Goal: Task Accomplishment & Management: Manage account settings

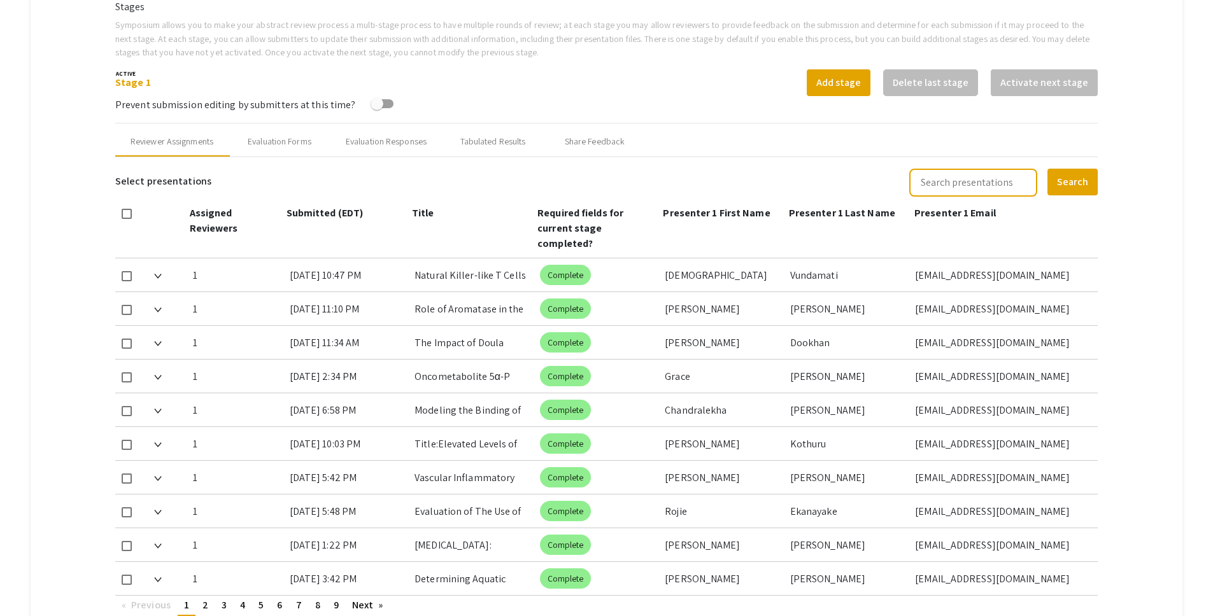
drag, startPoint x: 74, startPoint y: 157, endPoint x: 103, endPoint y: 144, distance: 31.9
click at [74, 157] on mat-tab-group "Abstract Management Submissions Abstract Booklet Helpful articles Abstract Mana…" at bounding box center [607, 388] width 1152 height 1318
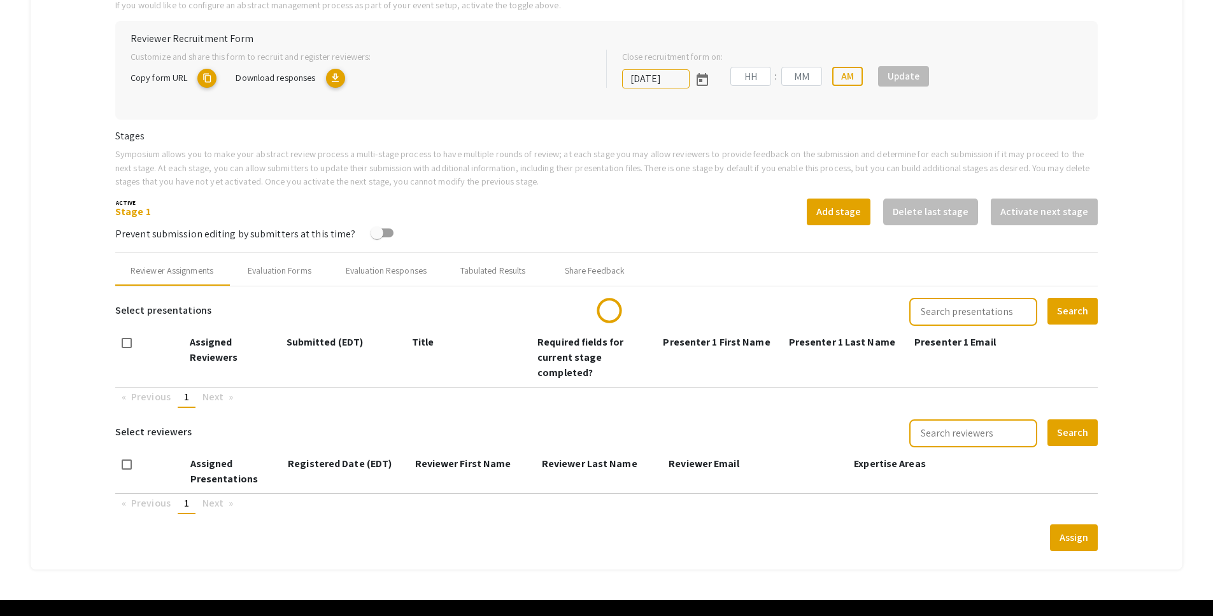
scroll to position [290, 0]
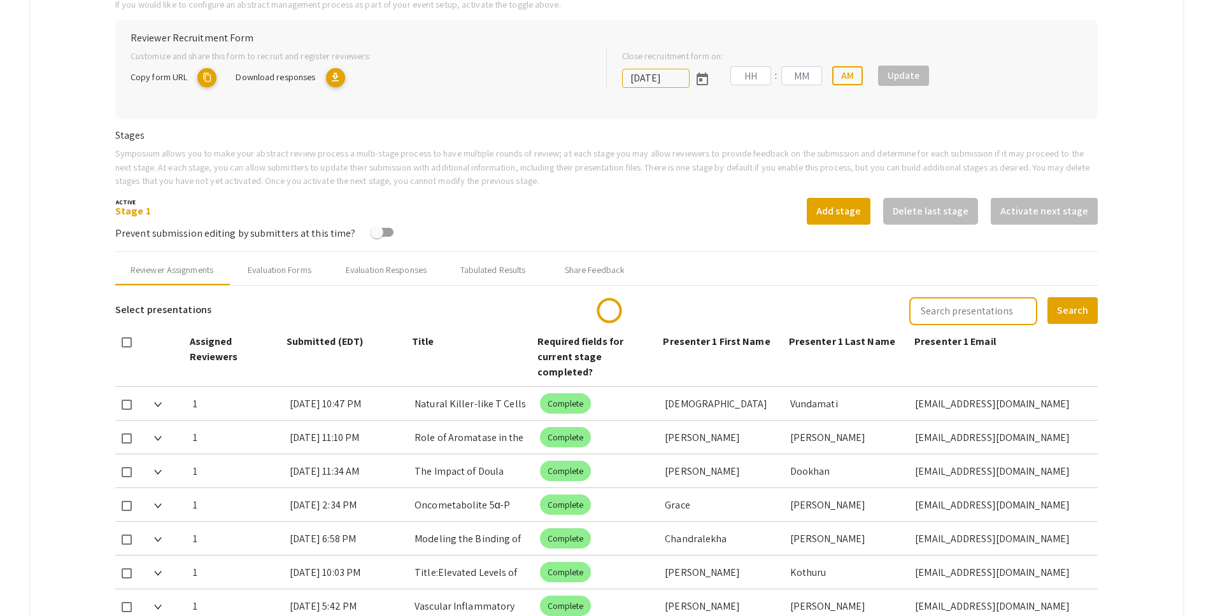
type input "[DATE]"
type input "05"
type input "00"
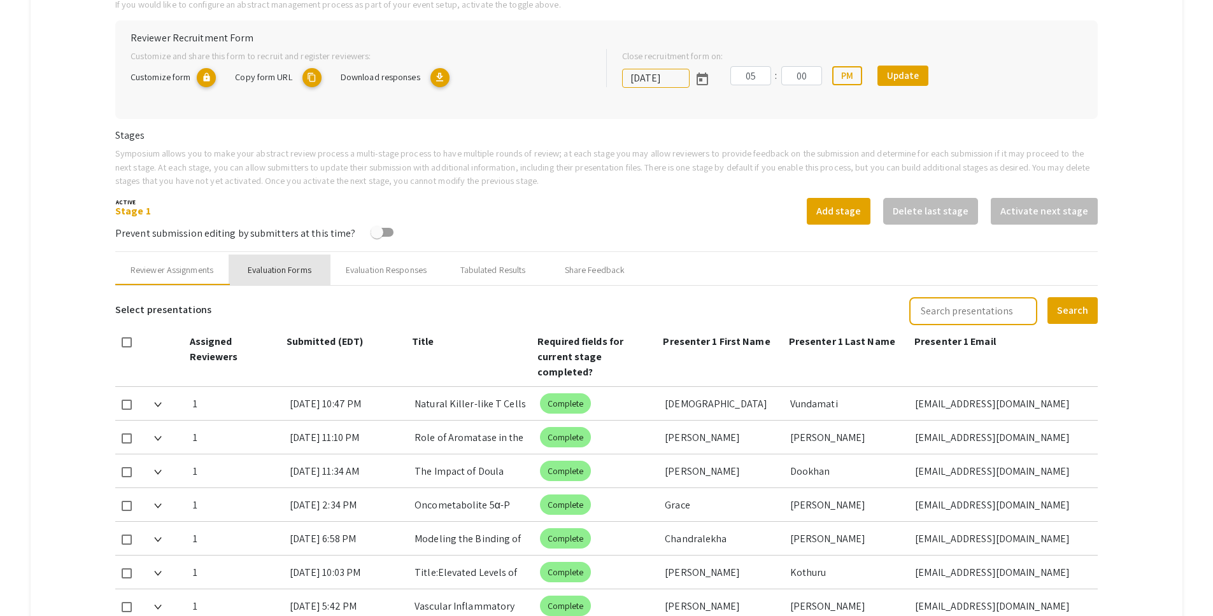
click at [282, 269] on div "Evaluation Forms" at bounding box center [280, 270] width 64 height 13
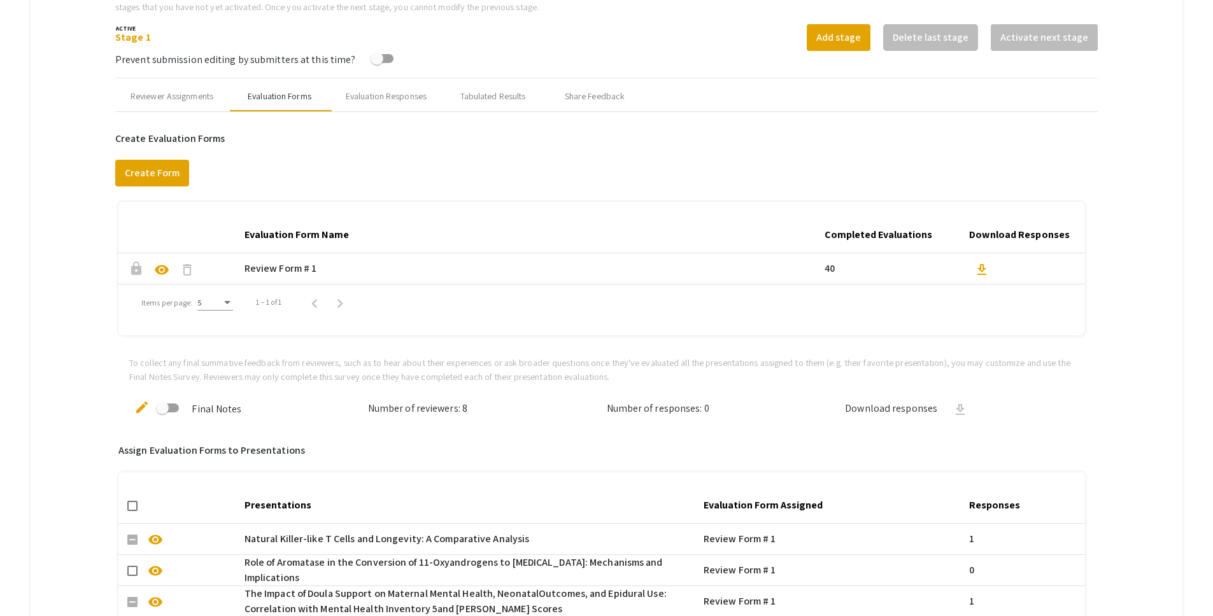
scroll to position [416, 0]
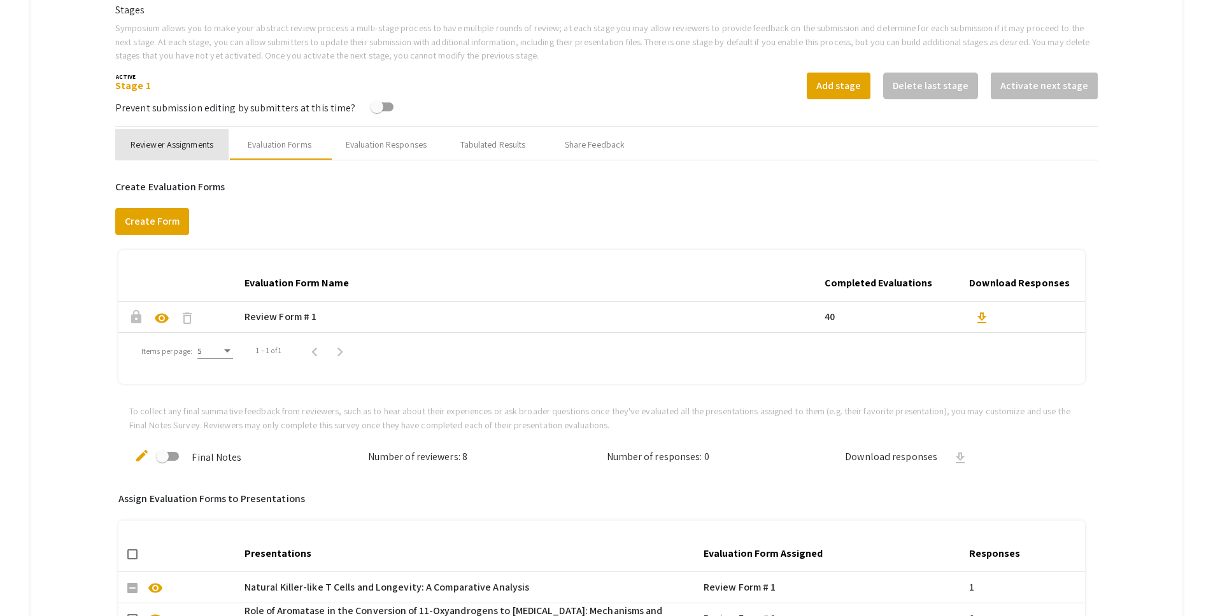
click at [176, 132] on div "Reviewer Assignments" at bounding box center [171, 144] width 113 height 31
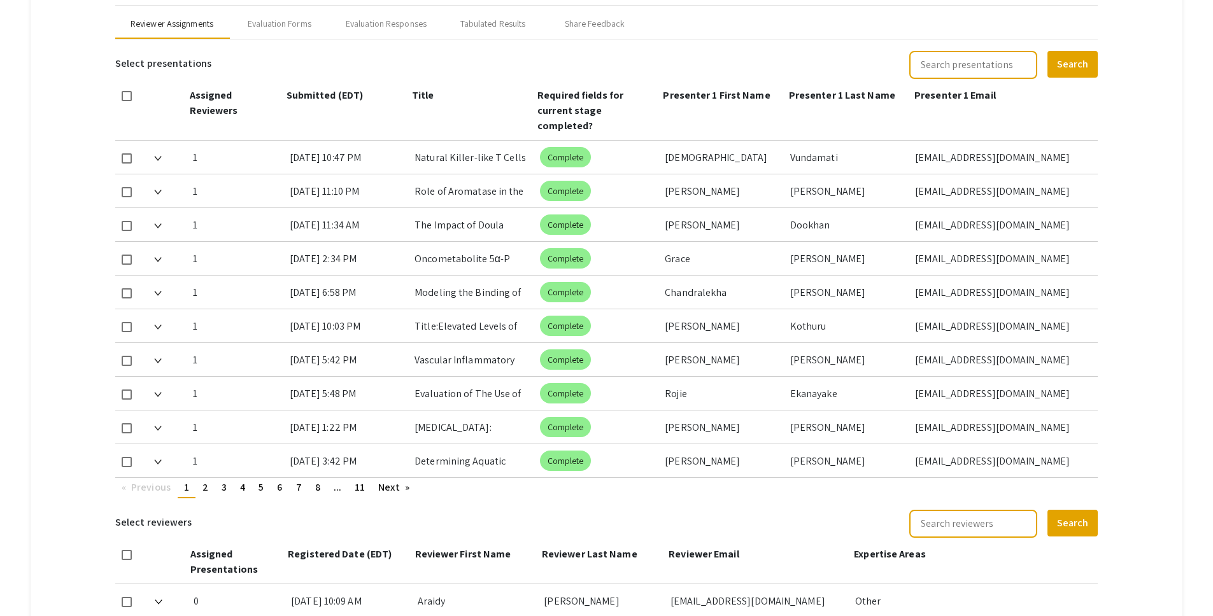
scroll to position [607, 0]
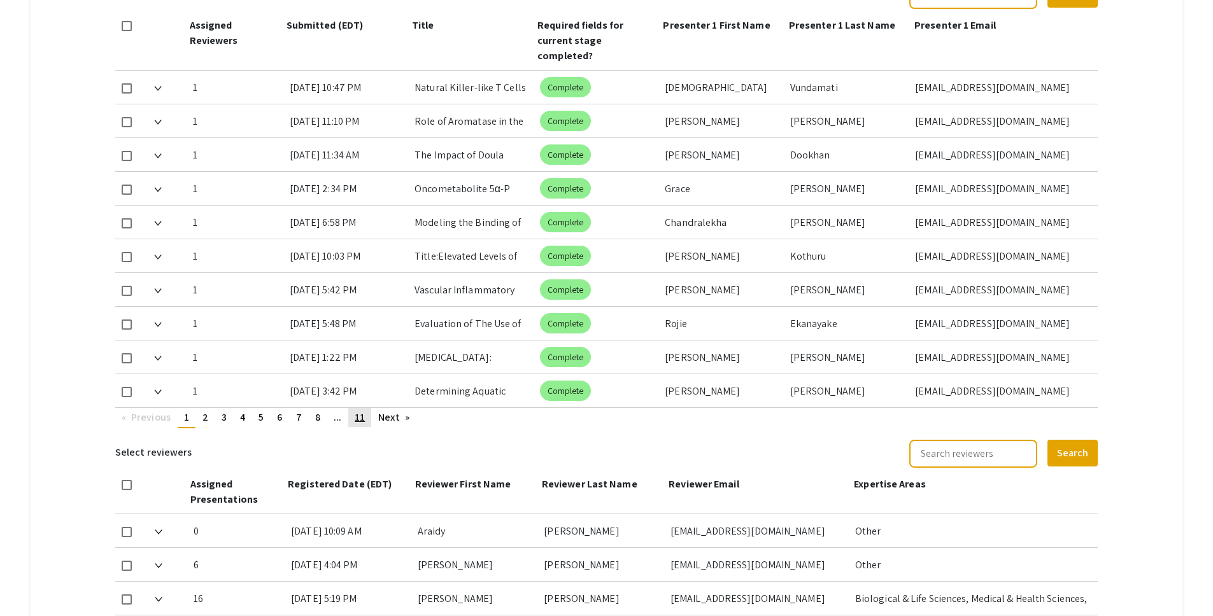
click at [360, 411] on span "11" at bounding box center [360, 417] width 10 height 13
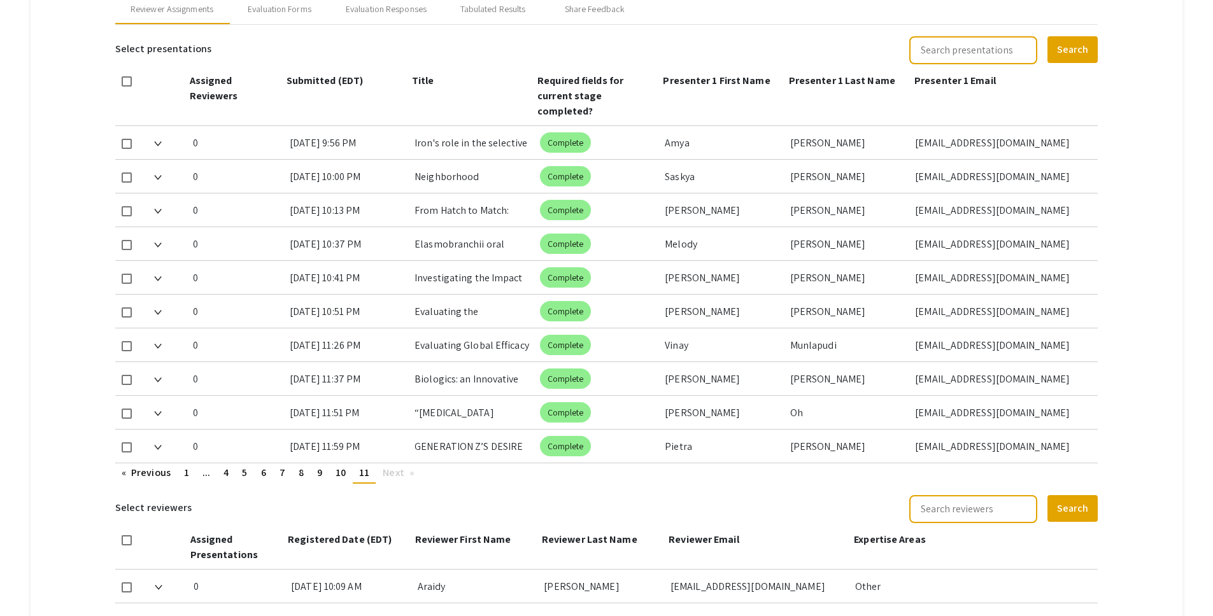
scroll to position [456, 0]
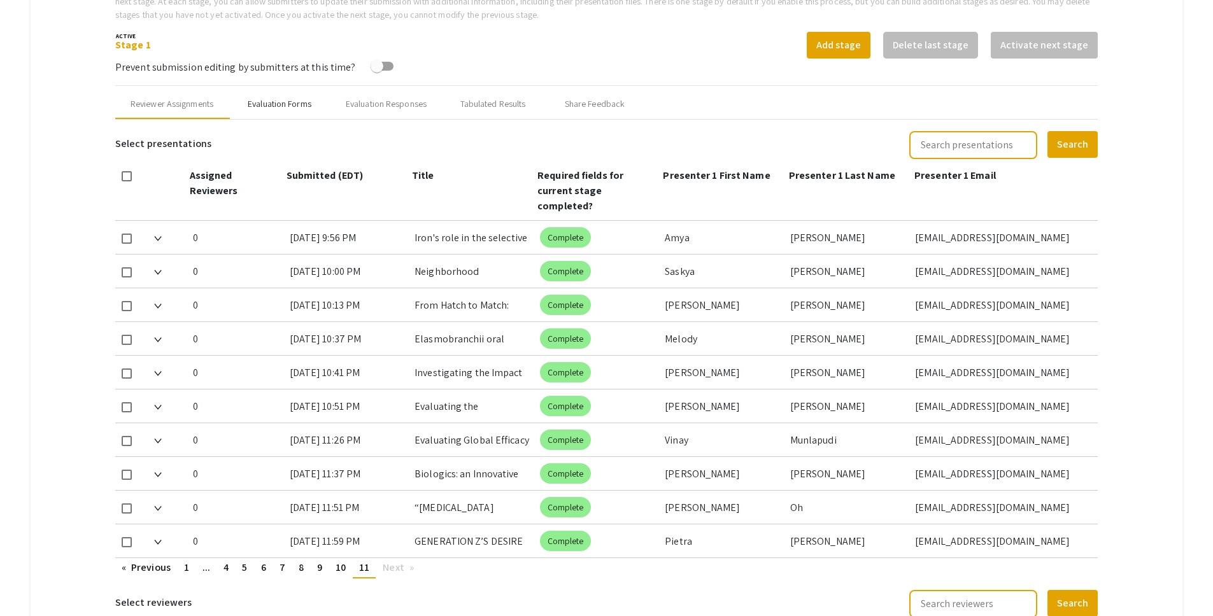
click at [274, 106] on div "Evaluation Forms" at bounding box center [280, 103] width 64 height 13
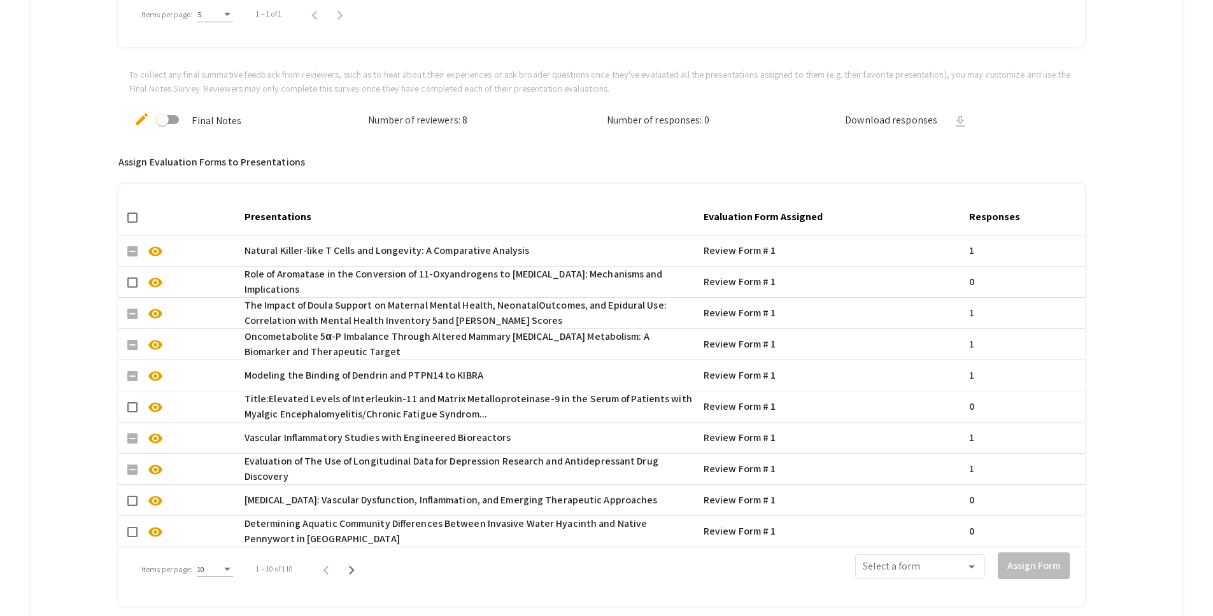
scroll to position [766, 0]
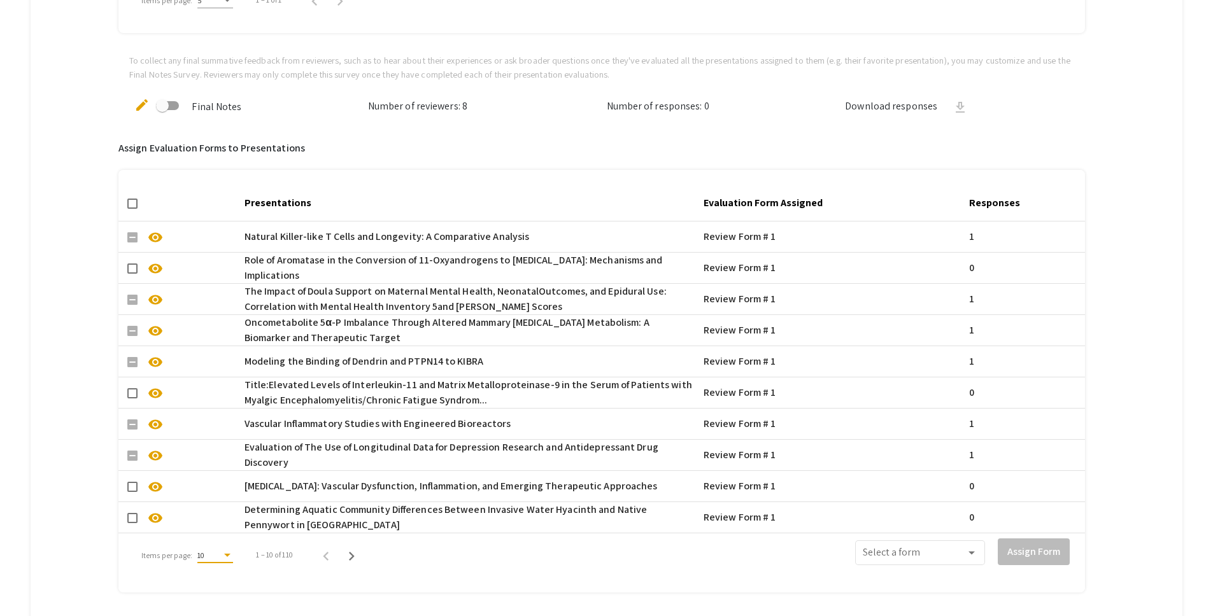
click at [204, 555] on div "10" at bounding box center [209, 555] width 24 height 9
click at [206, 550] on span "50" at bounding box center [215, 548] width 36 height 23
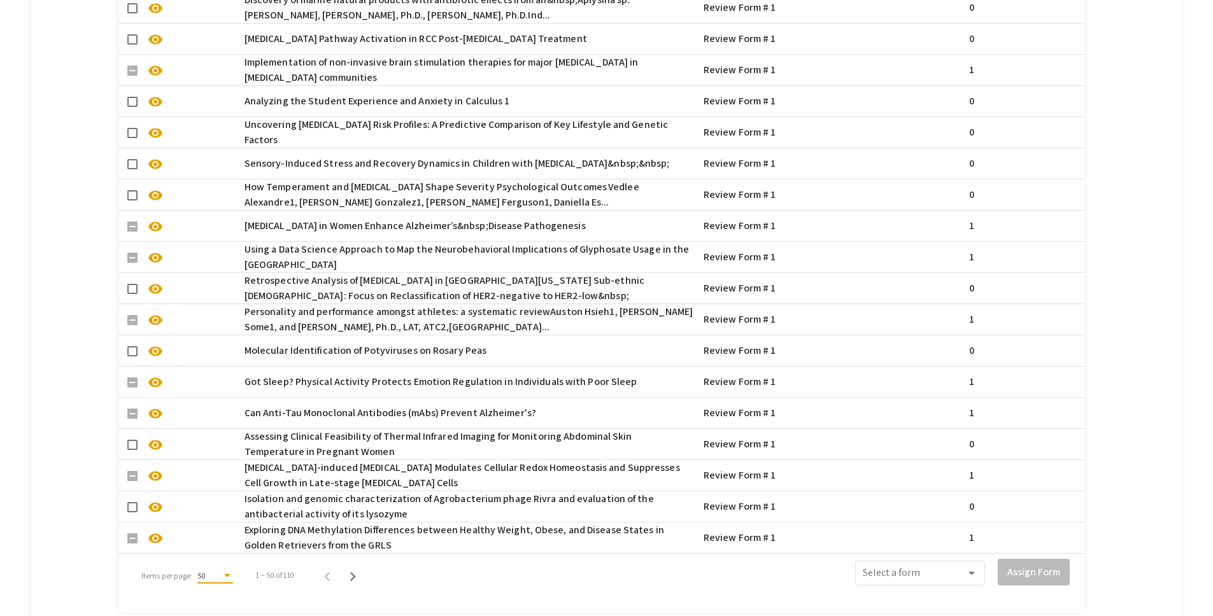
scroll to position [2121, 0]
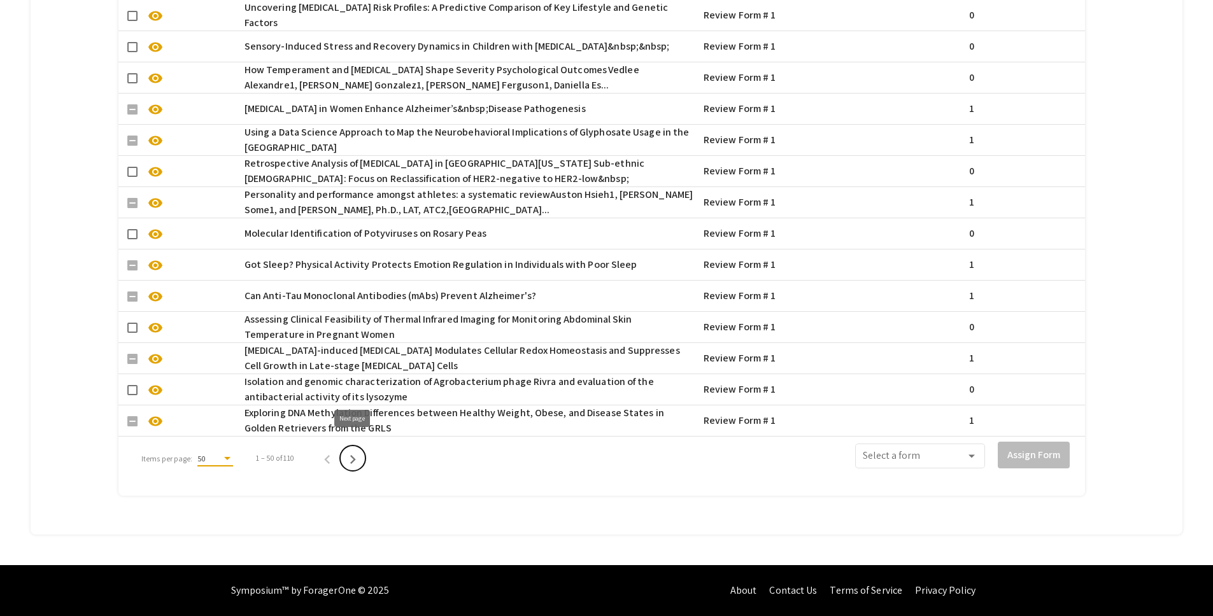
click at [352, 451] on icon "Next page" at bounding box center [353, 460] width 18 height 18
click at [352, 451] on icon "Next page" at bounding box center [360, 460] width 18 height 18
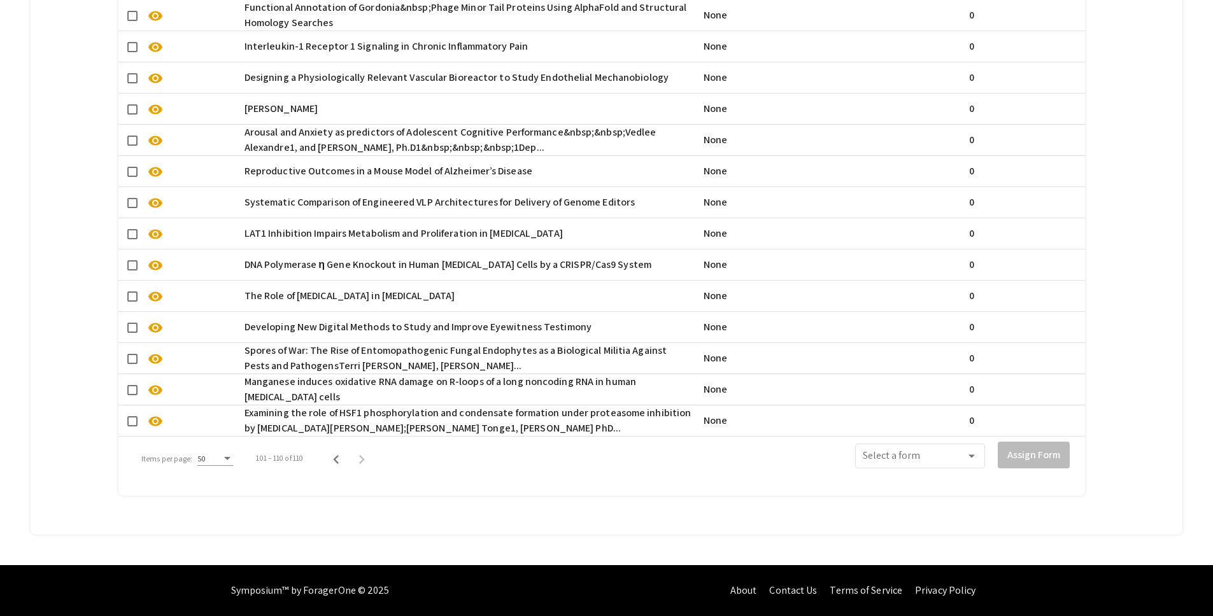
scroll to position [873, 0]
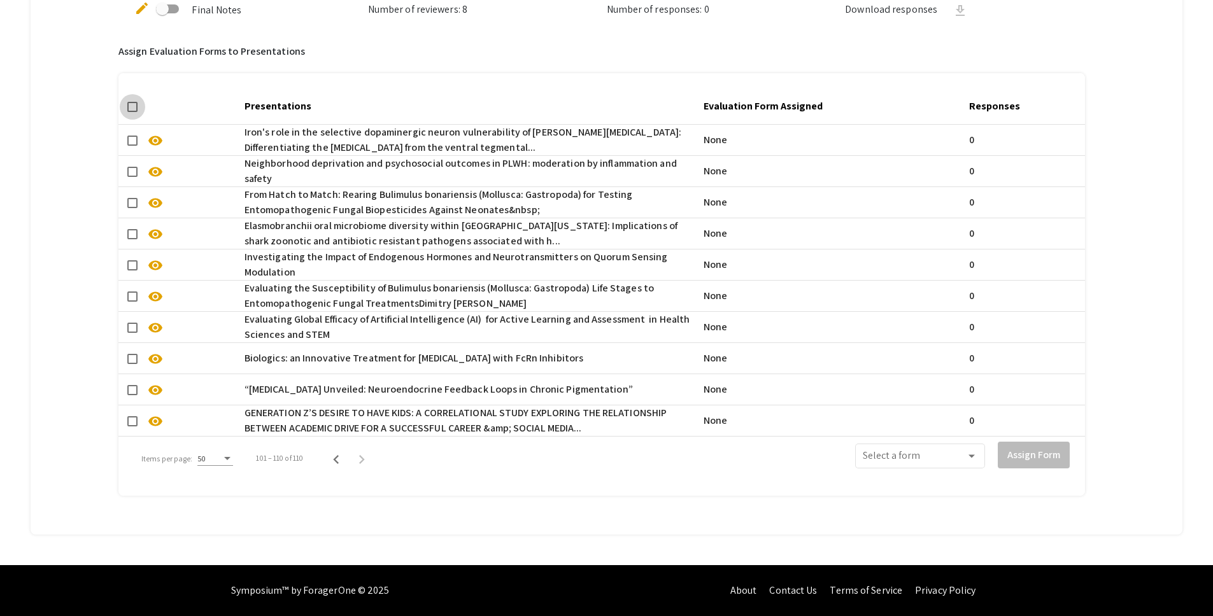
click at [133, 102] on span at bounding box center [132, 107] width 10 height 10
click at [132, 112] on input "checkbox" at bounding box center [132, 112] width 1 height 1
checkbox input "true"
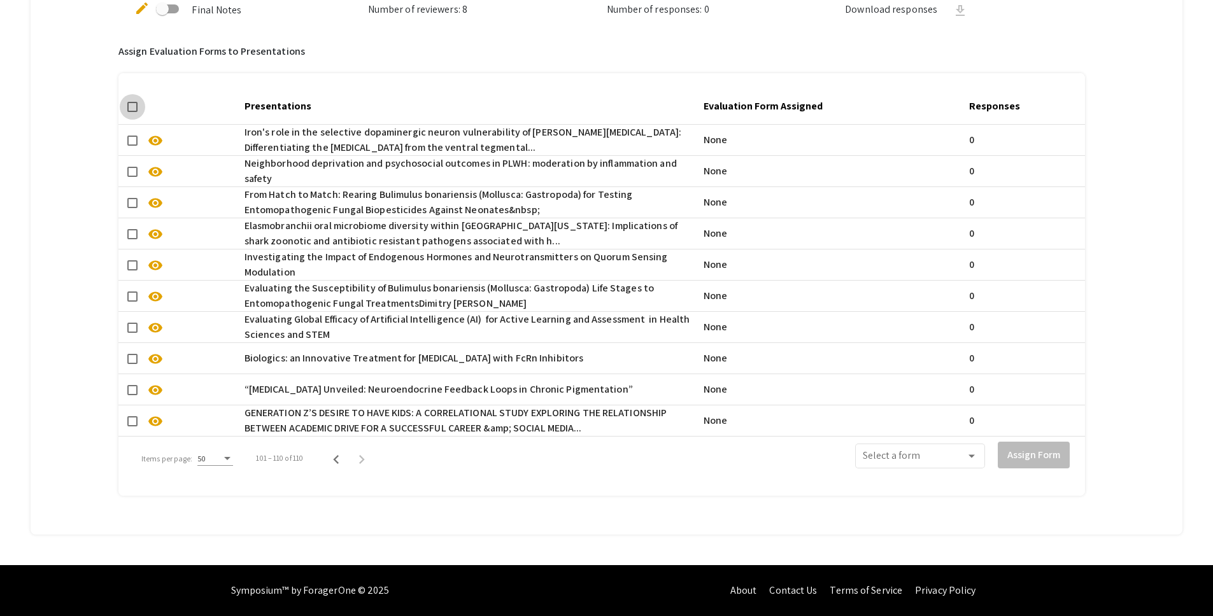
checkbox input "true"
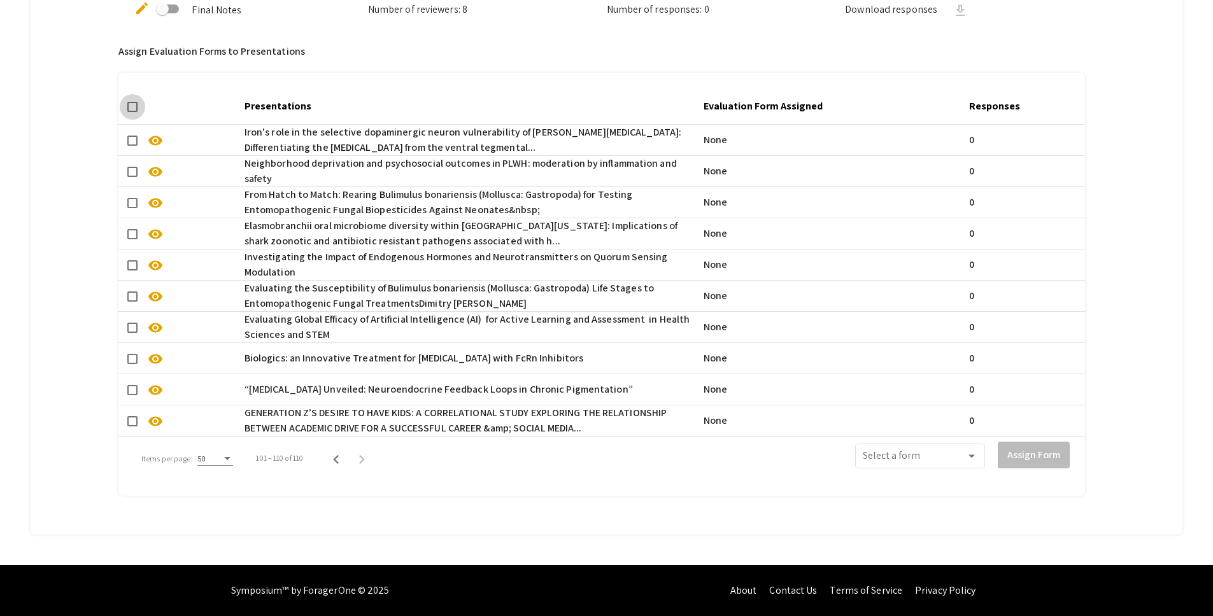
checkbox input "true"
click at [942, 453] on span at bounding box center [914, 458] width 103 height 11
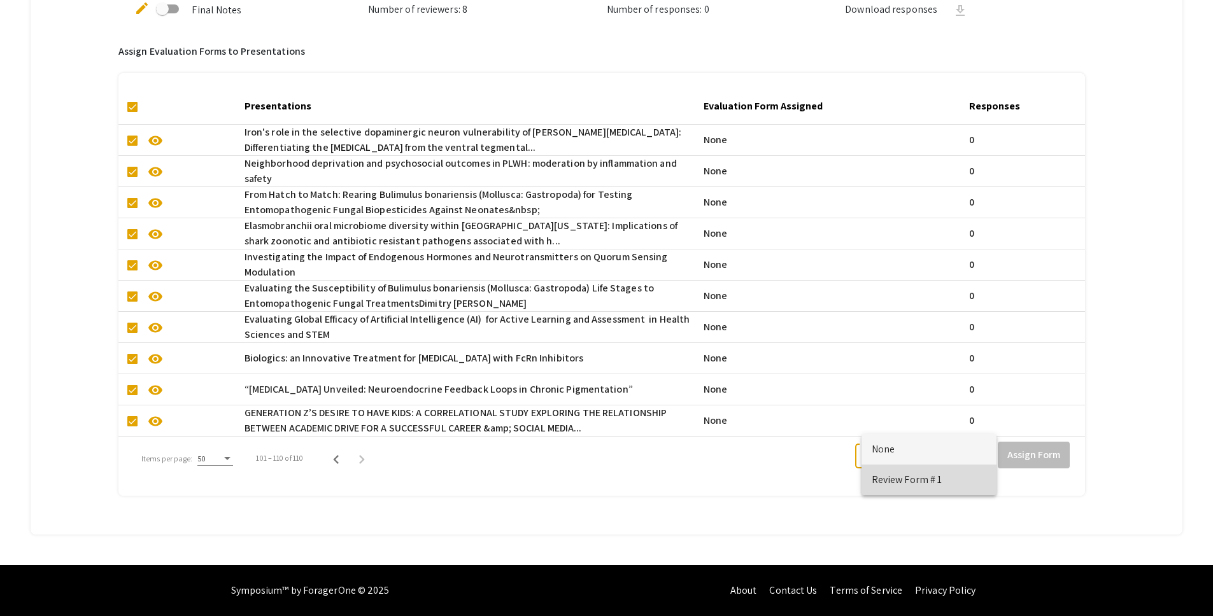
click at [937, 483] on span "Review Form # 1" at bounding box center [929, 480] width 115 height 31
click at [1022, 446] on button "Assign Form" at bounding box center [1034, 455] width 72 height 27
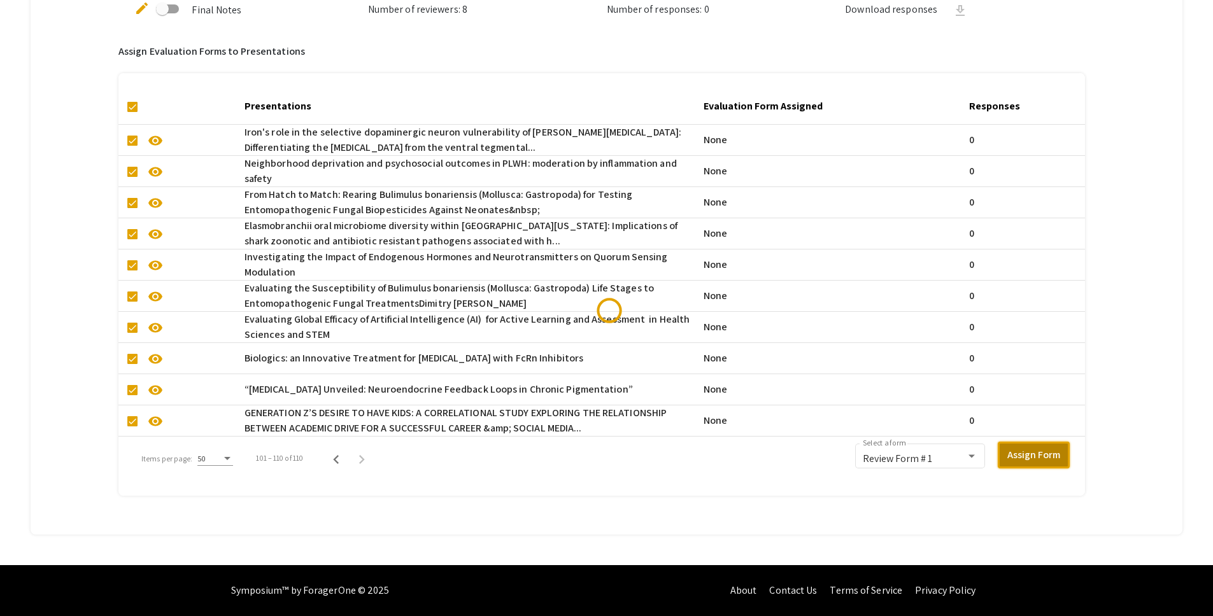
checkbox input "false"
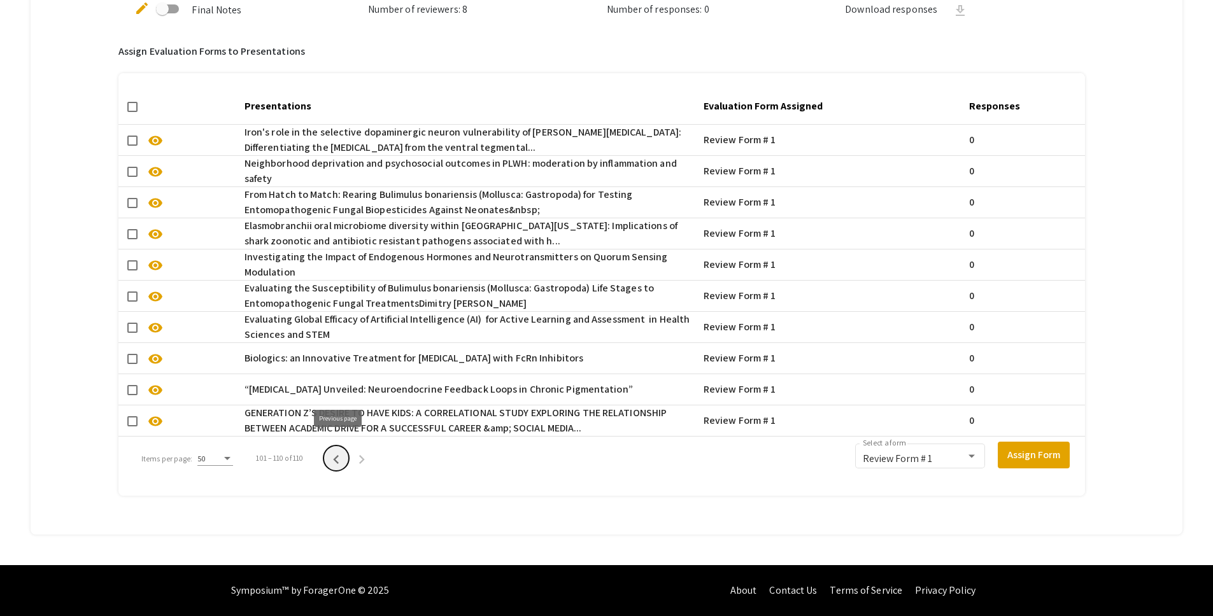
click at [338, 455] on icon "Previous page" at bounding box center [336, 460] width 18 height 18
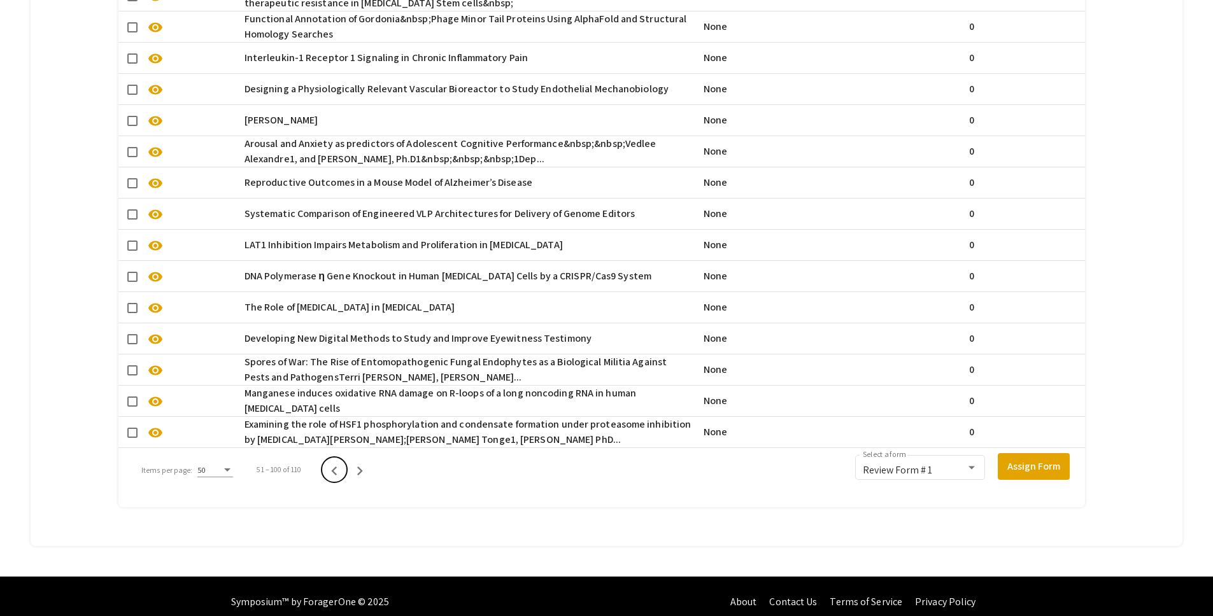
scroll to position [2100, 0]
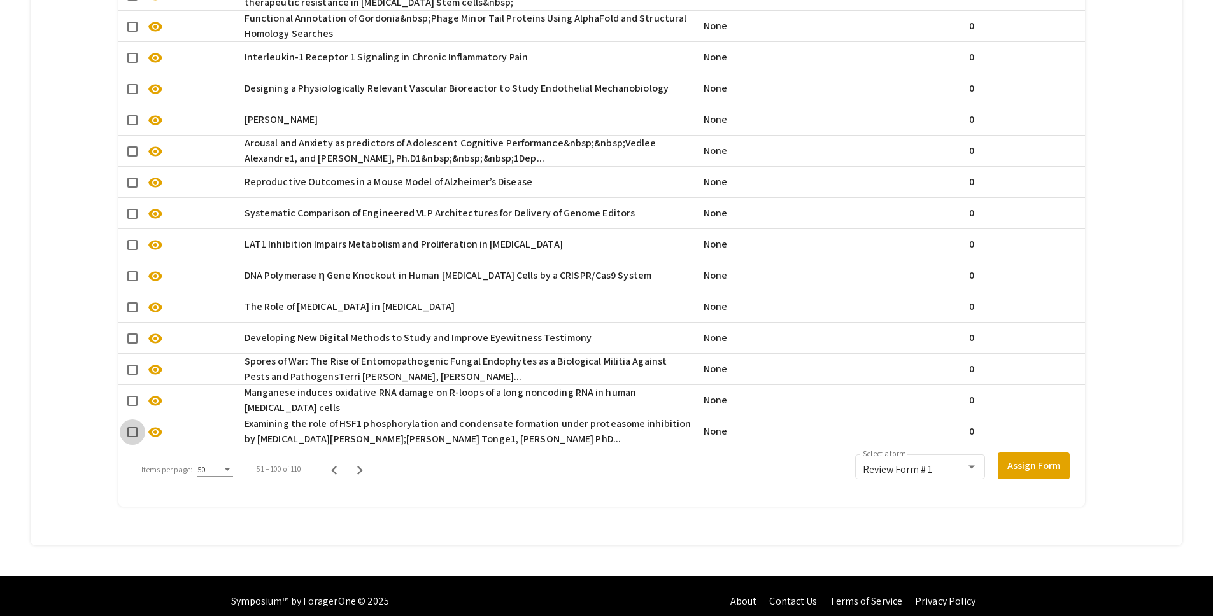
click at [135, 430] on span at bounding box center [132, 432] width 10 height 10
click at [132, 437] on input "checkbox" at bounding box center [132, 437] width 1 height 1
checkbox input "true"
click at [135, 393] on mat-checkbox at bounding box center [132, 400] width 10 height 15
click at [131, 406] on mat-checkbox at bounding box center [132, 400] width 10 height 15
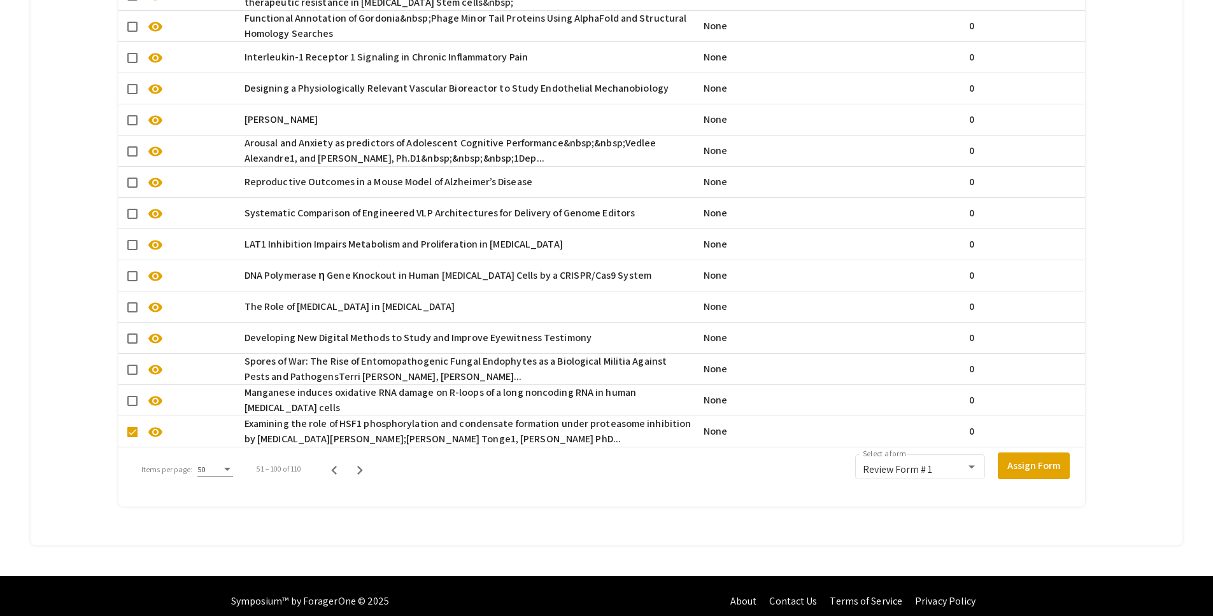
click at [131, 372] on span at bounding box center [132, 370] width 10 height 10
click at [132, 375] on input "checkbox" at bounding box center [132, 375] width 1 height 1
checkbox input "true"
click at [131, 398] on span at bounding box center [132, 401] width 10 height 10
click at [132, 406] on input "checkbox" at bounding box center [132, 406] width 1 height 1
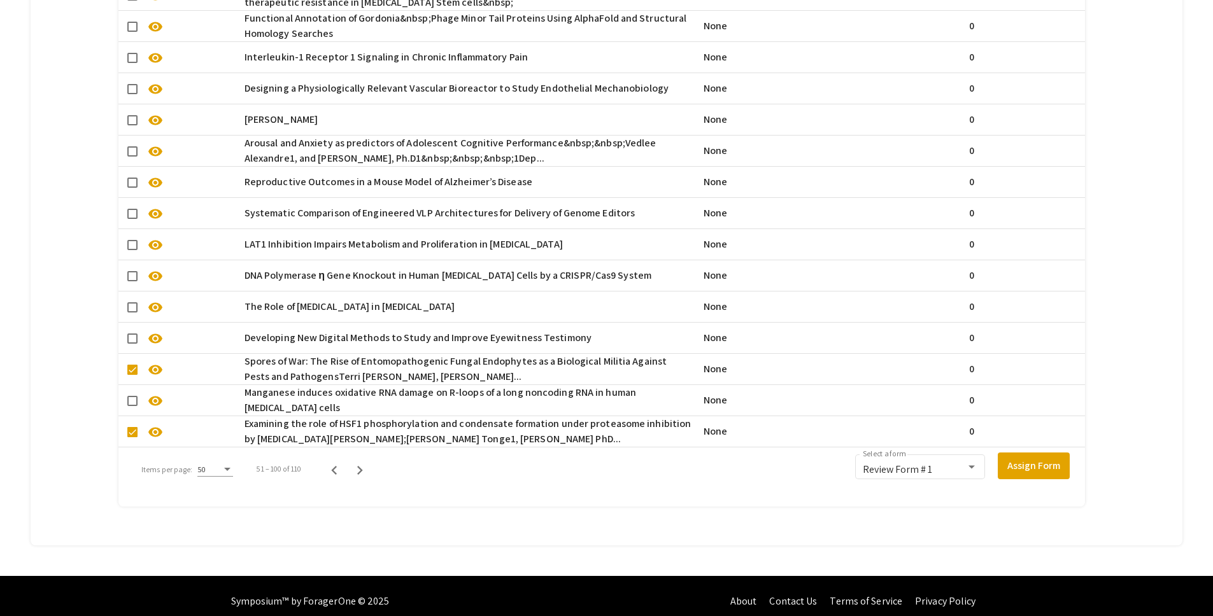
checkbox input "true"
click at [131, 341] on span at bounding box center [132, 339] width 10 height 10
click at [132, 344] on input "checkbox" at bounding box center [132, 344] width 1 height 1
checkbox input "true"
click at [132, 308] on span at bounding box center [132, 307] width 10 height 10
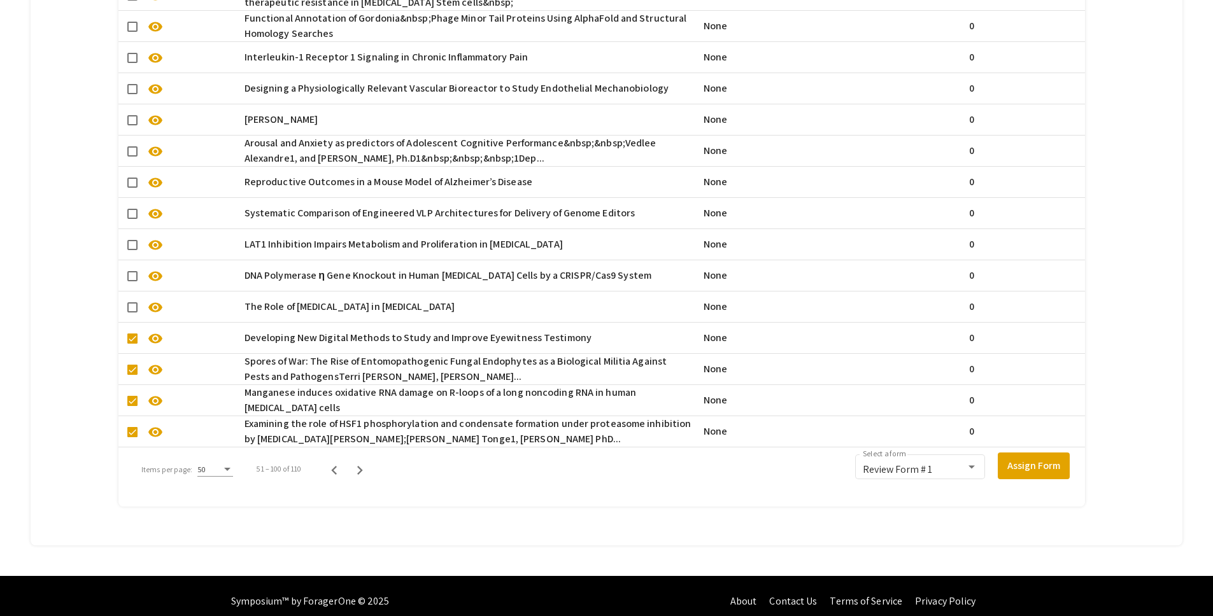
click at [132, 313] on input "checkbox" at bounding box center [132, 313] width 1 height 1
checkbox input "true"
click at [132, 278] on span at bounding box center [132, 276] width 10 height 10
click at [132, 281] on input "checkbox" at bounding box center [132, 281] width 1 height 1
checkbox input "true"
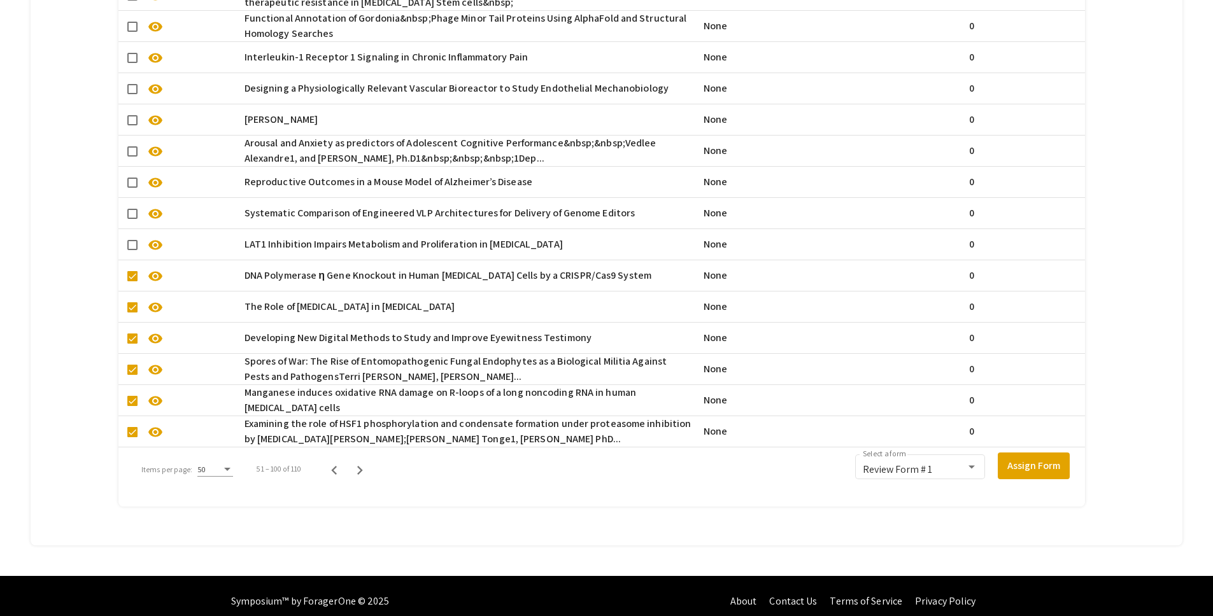
click at [129, 242] on span at bounding box center [132, 245] width 10 height 10
click at [132, 250] on input "checkbox" at bounding box center [132, 250] width 1 height 1
checkbox input "true"
click at [134, 215] on span at bounding box center [132, 214] width 10 height 10
click at [132, 219] on input "checkbox" at bounding box center [132, 219] width 1 height 1
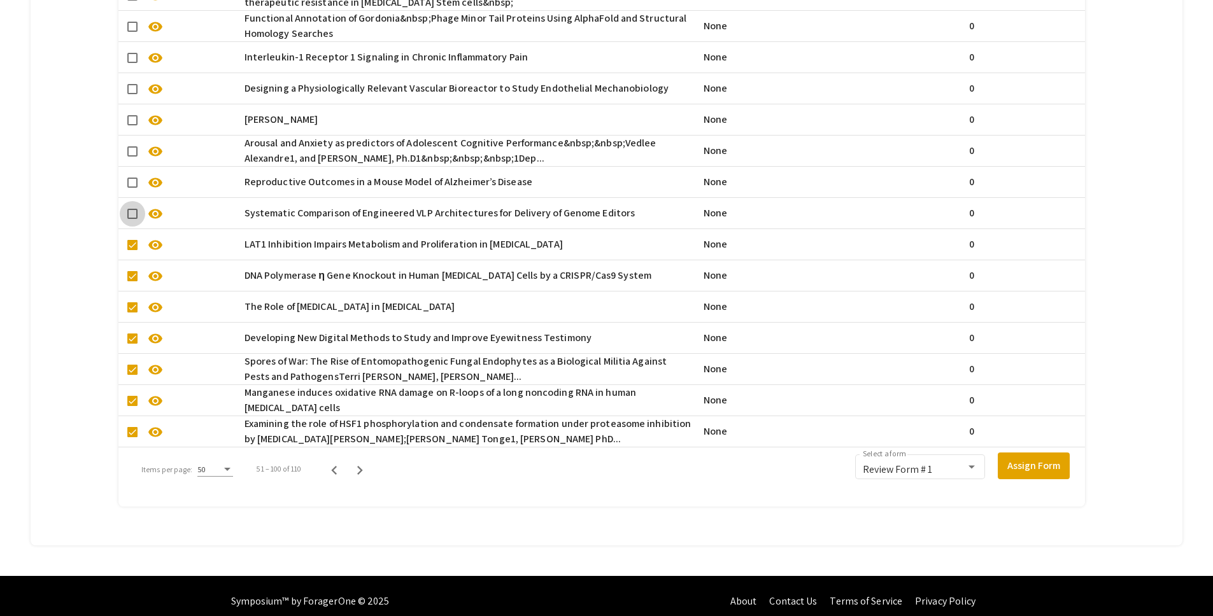
checkbox input "true"
click at [133, 181] on span at bounding box center [132, 183] width 10 height 10
click at [132, 188] on input "checkbox" at bounding box center [132, 188] width 1 height 1
checkbox input "true"
click at [135, 154] on span at bounding box center [132, 151] width 10 height 10
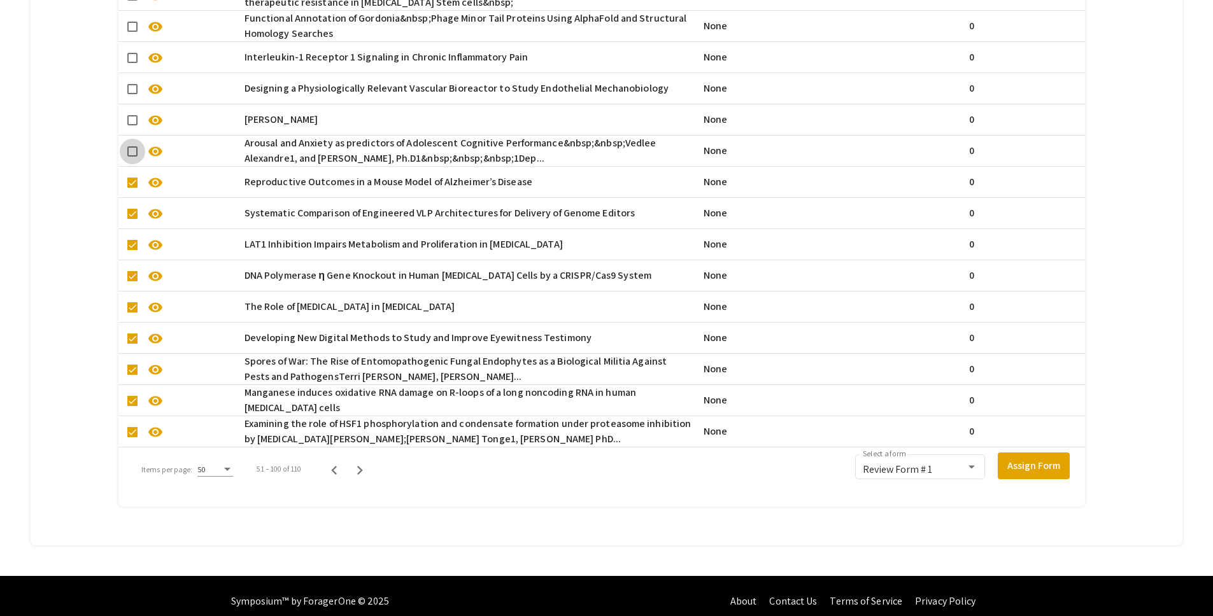
click at [132, 157] on input "checkbox" at bounding box center [132, 157] width 1 height 1
checkbox input "true"
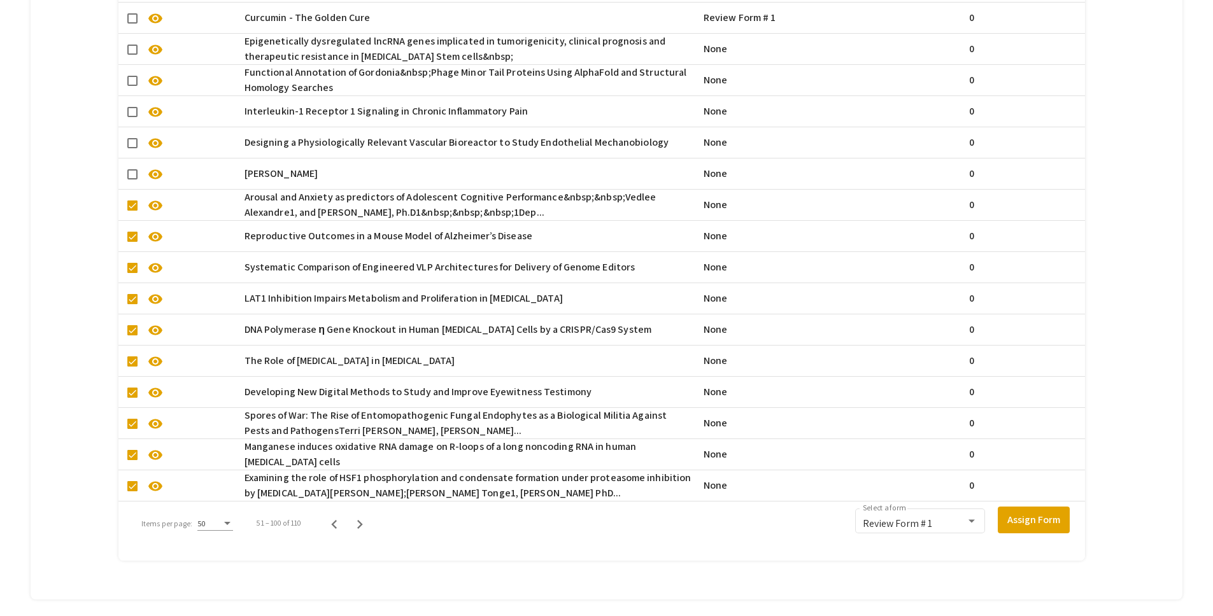
scroll to position [1960, 0]
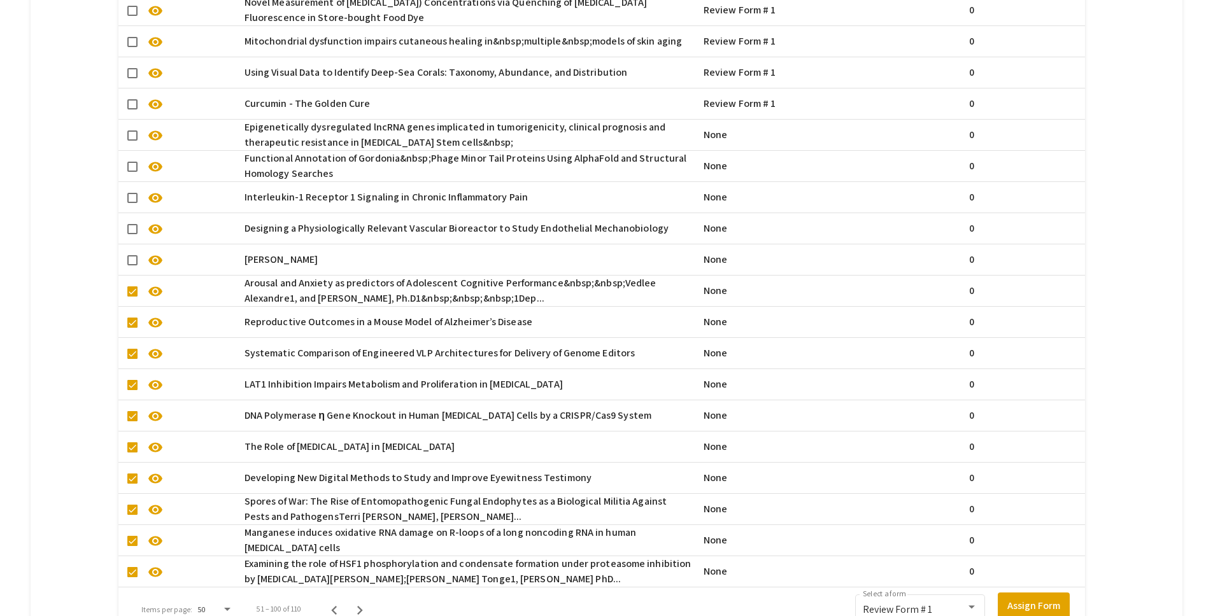
click at [134, 134] on span at bounding box center [132, 136] width 10 height 10
click at [132, 141] on input "checkbox" at bounding box center [132, 141] width 1 height 1
checkbox input "true"
click at [133, 167] on span at bounding box center [132, 167] width 10 height 10
click at [132, 172] on input "checkbox" at bounding box center [132, 172] width 1 height 1
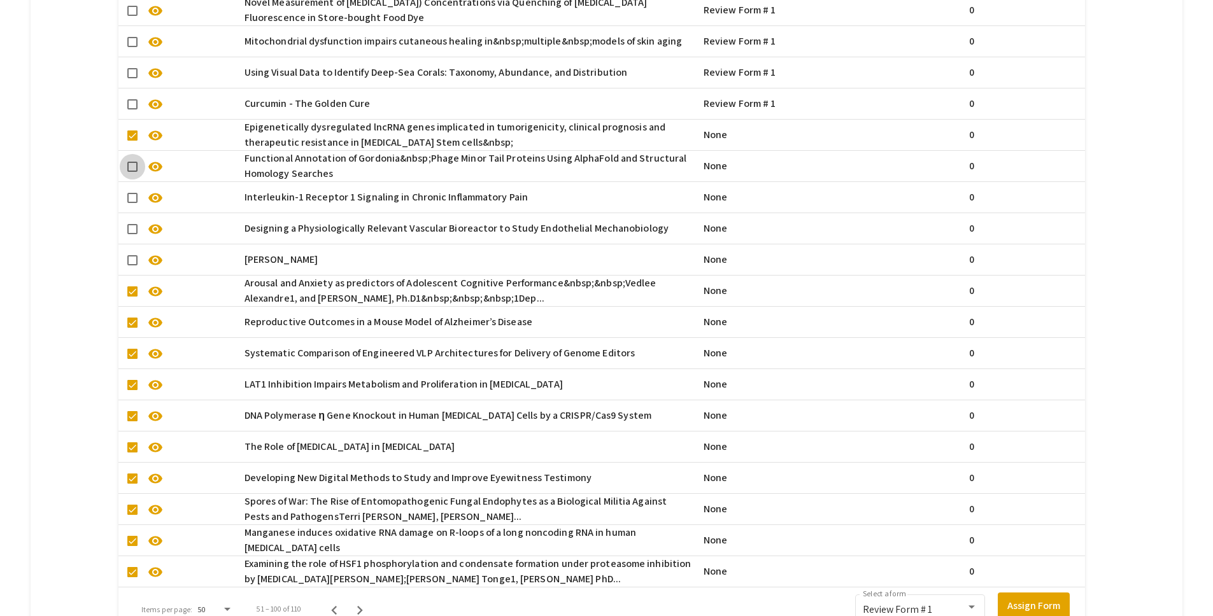
checkbox input "true"
click at [132, 197] on span at bounding box center [132, 198] width 10 height 10
click at [132, 203] on input "checkbox" at bounding box center [132, 203] width 1 height 1
checkbox input "true"
click at [132, 229] on span at bounding box center [132, 229] width 10 height 10
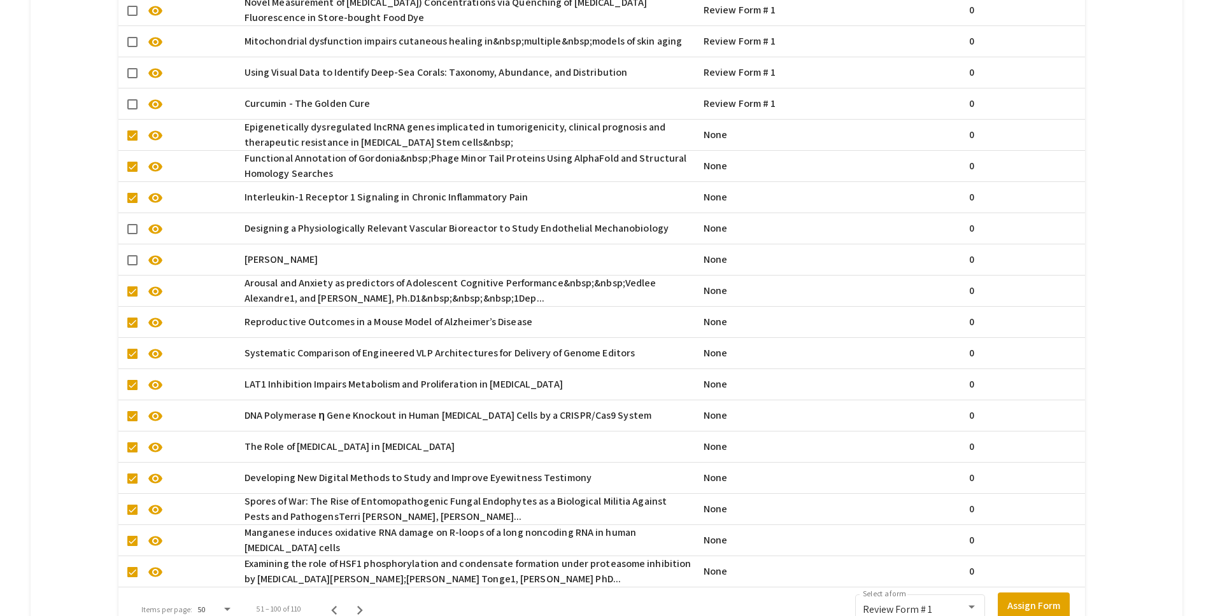
click at [132, 234] on input "checkbox" at bounding box center [132, 234] width 1 height 1
checkbox input "true"
click at [132, 256] on span at bounding box center [132, 260] width 10 height 10
click at [132, 265] on input "checkbox" at bounding box center [132, 265] width 1 height 1
checkbox input "true"
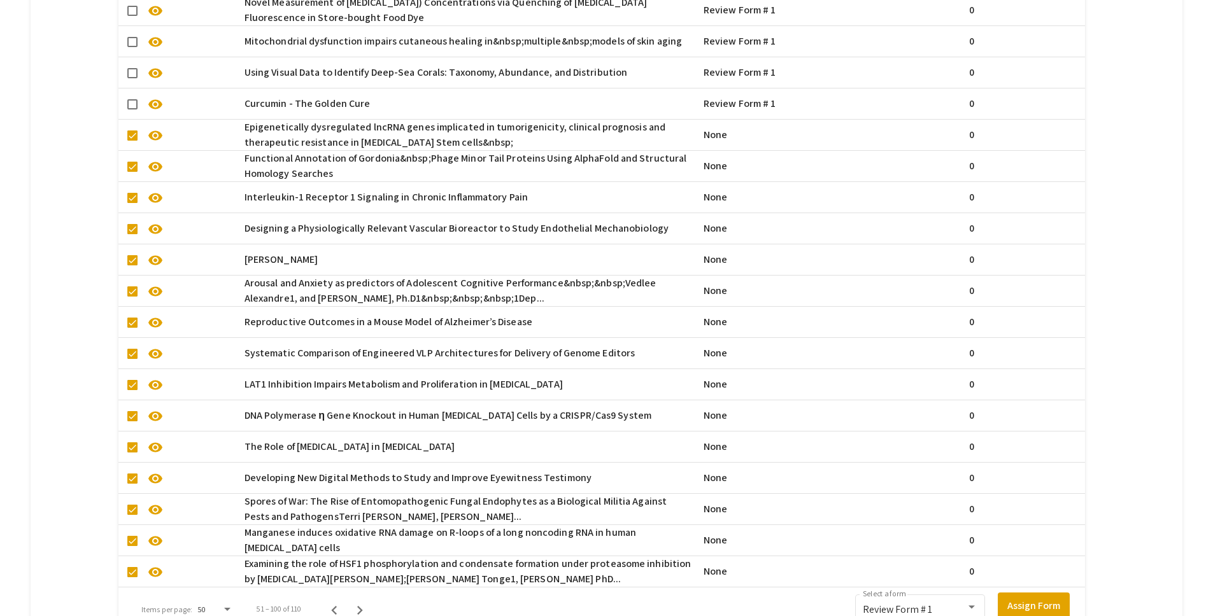
scroll to position [2121, 0]
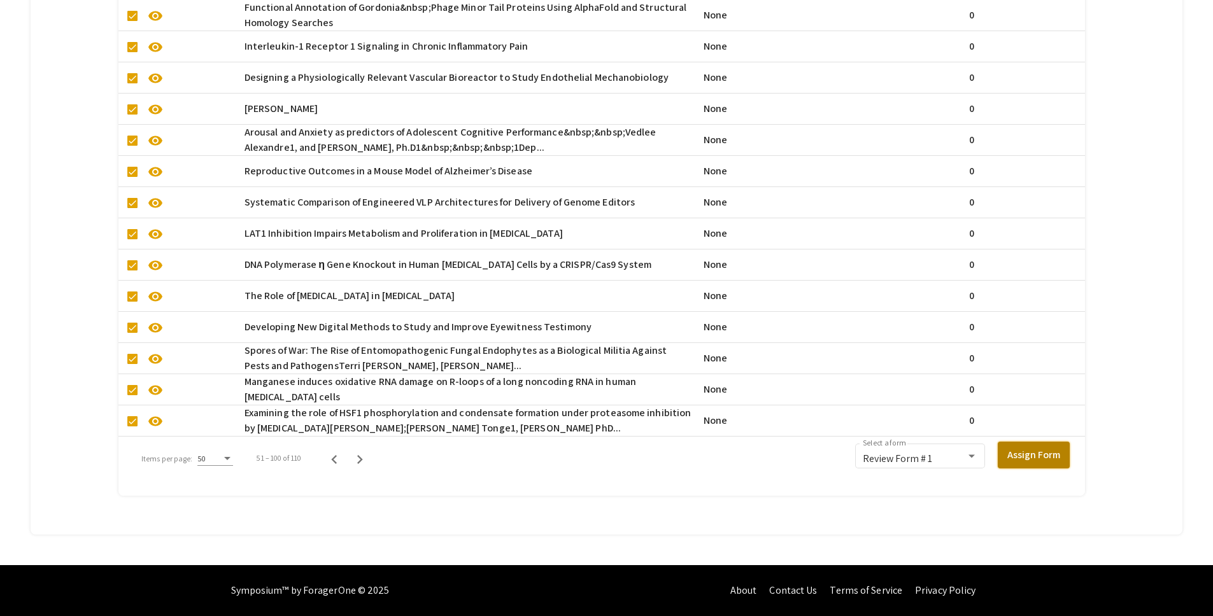
click at [1048, 442] on button "Assign Form" at bounding box center [1034, 455] width 72 height 27
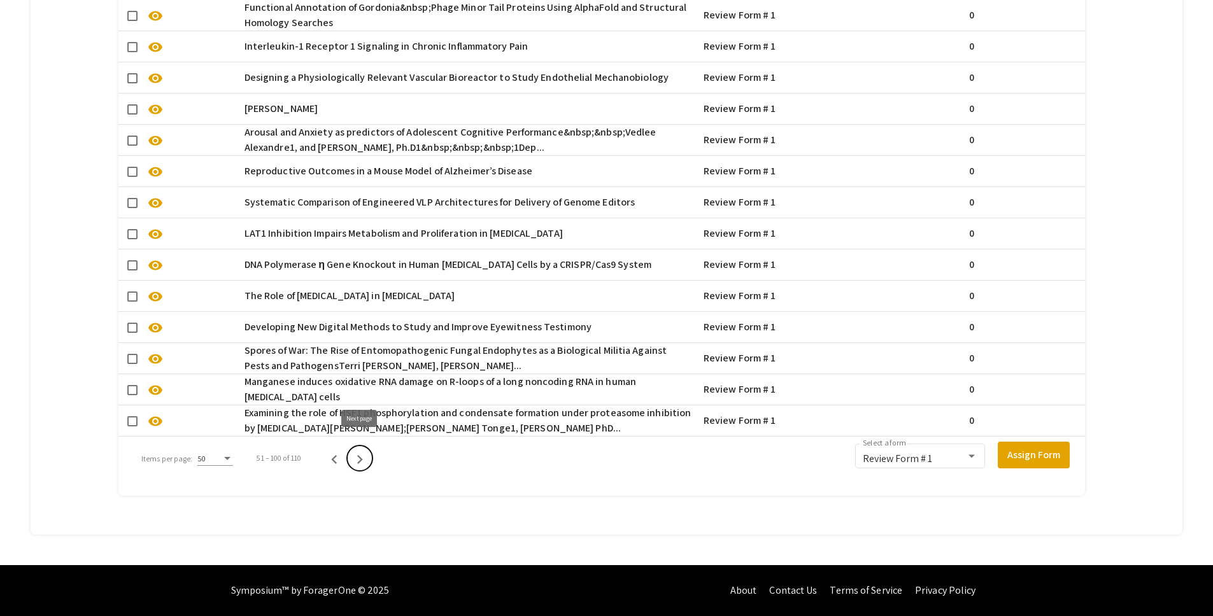
click at [360, 455] on icon "Next page" at bounding box center [360, 459] width 6 height 9
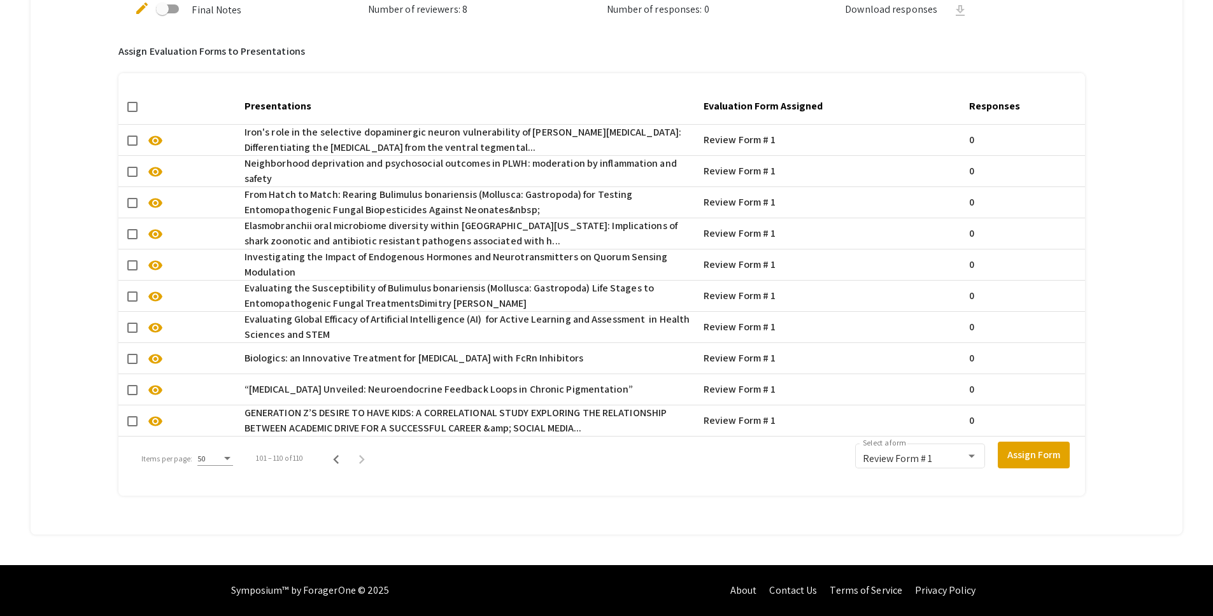
scroll to position [873, 0]
click at [330, 455] on icon "Previous page" at bounding box center [336, 460] width 18 height 18
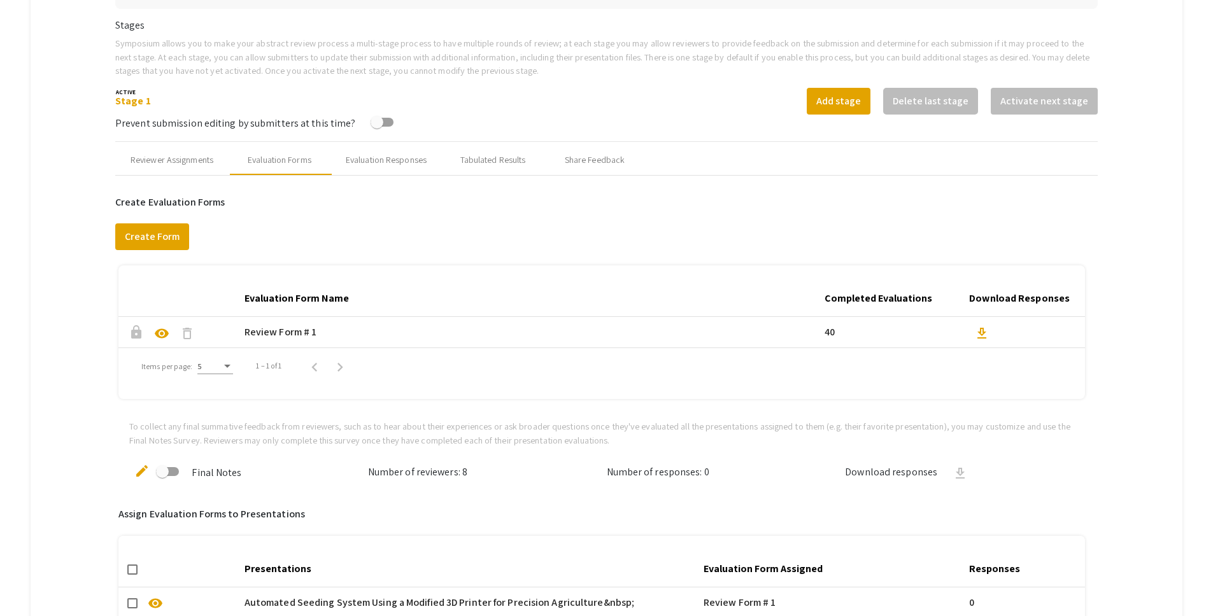
scroll to position [160, 0]
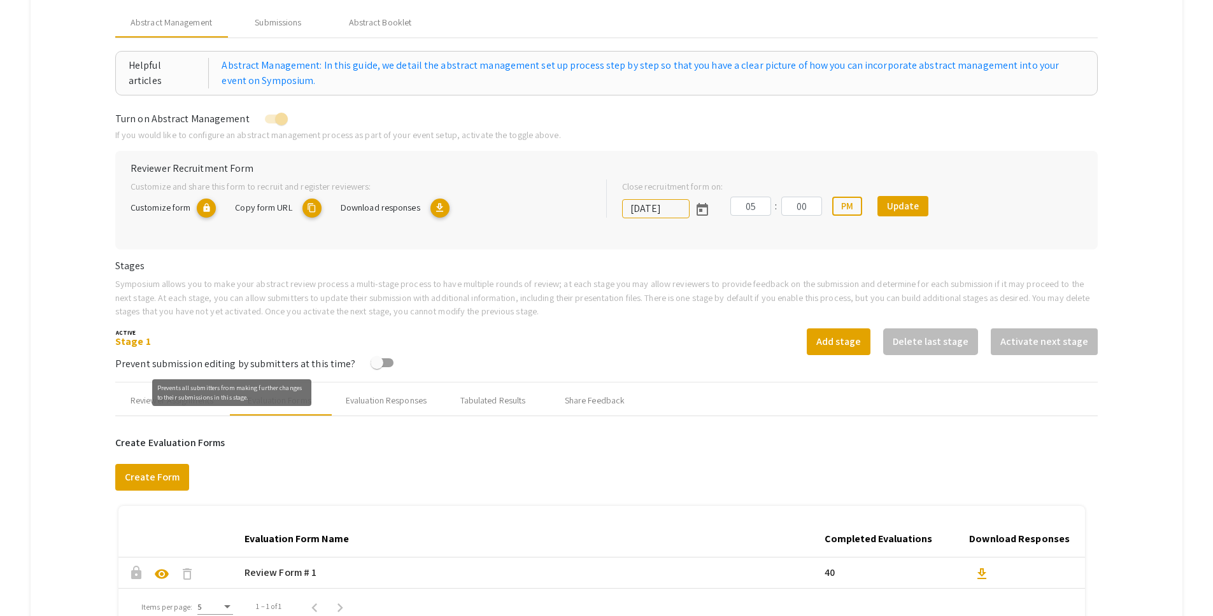
click at [192, 397] on div "Prevents all submitters from making further changes to their submissions in thi…" at bounding box center [231, 392] width 159 height 27
click at [148, 400] on div "Reviewer Assignments" at bounding box center [172, 400] width 83 height 13
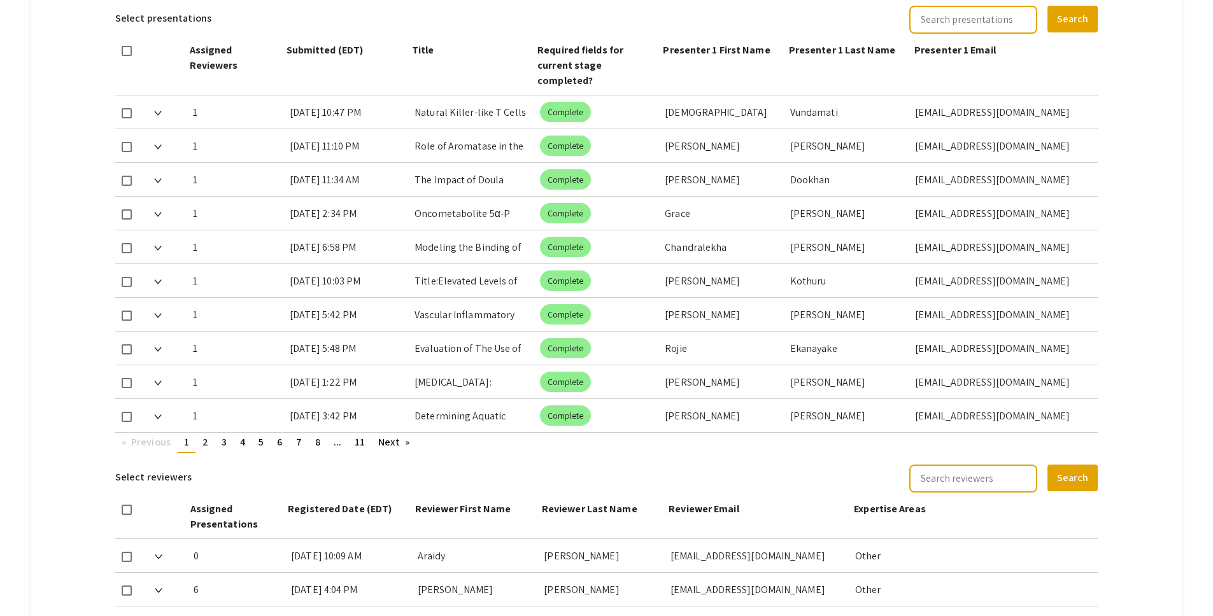
scroll to position [598, 0]
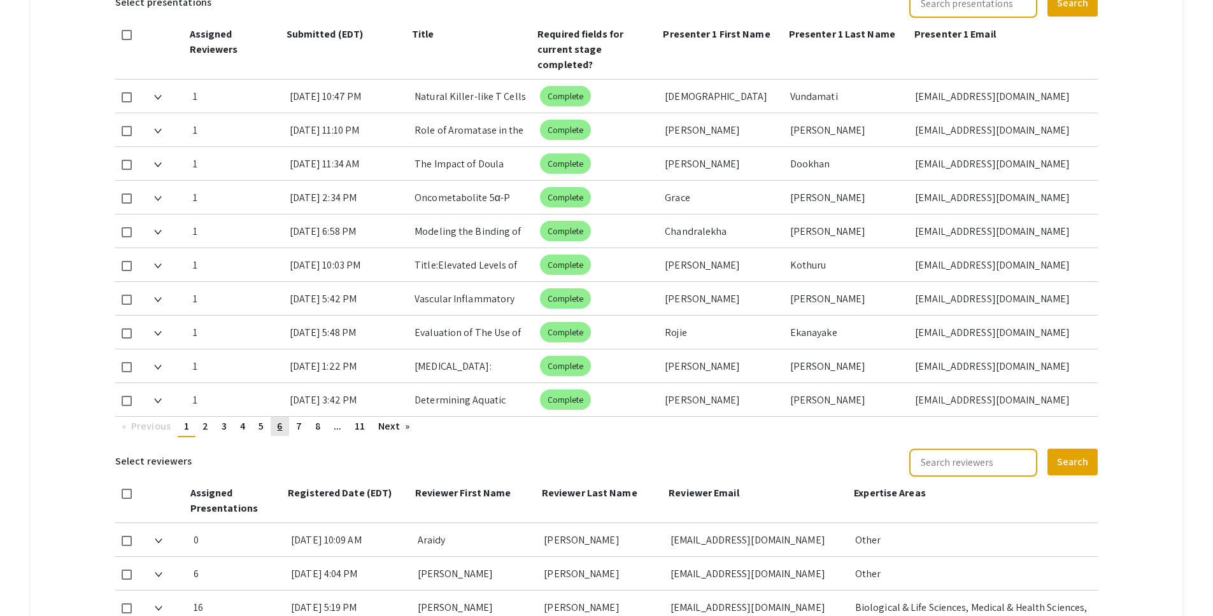
click at [288, 417] on link "page 6" at bounding box center [280, 426] width 18 height 19
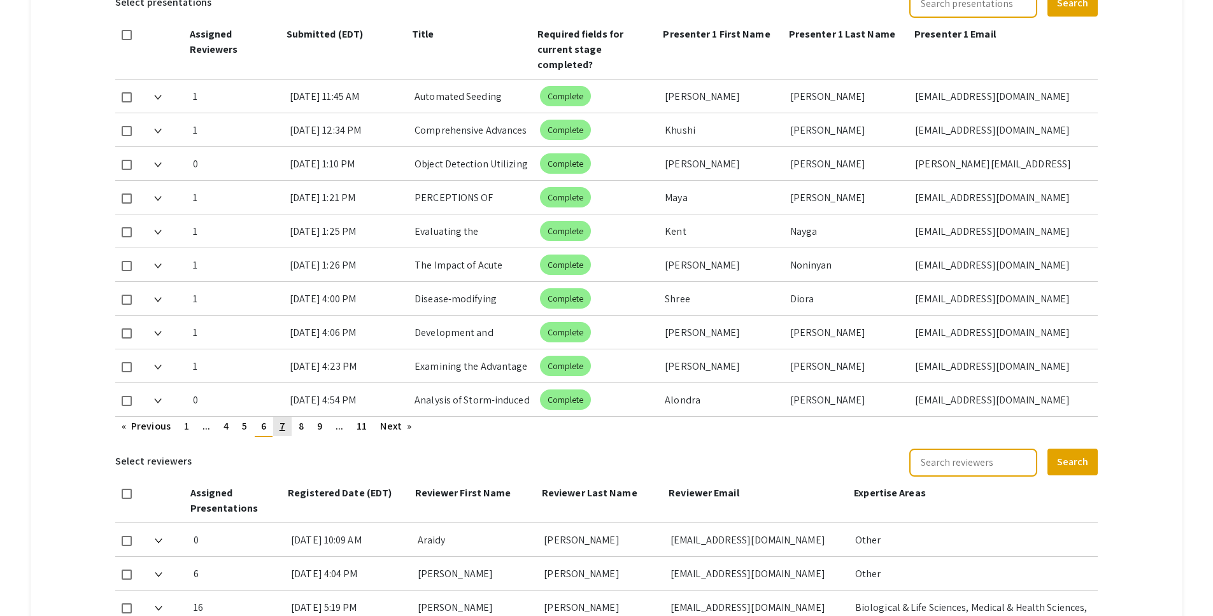
click at [281, 420] on span "7" at bounding box center [282, 426] width 6 height 13
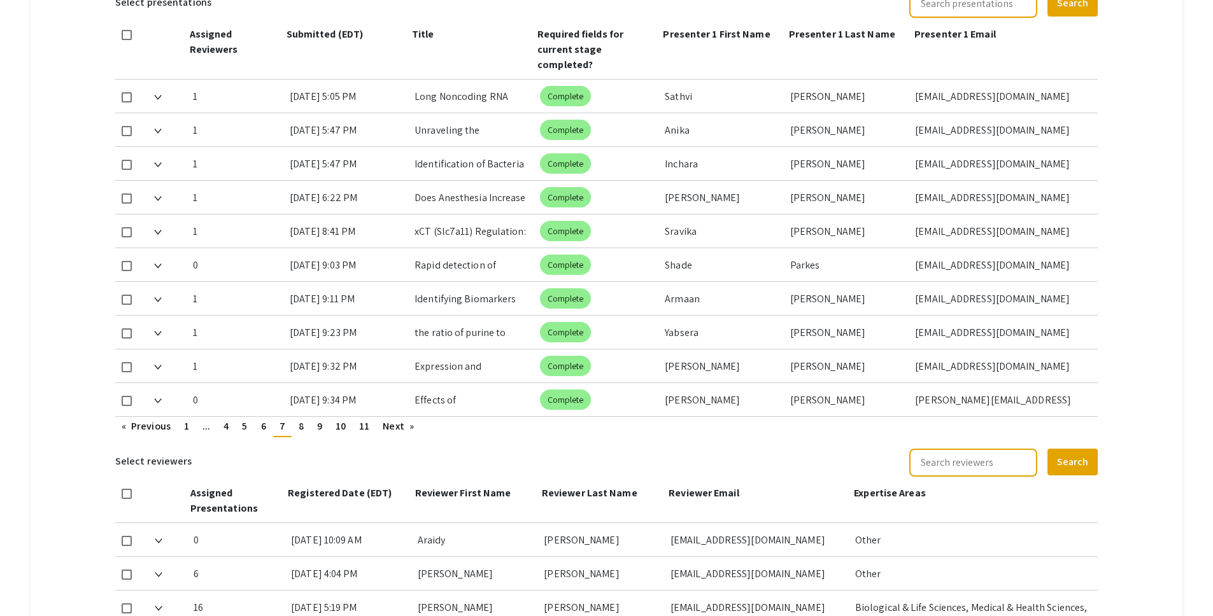
click at [129, 92] on span at bounding box center [127, 97] width 10 height 10
click at [127, 102] on input "checkbox" at bounding box center [126, 102] width 1 height 1
checkbox input "true"
click at [126, 160] on span at bounding box center [127, 165] width 10 height 10
click at [126, 170] on input "checkbox" at bounding box center [126, 170] width 1 height 1
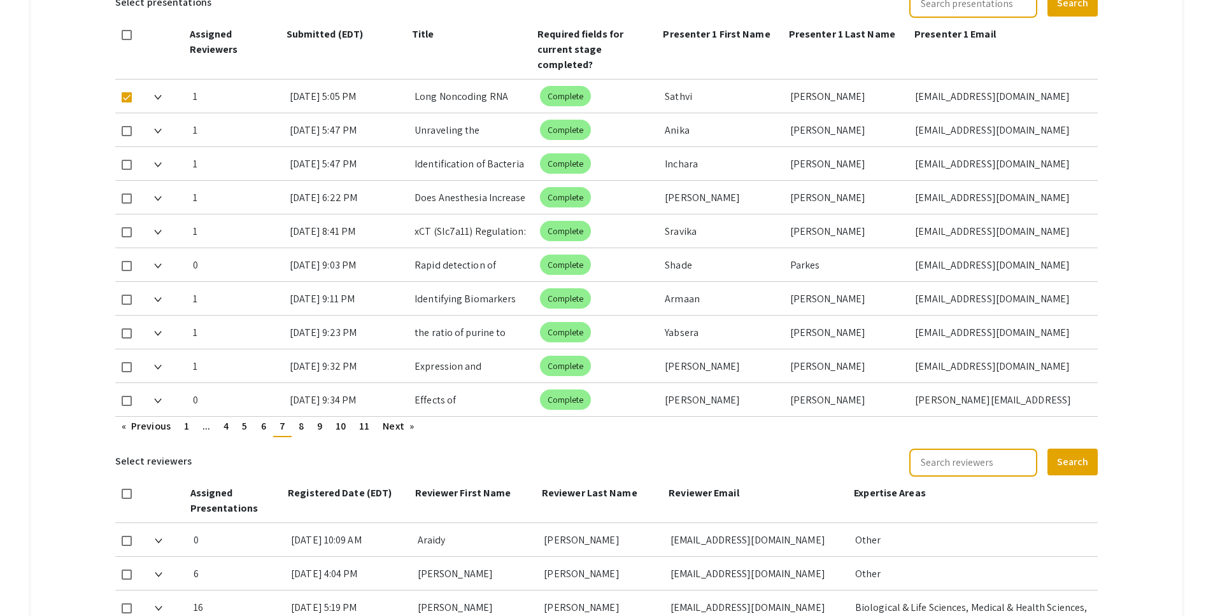
checkbox input "true"
click at [129, 227] on span at bounding box center [127, 232] width 10 height 10
click at [127, 237] on input "checkbox" at bounding box center [126, 237] width 1 height 1
checkbox input "true"
click at [126, 328] on span at bounding box center [127, 333] width 10 height 10
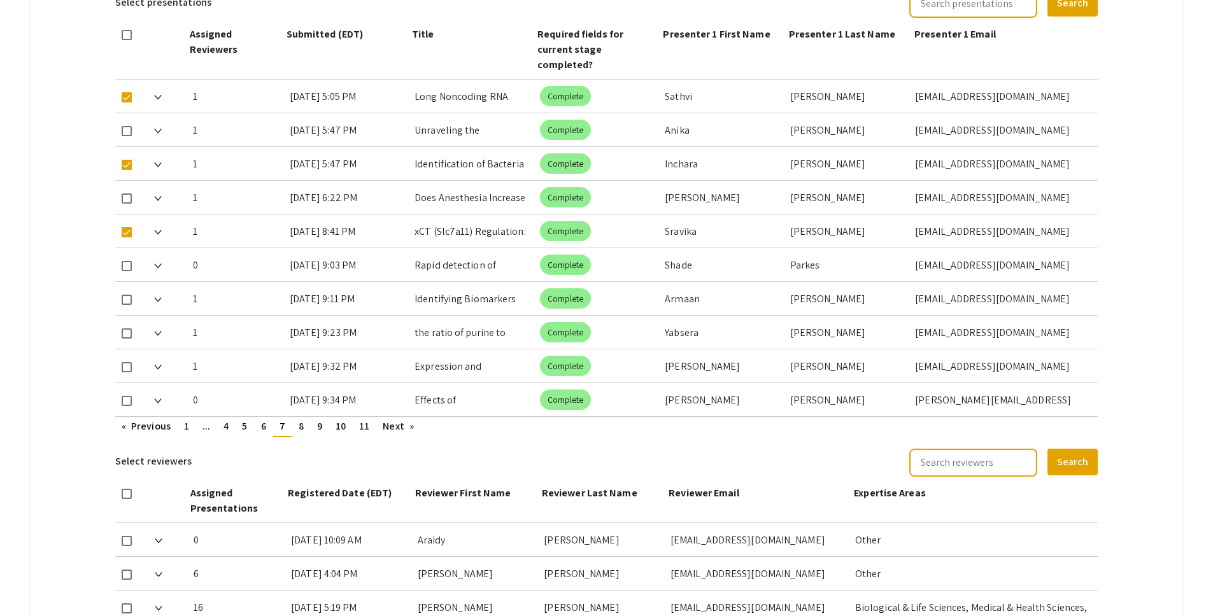
click at [126, 339] on input "checkbox" at bounding box center [126, 339] width 1 height 1
checkbox input "true"
click at [307, 418] on link "page 8" at bounding box center [301, 426] width 18 height 19
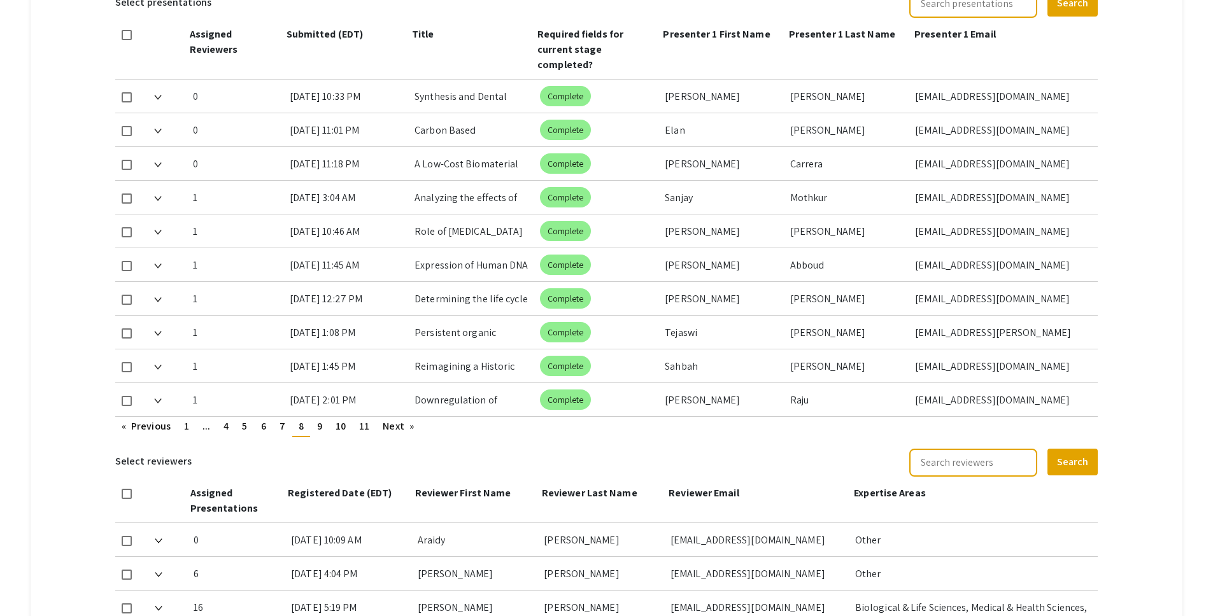
click at [132, 194] on span at bounding box center [127, 199] width 10 height 10
click at [127, 204] on input "checkbox" at bounding box center [126, 204] width 1 height 1
checkbox input "true"
click at [125, 295] on span at bounding box center [127, 300] width 10 height 10
click at [126, 305] on input "checkbox" at bounding box center [126, 305] width 1 height 1
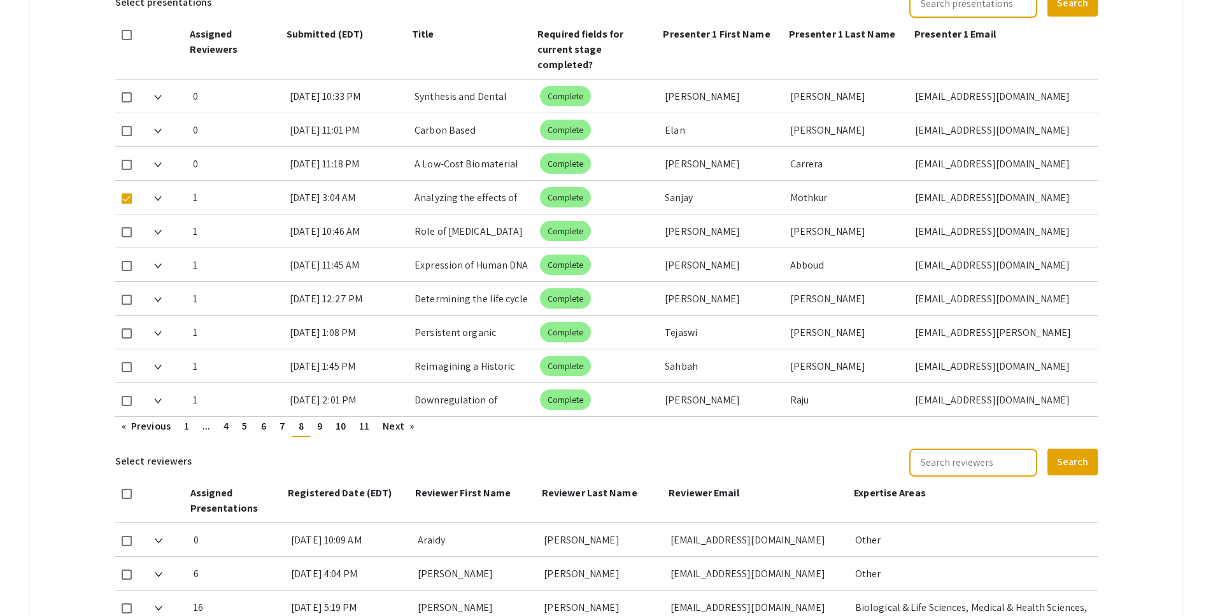
checkbox input "true"
click at [129, 396] on span at bounding box center [127, 401] width 10 height 10
click at [127, 406] on input "checkbox" at bounding box center [126, 406] width 1 height 1
checkbox input "true"
click at [327, 417] on link "page 9" at bounding box center [320, 426] width 18 height 19
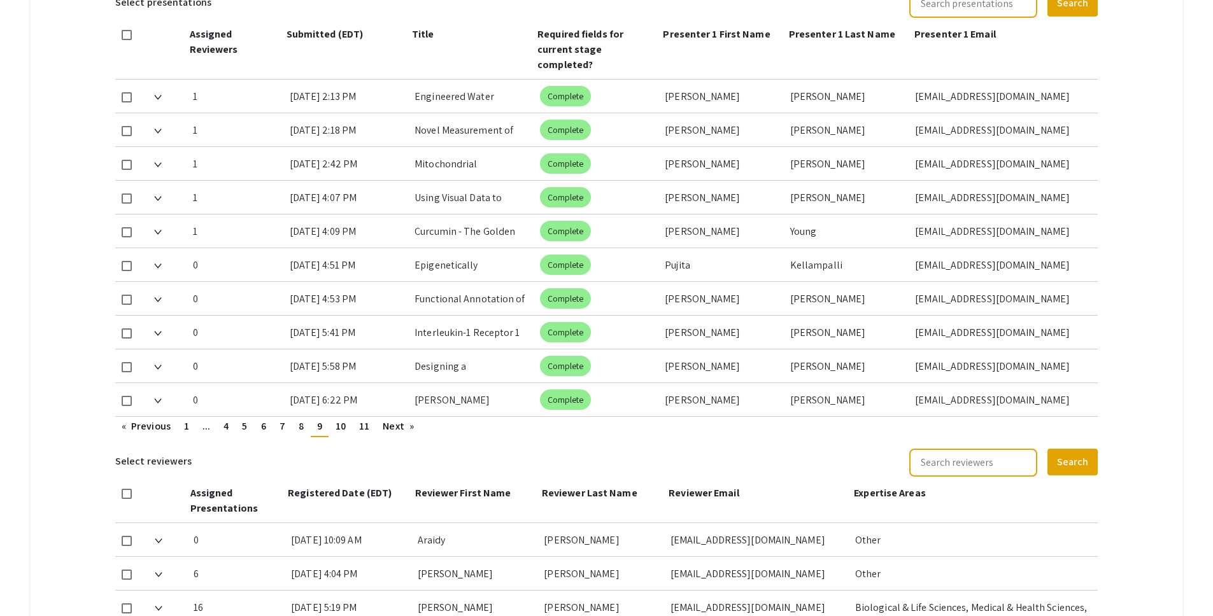
click at [125, 227] on span at bounding box center [127, 232] width 10 height 10
click at [126, 237] on input "checkbox" at bounding box center [126, 237] width 1 height 1
checkbox input "true"
click at [128, 261] on span at bounding box center [127, 266] width 10 height 10
click at [127, 271] on input "checkbox" at bounding box center [126, 271] width 1 height 1
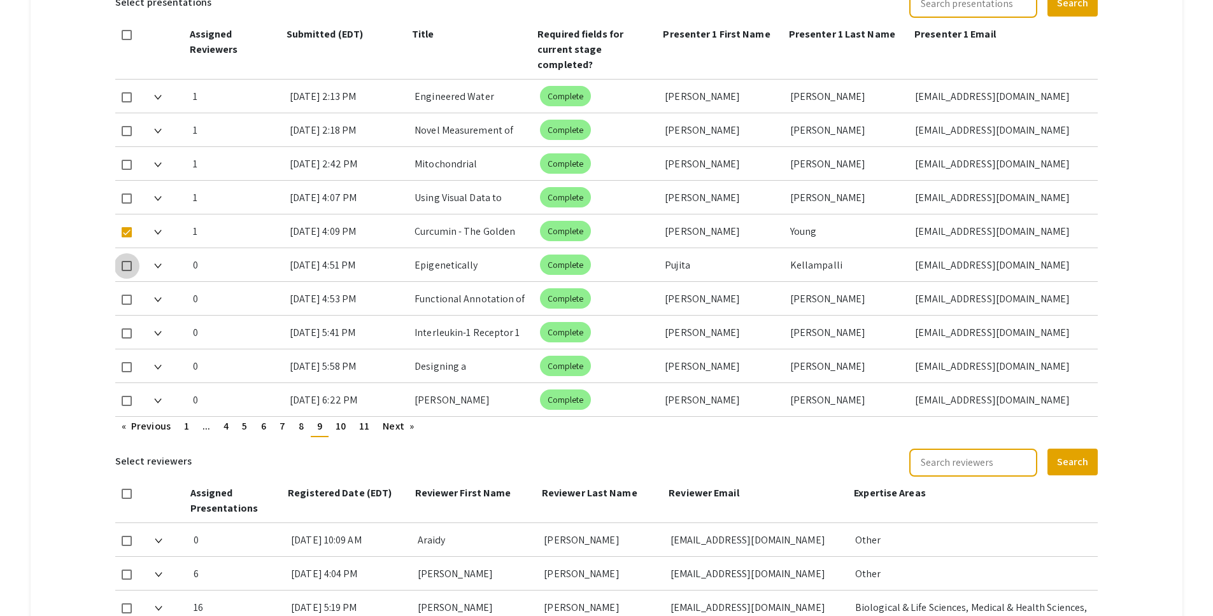
checkbox input "true"
click at [127, 295] on span at bounding box center [127, 300] width 10 height 10
click at [127, 305] on input "checkbox" at bounding box center [126, 305] width 1 height 1
checkbox input "true"
click at [125, 362] on span at bounding box center [127, 367] width 10 height 10
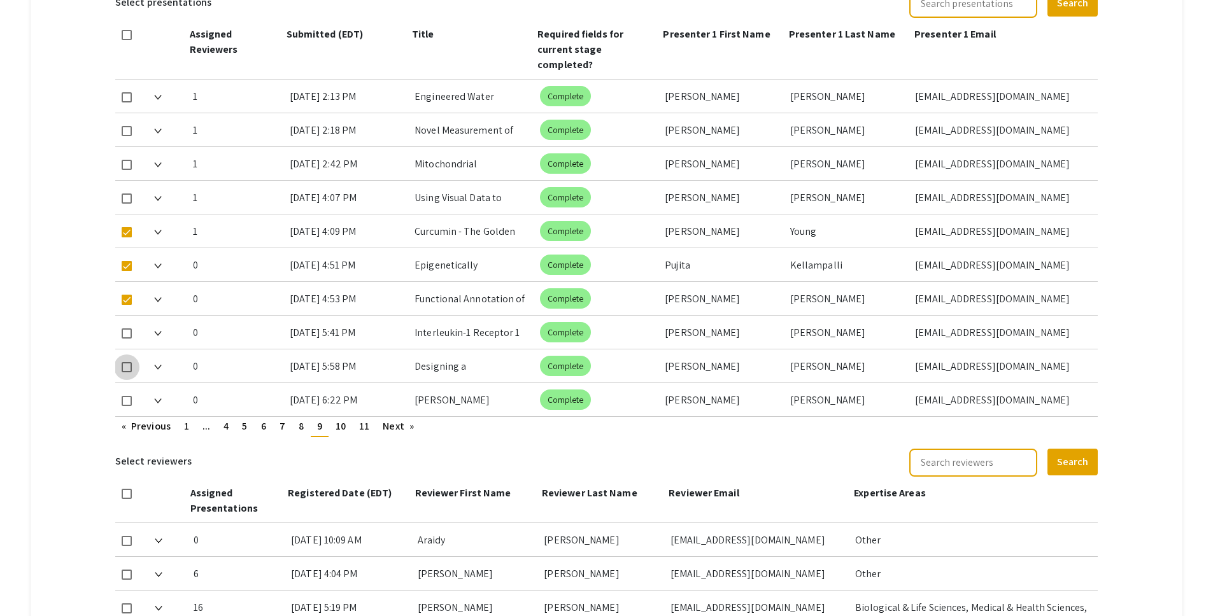
click at [126, 372] on input "checkbox" at bounding box center [126, 372] width 1 height 1
checkbox input "true"
click at [127, 396] on span at bounding box center [127, 401] width 10 height 10
click at [127, 406] on input "checkbox" at bounding box center [126, 406] width 1 height 1
checkbox input "true"
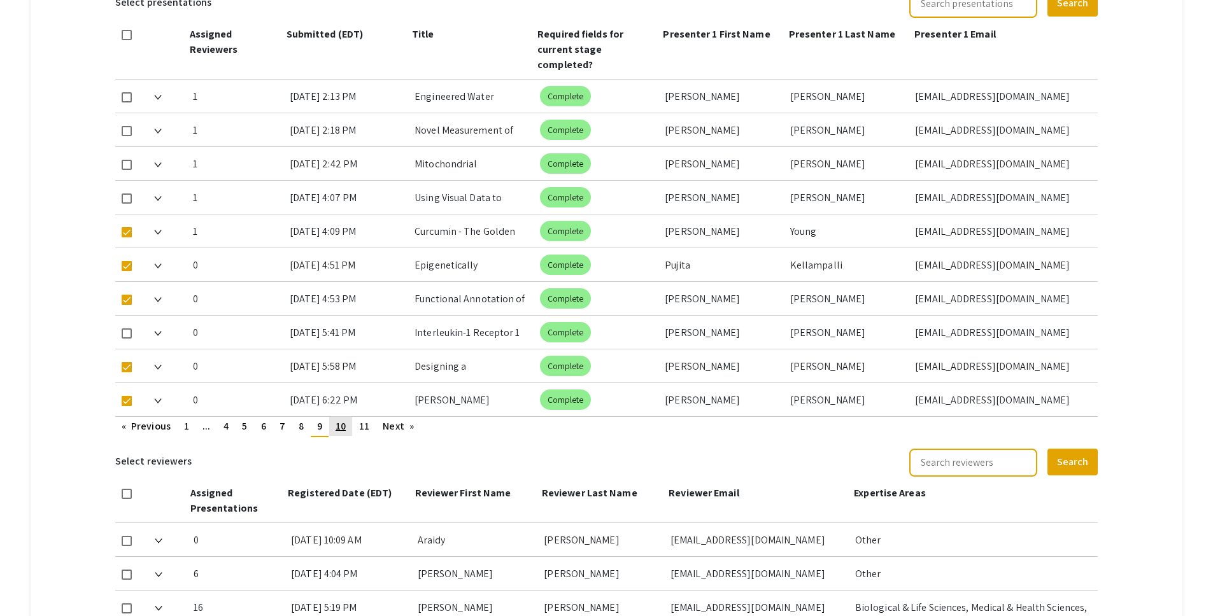
click at [339, 420] on span "10" at bounding box center [341, 426] width 10 height 13
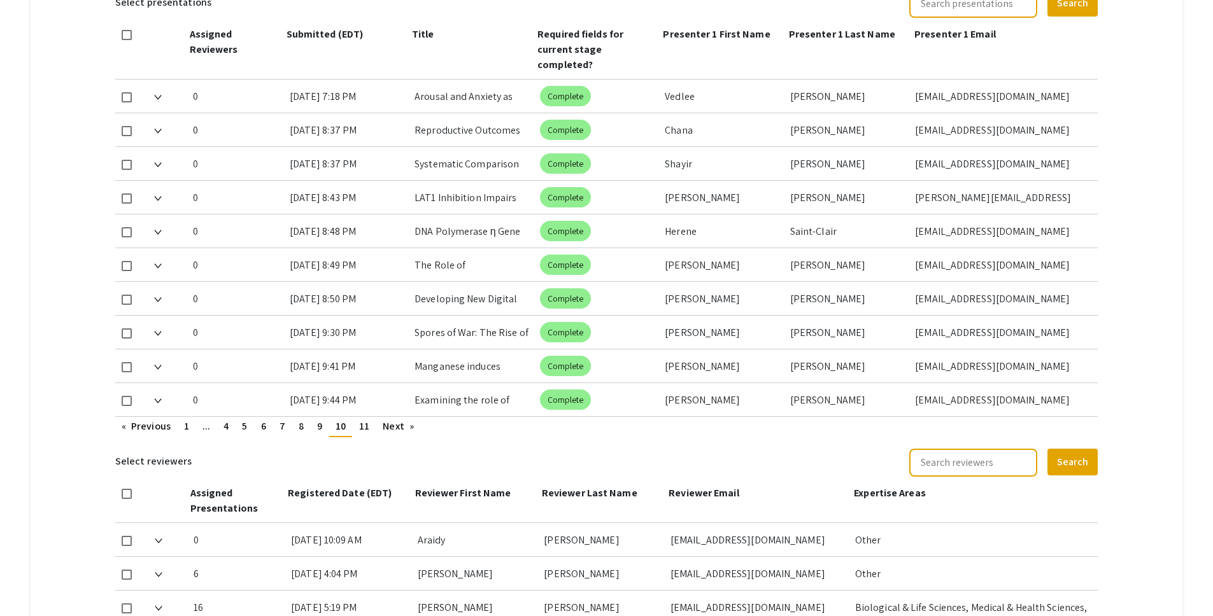
click at [132, 126] on span at bounding box center [127, 131] width 10 height 10
click at [127, 136] on input "checkbox" at bounding box center [126, 136] width 1 height 1
checkbox input "true"
drag, startPoint x: 125, startPoint y: 250, endPoint x: 146, endPoint y: 251, distance: 21.7
click at [125, 261] on span at bounding box center [127, 266] width 10 height 10
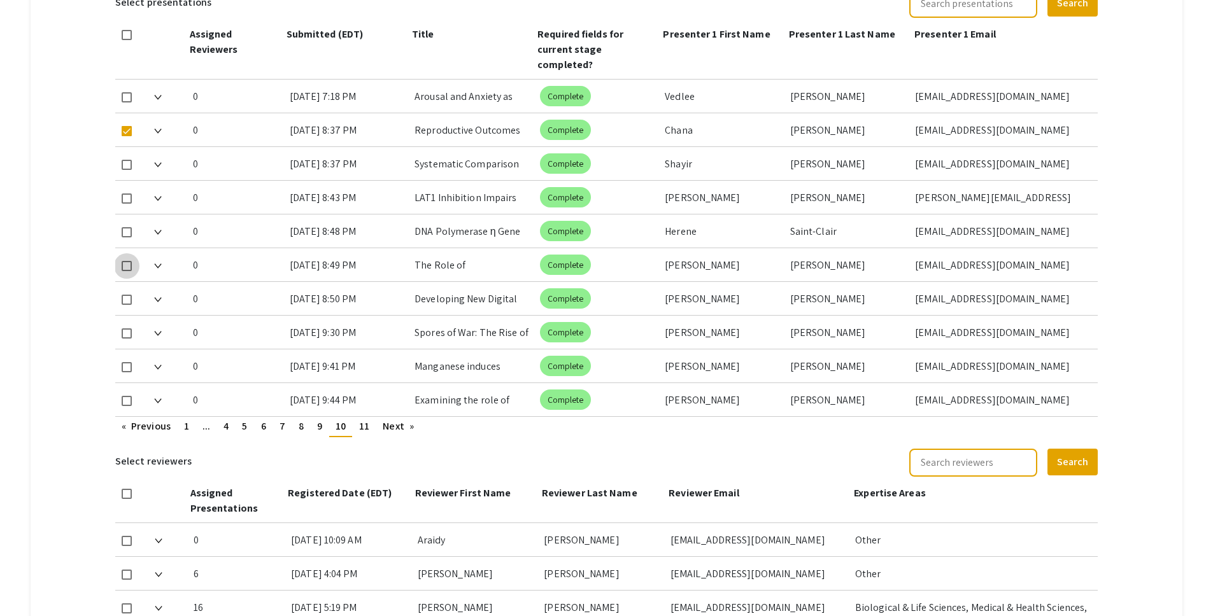
click at [126, 271] on input "checkbox" at bounding box center [126, 271] width 1 height 1
checkbox input "true"
click at [125, 295] on span at bounding box center [127, 300] width 10 height 10
click at [126, 305] on input "checkbox" at bounding box center [126, 305] width 1 height 1
checkbox input "true"
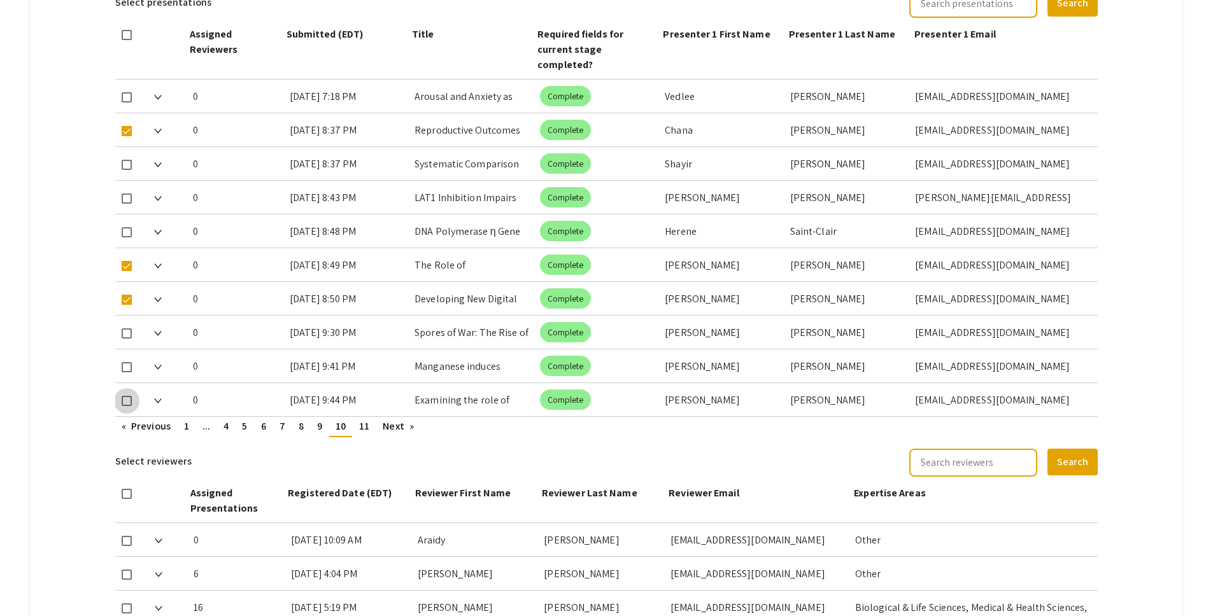
click at [127, 396] on span at bounding box center [127, 401] width 10 height 10
click at [127, 406] on input "checkbox" at bounding box center [126, 406] width 1 height 1
checkbox input "true"
click at [361, 420] on link "page 11" at bounding box center [364, 426] width 23 height 19
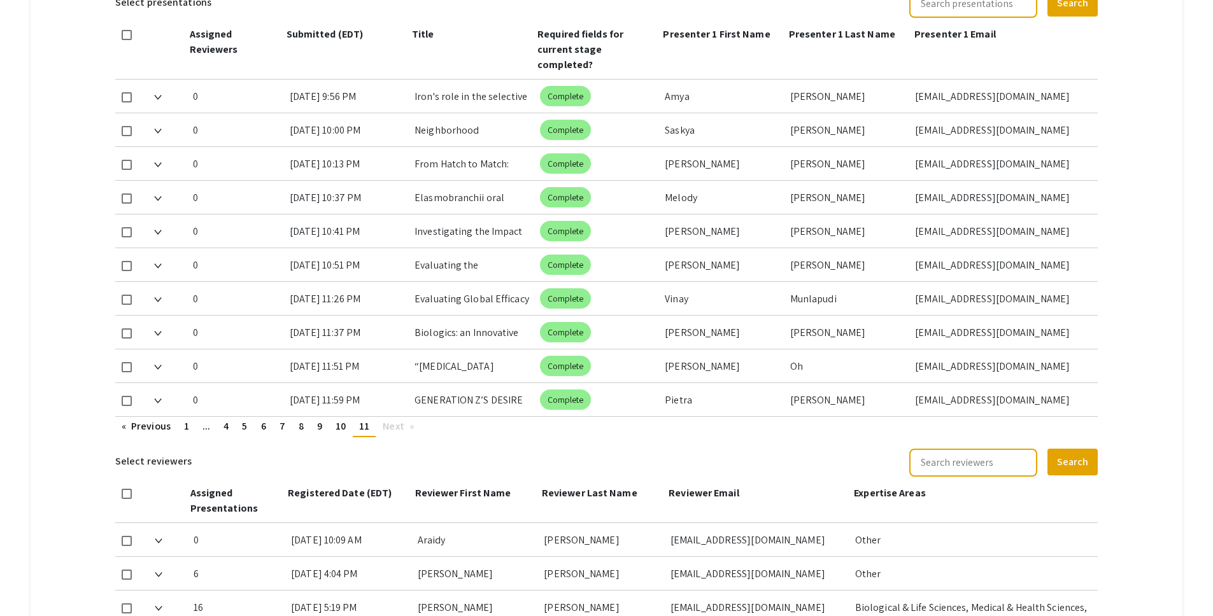
click at [124, 194] on span at bounding box center [127, 199] width 10 height 10
click at [126, 204] on input "checkbox" at bounding box center [126, 204] width 1 height 1
checkbox input "true"
click at [129, 295] on span at bounding box center [127, 300] width 10 height 10
click at [127, 305] on input "checkbox" at bounding box center [126, 305] width 1 height 1
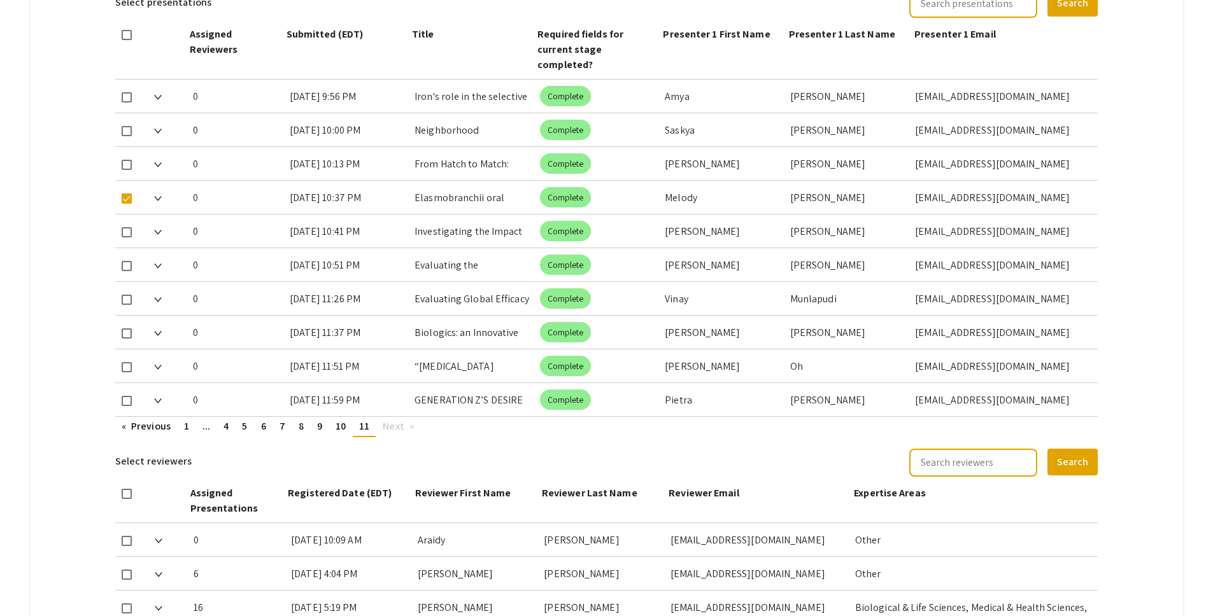
checkbox input "true"
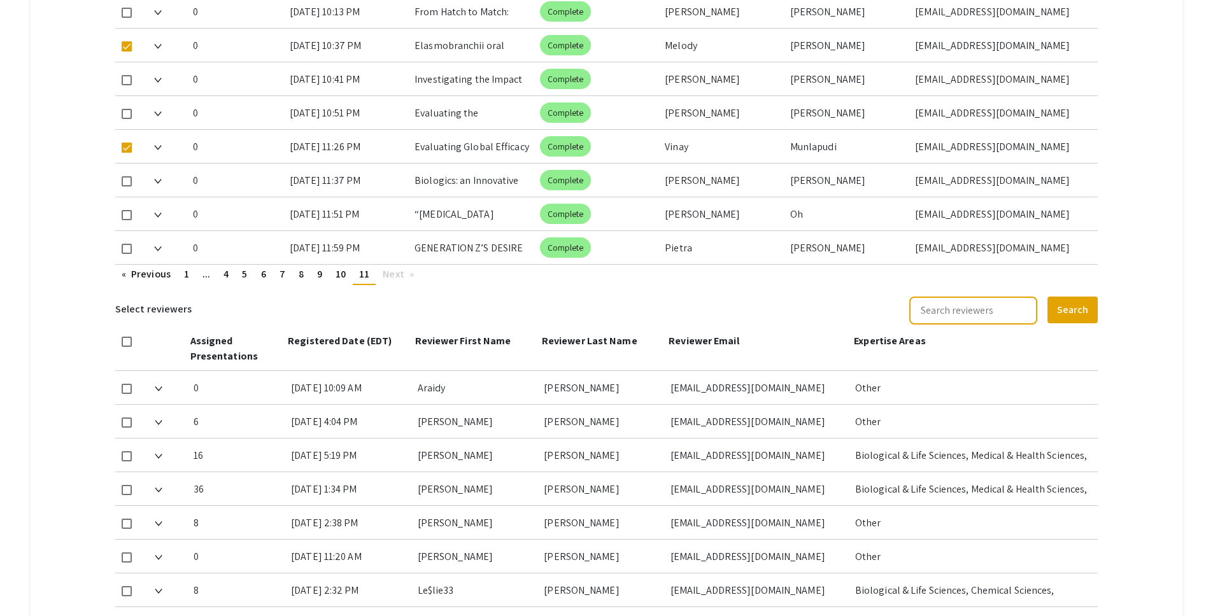
scroll to position [756, 0]
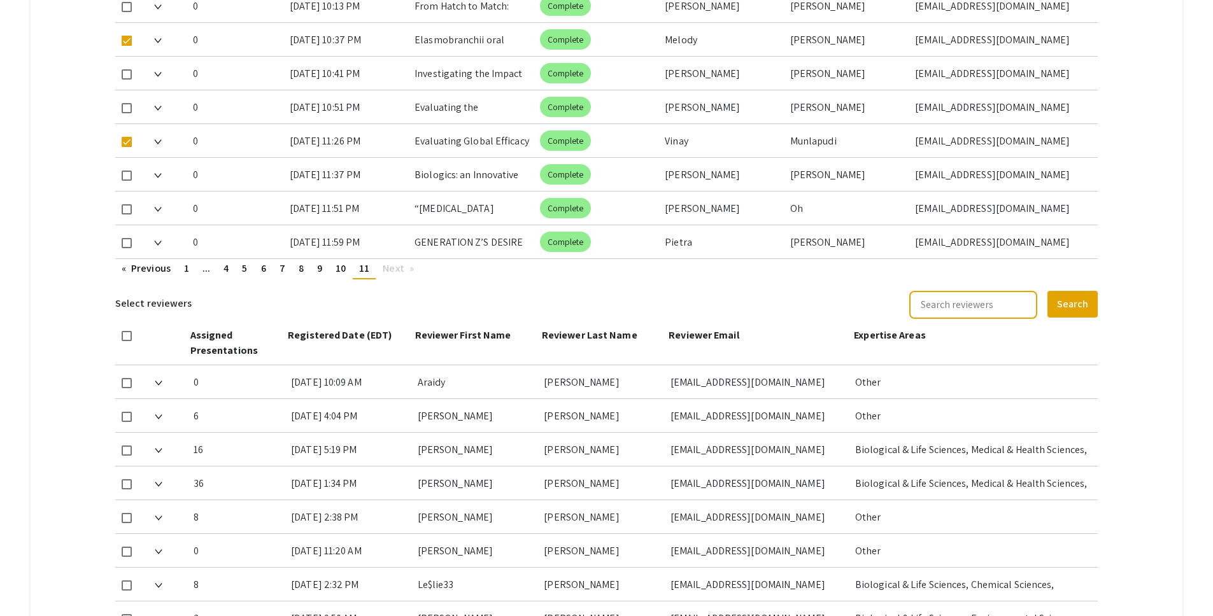
click at [129, 446] on span at bounding box center [127, 451] width 10 height 10
click at [127, 456] on input "checkbox" at bounding box center [126, 456] width 1 height 1
checkbox input "true"
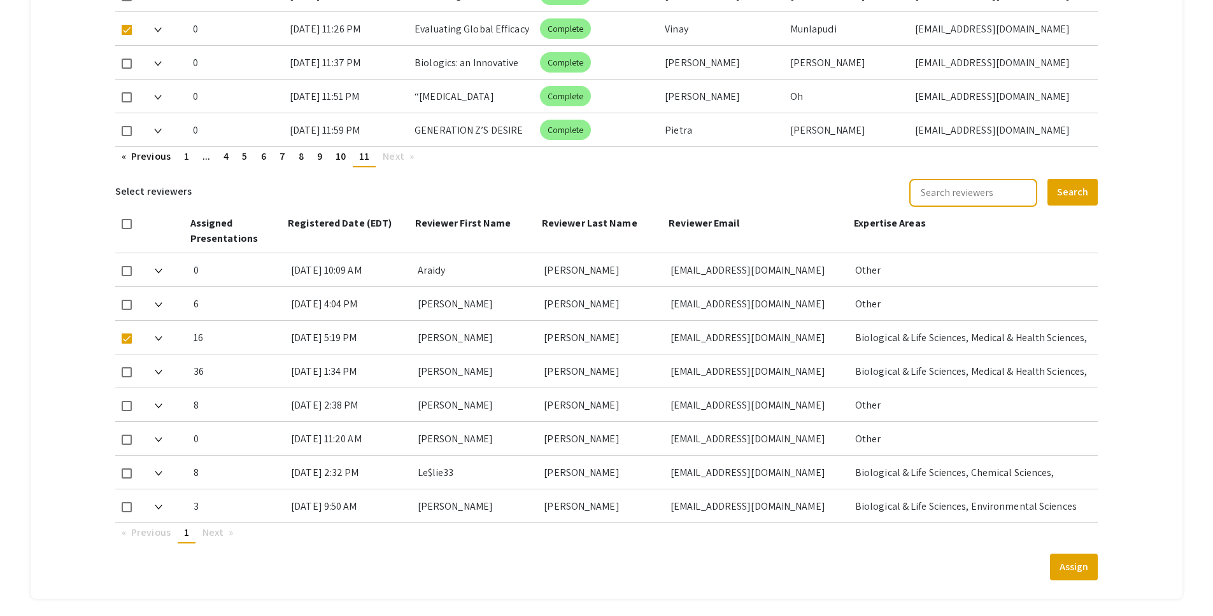
scroll to position [917, 0]
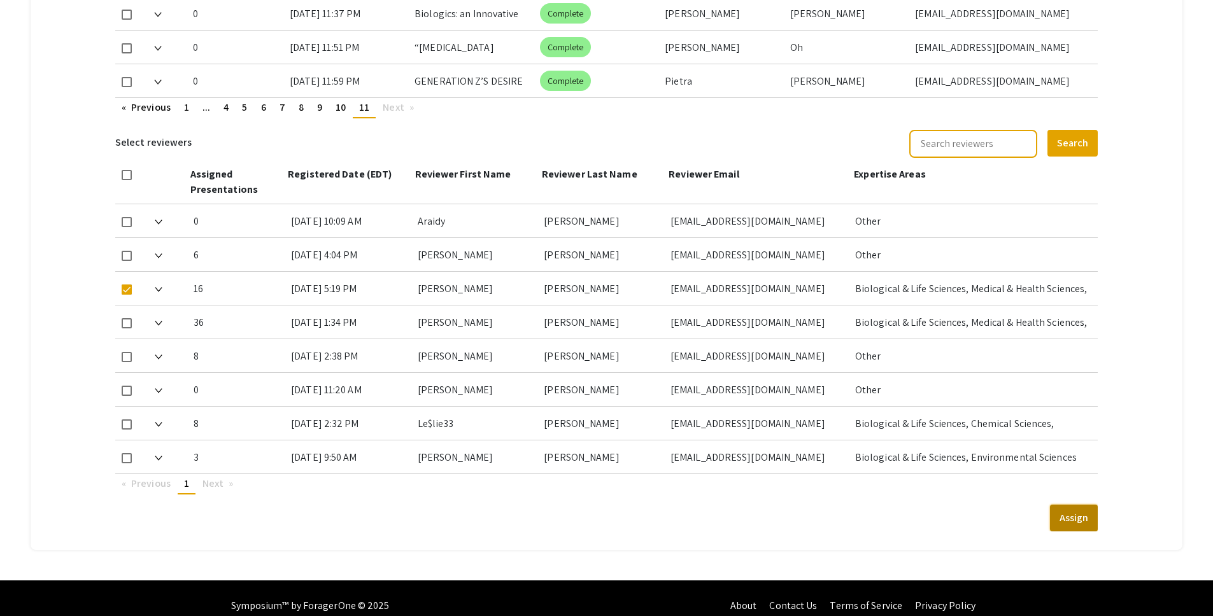
click at [1079, 505] on button "Assign" at bounding box center [1074, 518] width 48 height 27
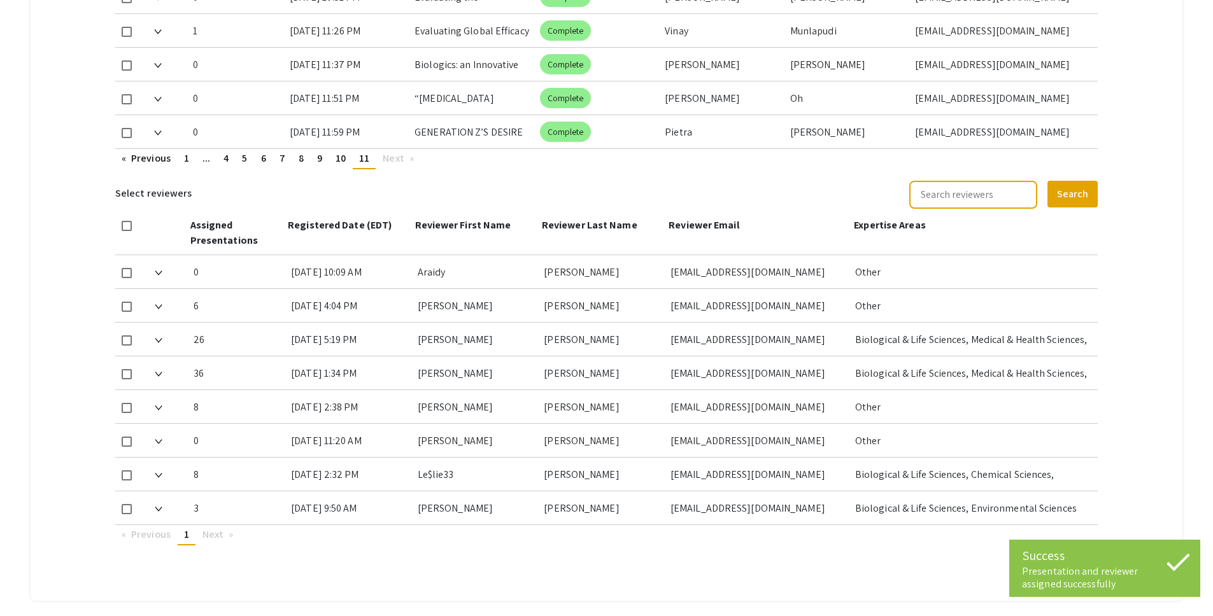
scroll to position [837, 0]
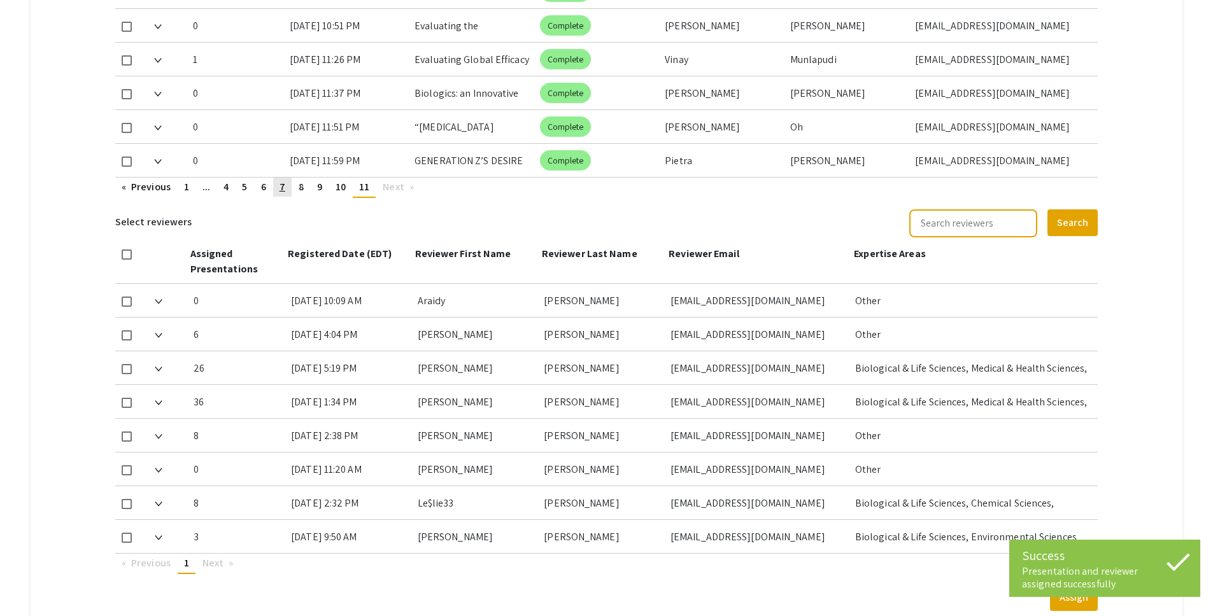
click at [286, 178] on link "page 7" at bounding box center [282, 187] width 18 height 19
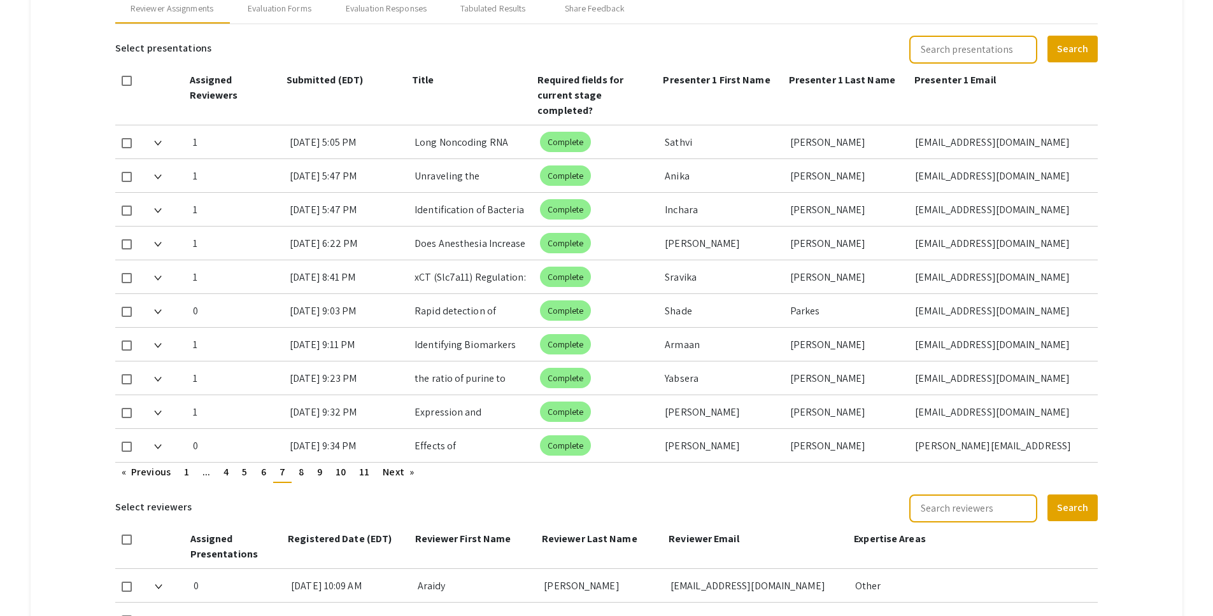
scroll to position [546, 0]
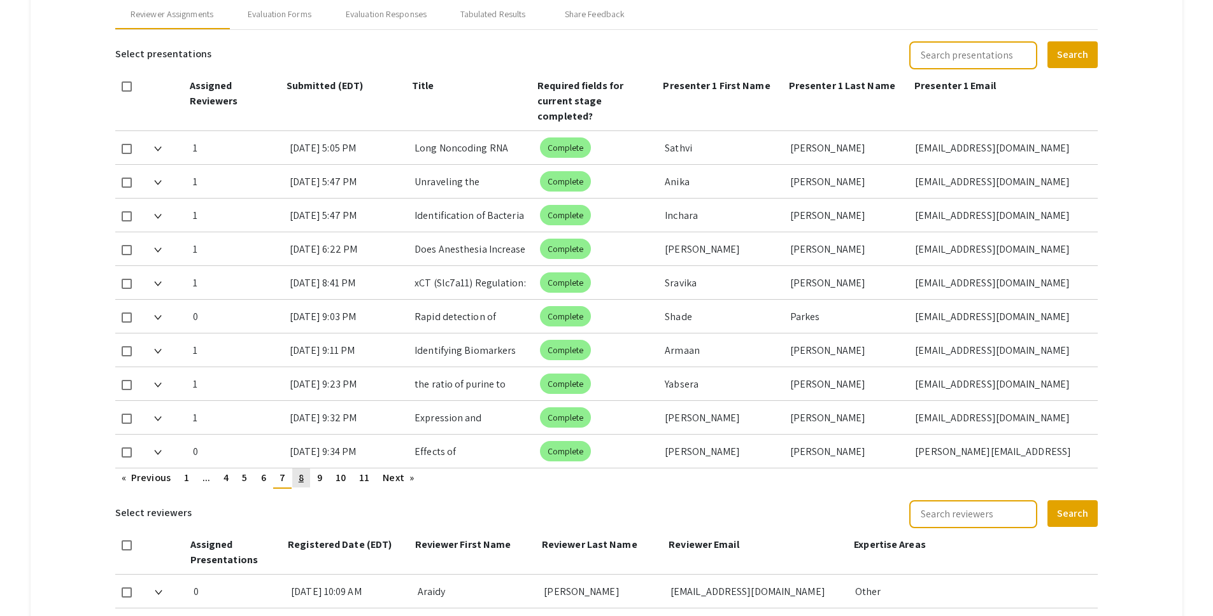
click at [304, 471] on span "8" at bounding box center [301, 477] width 5 height 13
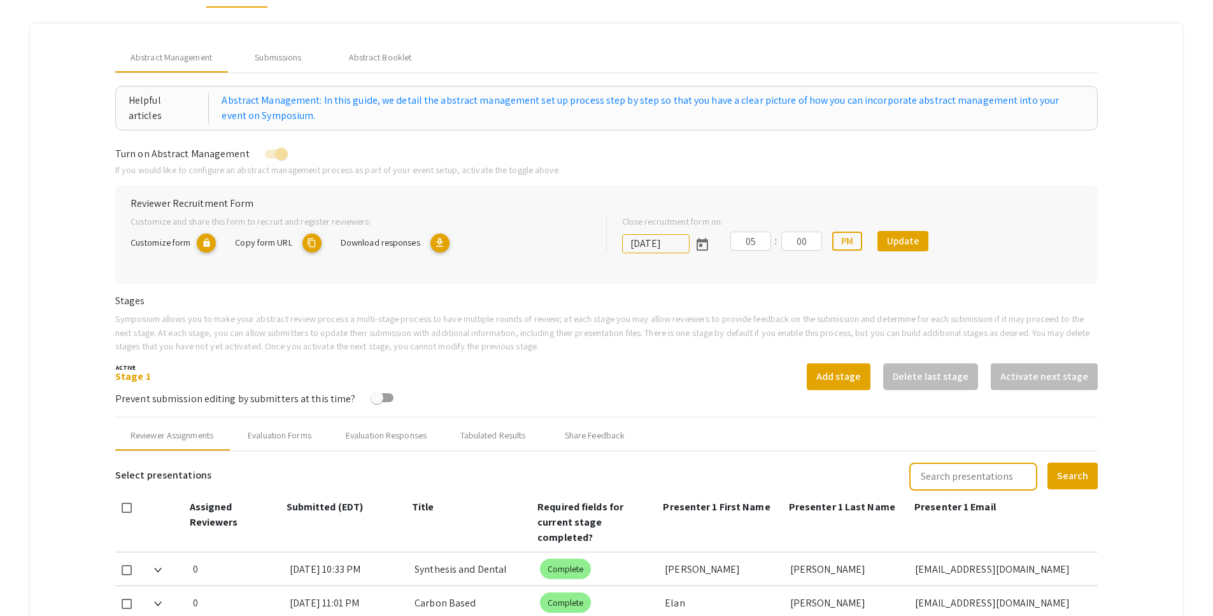
scroll to position [124, 0]
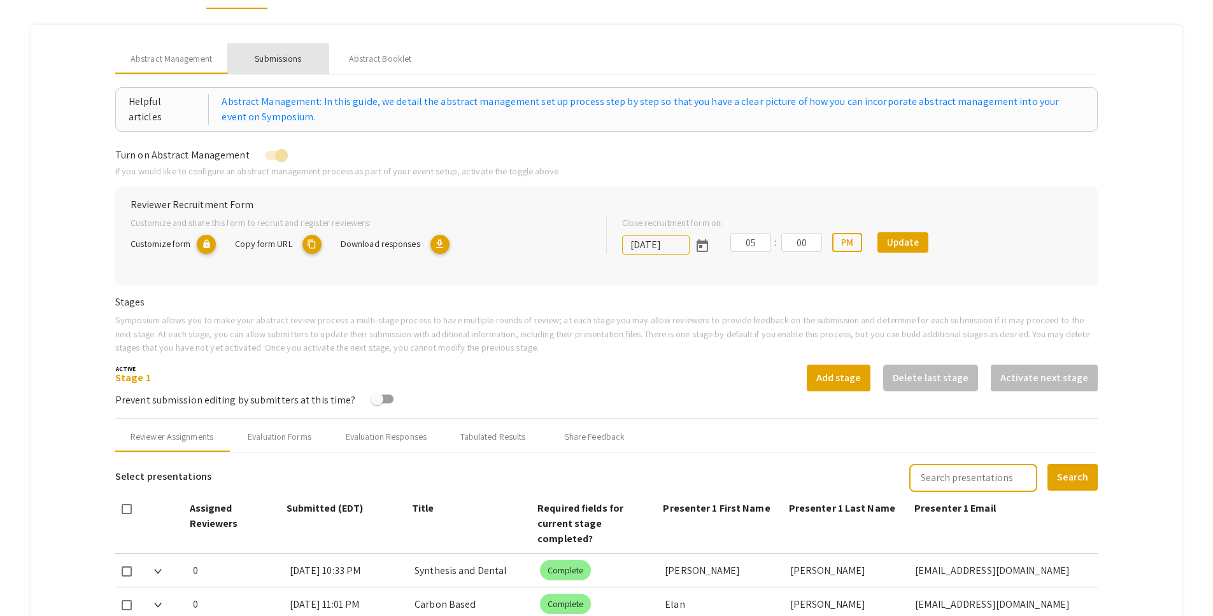
click at [272, 63] on div "Submissions" at bounding box center [278, 58] width 46 height 13
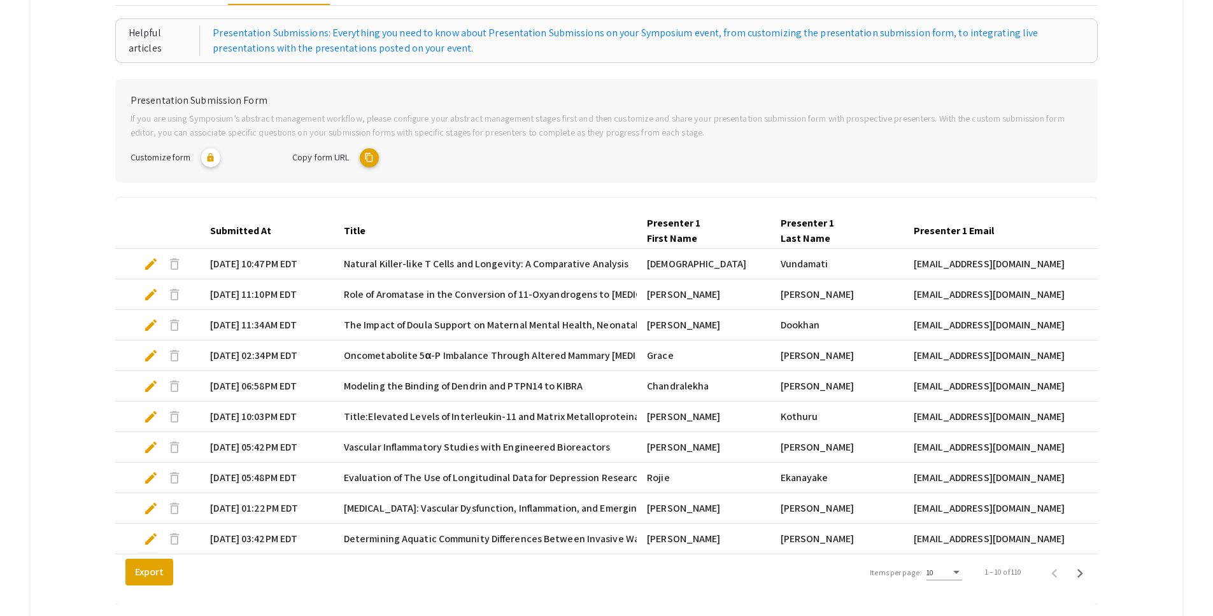
scroll to position [291, 0]
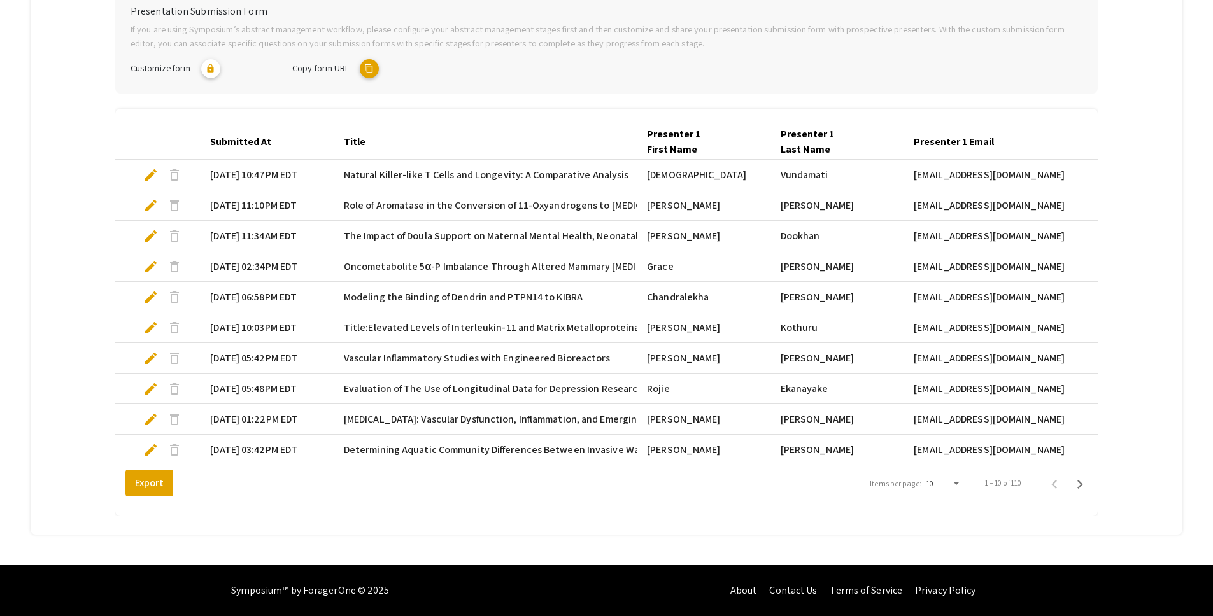
click at [933, 486] on span "10" at bounding box center [929, 484] width 7 height 10
click at [948, 509] on span "25" at bounding box center [951, 506] width 36 height 23
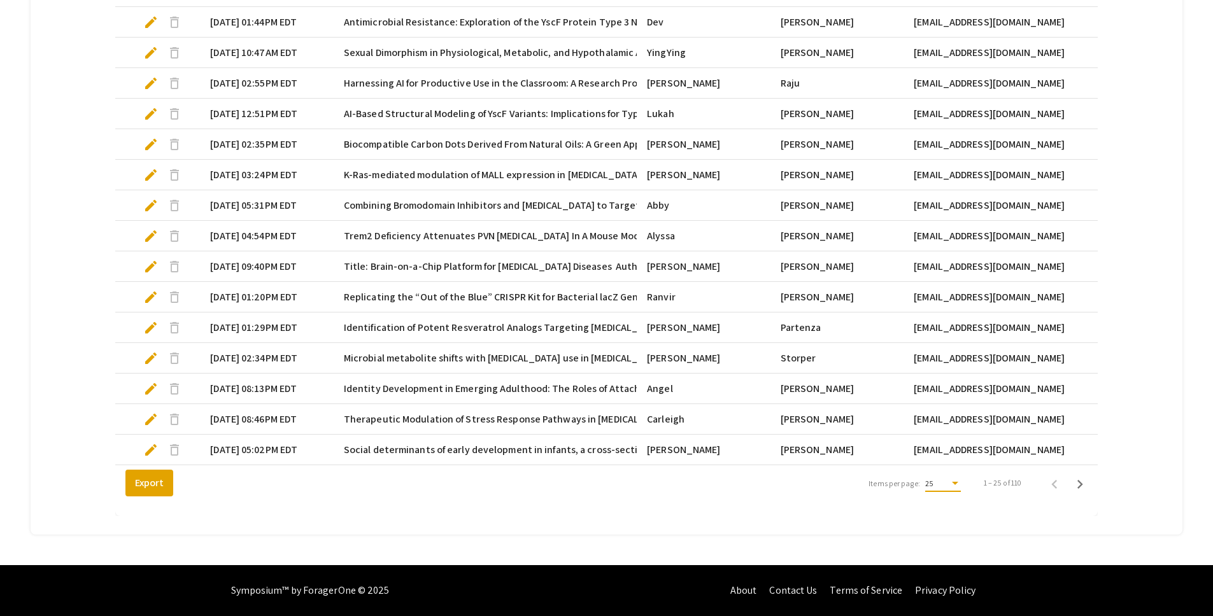
scroll to position [749, 0]
click at [1085, 487] on icon "Next page" at bounding box center [1080, 485] width 18 height 18
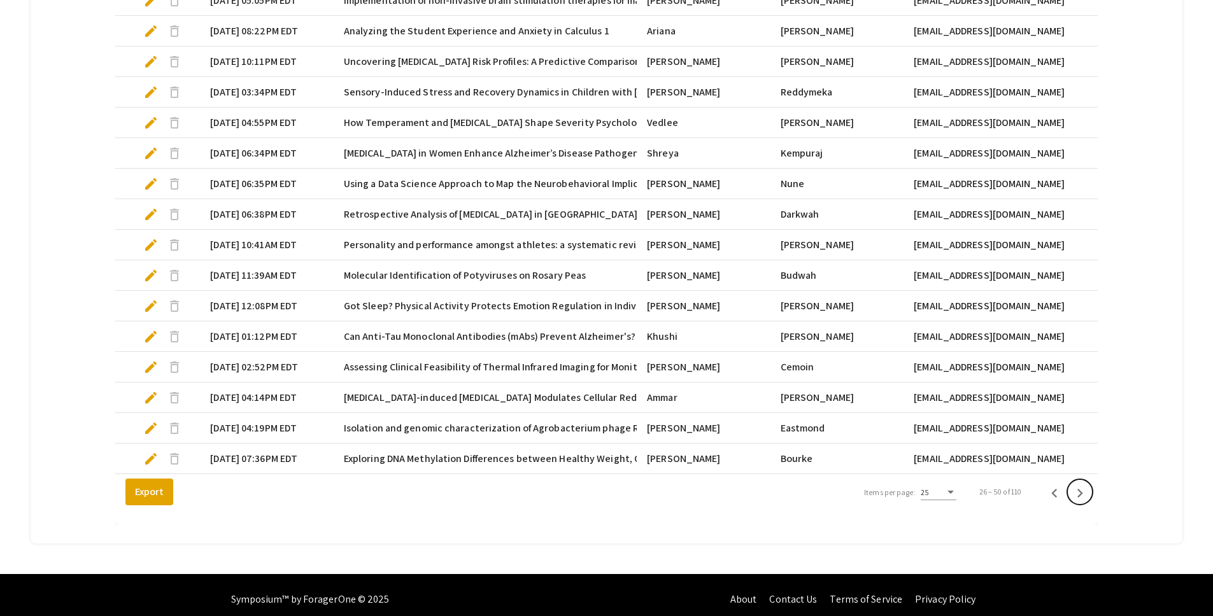
scroll to position [732, 0]
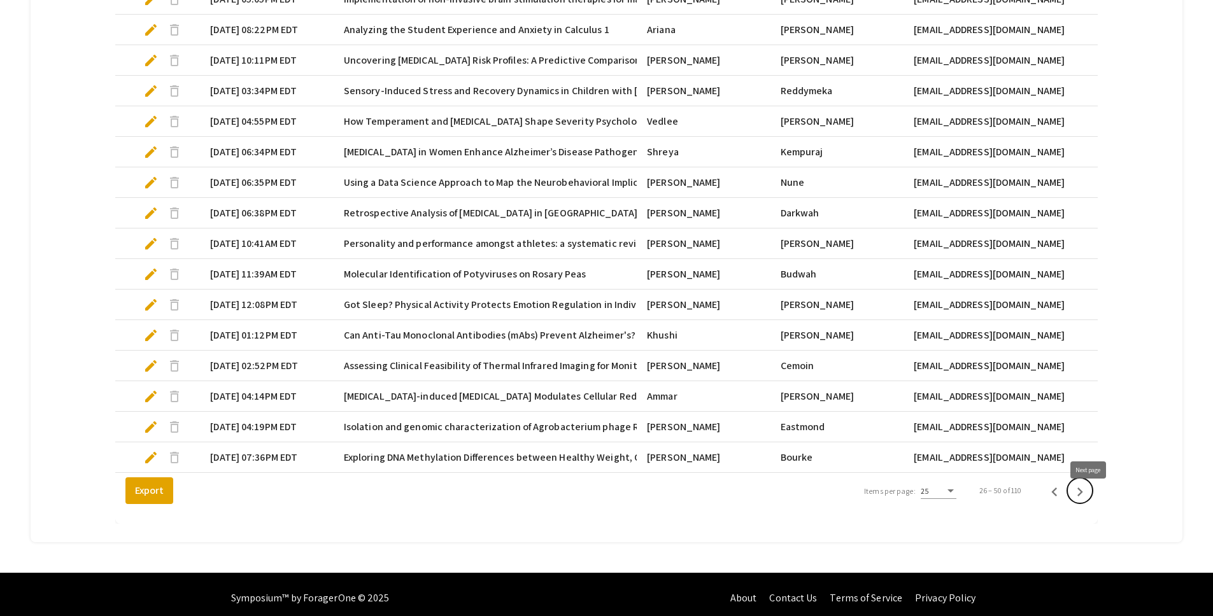
click at [1089, 501] on icon "Next page" at bounding box center [1080, 492] width 18 height 18
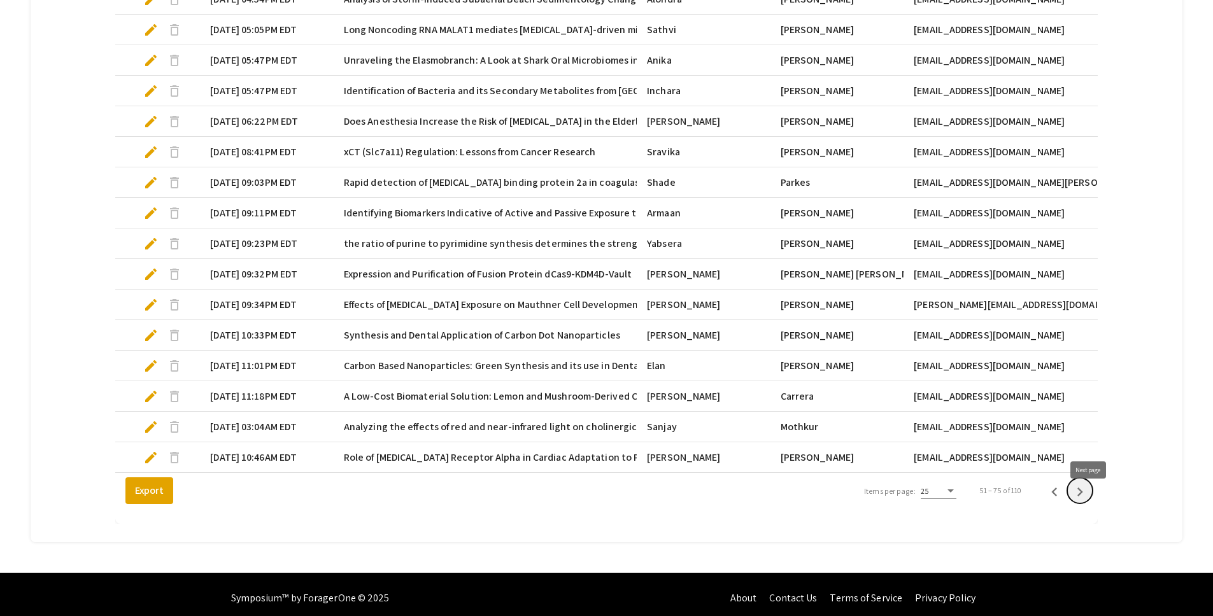
click at [1089, 501] on icon "Next page" at bounding box center [1080, 492] width 18 height 18
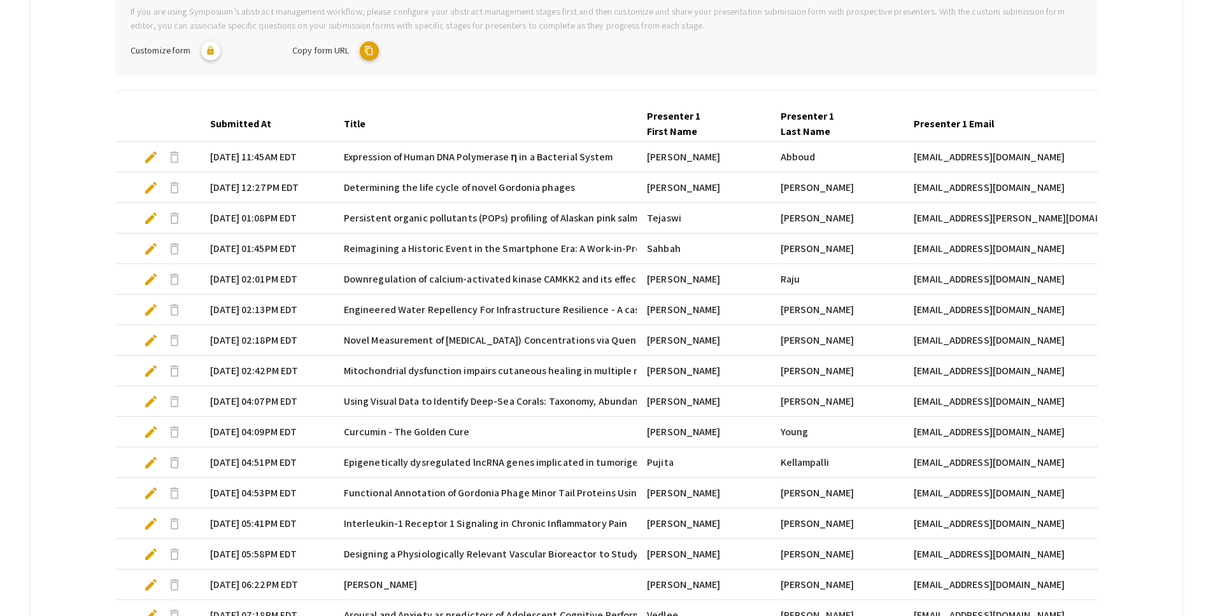
scroll to position [301, 0]
click at [147, 218] on span "edit" at bounding box center [150, 216] width 15 height 15
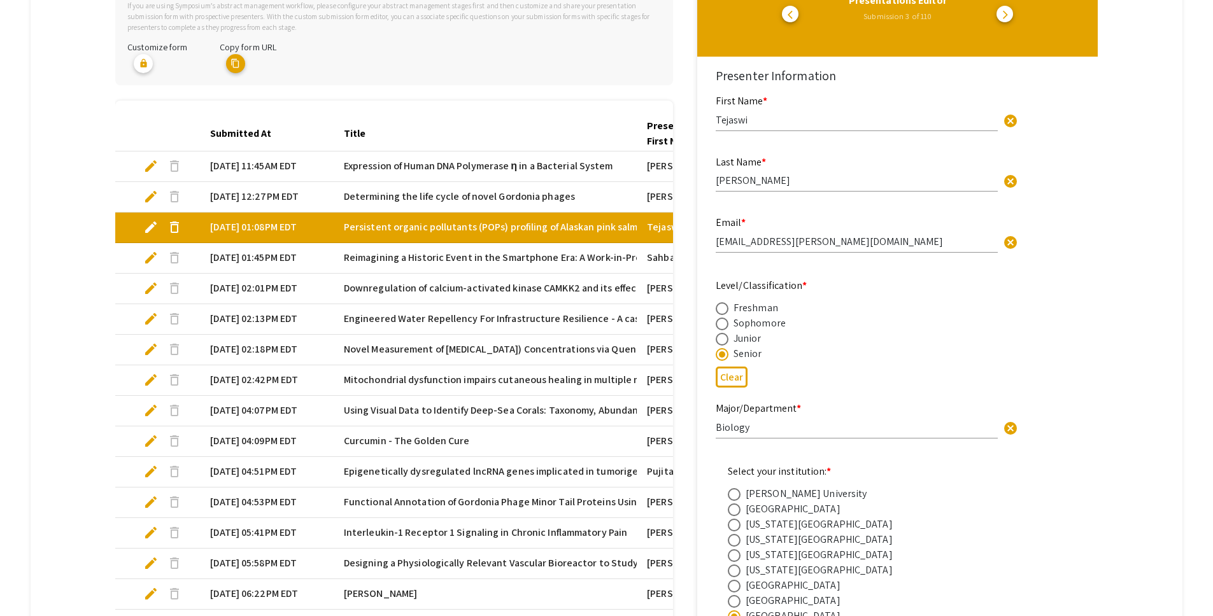
select select "custom"
type input "0"
select select "custom"
type input "1"
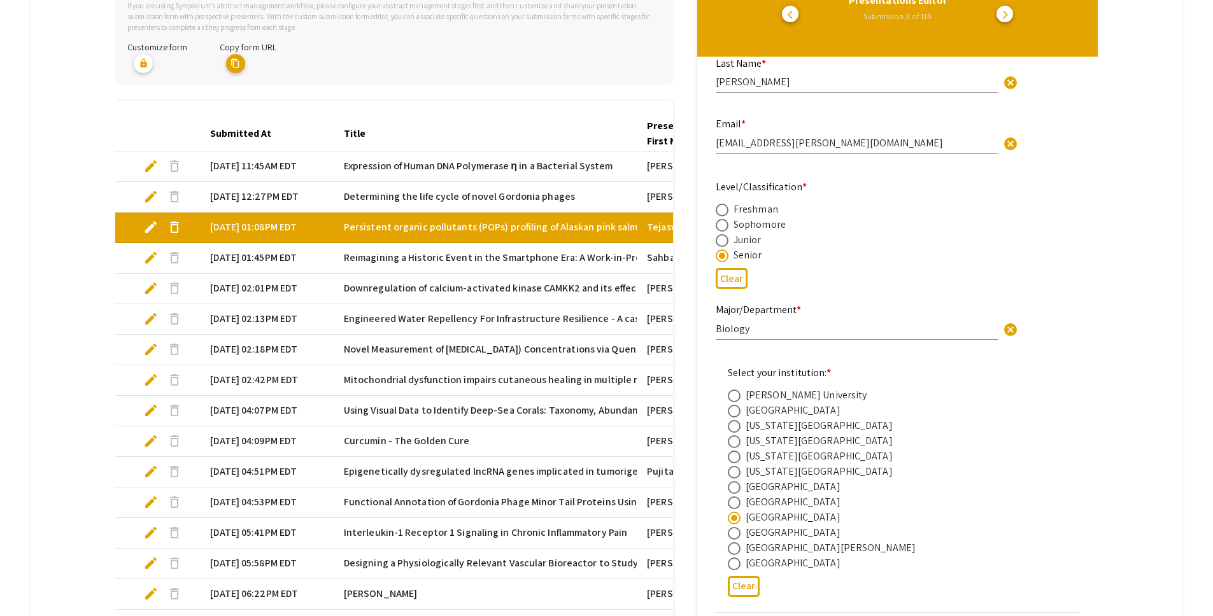
select select "auto"
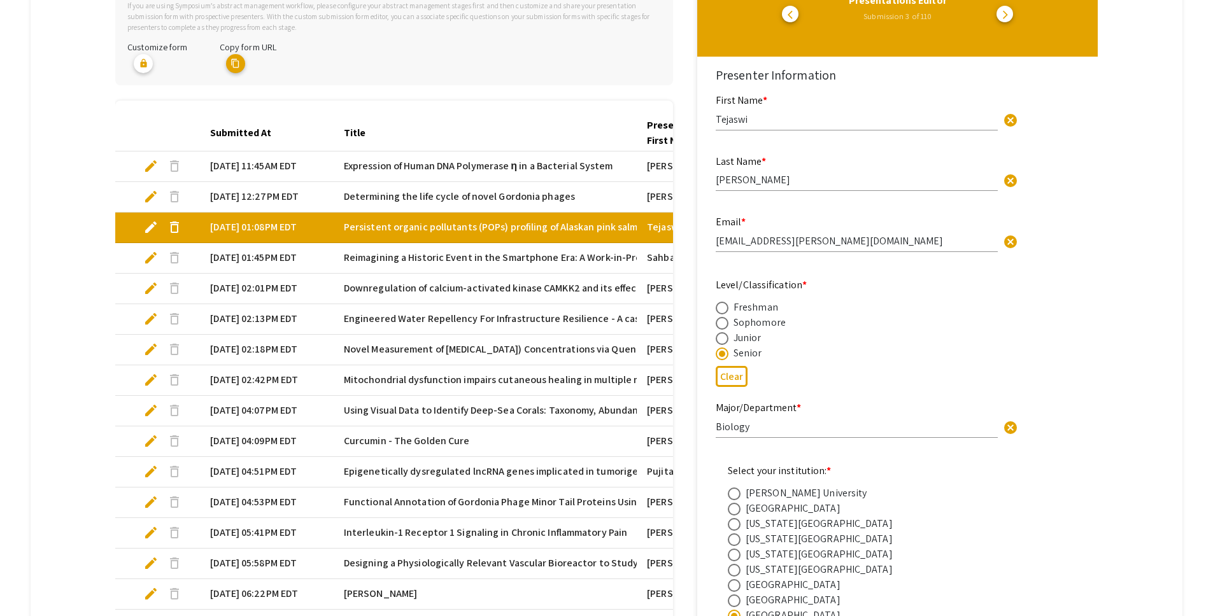
scroll to position [0, 0]
click at [66, 274] on mat-tab-group "Abstract Management Submissions Abstract Booklet Helpful articles Presentation …" at bounding box center [607, 416] width 1152 height 1138
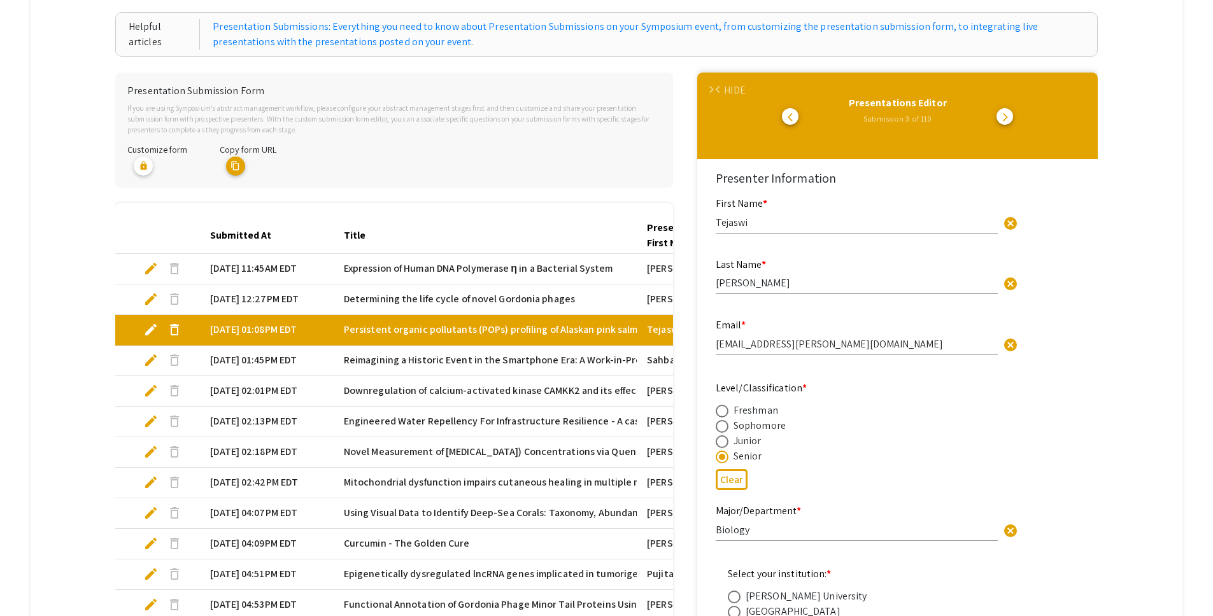
scroll to position [179, 0]
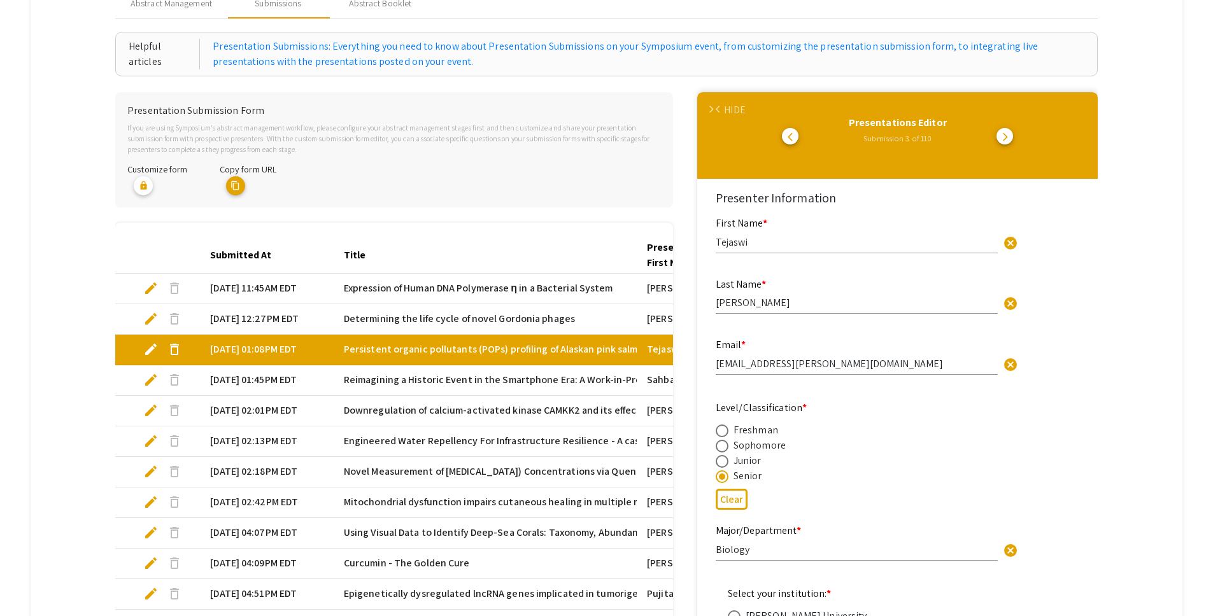
click at [740, 105] on div "HIDE" at bounding box center [734, 109] width 21 height 15
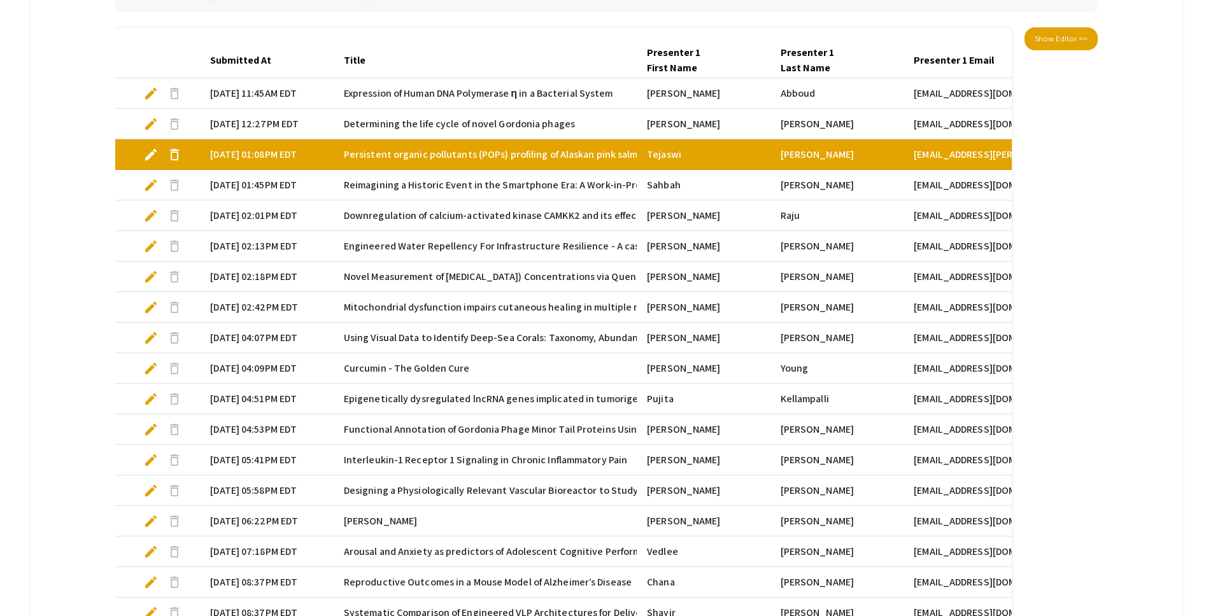
scroll to position [370, 0]
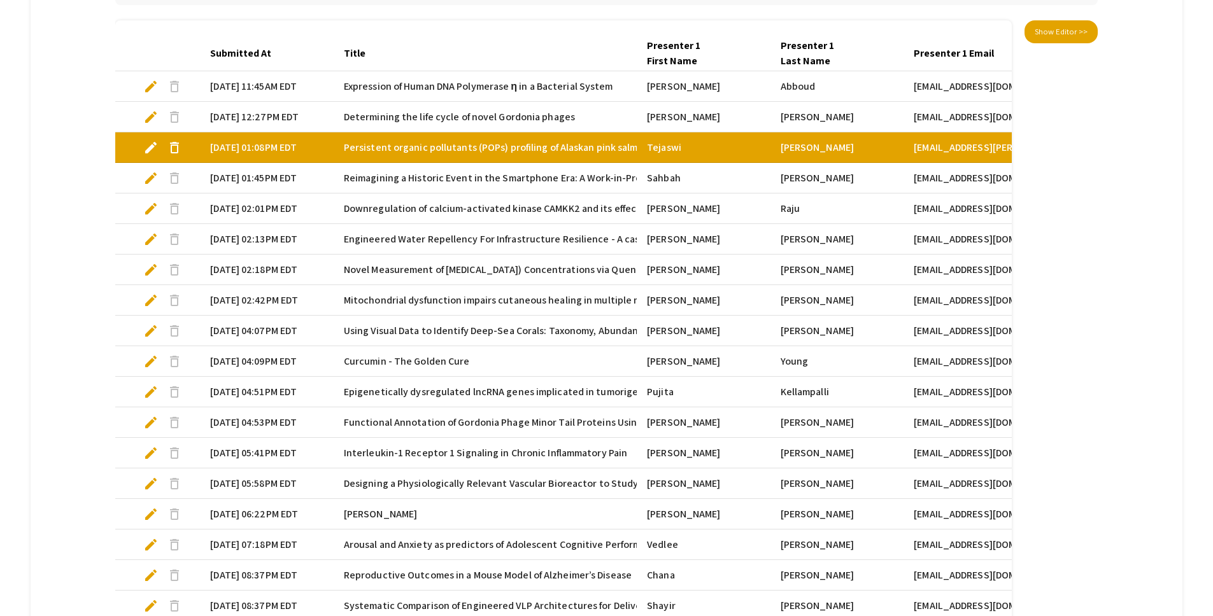
click at [151, 269] on span "edit" at bounding box center [150, 269] width 15 height 15
select select "custom"
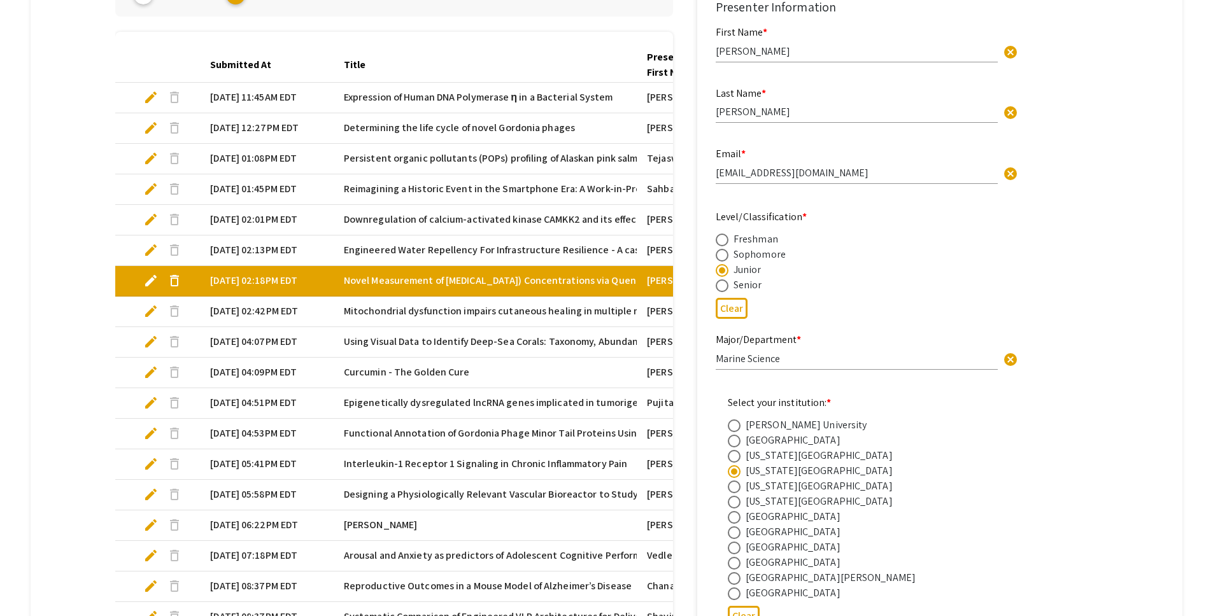
type input "0"
select select "custom"
type input "1"
select select "auto"
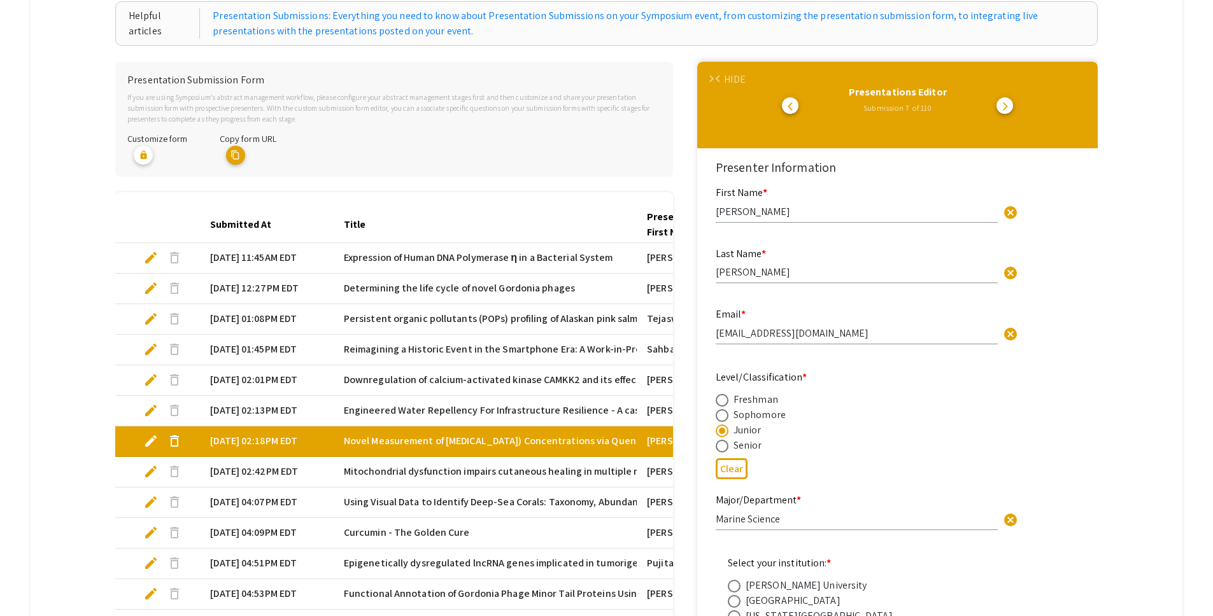
scroll to position [202, 0]
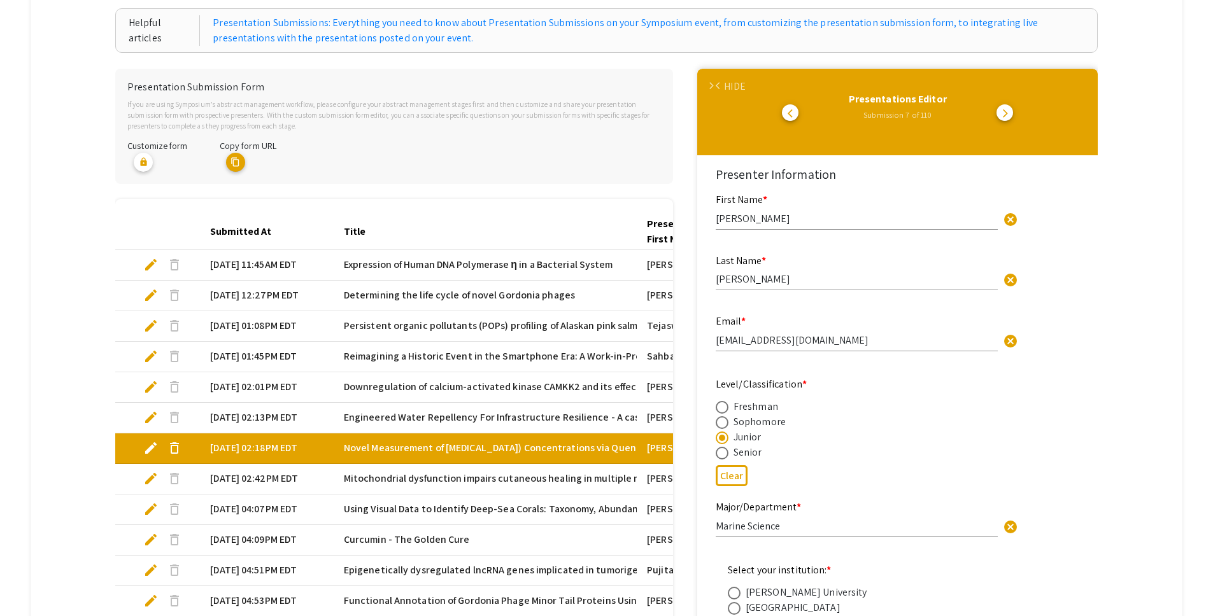
click at [741, 79] on div "HIDE" at bounding box center [734, 86] width 21 height 15
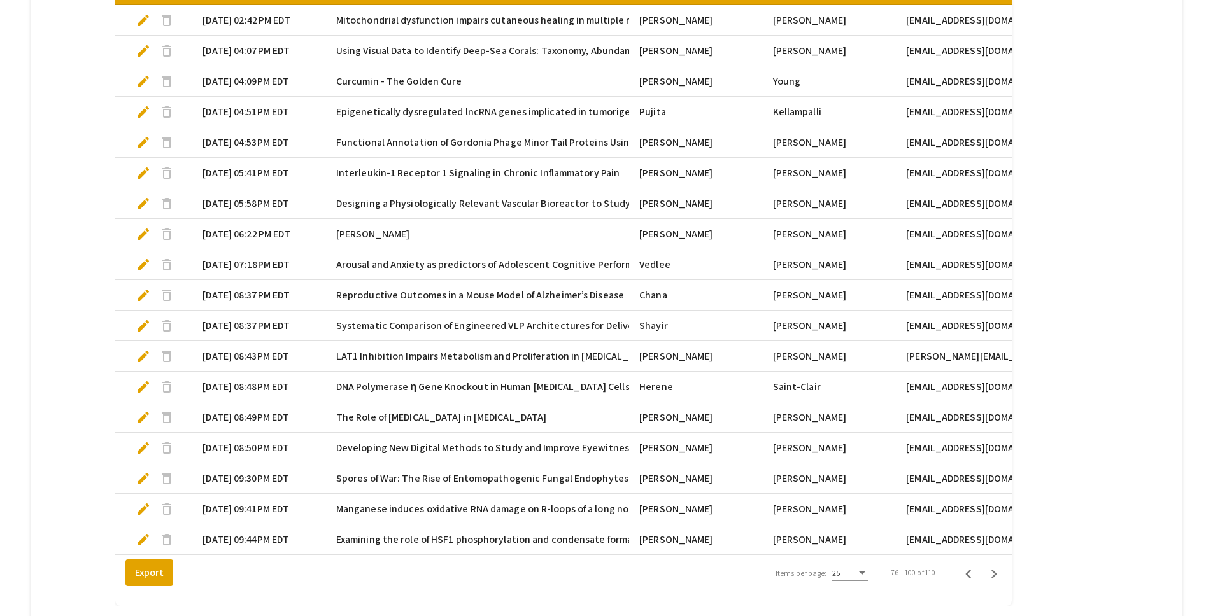
scroll to position [0, 4]
click at [152, 355] on span "edit" at bounding box center [146, 356] width 15 height 15
select select "custom"
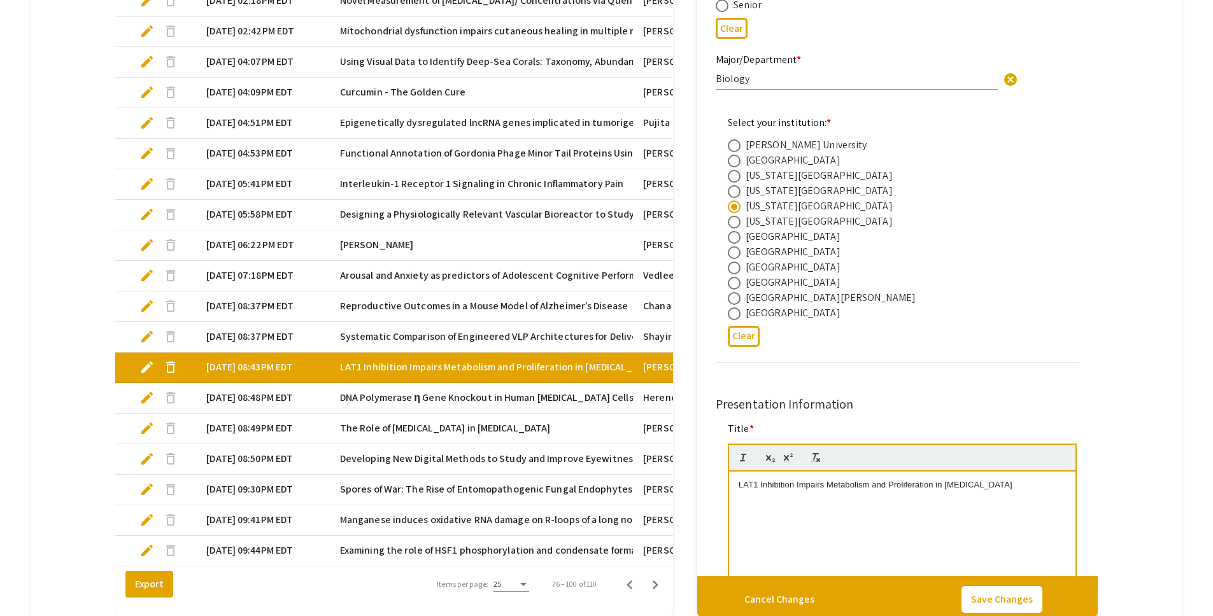
type input "0"
select select "custom"
type input "1"
select select "auto"
click at [71, 421] on mat-tab-group "Abstract Management Submissions Abstract Booklet Helpful articles Presentation …" at bounding box center [607, 67] width 1152 height 1138
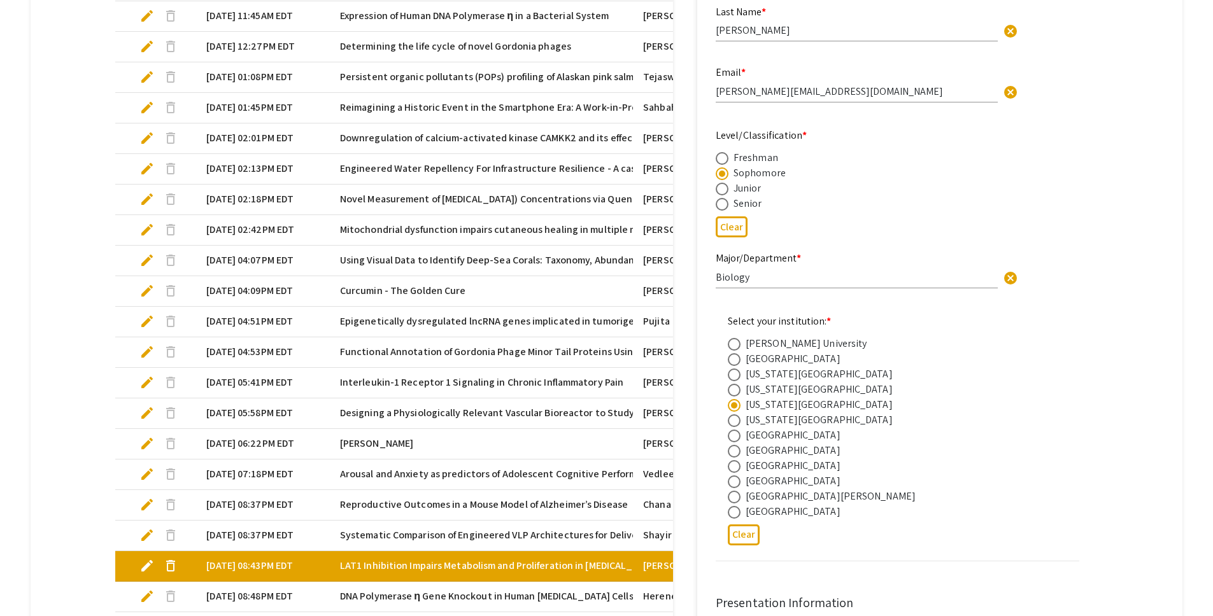
scroll to position [188, 0]
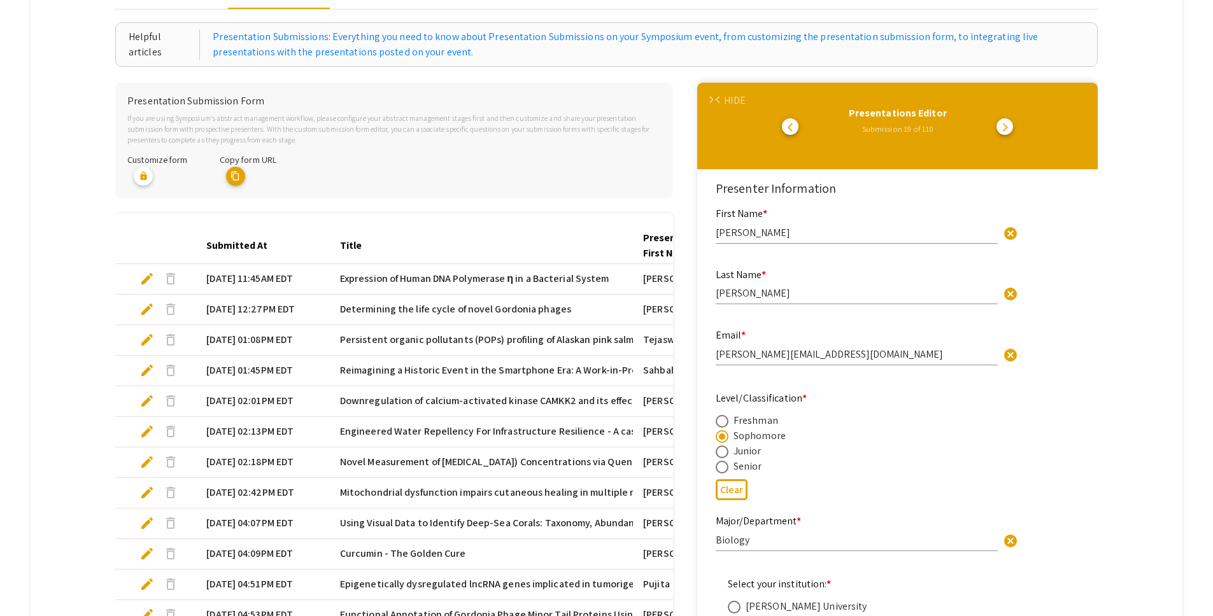
click at [733, 100] on div "HIDE" at bounding box center [734, 100] width 21 height 15
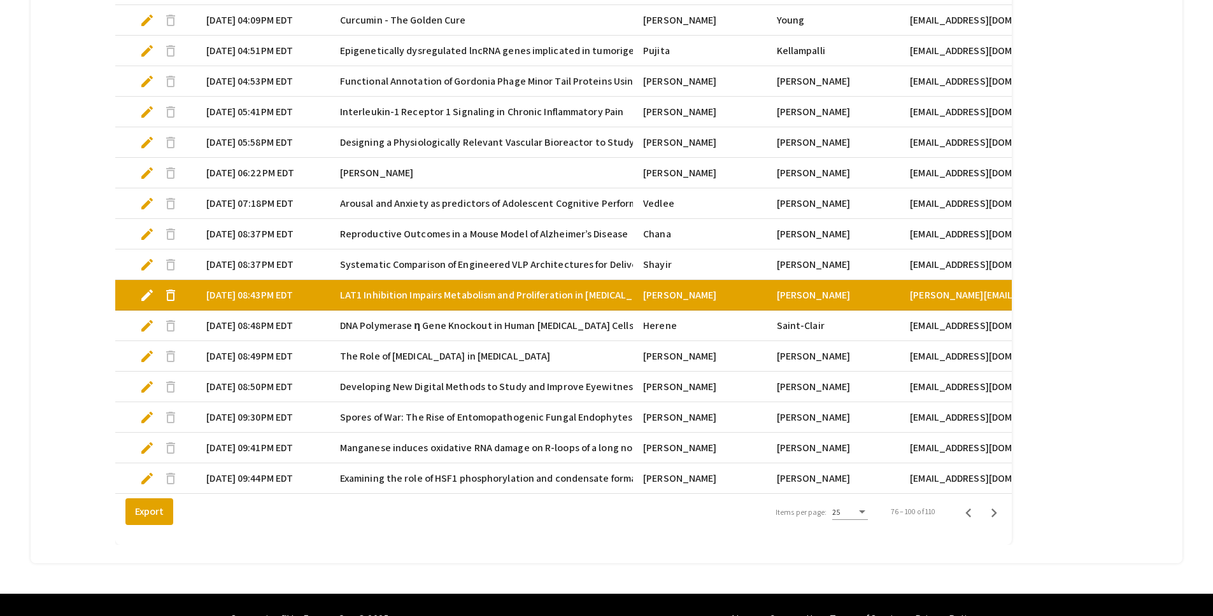
scroll to position [715, 0]
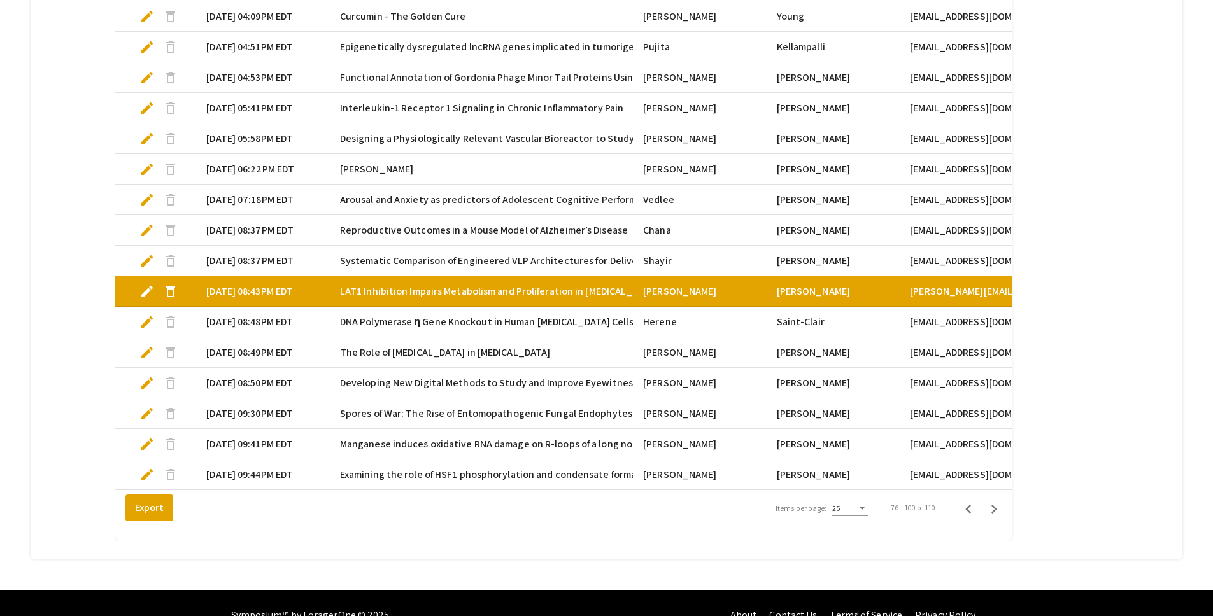
click at [150, 414] on span "edit" at bounding box center [146, 413] width 15 height 15
select select "custom"
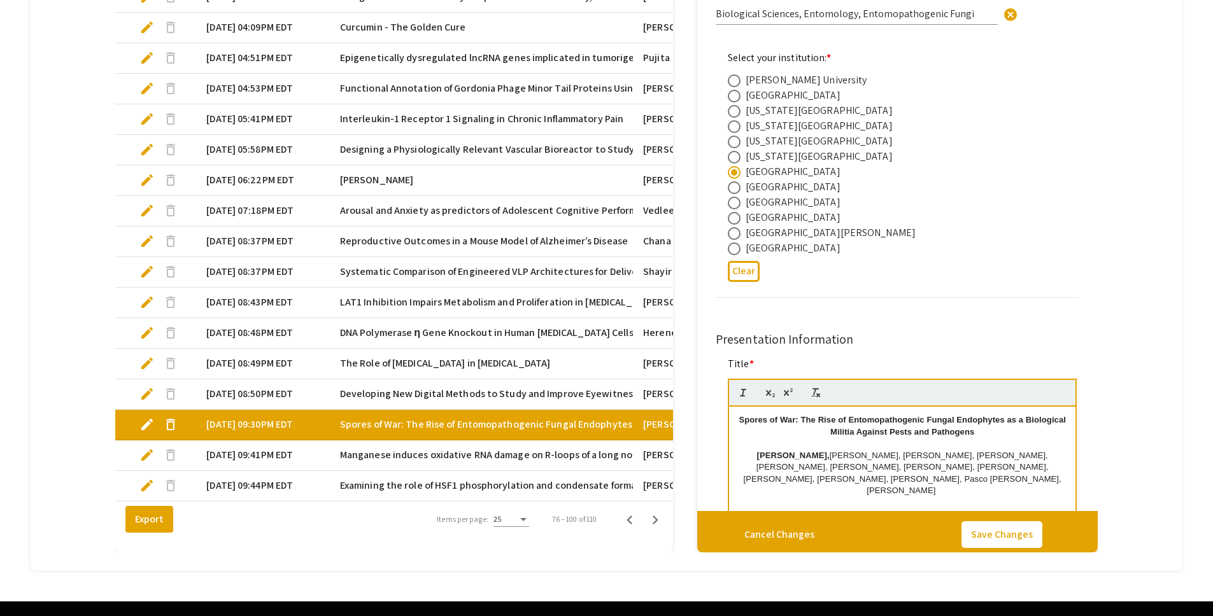
type input "0"
select select "custom"
type input "1"
select select "auto"
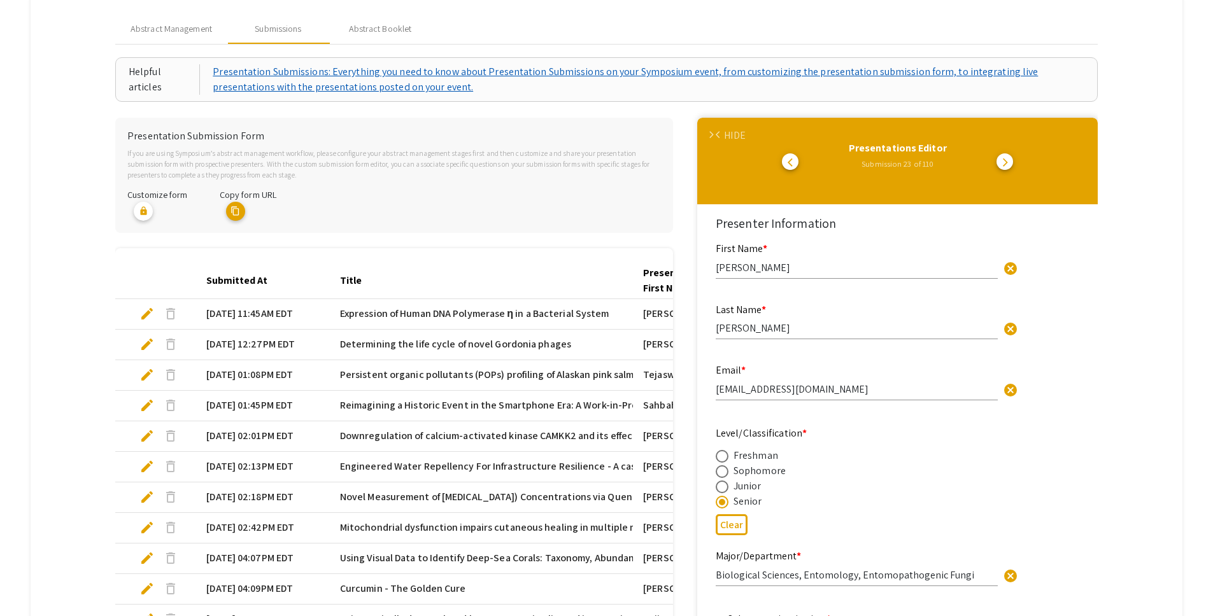
scroll to position [145, 0]
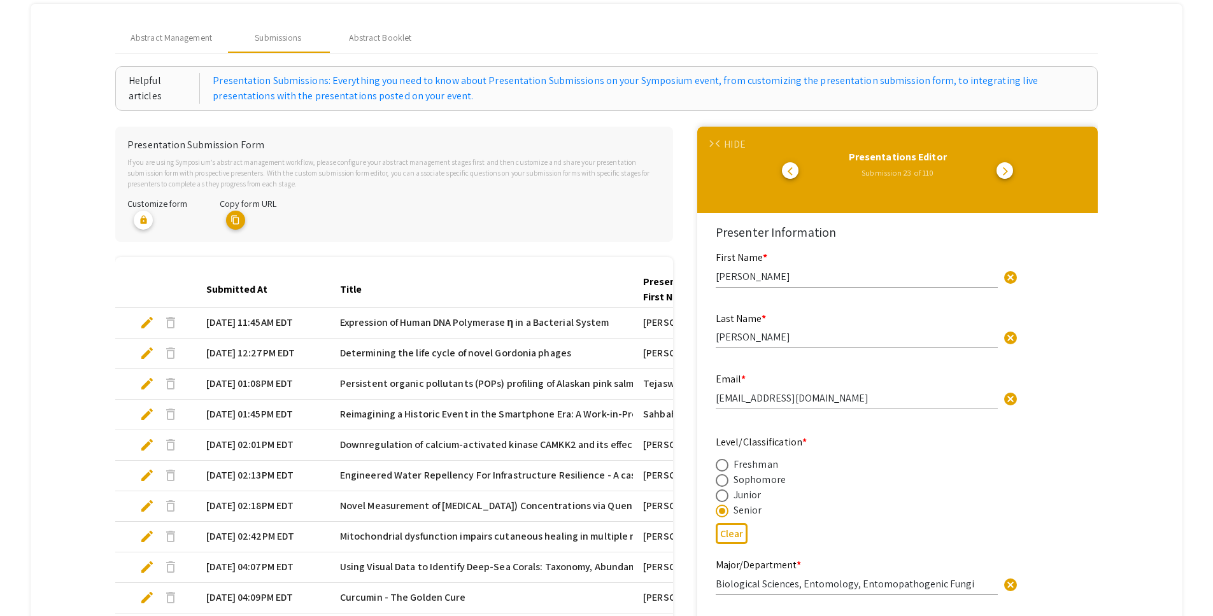
click at [734, 139] on div "HIDE" at bounding box center [734, 144] width 21 height 15
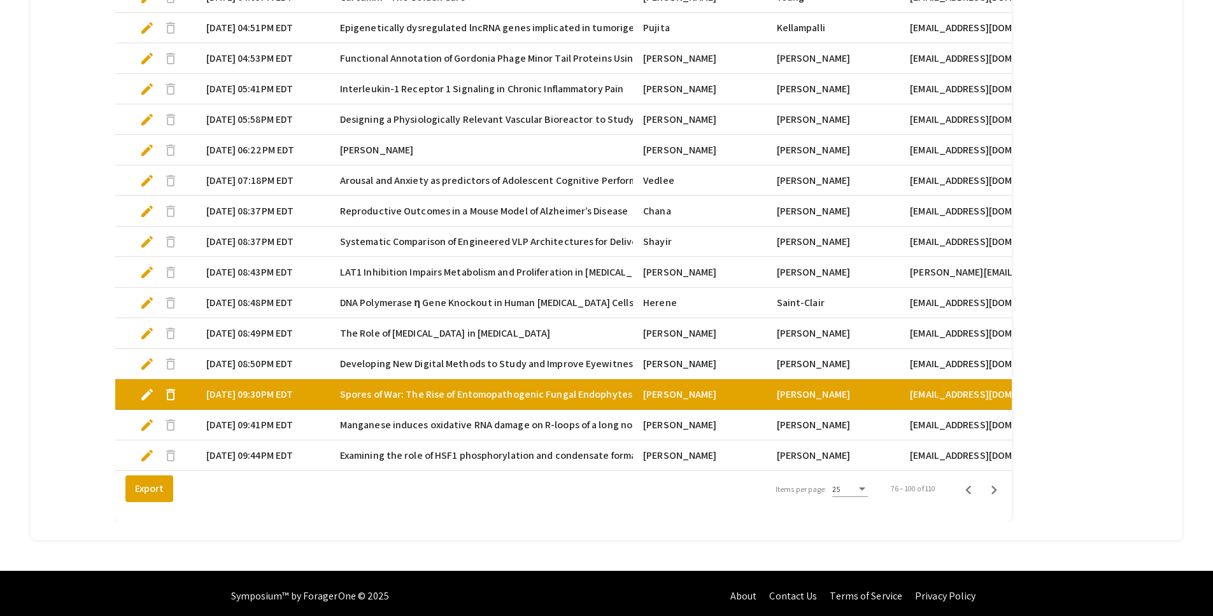
scroll to position [749, 0]
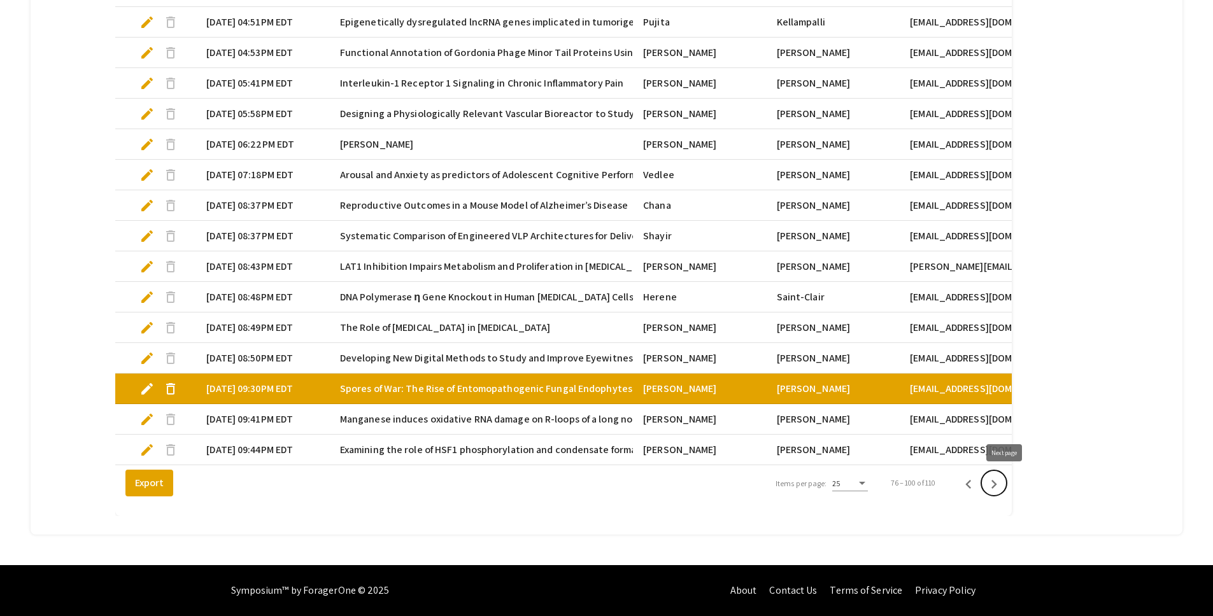
click at [1002, 485] on icon "Next page" at bounding box center [994, 485] width 18 height 18
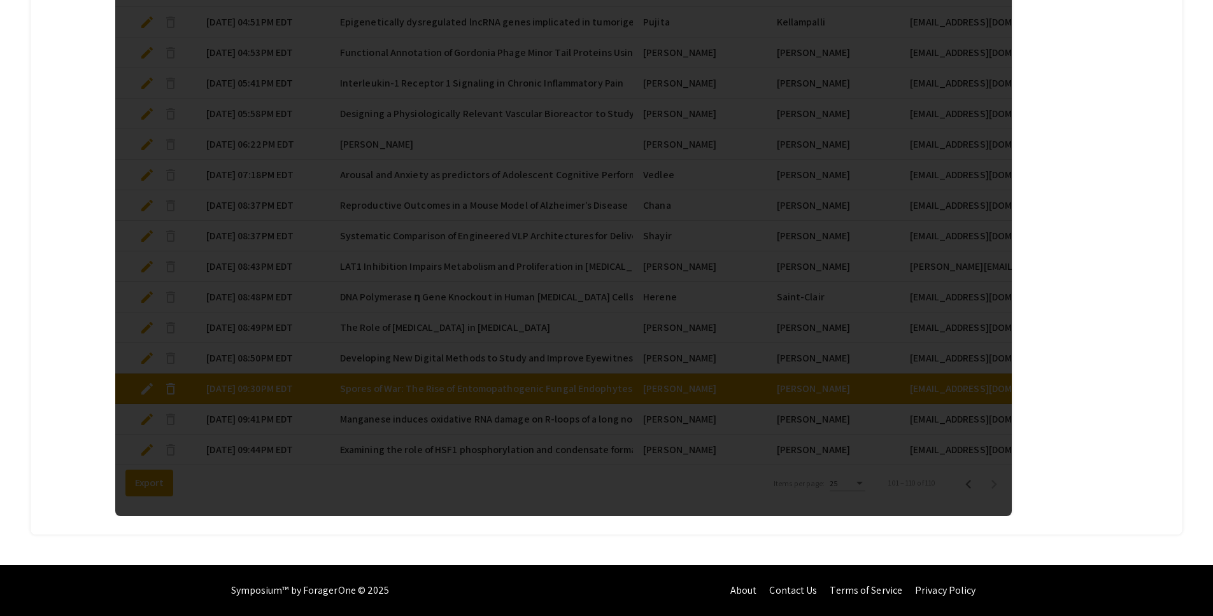
scroll to position [291, 0]
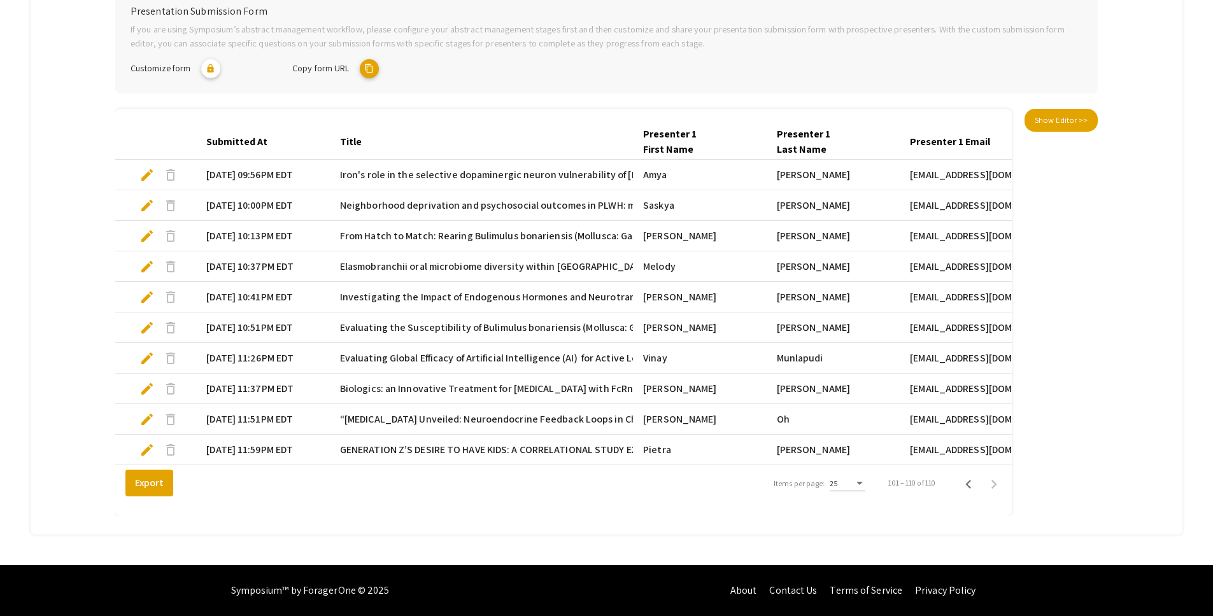
click at [144, 198] on span "edit" at bounding box center [146, 205] width 15 height 15
select select "custom"
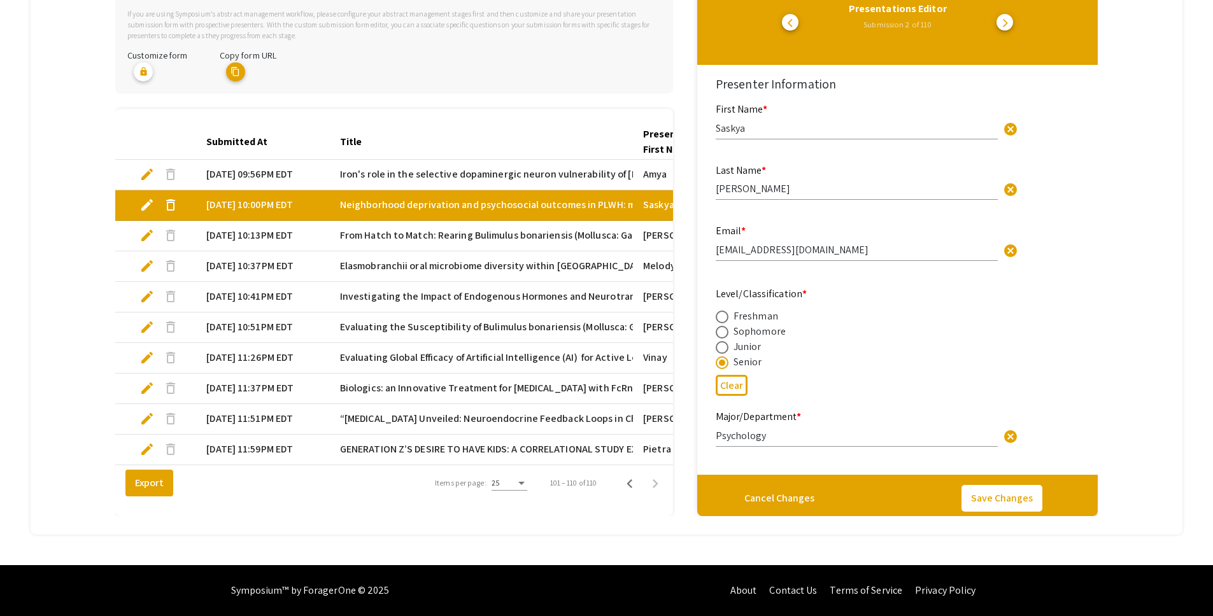
type input "0"
select select "custom"
type input "1"
select select "auto"
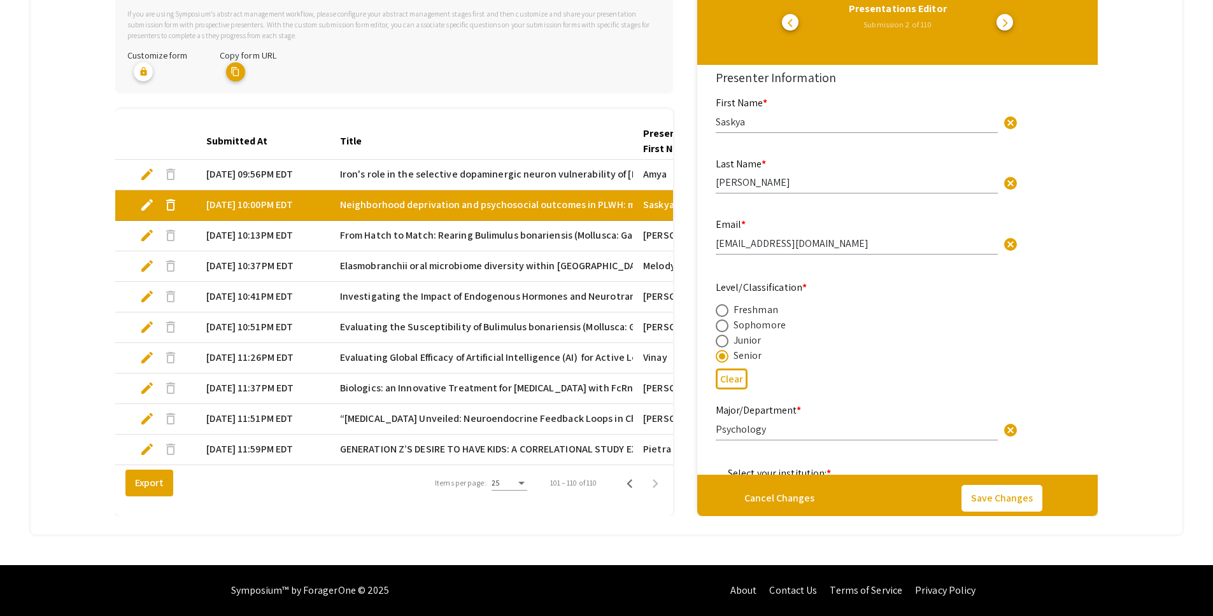
scroll to position [0, 0]
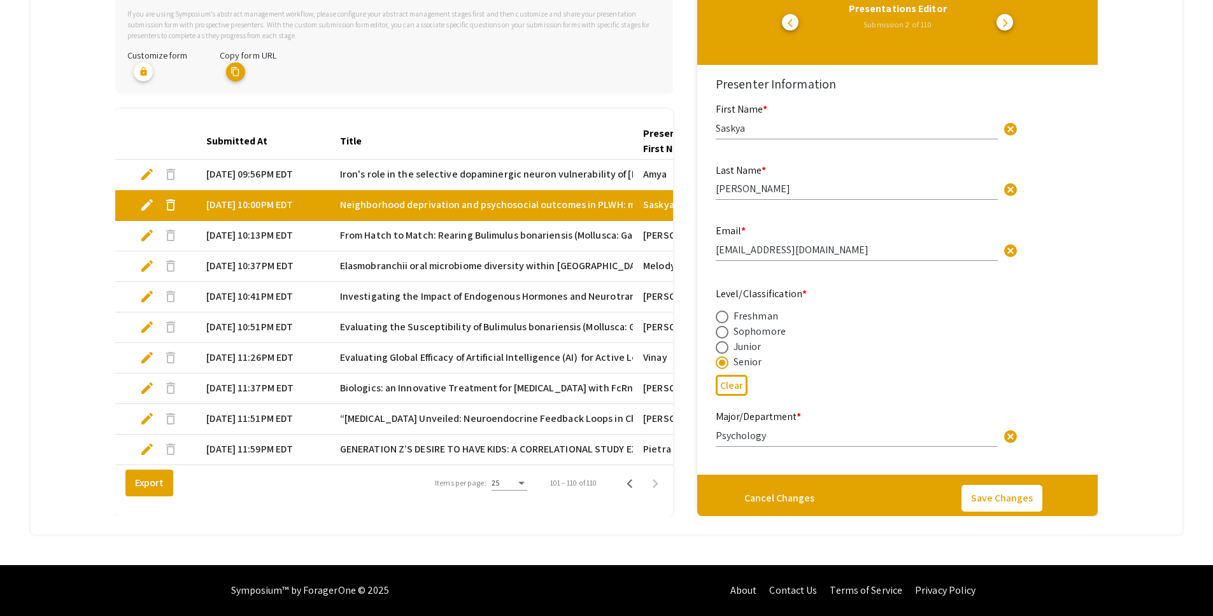
click at [1145, 153] on mat-tab-group "Abstract Management Submissions Abstract Booklet Helpful articles Presentation …" at bounding box center [607, 194] width 1152 height 679
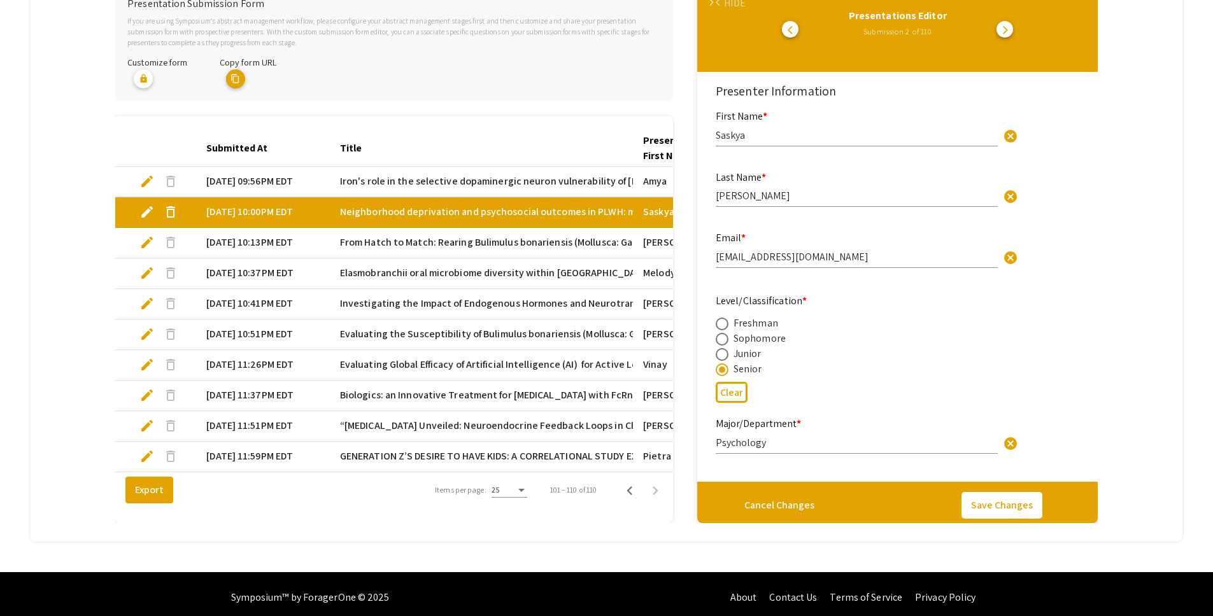
scroll to position [262, 0]
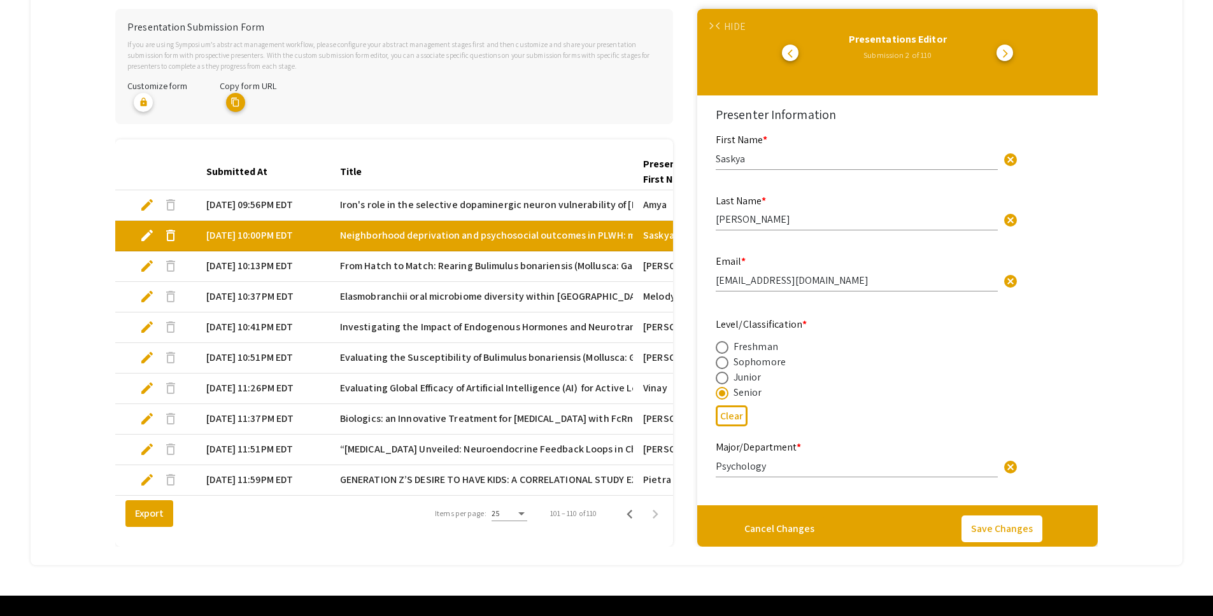
click at [734, 23] on div "HIDE" at bounding box center [734, 26] width 21 height 15
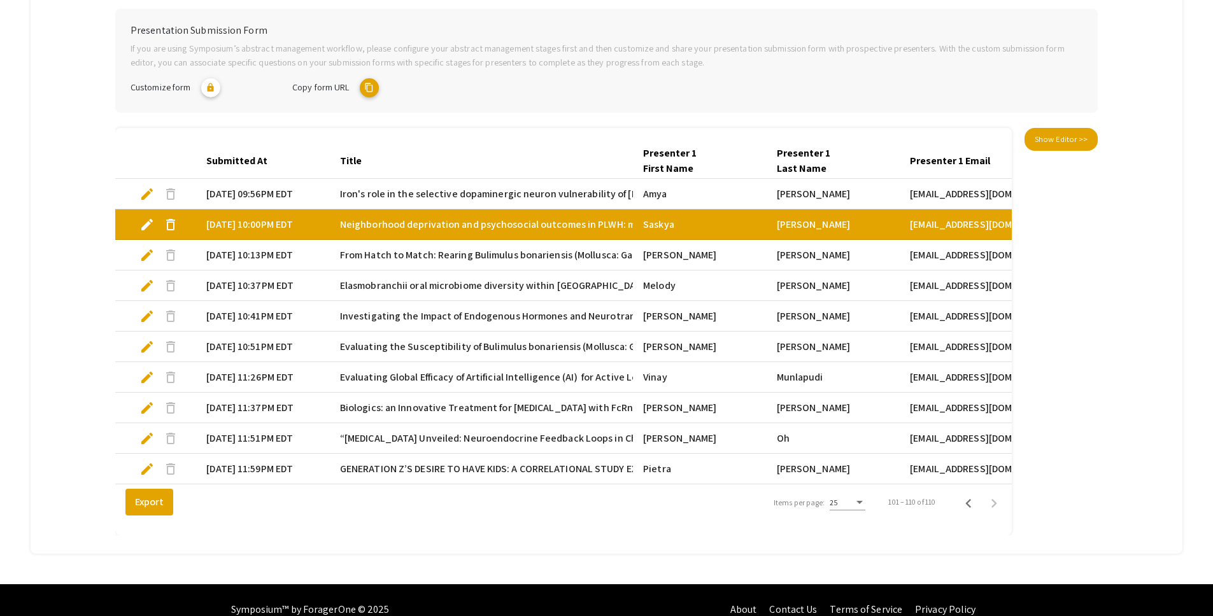
click at [148, 257] on span "edit" at bounding box center [146, 255] width 15 height 15
select select "custom"
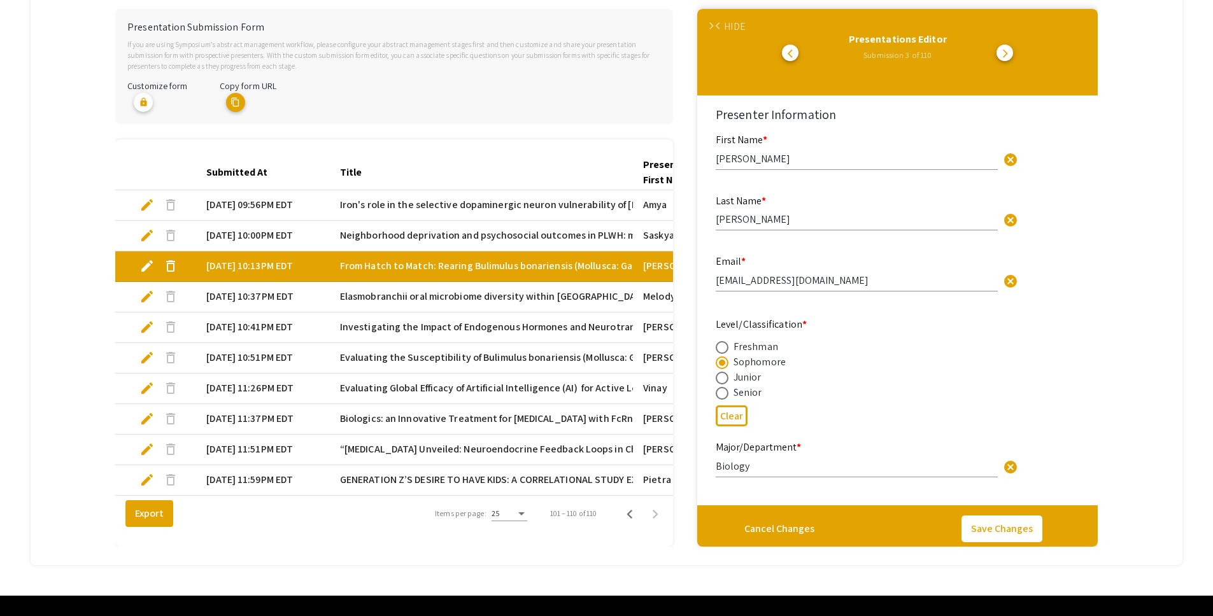
type input "0"
select select "custom"
type input "1"
select select "auto"
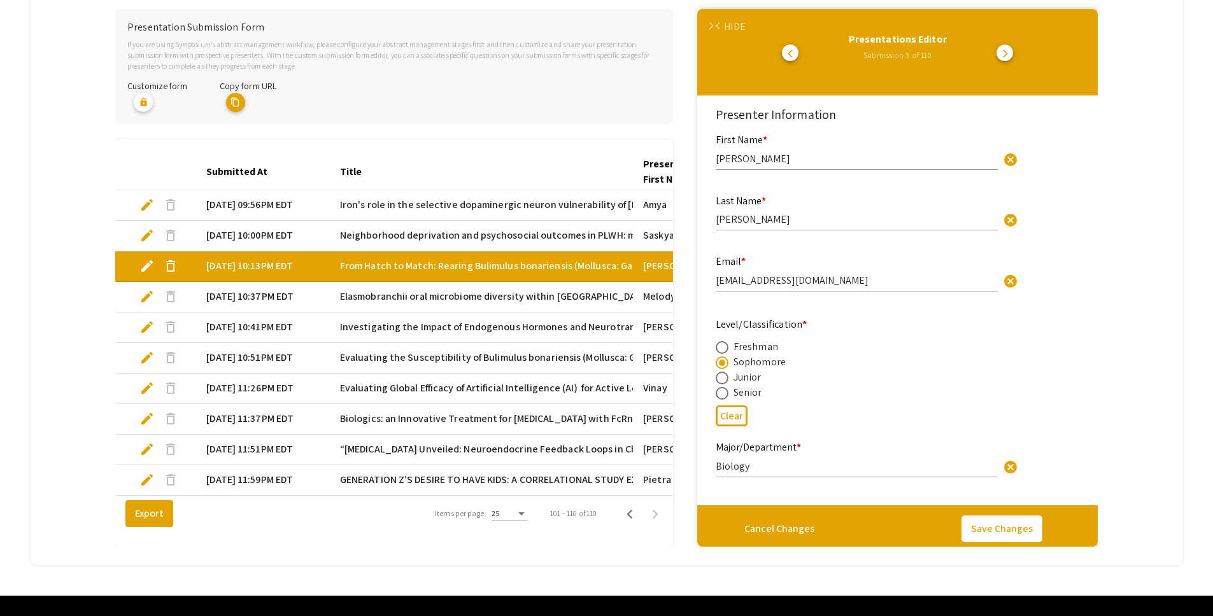
click at [731, 21] on div "HIDE" at bounding box center [734, 26] width 21 height 15
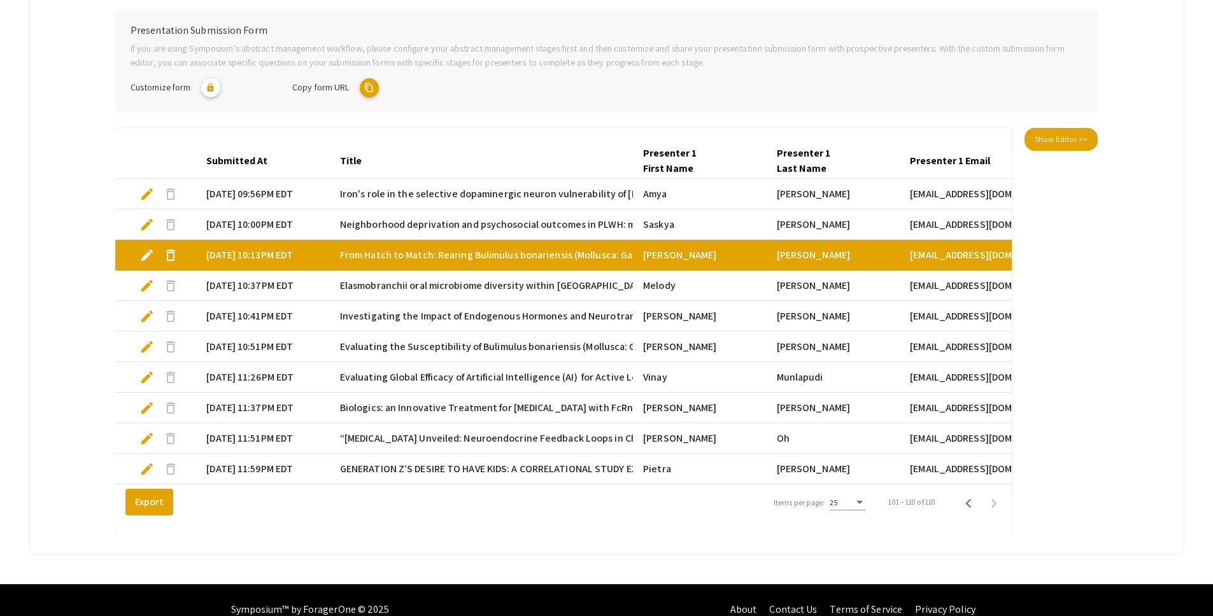
click at [146, 251] on span "edit" at bounding box center [146, 255] width 15 height 15
select select "custom"
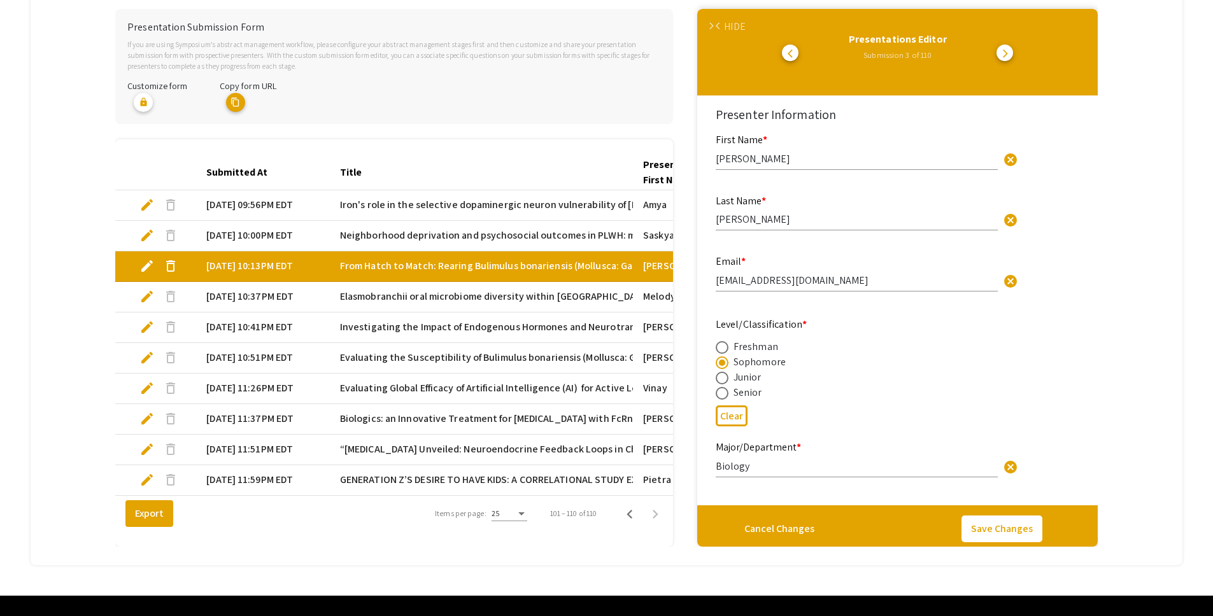
type input "0"
select select "custom"
type input "1"
select select "auto"
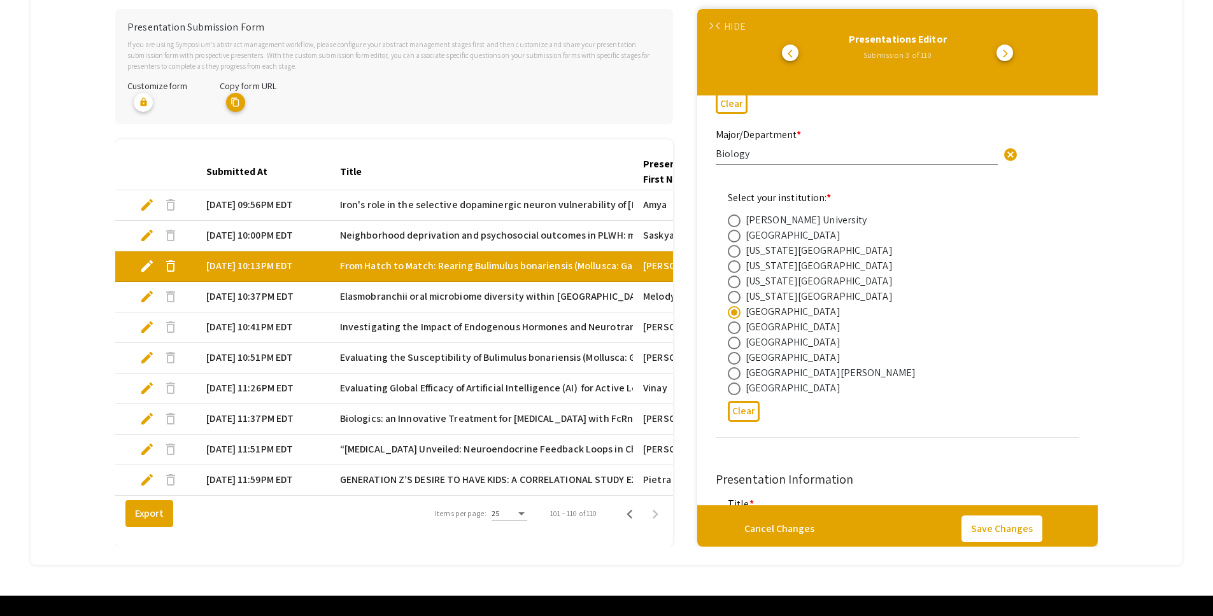
scroll to position [313, 0]
click at [745, 27] on div "HIDE" at bounding box center [734, 26] width 21 height 15
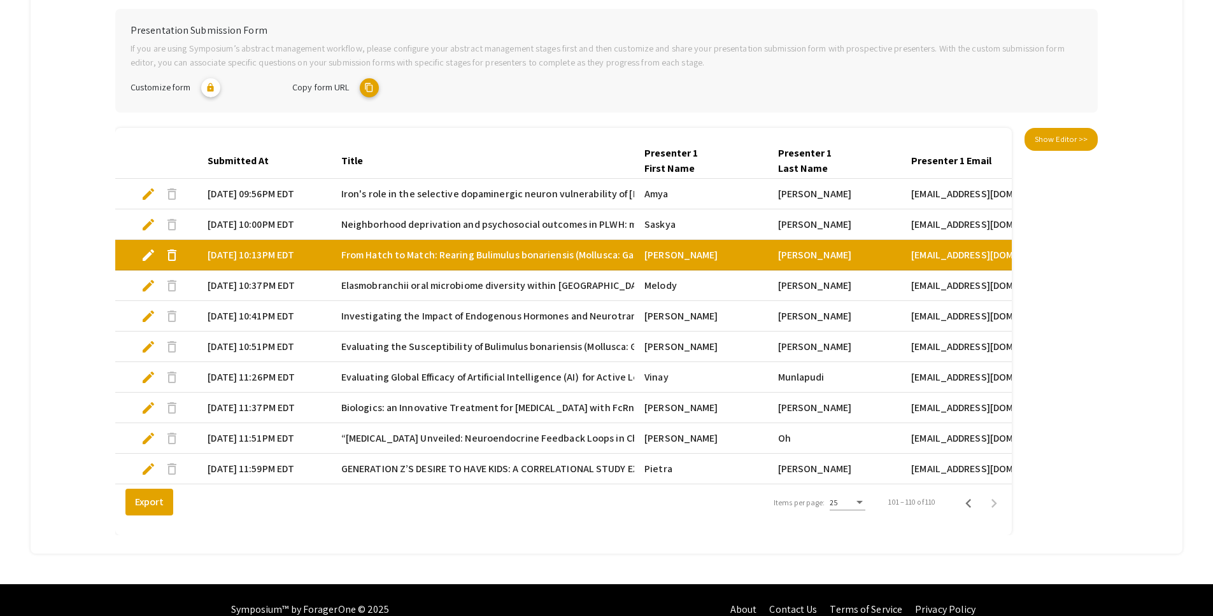
scroll to position [0, 0]
click at [150, 347] on span "edit" at bounding box center [150, 346] width 15 height 15
select select "custom"
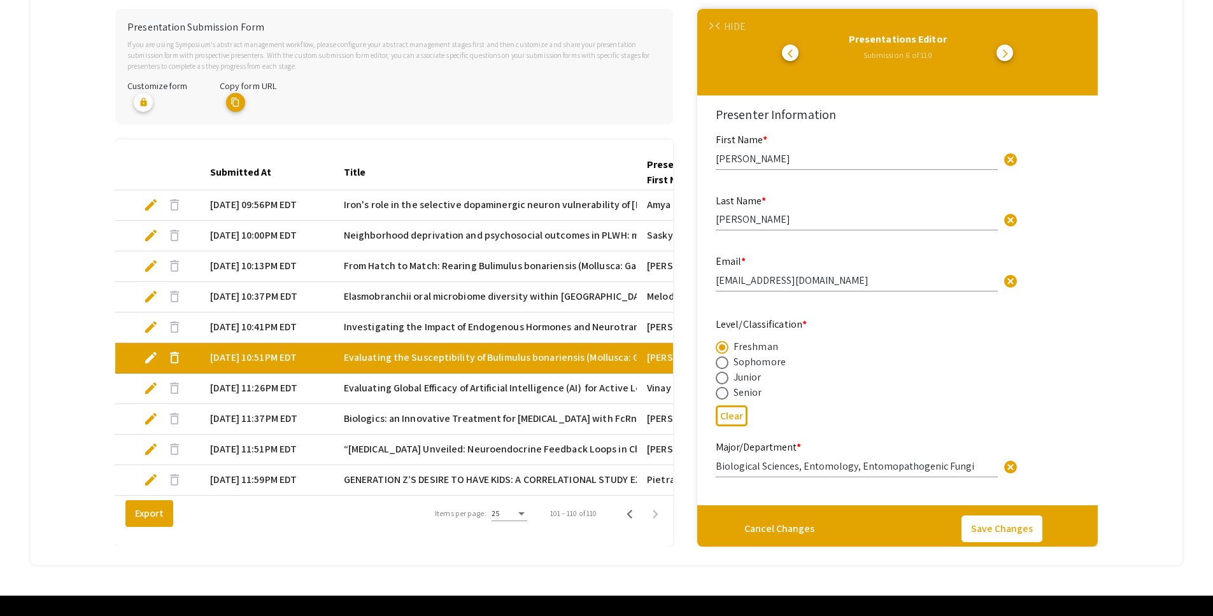
type input "0"
select select "custom"
type input "1"
select select "auto"
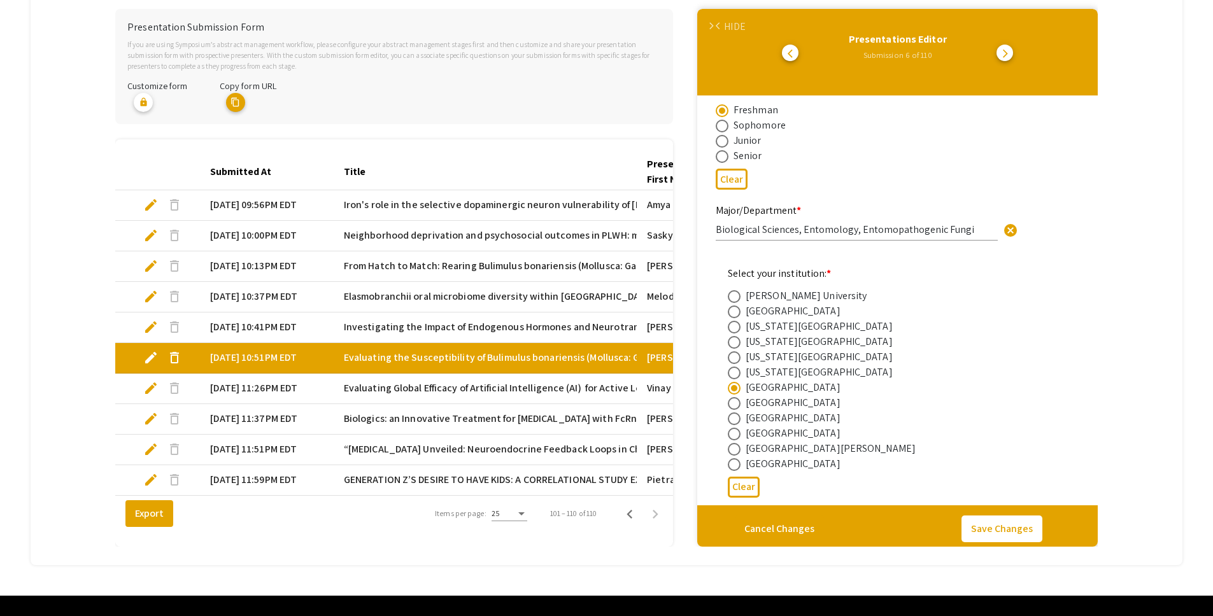
scroll to position [238, 0]
click at [737, 24] on div "HIDE" at bounding box center [734, 26] width 21 height 15
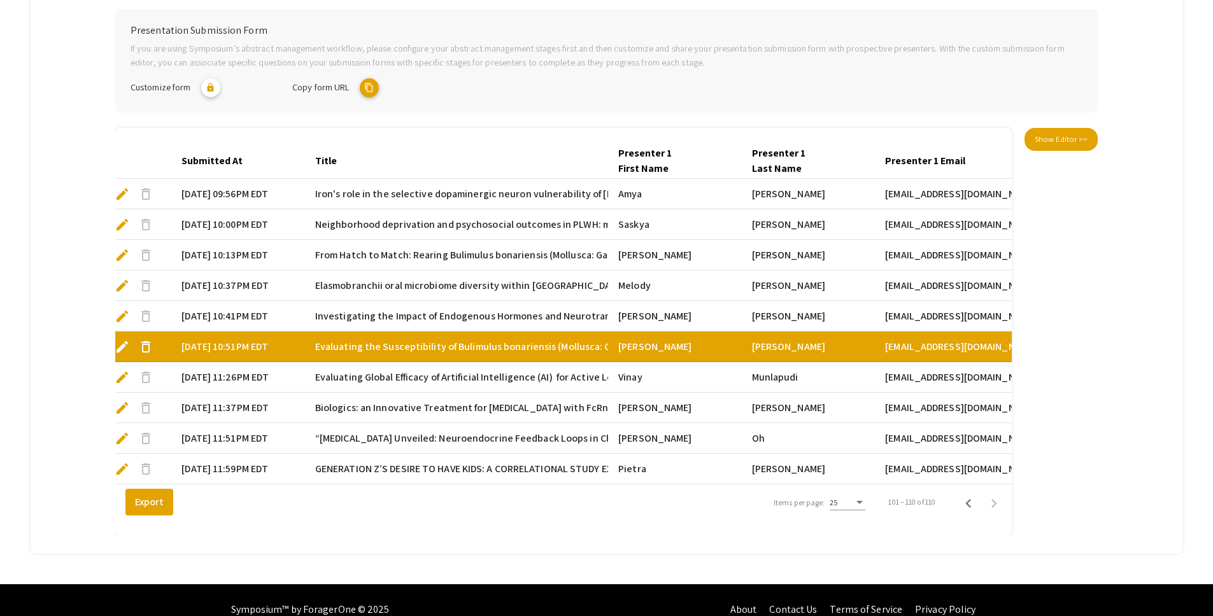
scroll to position [0, 0]
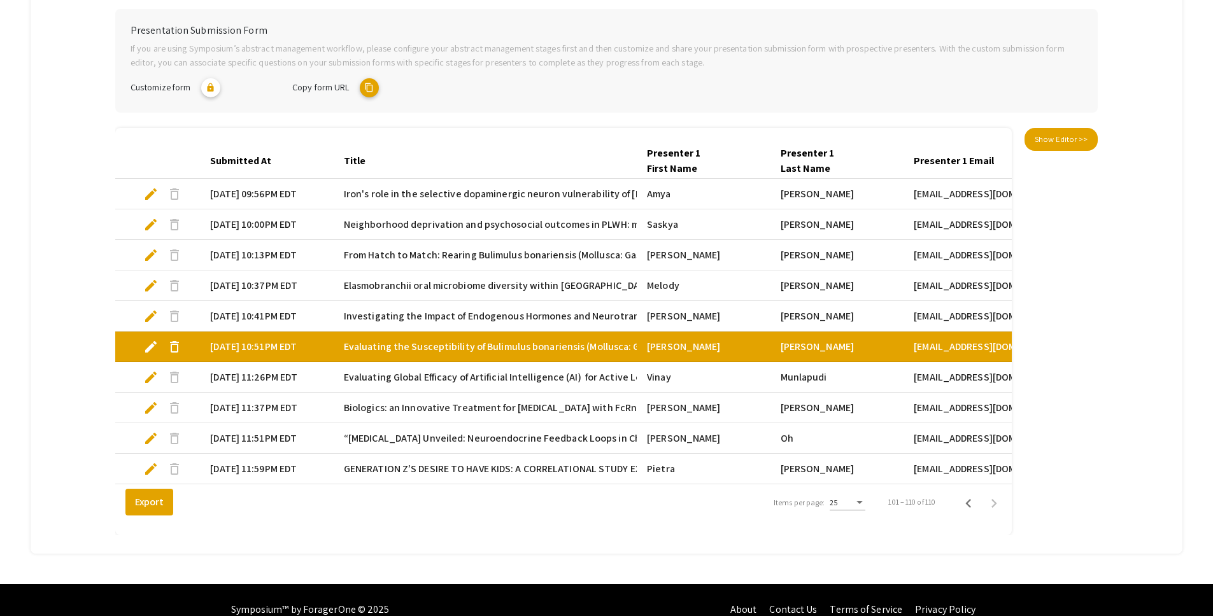
click at [150, 407] on span "edit" at bounding box center [150, 407] width 15 height 15
select select "custom"
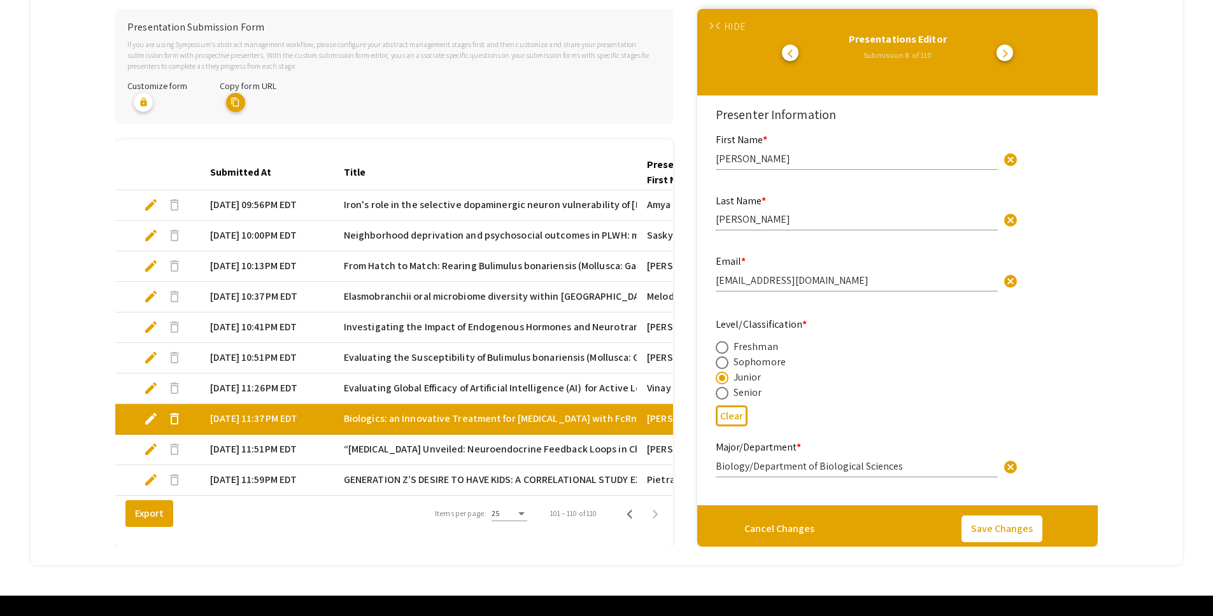
type input "0"
select select "auto"
type input "1"
select select "auto"
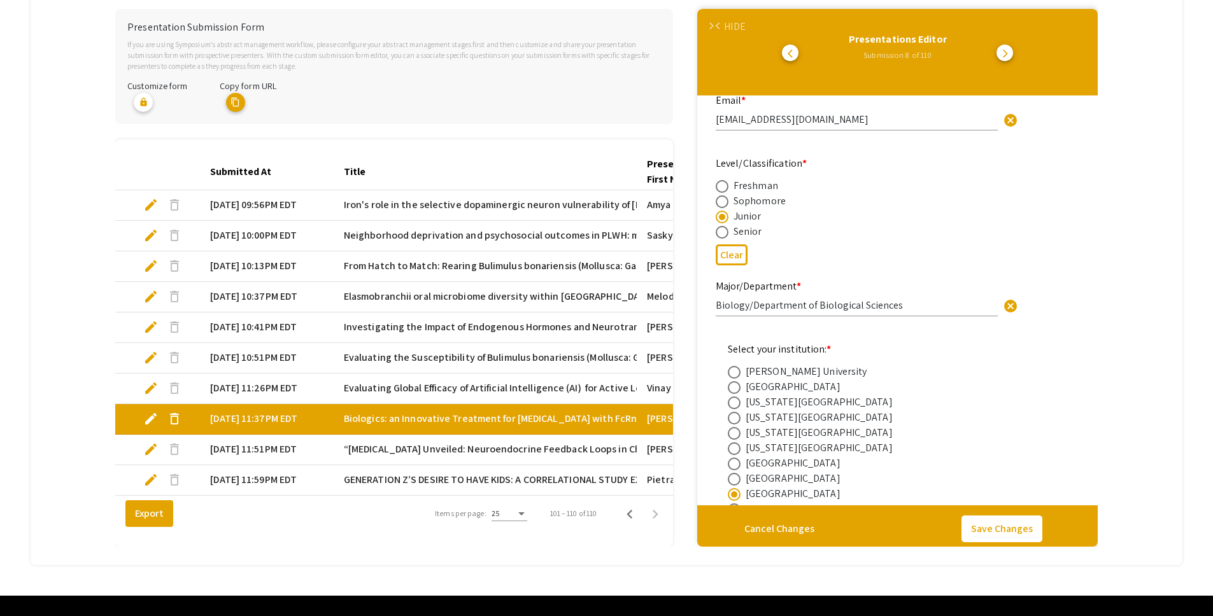
scroll to position [164, 0]
click at [737, 27] on div "HIDE" at bounding box center [734, 26] width 21 height 15
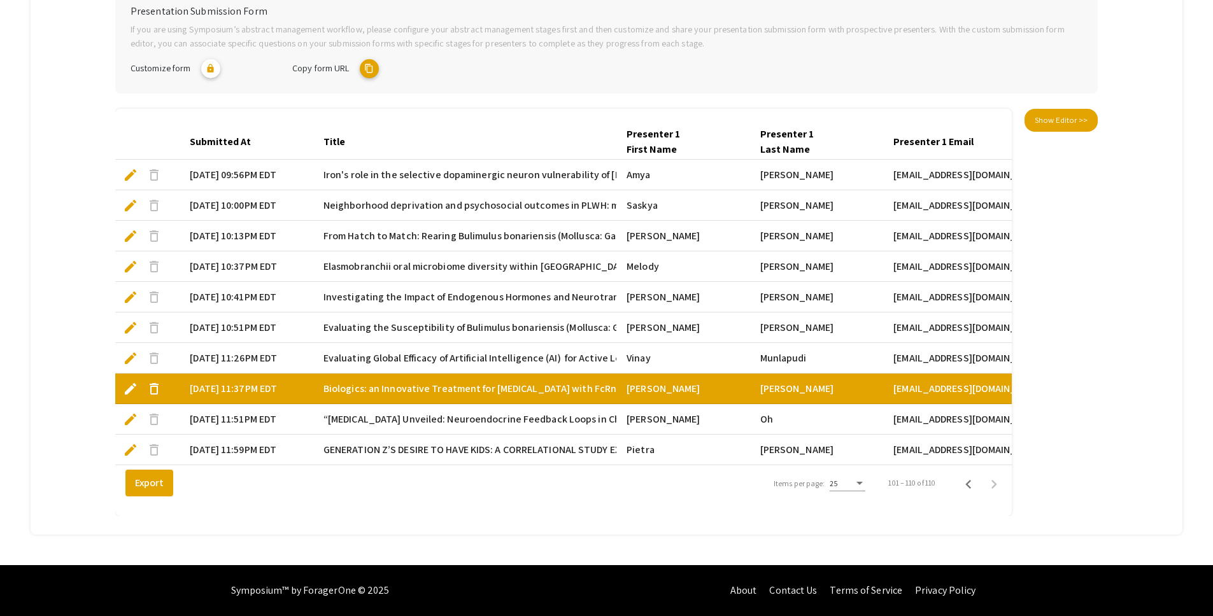
scroll to position [0, 20]
click at [135, 412] on span "edit" at bounding box center [131, 419] width 15 height 15
select select "custom"
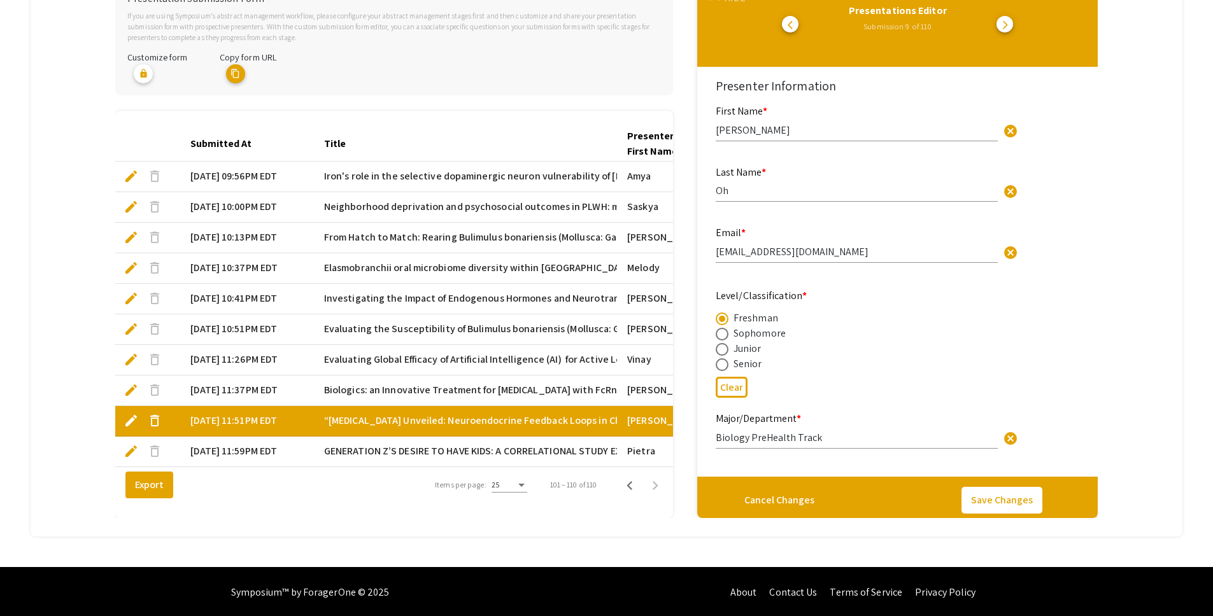
type input "1"
select select "auto"
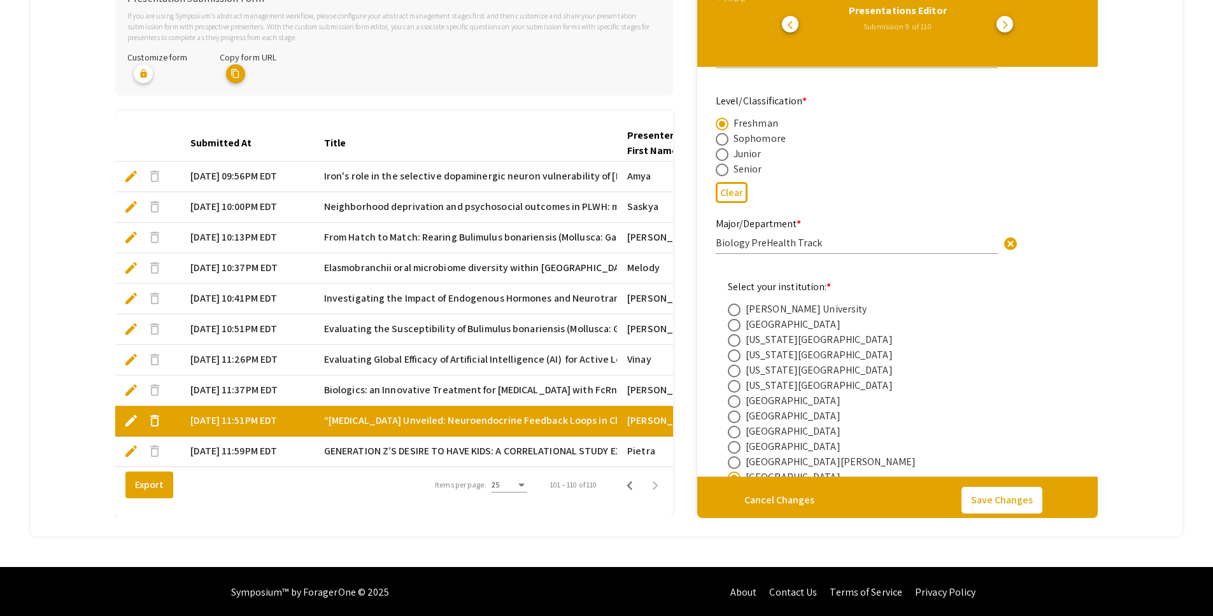
scroll to position [180, 0]
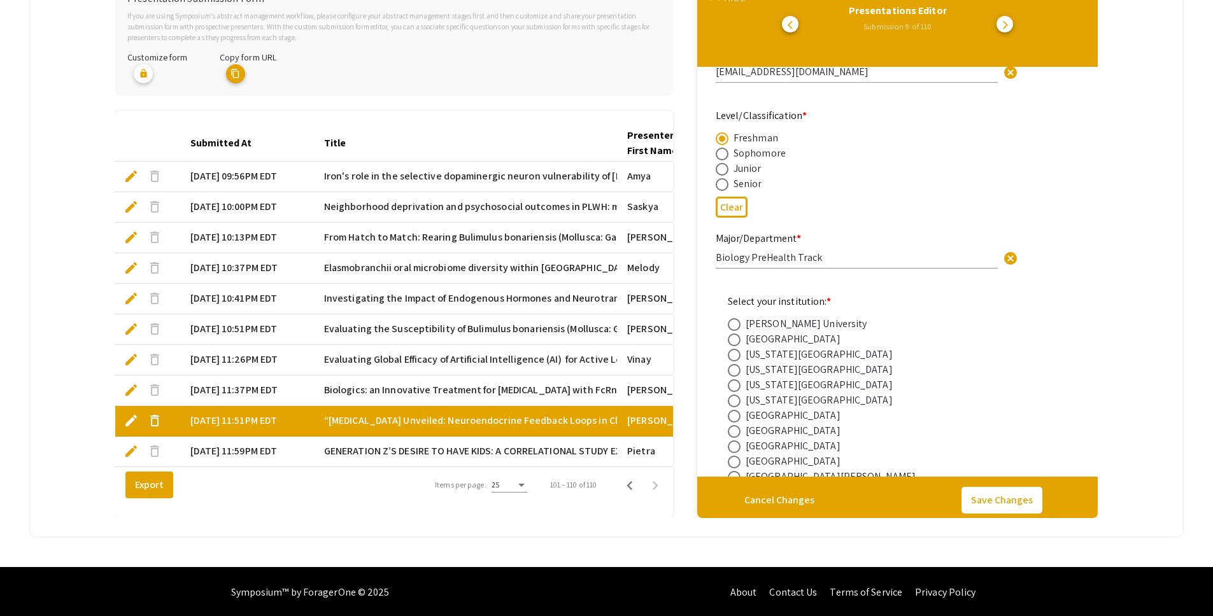
click at [1136, 71] on mat-tab-group "Abstract Management Submissions Abstract Booklet Helpful articles Presentation …" at bounding box center [607, 196] width 1152 height 679
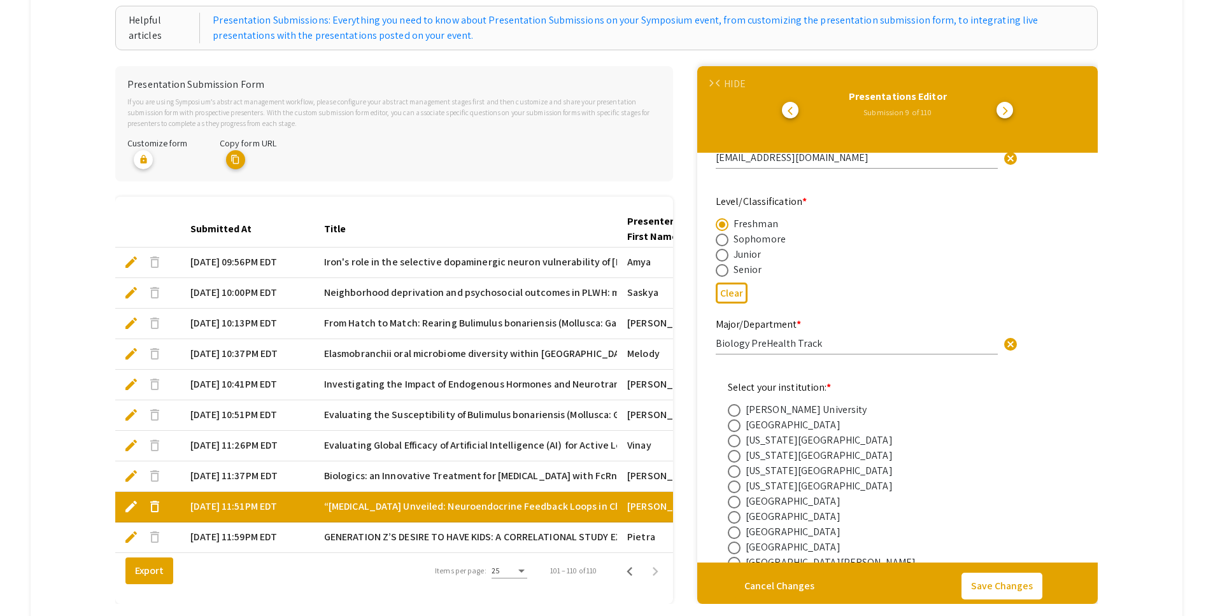
scroll to position [193, 0]
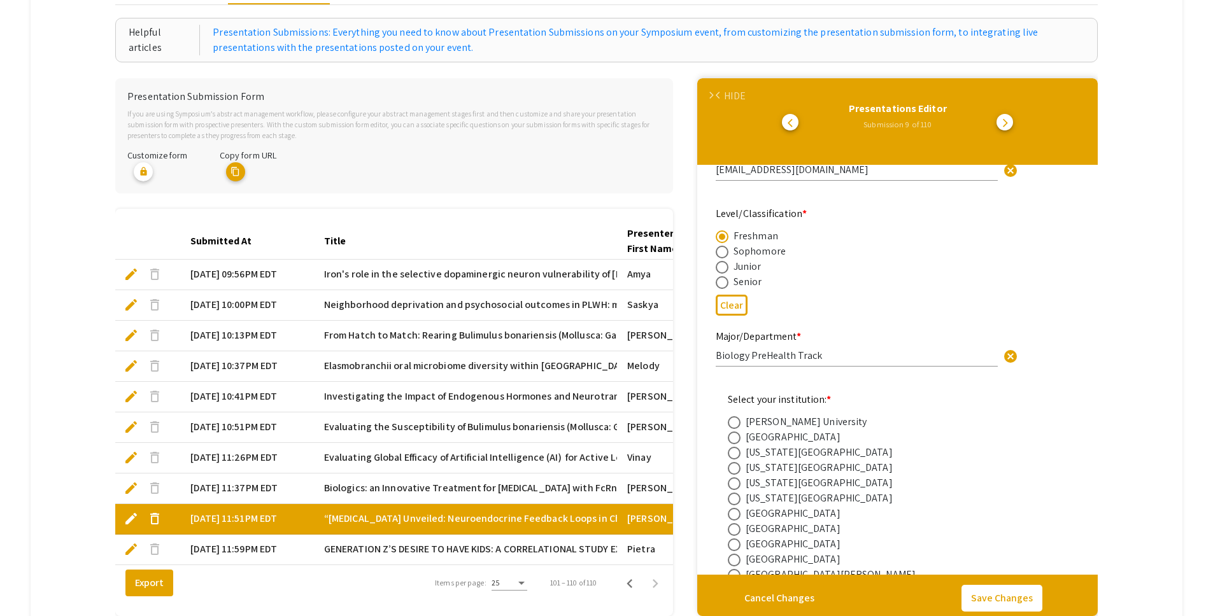
click at [729, 95] on div "HIDE" at bounding box center [734, 95] width 21 height 15
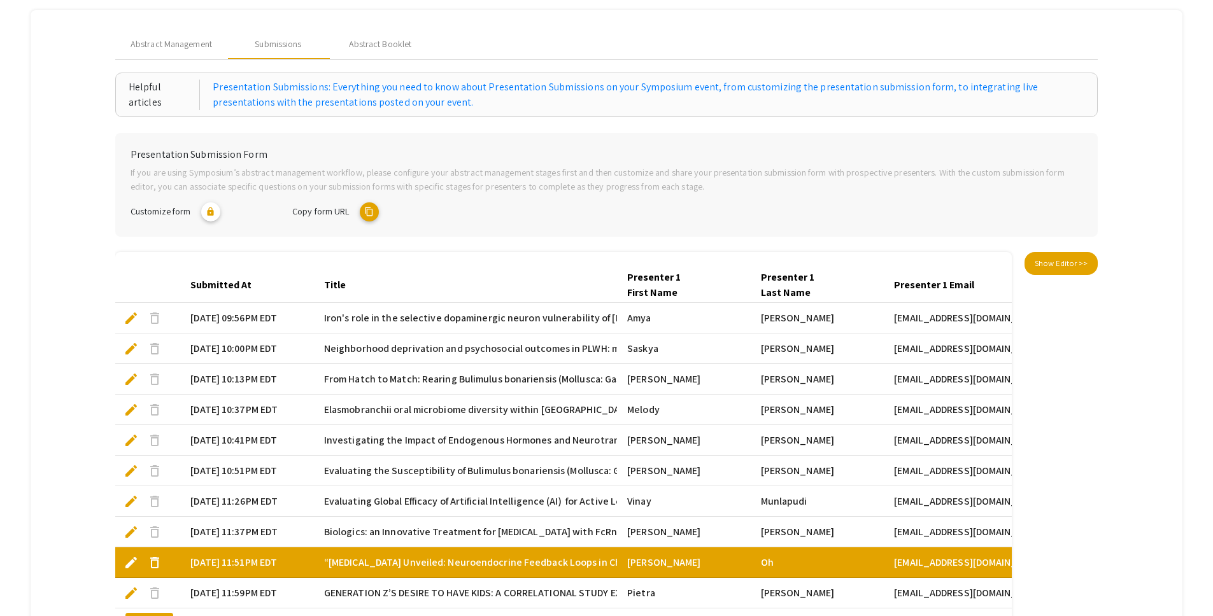
scroll to position [136, 0]
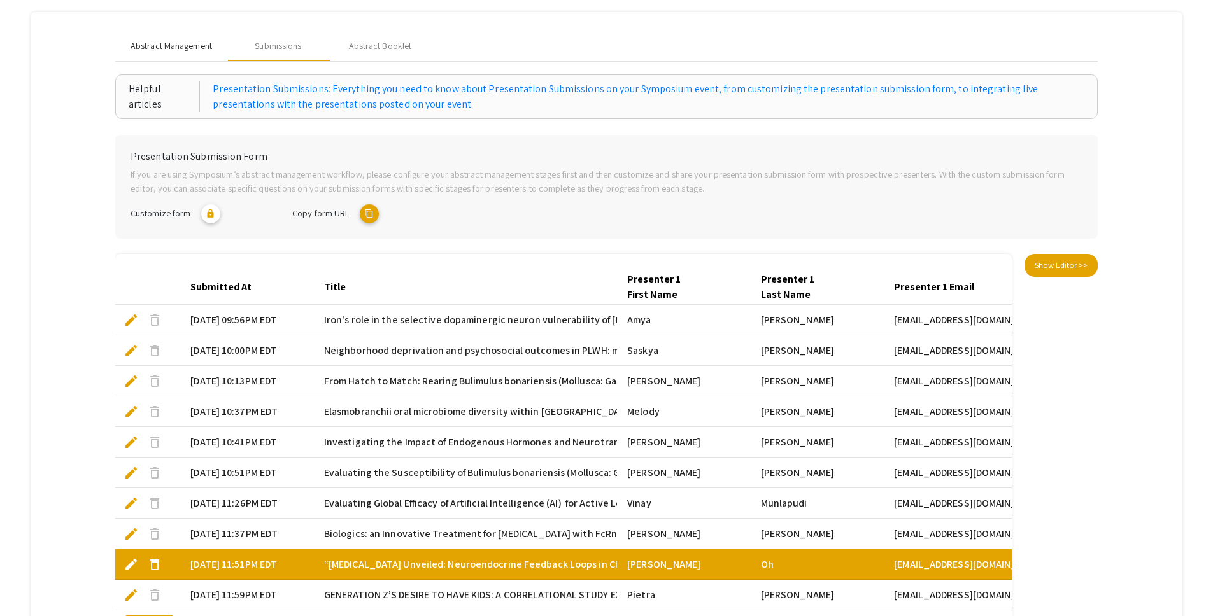
click at [174, 47] on span "Abstract Management" at bounding box center [171, 45] width 81 height 13
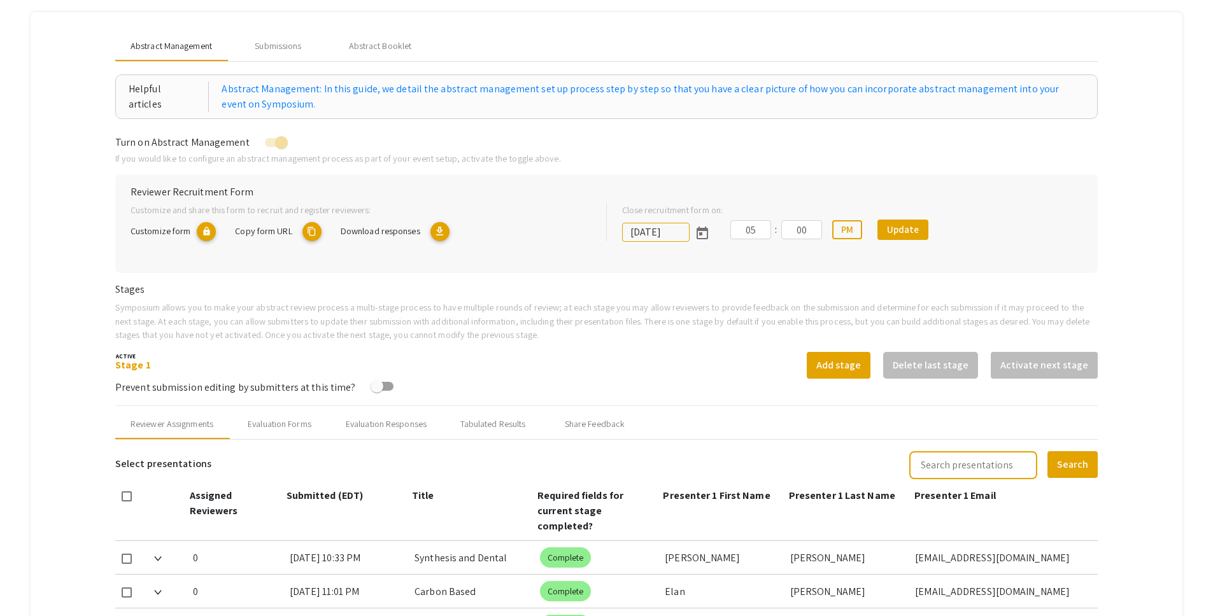
scroll to position [741, 0]
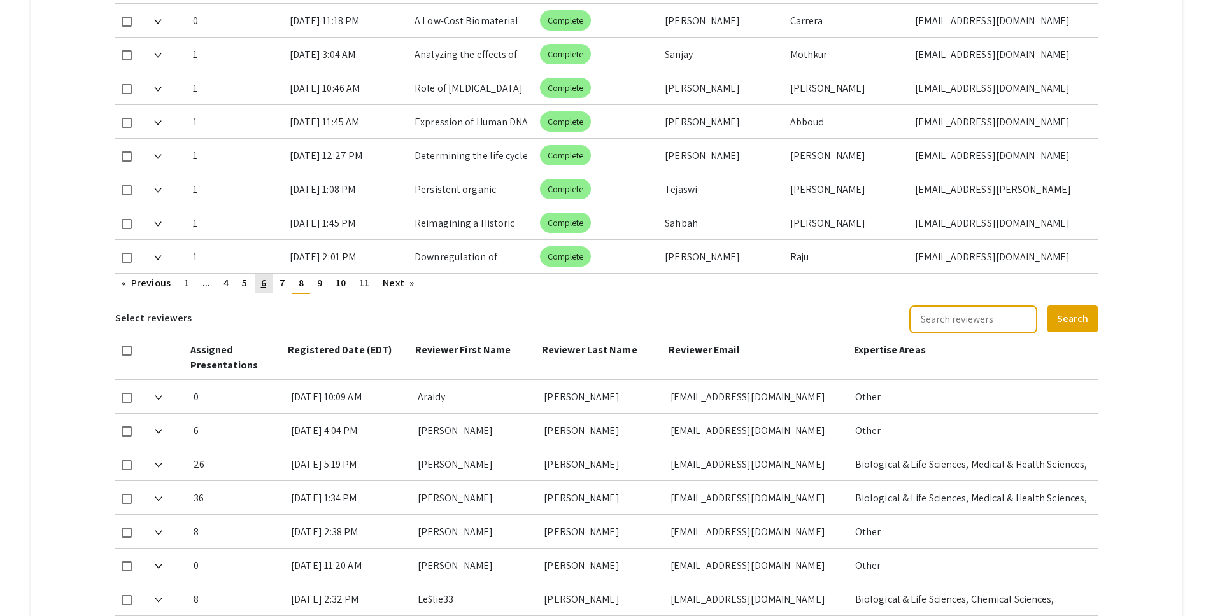
click at [269, 274] on link "page 6" at bounding box center [264, 283] width 18 height 19
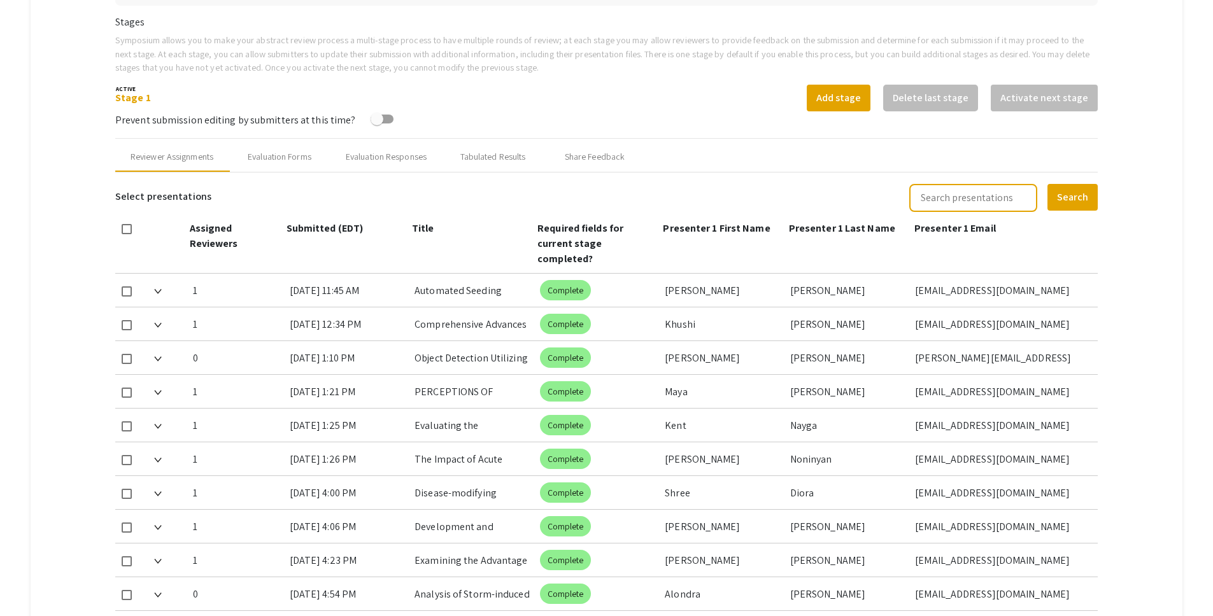
click at [1112, 320] on mat-tab-group "Abstract Management Submissions Abstract Booklet Helpful articles Abstract Mana…" at bounding box center [607, 404] width 1152 height 1318
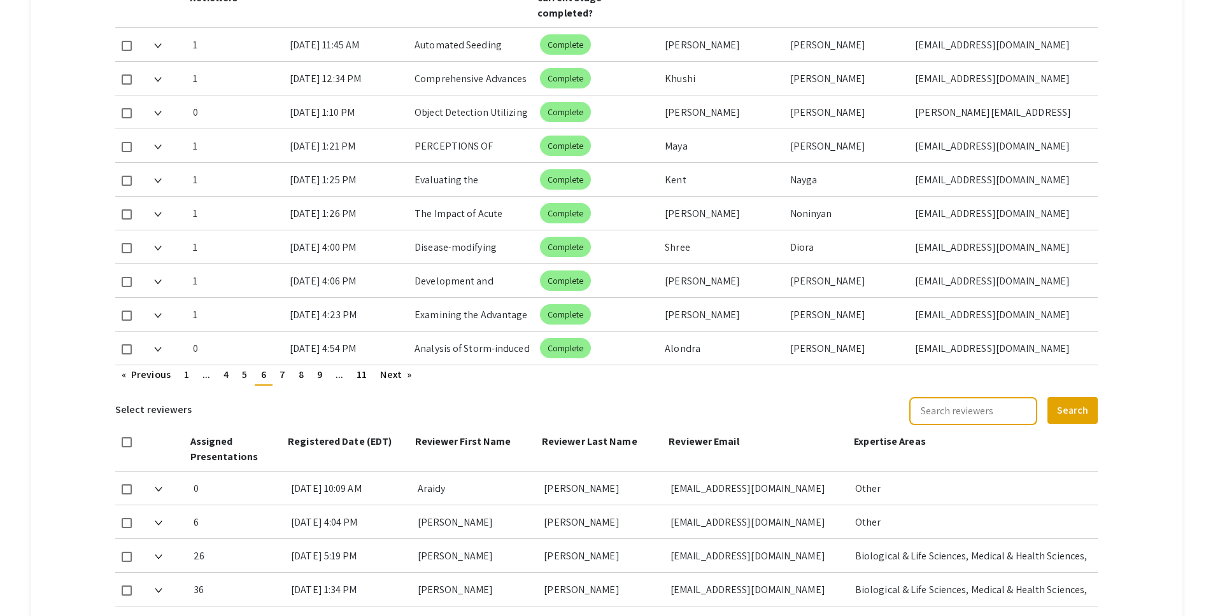
scroll to position [653, 0]
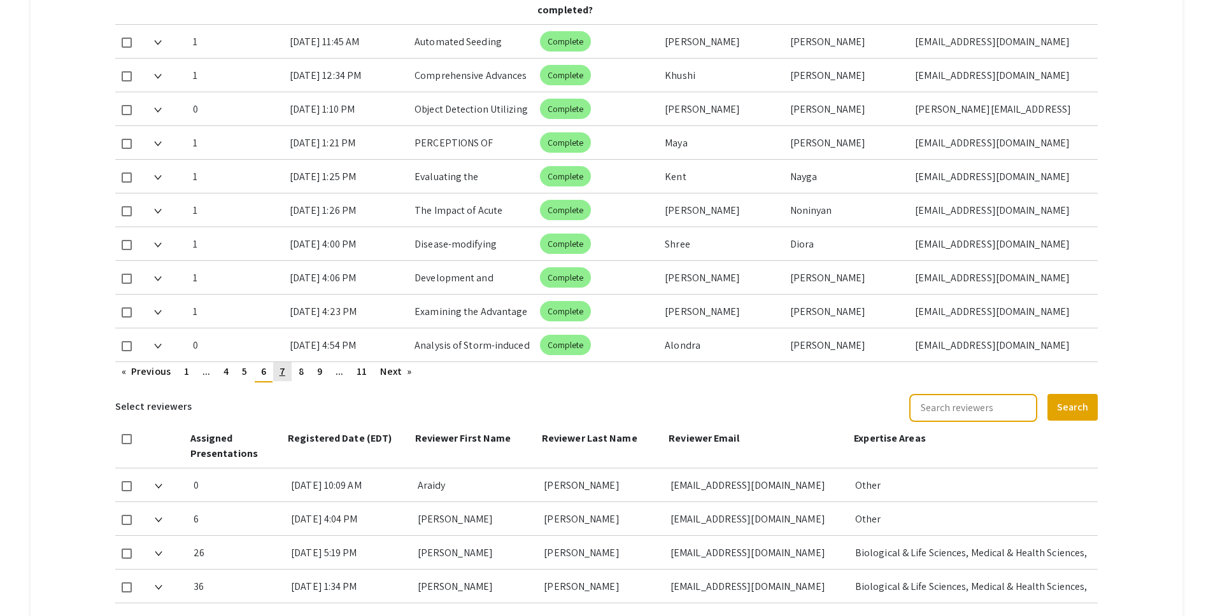
click at [280, 365] on span "7" at bounding box center [282, 371] width 6 height 13
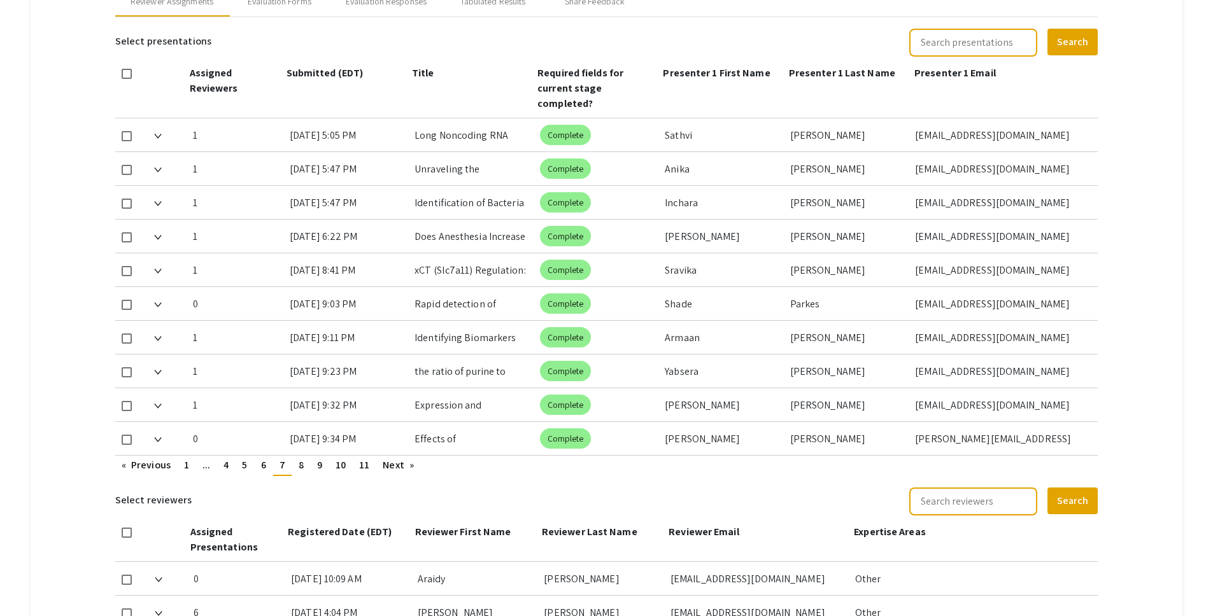
scroll to position [561, 0]
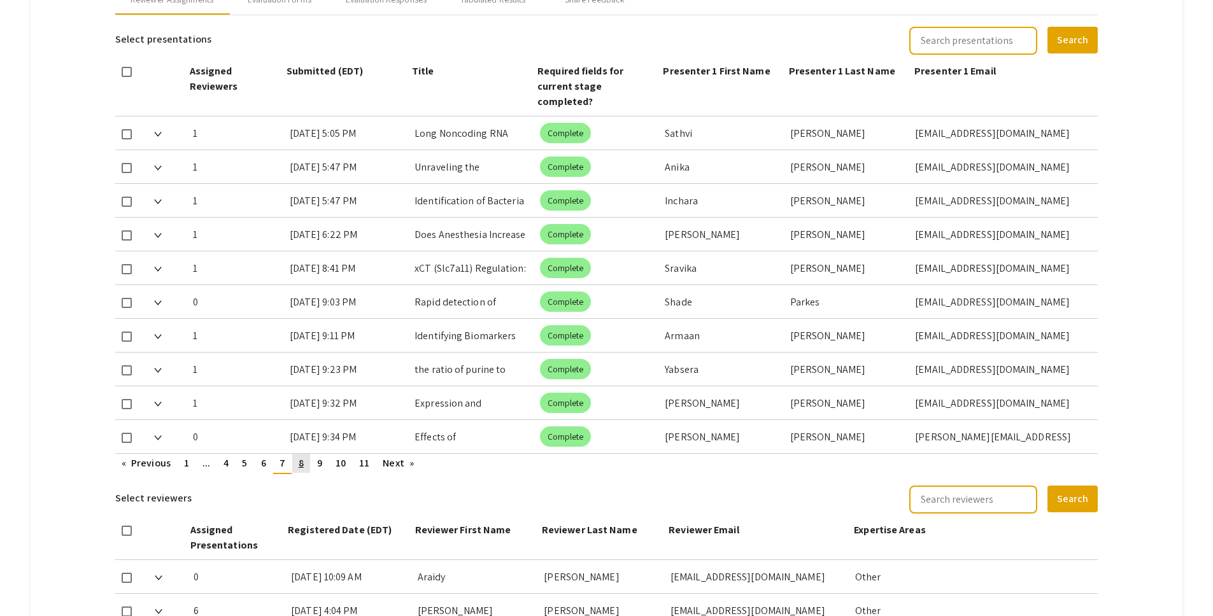
click at [308, 454] on link "page 8" at bounding box center [301, 463] width 18 height 19
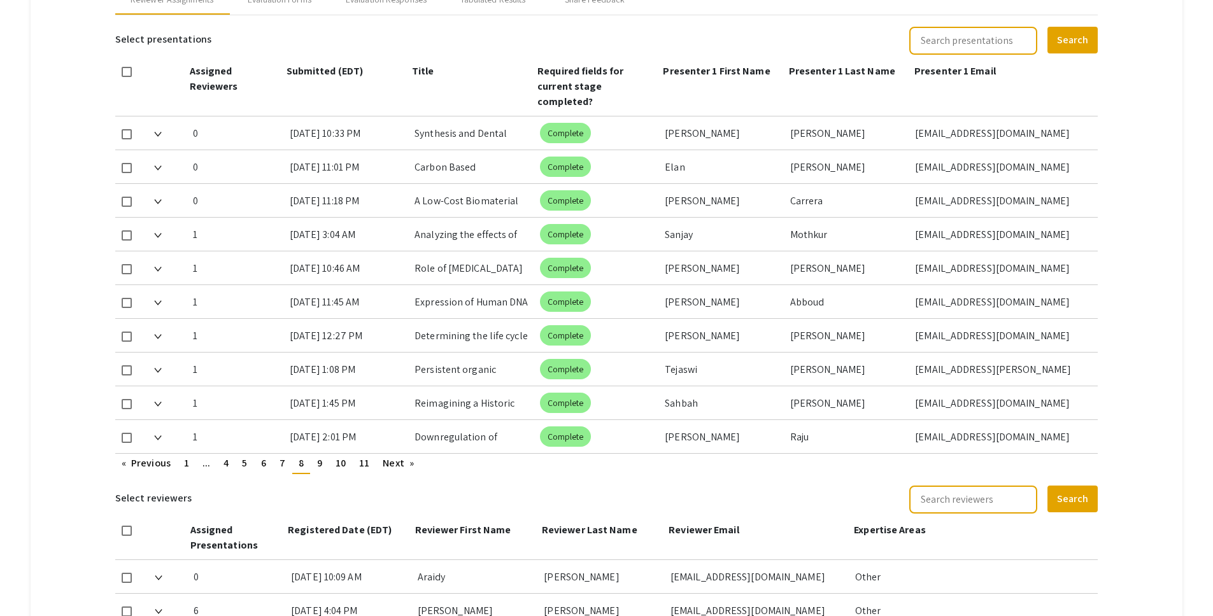
click at [129, 365] on span at bounding box center [127, 370] width 10 height 10
click at [127, 376] on input "checkbox" at bounding box center [126, 376] width 1 height 1
checkbox input "true"
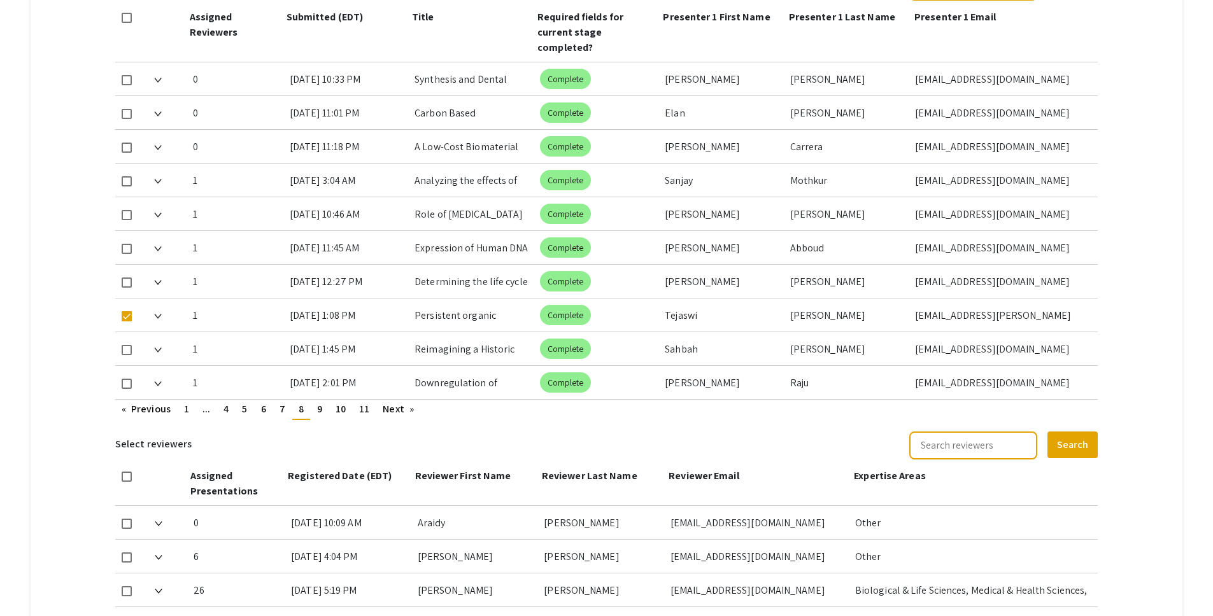
scroll to position [647, 0]
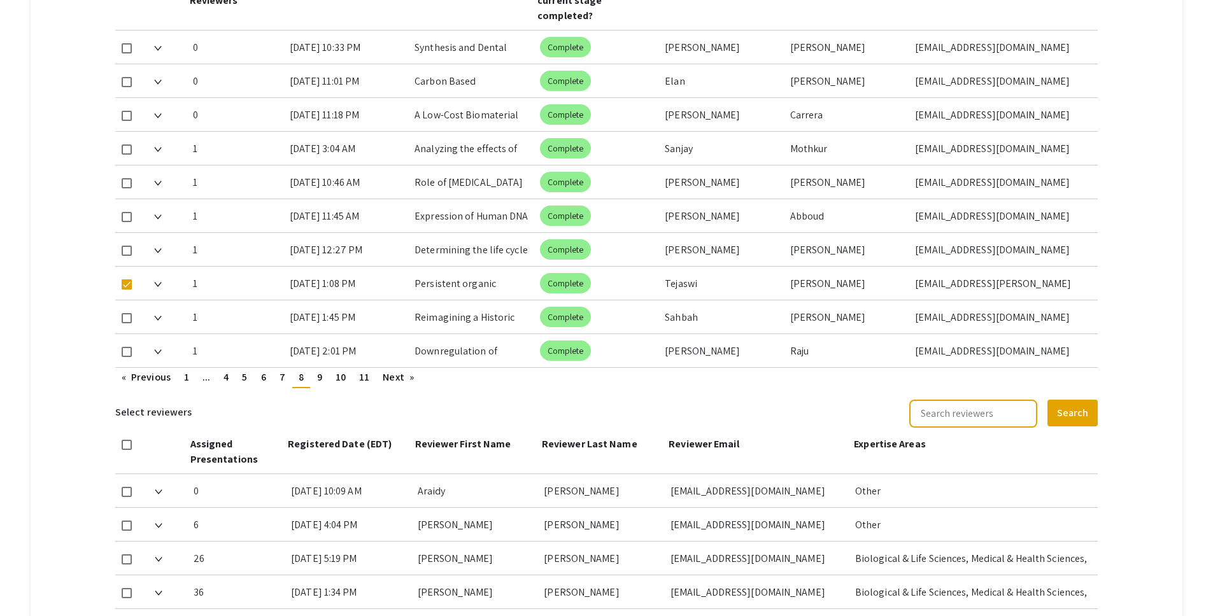
click at [124, 555] on span at bounding box center [127, 560] width 10 height 10
click at [126, 565] on input "checkbox" at bounding box center [126, 565] width 1 height 1
checkbox input "true"
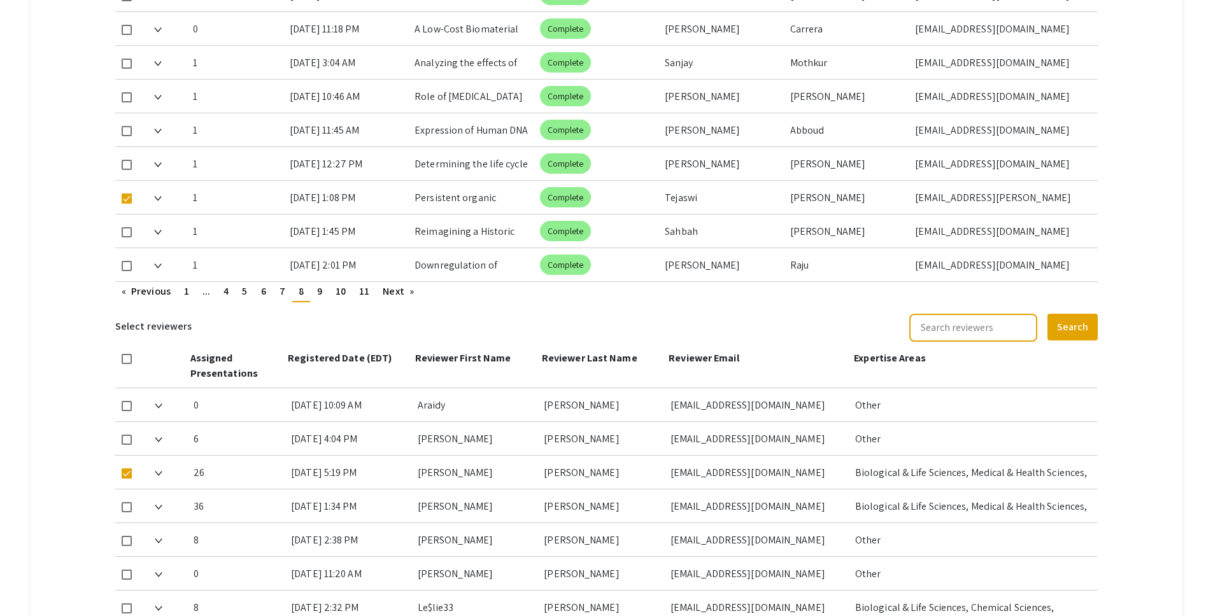
scroll to position [917, 0]
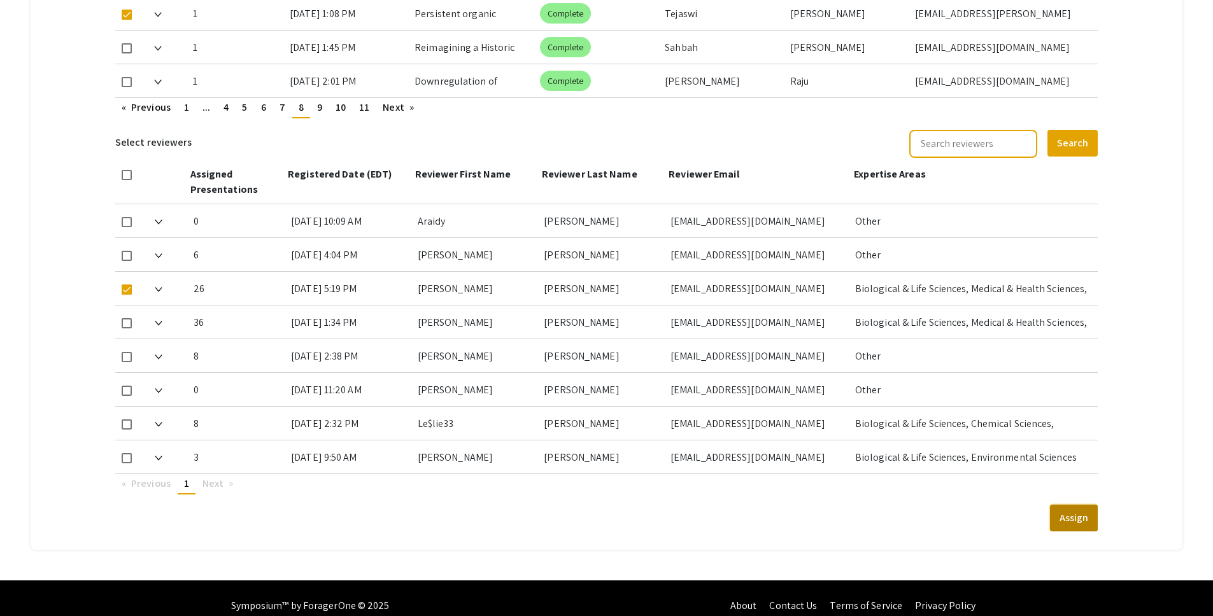
drag, startPoint x: 1064, startPoint y: 507, endPoint x: 1086, endPoint y: 506, distance: 21.7
click at [1065, 507] on button "Assign" at bounding box center [1074, 518] width 48 height 27
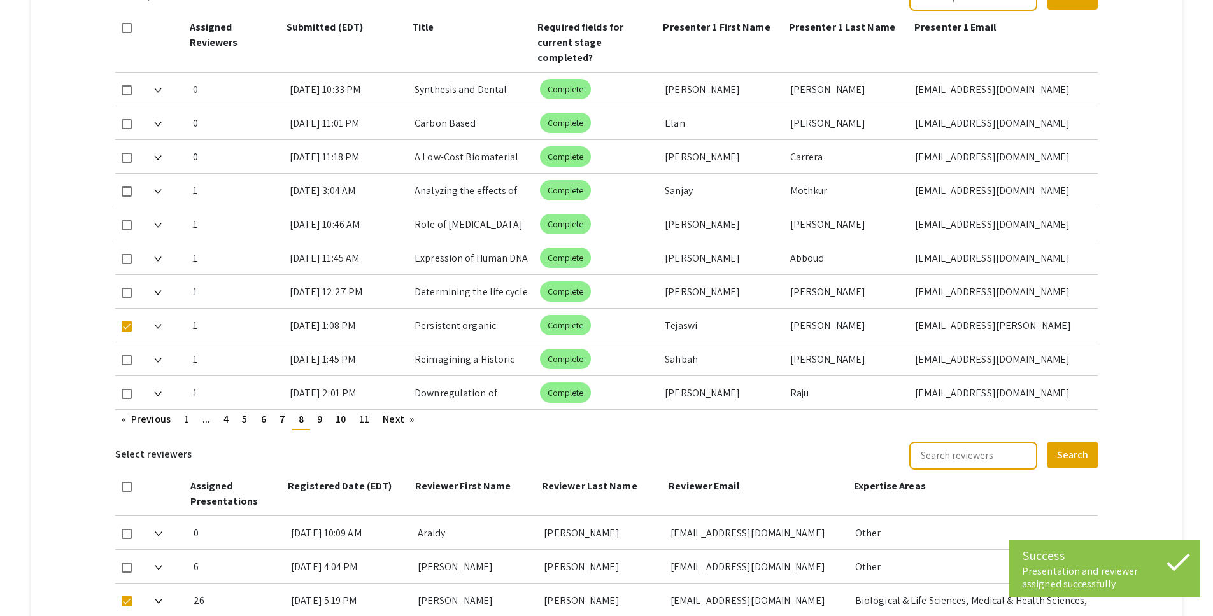
scroll to position [600, 0]
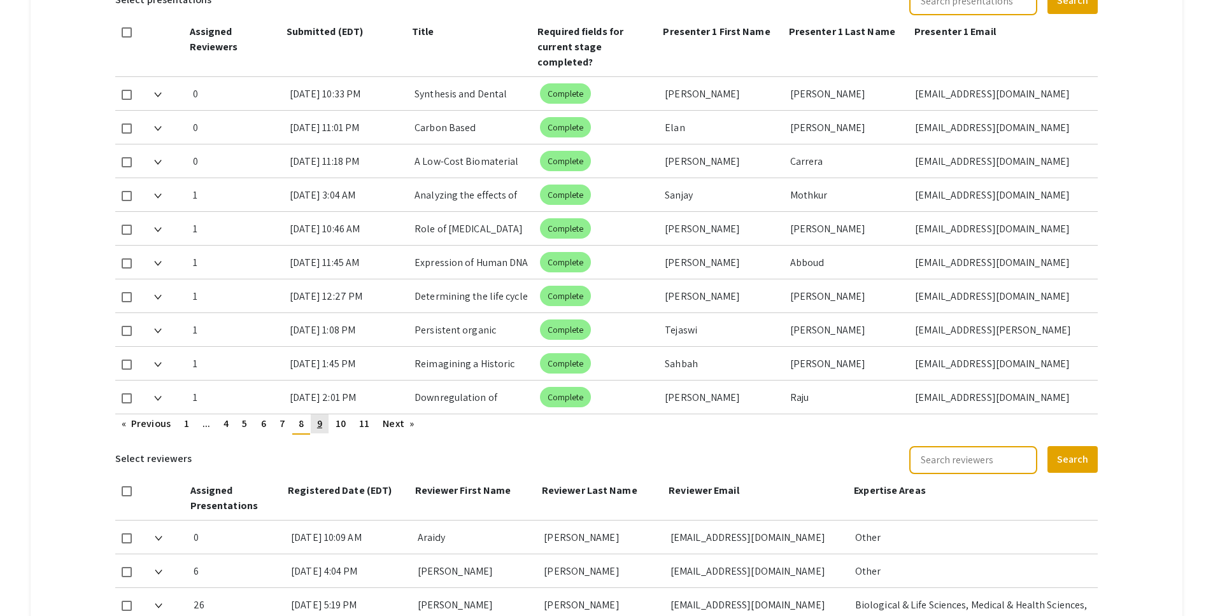
click at [322, 417] on span "9" at bounding box center [319, 423] width 5 height 13
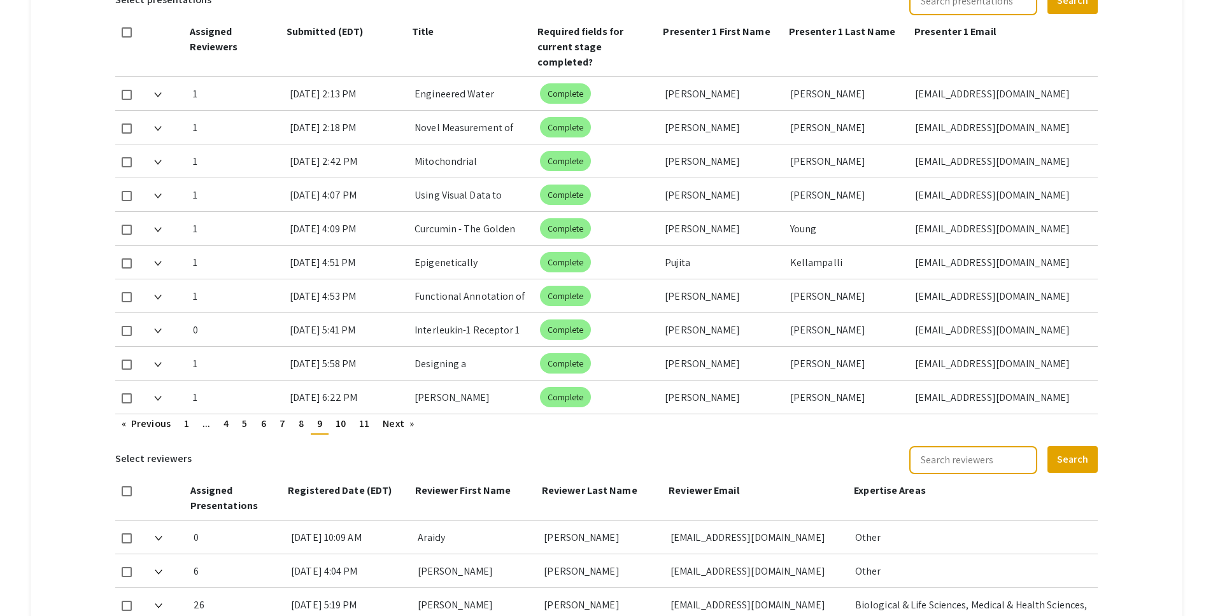
click at [130, 124] on span at bounding box center [127, 129] width 10 height 10
click at [127, 134] on input "checkbox" at bounding box center [126, 134] width 1 height 1
checkbox input "true"
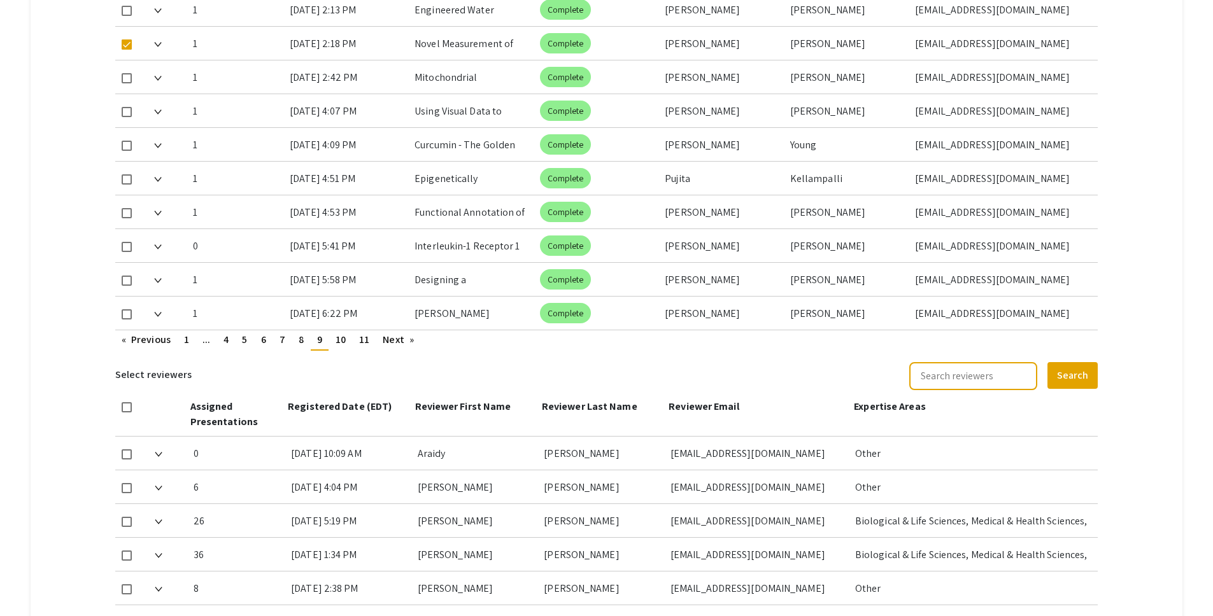
scroll to position [700, 0]
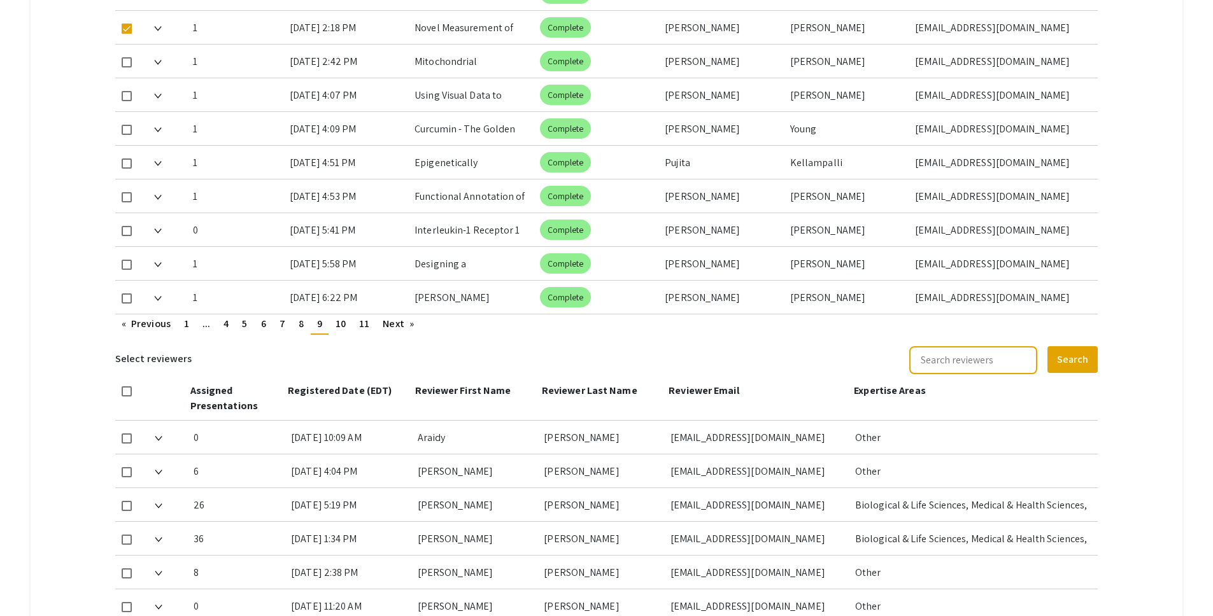
click at [125, 467] on span at bounding box center [127, 472] width 10 height 10
click at [126, 477] on input "checkbox" at bounding box center [126, 477] width 1 height 1
checkbox input "true"
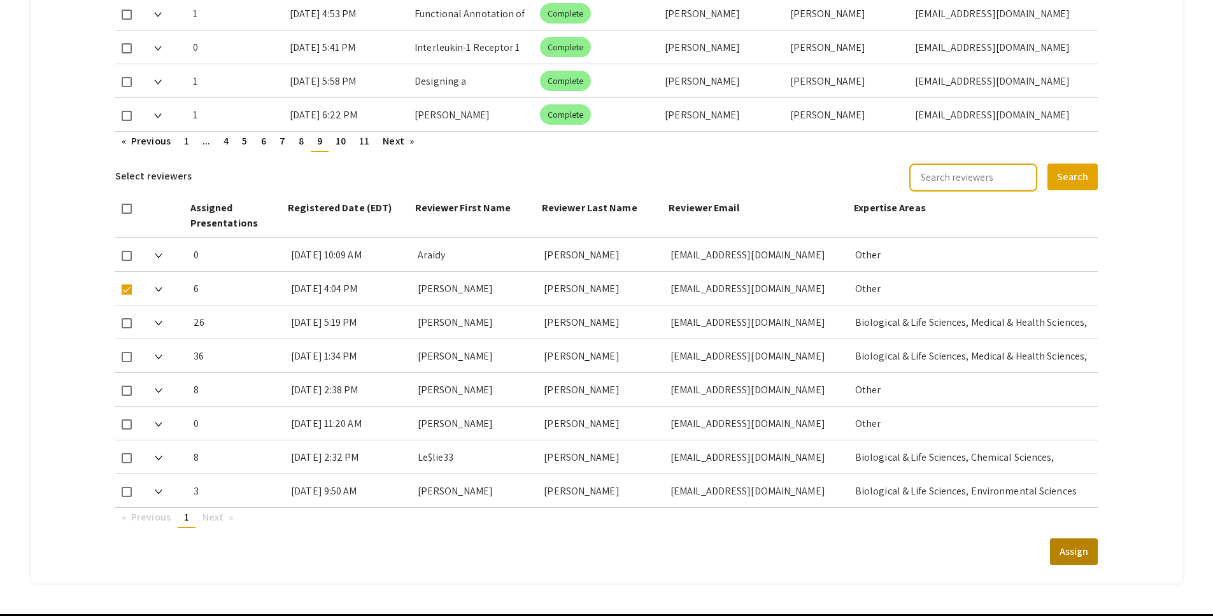
scroll to position [884, 0]
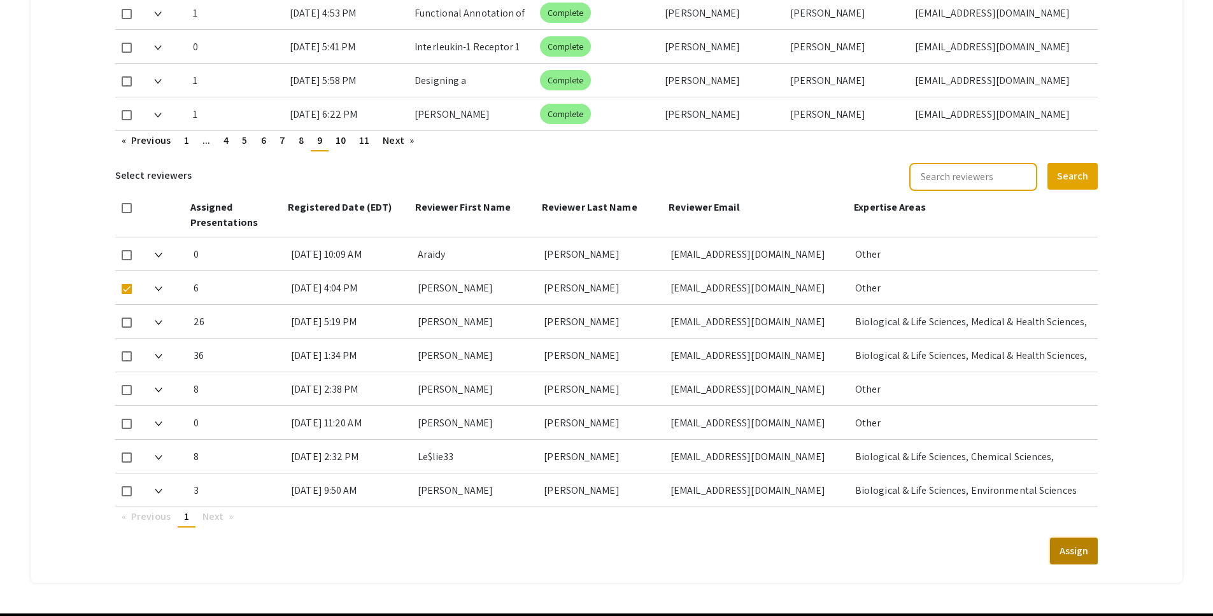
click at [1071, 538] on button "Assign" at bounding box center [1074, 551] width 48 height 27
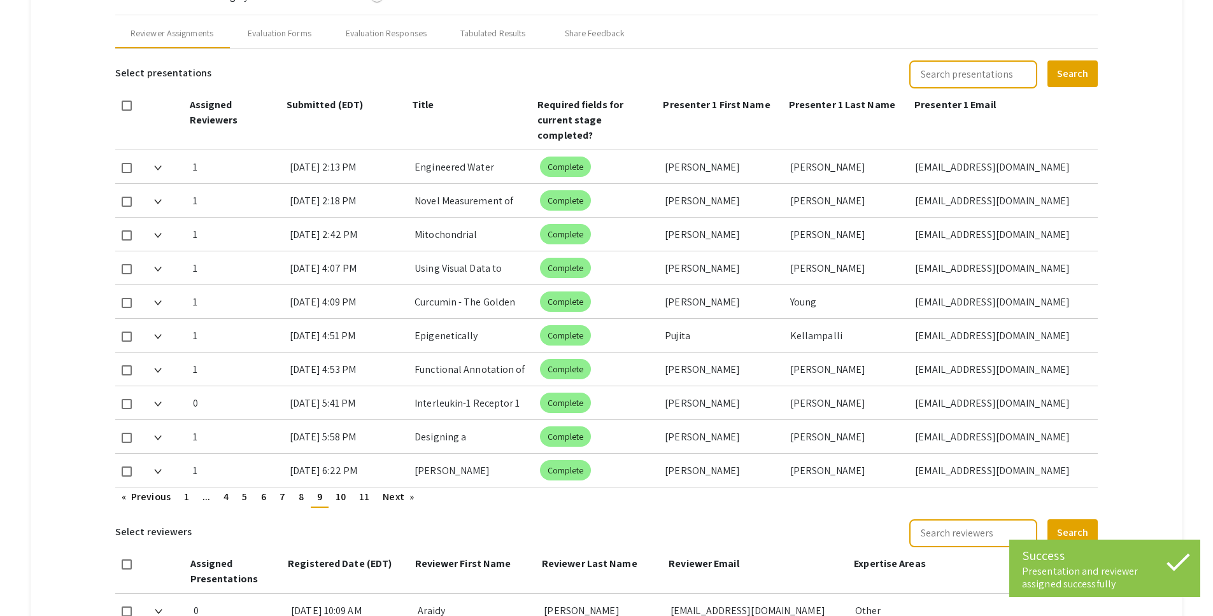
scroll to position [542, 0]
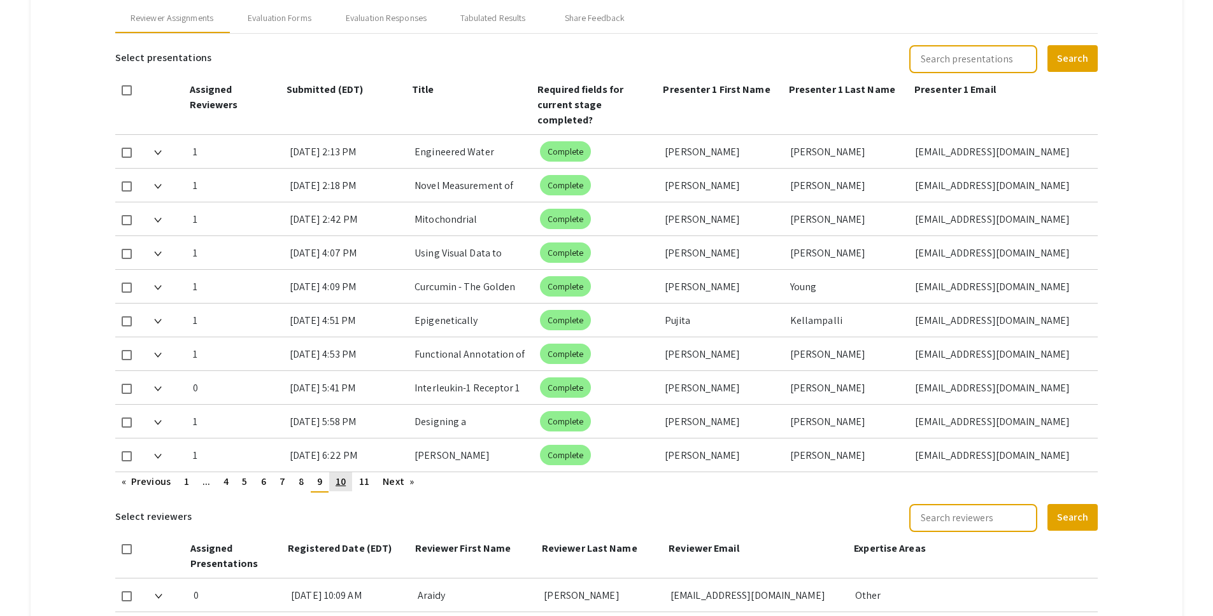
click at [343, 475] on span "10" at bounding box center [341, 481] width 10 height 13
click at [133, 240] on div at bounding box center [129, 252] width 29 height 33
click at [128, 249] on span at bounding box center [127, 254] width 10 height 10
click at [127, 259] on input "checkbox" at bounding box center [126, 259] width 1 height 1
checkbox input "true"
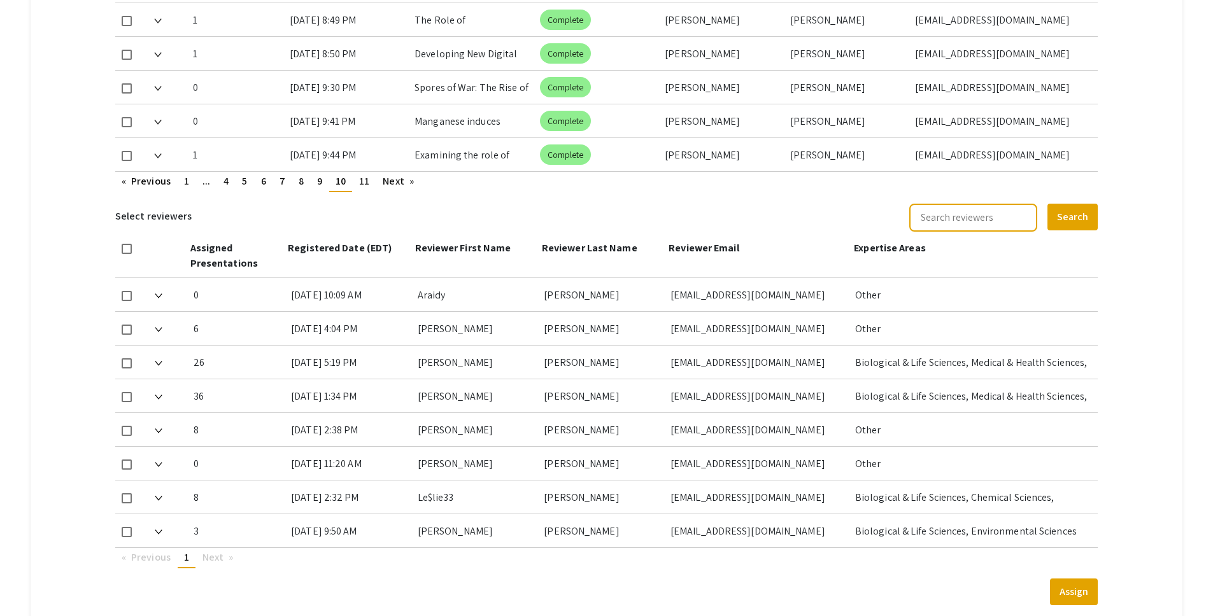
scroll to position [910, 0]
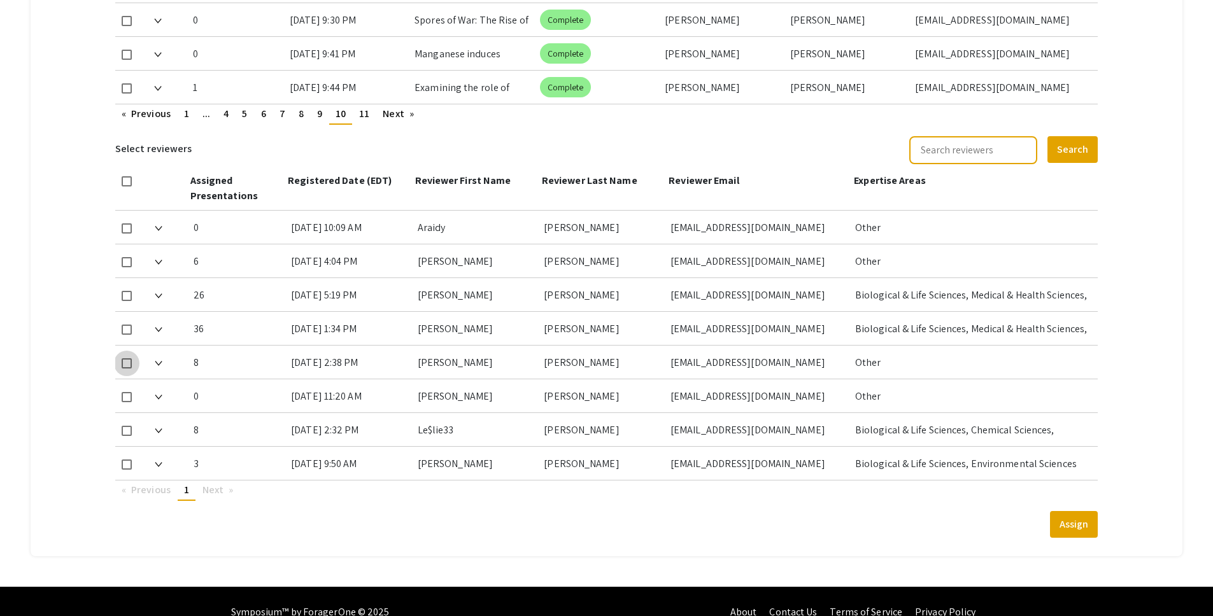
click at [127, 358] on span at bounding box center [127, 363] width 10 height 10
click at [127, 369] on input "checkbox" at bounding box center [126, 369] width 1 height 1
checkbox input "true"
click at [1087, 514] on button "Assign" at bounding box center [1074, 524] width 48 height 27
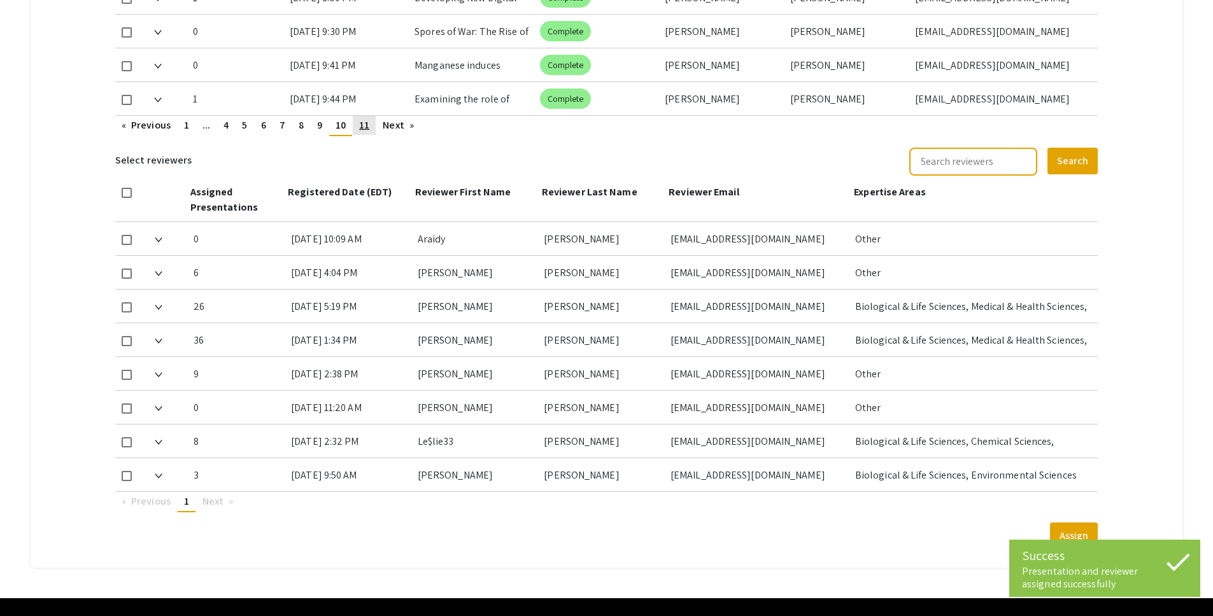
click at [362, 118] on span "11" at bounding box center [364, 124] width 10 height 13
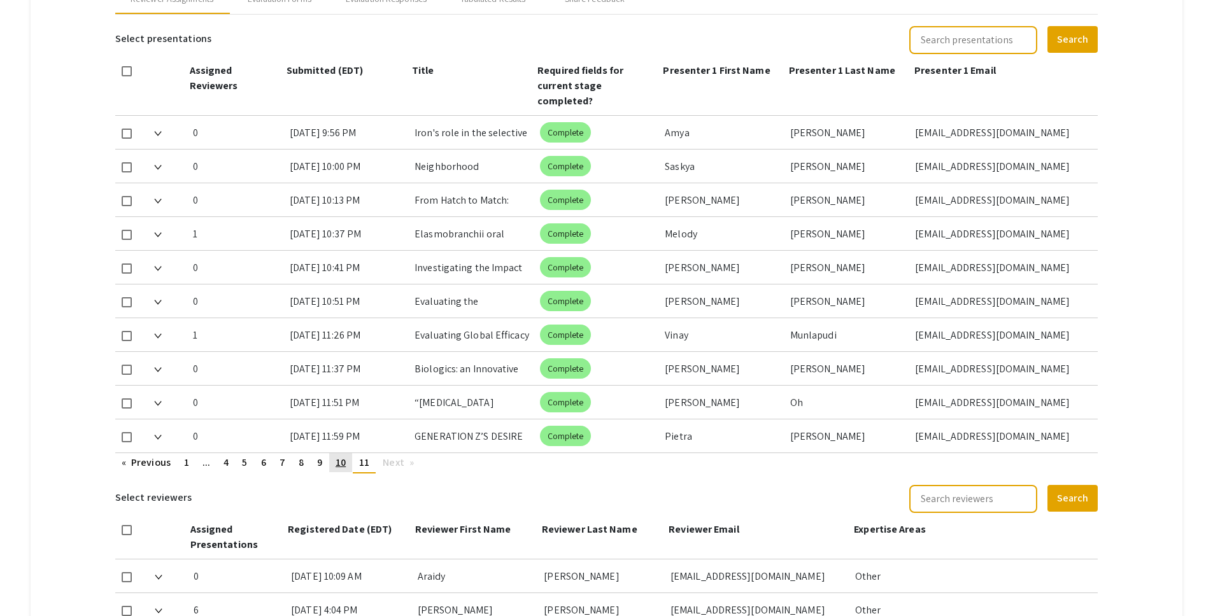
click at [343, 456] on span "10" at bounding box center [341, 462] width 10 height 13
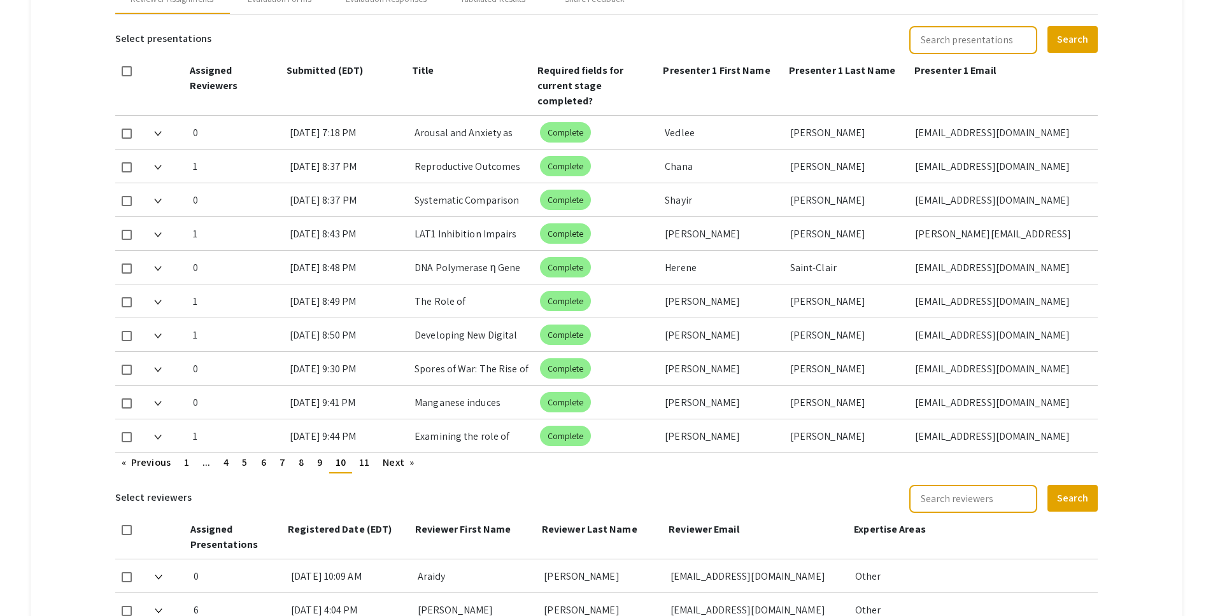
click at [131, 365] on span at bounding box center [127, 370] width 10 height 10
click at [127, 375] on input "checkbox" at bounding box center [126, 375] width 1 height 1
checkbox input "true"
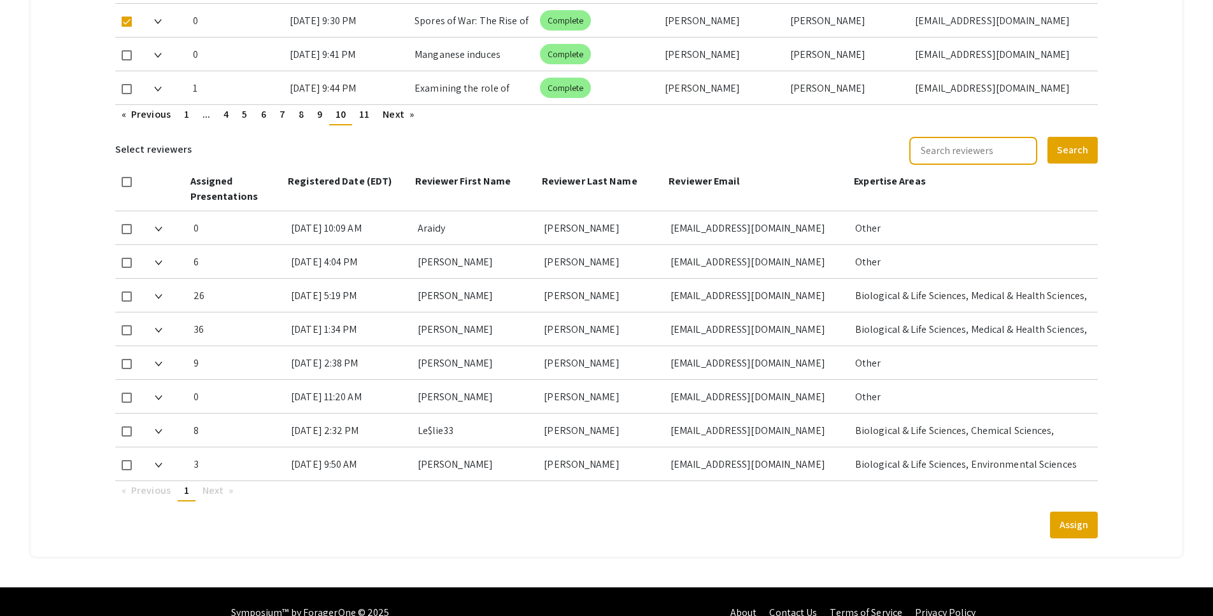
scroll to position [917, 0]
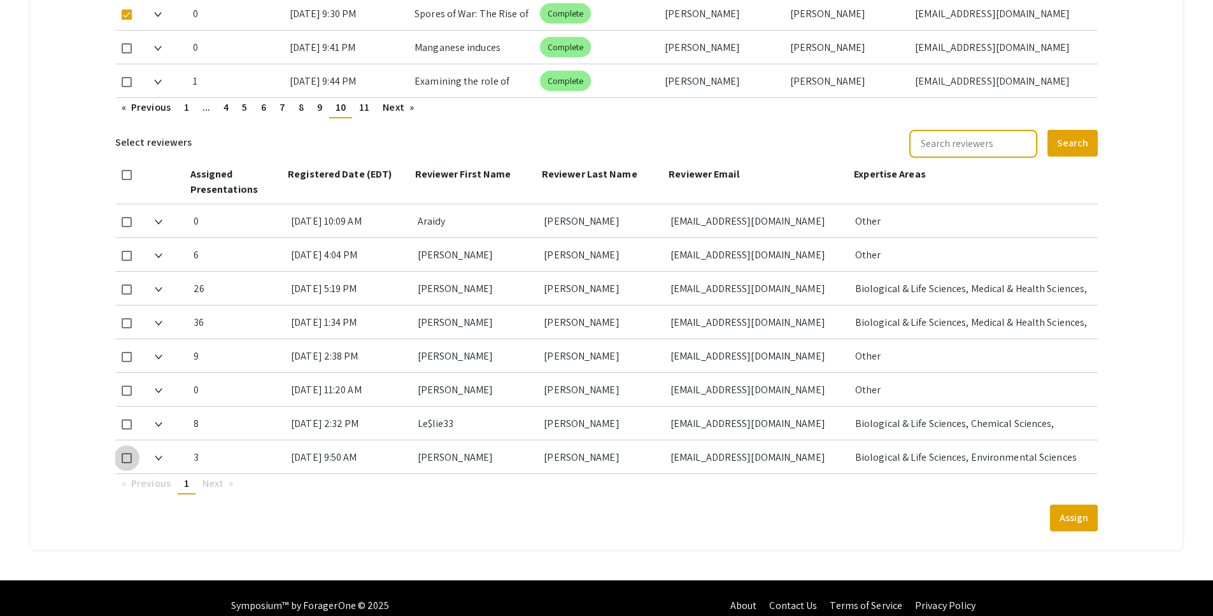
drag, startPoint x: 126, startPoint y: 445, endPoint x: 187, endPoint y: 448, distance: 61.2
click at [126, 453] on span at bounding box center [127, 458] width 10 height 10
click at [126, 463] on input "checkbox" at bounding box center [126, 463] width 1 height 1
checkbox input "true"
click at [1098, 505] on button "Assign" at bounding box center [1074, 518] width 48 height 27
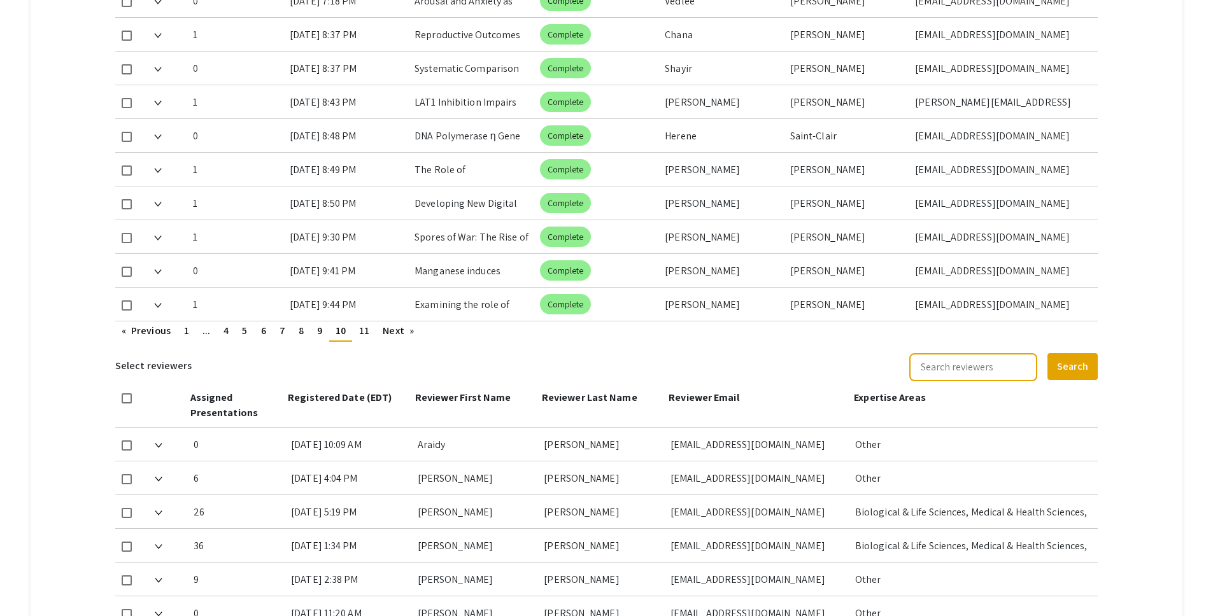
scroll to position [689, 0]
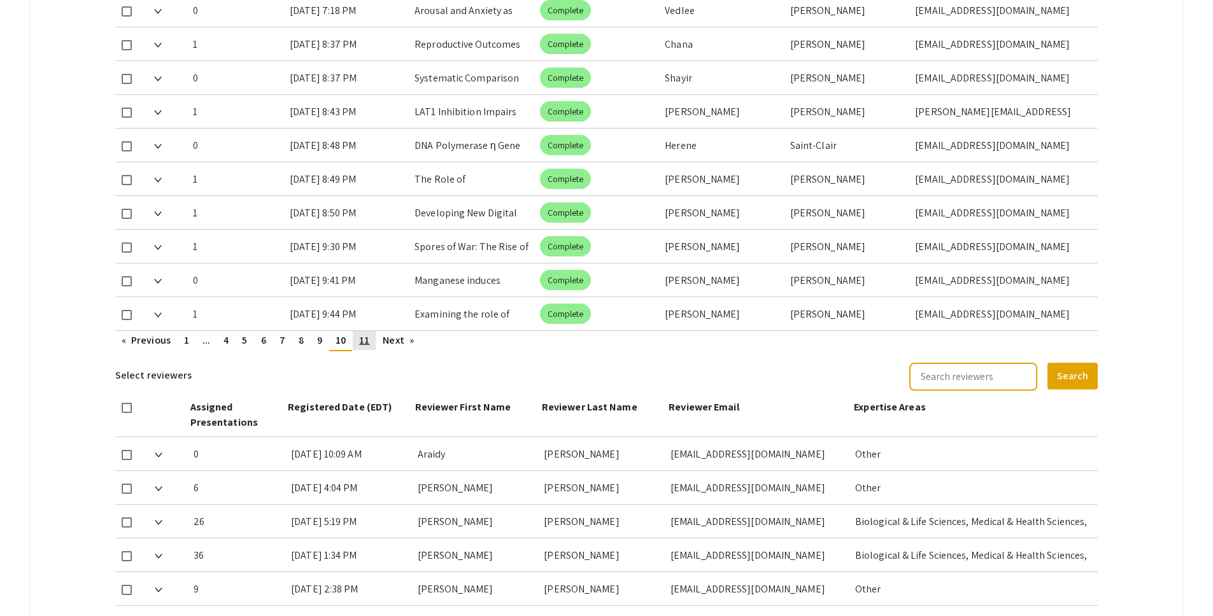
click at [370, 331] on link "page 11" at bounding box center [364, 340] width 23 height 19
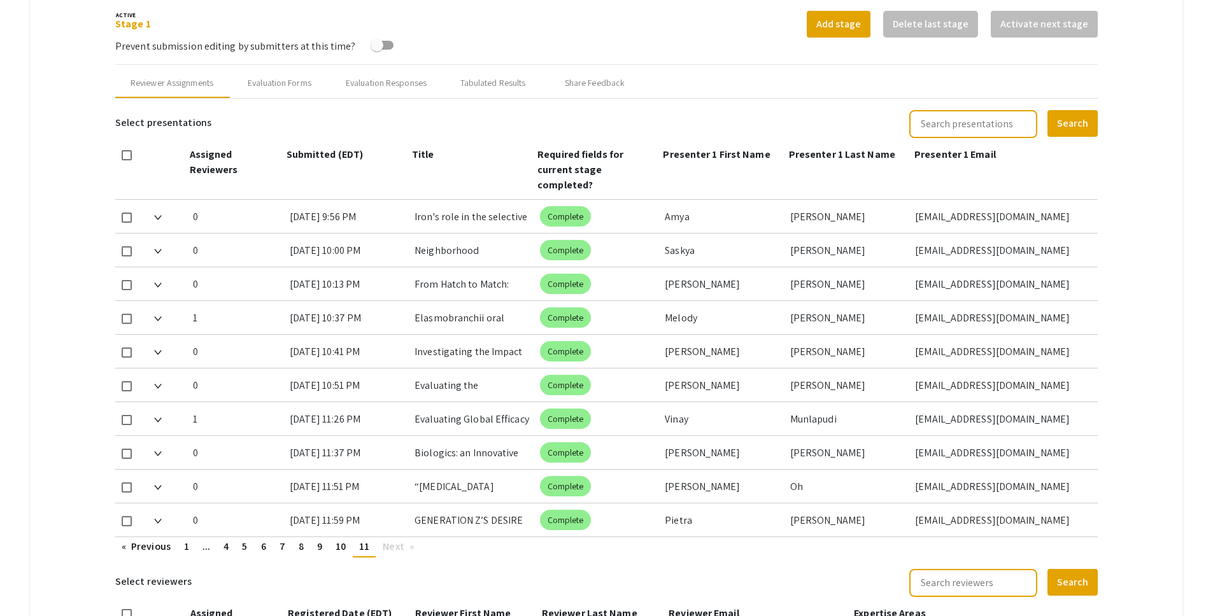
scroll to position [541, 0]
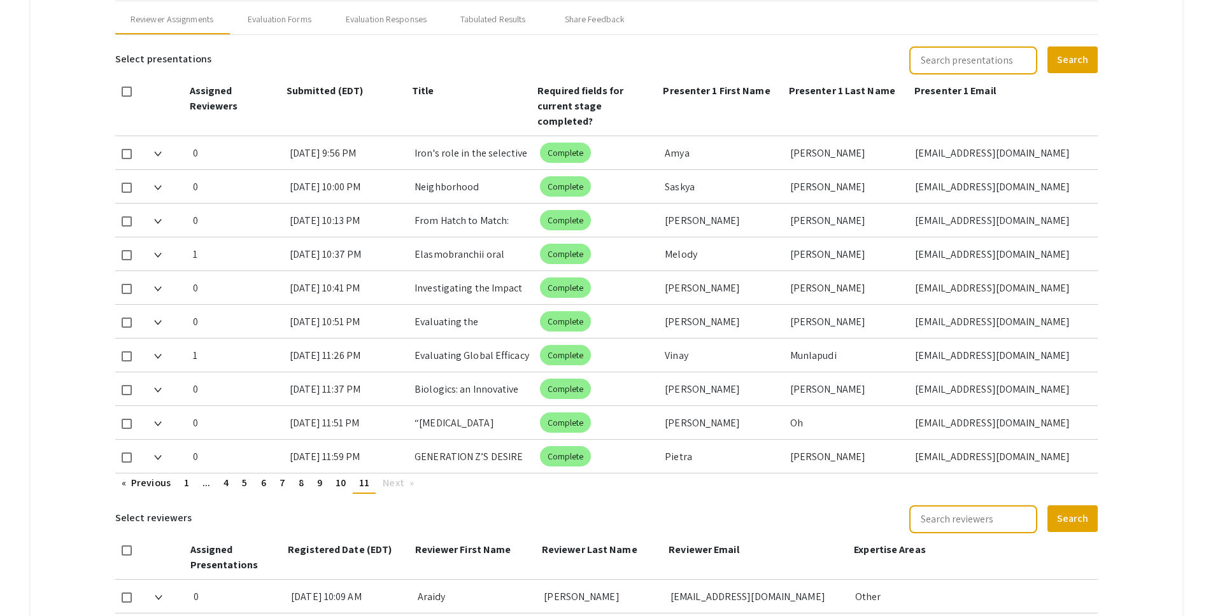
click at [123, 183] on span at bounding box center [127, 188] width 10 height 10
click at [126, 193] on input "checkbox" at bounding box center [126, 193] width 1 height 1
checkbox input "true"
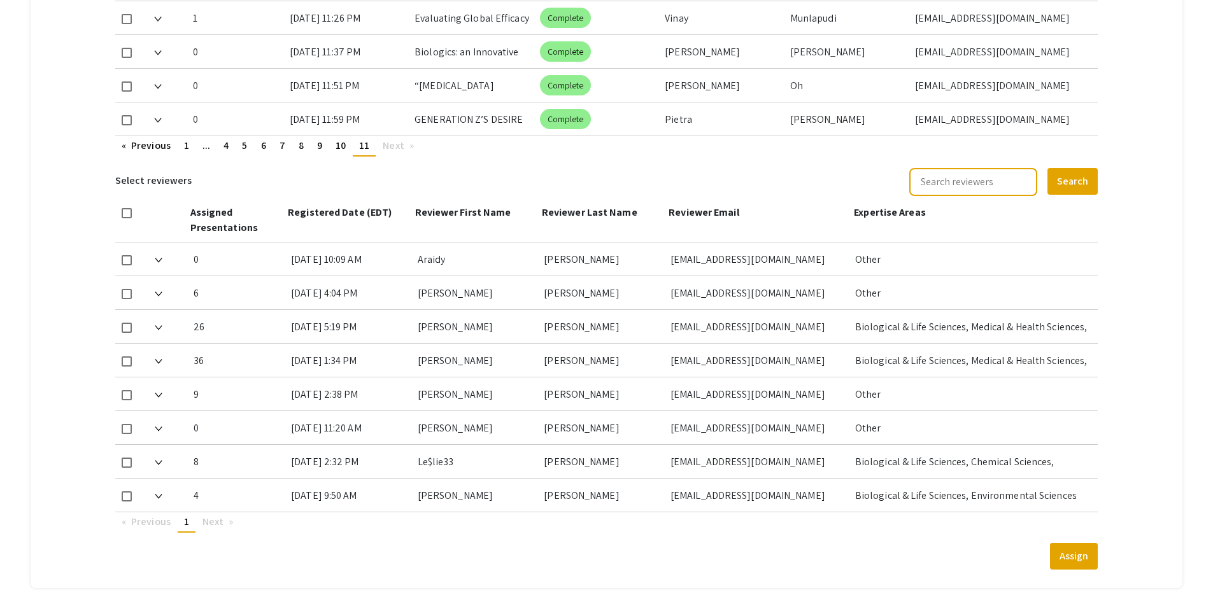
scroll to position [917, 0]
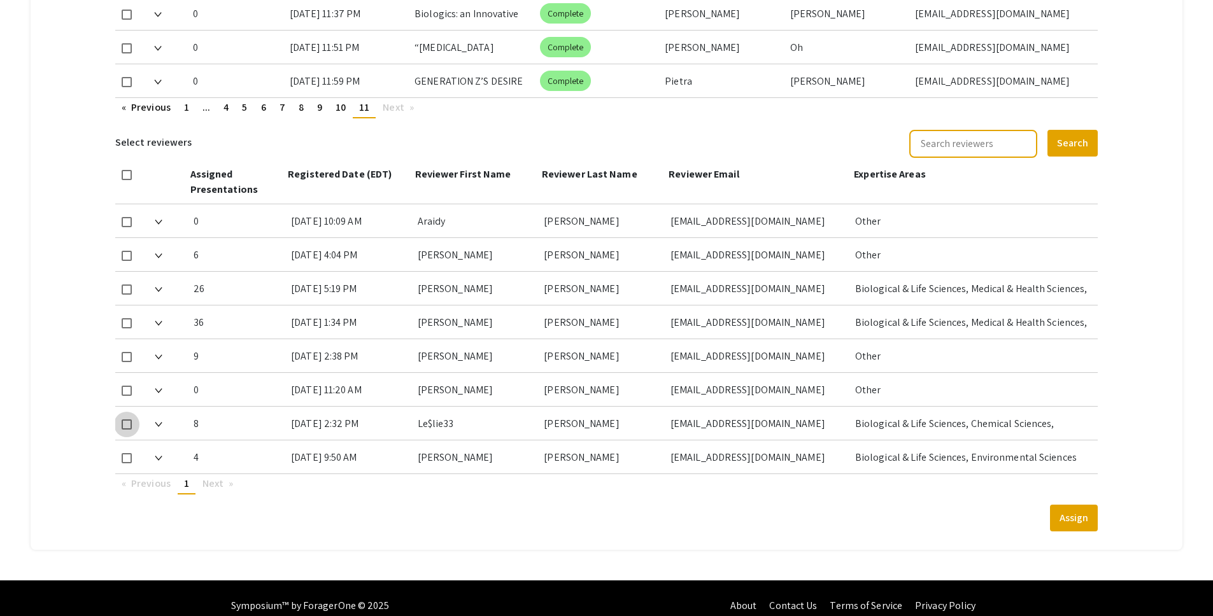
click at [125, 420] on span at bounding box center [127, 425] width 10 height 10
click at [126, 430] on input "checkbox" at bounding box center [126, 430] width 1 height 1
checkbox input "true"
click at [1082, 505] on button "Assign" at bounding box center [1074, 518] width 48 height 27
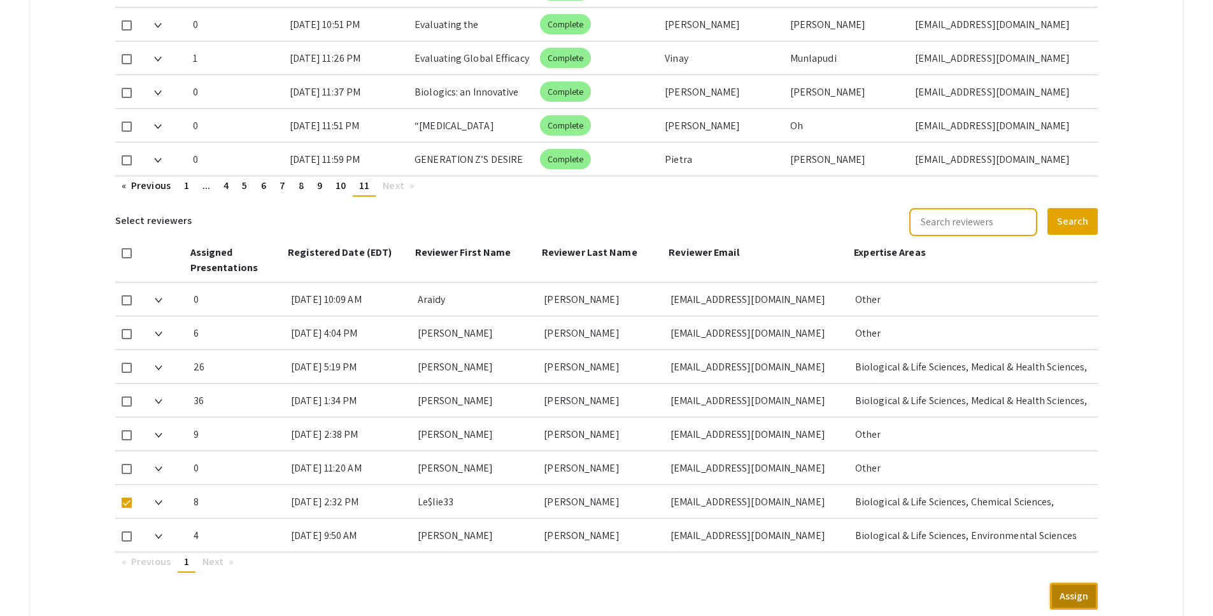
scroll to position [543, 0]
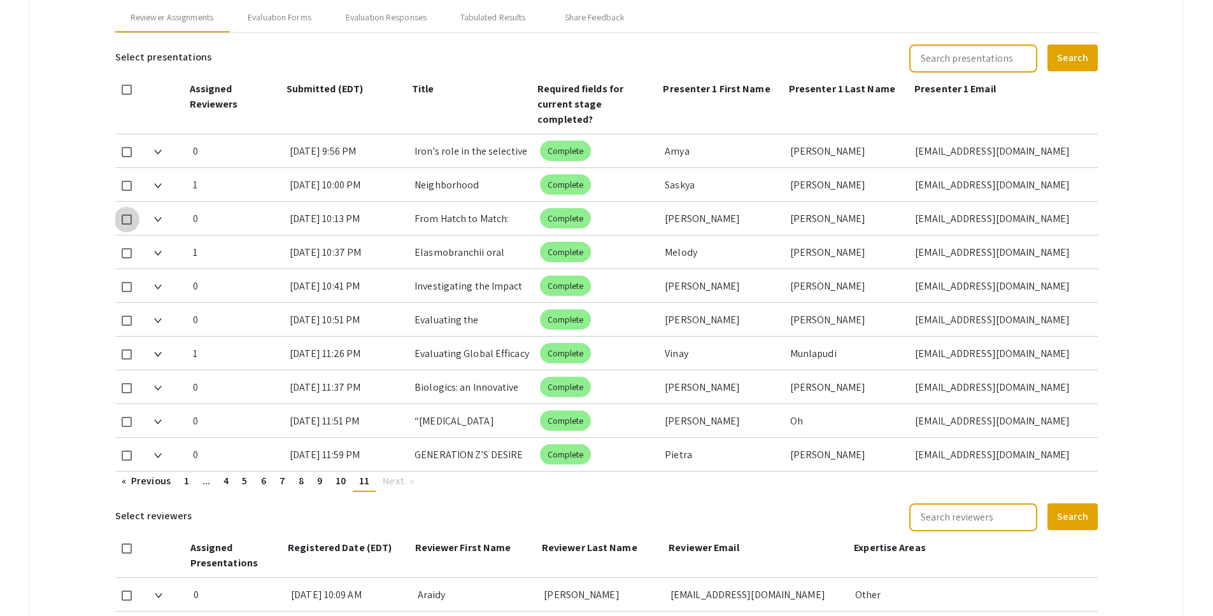
click at [129, 215] on span at bounding box center [127, 220] width 10 height 10
click at [127, 225] on input "checkbox" at bounding box center [126, 225] width 1 height 1
checkbox input "true"
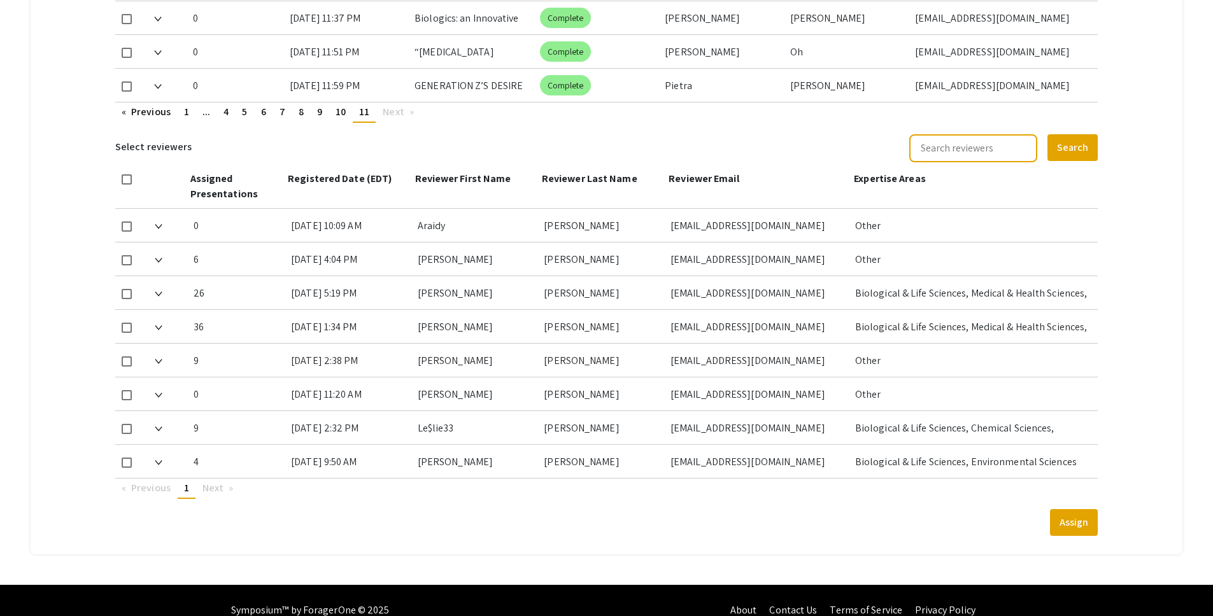
scroll to position [917, 0]
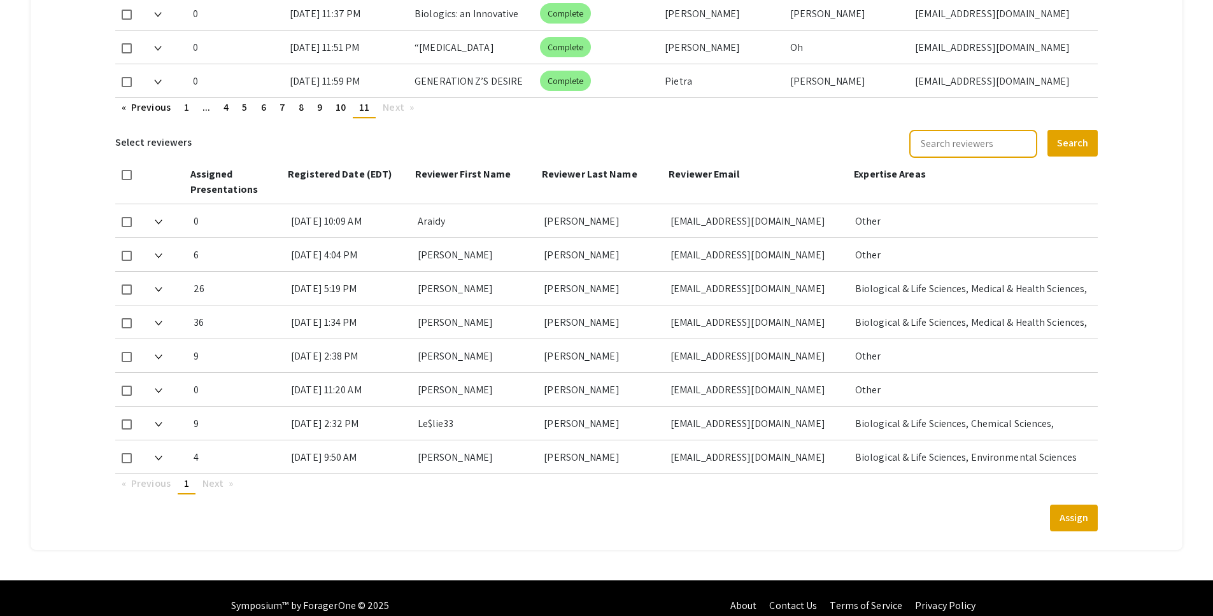
click at [122, 453] on span at bounding box center [127, 458] width 10 height 10
click at [126, 463] on input "checkbox" at bounding box center [126, 463] width 1 height 1
checkbox input "true"
click at [1076, 505] on button "Assign" at bounding box center [1074, 518] width 48 height 27
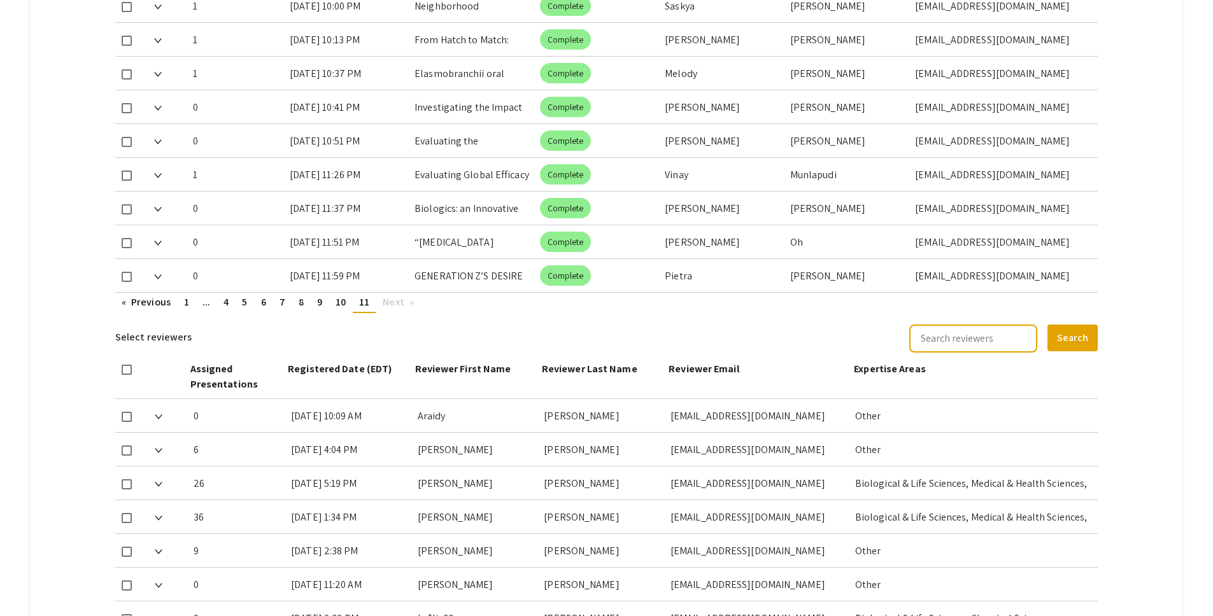
scroll to position [721, 0]
click at [118, 127] on div at bounding box center [129, 141] width 29 height 33
click at [127, 138] on span at bounding box center [127, 143] width 10 height 10
click at [127, 148] on input "checkbox" at bounding box center [126, 148] width 1 height 1
checkbox input "true"
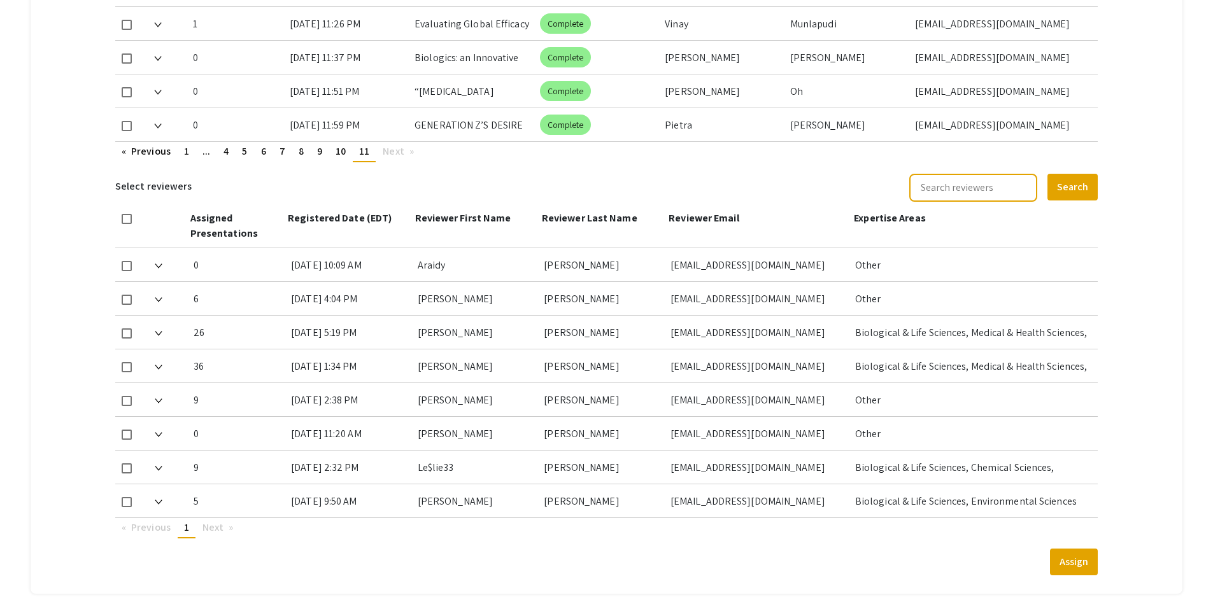
scroll to position [917, 0]
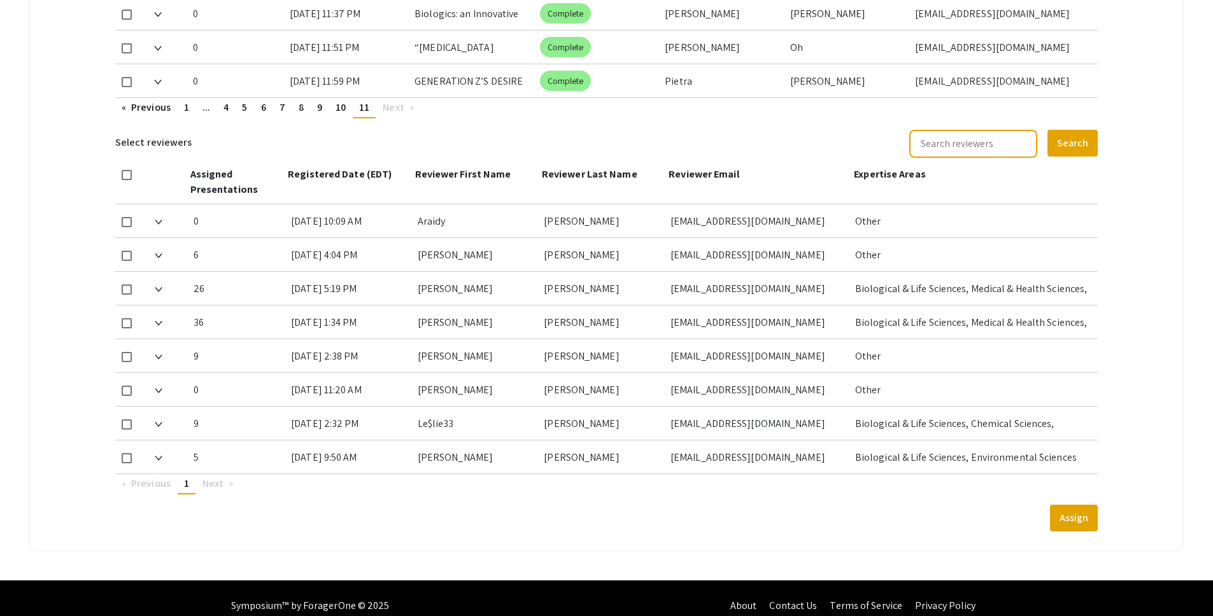
click at [129, 453] on span at bounding box center [127, 458] width 10 height 10
click at [127, 463] on input "checkbox" at bounding box center [126, 463] width 1 height 1
checkbox input "true"
click at [1082, 505] on button "Assign" at bounding box center [1074, 518] width 48 height 27
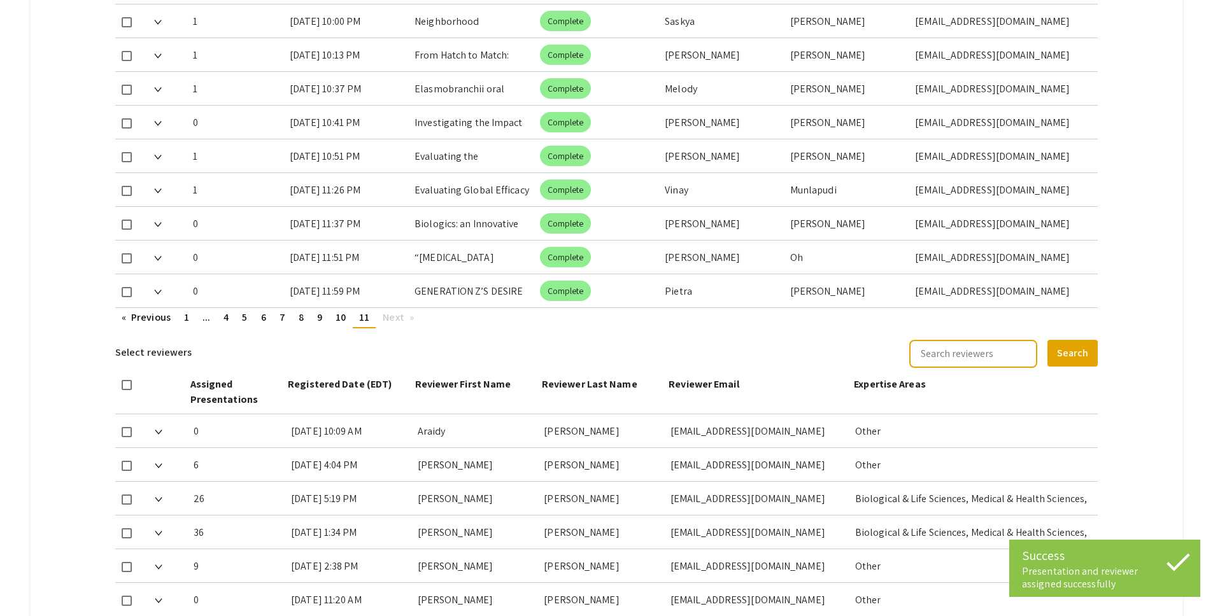
scroll to position [705, 0]
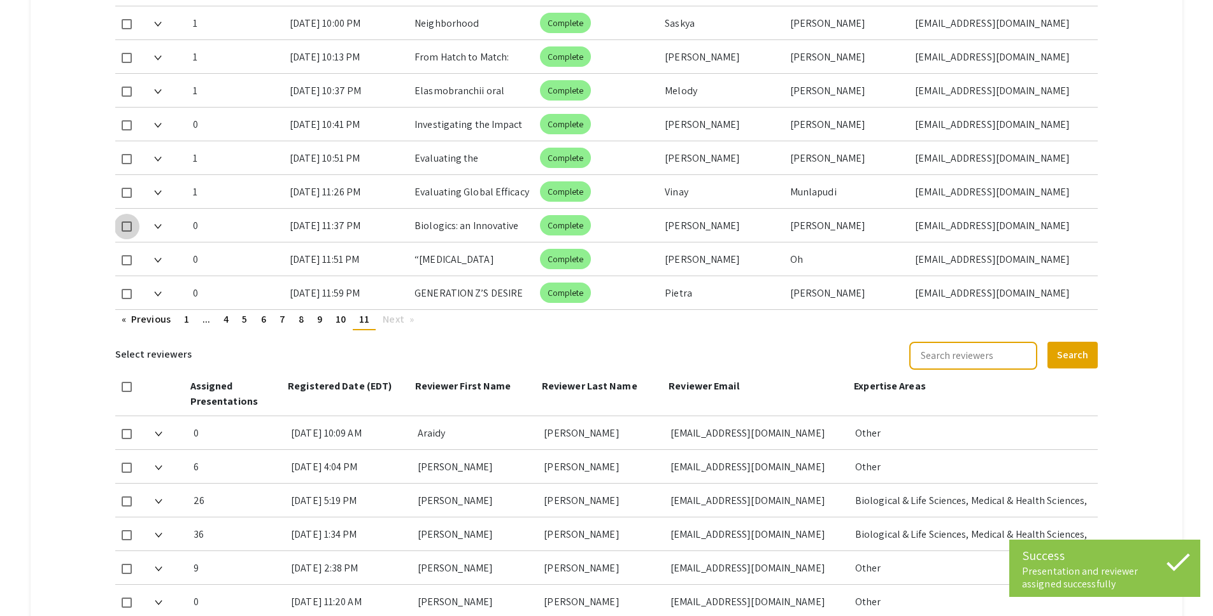
click at [122, 222] on span at bounding box center [127, 227] width 10 height 10
click at [126, 232] on input "checkbox" at bounding box center [126, 232] width 1 height 1
checkbox input "true"
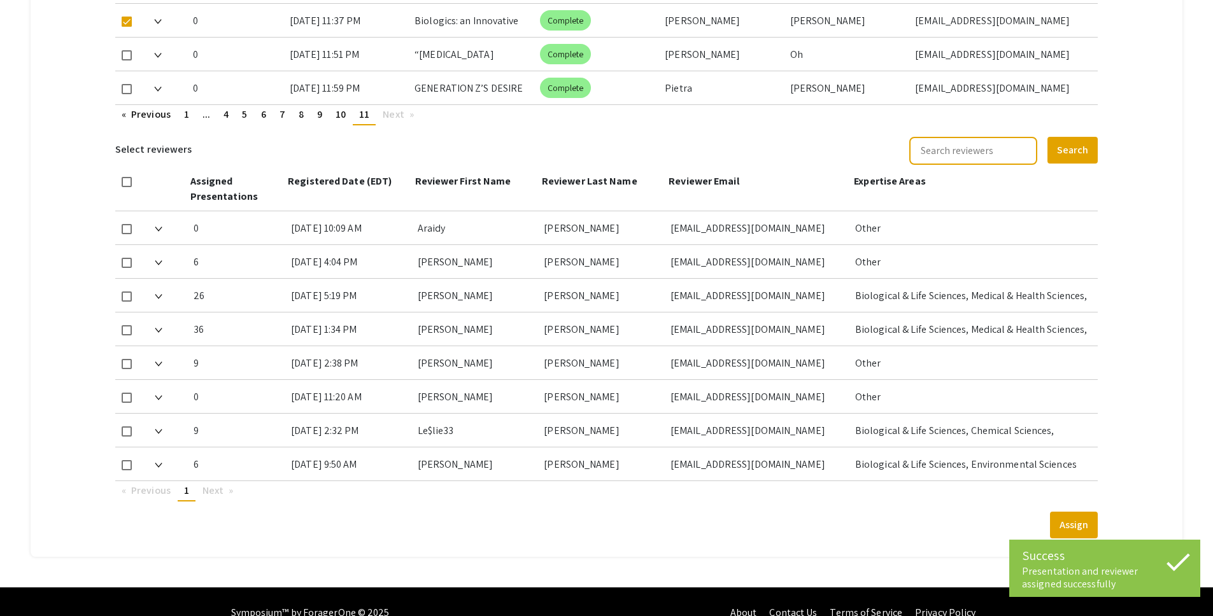
scroll to position [917, 0]
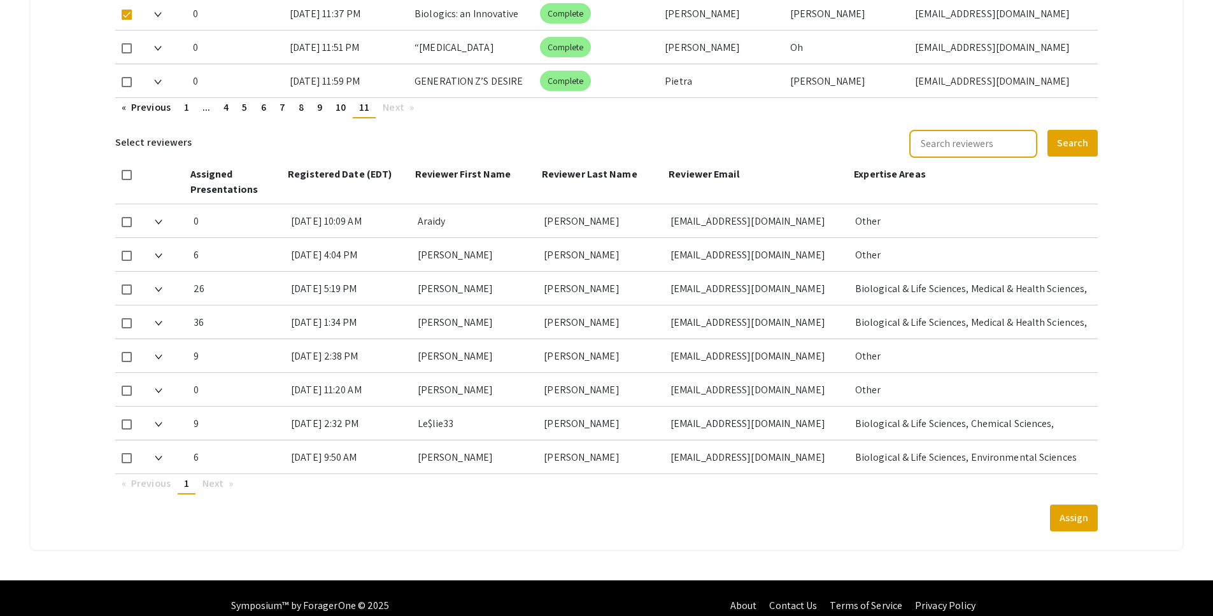
click at [130, 285] on span at bounding box center [127, 290] width 10 height 10
click at [127, 295] on input "checkbox" at bounding box center [126, 295] width 1 height 1
checkbox input "true"
click at [1084, 505] on button "Assign" at bounding box center [1074, 518] width 48 height 27
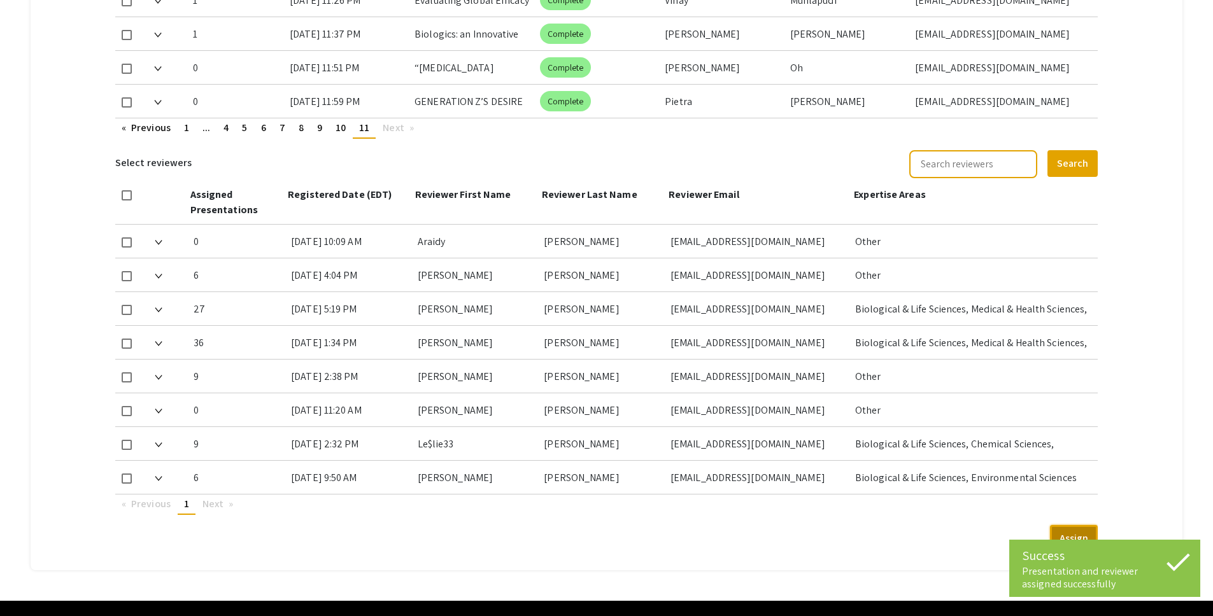
scroll to position [896, 0]
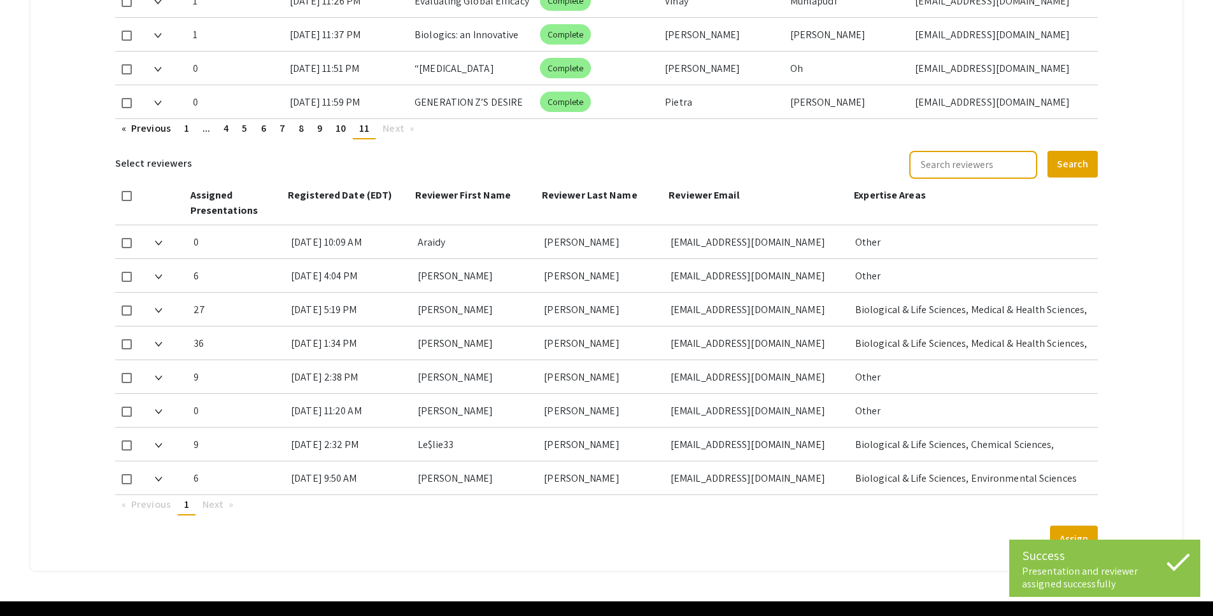
click at [129, 64] on span at bounding box center [127, 69] width 10 height 10
click at [127, 74] on input "checkbox" at bounding box center [126, 74] width 1 height 1
checkbox input "true"
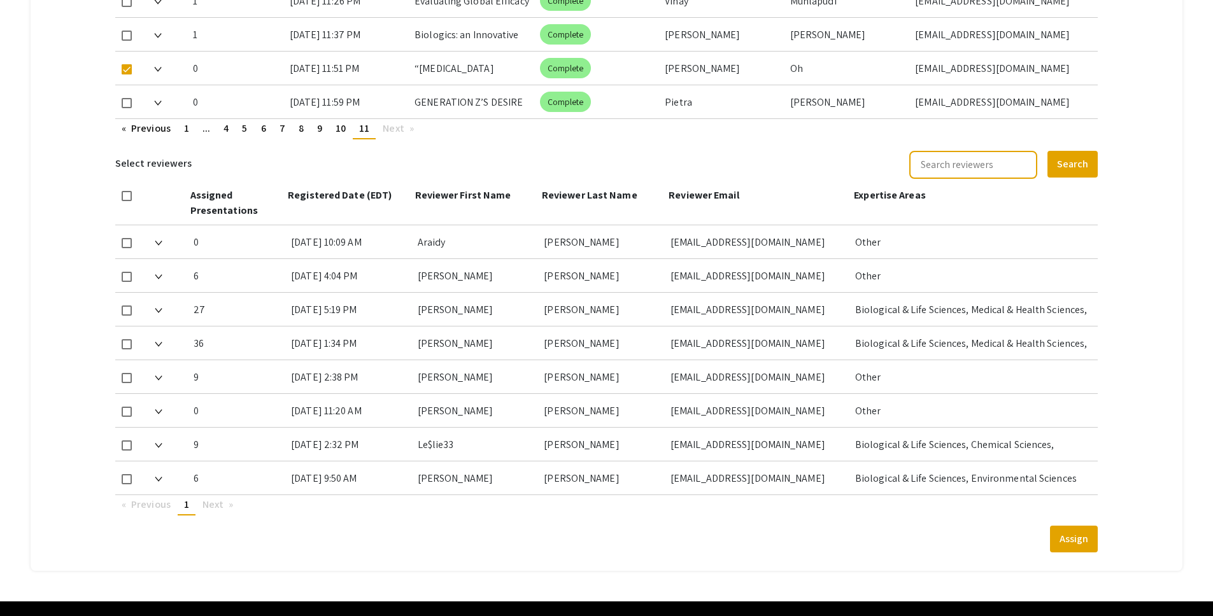
click at [119, 432] on div at bounding box center [129, 444] width 29 height 33
click at [129, 441] on span at bounding box center [127, 446] width 10 height 10
click at [127, 451] on input "checkbox" at bounding box center [126, 451] width 1 height 1
checkbox input "true"
click at [1074, 528] on button "Assign" at bounding box center [1074, 539] width 48 height 27
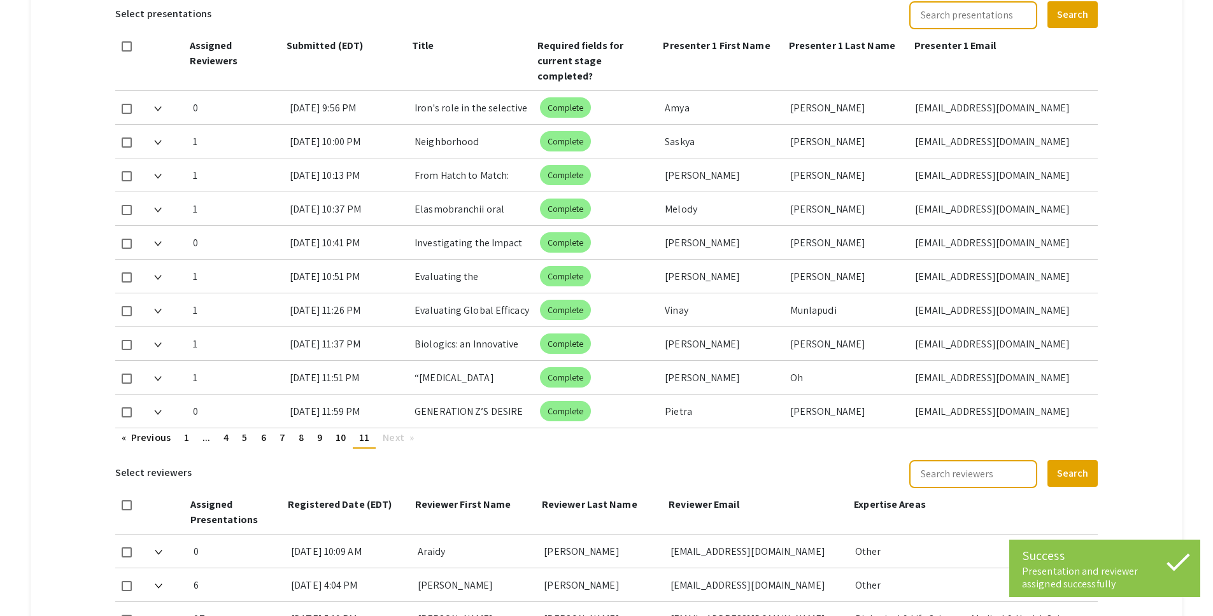
scroll to position [497, 0]
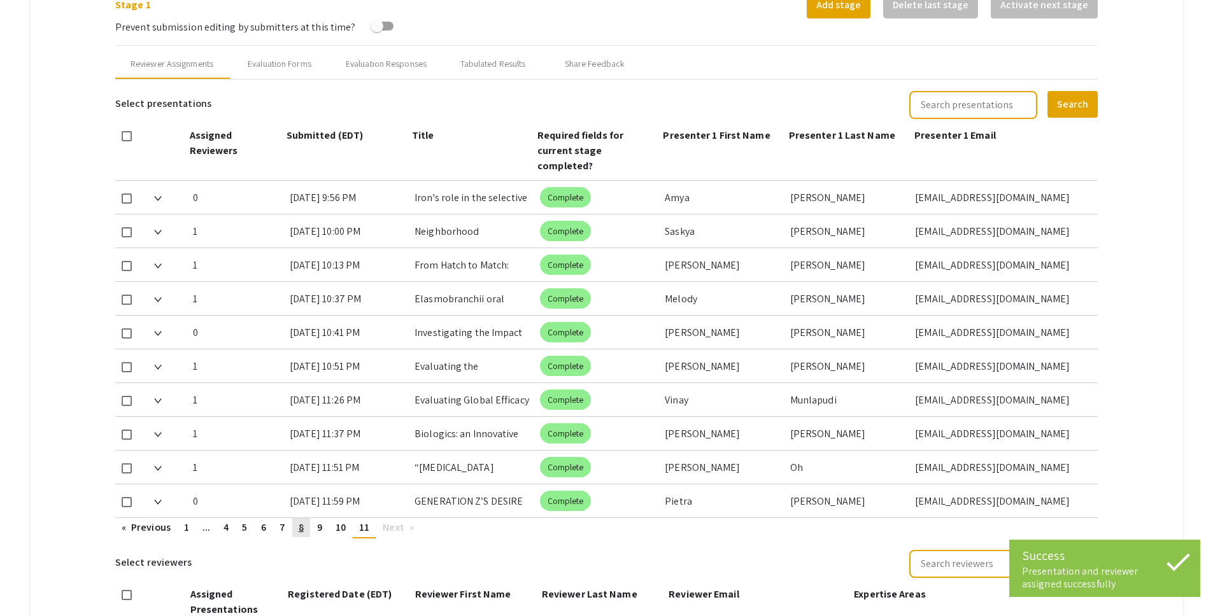
click at [297, 518] on link "page 8" at bounding box center [301, 527] width 18 height 19
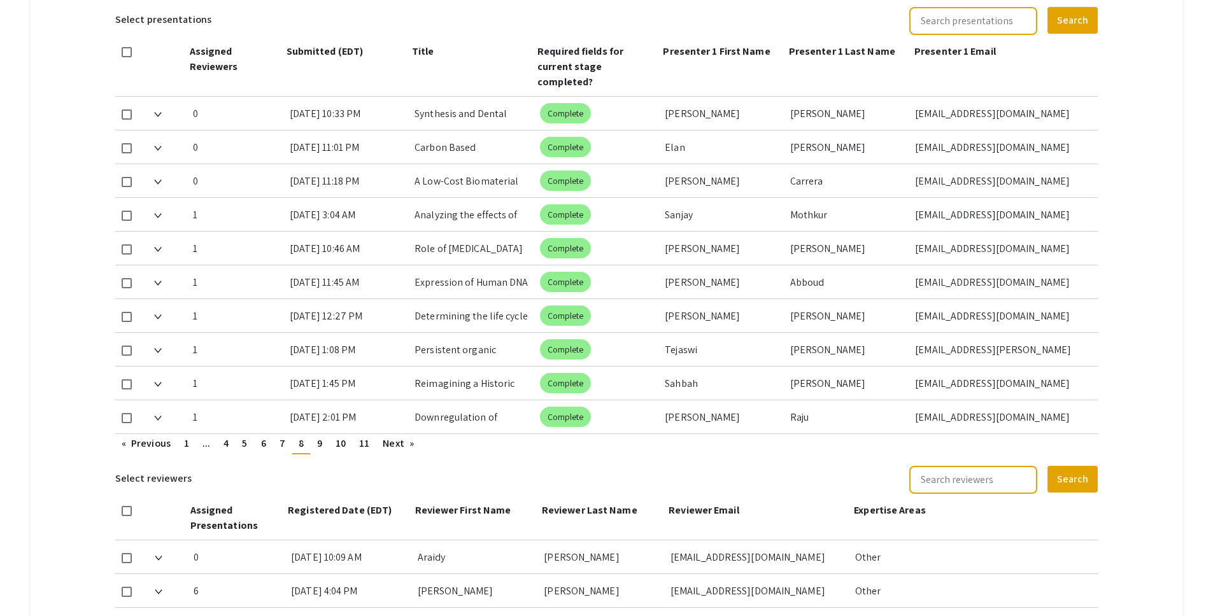
scroll to position [605, 0]
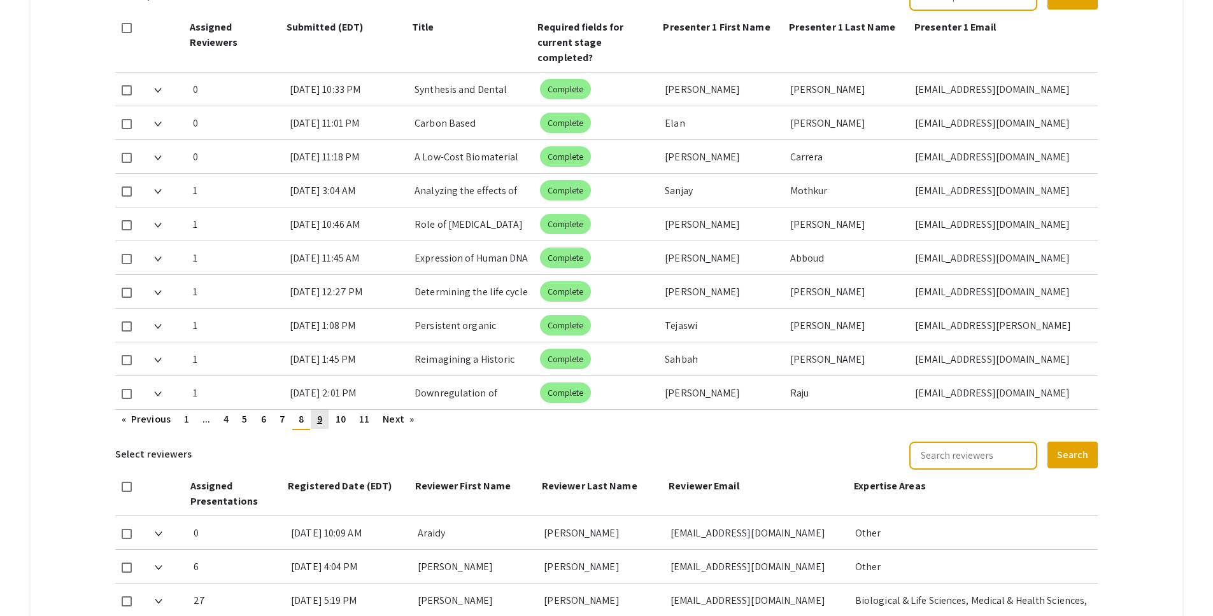
click at [320, 413] on span "9" at bounding box center [319, 419] width 5 height 13
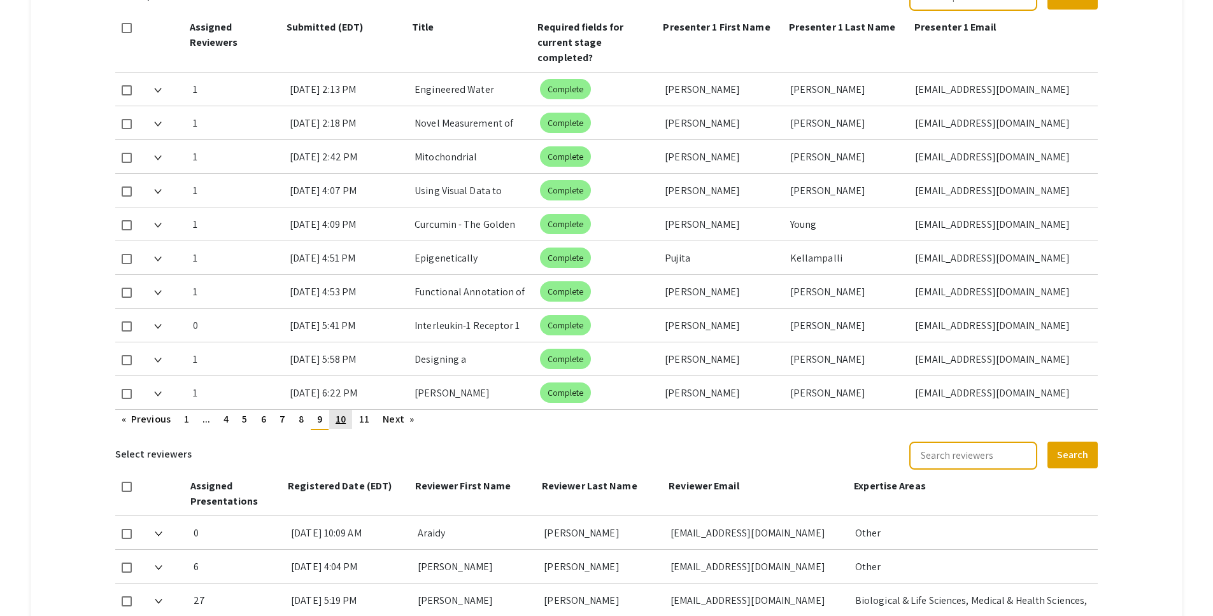
click at [344, 413] on span "10" at bounding box center [341, 419] width 10 height 13
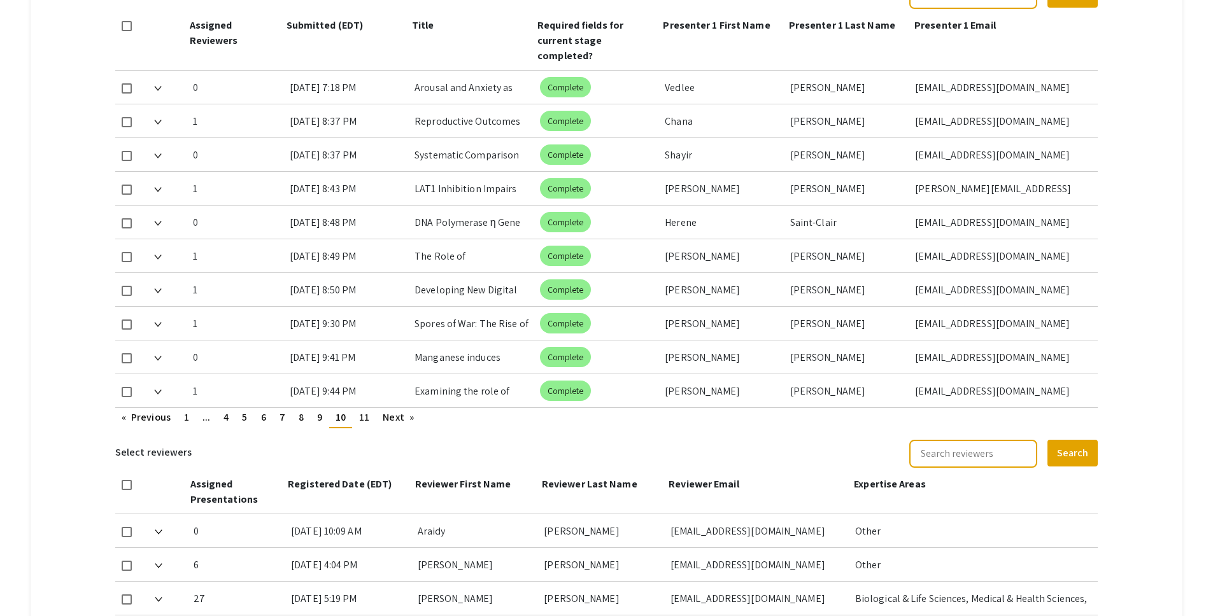
scroll to position [607, 0]
click at [123, 150] on span at bounding box center [127, 155] width 10 height 10
click at [126, 160] on input "checkbox" at bounding box center [126, 160] width 1 height 1
checkbox input "true"
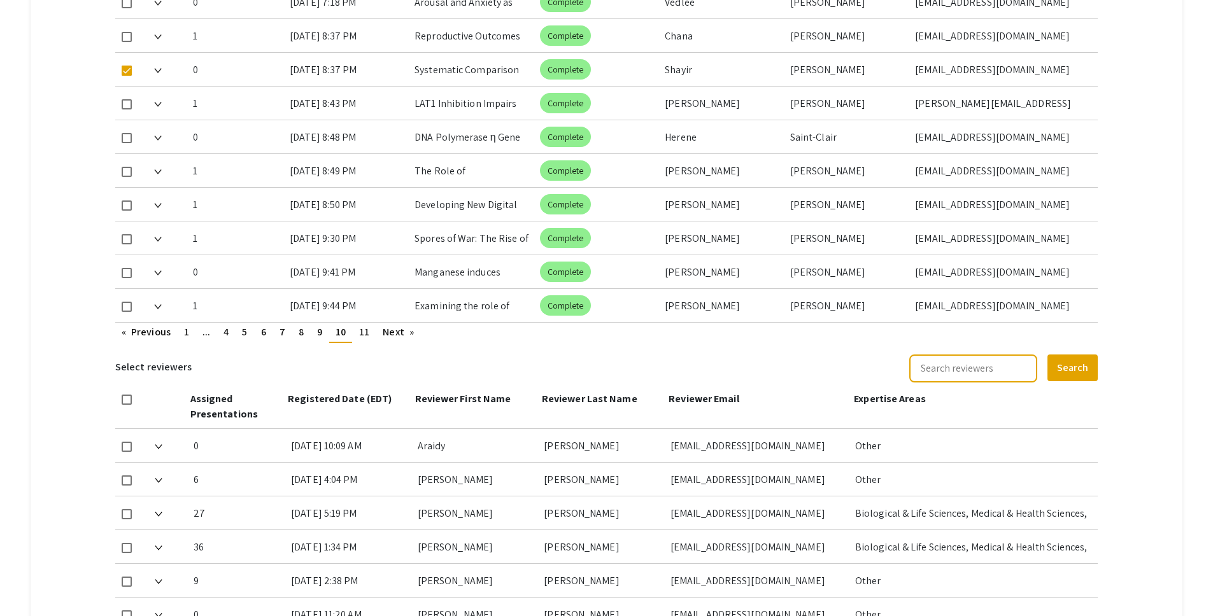
scroll to position [703, 0]
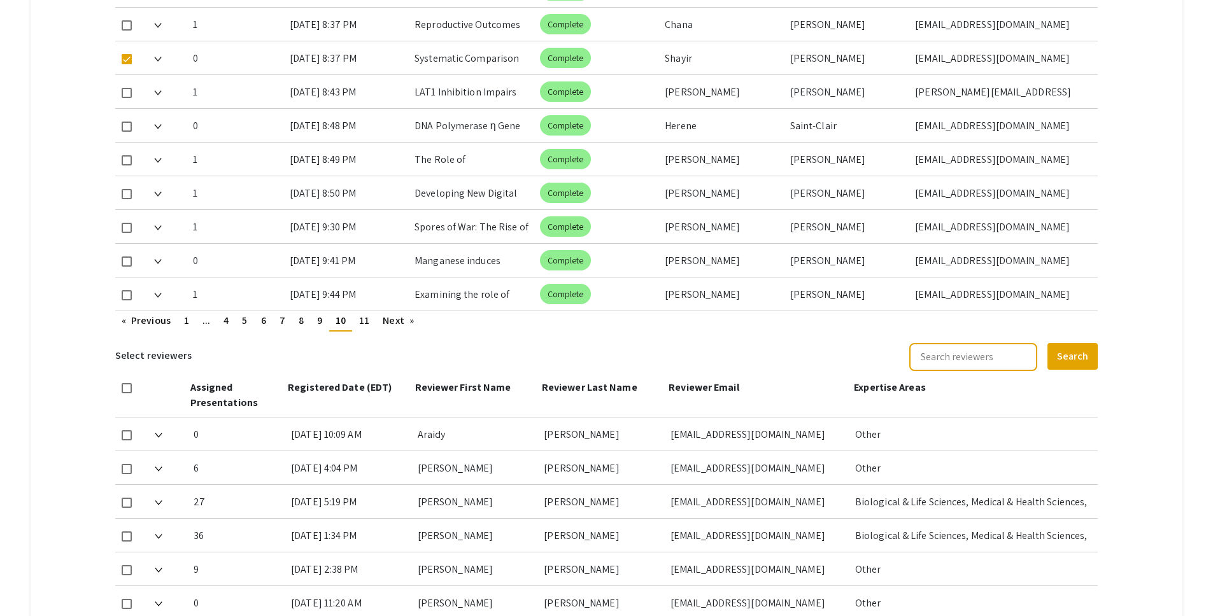
drag, startPoint x: 124, startPoint y: 553, endPoint x: 257, endPoint y: 540, distance: 133.0
click at [124, 565] on span at bounding box center [127, 570] width 10 height 10
click at [126, 576] on input "checkbox" at bounding box center [126, 576] width 1 height 1
checkbox input "true"
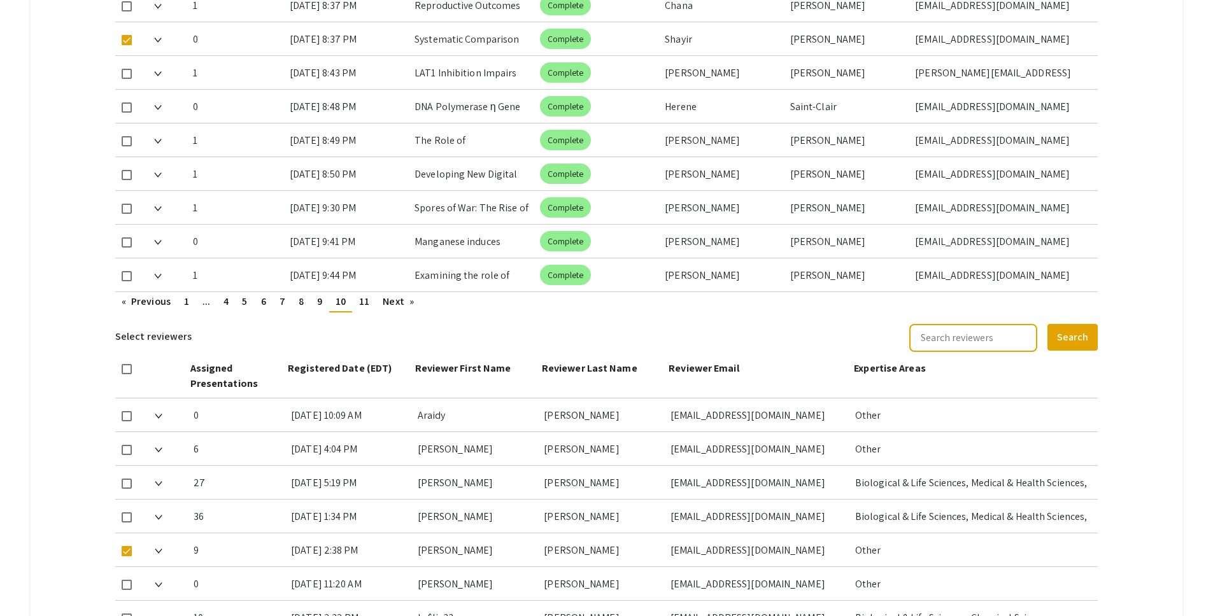
scroll to position [917, 0]
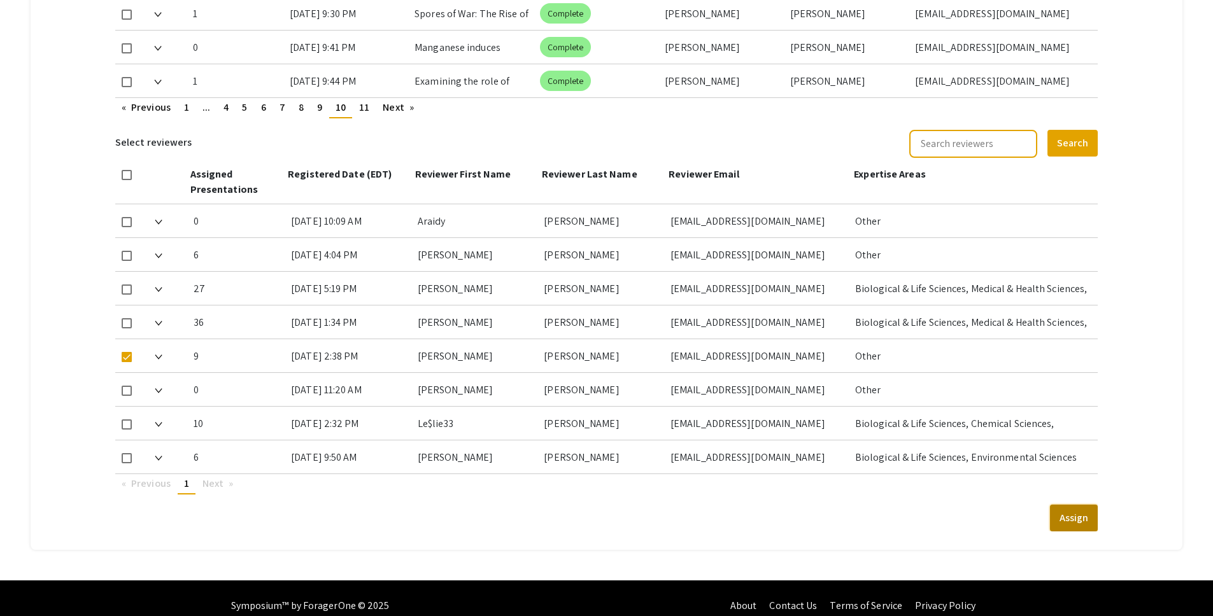
click at [1079, 509] on button "Assign" at bounding box center [1074, 518] width 48 height 27
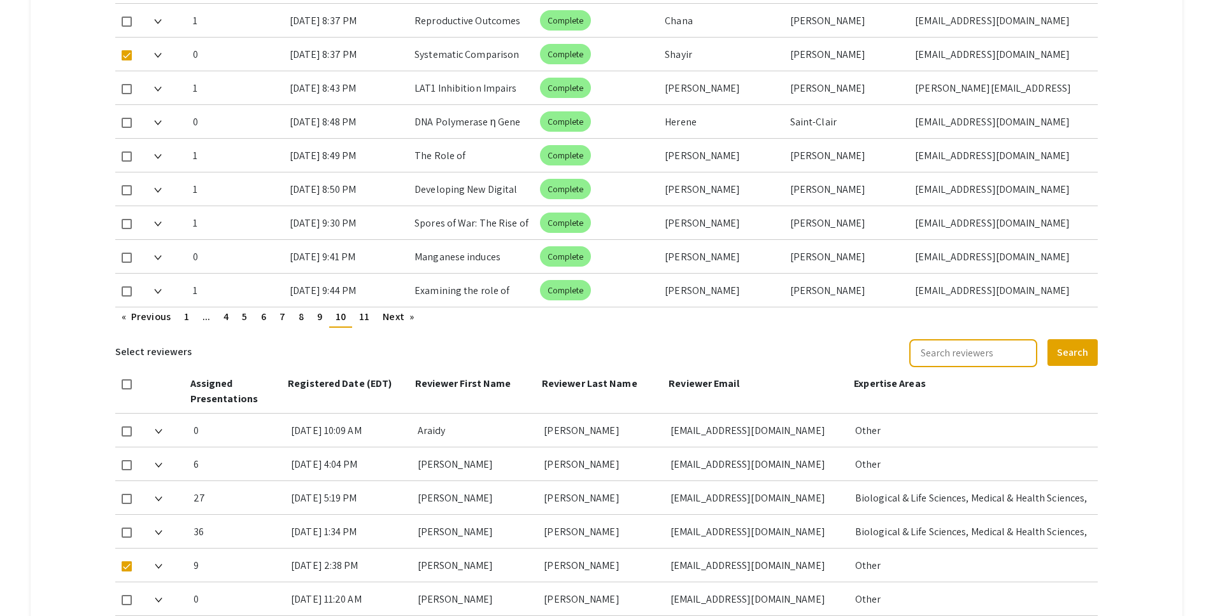
scroll to position [581, 0]
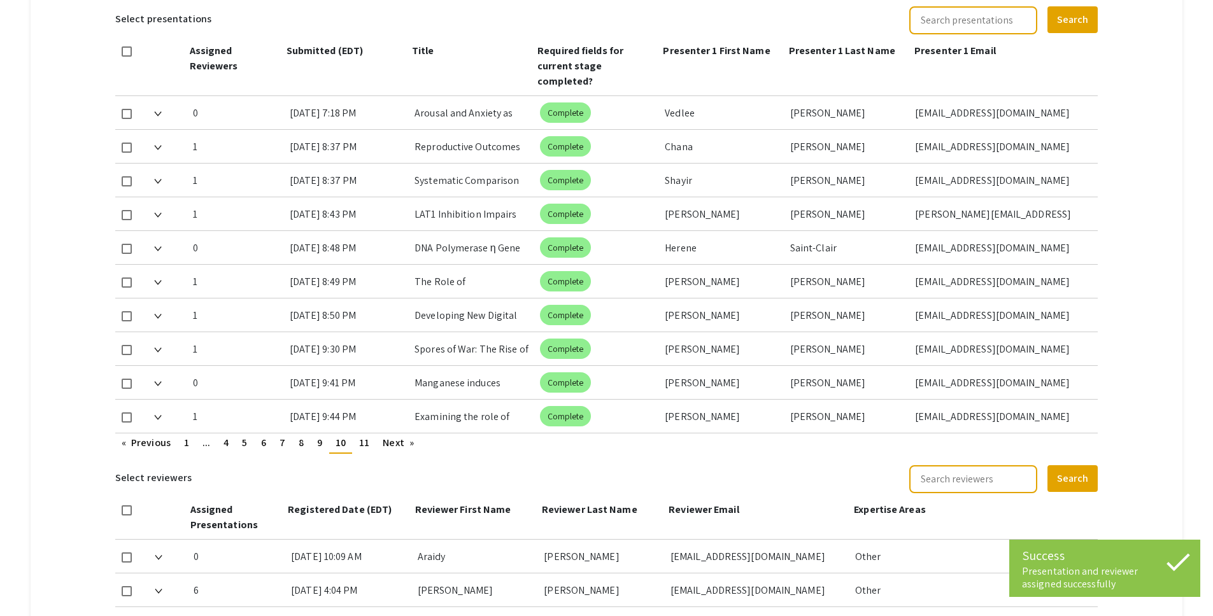
click at [129, 244] on span at bounding box center [127, 249] width 10 height 10
click at [127, 254] on input "checkbox" at bounding box center [126, 254] width 1 height 1
checkbox input "true"
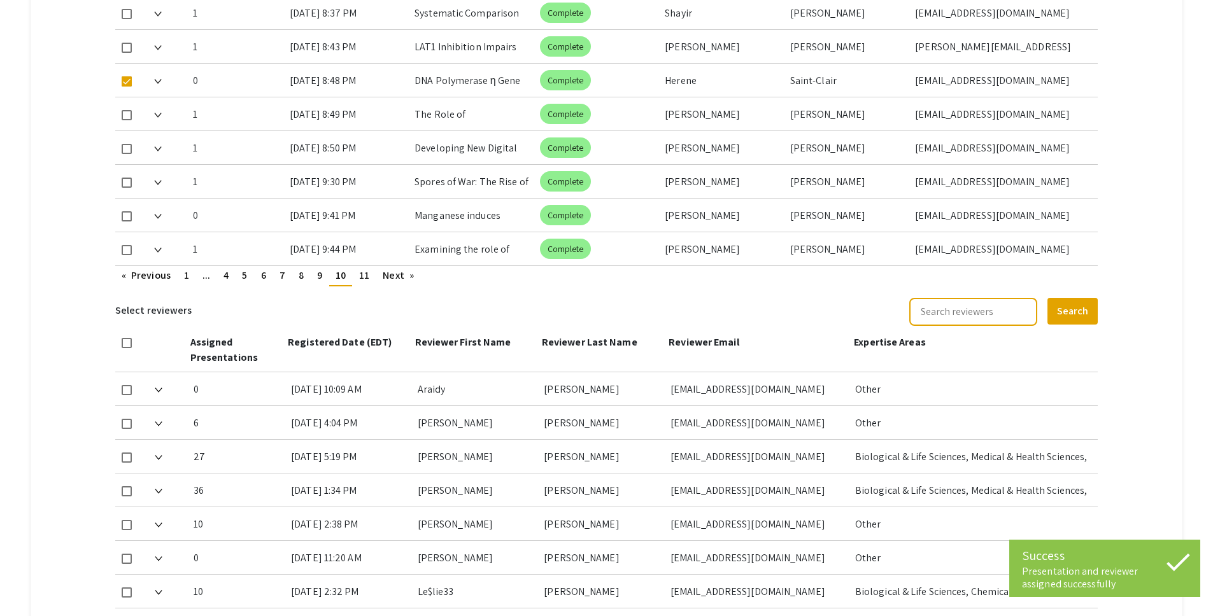
scroll to position [757, 0]
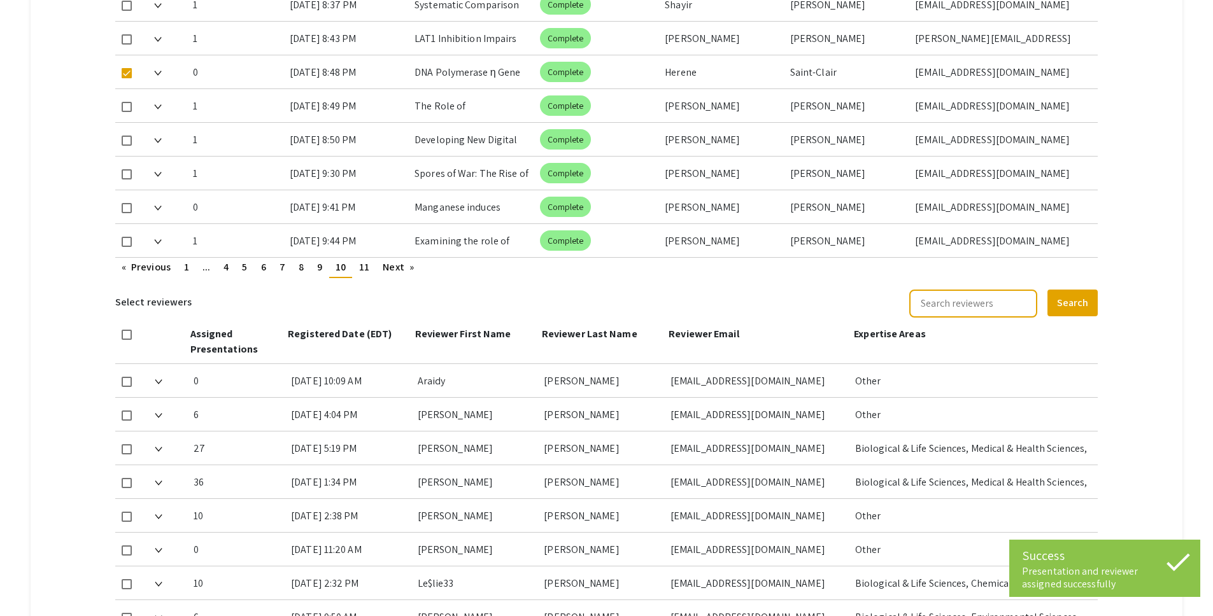
click at [129, 512] on span at bounding box center [127, 517] width 10 height 10
click at [127, 522] on input "checkbox" at bounding box center [126, 522] width 1 height 1
checkbox input "true"
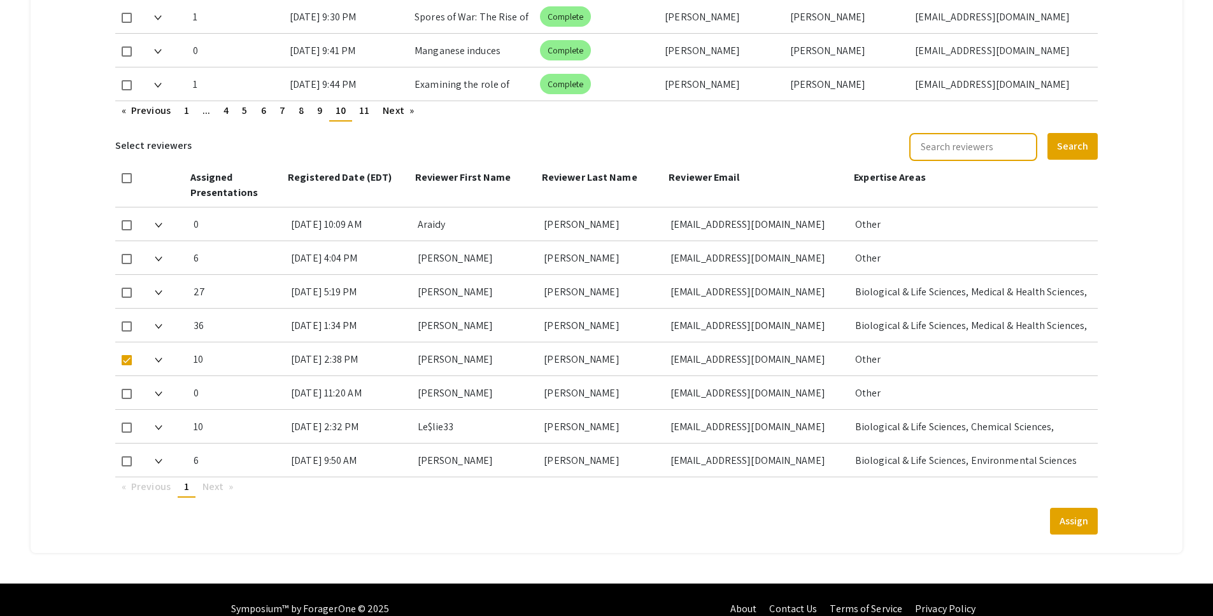
scroll to position [917, 0]
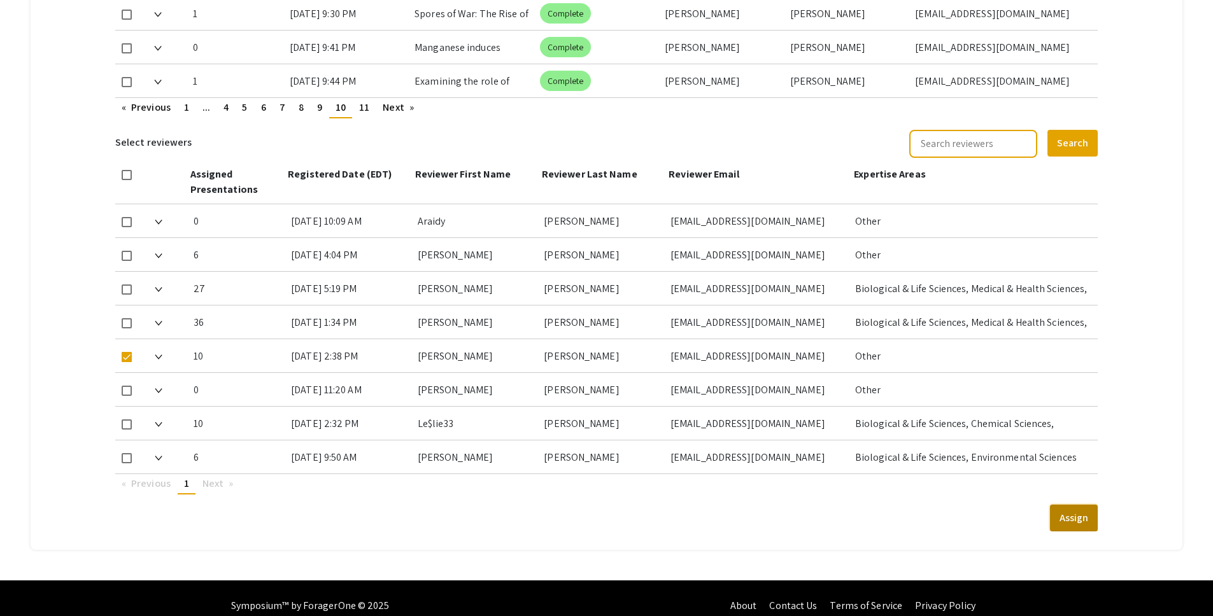
click at [1067, 508] on button "Assign" at bounding box center [1074, 518] width 48 height 27
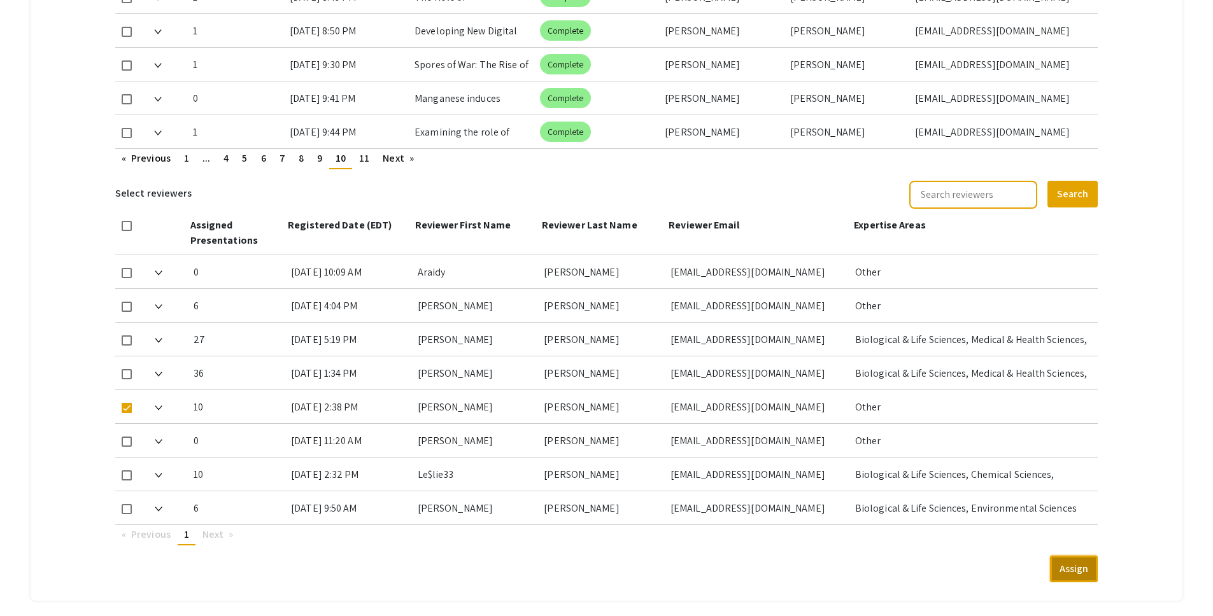
scroll to position [675, 0]
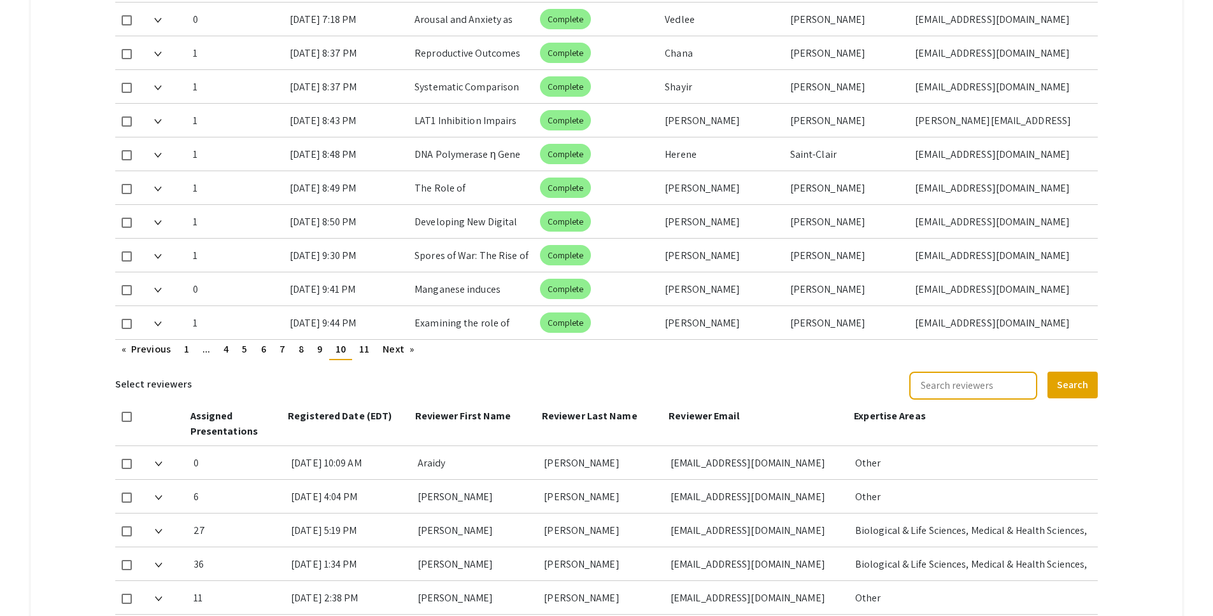
click at [129, 285] on span at bounding box center [127, 290] width 10 height 10
click at [127, 295] on input "checkbox" at bounding box center [126, 295] width 1 height 1
checkbox input "true"
click at [130, 594] on span at bounding box center [127, 599] width 10 height 10
click at [127, 604] on input "checkbox" at bounding box center [126, 604] width 1 height 1
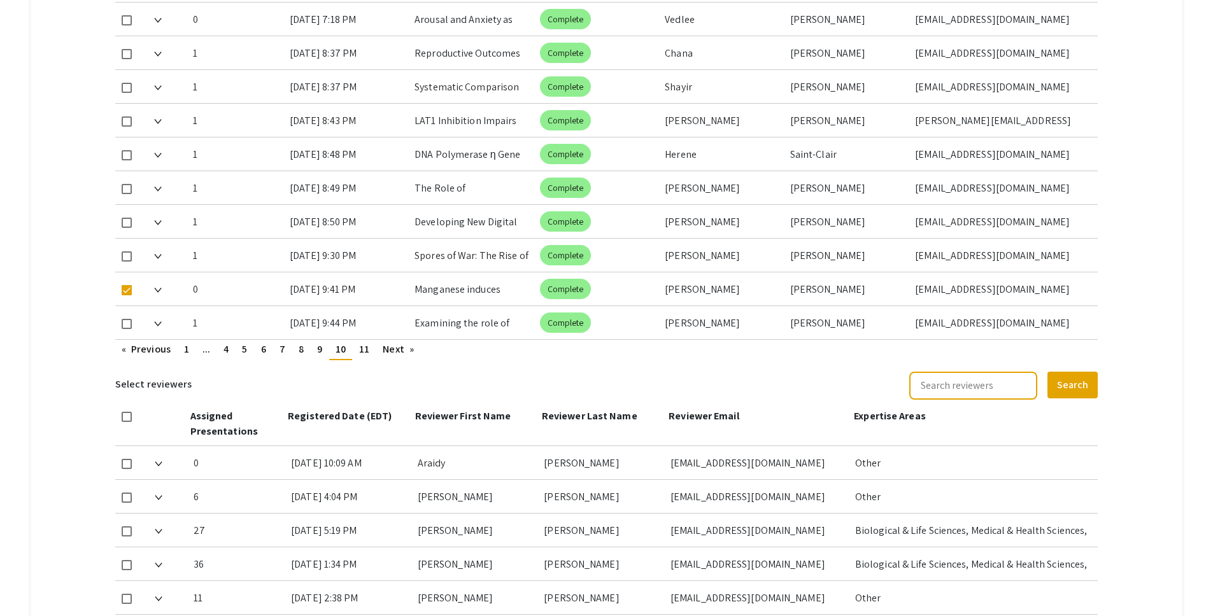
checkbox input "true"
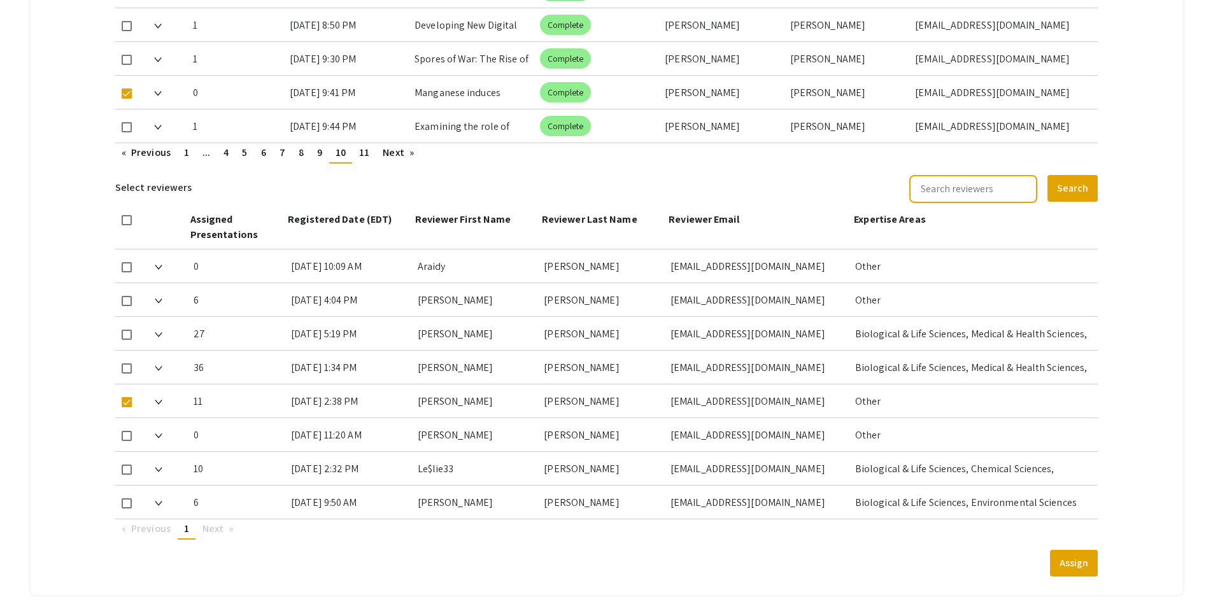
scroll to position [917, 0]
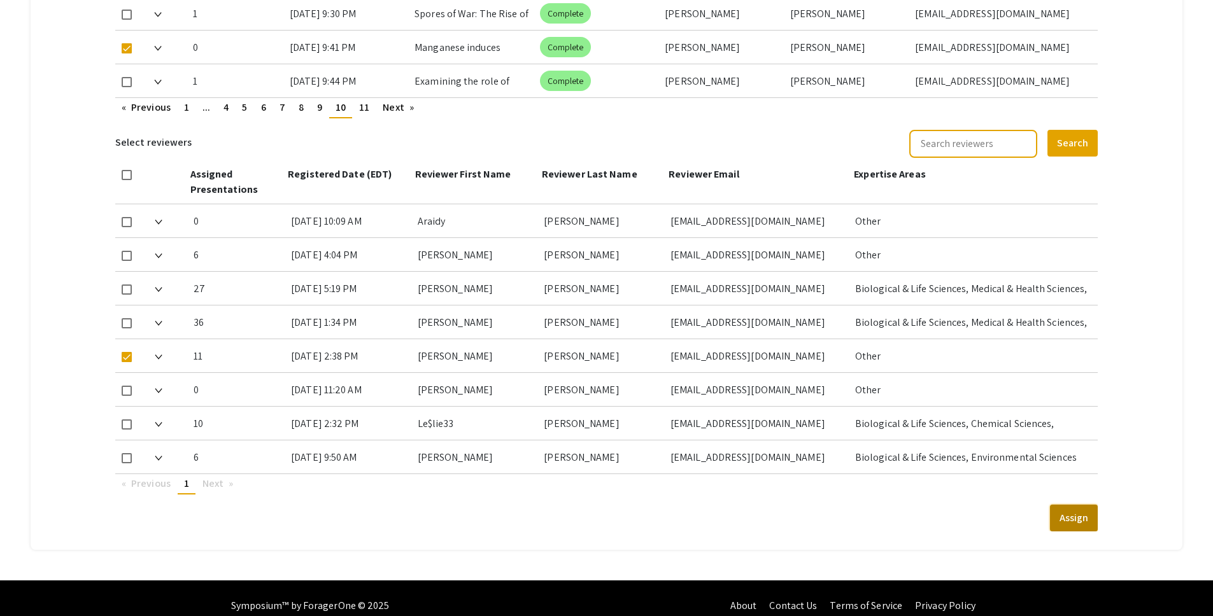
click at [1084, 507] on button "Assign" at bounding box center [1074, 518] width 48 height 27
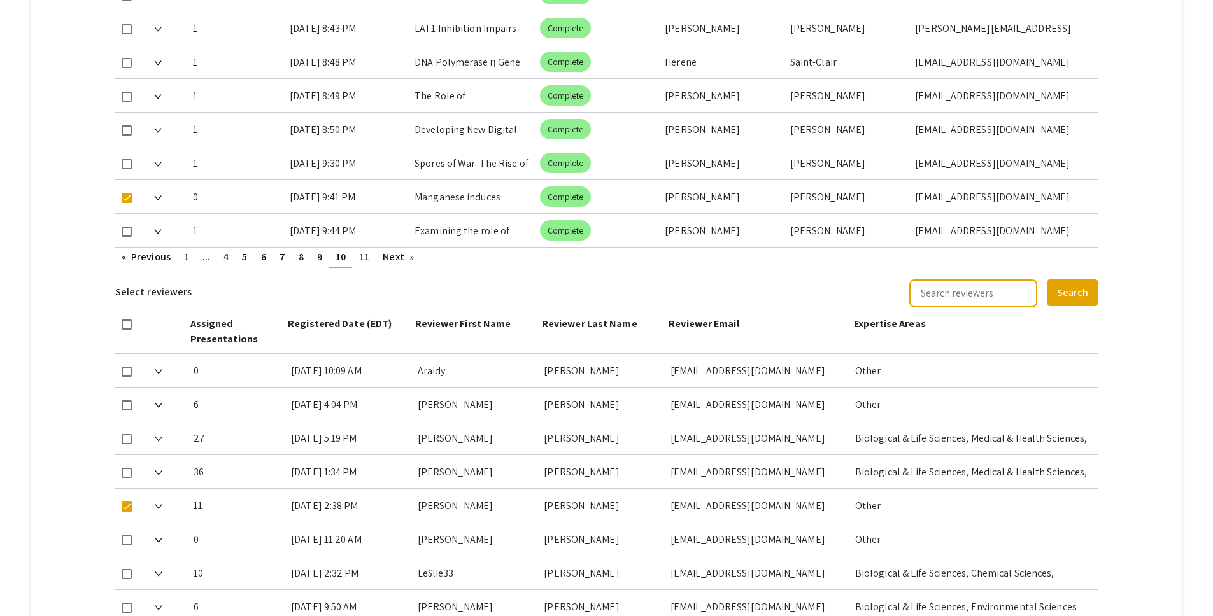
scroll to position [756, 0]
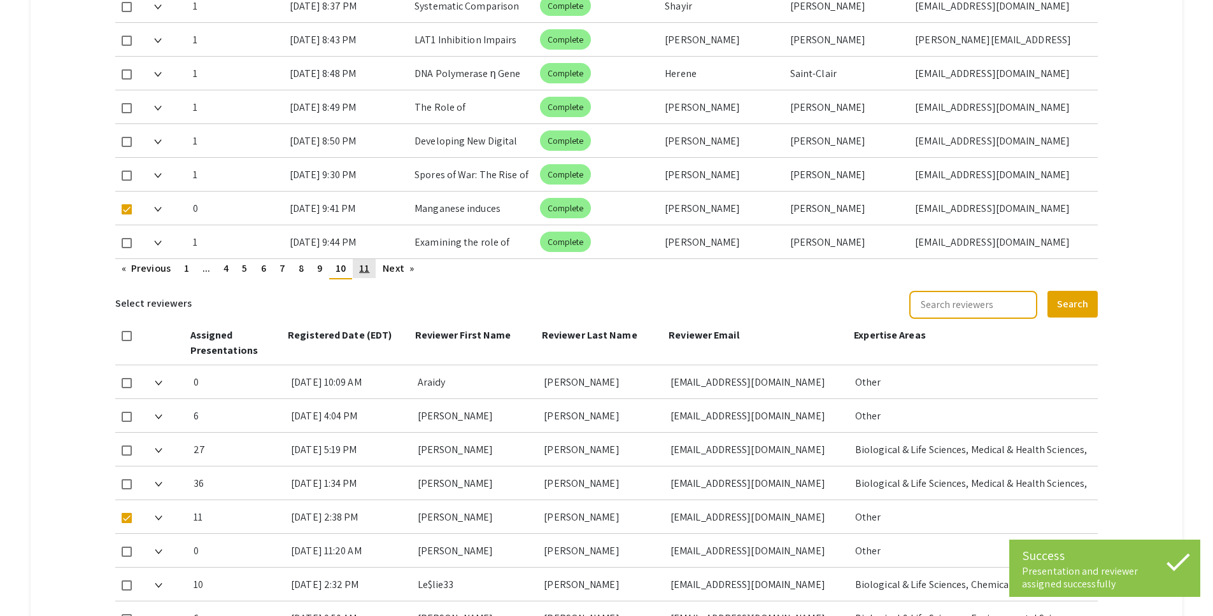
click at [368, 262] on span "11" at bounding box center [364, 268] width 10 height 13
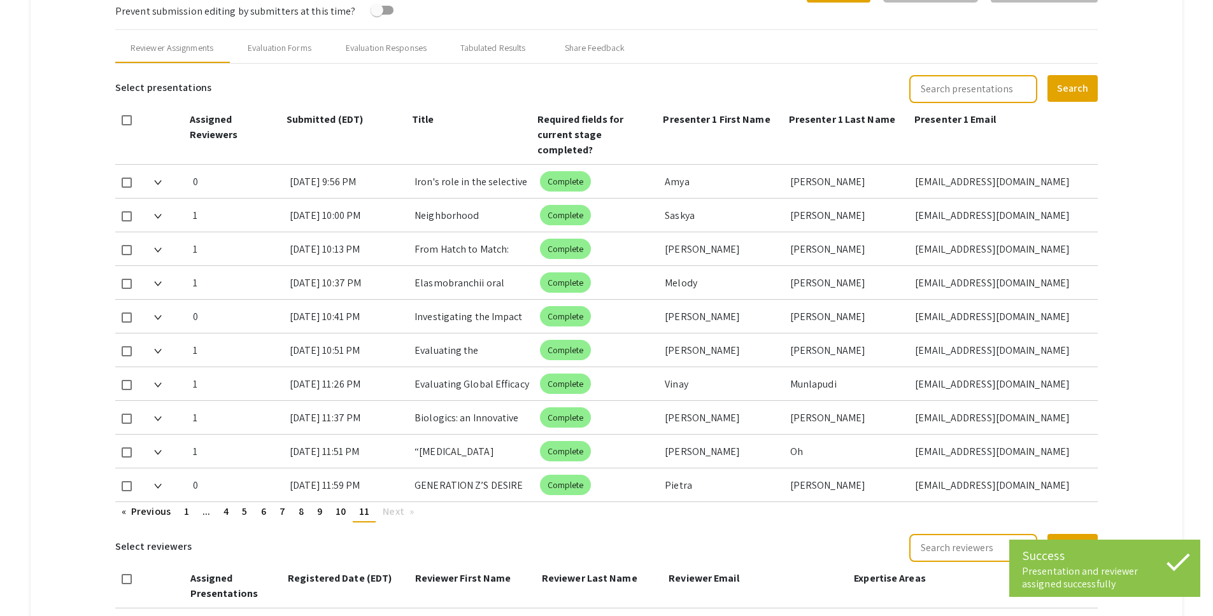
scroll to position [513, 0]
click at [130, 177] on span at bounding box center [127, 182] width 10 height 10
click at [127, 187] on input "checkbox" at bounding box center [126, 187] width 1 height 1
checkbox input "true"
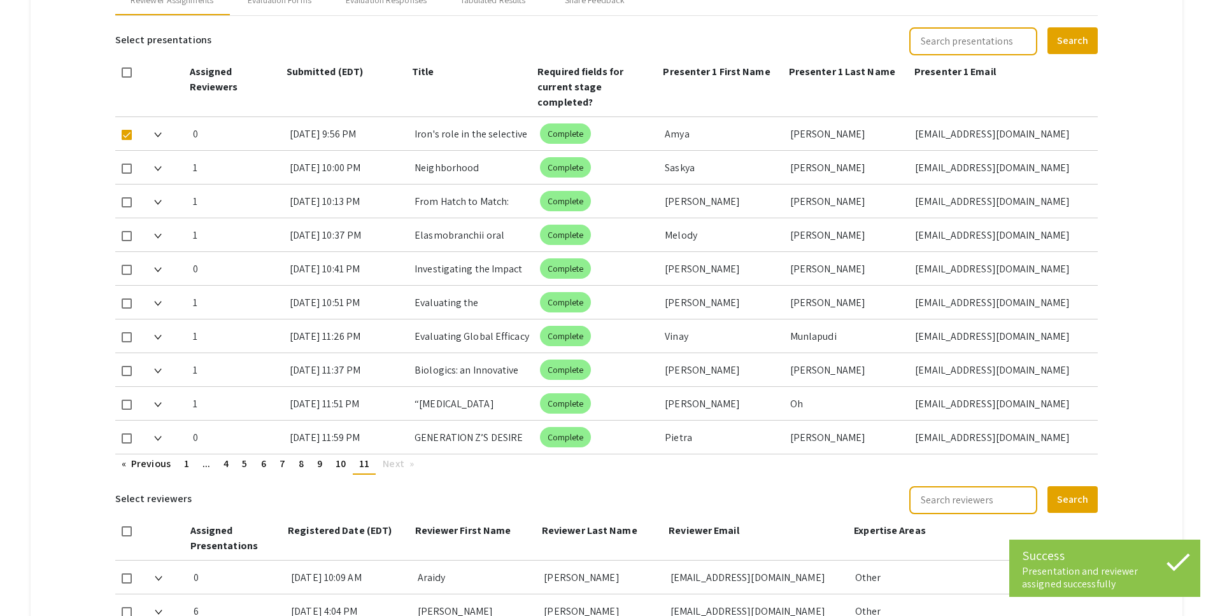
scroll to position [562, 0]
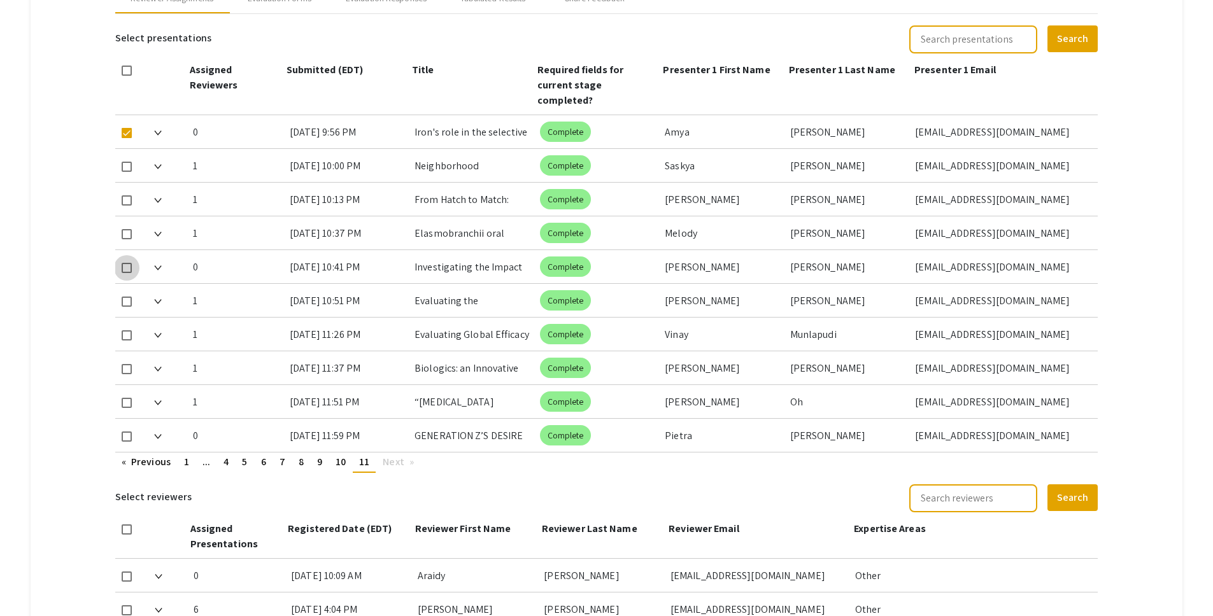
click at [130, 263] on span at bounding box center [127, 268] width 10 height 10
click at [127, 273] on input "checkbox" at bounding box center [126, 273] width 1 height 1
checkbox input "true"
click at [133, 421] on div at bounding box center [129, 435] width 29 height 33
click at [129, 432] on span at bounding box center [127, 437] width 10 height 10
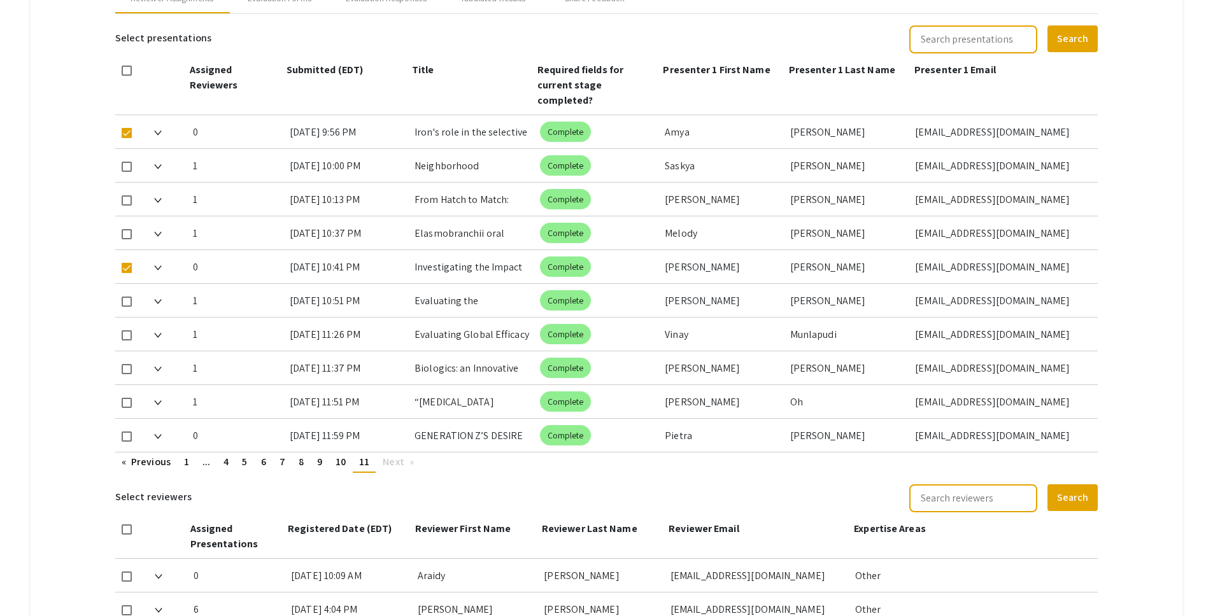
click at [127, 442] on input "checkbox" at bounding box center [126, 442] width 1 height 1
checkbox input "true"
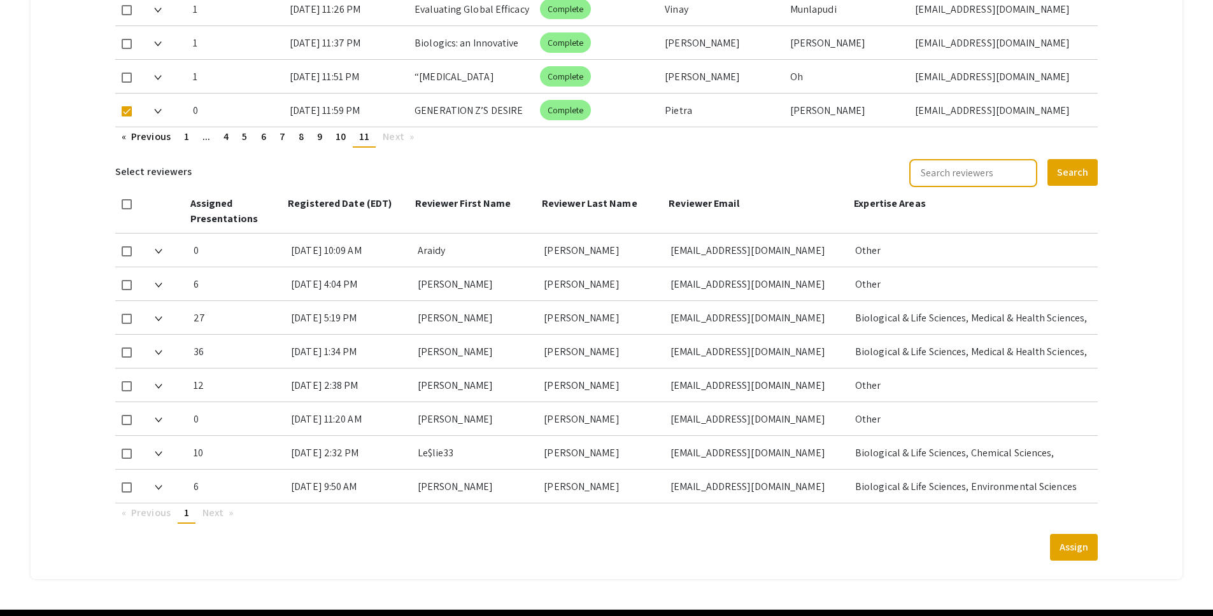
scroll to position [917, 0]
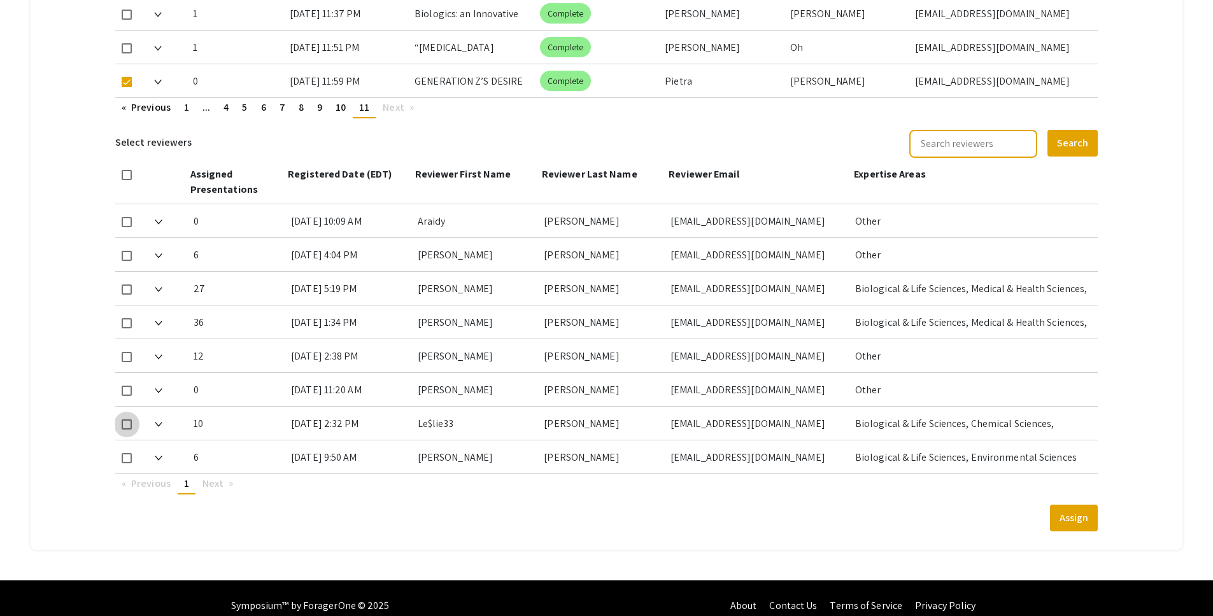
click at [127, 420] on span at bounding box center [127, 425] width 10 height 10
click at [127, 430] on input "checkbox" at bounding box center [126, 430] width 1 height 1
checkbox input "true"
click at [1068, 505] on button "Assign" at bounding box center [1074, 518] width 48 height 27
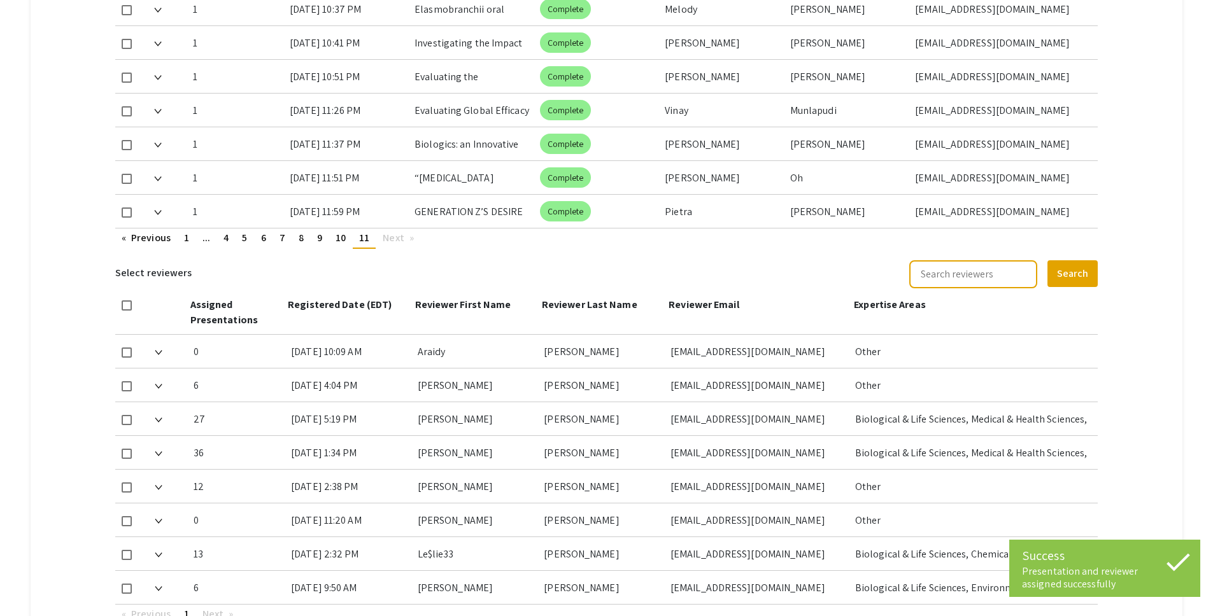
scroll to position [778, 0]
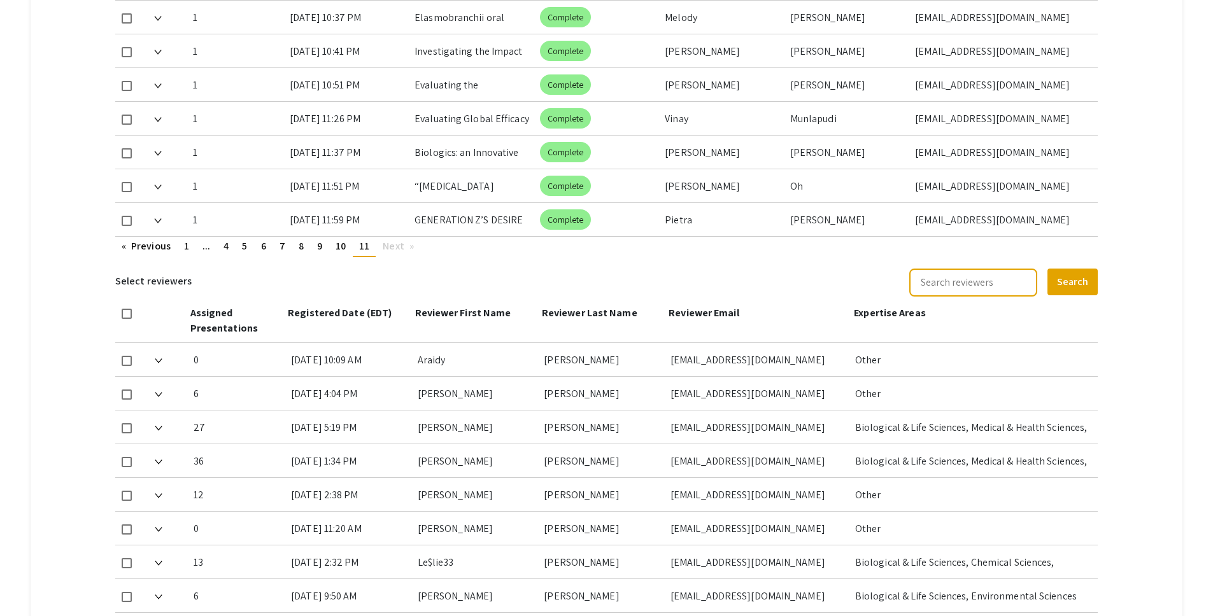
click at [1133, 229] on mat-tab-group "Abstract Management Submissions Abstract Booklet Helpful articles Abstract Mana…" at bounding box center [607, 29] width 1152 height 1318
click at [191, 237] on link "page 1" at bounding box center [187, 246] width 18 height 19
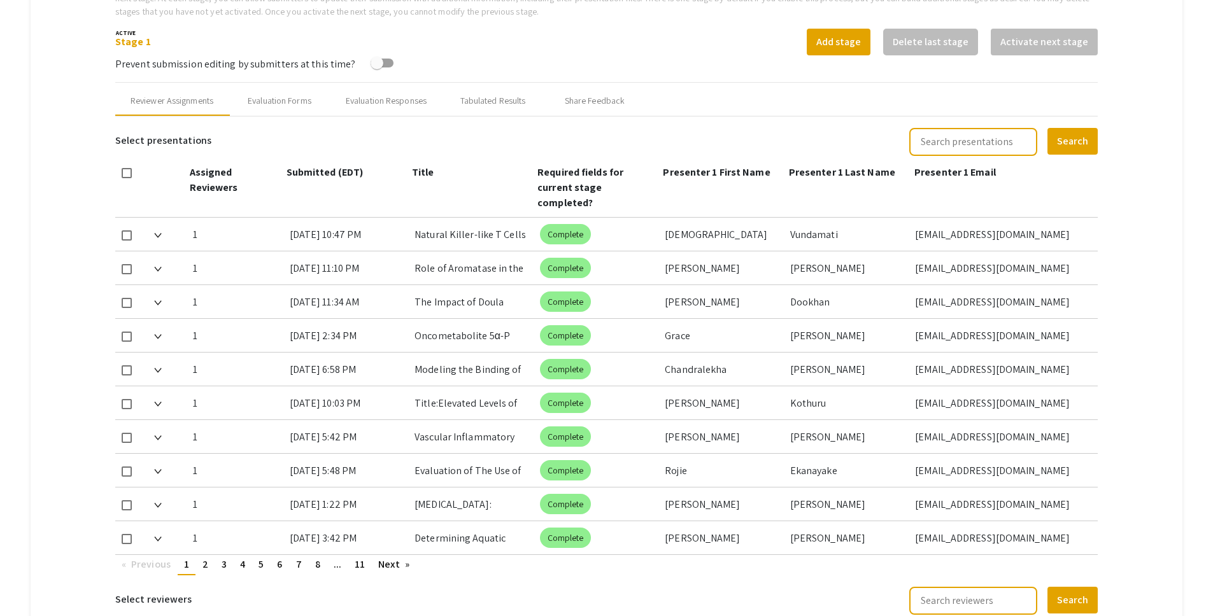
scroll to position [528, 0]
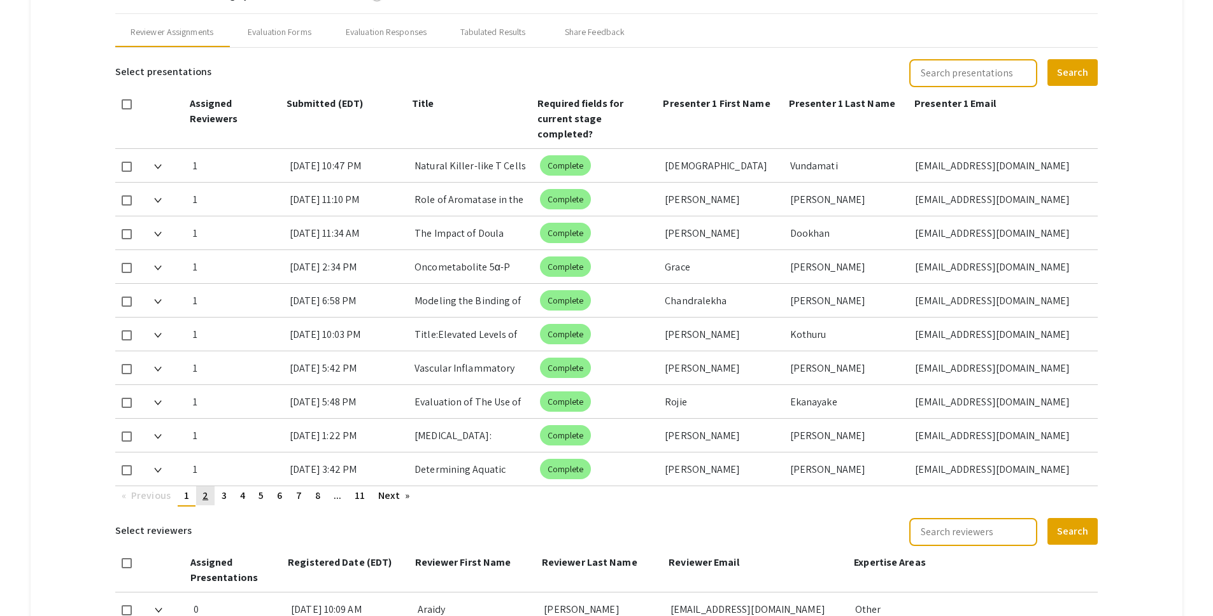
click at [206, 489] on span "2" at bounding box center [205, 495] width 6 height 13
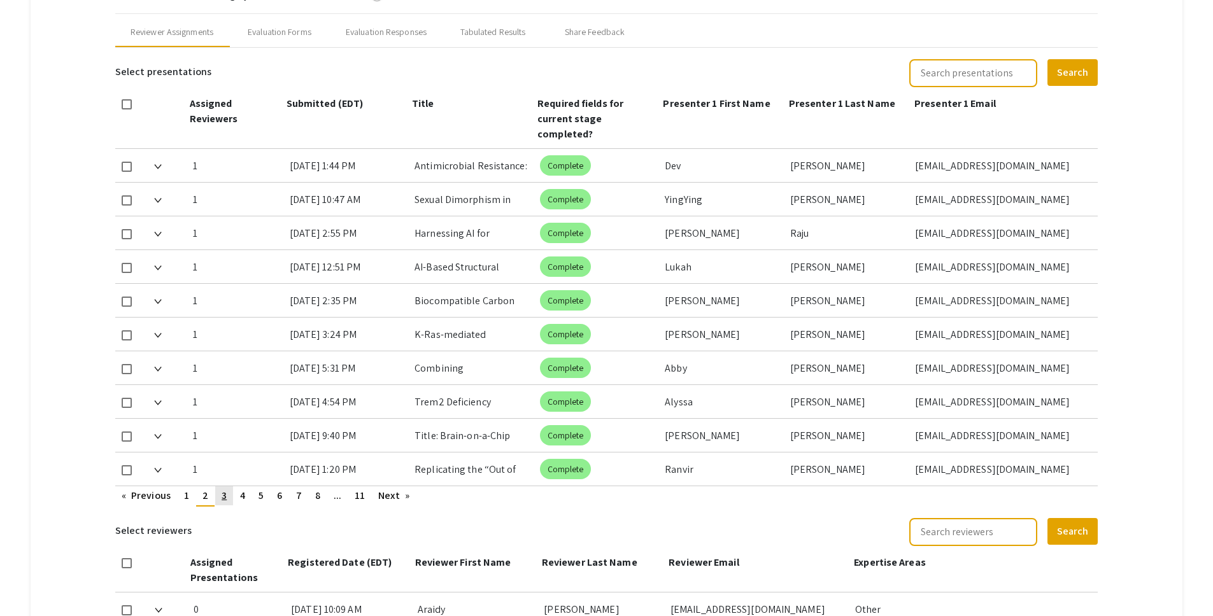
click at [226, 489] on span "3" at bounding box center [224, 495] width 5 height 13
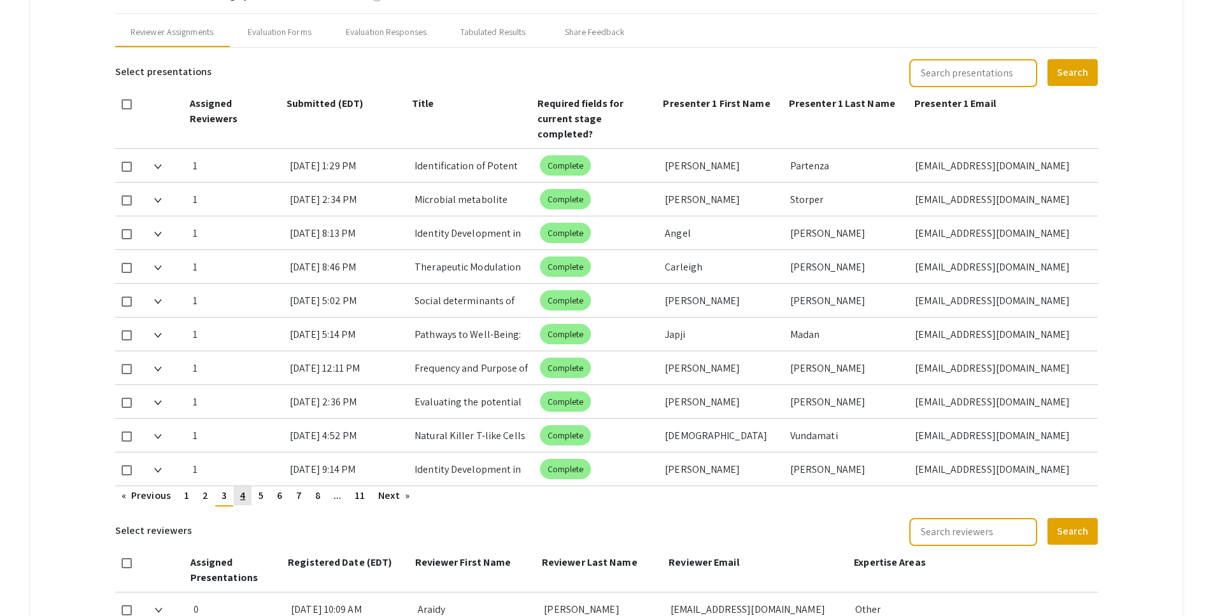
click at [244, 489] on span "4" at bounding box center [242, 495] width 5 height 13
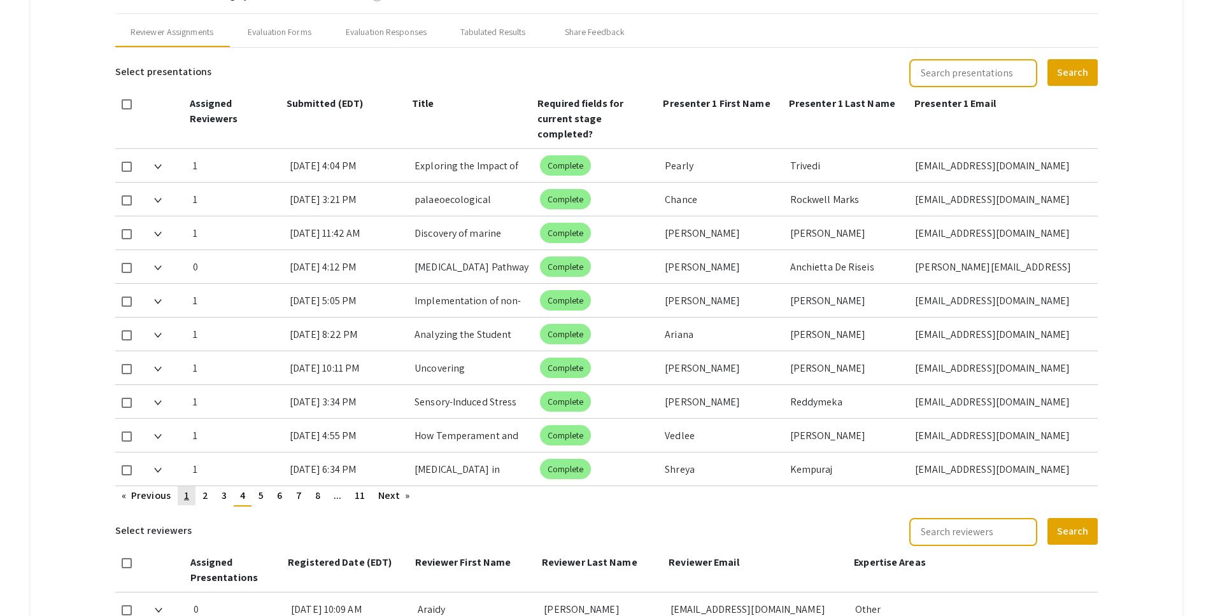
click at [187, 489] on span "1" at bounding box center [186, 495] width 5 height 13
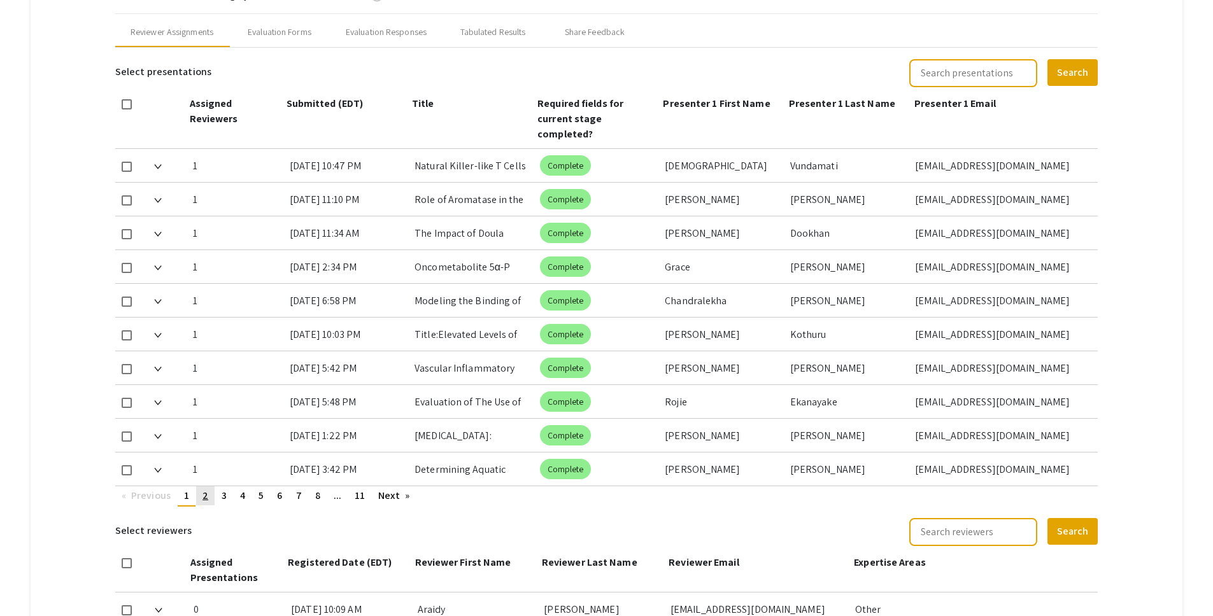
click at [209, 486] on link "page 2" at bounding box center [205, 495] width 18 height 19
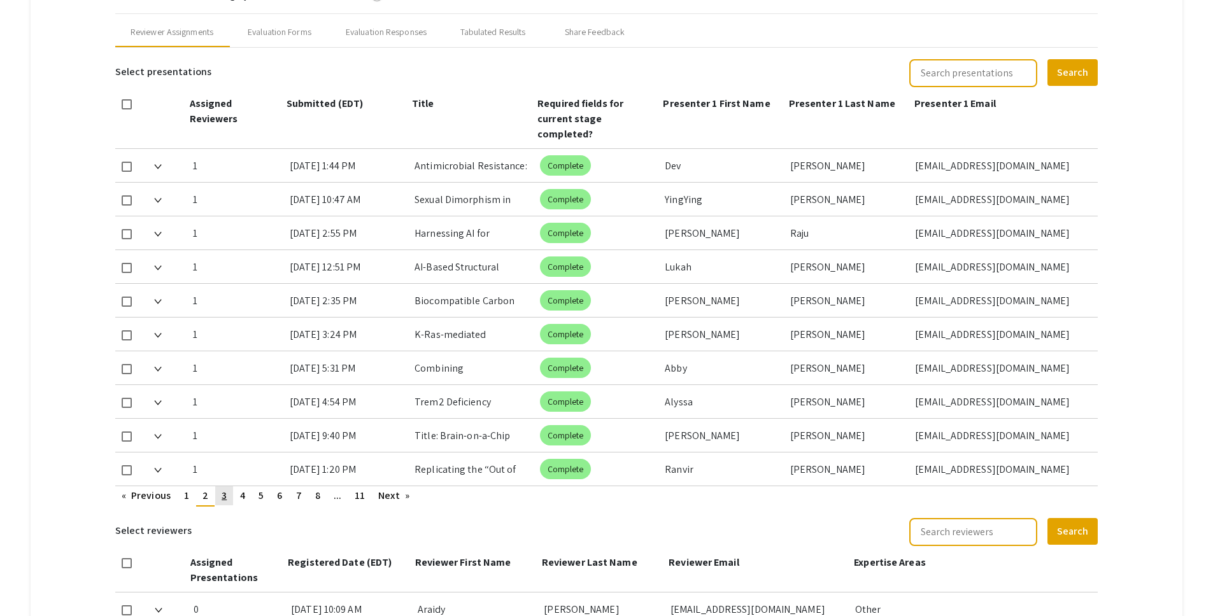
click at [231, 486] on link "page 3" at bounding box center [224, 495] width 18 height 19
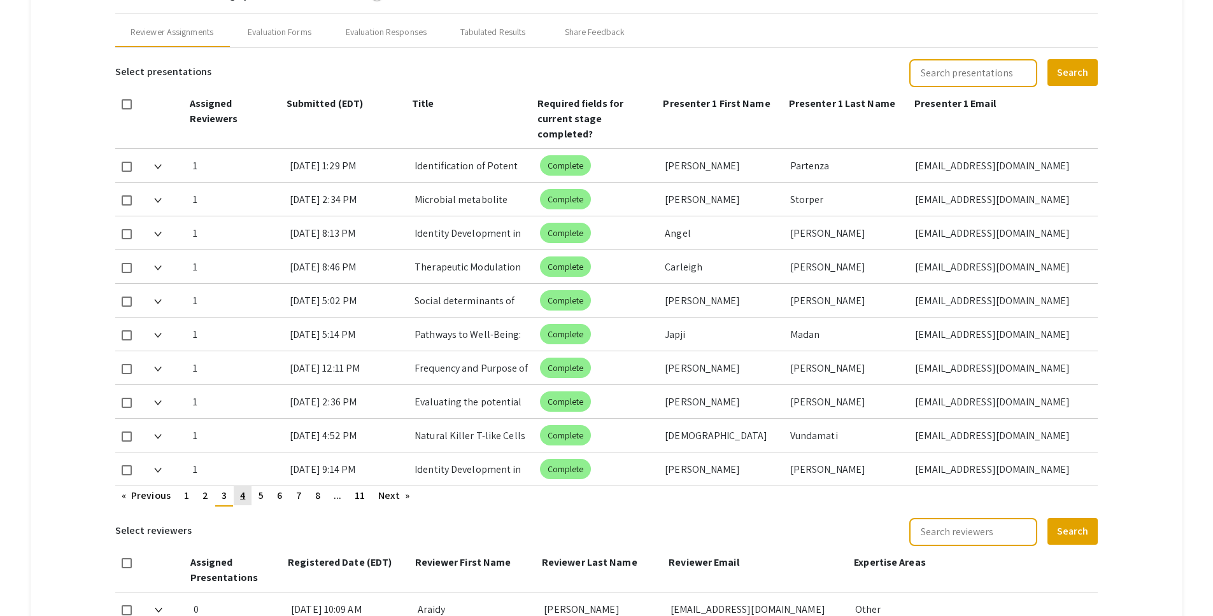
click at [247, 486] on link "page 4" at bounding box center [243, 495] width 18 height 19
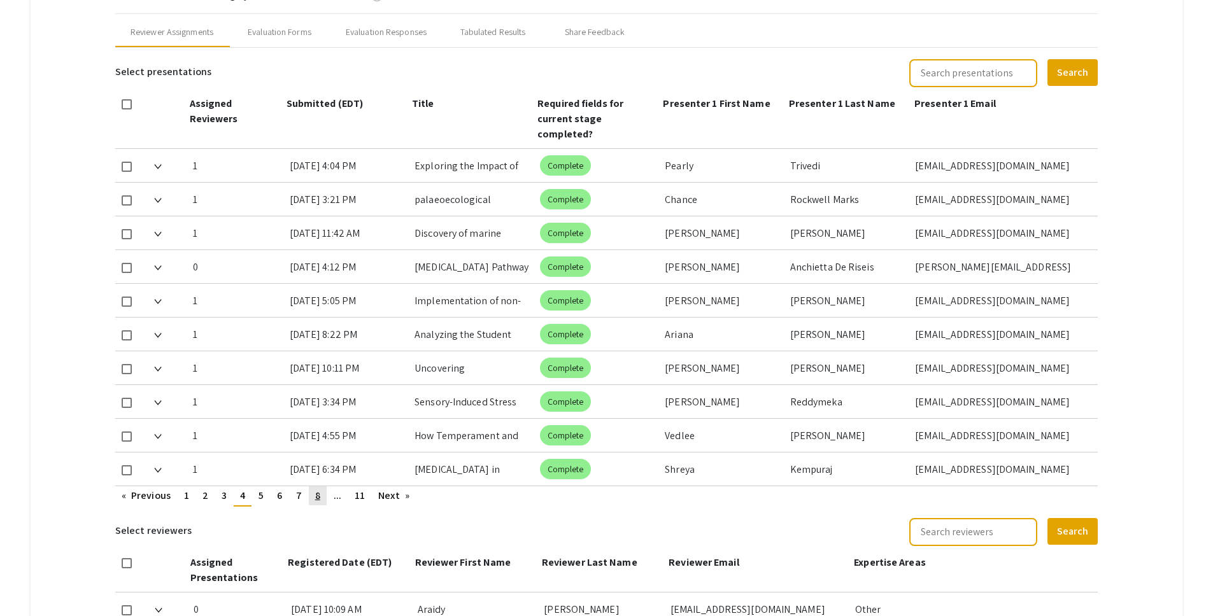
click at [319, 489] on span "8" at bounding box center [317, 495] width 5 height 13
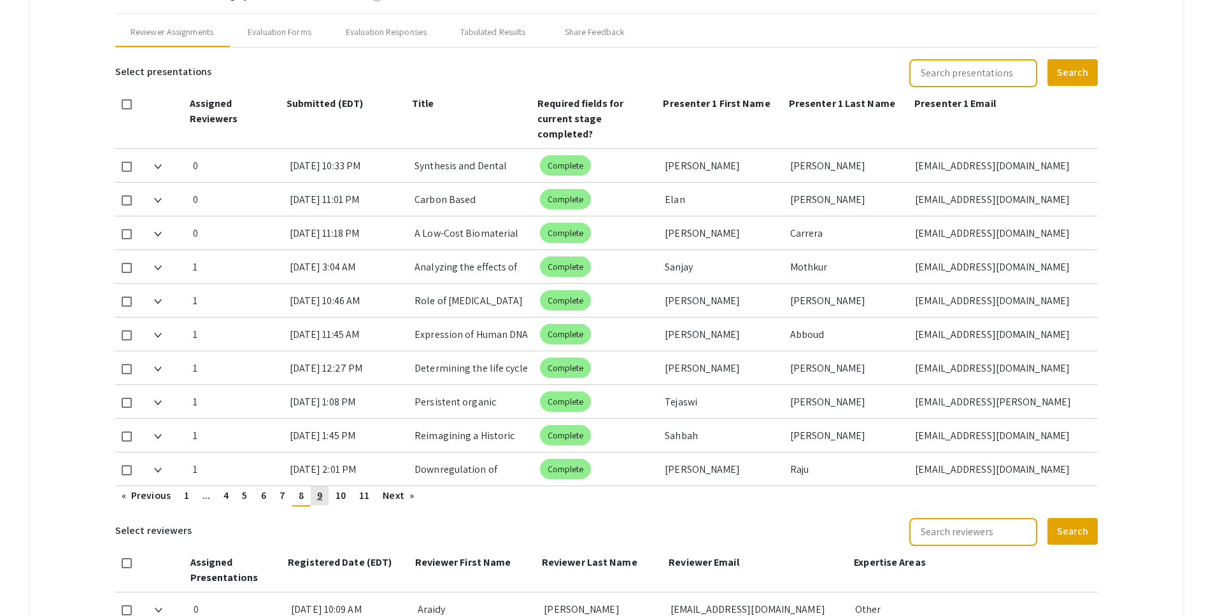
click at [316, 488] on link "page 9" at bounding box center [320, 495] width 18 height 19
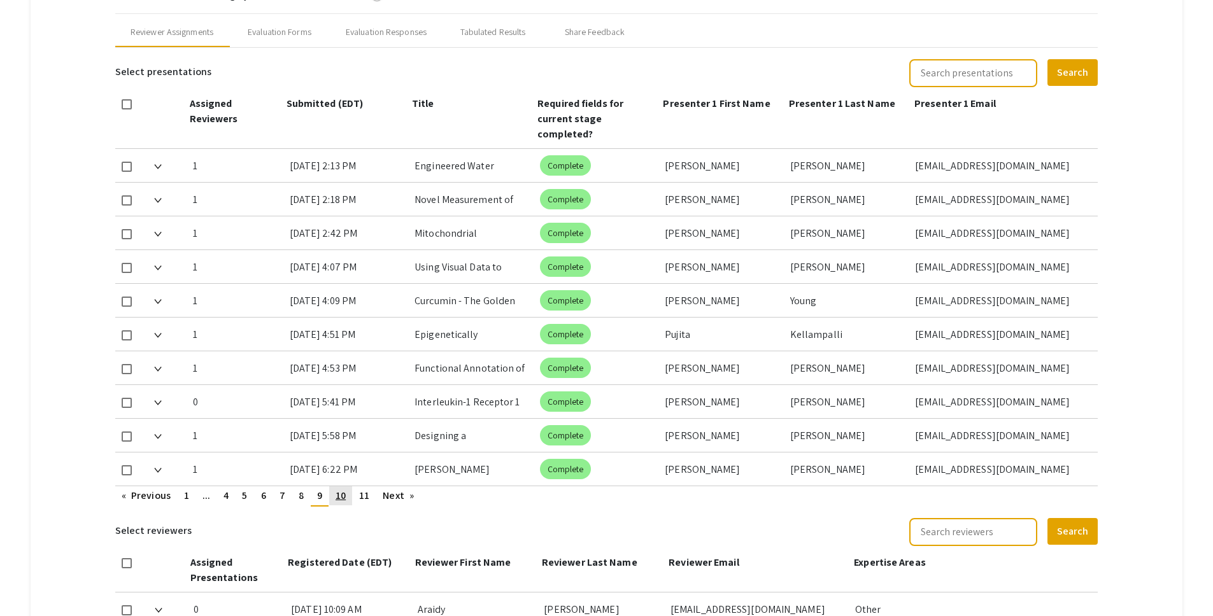
click at [352, 486] on link "page 10" at bounding box center [340, 495] width 23 height 19
click at [195, 486] on link "page 1" at bounding box center [187, 495] width 18 height 19
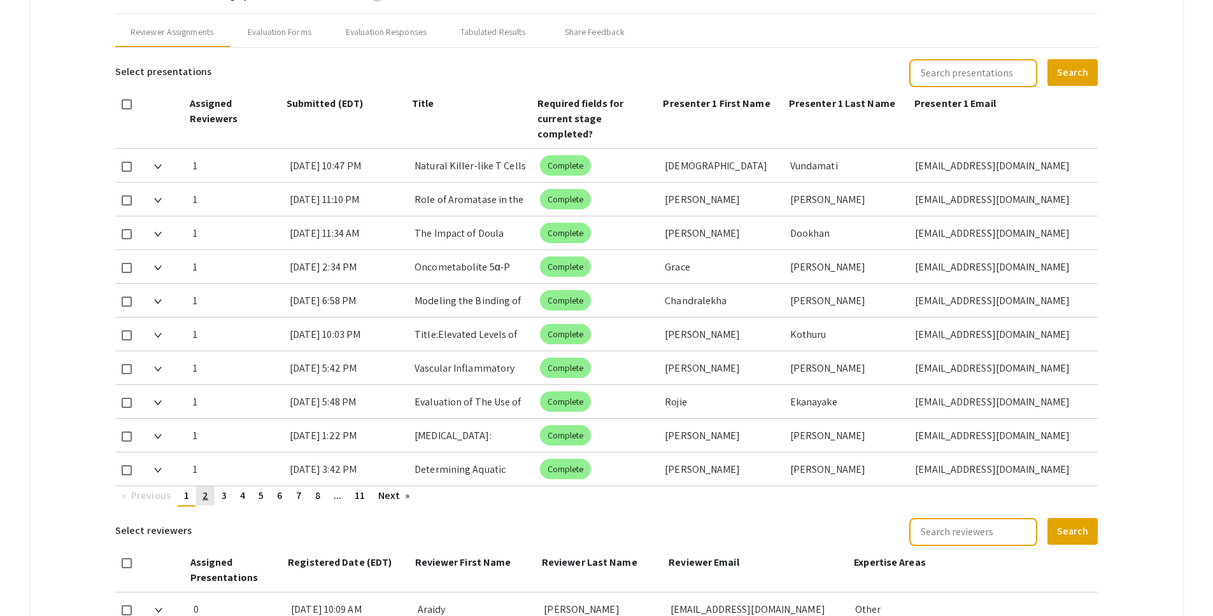
click at [208, 489] on span "2" at bounding box center [205, 495] width 6 height 13
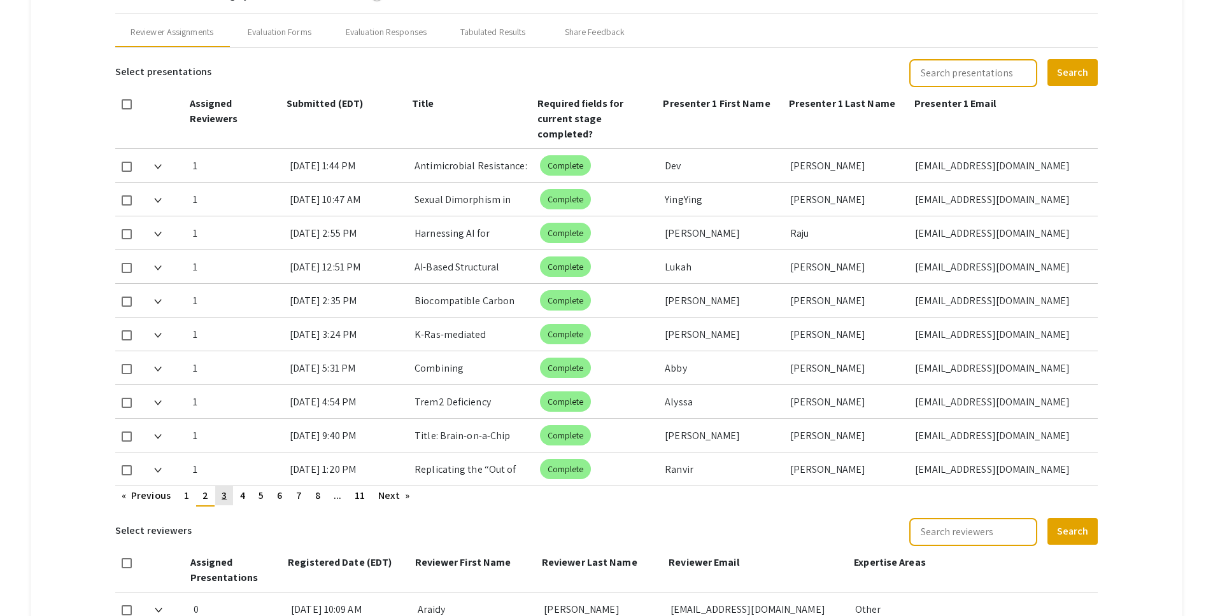
click at [231, 486] on link "page 3" at bounding box center [224, 495] width 18 height 19
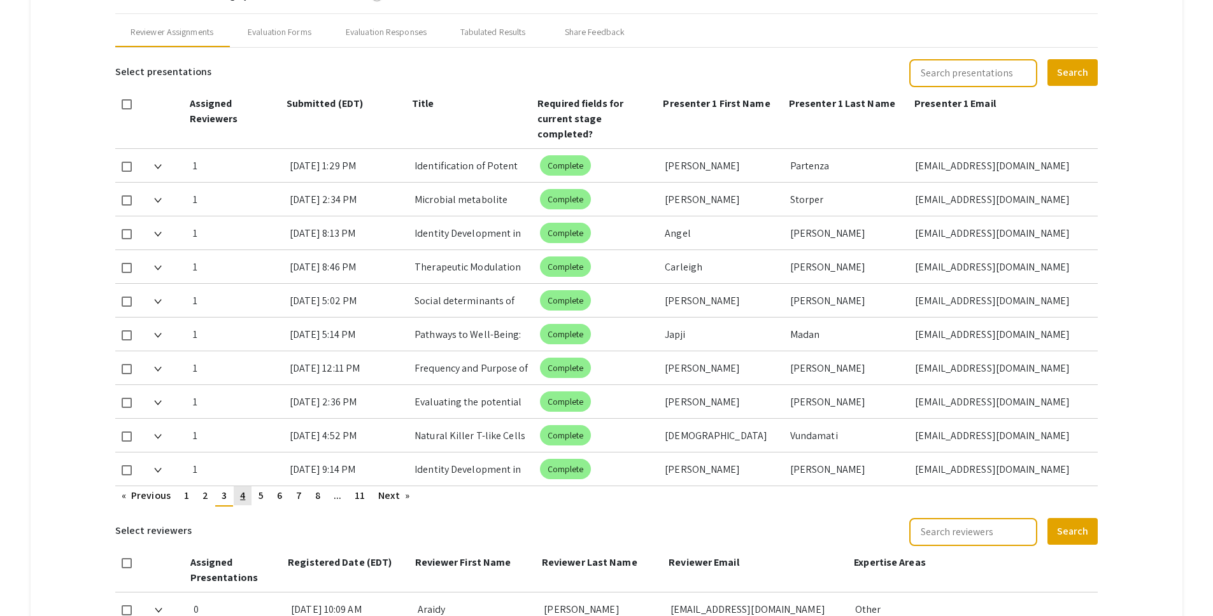
click at [245, 489] on span "4" at bounding box center [242, 495] width 5 height 13
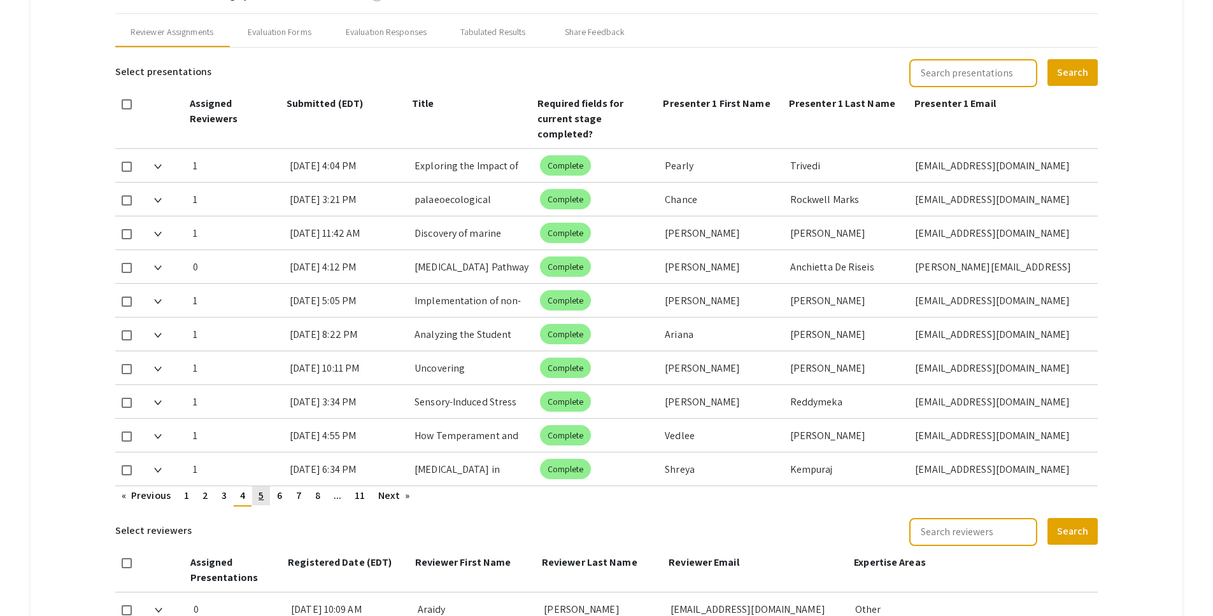
click at [257, 486] on link "page 5" at bounding box center [261, 495] width 18 height 19
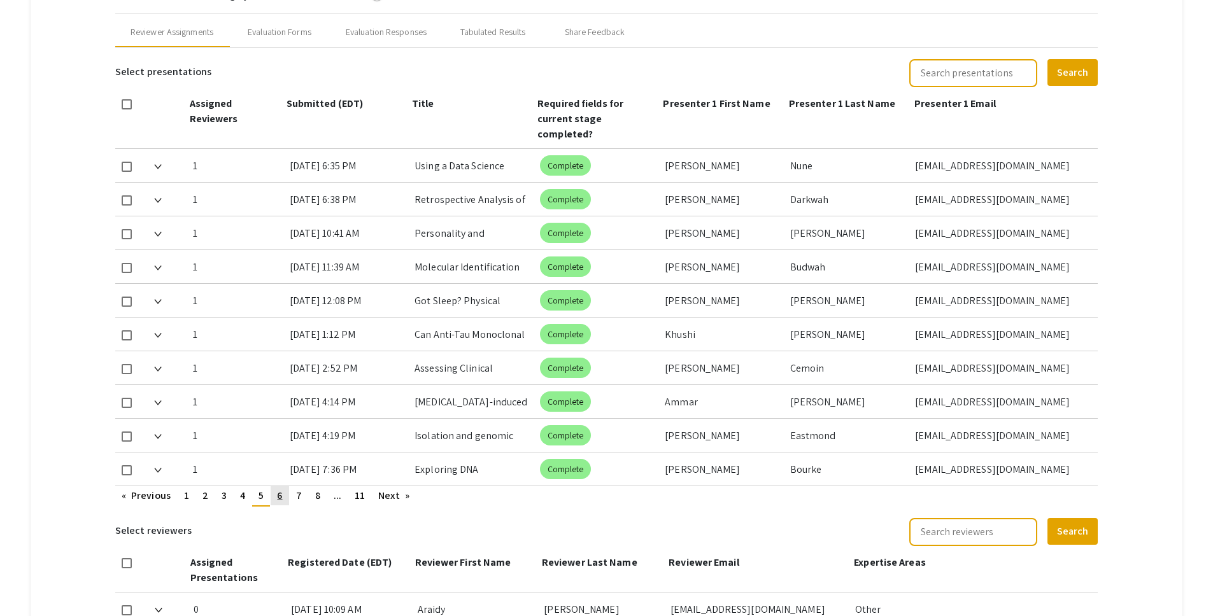
click at [280, 489] on span "6" at bounding box center [279, 495] width 5 height 13
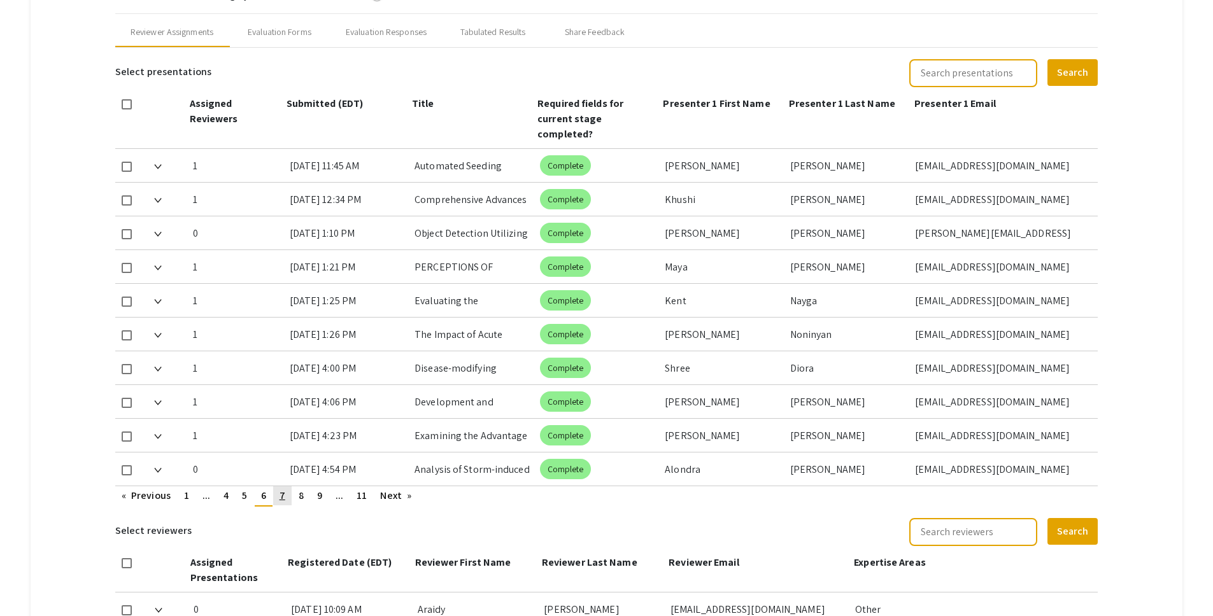
click at [288, 486] on link "page 7" at bounding box center [282, 495] width 18 height 19
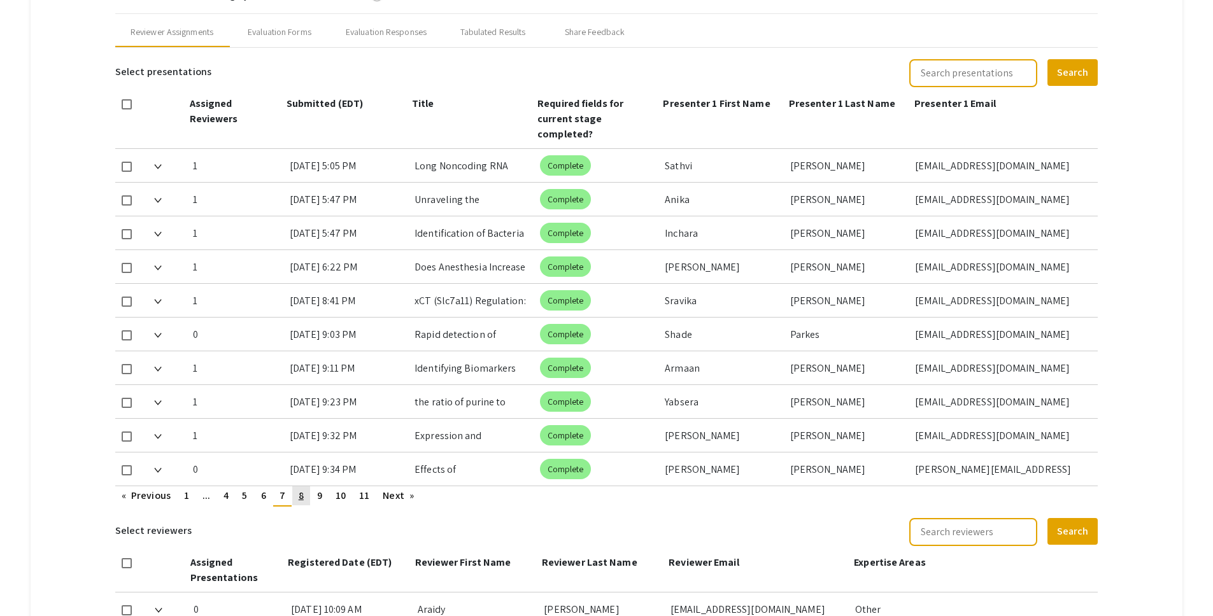
click at [306, 486] on link "page 8" at bounding box center [301, 495] width 18 height 19
click at [319, 489] on span "9" at bounding box center [319, 495] width 5 height 13
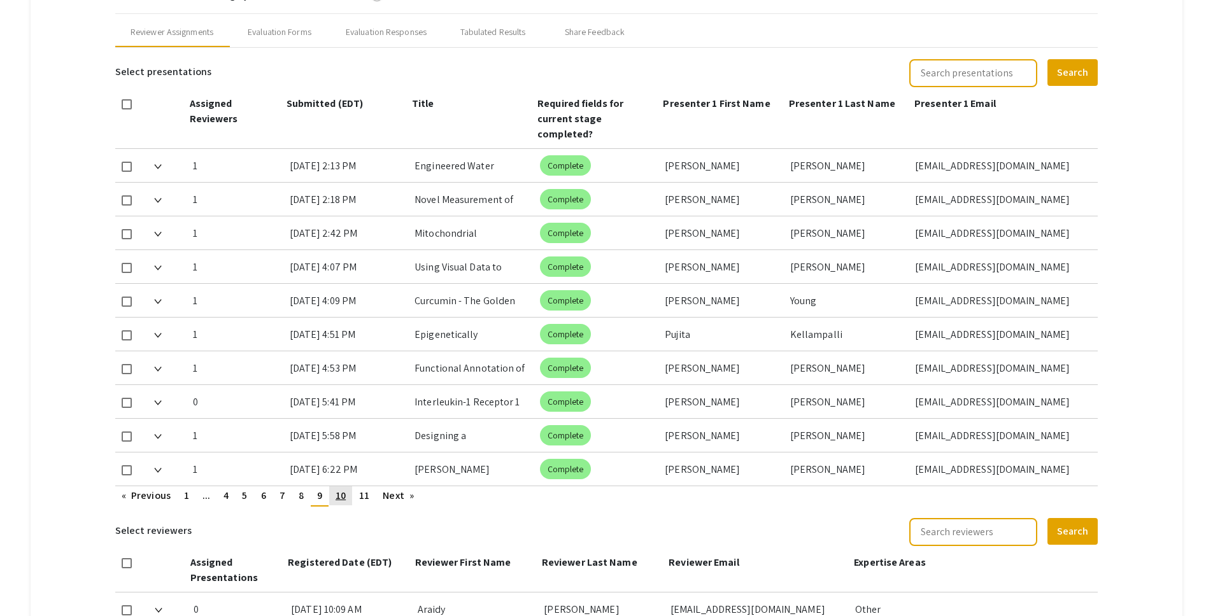
click at [346, 489] on span "10" at bounding box center [341, 495] width 10 height 13
click at [364, 489] on span "11" at bounding box center [364, 495] width 10 height 13
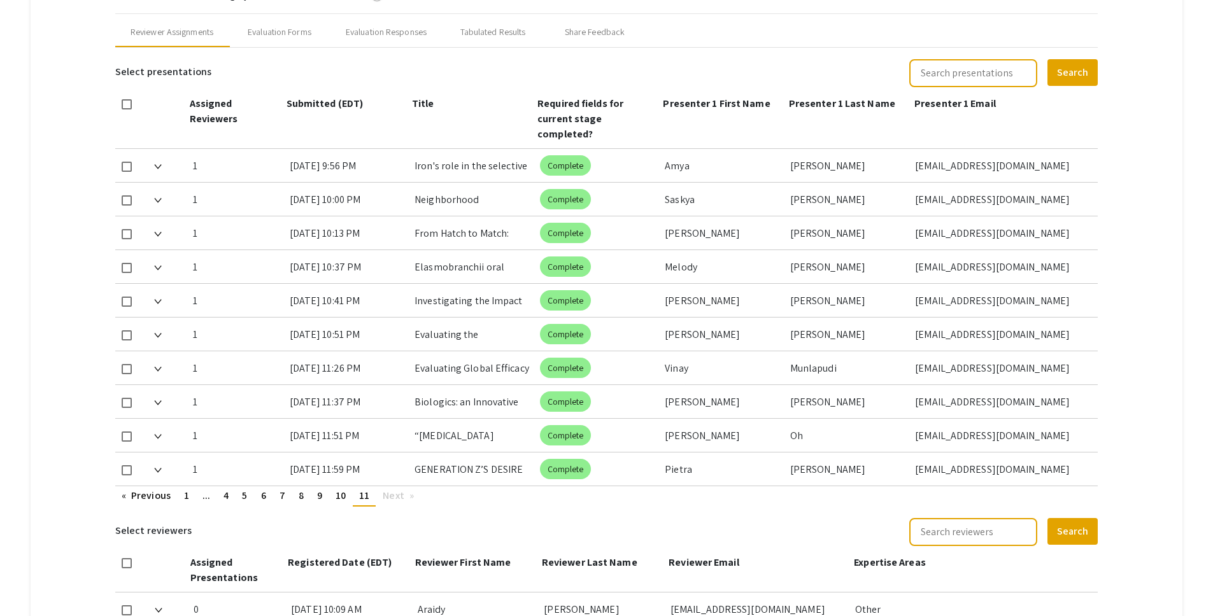
click at [433, 486] on ul "Previous page 11 / 11 page 1 page ... page 4 page 5 page 6 page 7 page 8 page 9…" at bounding box center [606, 496] width 982 height 20
click at [1148, 295] on mat-tab-group "Abstract Management Submissions Abstract Booklet Helpful articles Abstract Mana…" at bounding box center [607, 279] width 1152 height 1318
click at [981, 71] on input "text" at bounding box center [973, 73] width 128 height 28
click at [1047, 59] on button "Search" at bounding box center [1072, 72] width 50 height 27
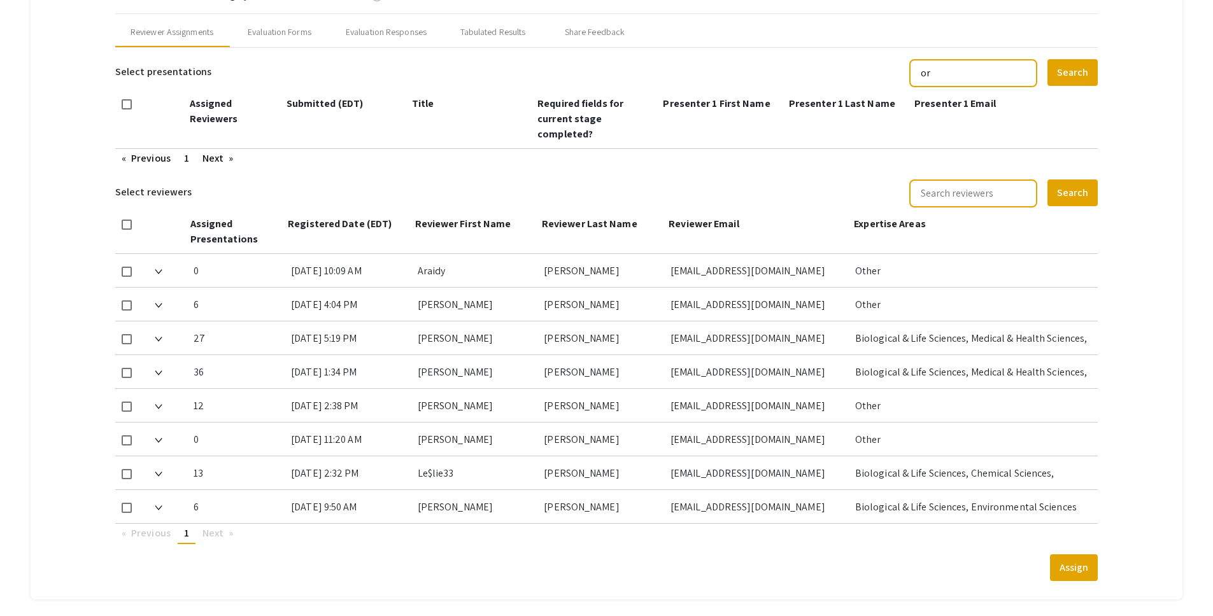
type input "o"
click at [95, 129] on mat-tab-group "Abstract Management Submissions Abstract Booklet Helpful articles Abstract Mana…" at bounding box center [607, 110] width 1152 height 980
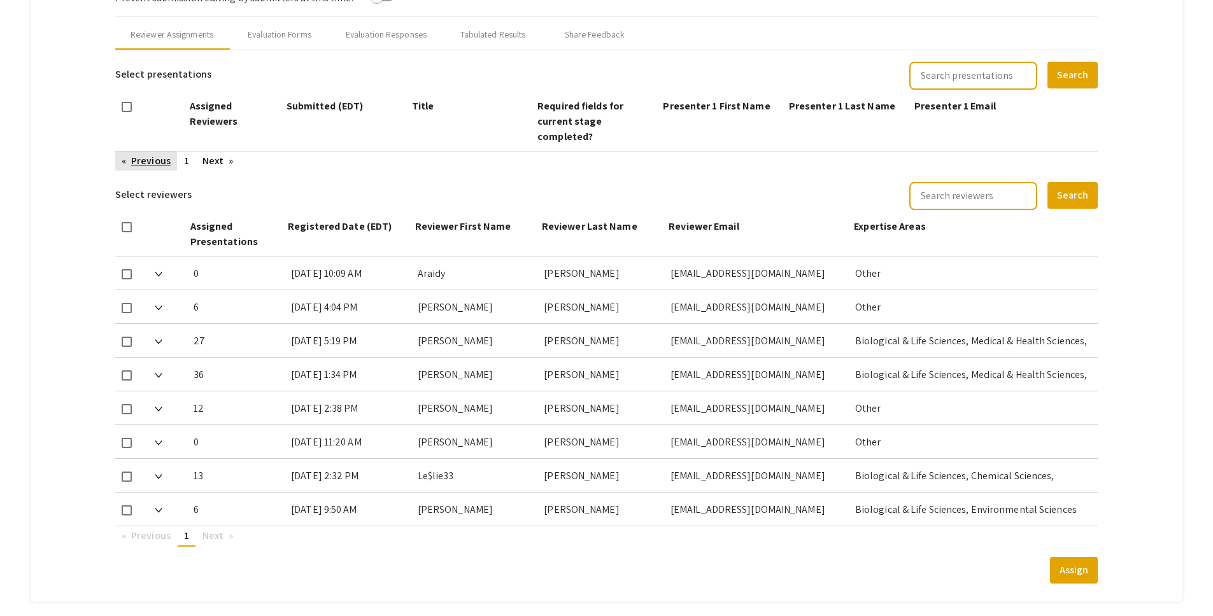
click at [167, 152] on link "Previous page" at bounding box center [146, 161] width 62 height 19
click at [1085, 73] on button "Search" at bounding box center [1072, 75] width 50 height 27
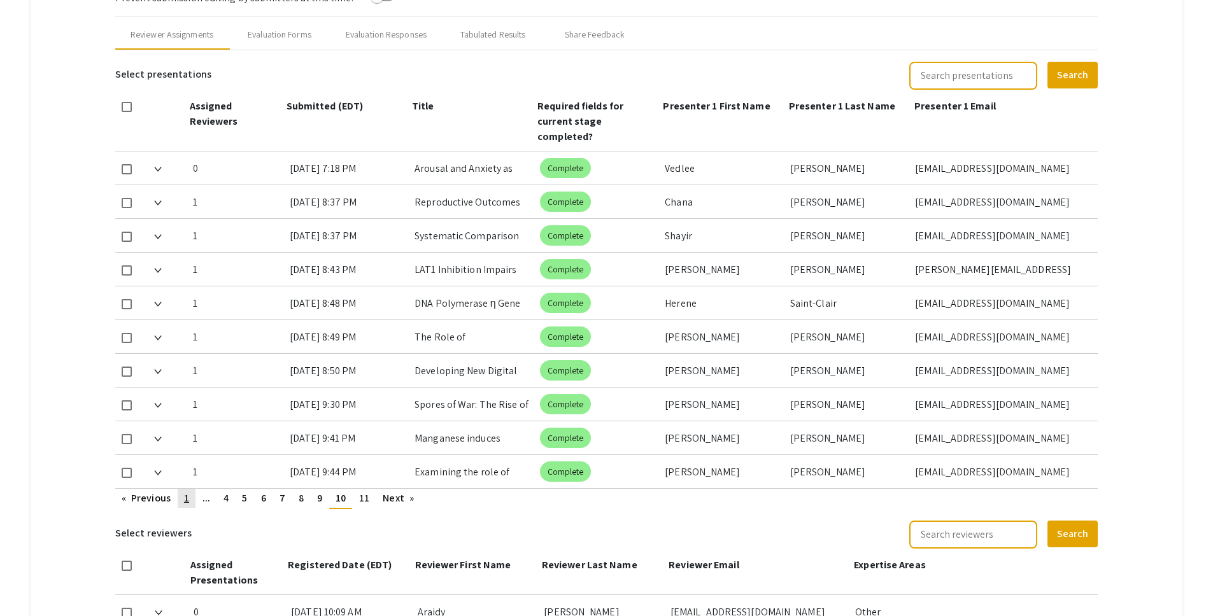
click at [186, 491] on span "1" at bounding box center [186, 497] width 5 height 13
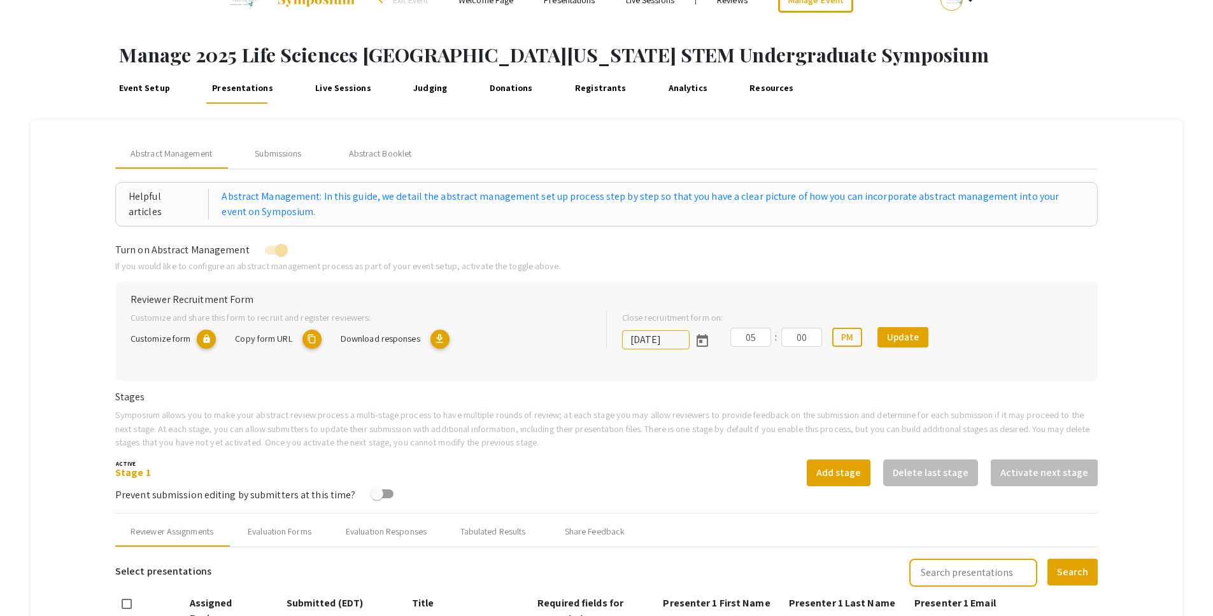
scroll to position [18, 0]
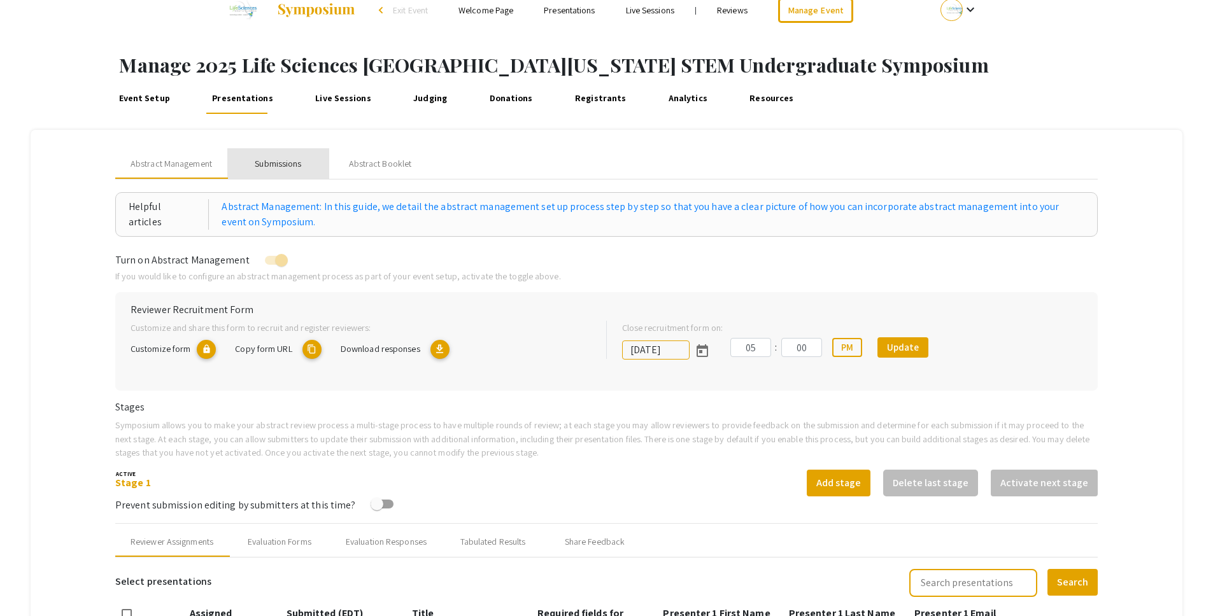
click at [284, 162] on div "Submissions" at bounding box center [278, 163] width 46 height 13
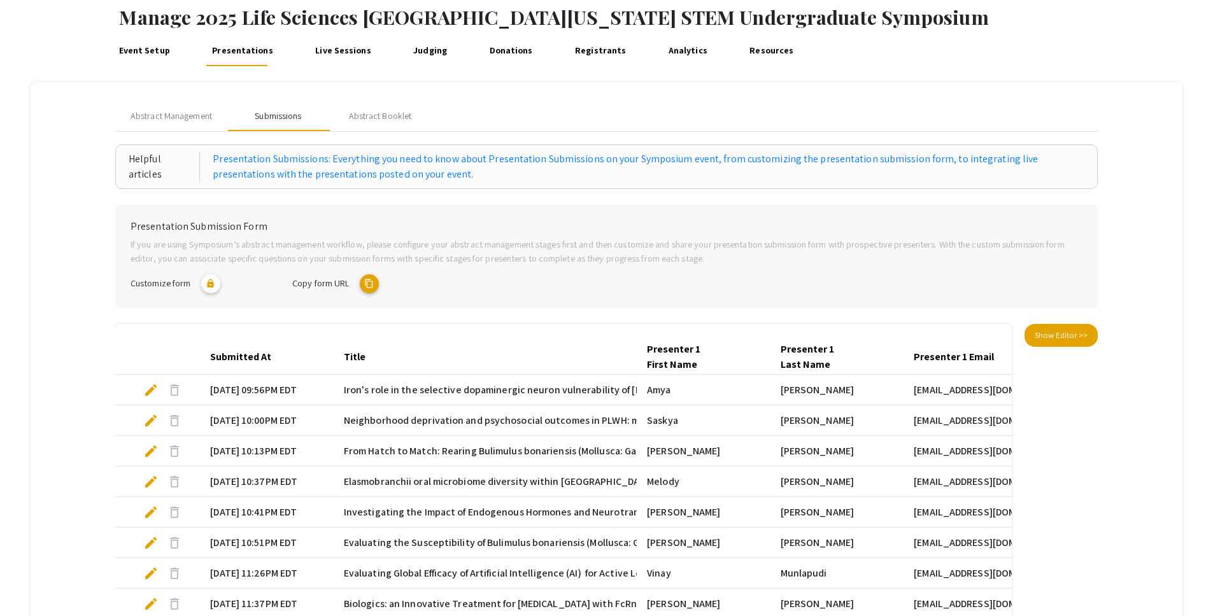
scroll to position [291, 0]
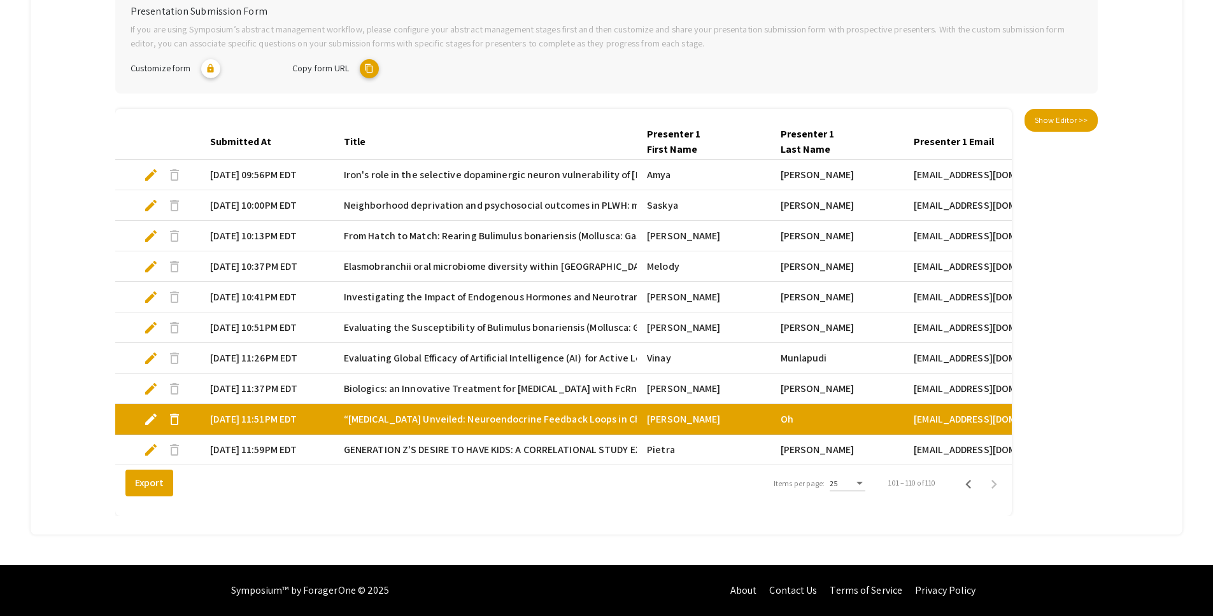
click at [851, 488] on div "25" at bounding box center [848, 481] width 36 height 22
click at [853, 487] on span "25" at bounding box center [856, 483] width 36 height 23
click at [723, 499] on div "Export Items per page: 25 101 – 110 of 110" at bounding box center [563, 483] width 896 height 36
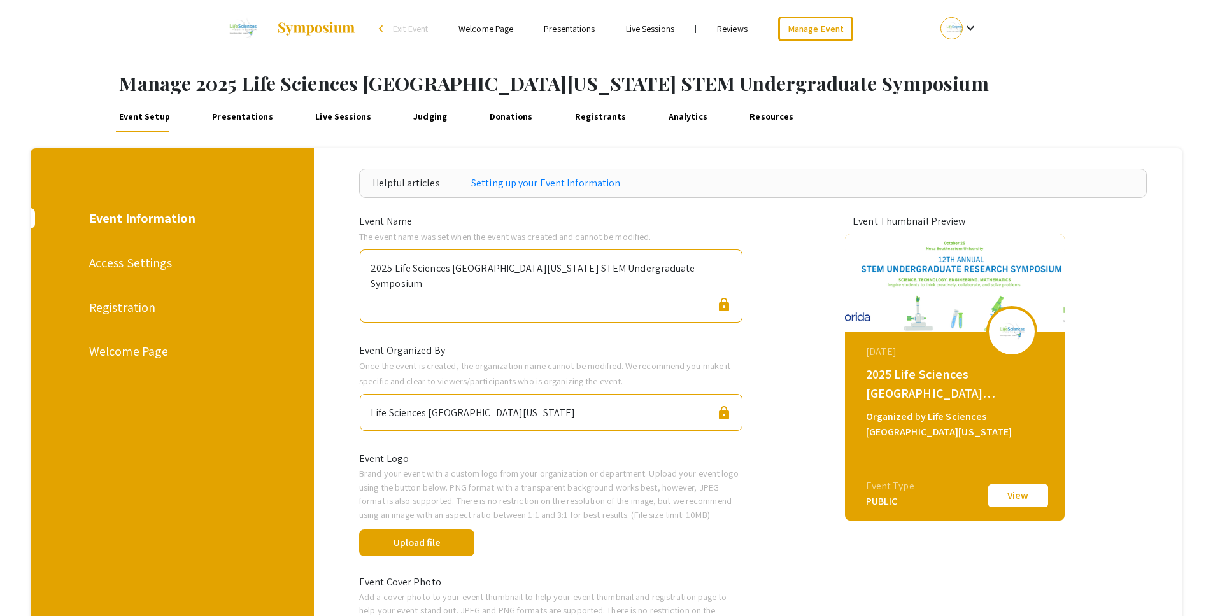
scroll to position [291, 0]
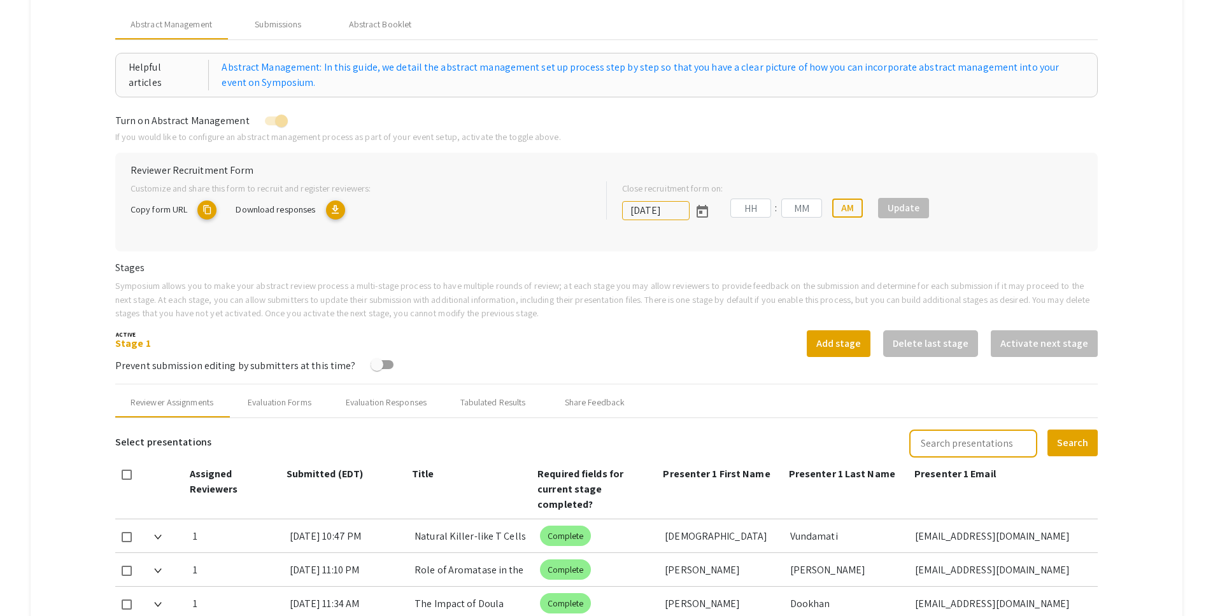
type input "[DATE]"
type input "05"
type input "00"
click at [293, 19] on div "Submissions" at bounding box center [278, 24] width 46 height 13
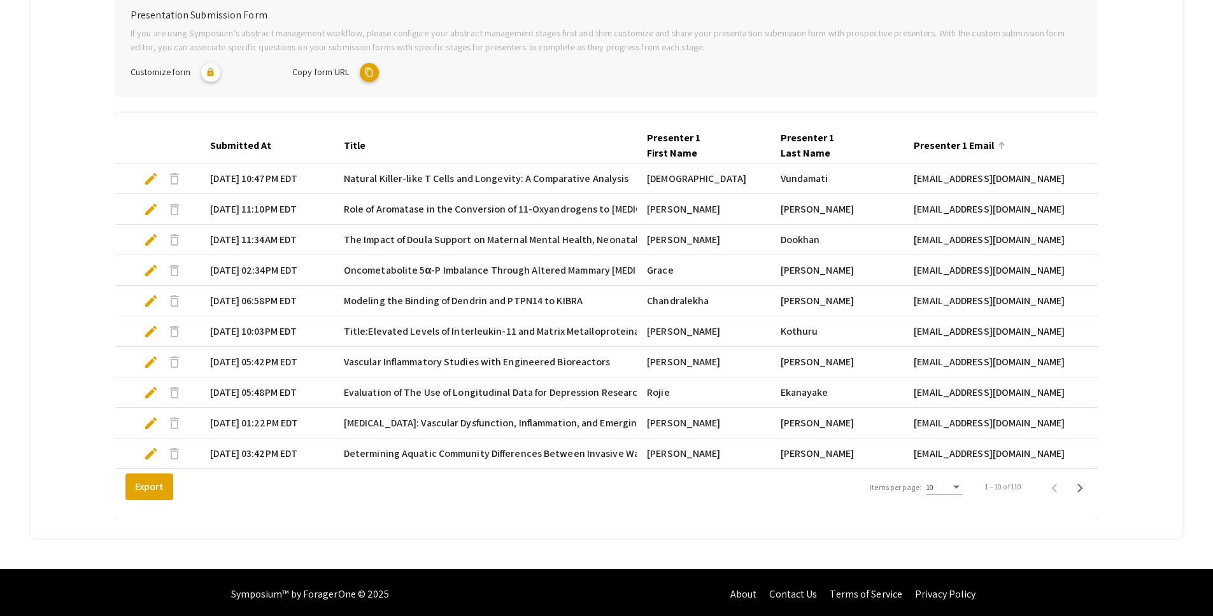
scroll to position [291, 0]
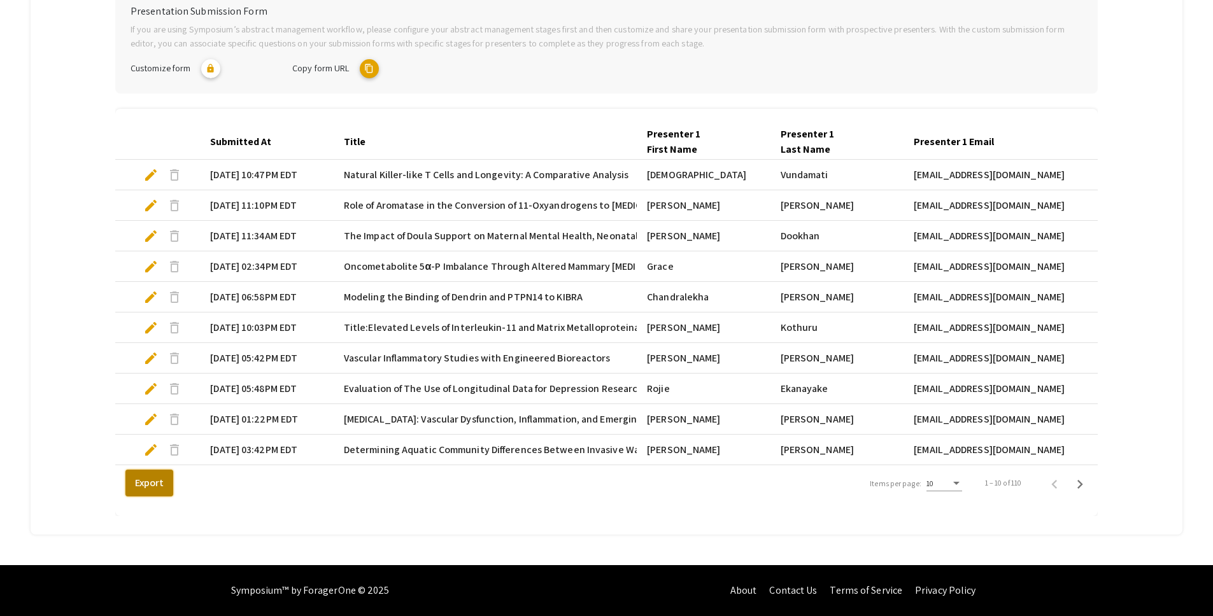
click at [166, 484] on button "Export" at bounding box center [149, 483] width 48 height 27
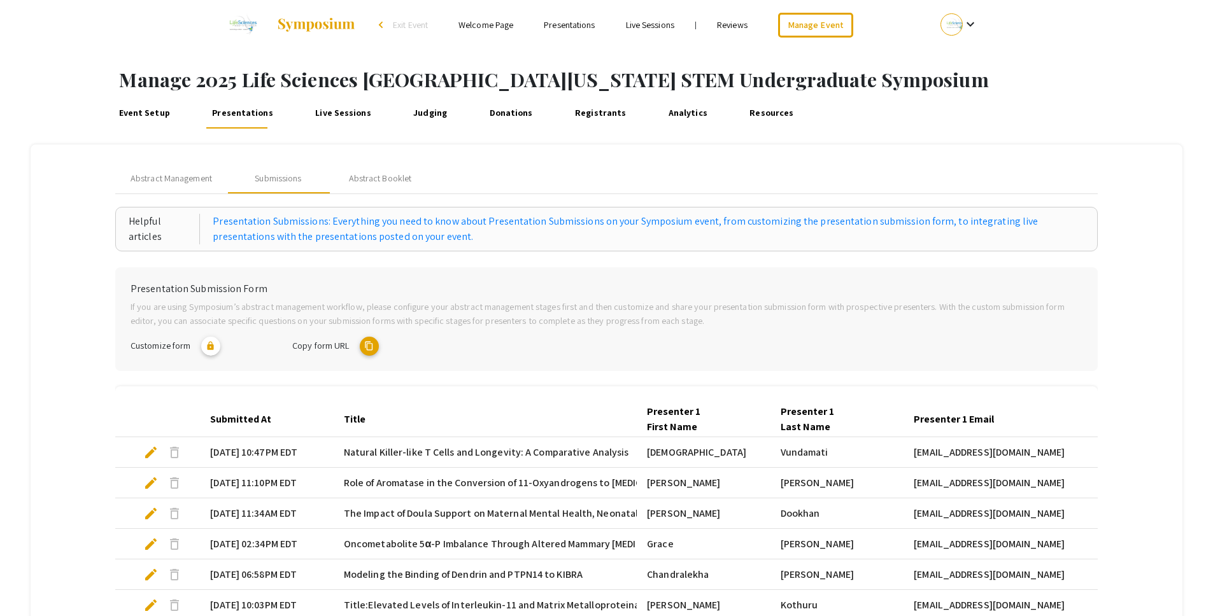
scroll to position [0, 0]
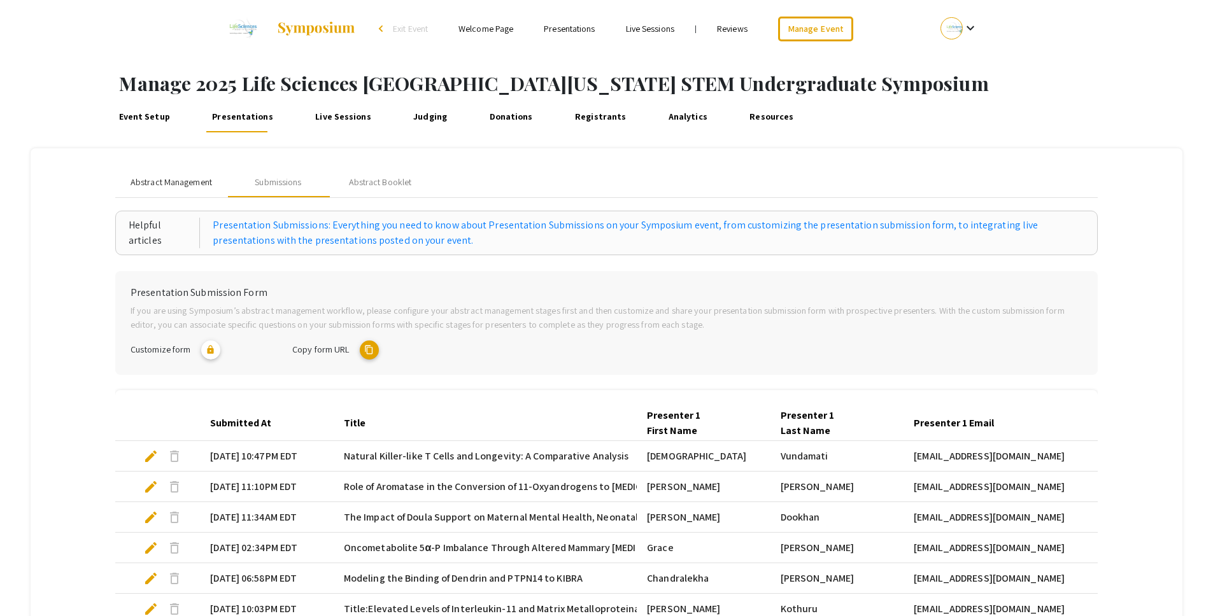
click at [170, 181] on span "Abstract Management" at bounding box center [171, 182] width 81 height 13
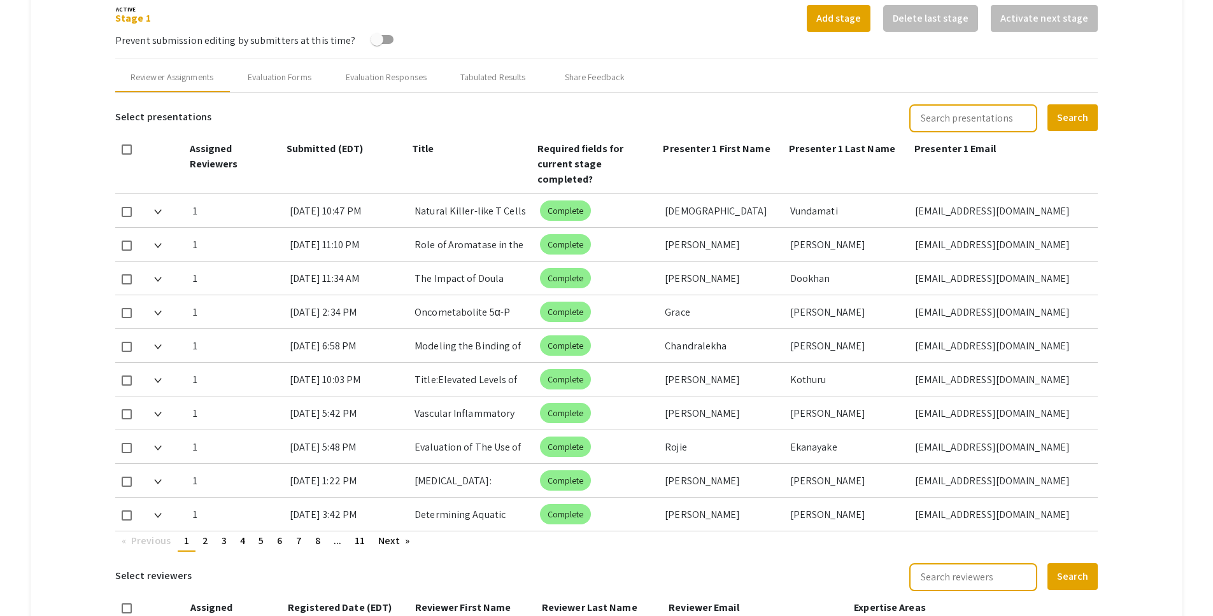
scroll to position [509, 0]
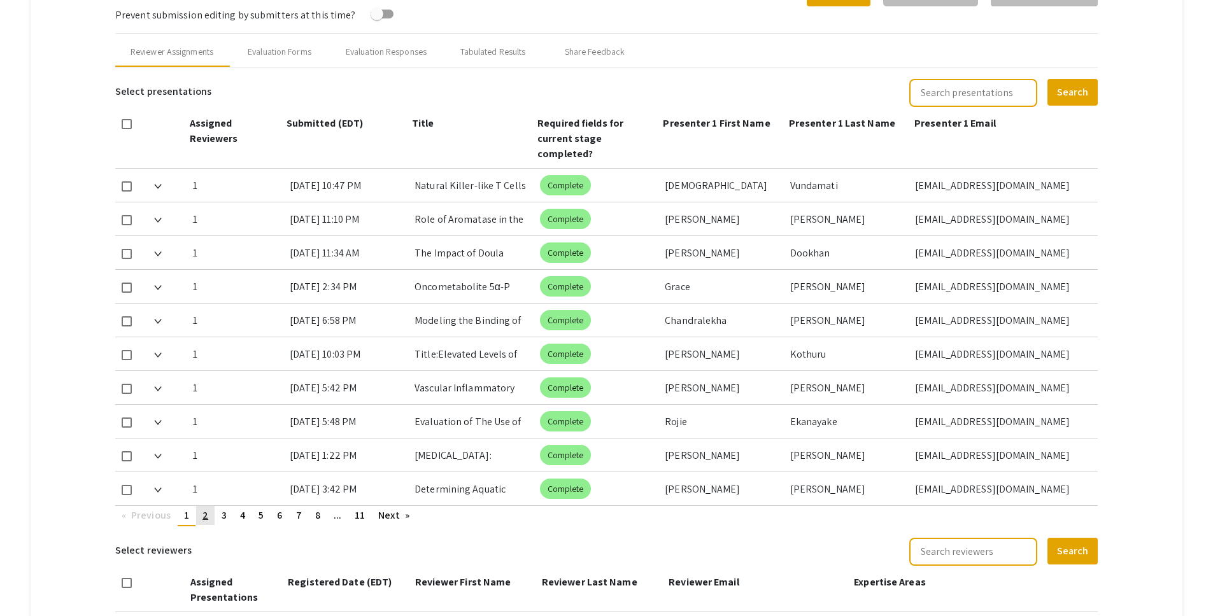
click at [207, 509] on span "2" at bounding box center [205, 515] width 6 height 13
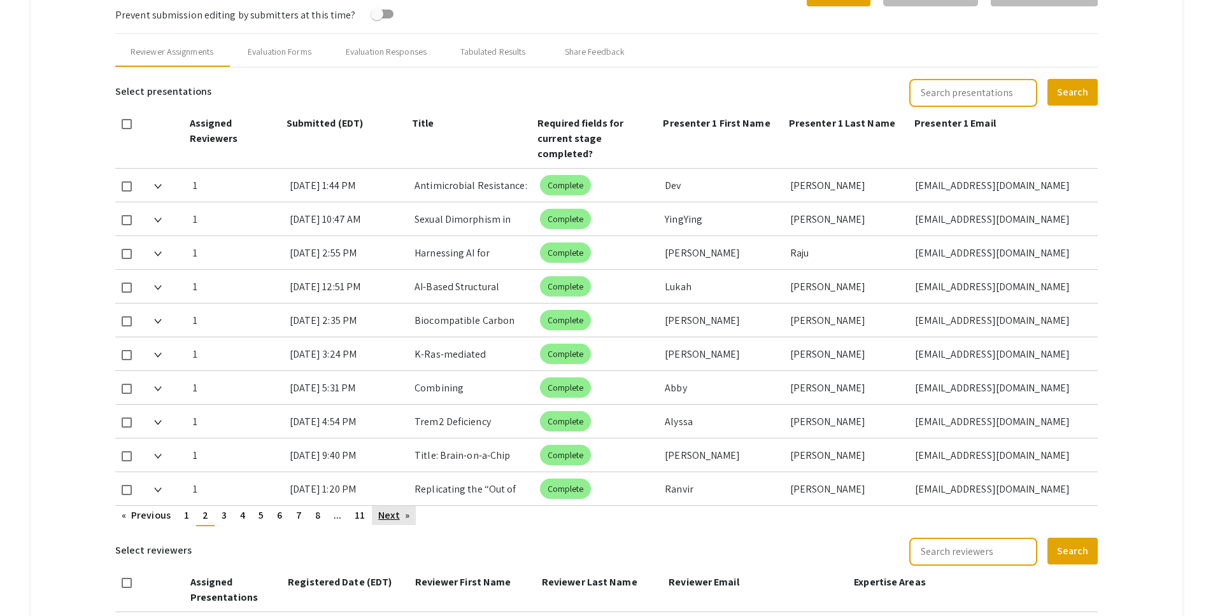
click at [390, 506] on link "Next page" at bounding box center [394, 515] width 44 height 19
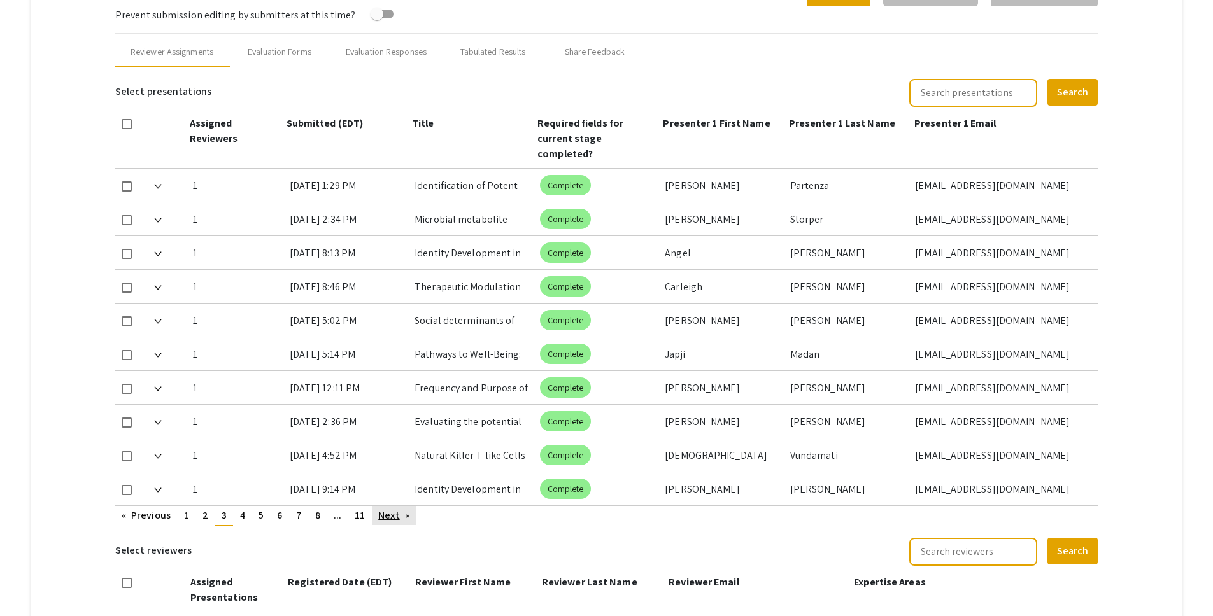
click at [390, 506] on link "Next page" at bounding box center [394, 515] width 44 height 19
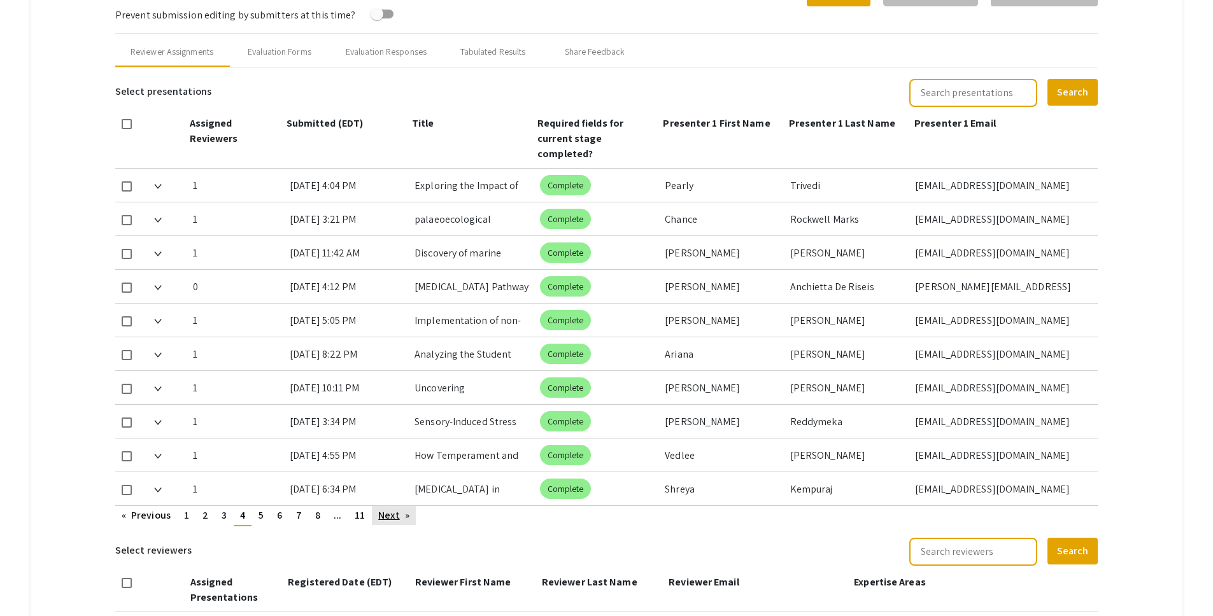
click at [390, 506] on link "Next page" at bounding box center [394, 515] width 44 height 19
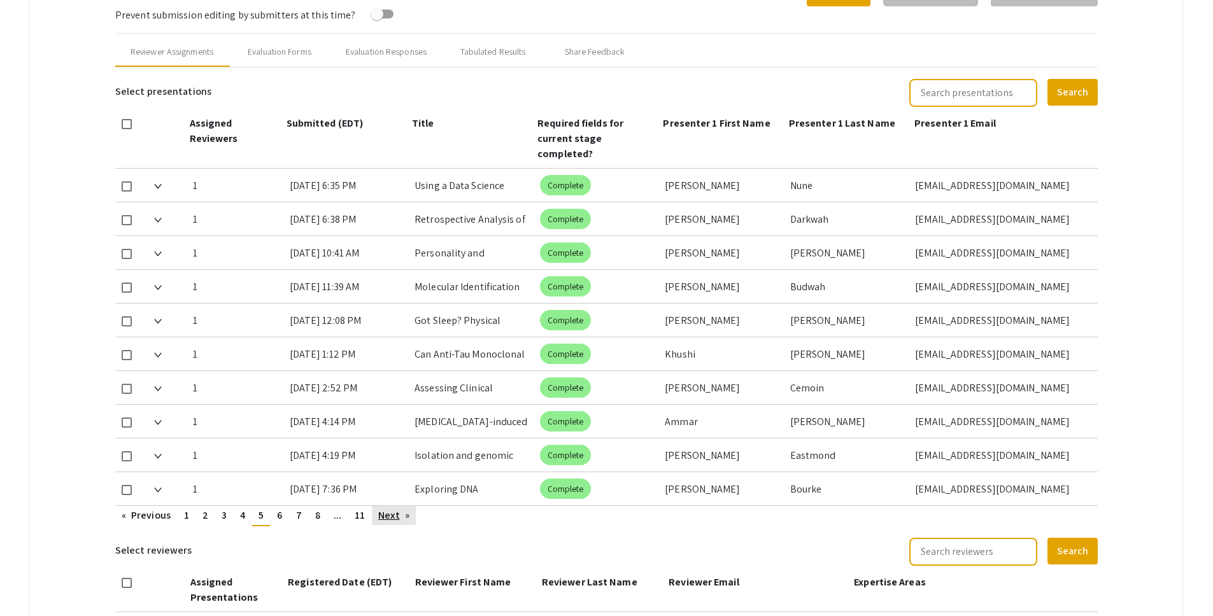
click at [390, 506] on link "Next page" at bounding box center [394, 515] width 44 height 19
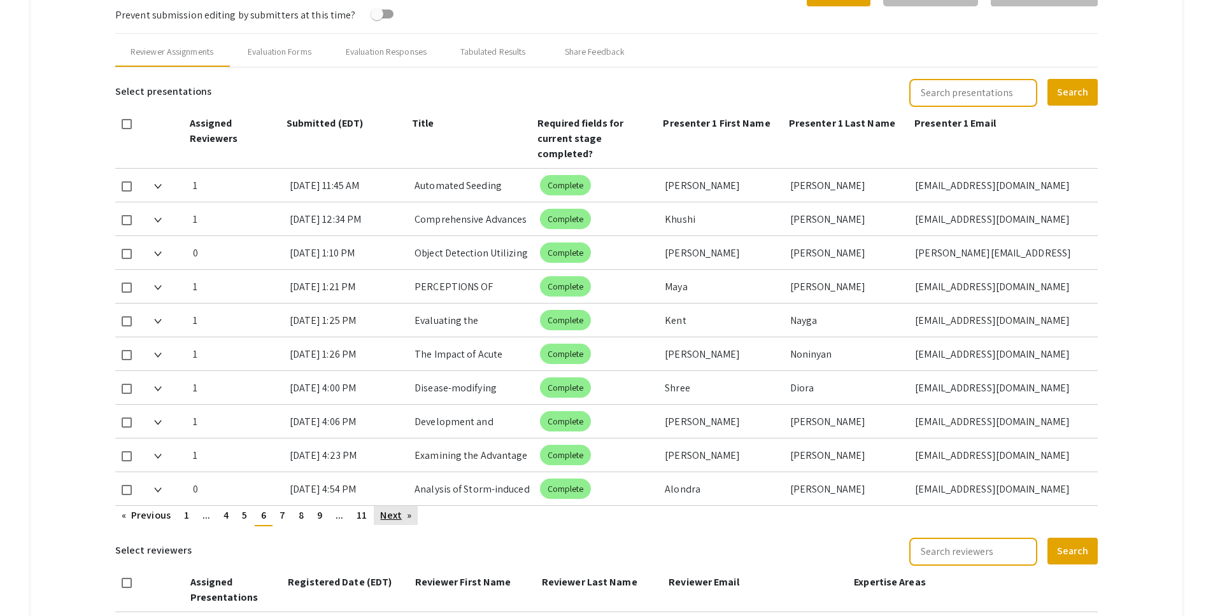
click at [390, 506] on link "Next page" at bounding box center [396, 515] width 44 height 19
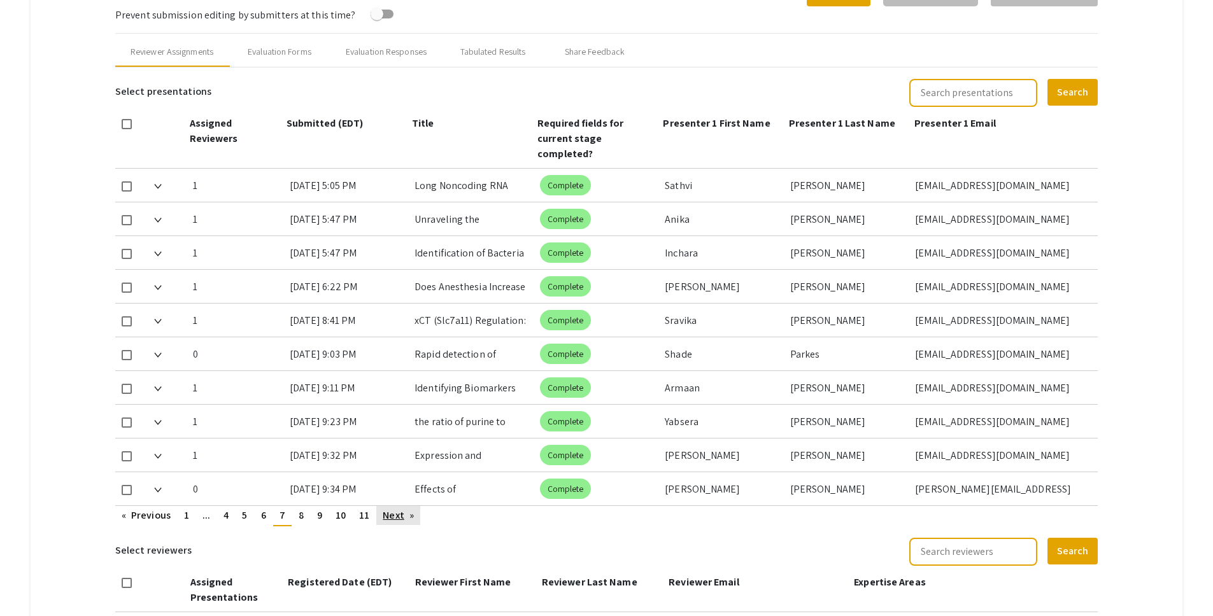
click at [390, 506] on link "Next page" at bounding box center [398, 515] width 44 height 19
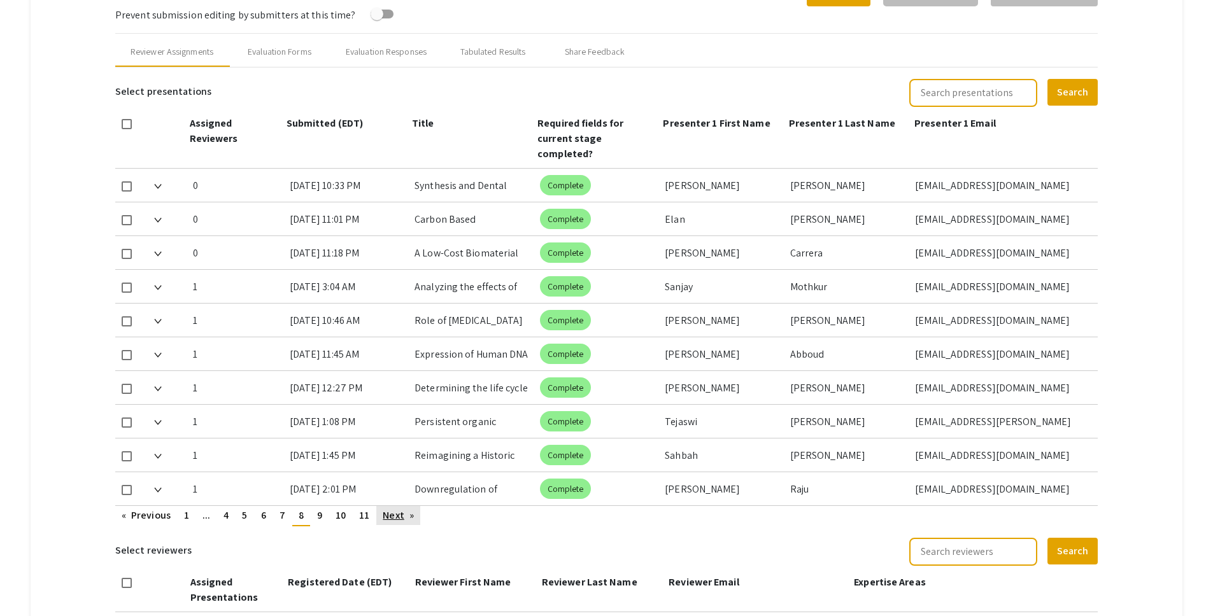
click at [390, 506] on link "Next page" at bounding box center [398, 515] width 44 height 19
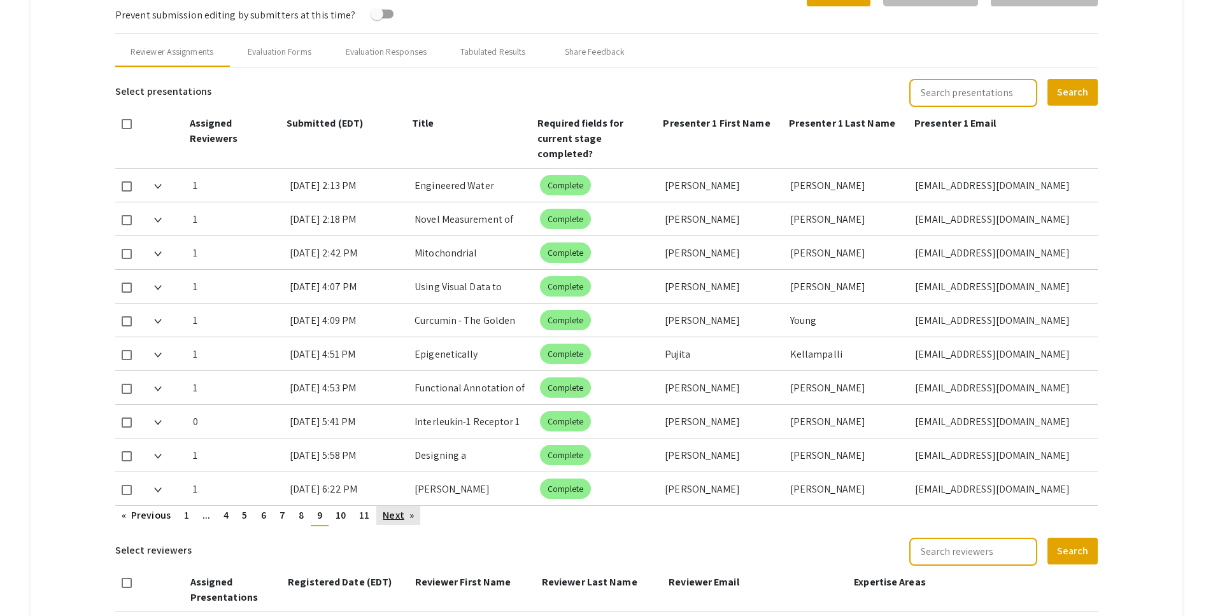
click at [390, 506] on link "Next page" at bounding box center [398, 515] width 44 height 19
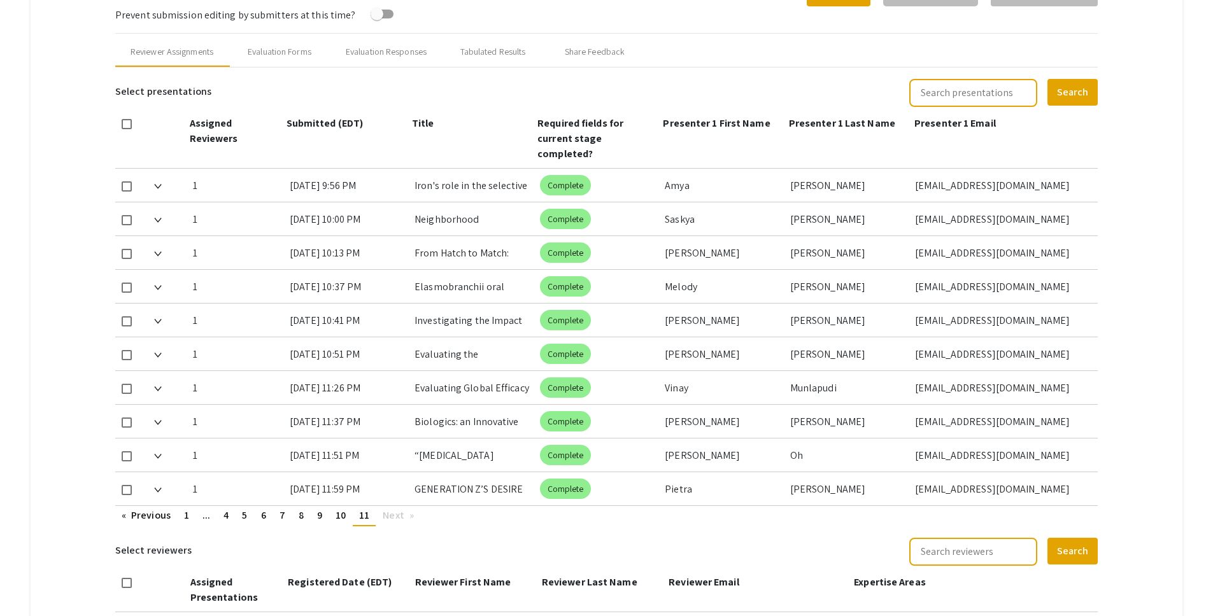
click at [390, 509] on span "Next page" at bounding box center [393, 515] width 21 height 13
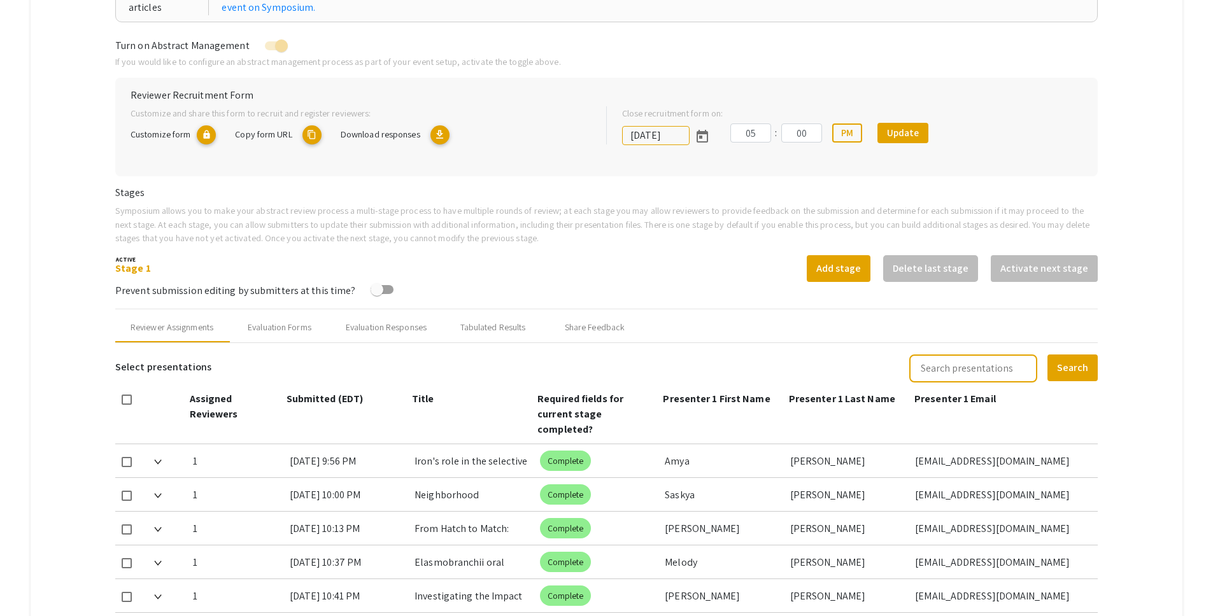
scroll to position [224, 0]
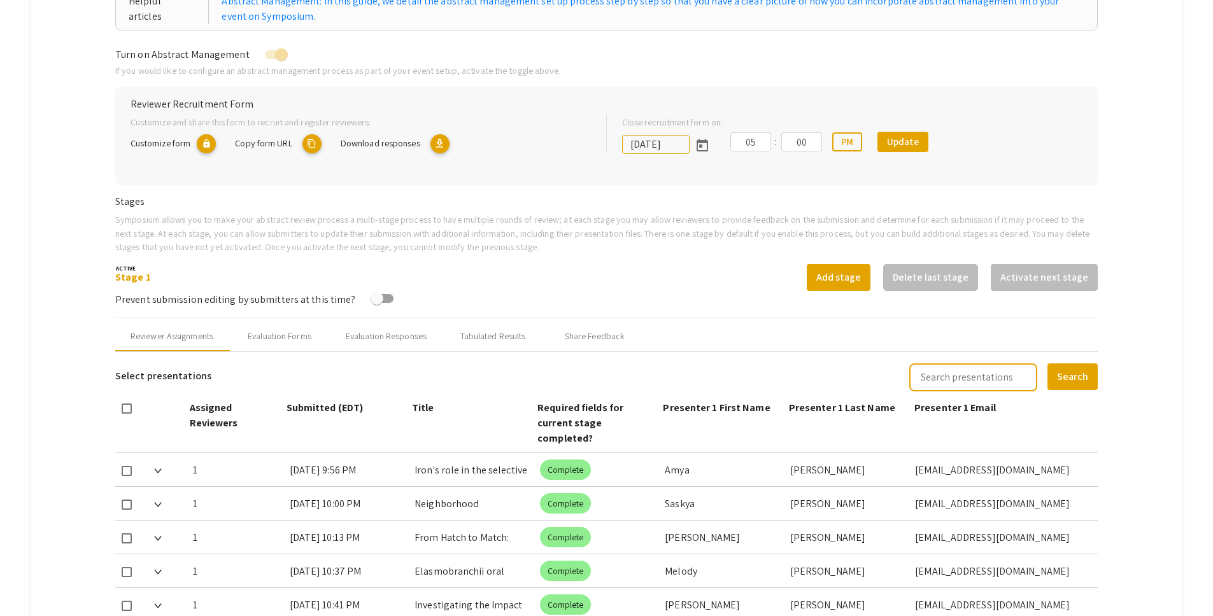
click at [314, 144] on mat-icon "content_copy" at bounding box center [311, 143] width 19 height 19
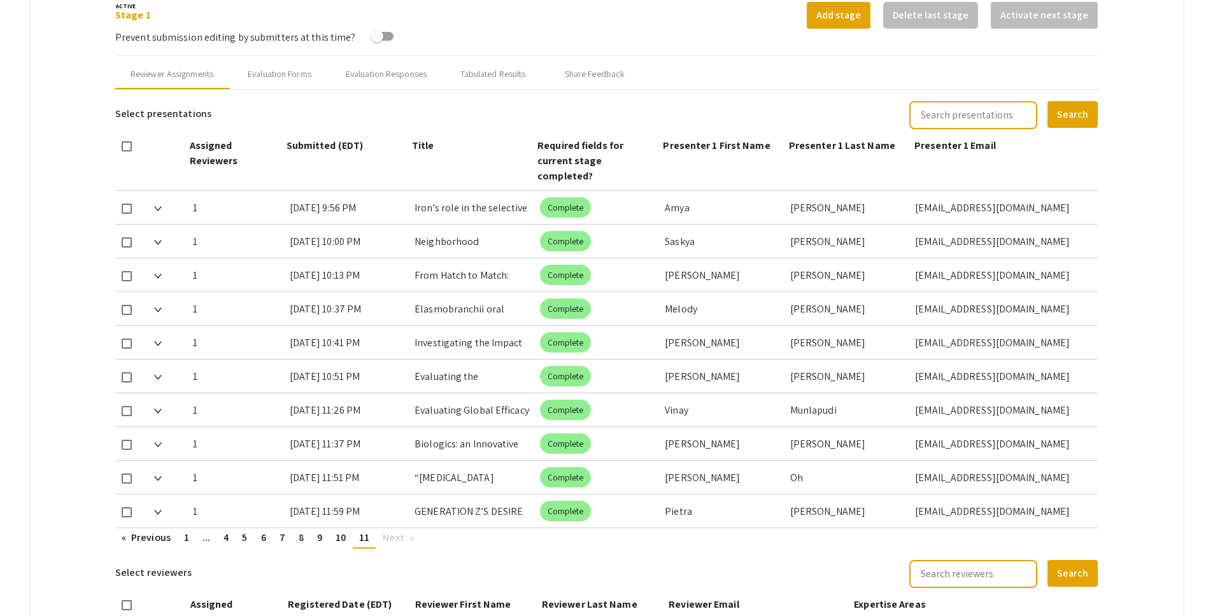
scroll to position [486, 0]
click at [276, 75] on div "Evaluation Forms" at bounding box center [280, 74] width 64 height 13
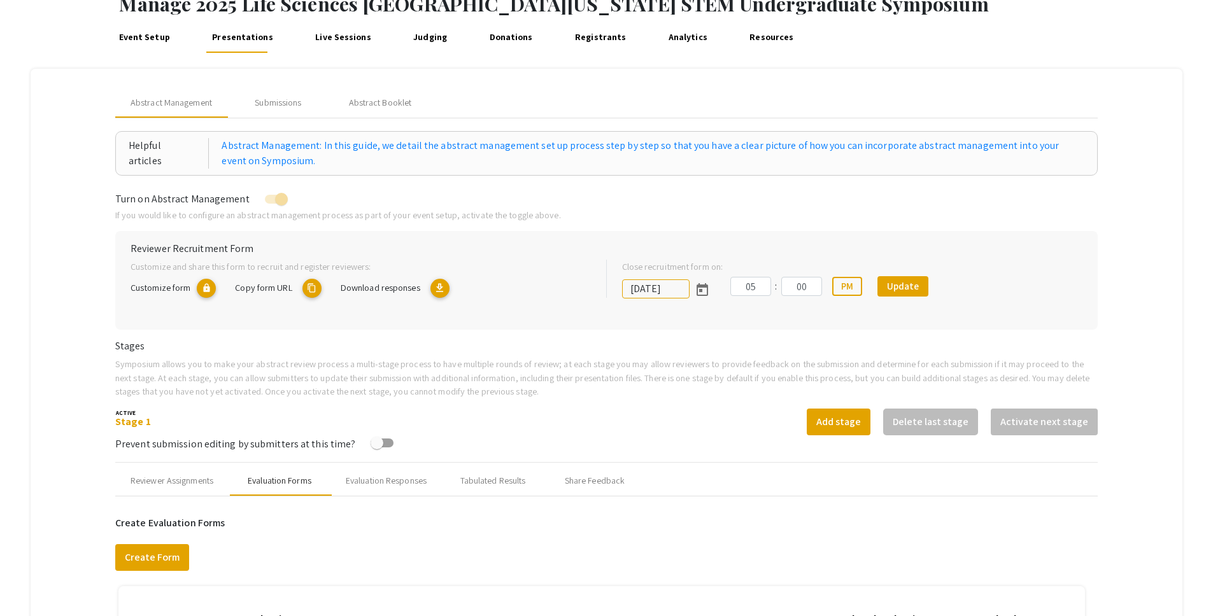
scroll to position [79, 0]
click at [285, 88] on div "Submissions" at bounding box center [278, 103] width 102 height 31
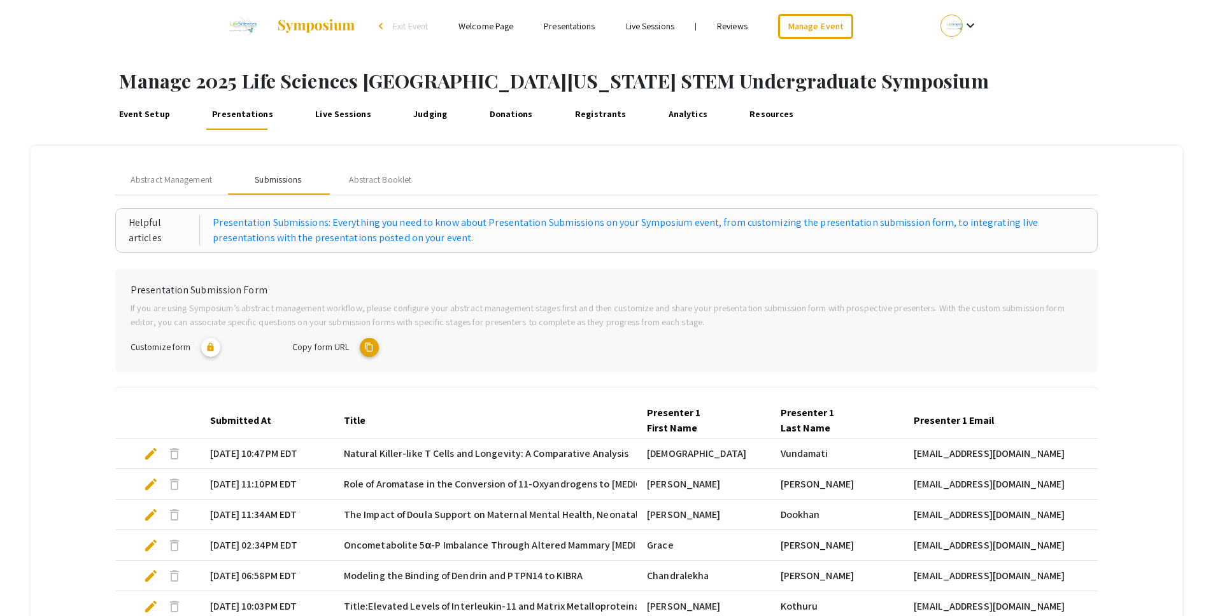
scroll to position [0, 0]
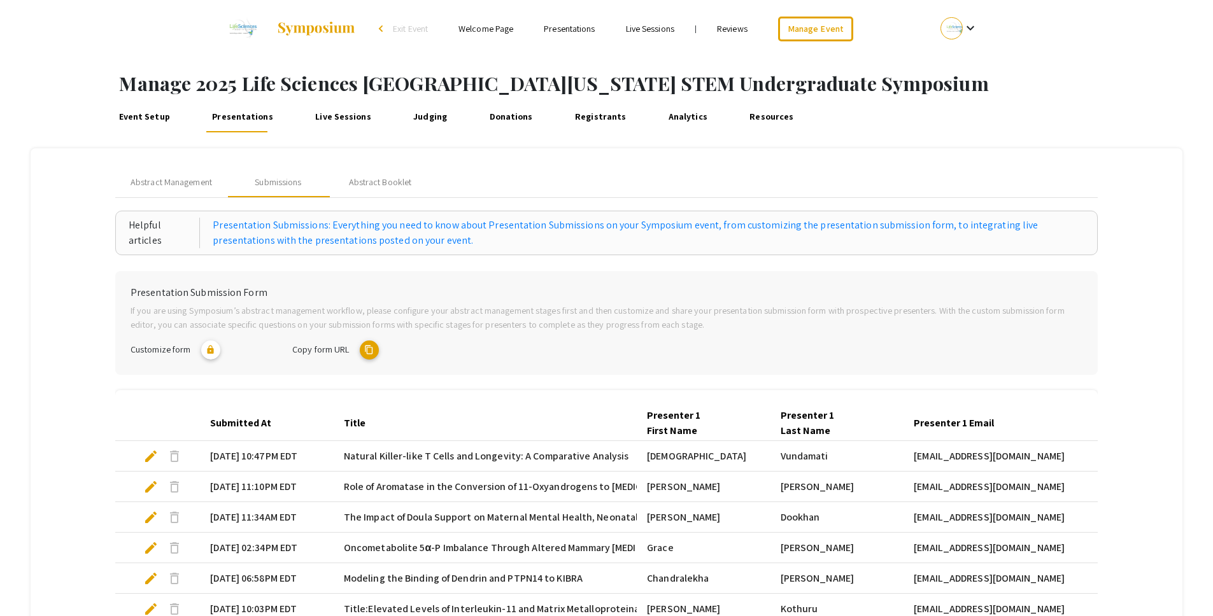
click at [77, 338] on mat-tab-group "Abstract Management Submissions Abstract Booklet Helpful articles Presentation …" at bounding box center [607, 482] width 1152 height 668
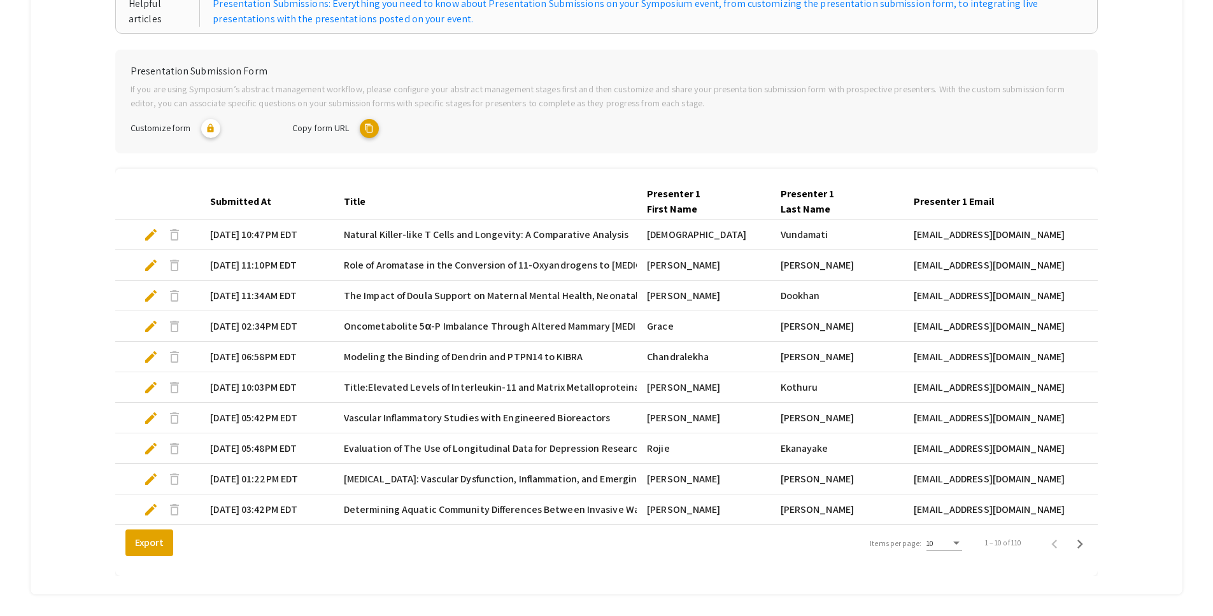
scroll to position [291, 0]
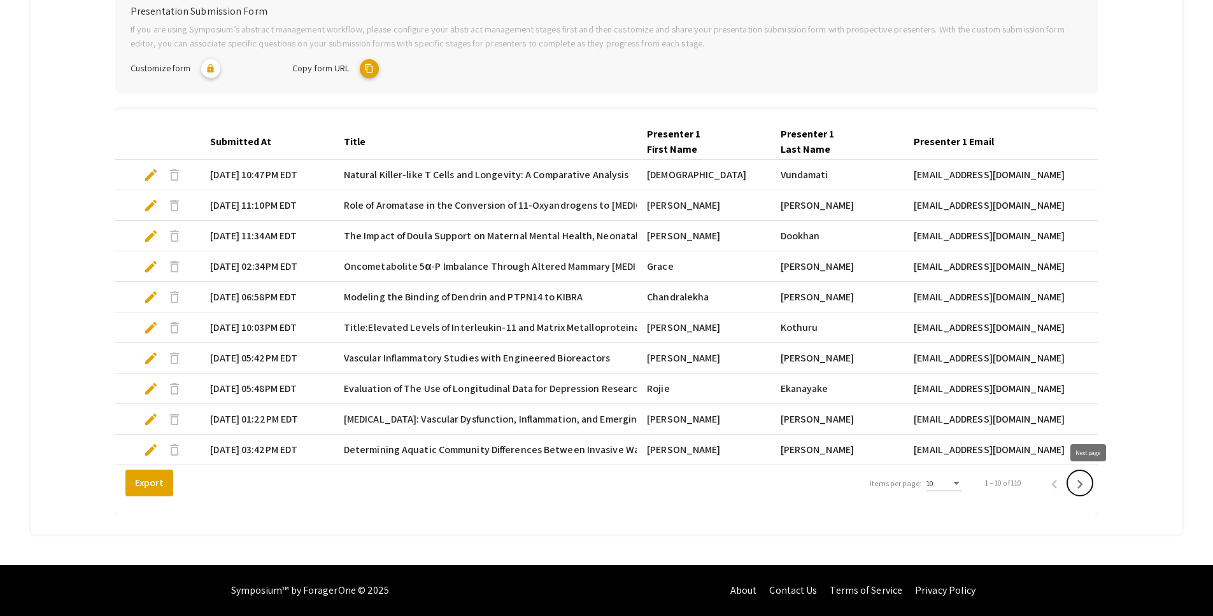
click at [1087, 486] on icon "Next page" at bounding box center [1080, 485] width 18 height 18
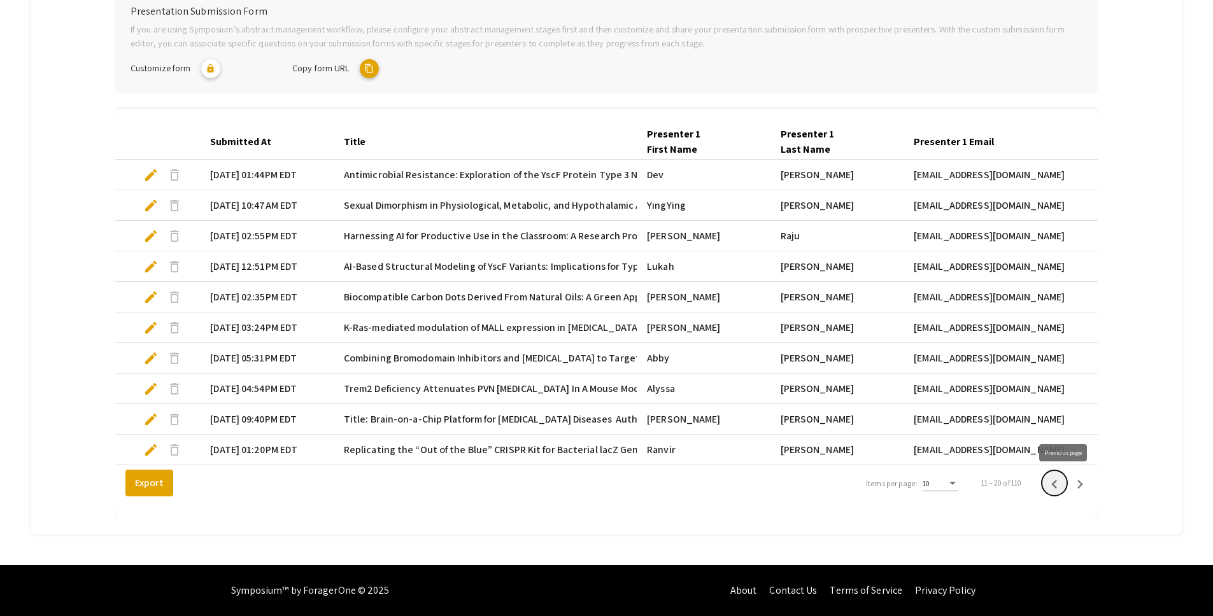
click at [1057, 481] on icon "Previous page" at bounding box center [1054, 484] width 6 height 9
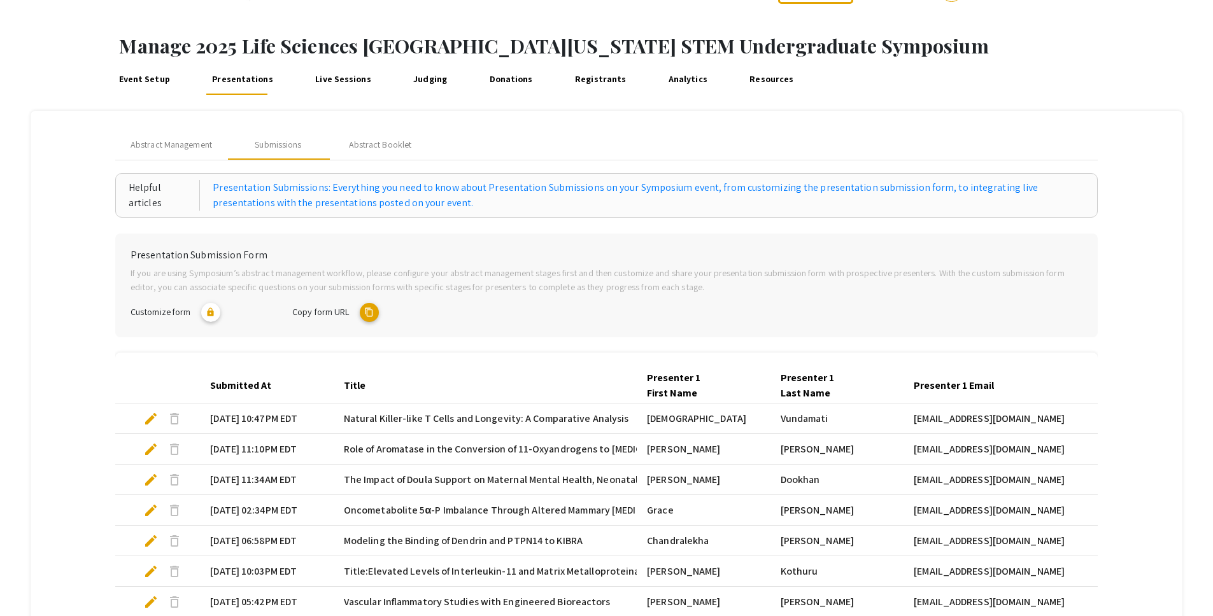
scroll to position [36, 0]
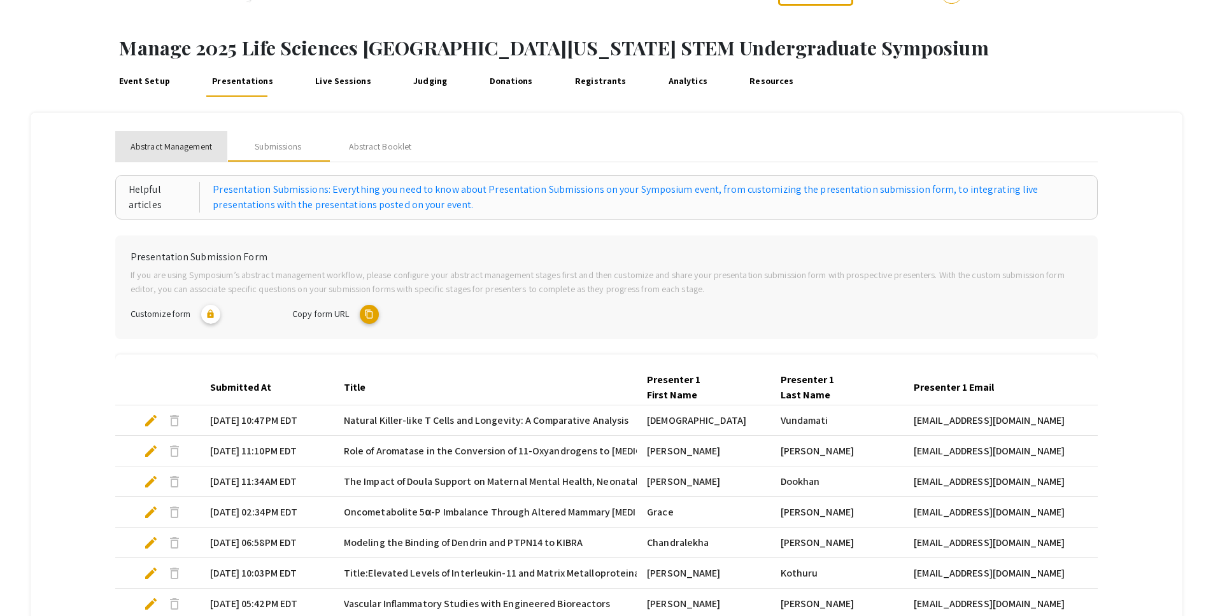
click at [201, 145] on span "Abstract Management" at bounding box center [171, 146] width 81 height 13
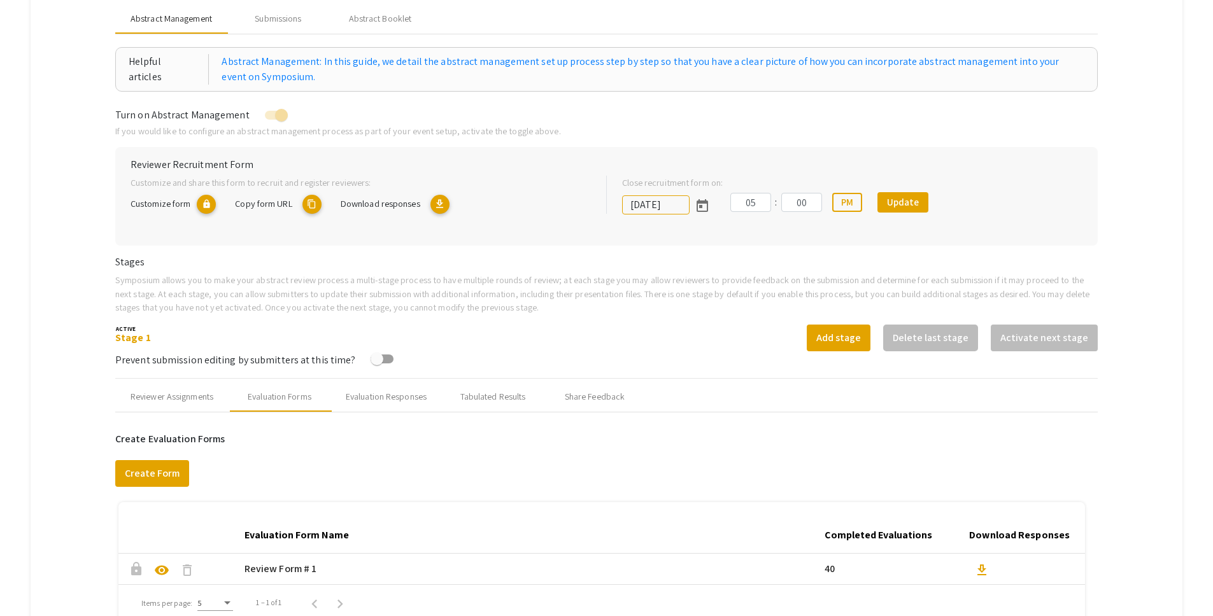
scroll to position [148, 0]
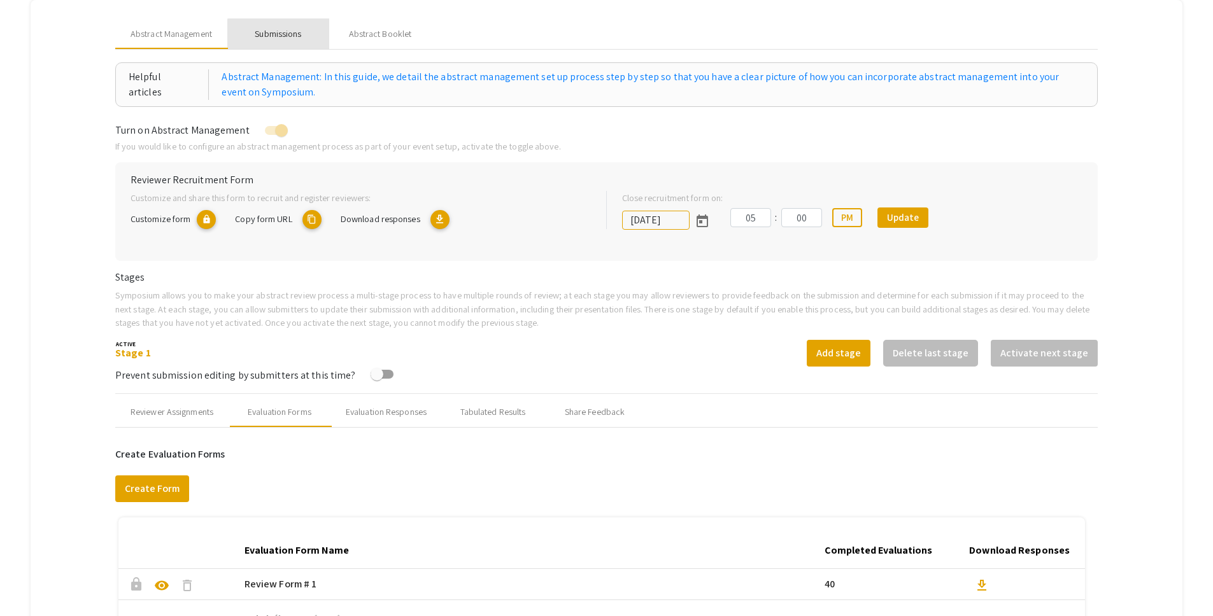
click at [292, 35] on div "Submissions" at bounding box center [278, 33] width 46 height 13
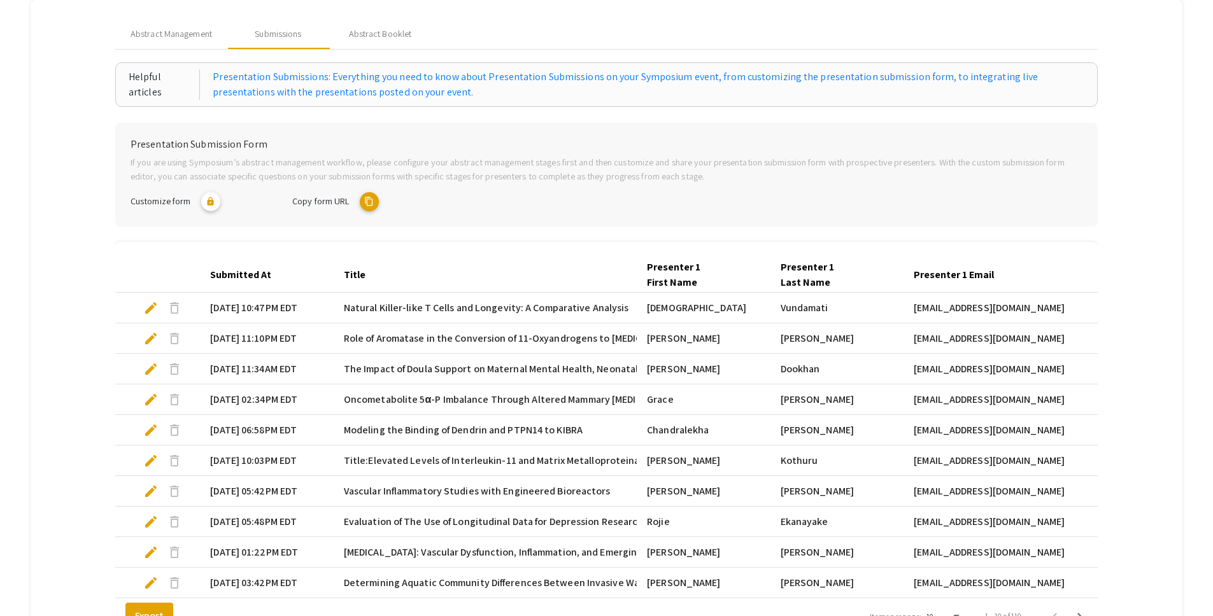
click at [99, 247] on mat-tab-group "Abstract Management Submissions Abstract Booklet Helpful articles Presentation …" at bounding box center [607, 334] width 1152 height 668
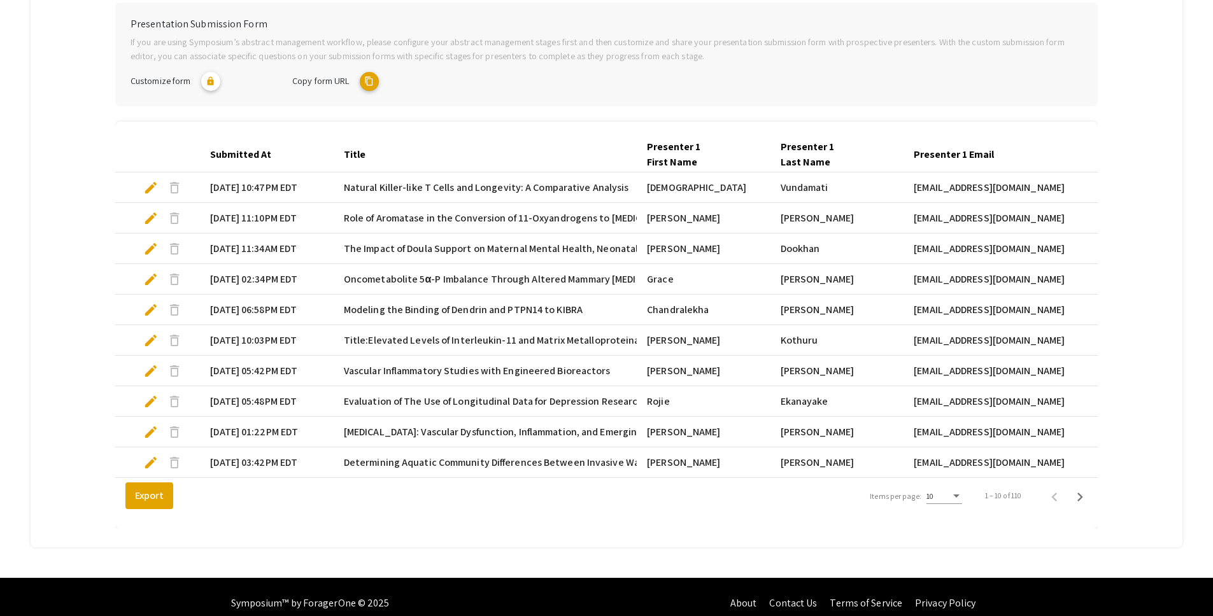
scroll to position [274, 0]
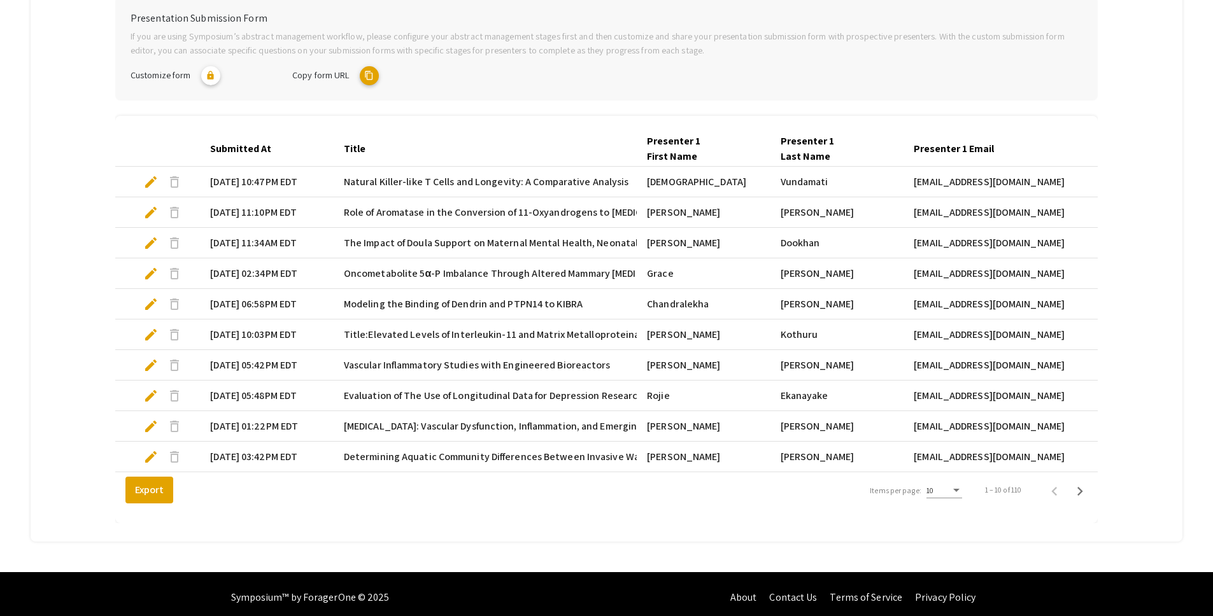
click at [147, 183] on span "edit" at bounding box center [150, 181] width 15 height 15
select select "custom"
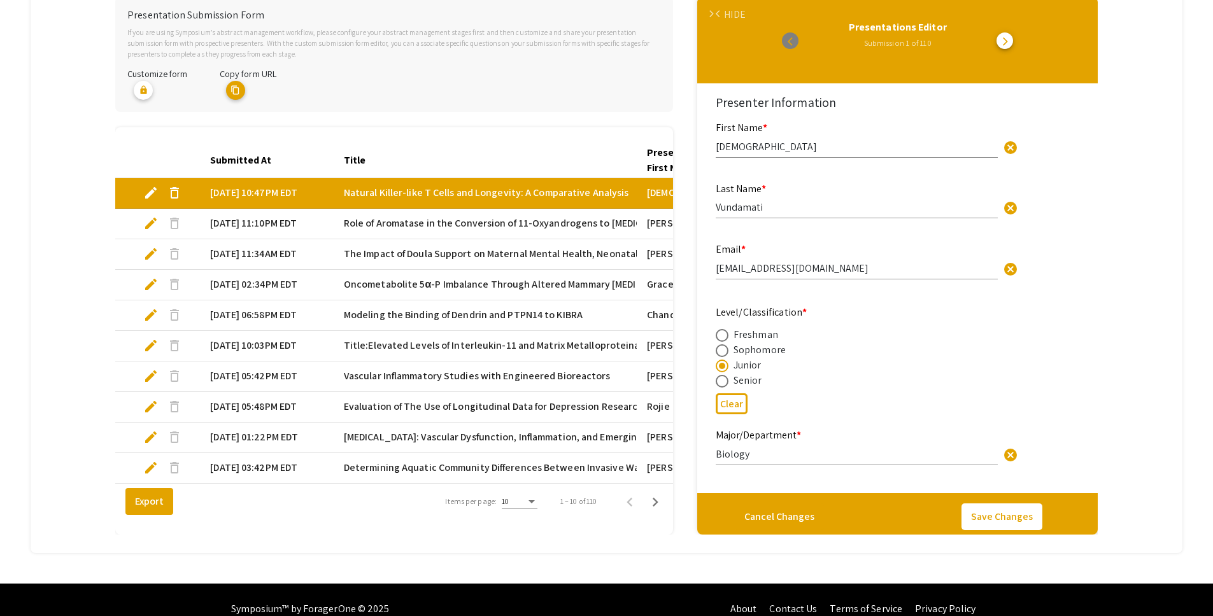
type input "0"
select select "custom"
type input "1"
select select "auto"
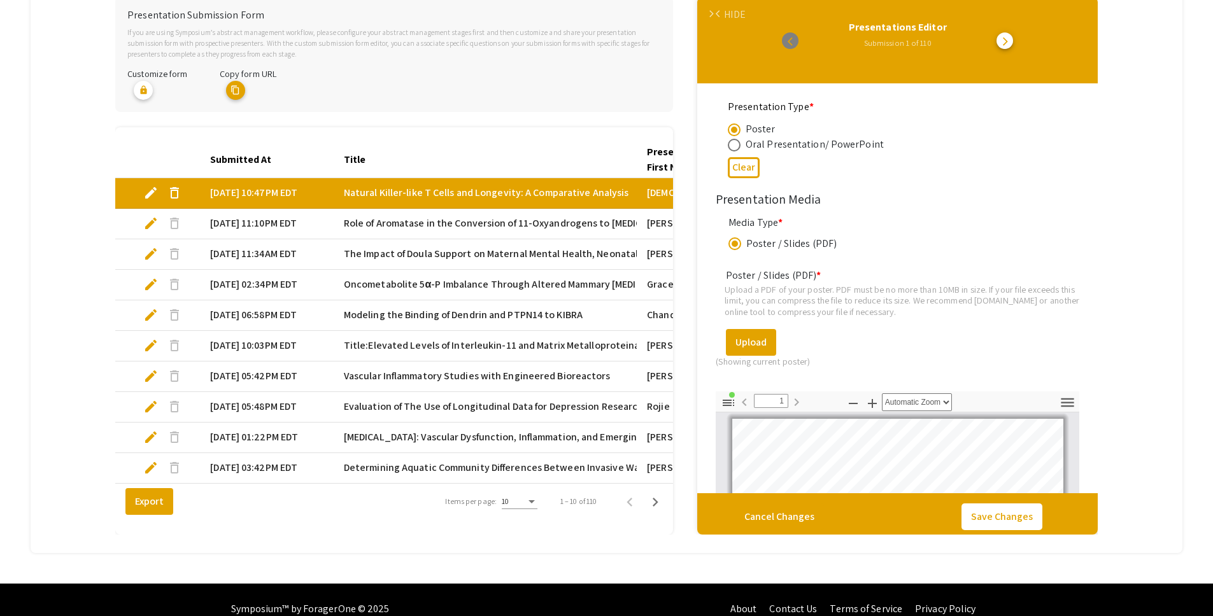
scroll to position [1735, 0]
click at [78, 249] on mat-tab-group "Abstract Management Submissions Abstract Booklet Helpful articles Presentation …" at bounding box center [607, 213] width 1152 height 679
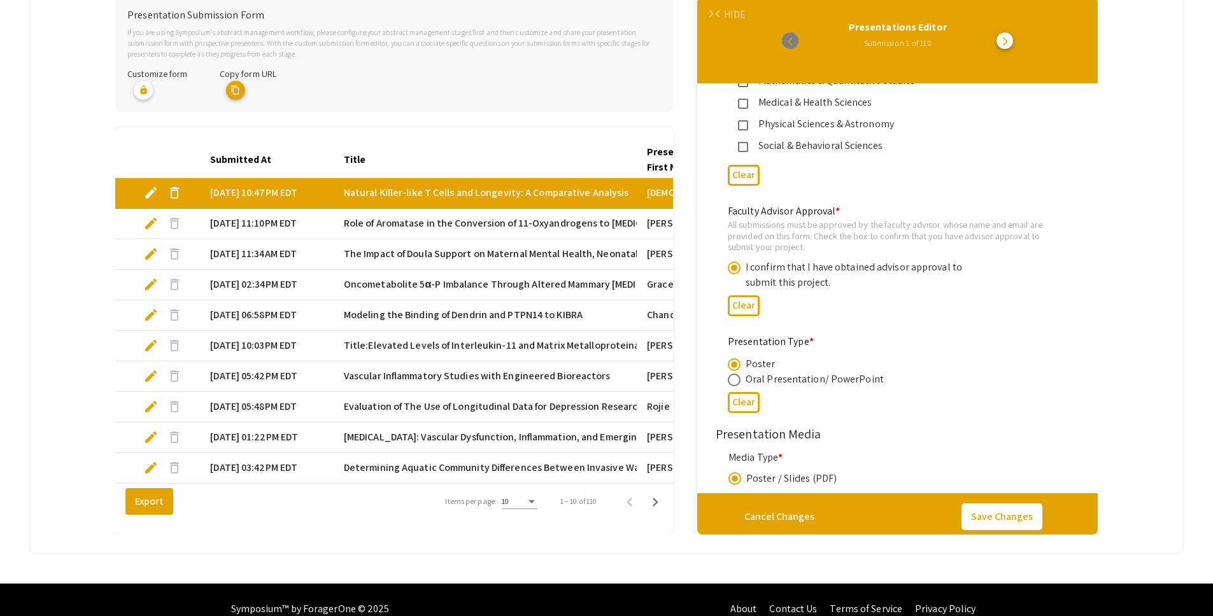
scroll to position [1320, 0]
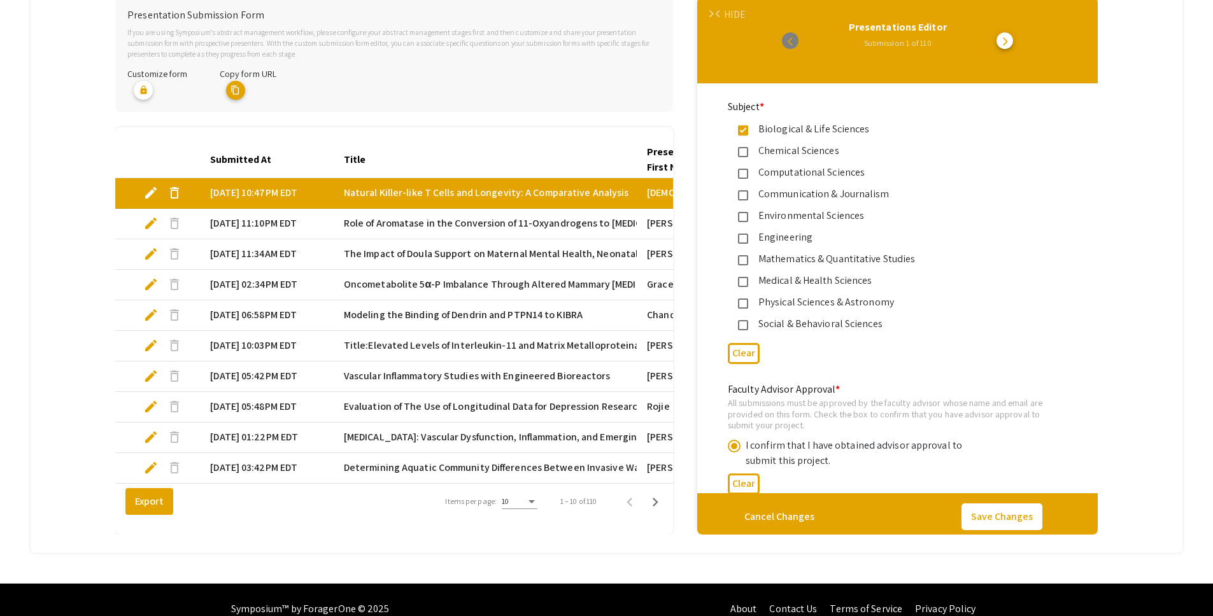
click at [722, 11] on span "arrow_back_ios" at bounding box center [720, 14] width 8 height 8
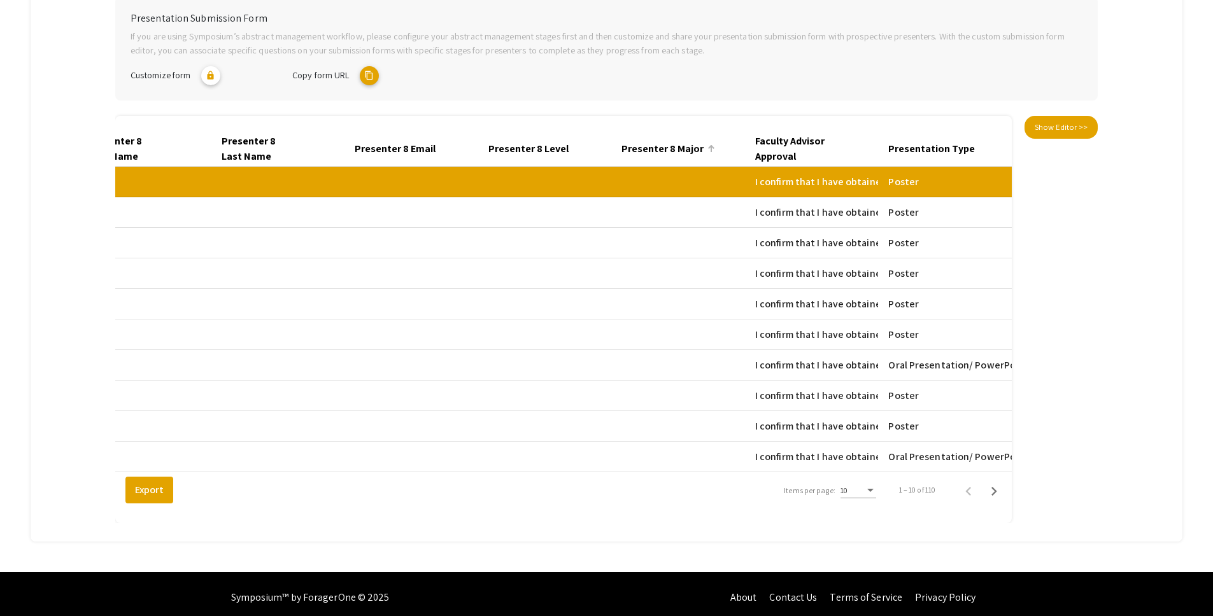
scroll to position [0, 6219]
click at [1126, 265] on mat-tab-group "Abstract Management Submissions Abstract Booklet Helpful articles Presentation …" at bounding box center [607, 208] width 1152 height 668
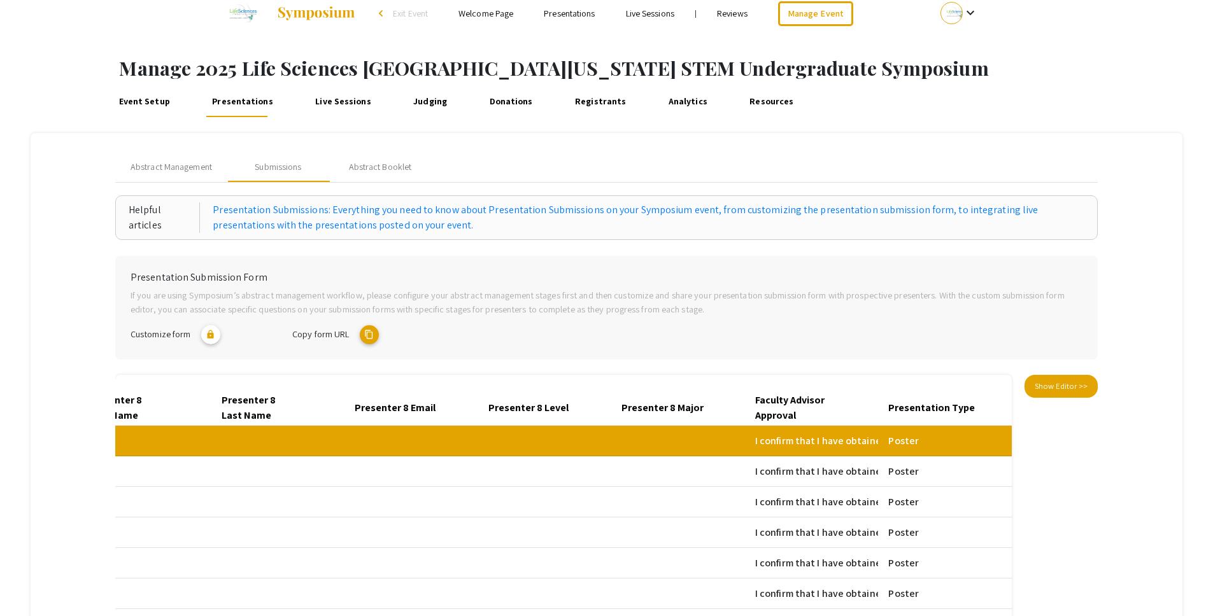
scroll to position [0, 0]
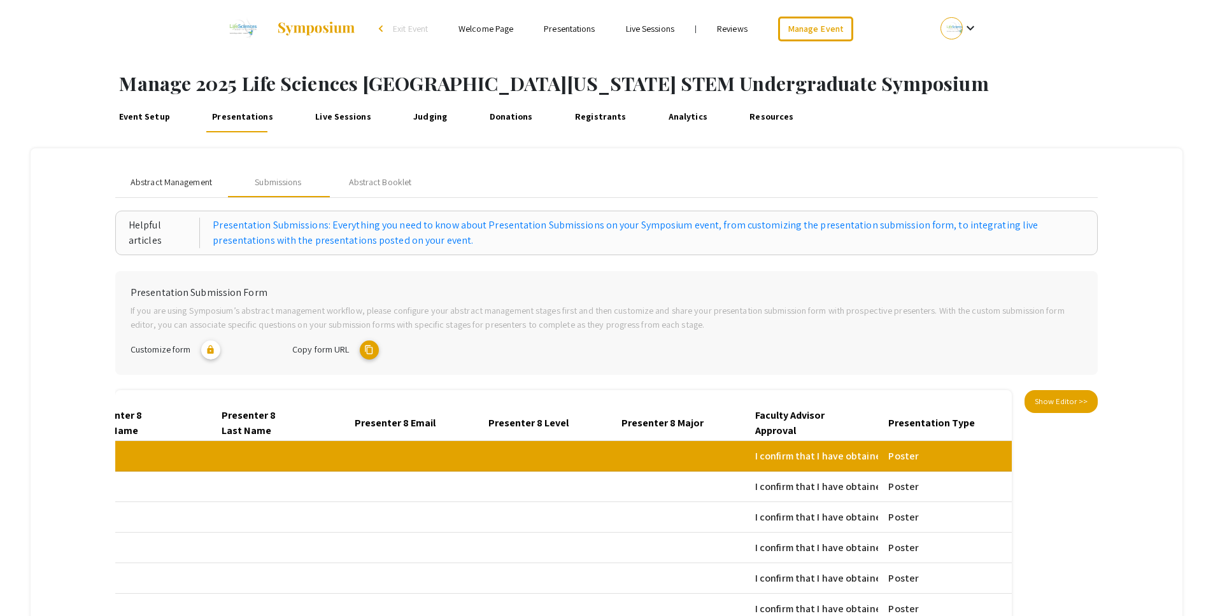
click at [160, 183] on span "Abstract Management" at bounding box center [171, 182] width 81 height 13
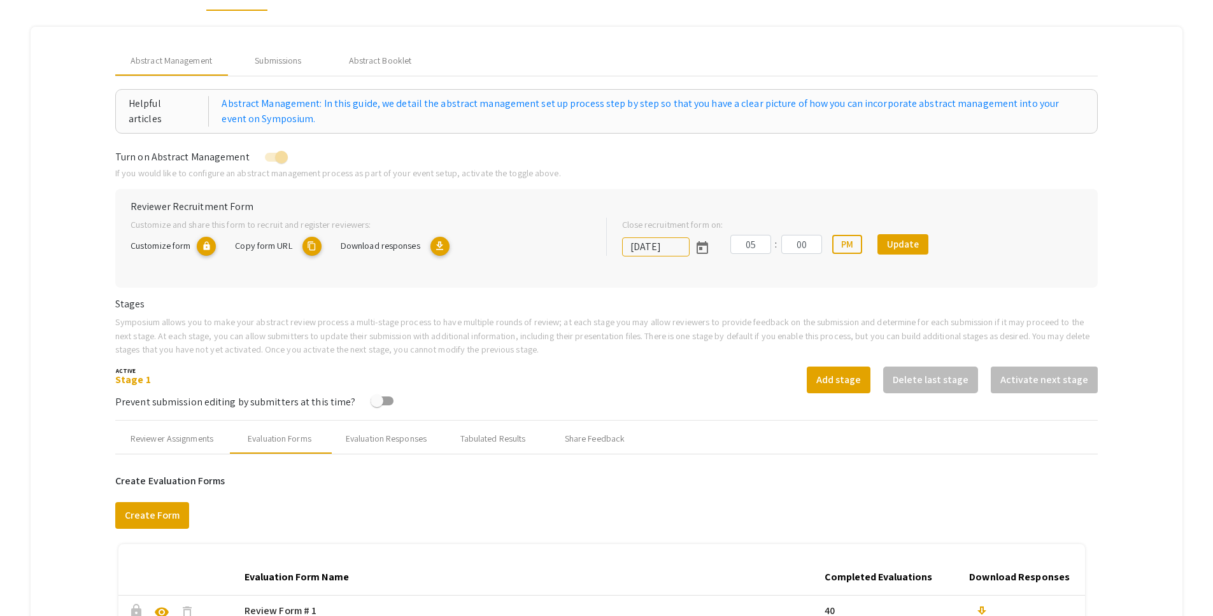
scroll to position [42, 0]
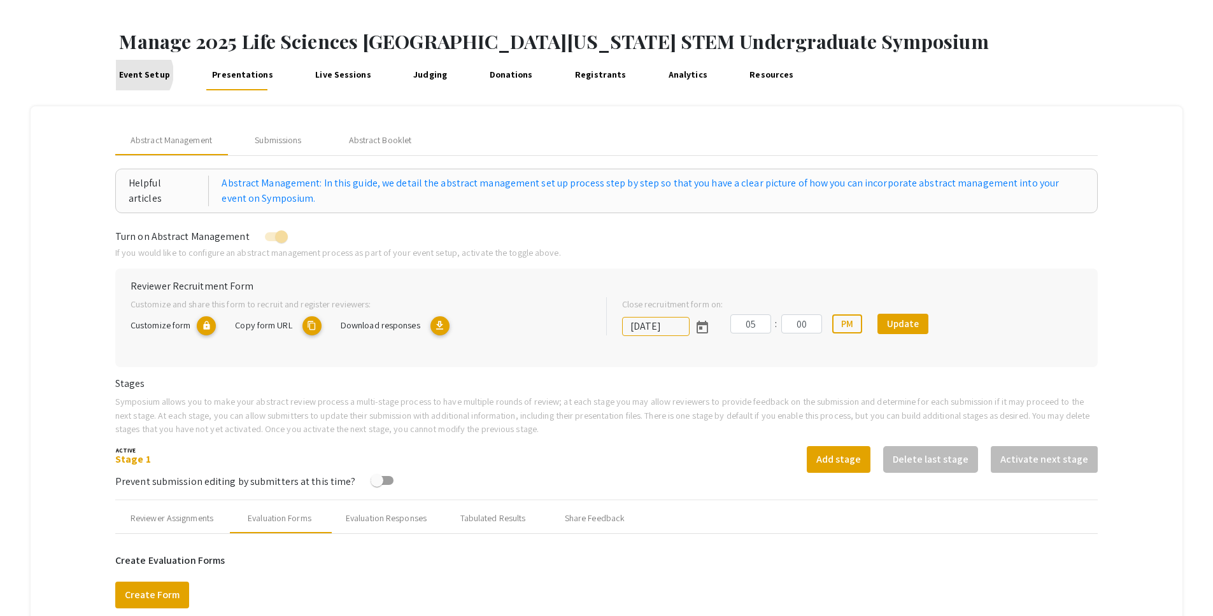
click at [138, 73] on link "Event Setup" at bounding box center [144, 75] width 57 height 31
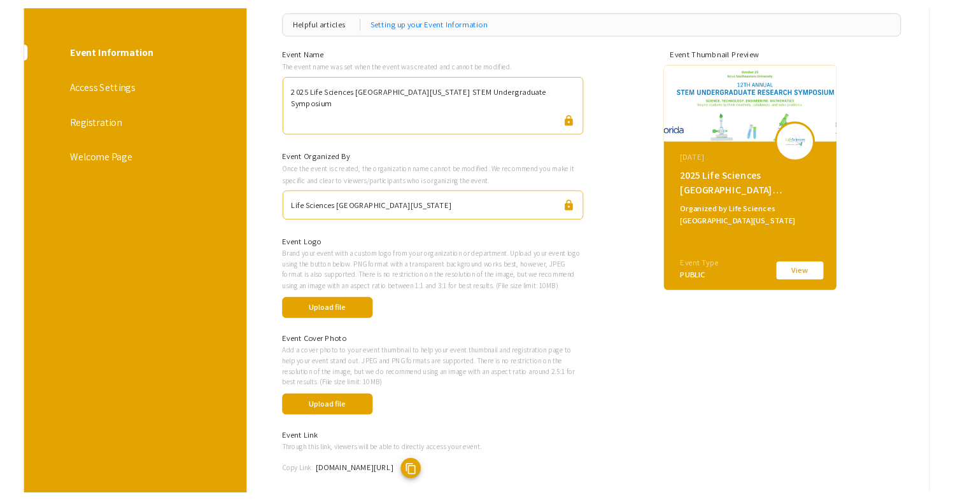
scroll to position [167, 0]
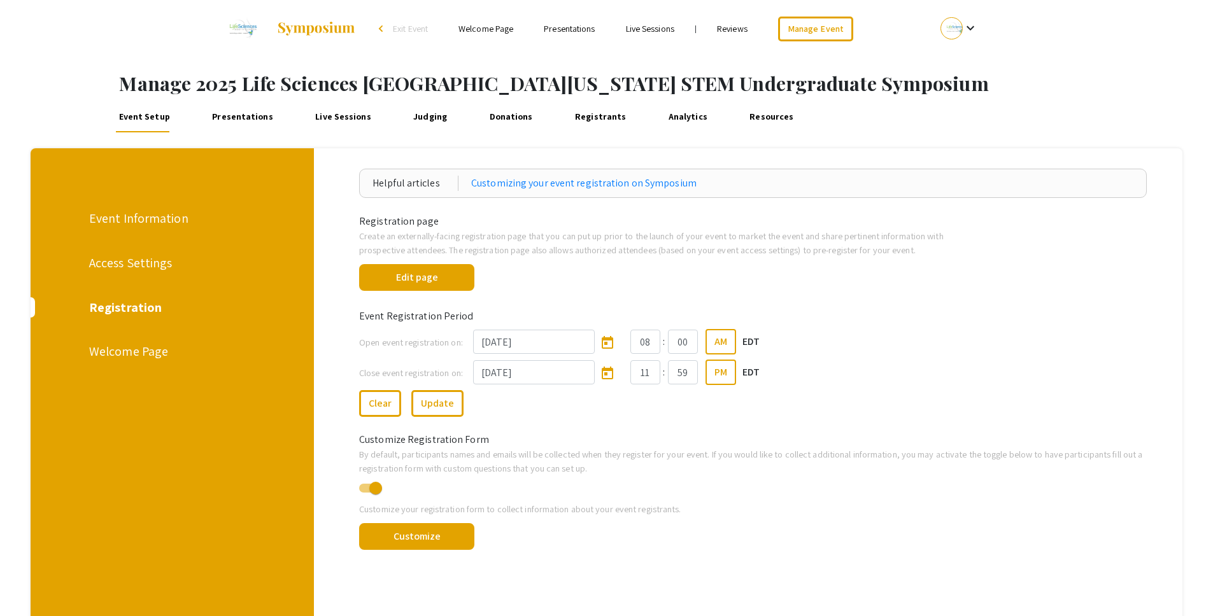
click at [137, 346] on div "Welcome Page" at bounding box center [171, 351] width 164 height 19
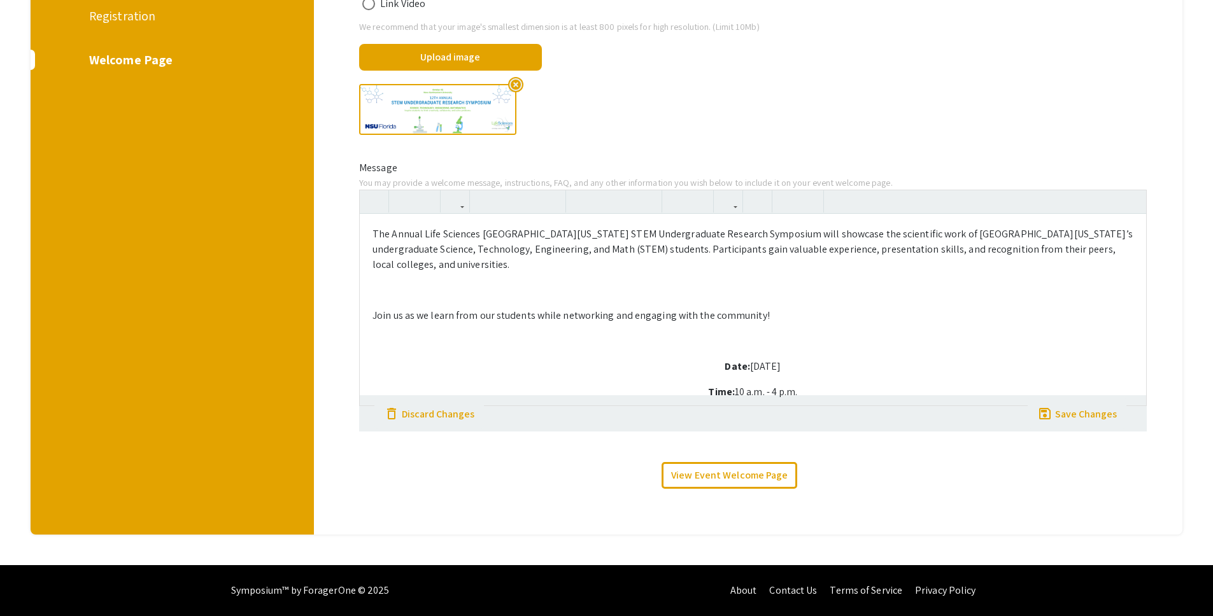
click at [846, 346] on div "The Annual Life Sciences South Florida STEM Undergraduate Research Symposium wi…" at bounding box center [753, 309] width 786 height 191
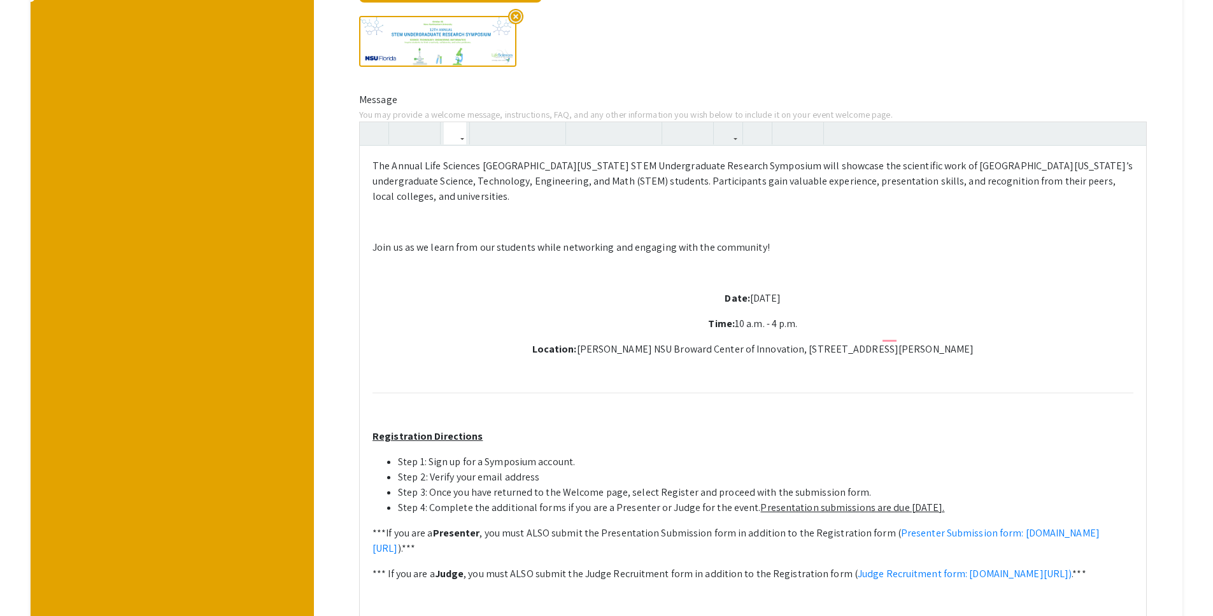
scroll to position [449, 0]
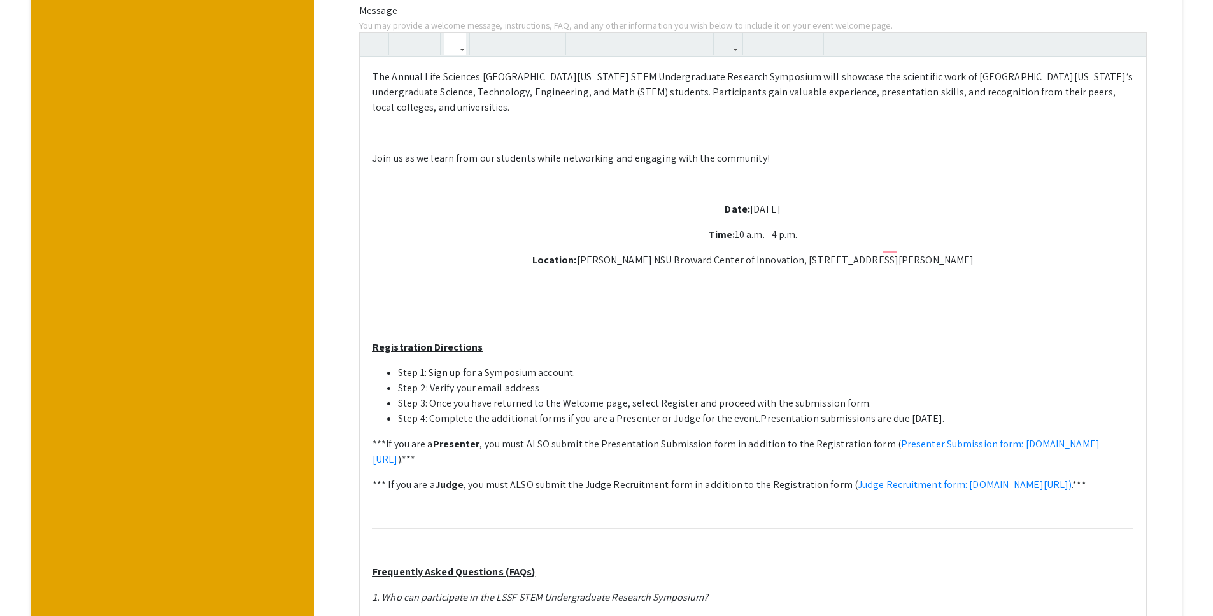
click at [849, 487] on p "*** If you are a Judge , you must ALSO submit the Judge Recruitment form in add…" at bounding box center [752, 484] width 761 height 15
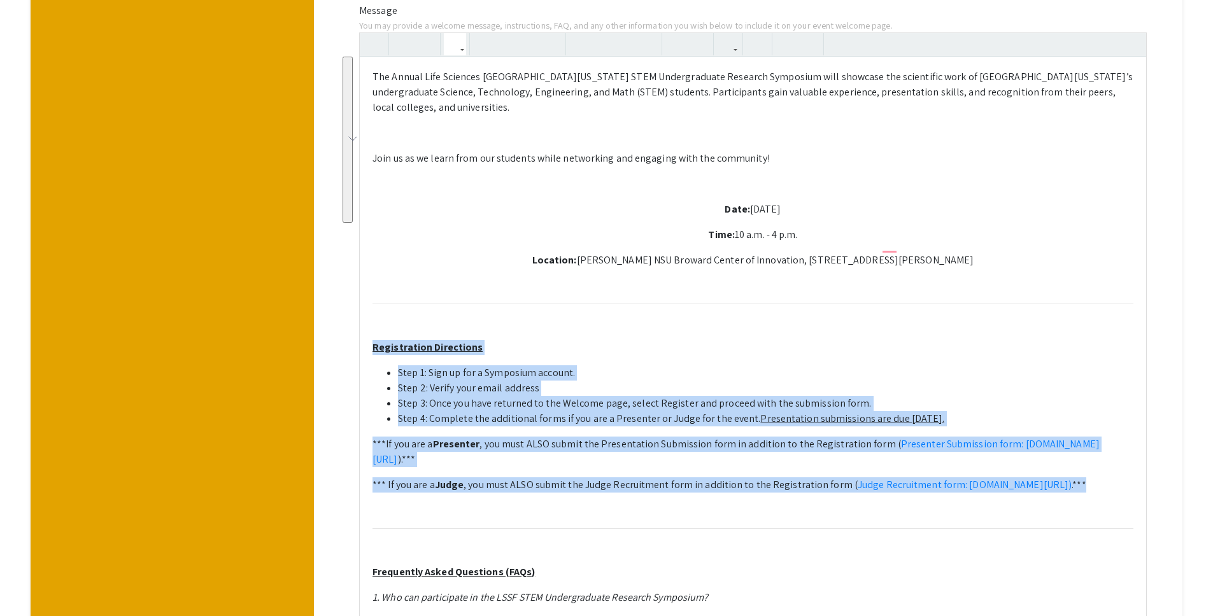
drag, startPoint x: 790, startPoint y: 485, endPoint x: 374, endPoint y: 335, distance: 442.6
copy div "Registration Directions Step 1: Sign up for a Symposium account. Step 2: Verify…"
type textarea "<p>The Annual Life Sciences South Florida STEM Undergraduate Research Symposium…"
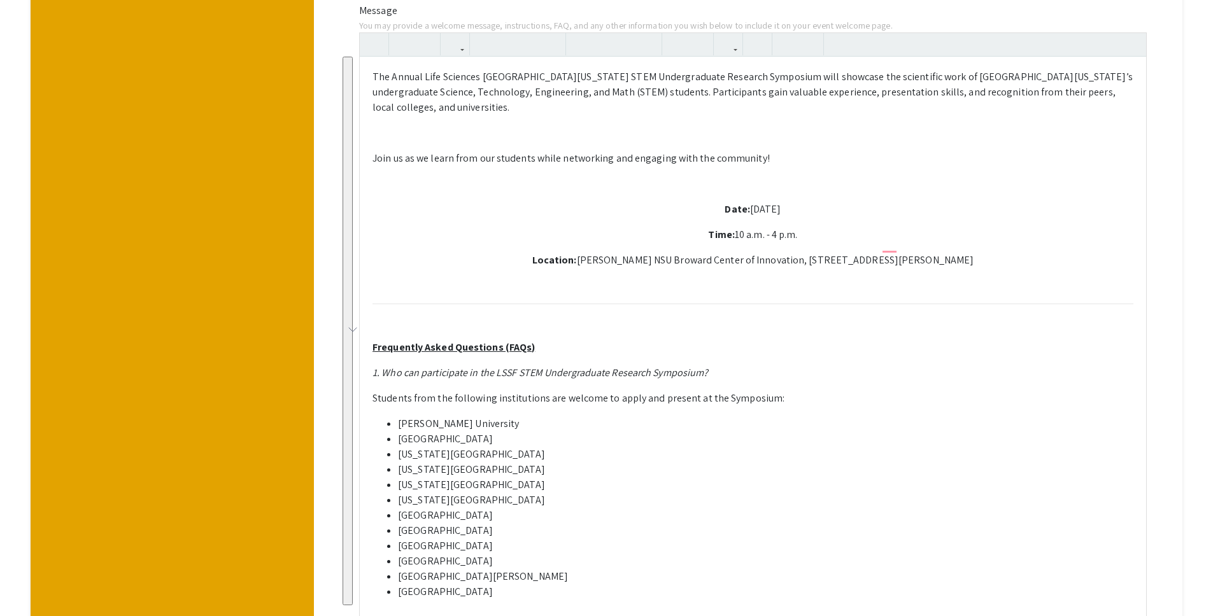
type textarea "<p>The Annual Life Sciences South Florida STEM Undergraduate Research Symposium…"
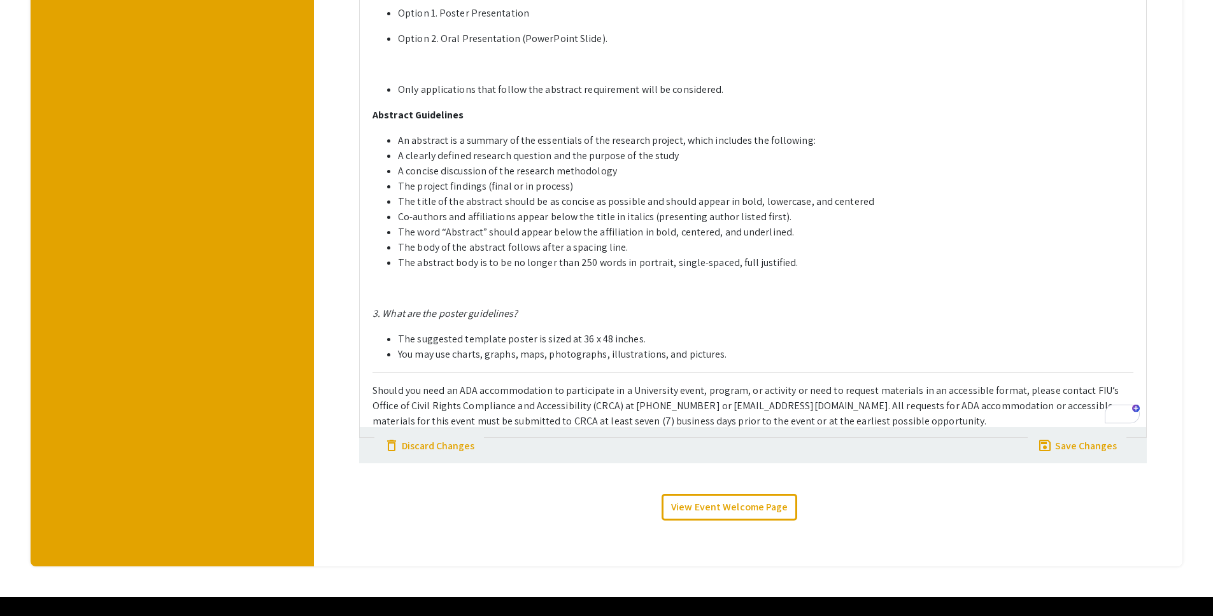
scroll to position [1161, 0]
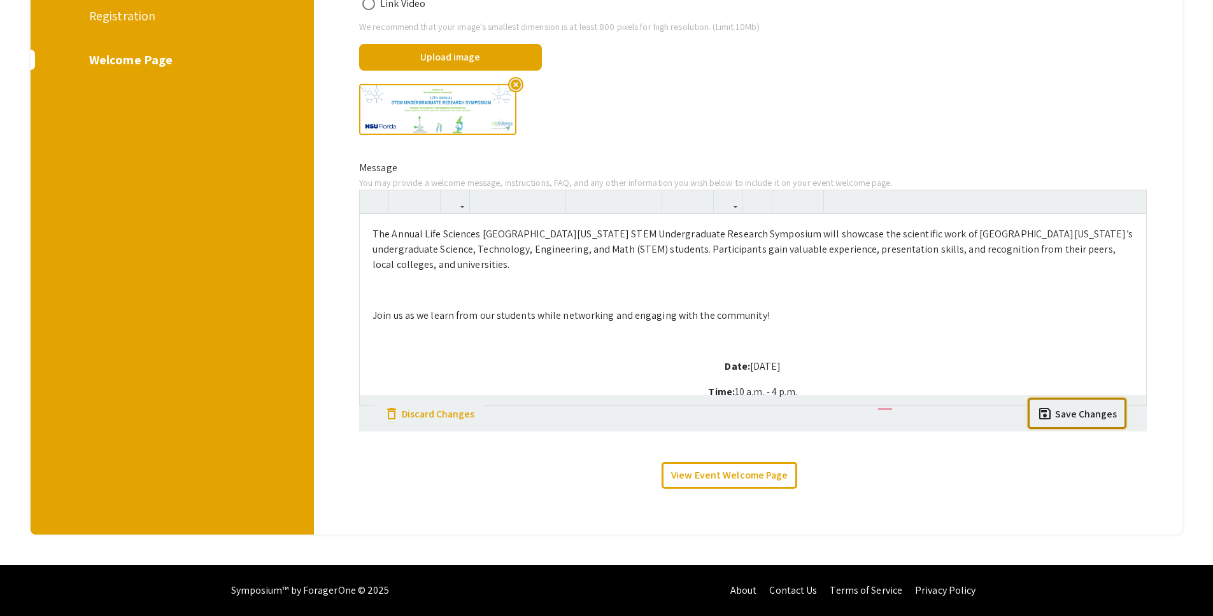
click at [1096, 413] on div "Save Changes" at bounding box center [1086, 414] width 62 height 15
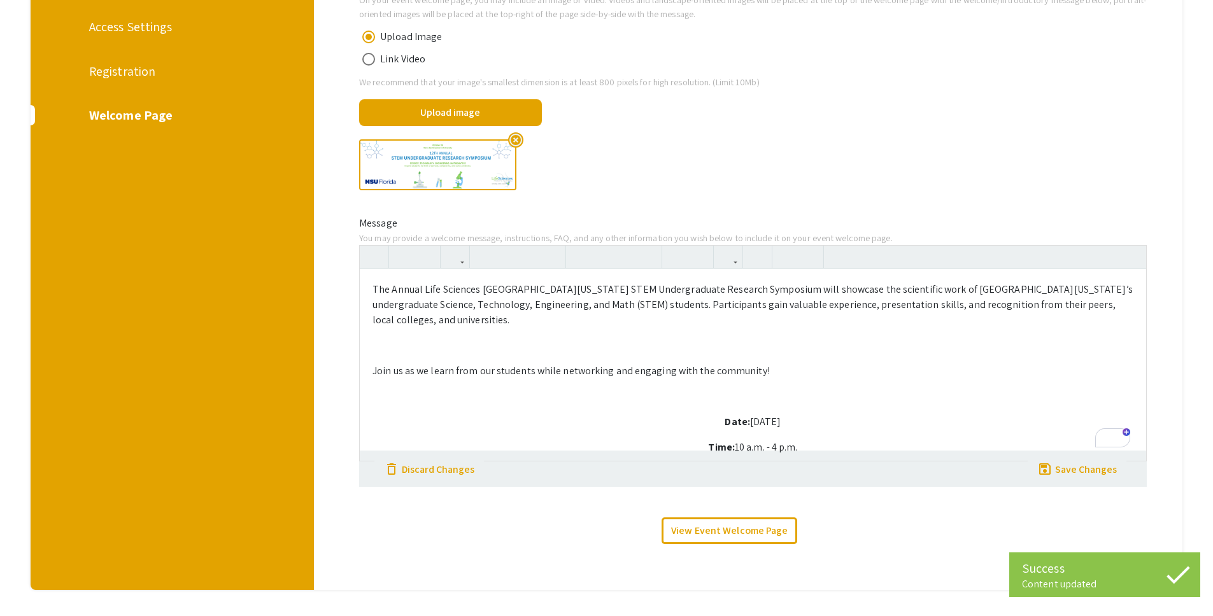
scroll to position [39, 0]
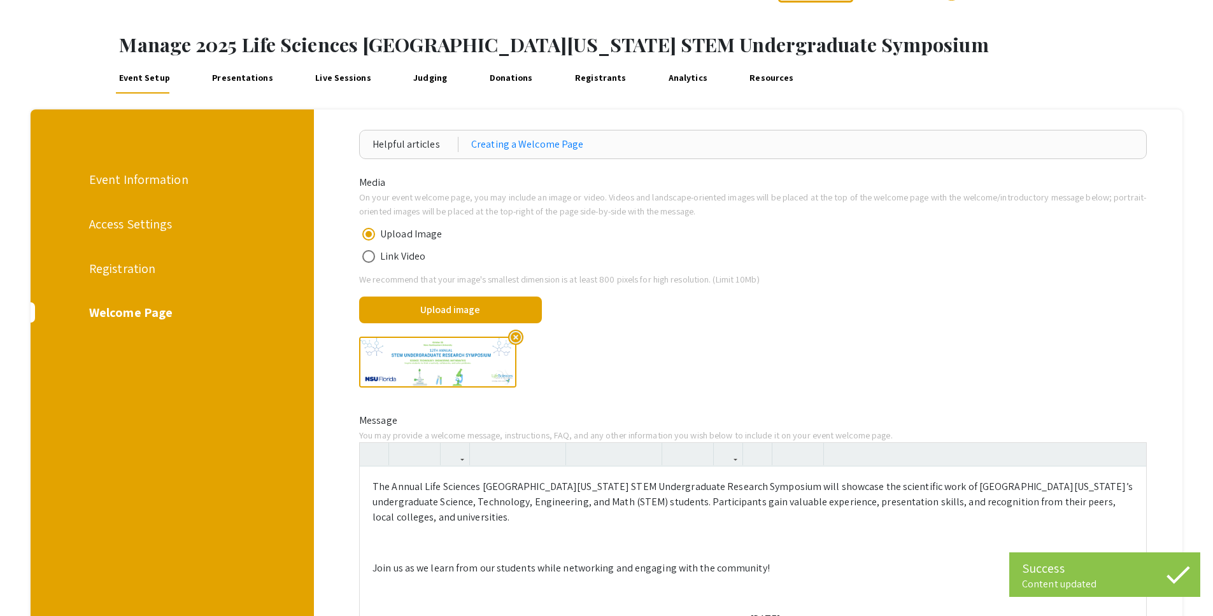
click at [132, 270] on div "Registration" at bounding box center [171, 268] width 164 height 19
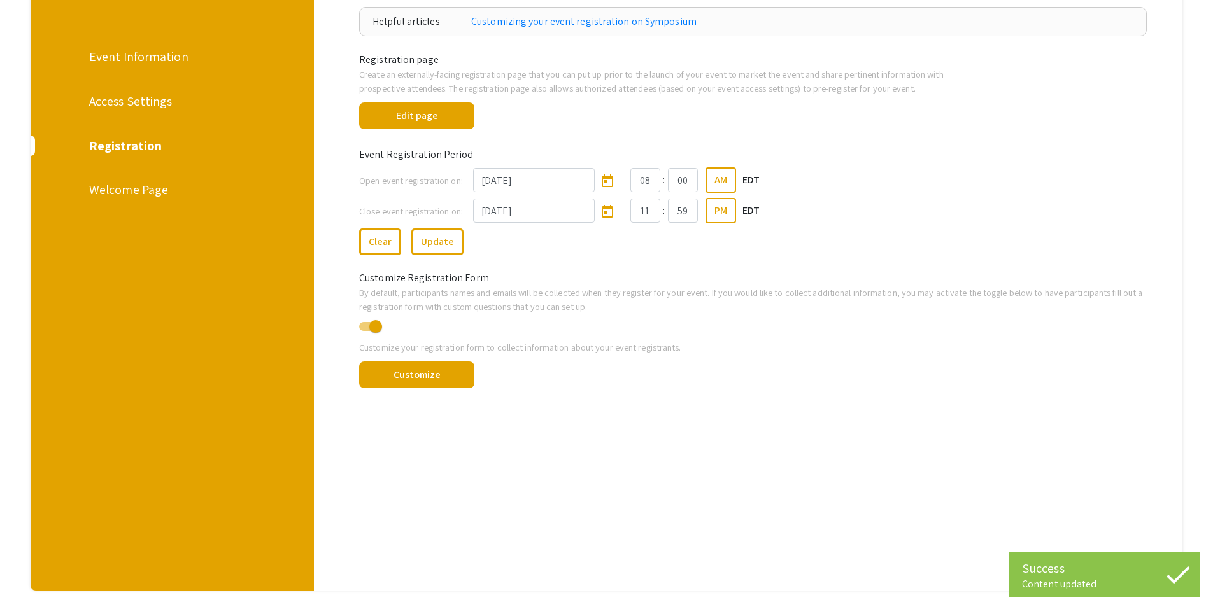
scroll to position [218, 0]
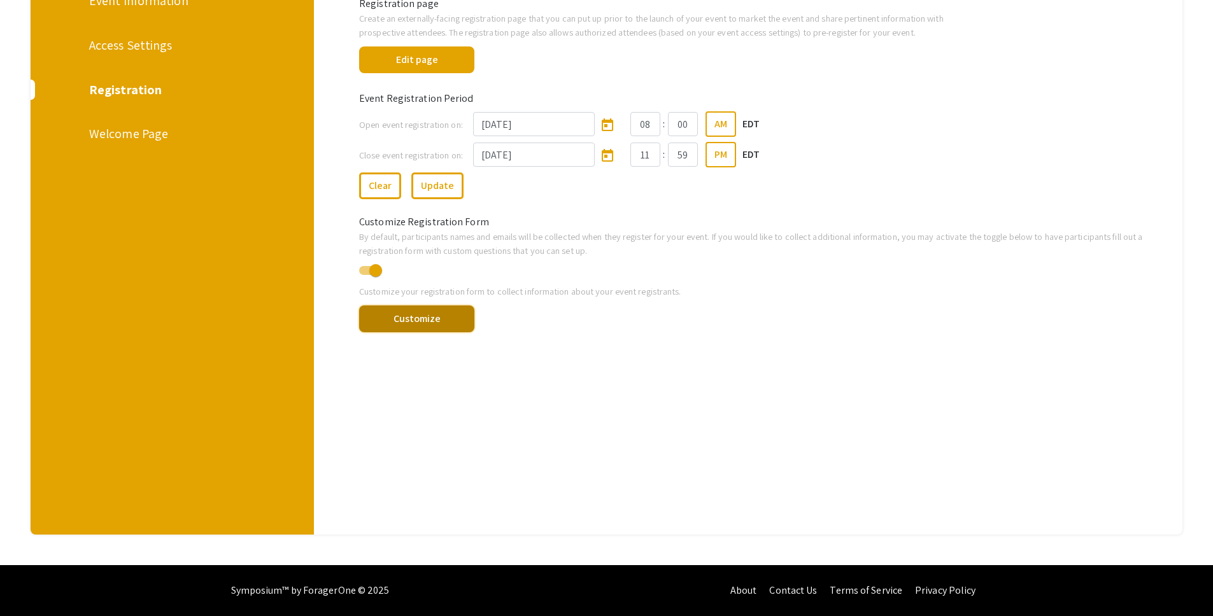
click at [405, 316] on button "Customize" at bounding box center [416, 319] width 115 height 27
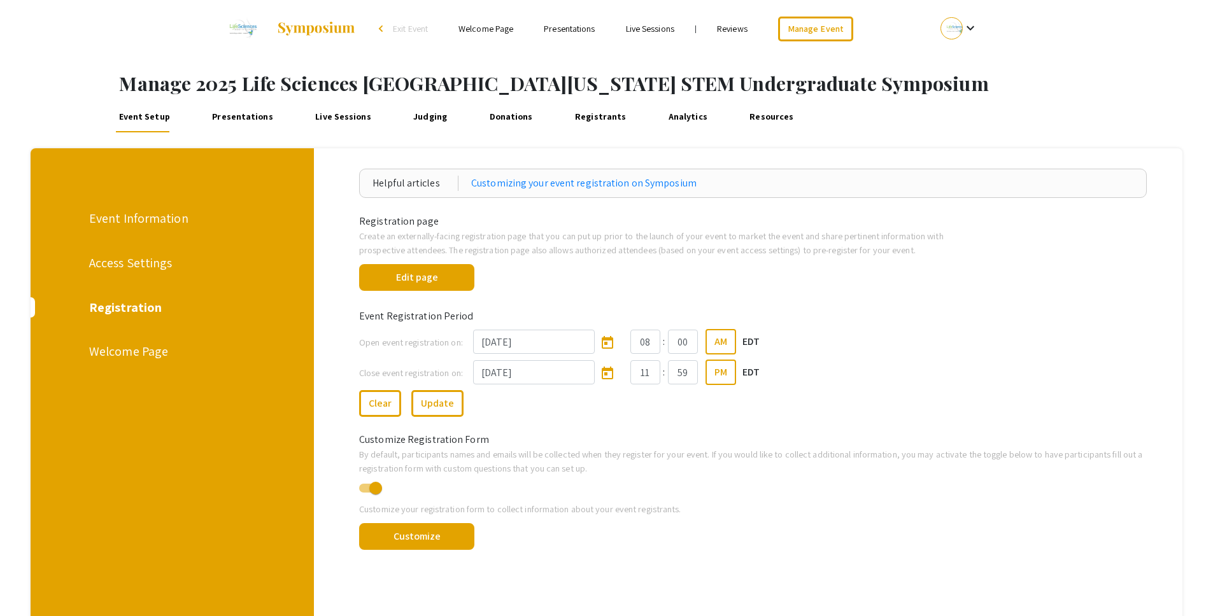
scroll to position [218, 0]
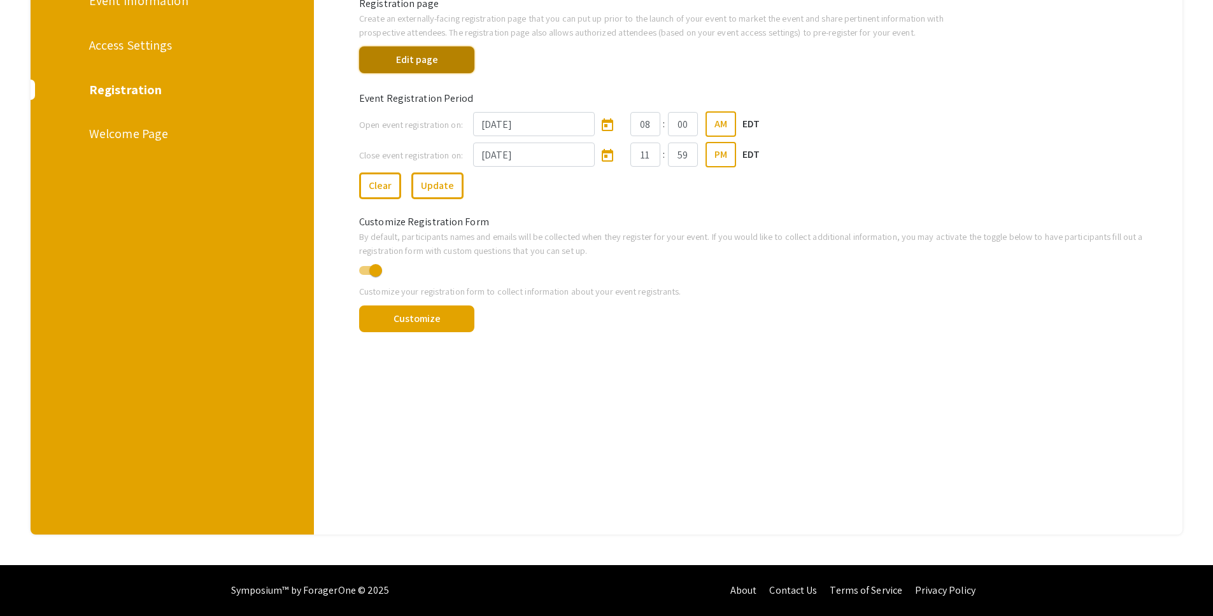
click at [393, 60] on button "Edit page" at bounding box center [416, 59] width 115 height 27
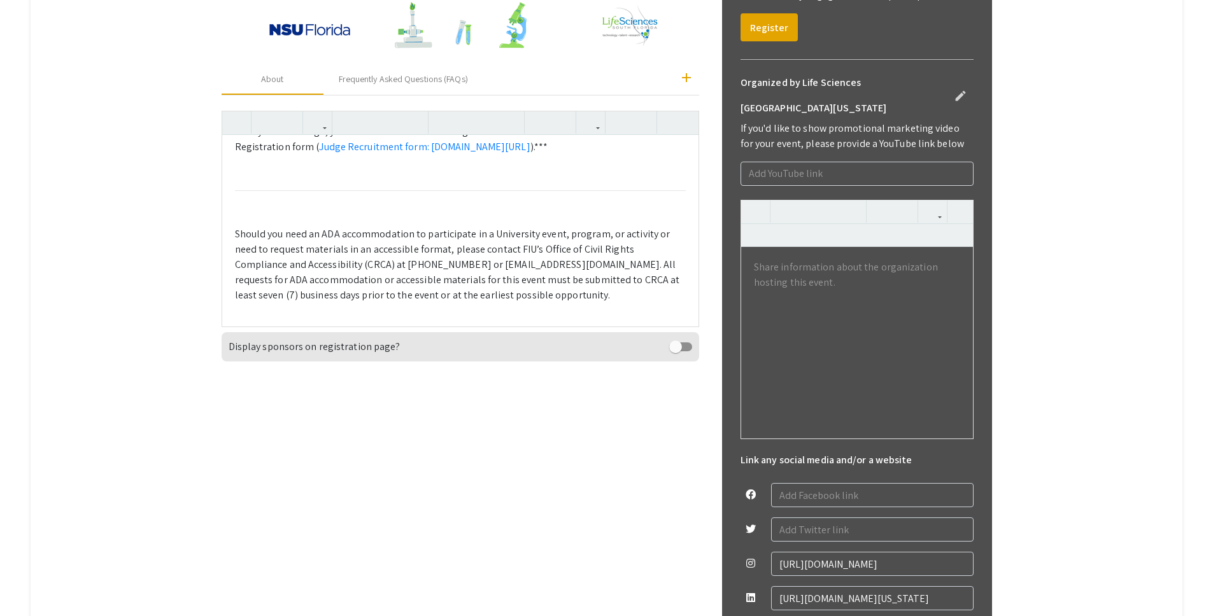
scroll to position [442, 0]
click at [379, 198] on div "Welcome to the 12th Annual Life Sciences South Florida STEM Undergraduate Resea…" at bounding box center [460, 230] width 476 height 191
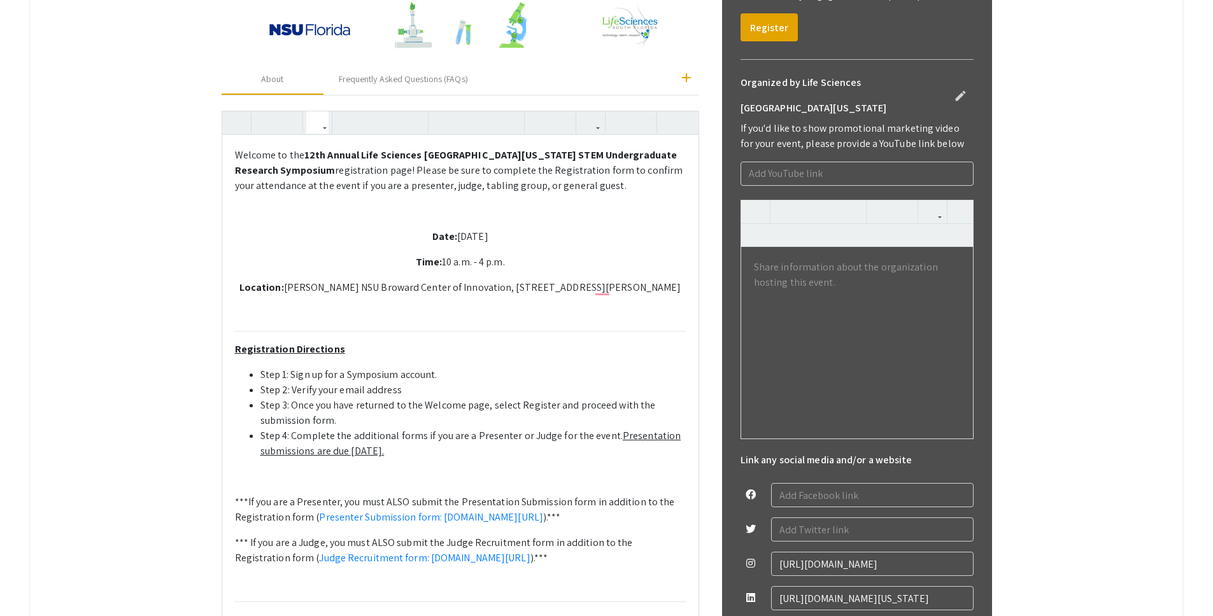
click at [448, 477] on div "Welcome to the 12th Annual Life Sciences South Florida STEM Undergraduate Resea…" at bounding box center [460, 459] width 476 height 648
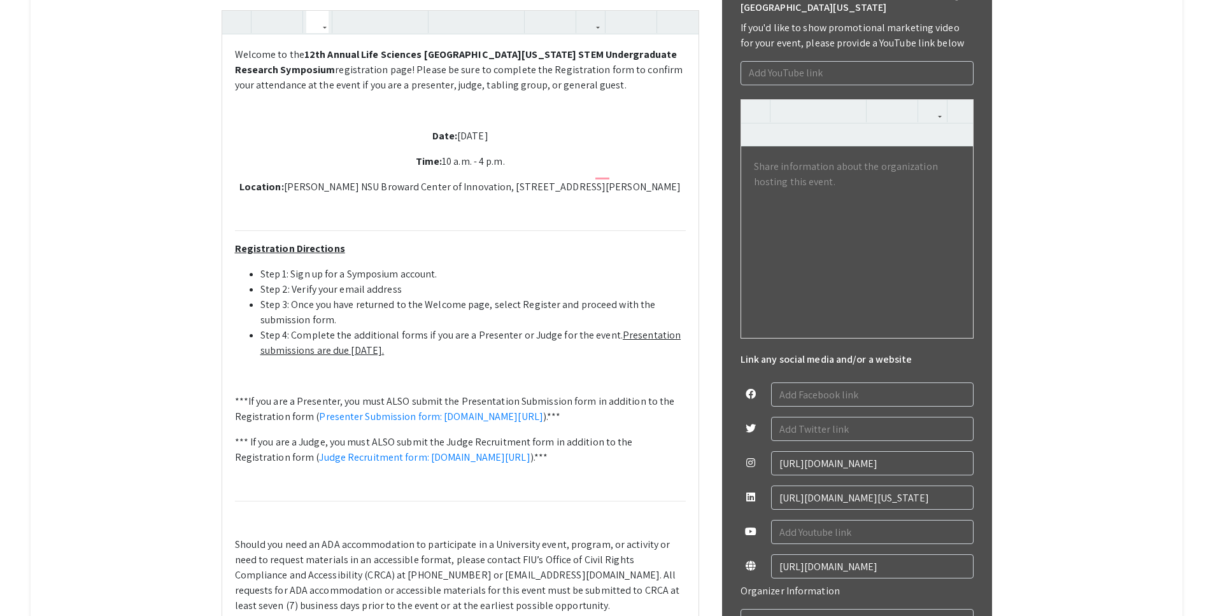
scroll to position [557, 0]
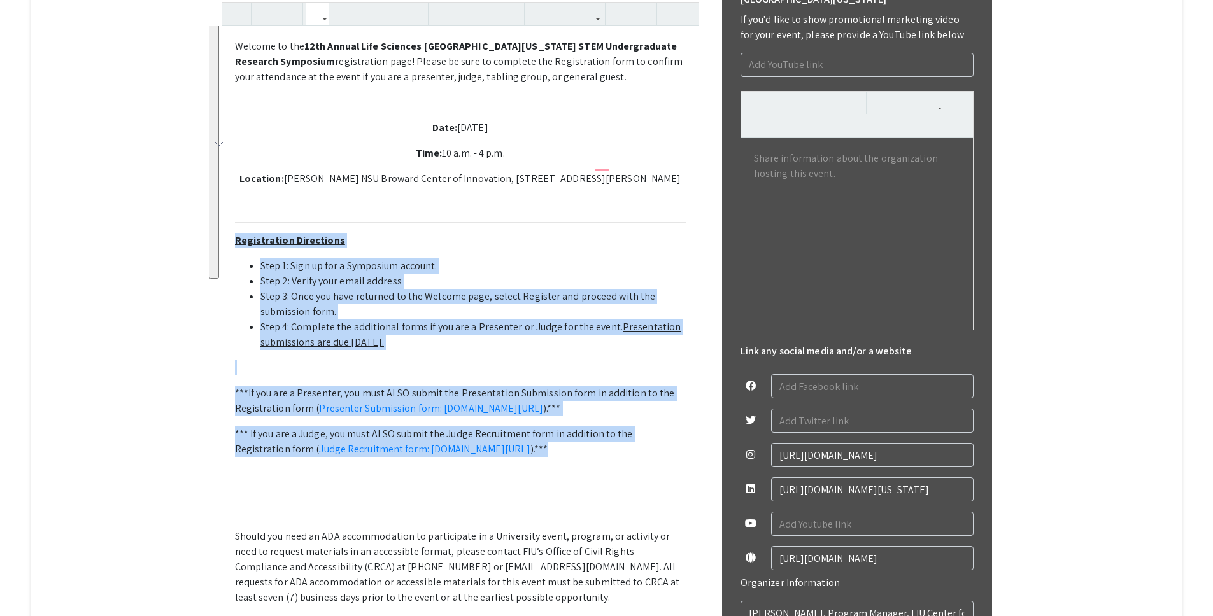
drag, startPoint x: 365, startPoint y: 501, endPoint x: 236, endPoint y: 241, distance: 290.1
click at [236, 241] on div "Welcome to the 12th Annual Life Sciences South Florida STEM Undergraduate Resea…" at bounding box center [460, 350] width 476 height 648
click at [431, 286] on li "Step 2: Verify your email address" at bounding box center [472, 281] width 425 height 15
drag, startPoint x: 333, startPoint y: 496, endPoint x: 236, endPoint y: 237, distance: 276.2
click at [236, 237] on div "Welcome to the 12th Annual Life Sciences South Florida STEM Undergraduate Resea…" at bounding box center [460, 350] width 476 height 648
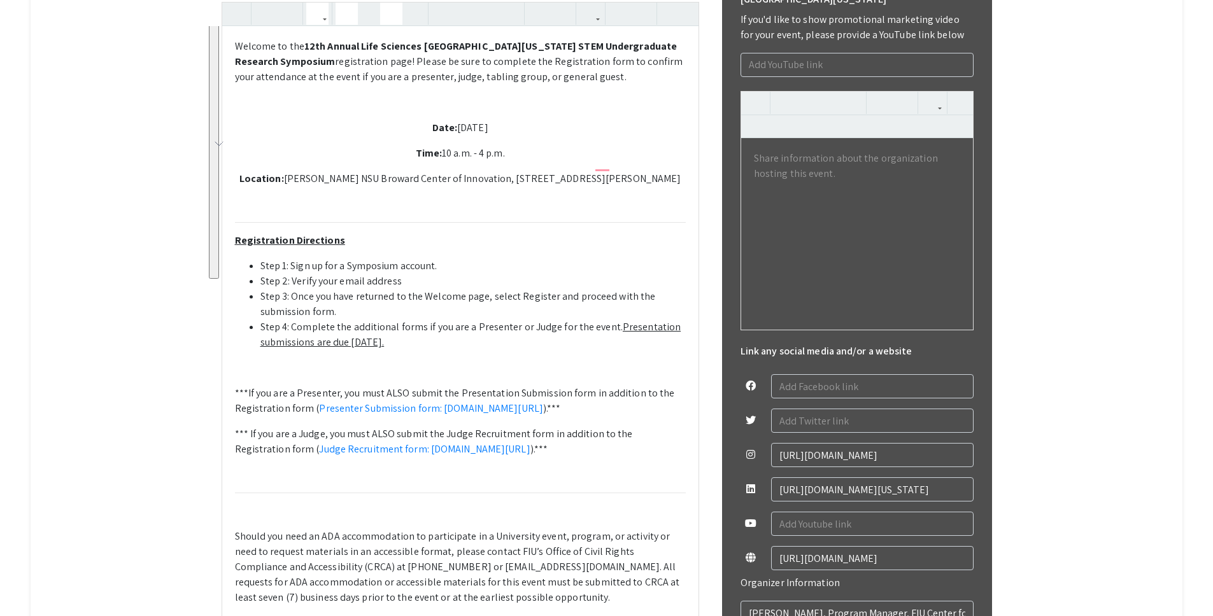
scroll to position [572, 0]
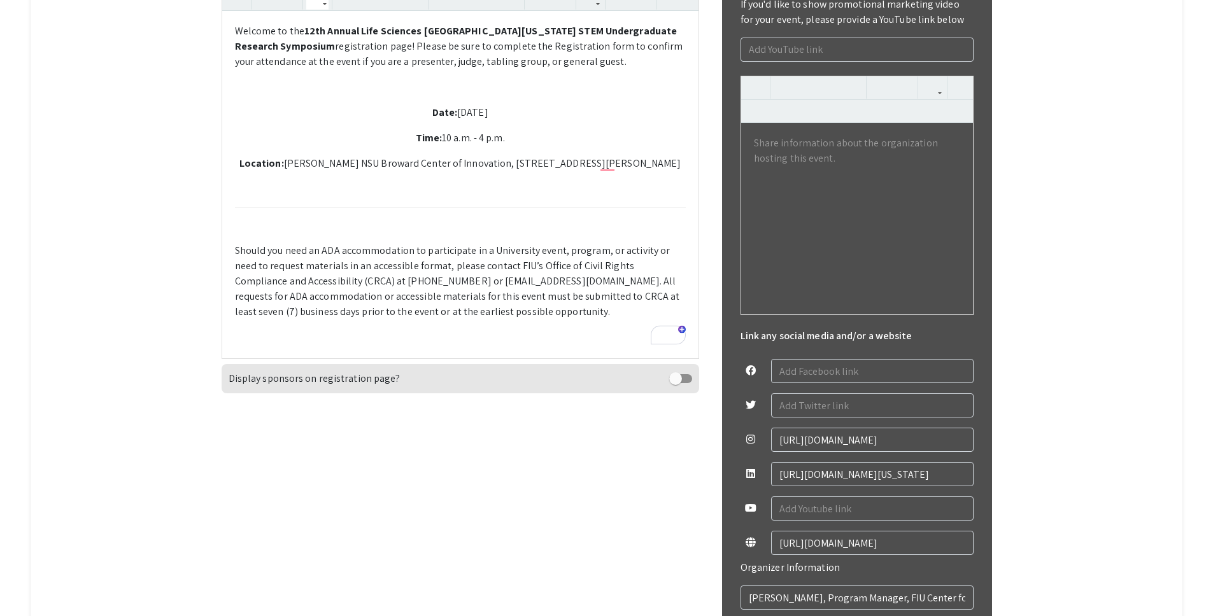
type textarea "<p>Welcome to the <strong>12th Annual Life Sciences South Florida STEM Undergra…"
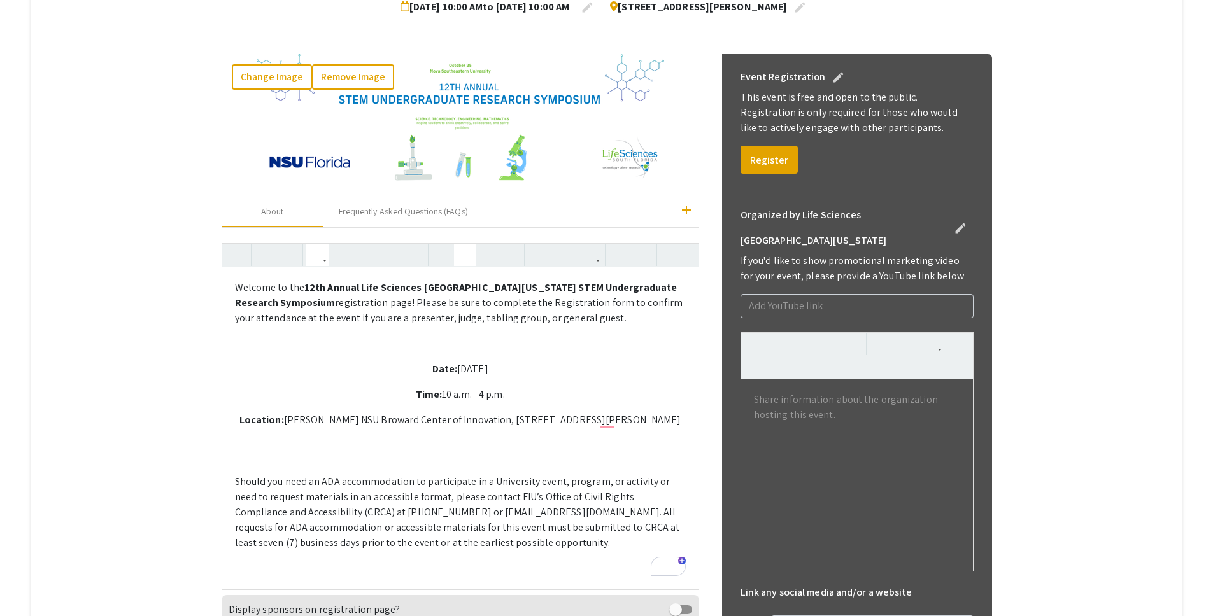
scroll to position [90, 0]
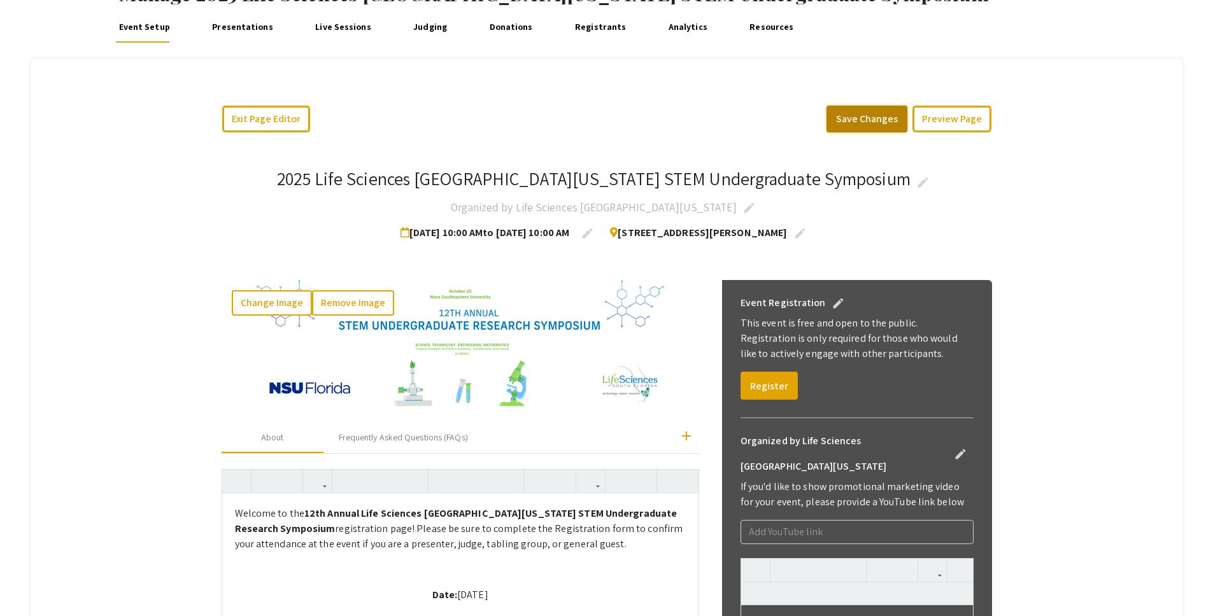
click at [863, 117] on button "Save Changes" at bounding box center [866, 119] width 81 height 27
click at [578, 22] on link "Registrants" at bounding box center [600, 27] width 57 height 31
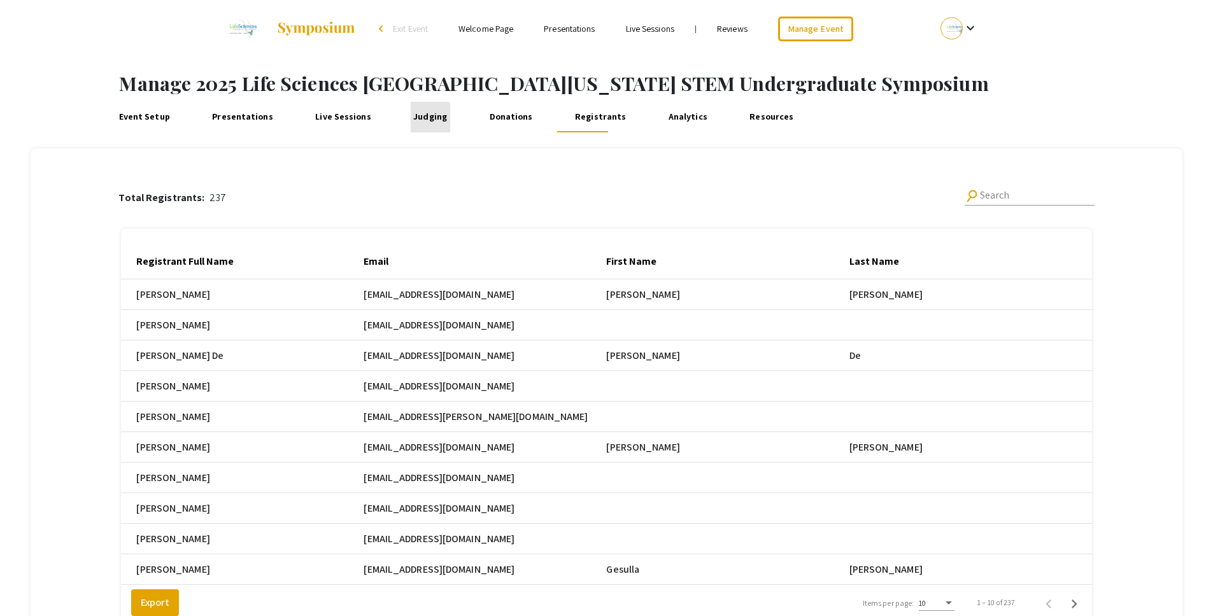
click at [418, 121] on link "Judging" at bounding box center [430, 117] width 39 height 31
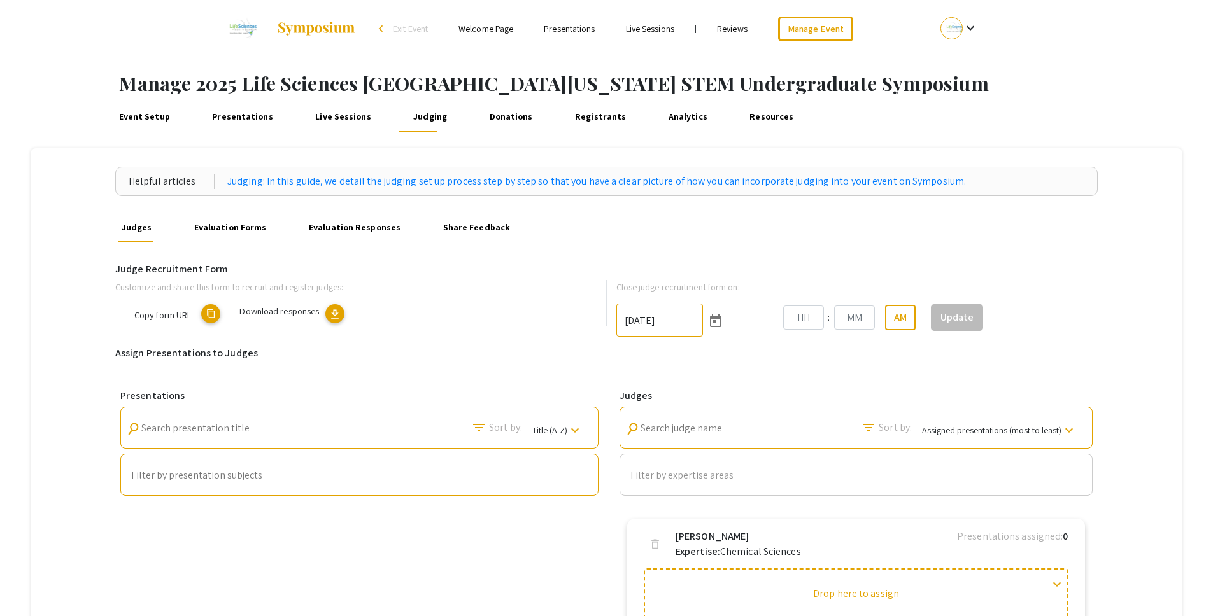
type input "10/25/2025"
type input "06"
type input "00"
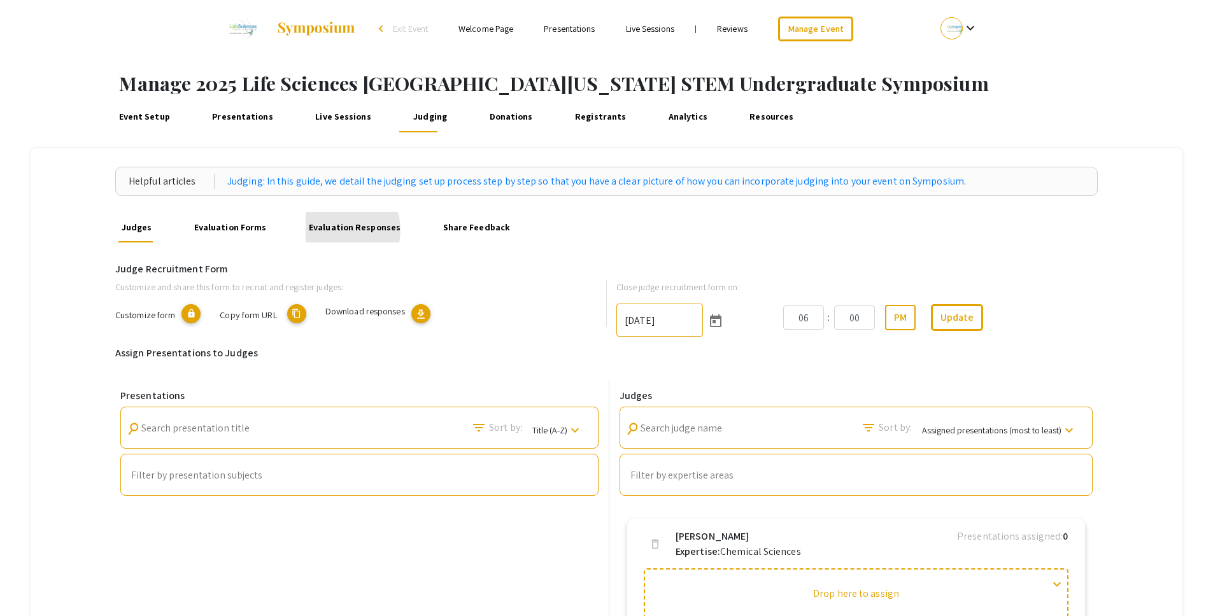
click at [336, 230] on link "Evaluation Responses" at bounding box center [355, 227] width 98 height 31
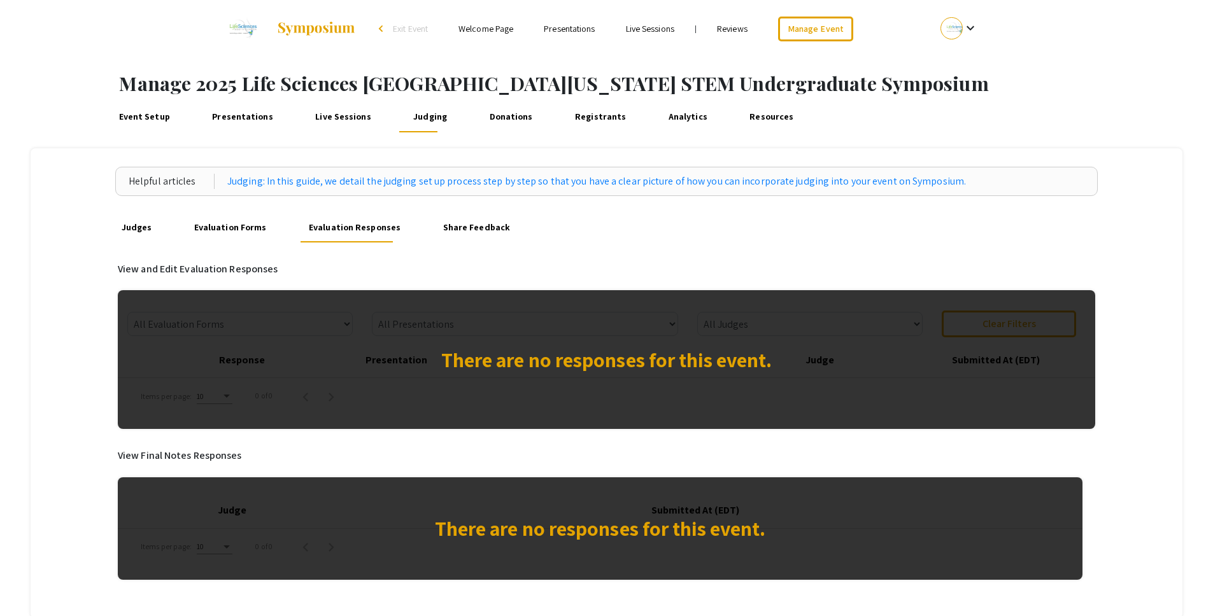
click at [1098, 225] on div "Judges Evaluation Forms Evaluation Responses Share Feedback" at bounding box center [606, 227] width 982 height 31
click at [257, 223] on link "Evaluation Forms" at bounding box center [230, 227] width 78 height 31
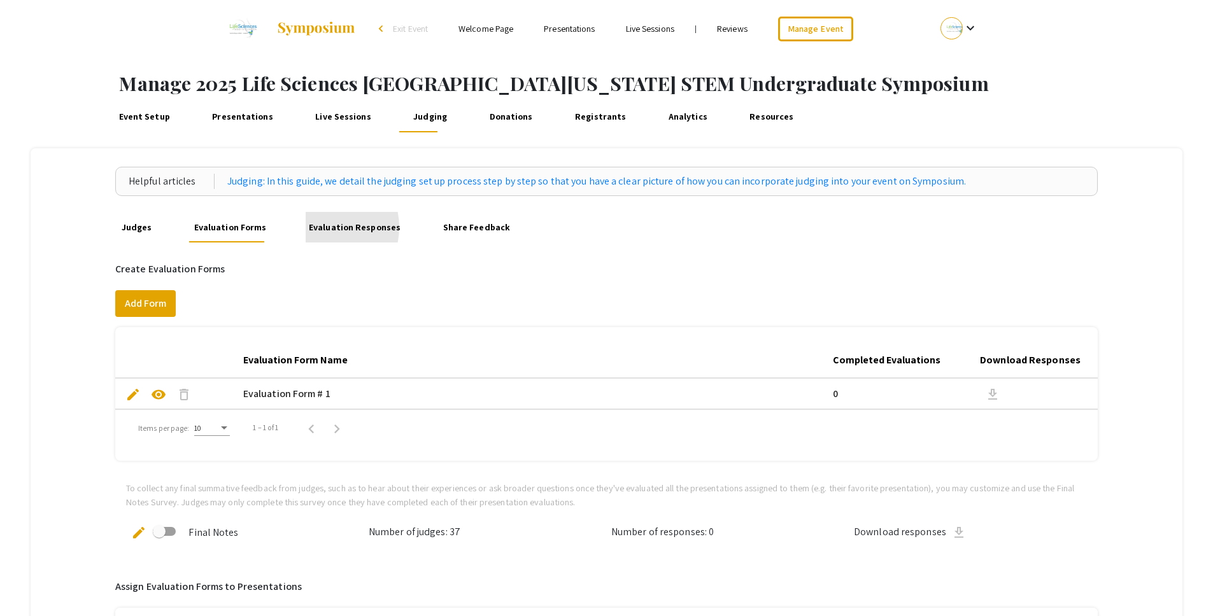
click at [321, 227] on link "Evaluation Responses" at bounding box center [355, 227] width 98 height 31
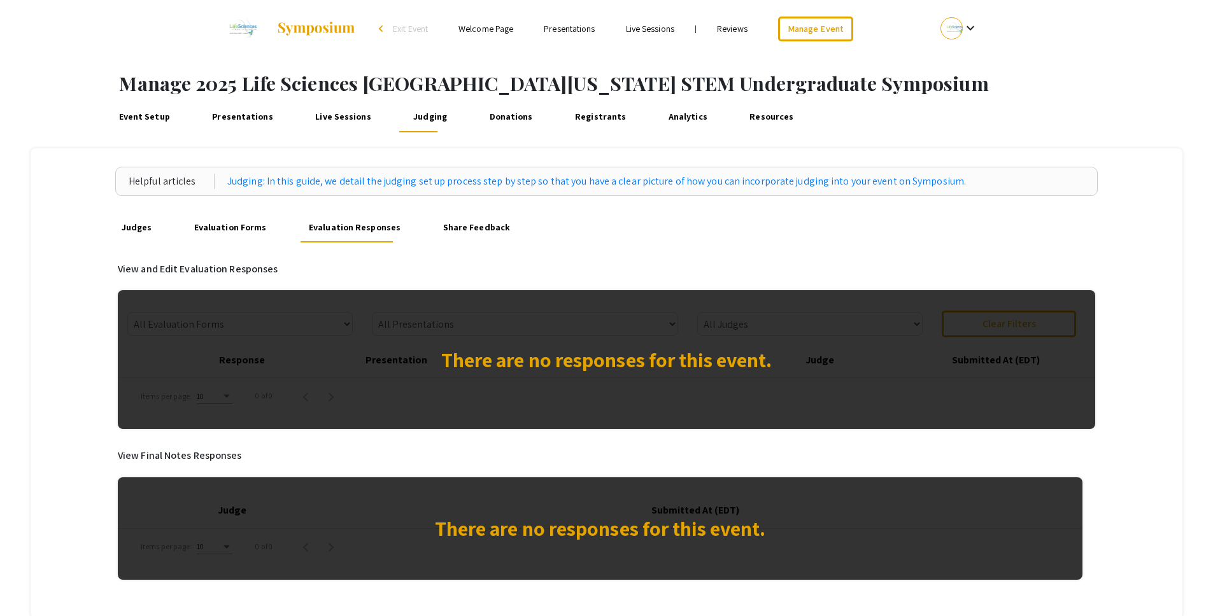
click at [460, 234] on link "Share Feedback" at bounding box center [476, 227] width 73 height 31
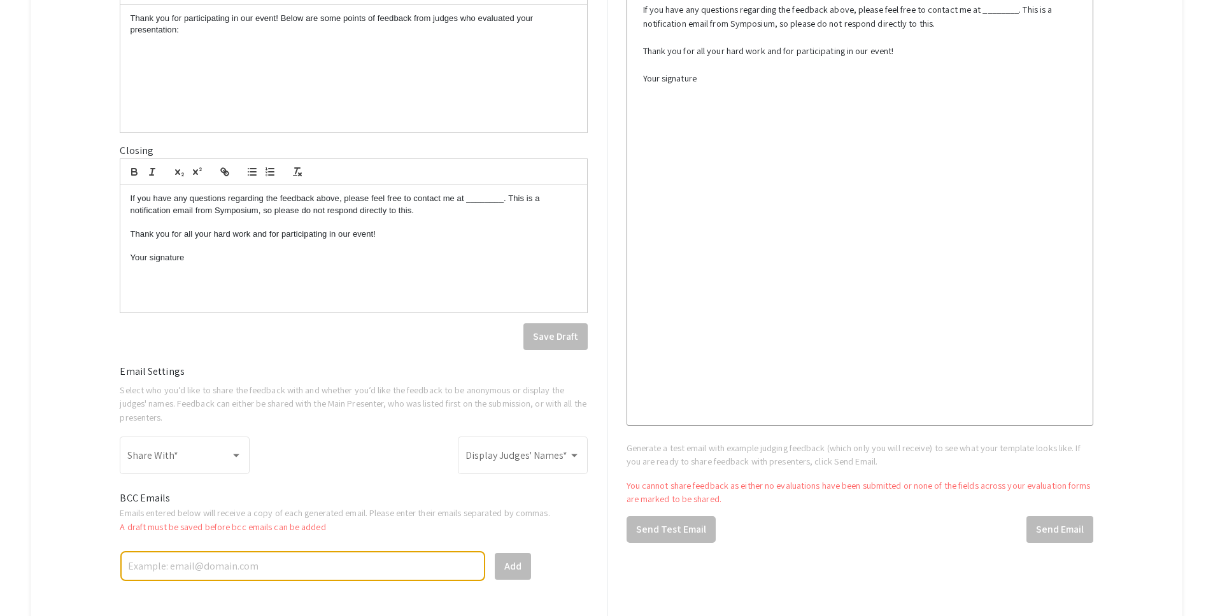
scroll to position [430, 0]
click at [205, 458] on span at bounding box center [178, 456] width 103 height 11
click at [76, 376] on div at bounding box center [606, 308] width 1213 height 616
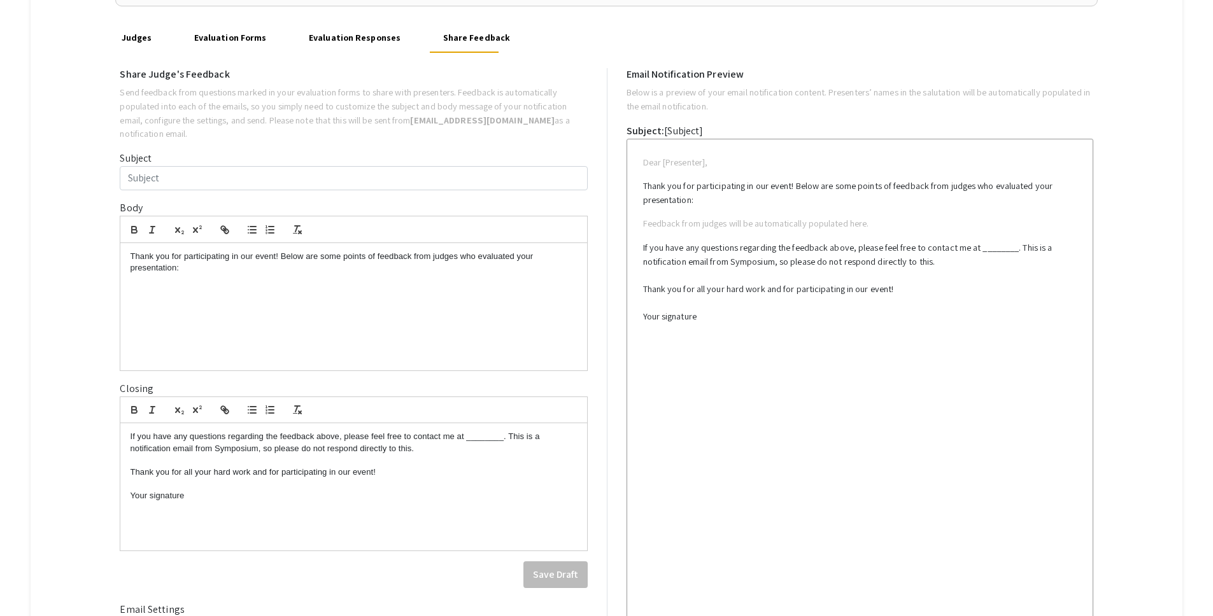
scroll to position [181, 0]
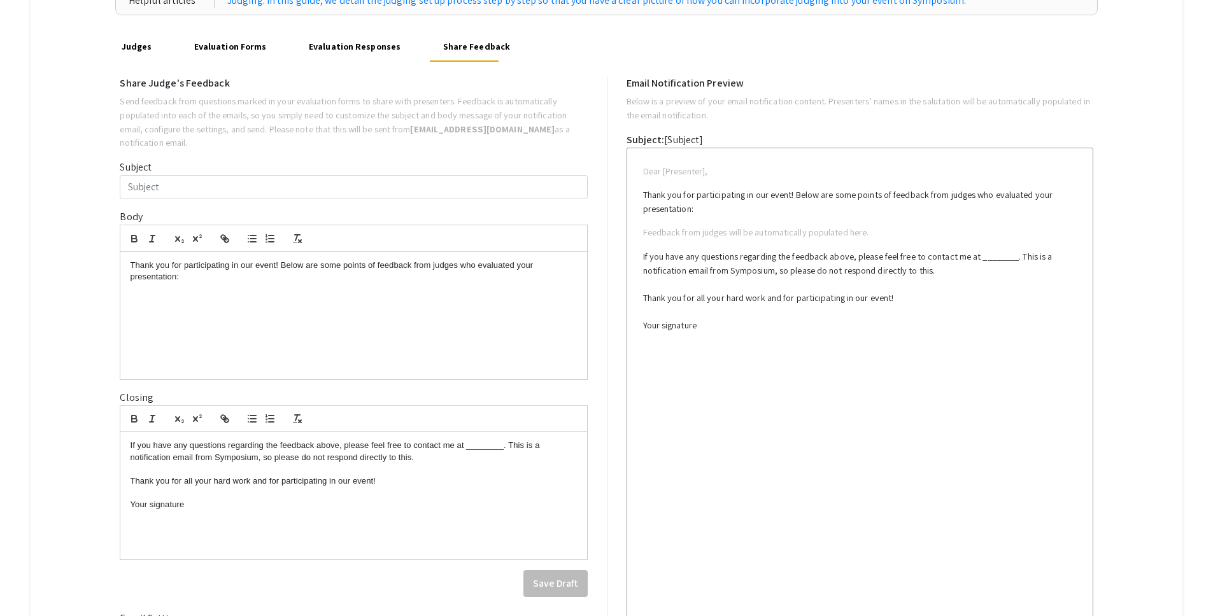
click at [94, 230] on div "Helpful articles Judging: In this guide, we detail the judging set up process s…" at bounding box center [607, 425] width 1152 height 915
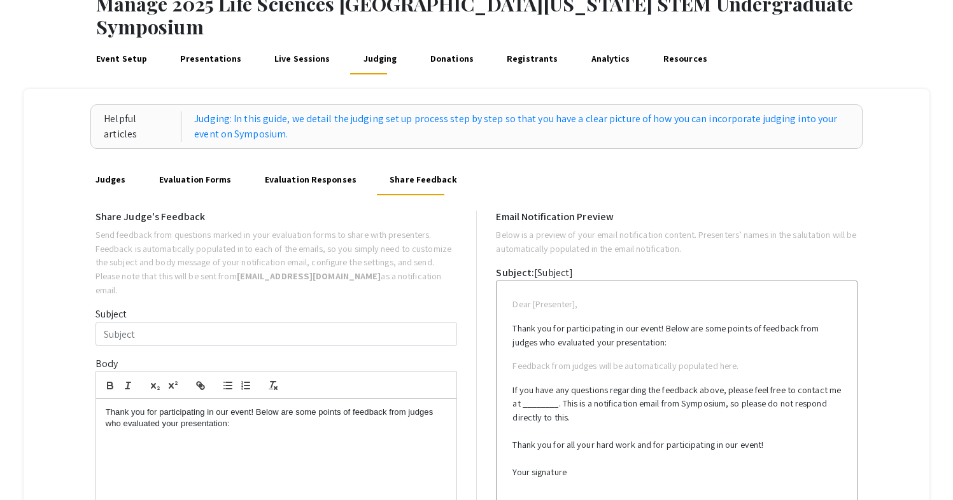
scroll to position [75, 0]
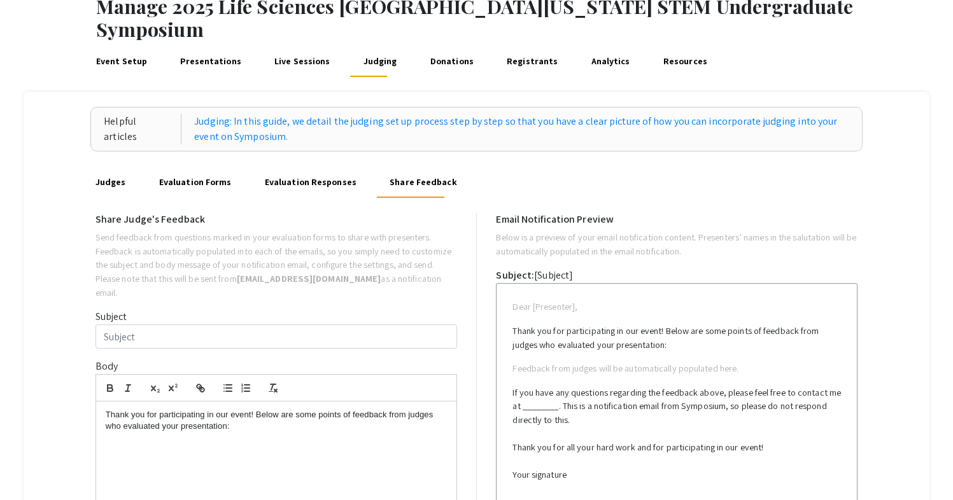
click at [125, 46] on link "Event Setup" at bounding box center [122, 61] width 56 height 31
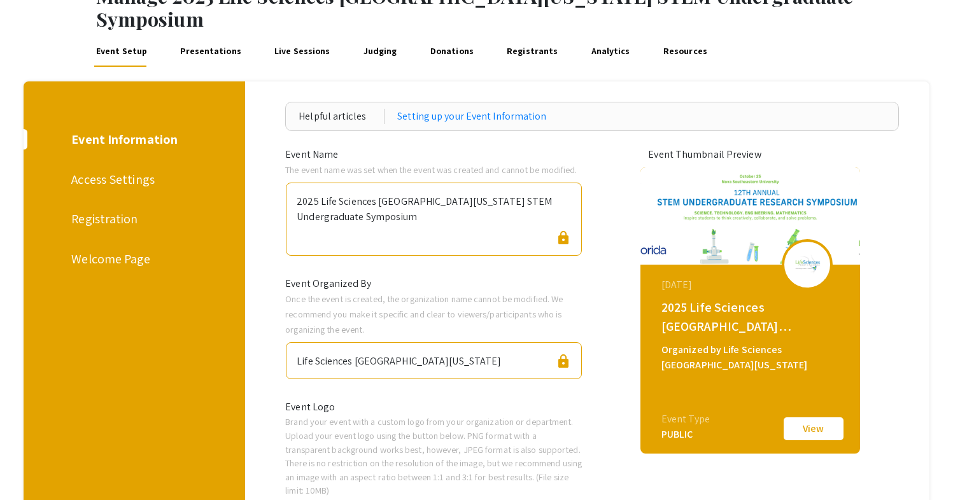
scroll to position [84, 0]
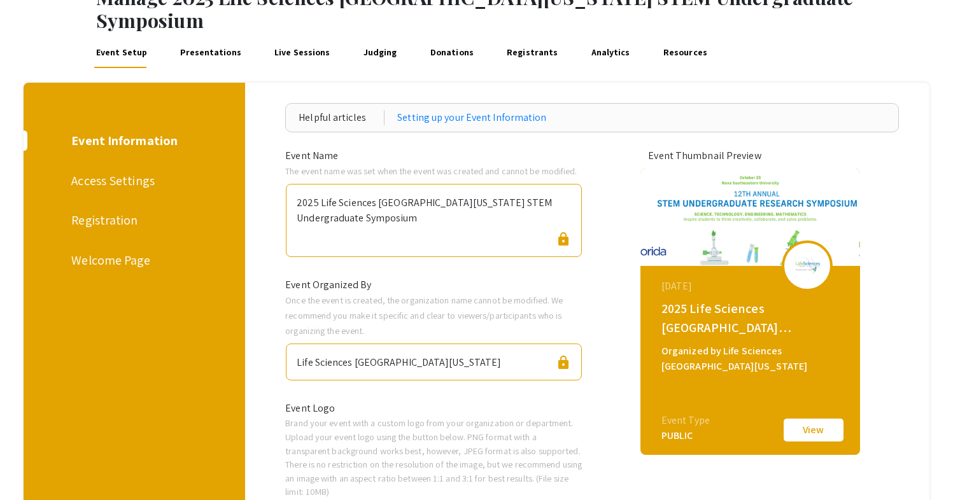
click at [140, 251] on div "Welcome Page" at bounding box center [132, 260] width 122 height 19
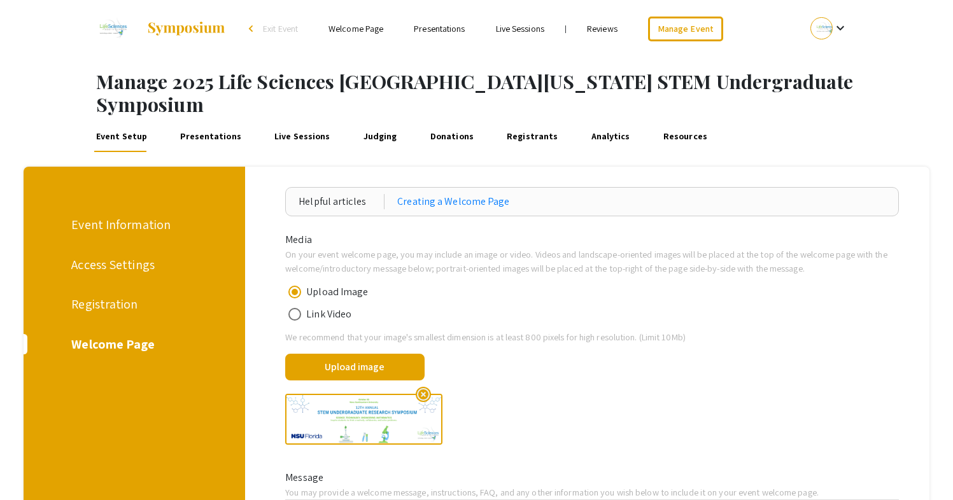
click at [903, 393] on div "highlight_off" at bounding box center [592, 419] width 633 height 71
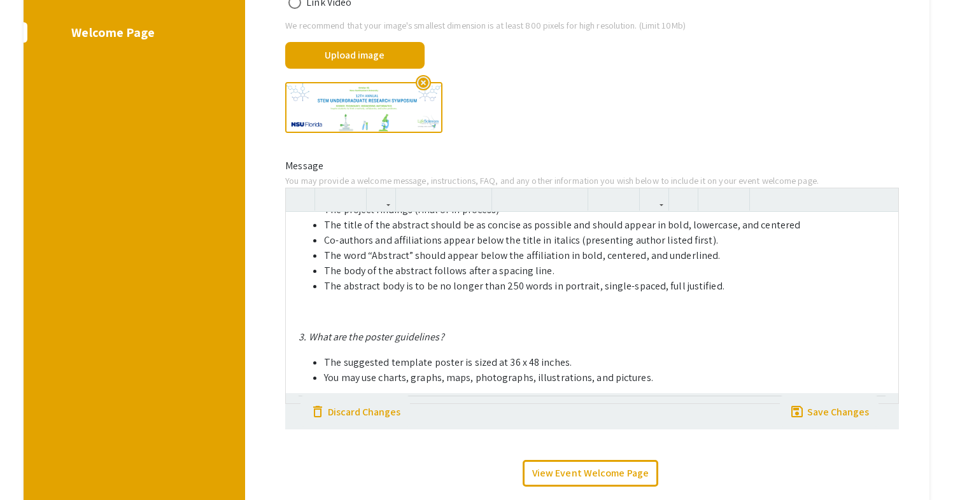
scroll to position [900, 0]
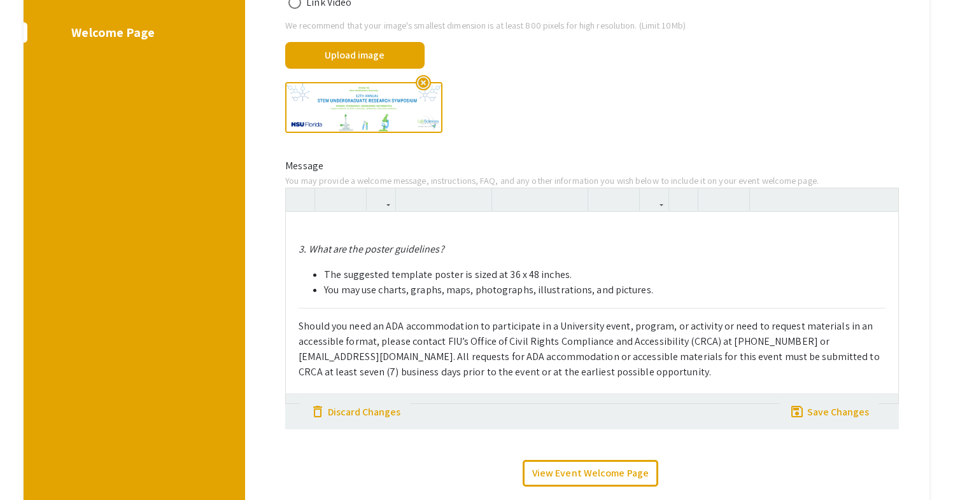
click at [859, 83] on div "highlight_off" at bounding box center [592, 107] width 633 height 71
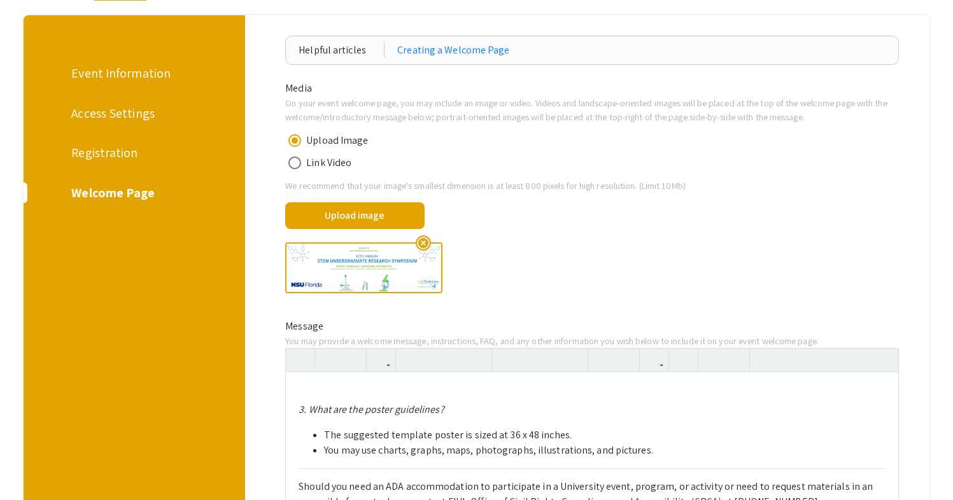
scroll to position [0, 0]
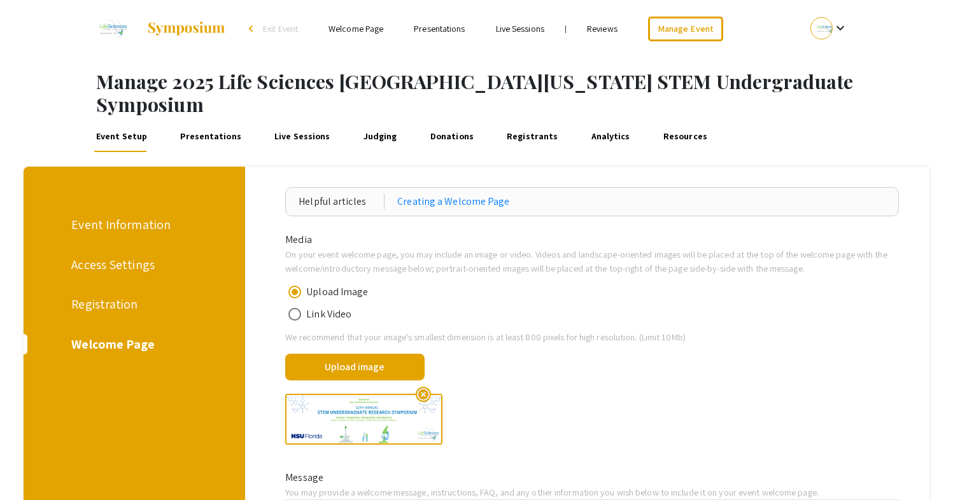
click at [122, 295] on div "Registration" at bounding box center [132, 304] width 122 height 19
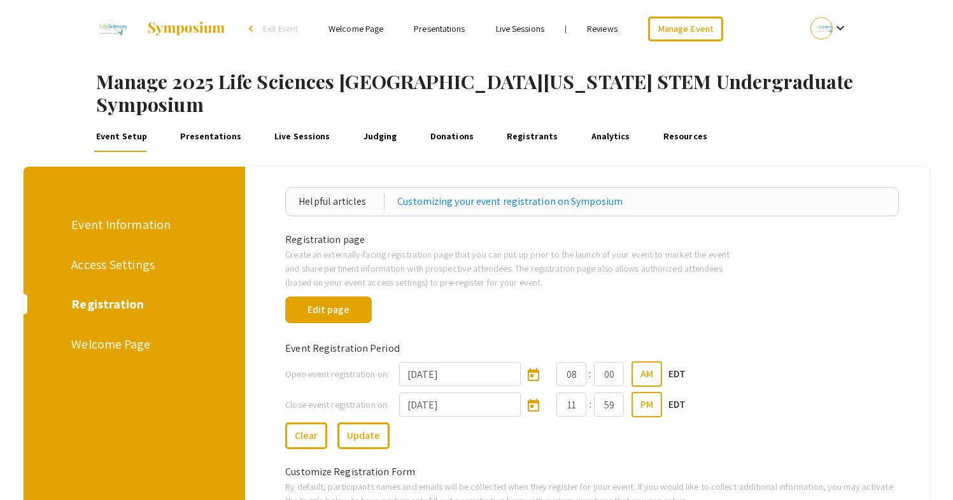
click at [211, 122] on link "Presentations" at bounding box center [211, 137] width 66 height 31
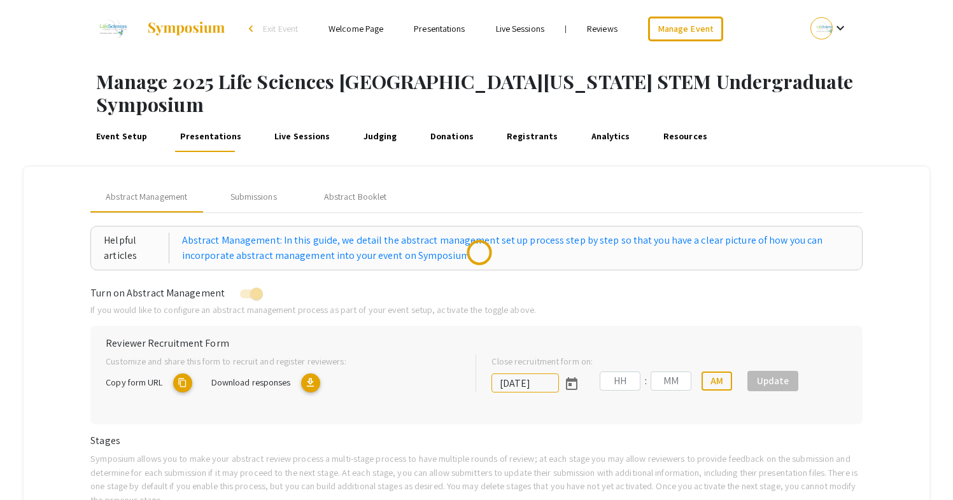
type input "[DATE]"
type input "05"
type input "00"
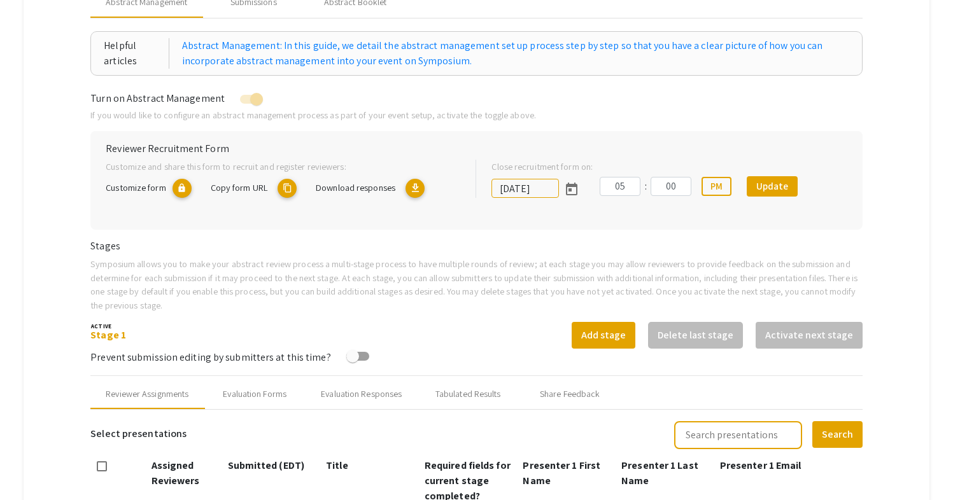
scroll to position [176, 0]
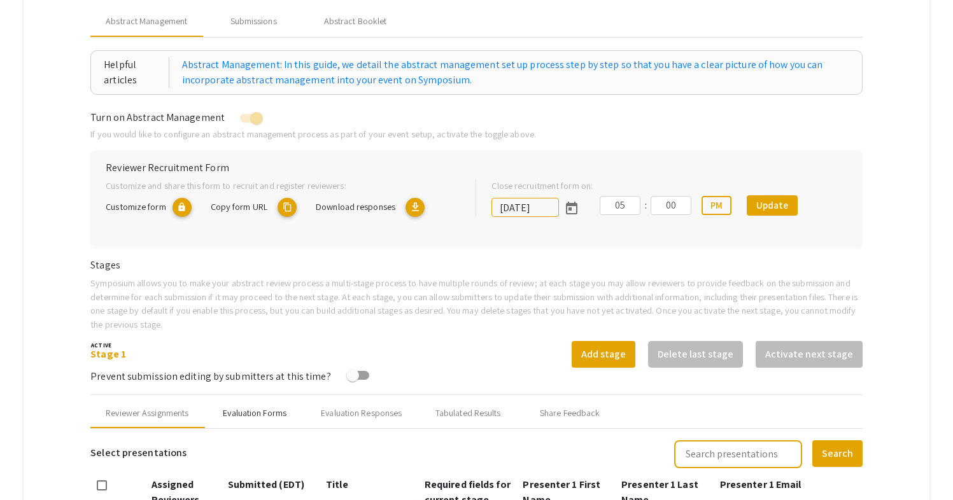
click at [279, 398] on div "Evaluation Forms" at bounding box center [255, 413] width 102 height 31
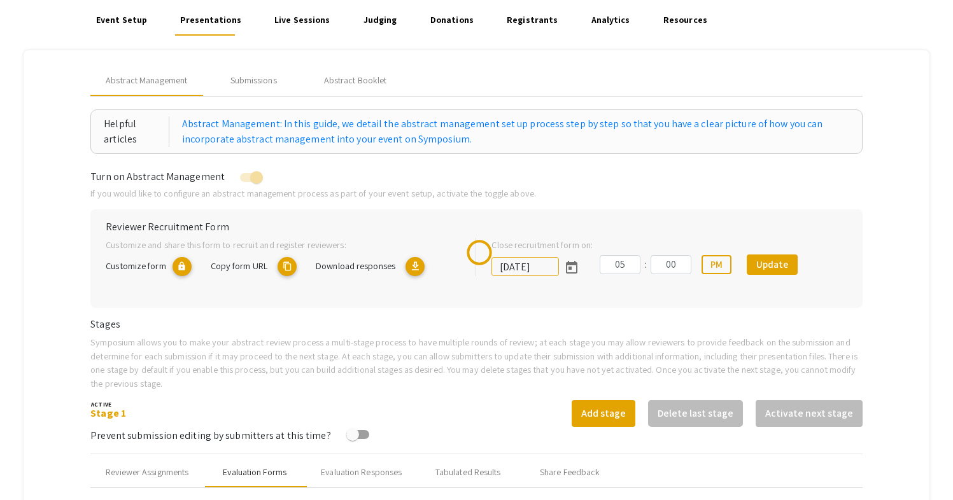
scroll to position [108, 0]
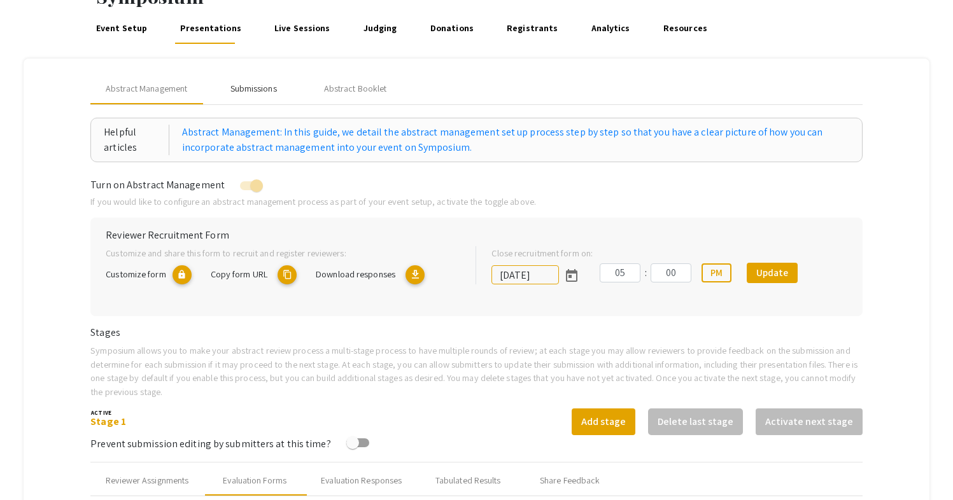
click at [266, 82] on div "Submissions" at bounding box center [253, 88] width 46 height 13
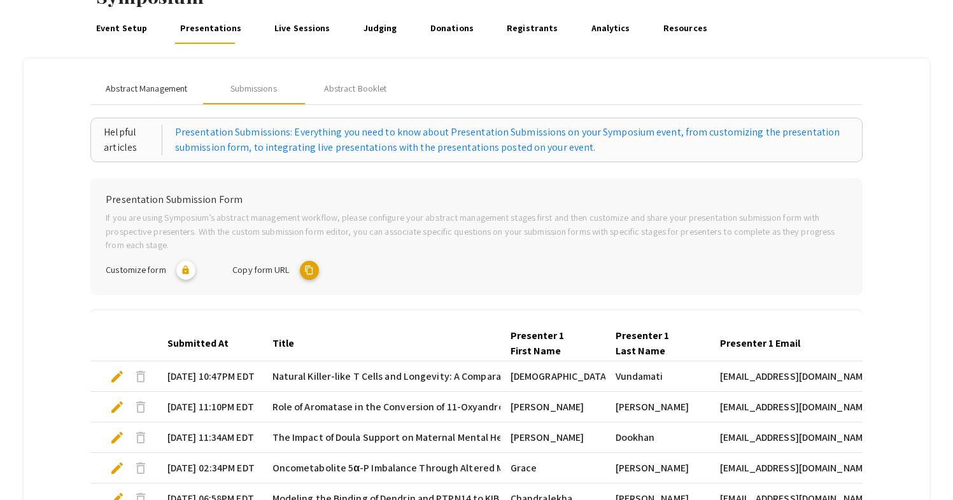
click at [154, 74] on div "Abstract Management" at bounding box center [146, 89] width 112 height 31
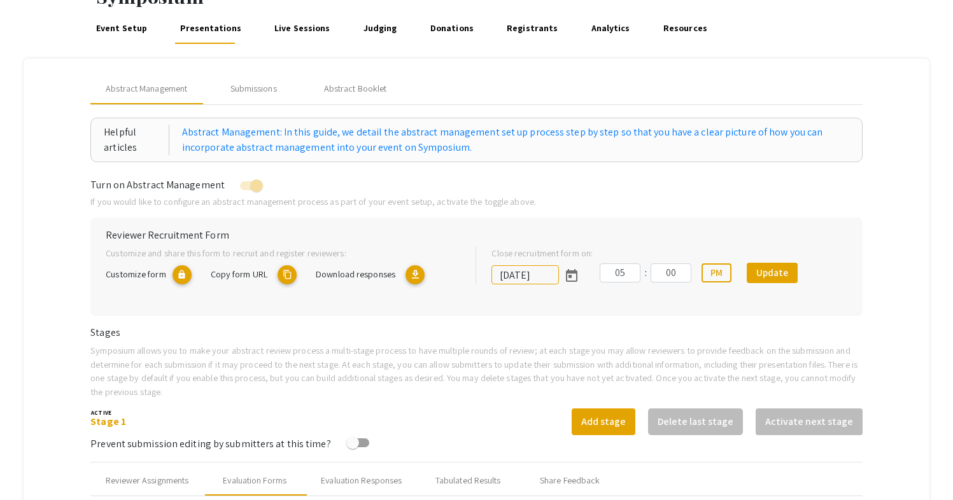
click at [132, 13] on link "Event Setup" at bounding box center [122, 28] width 56 height 31
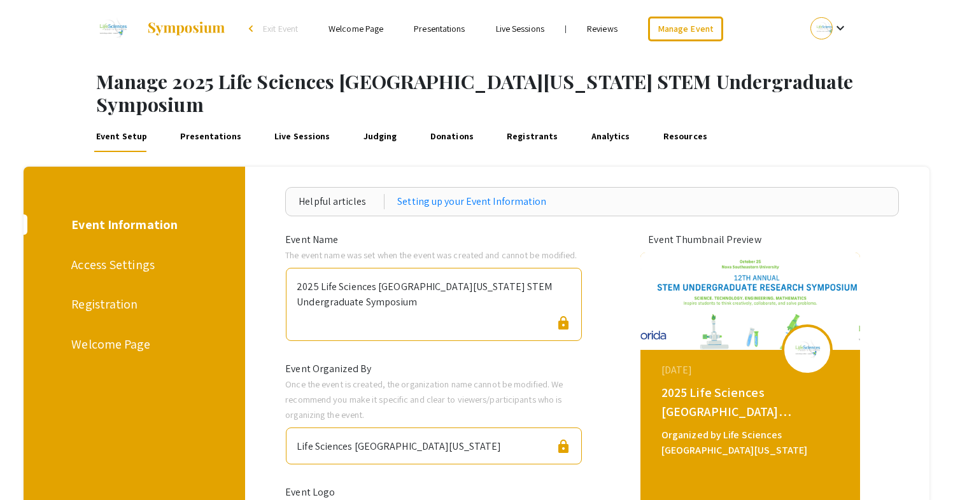
click at [221, 122] on link "Presentations" at bounding box center [211, 137] width 66 height 31
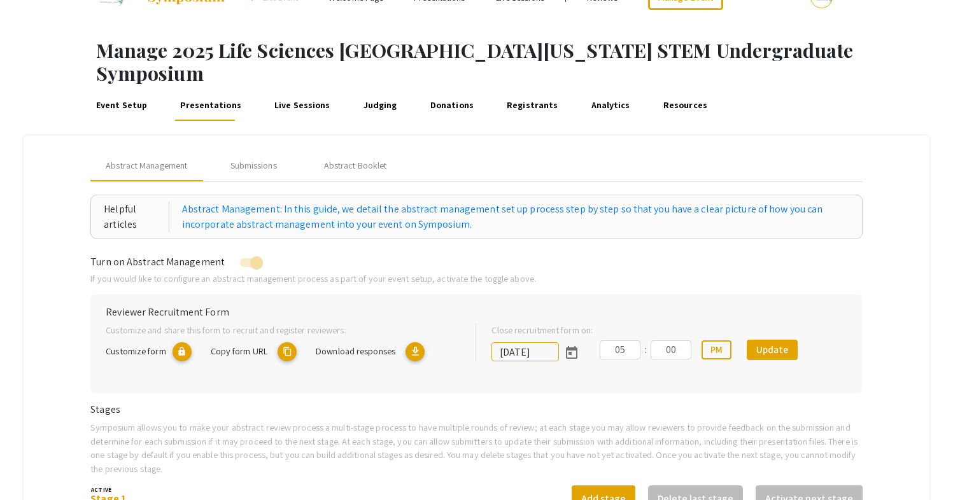
scroll to position [18, 0]
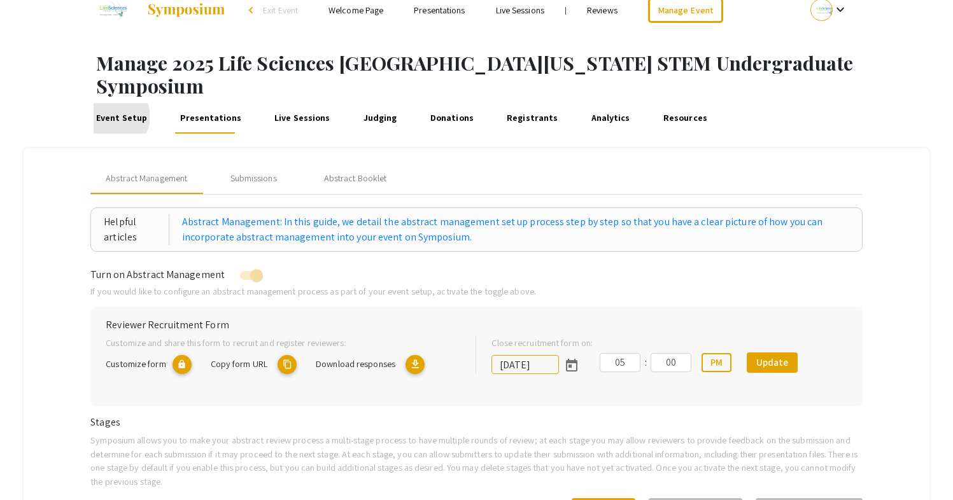
click at [113, 103] on link "Event Setup" at bounding box center [122, 118] width 56 height 31
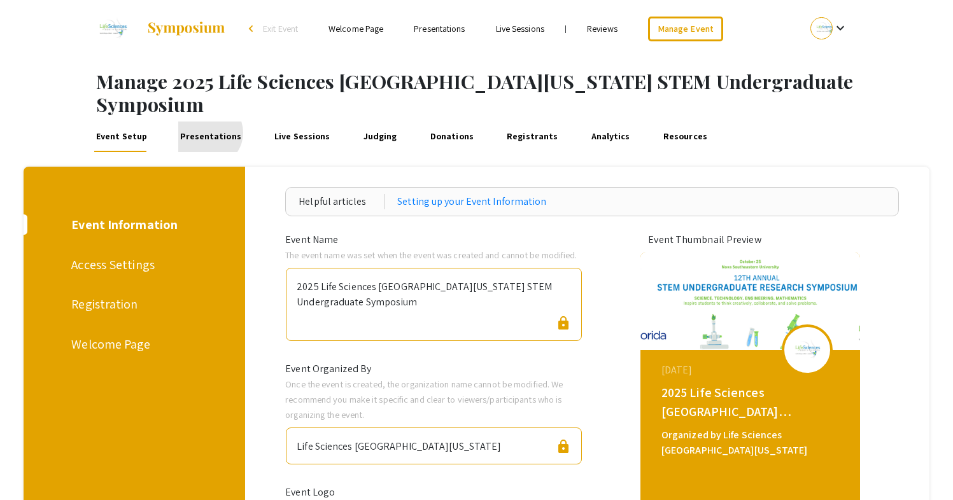
click at [206, 122] on link "Presentations" at bounding box center [211, 137] width 66 height 31
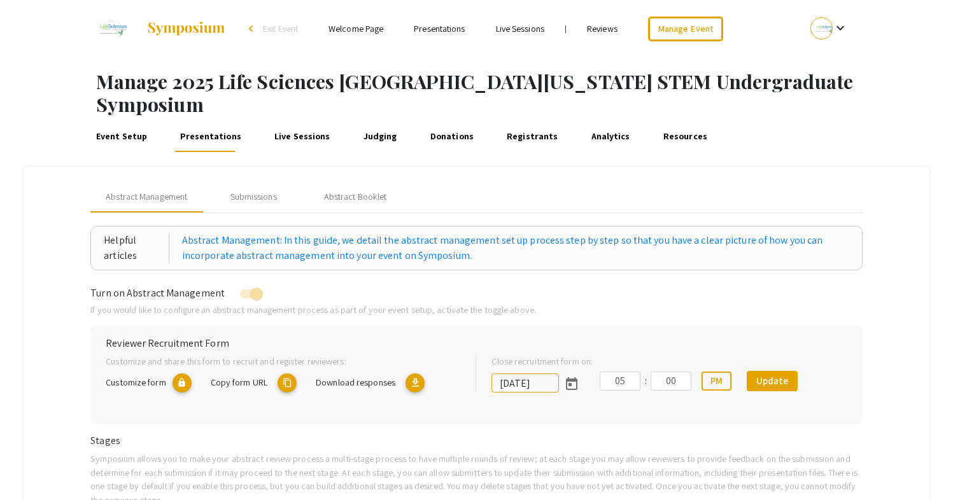
click at [609, 303] on p "If you would like to configure an abstract management process as part of your e…" at bounding box center [476, 310] width 772 height 14
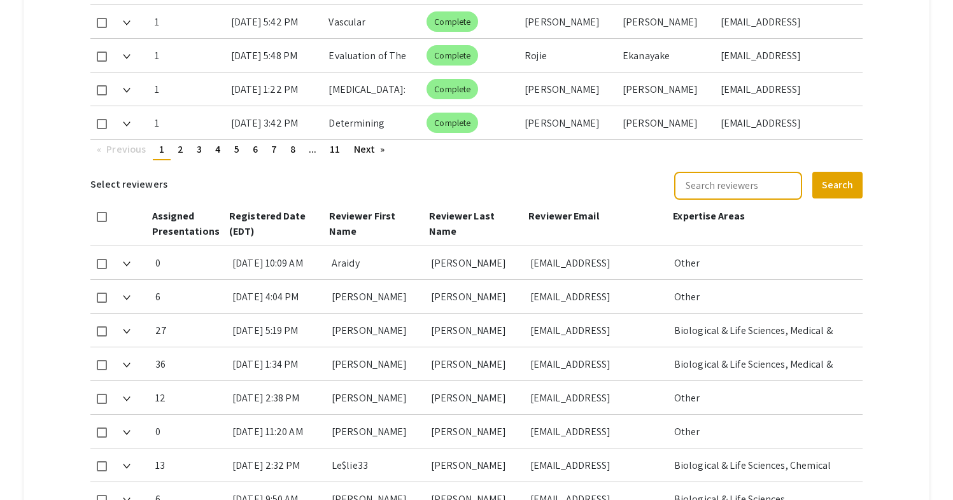
scroll to position [1043, 0]
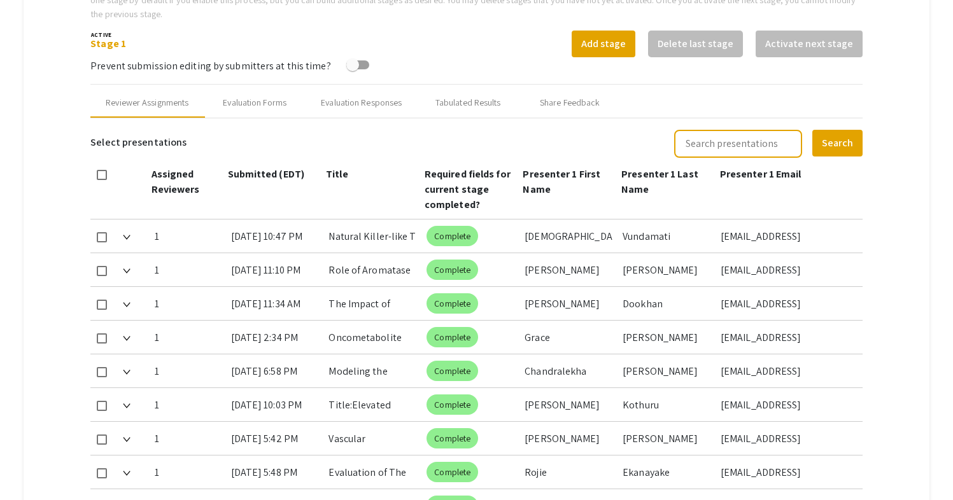
scroll to position [484, 0]
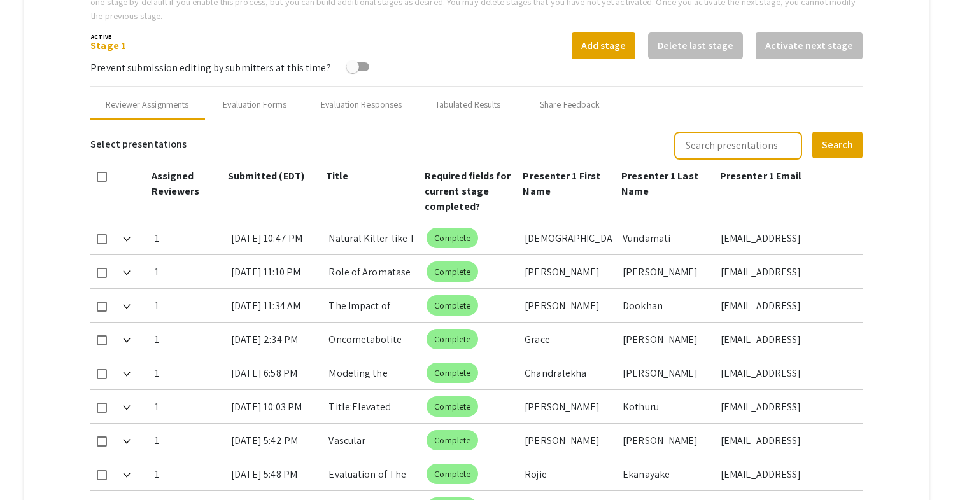
click at [897, 240] on mat-tab-group "Abstract Management Submissions Abstract Booklet Helpful articles Abstract Mana…" at bounding box center [476, 344] width 905 height 1325
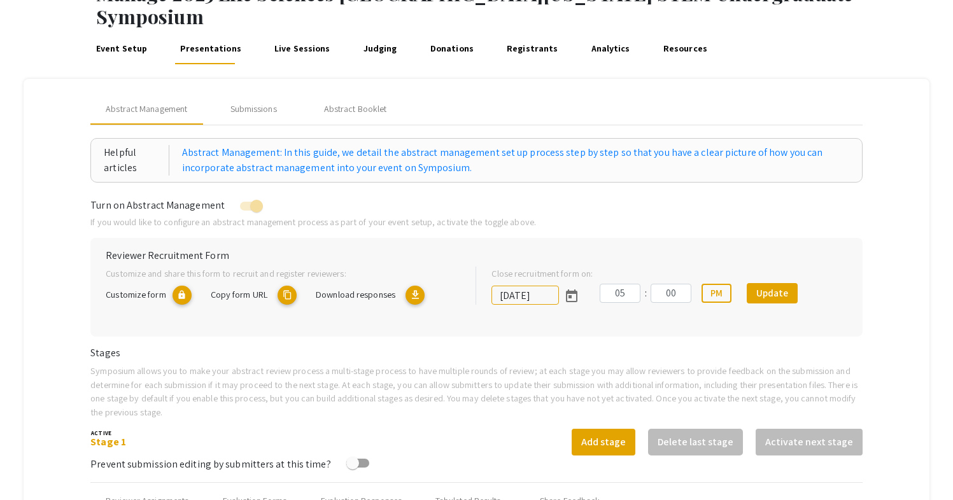
scroll to position [50, 0]
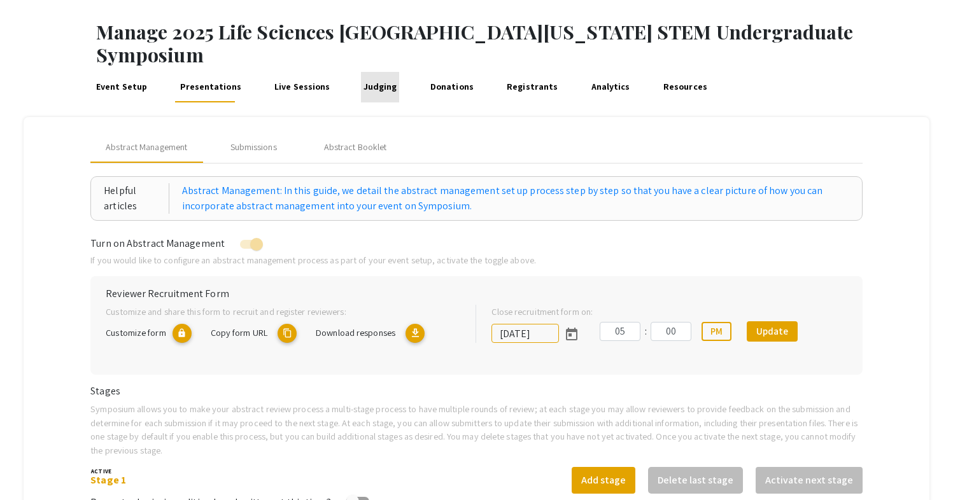
click at [372, 72] on link "Judging" at bounding box center [380, 87] width 38 height 31
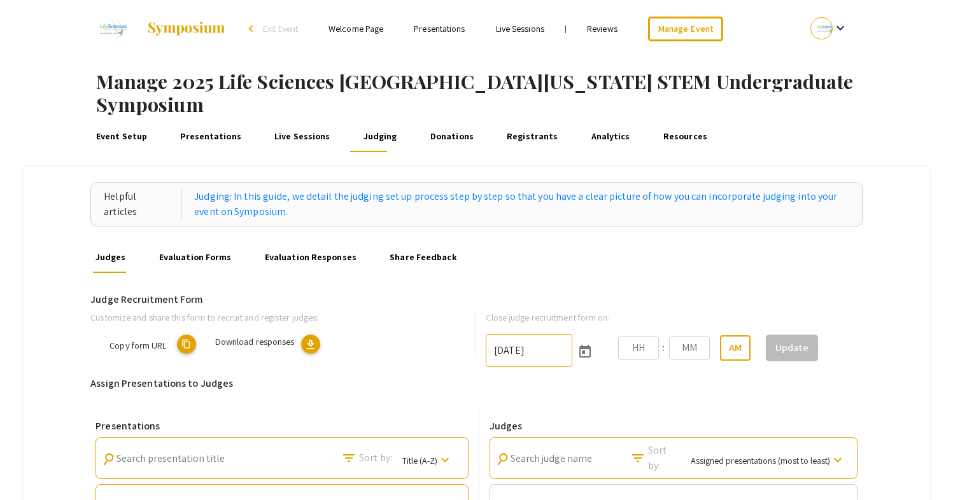
type input "[DATE]"
type input "06"
type input "00"
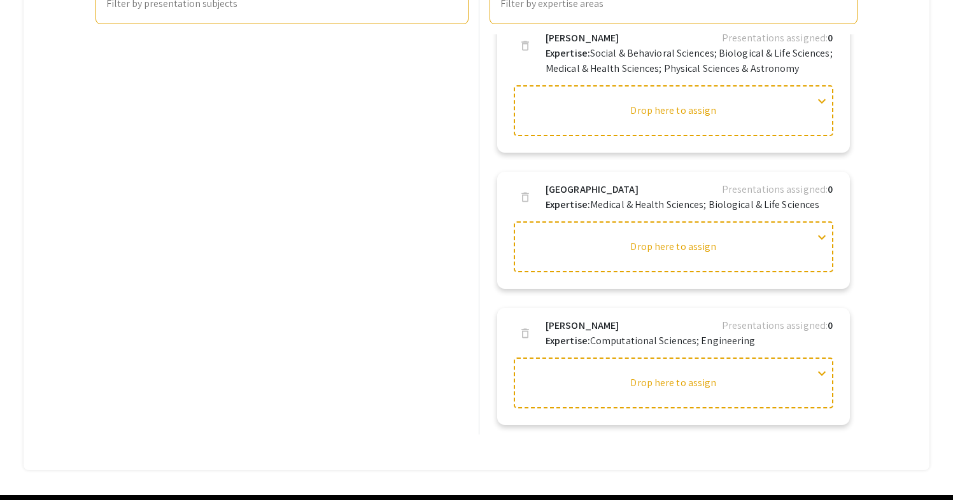
scroll to position [4891, 0]
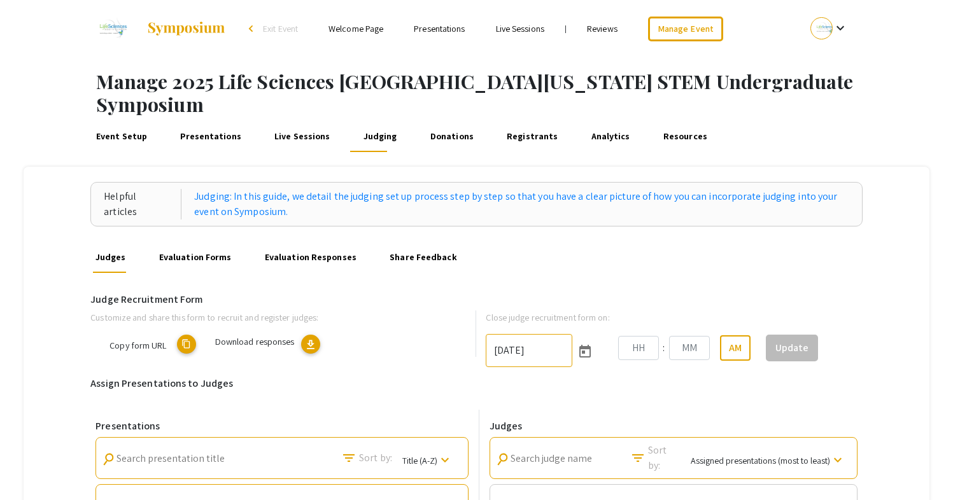
type input "[DATE]"
type input "06"
type input "00"
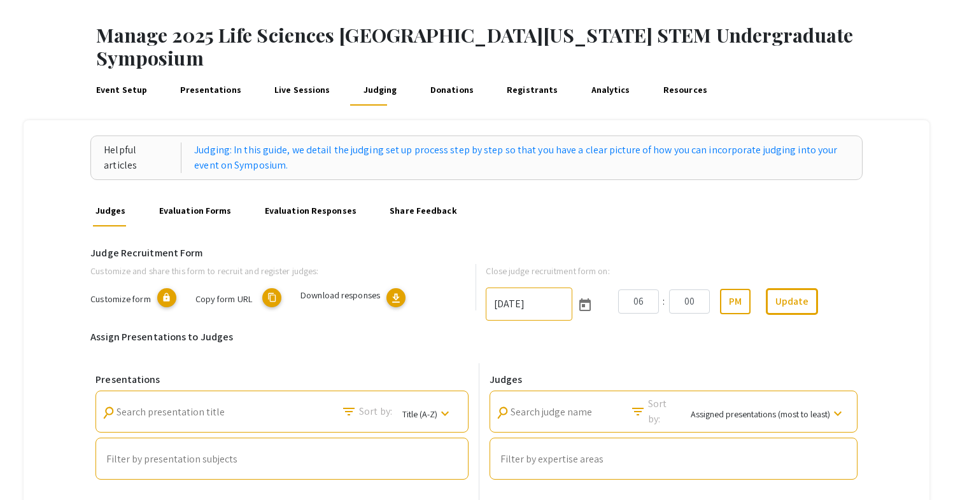
scroll to position [41, 0]
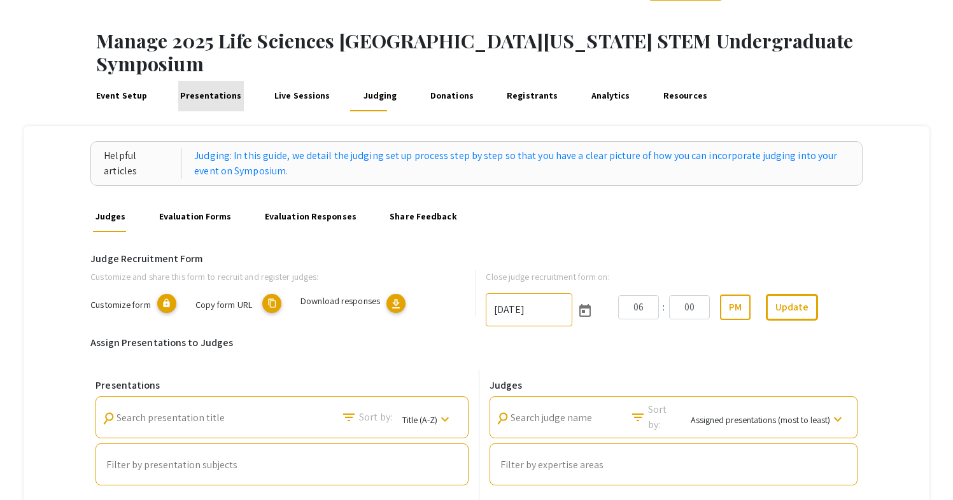
click at [229, 81] on link "Presentations" at bounding box center [211, 96] width 66 height 31
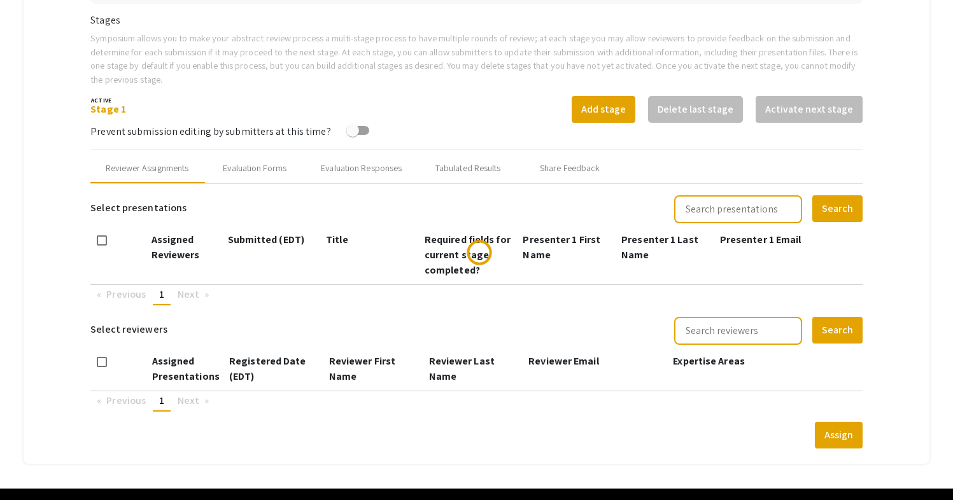
scroll to position [428, 0]
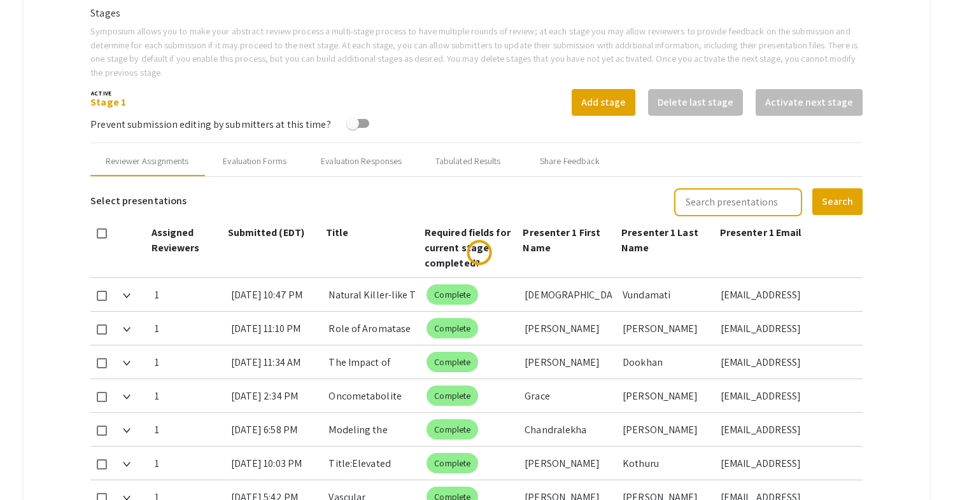
type input "[DATE]"
type input "05"
type input "00"
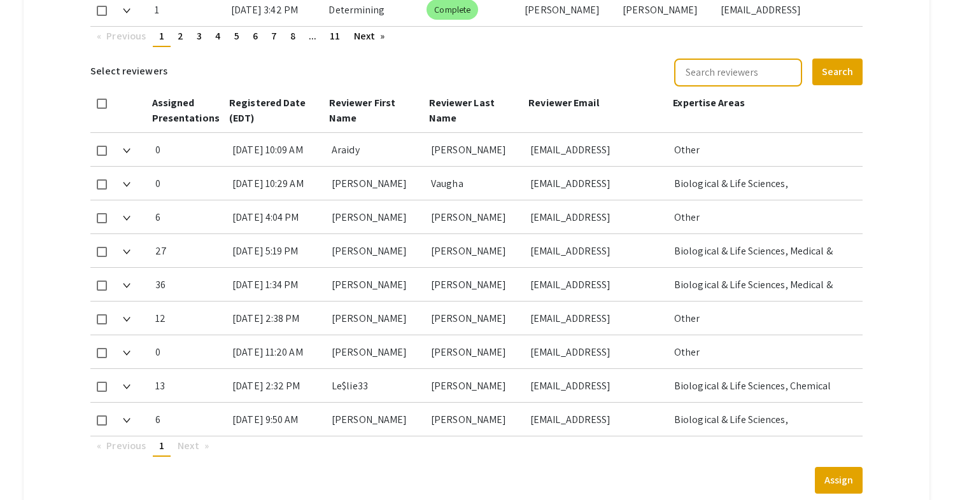
scroll to position [1018, 0]
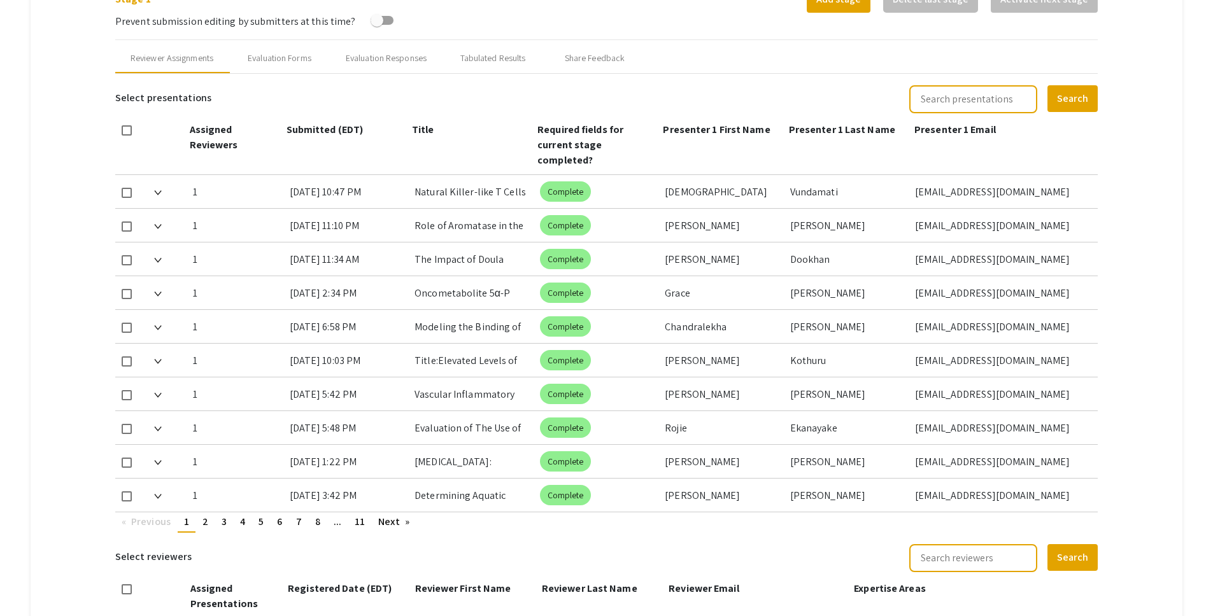
scroll to position [496, 0]
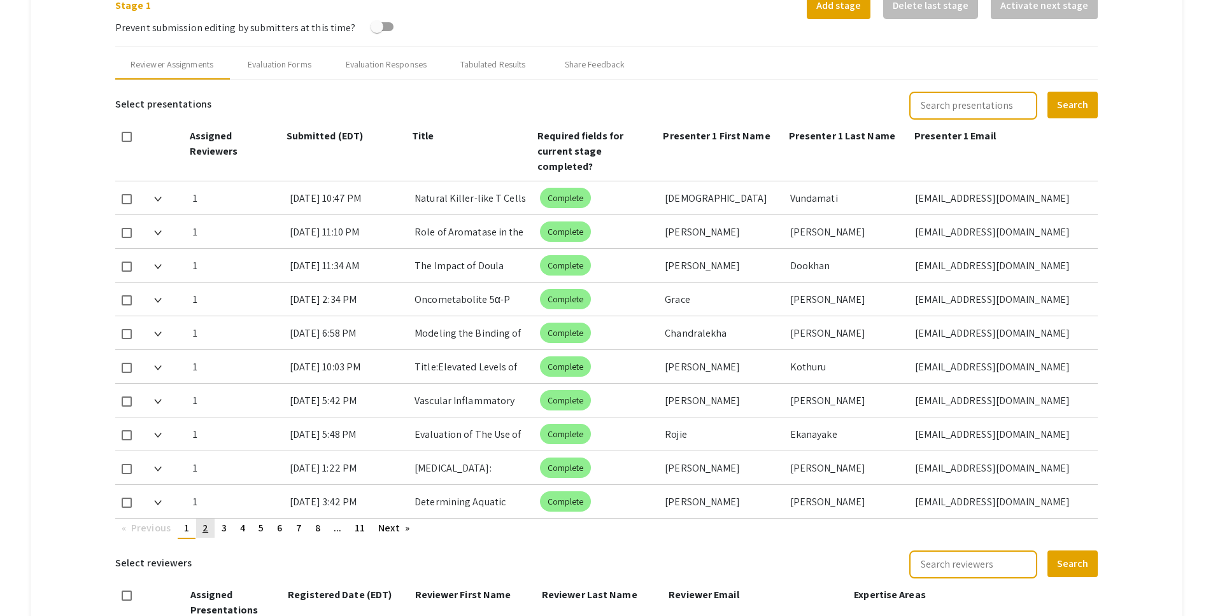
click at [205, 521] on span "2" at bounding box center [205, 527] width 6 height 13
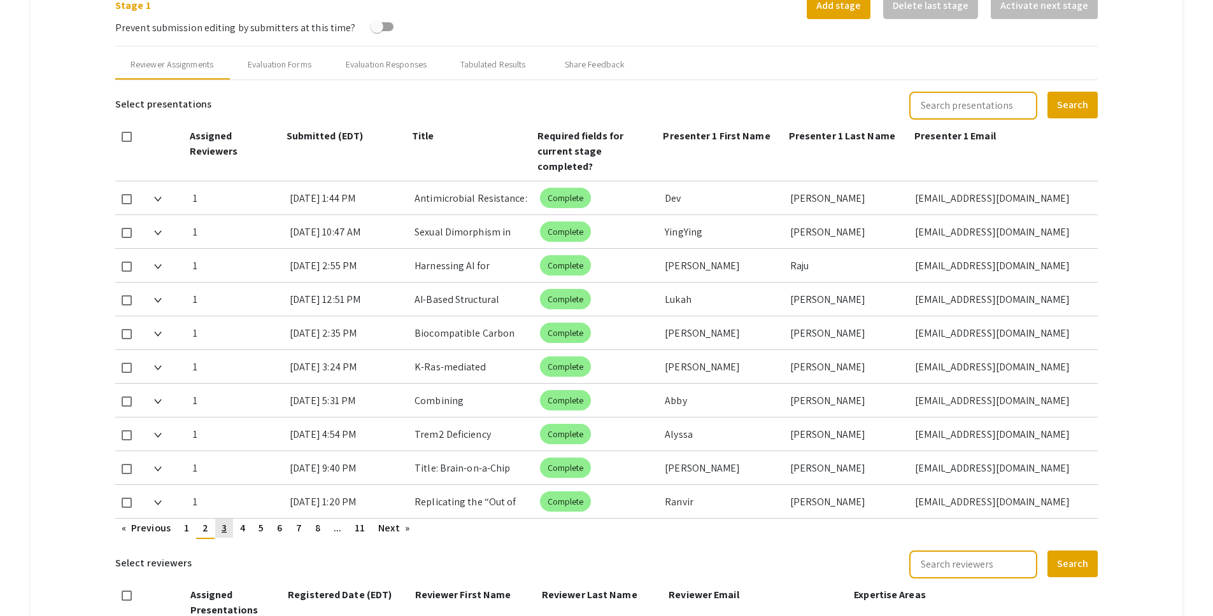
click at [221, 519] on link "page 3" at bounding box center [224, 528] width 18 height 19
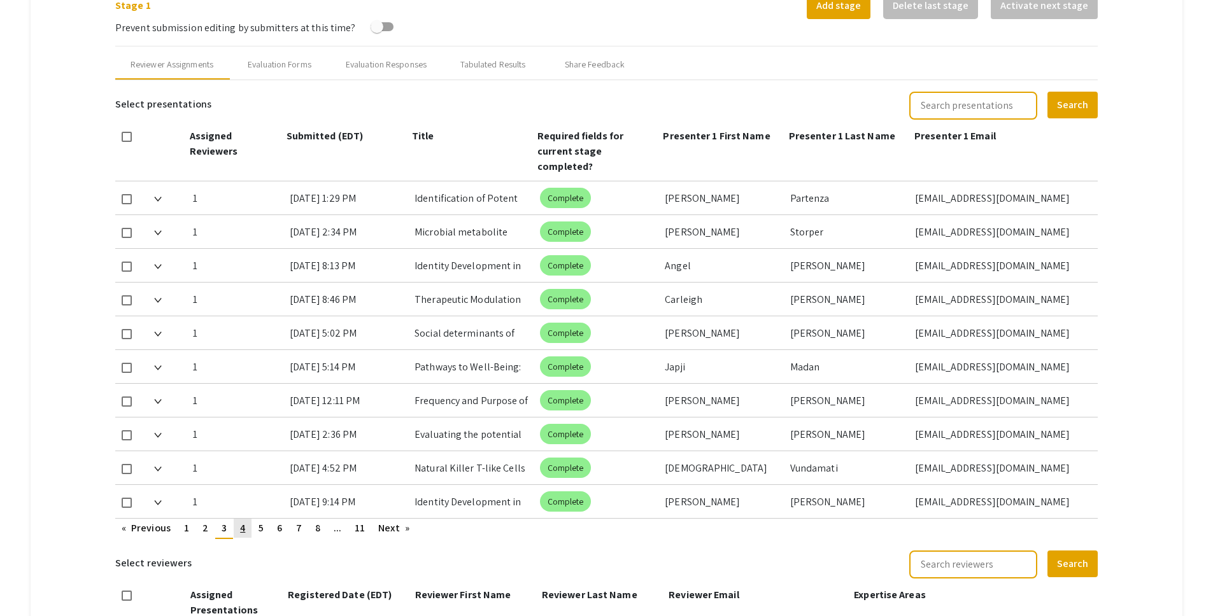
click at [247, 519] on link "page 4" at bounding box center [243, 528] width 18 height 19
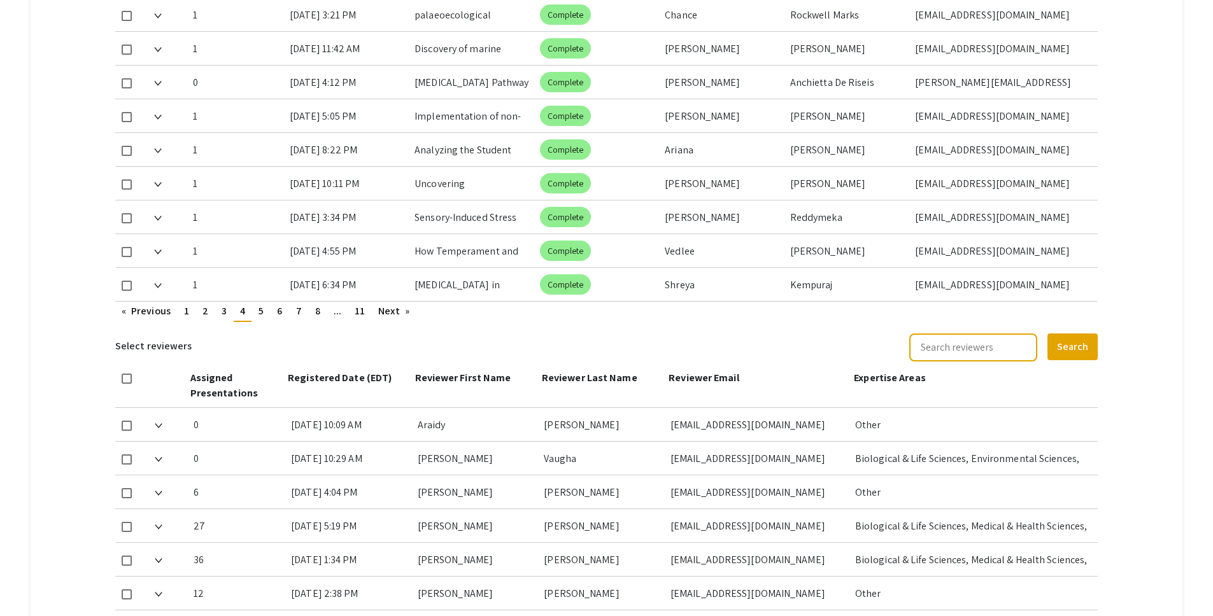
scroll to position [710, 0]
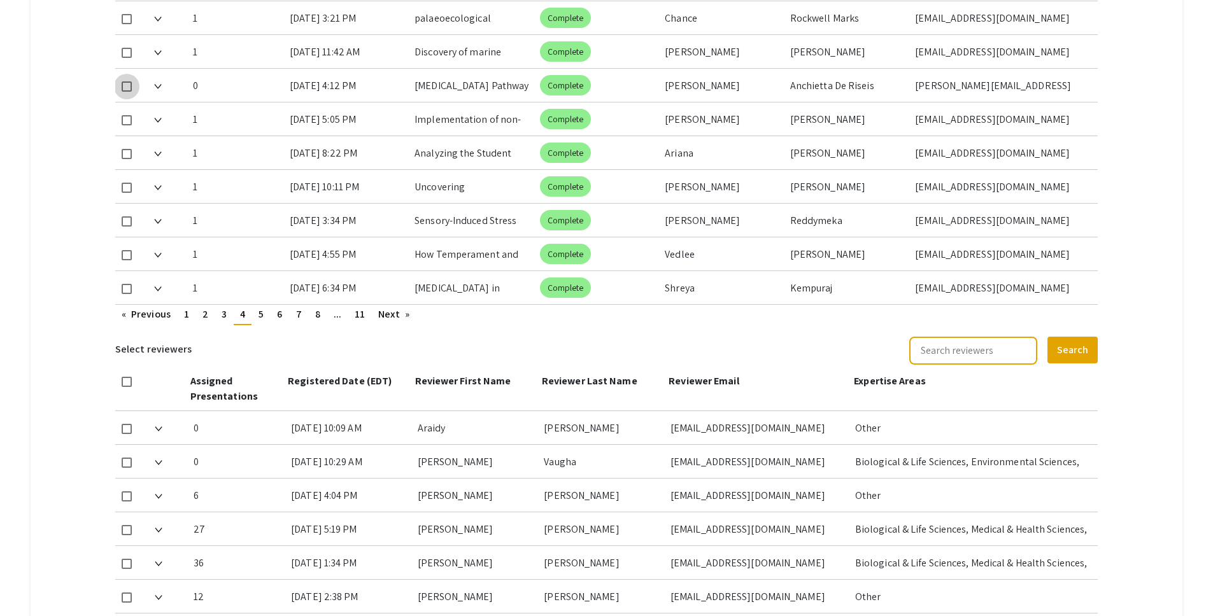
click at [131, 81] on span at bounding box center [127, 86] width 10 height 10
click at [127, 92] on input "checkbox" at bounding box center [126, 92] width 1 height 1
checkbox input "true"
click at [125, 424] on span at bounding box center [127, 429] width 10 height 10
click at [126, 434] on input "checkbox" at bounding box center [126, 434] width 1 height 1
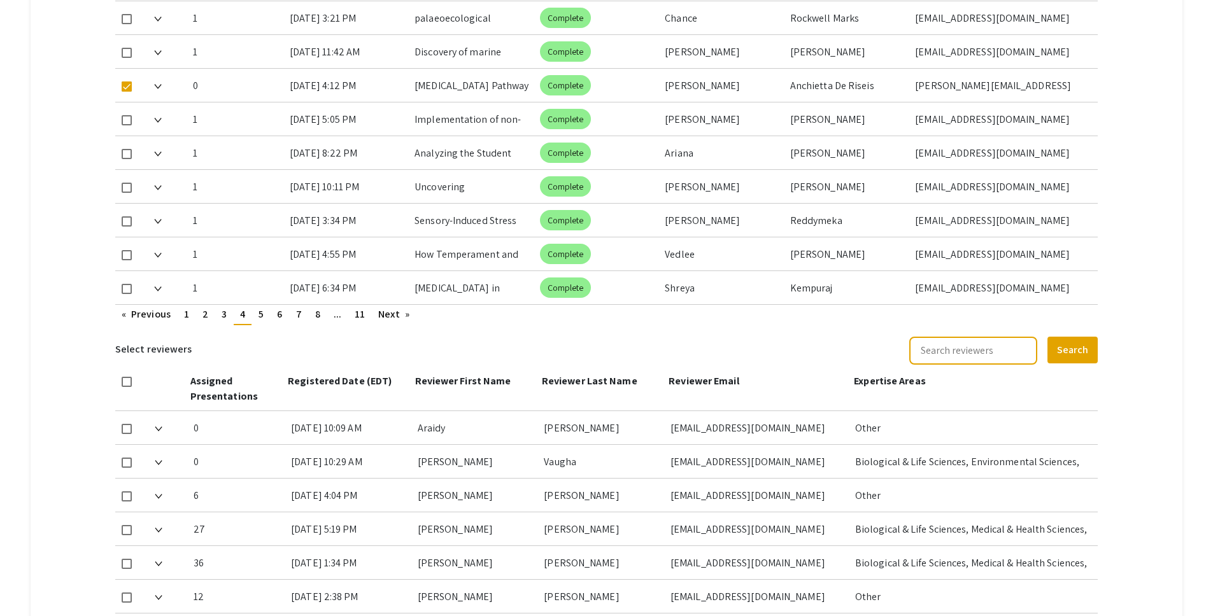
checkbox input "true"
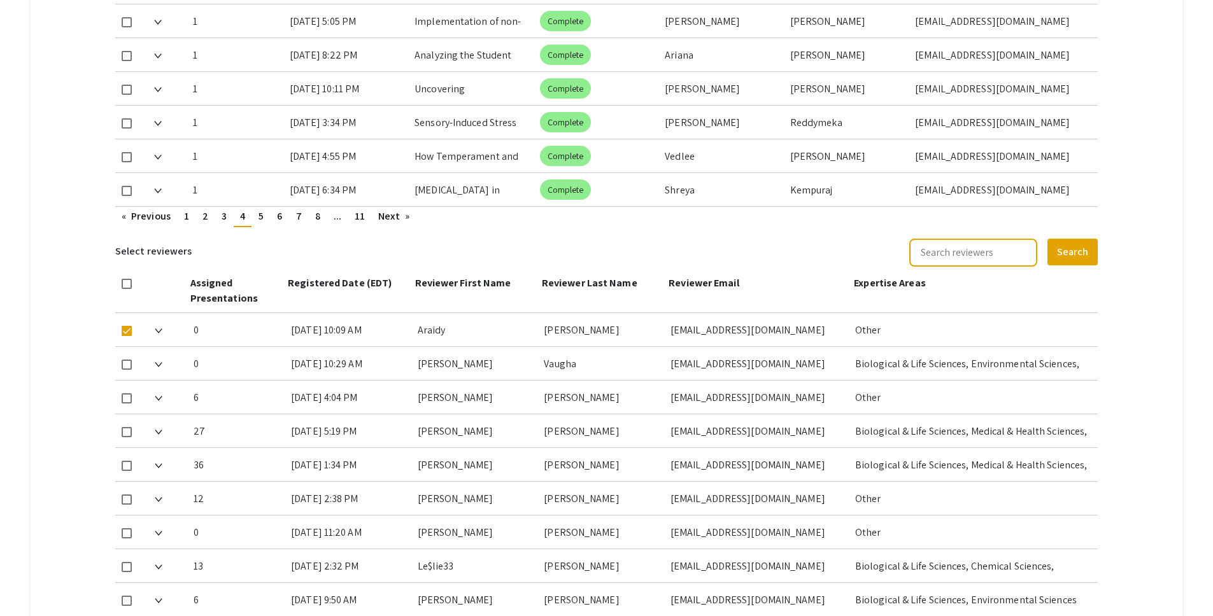
scroll to position [950, 0]
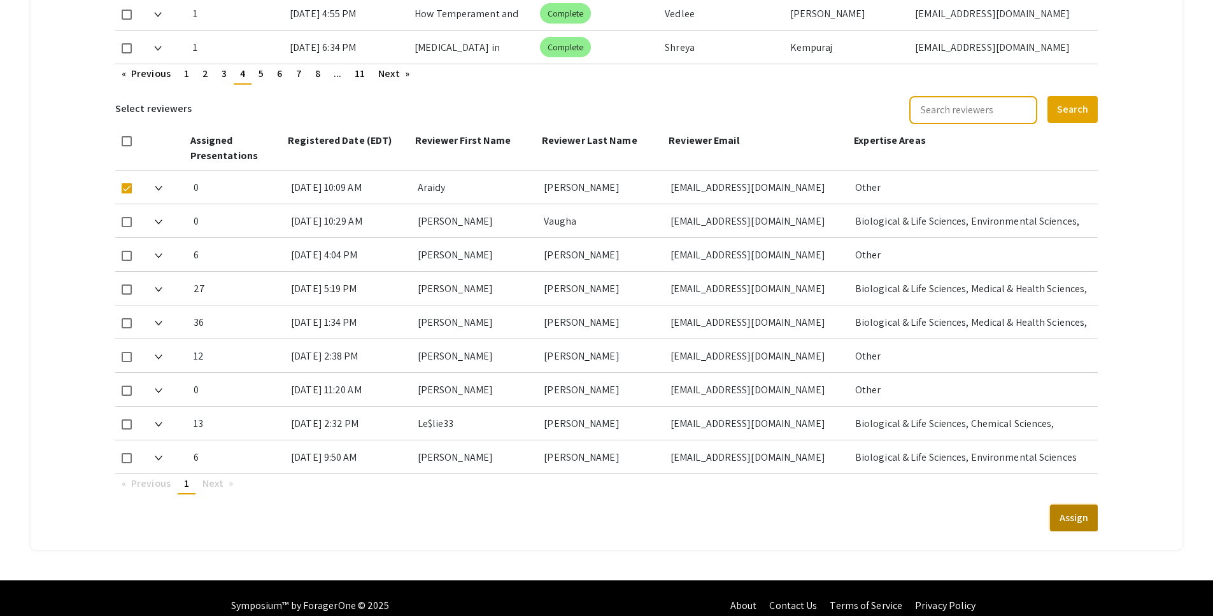
click at [1089, 505] on button "Assign" at bounding box center [1074, 518] width 48 height 27
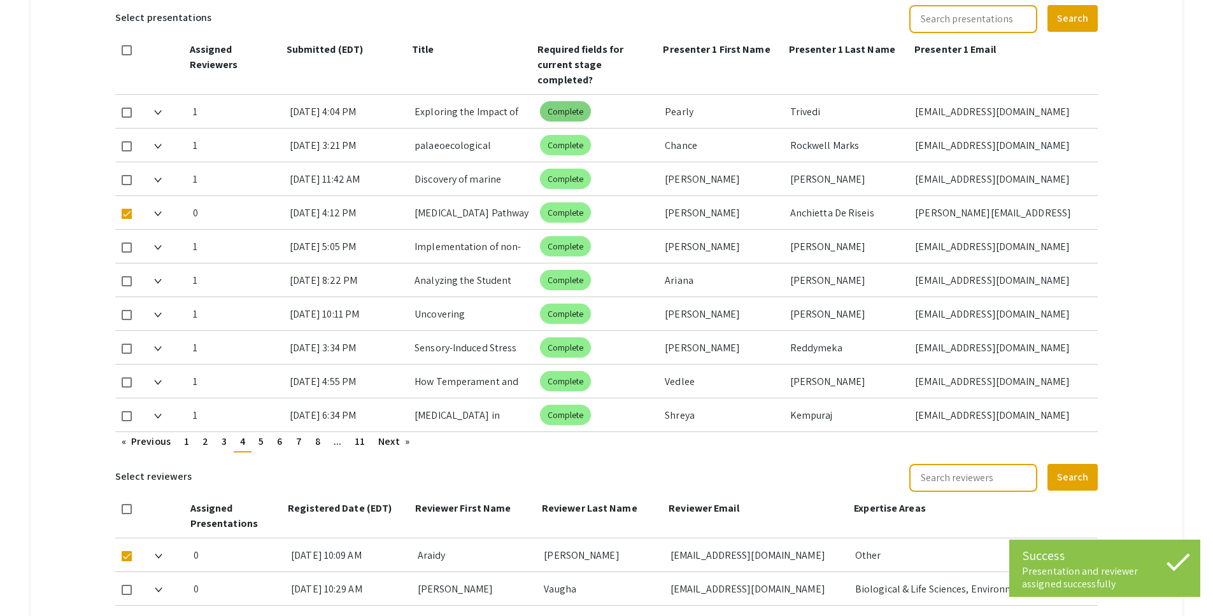
scroll to position [588, 0]
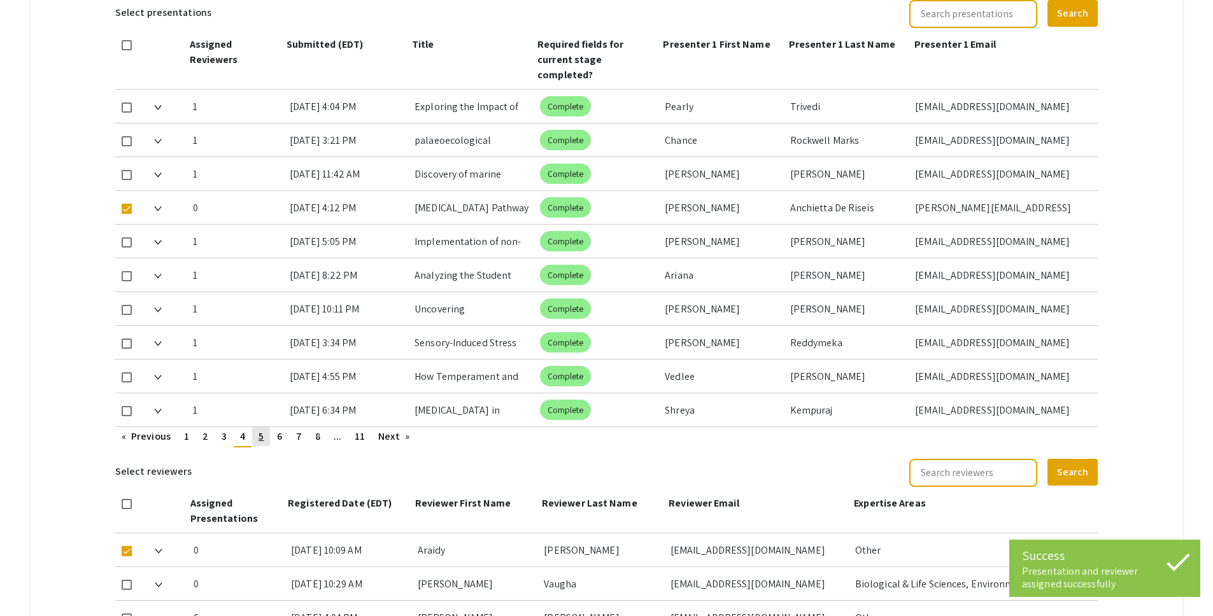
click at [260, 430] on span "5" at bounding box center [260, 436] width 5 height 13
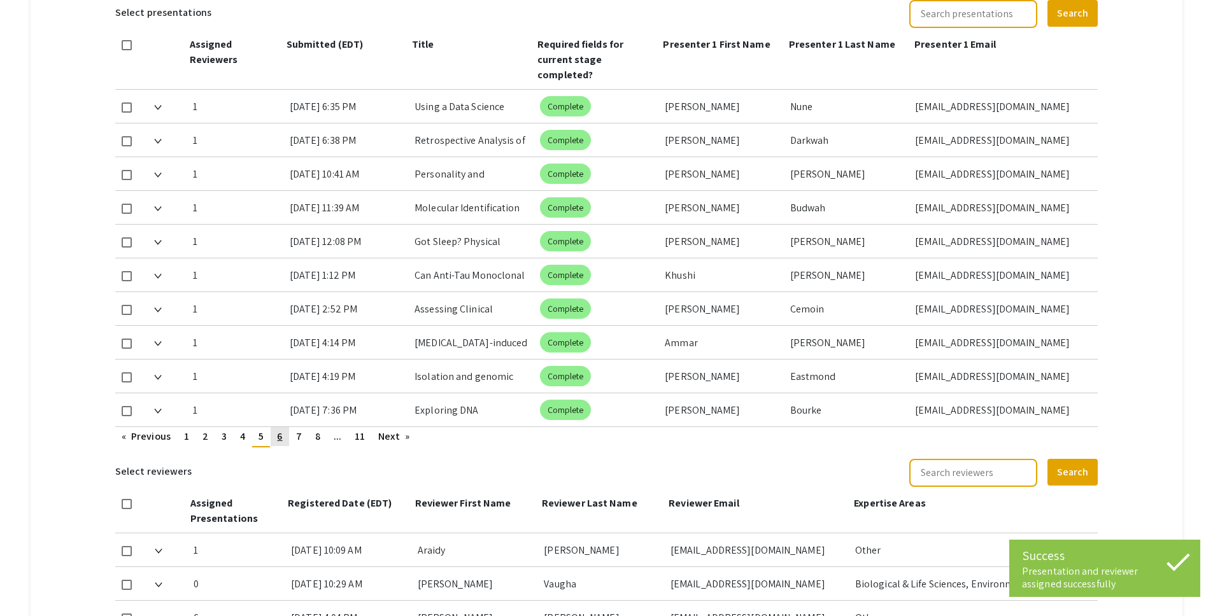
click at [285, 427] on link "page 6" at bounding box center [280, 436] width 18 height 19
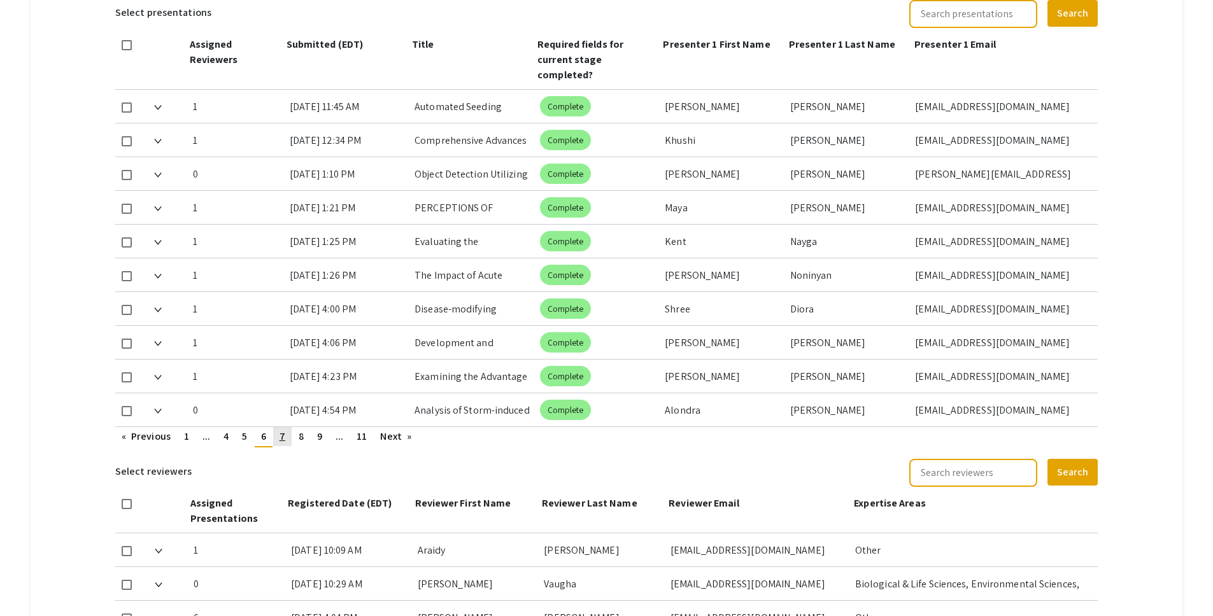
click at [281, 430] on span "7" at bounding box center [282, 436] width 6 height 13
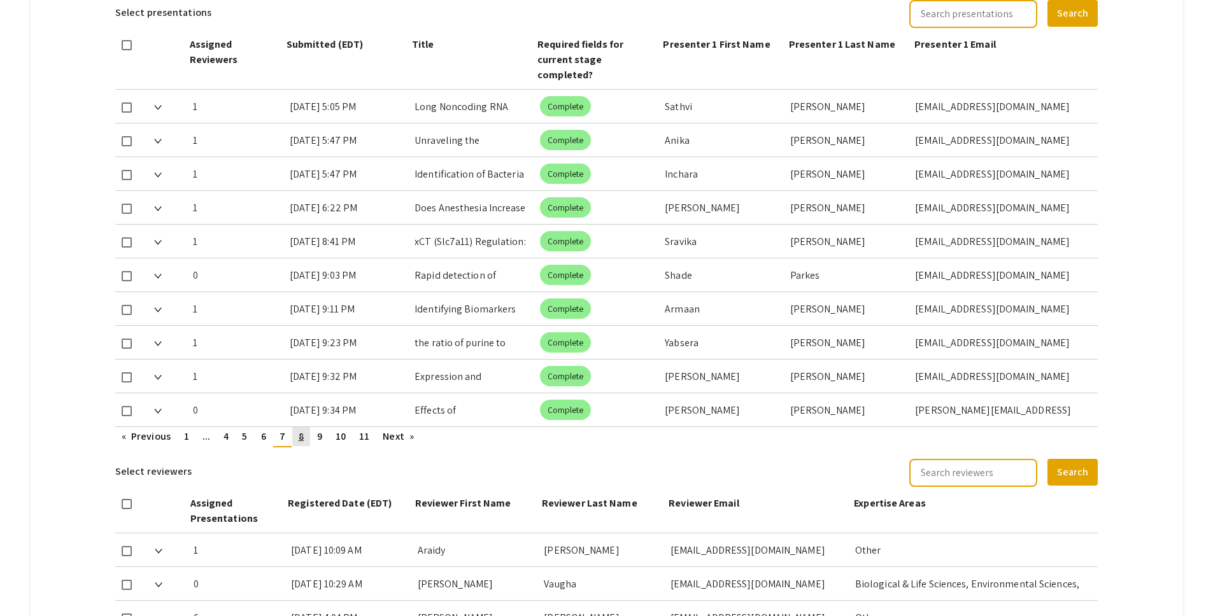
click at [300, 430] on span "8" at bounding box center [301, 436] width 5 height 13
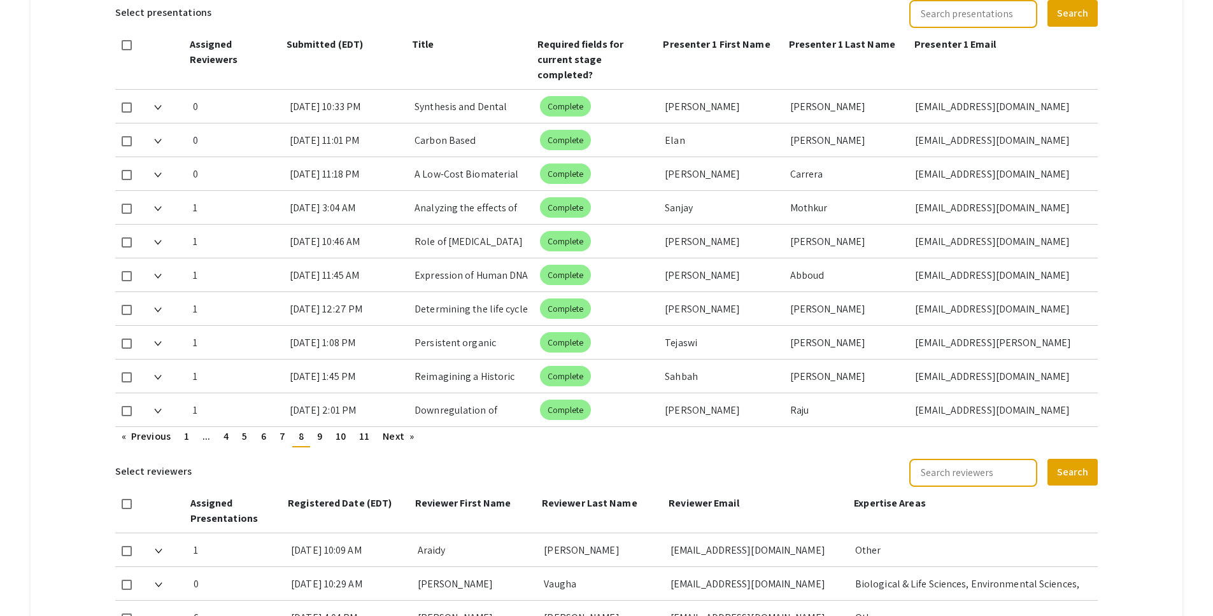
click at [124, 102] on span at bounding box center [127, 107] width 10 height 10
click at [126, 113] on input "checkbox" at bounding box center [126, 113] width 1 height 1
checkbox input "true"
click at [126, 136] on span at bounding box center [127, 141] width 10 height 10
click at [126, 146] on input "checkbox" at bounding box center [126, 146] width 1 height 1
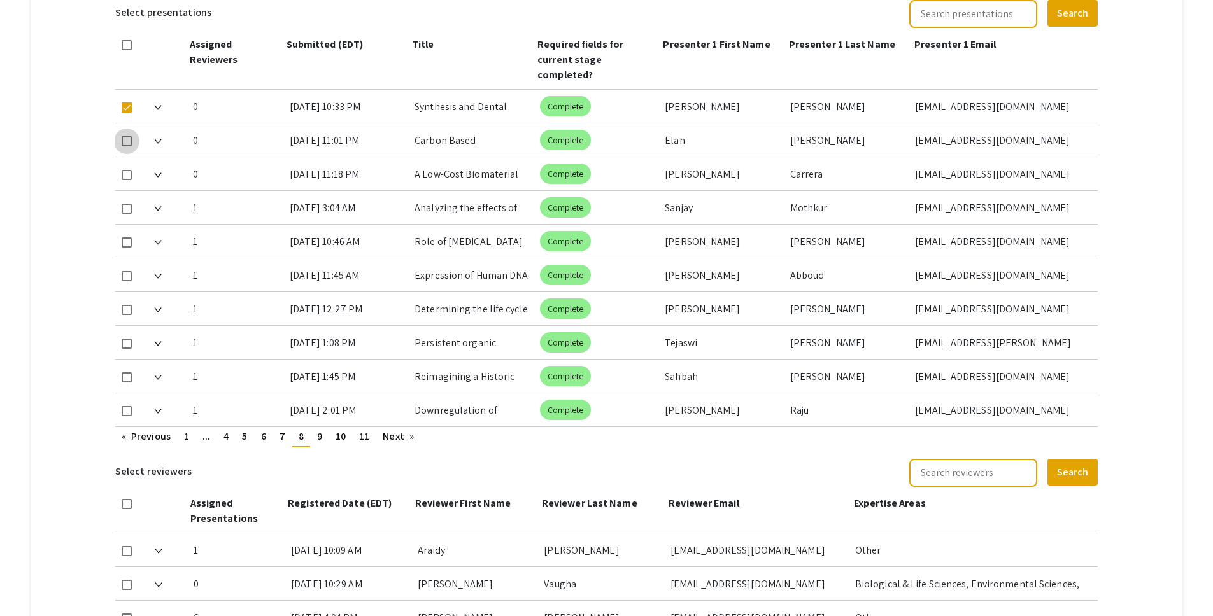
checkbox input "true"
click at [129, 170] on span at bounding box center [127, 175] width 10 height 10
click at [127, 180] on input "checkbox" at bounding box center [126, 180] width 1 height 1
checkbox input "true"
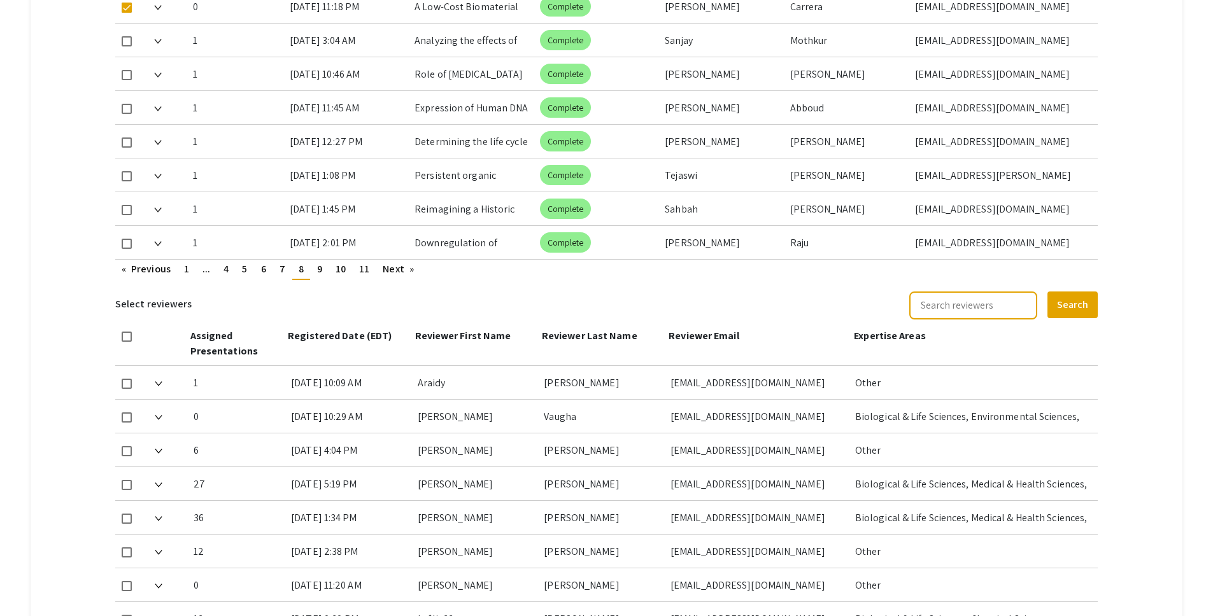
scroll to position [761, 0]
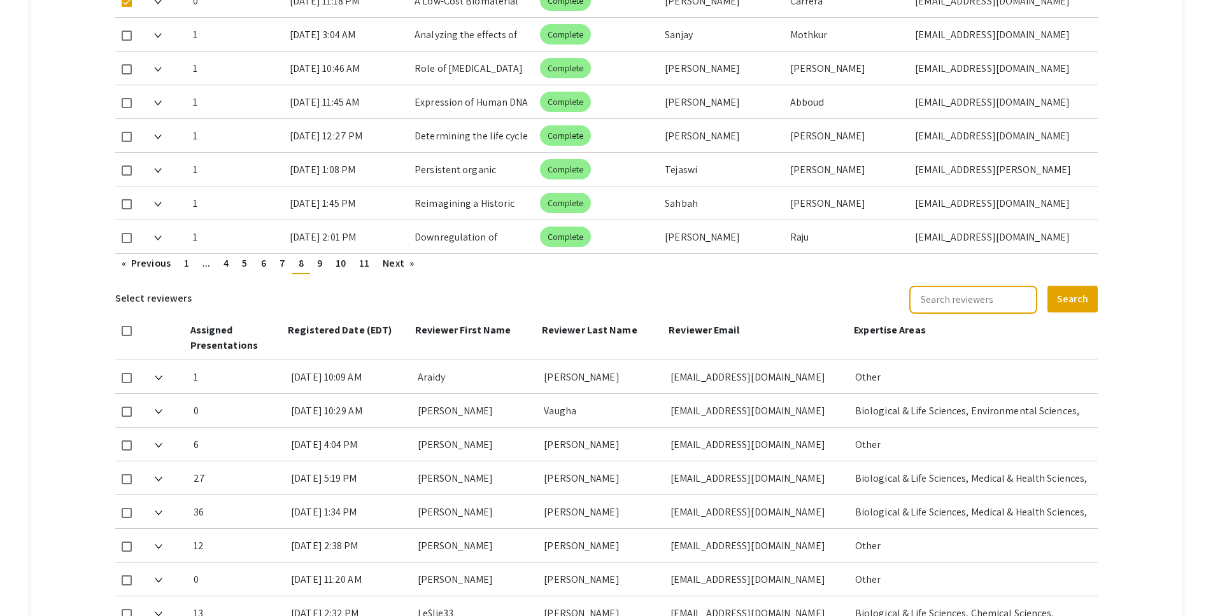
click at [122, 407] on span at bounding box center [127, 412] width 10 height 10
click at [126, 417] on input "checkbox" at bounding box center [126, 417] width 1 height 1
checkbox input "true"
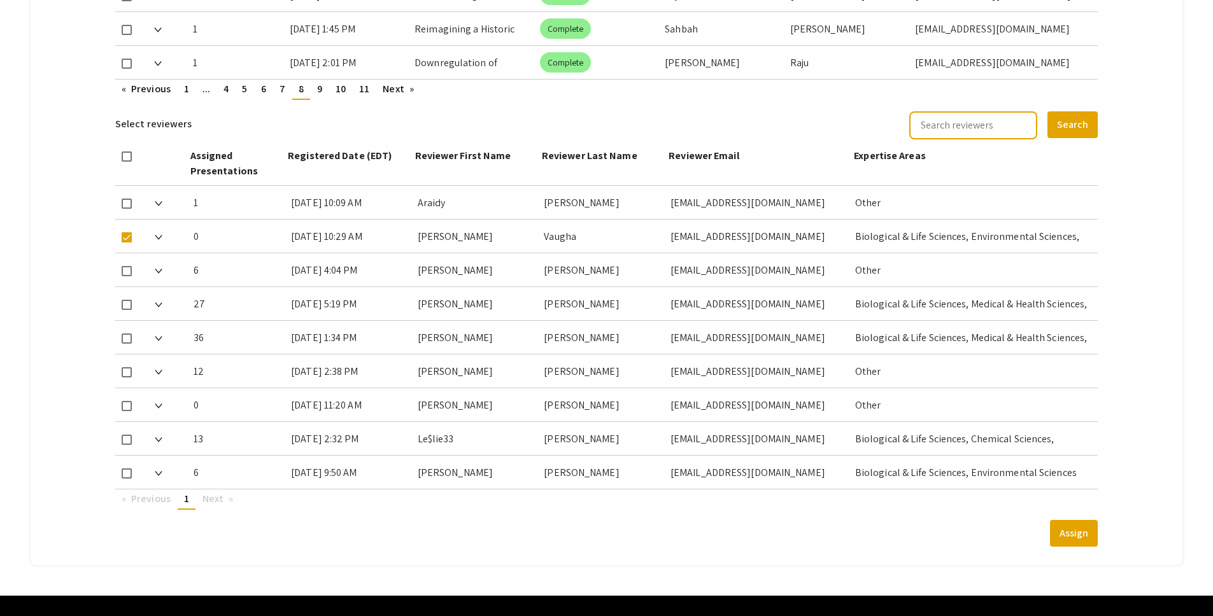
scroll to position [950, 0]
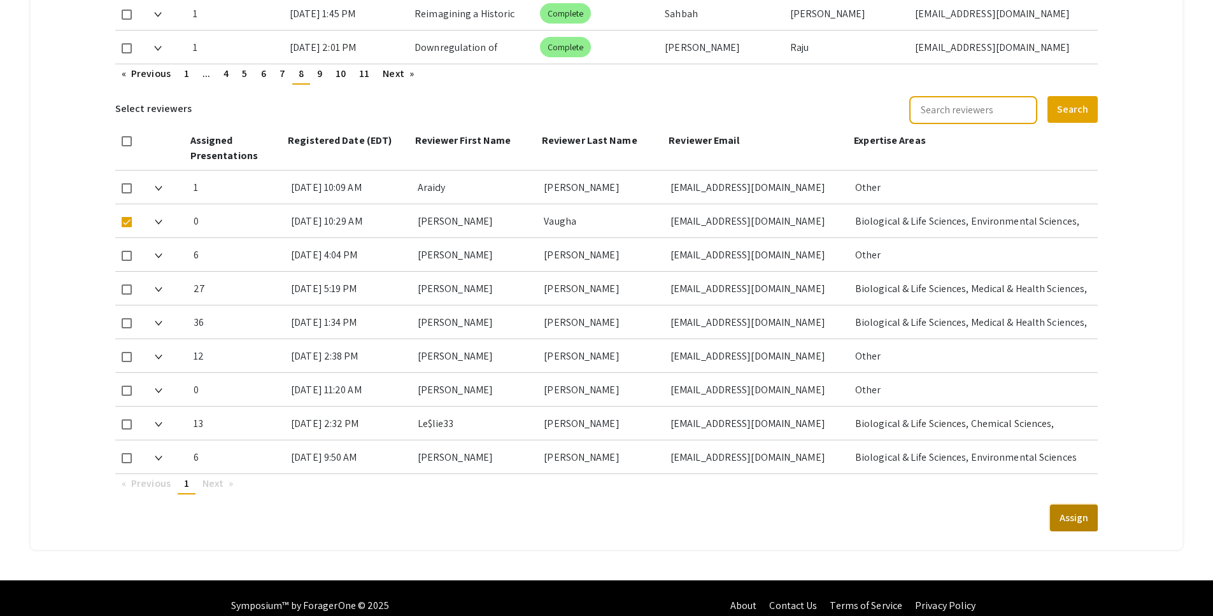
click at [1080, 505] on button "Assign" at bounding box center [1074, 518] width 48 height 27
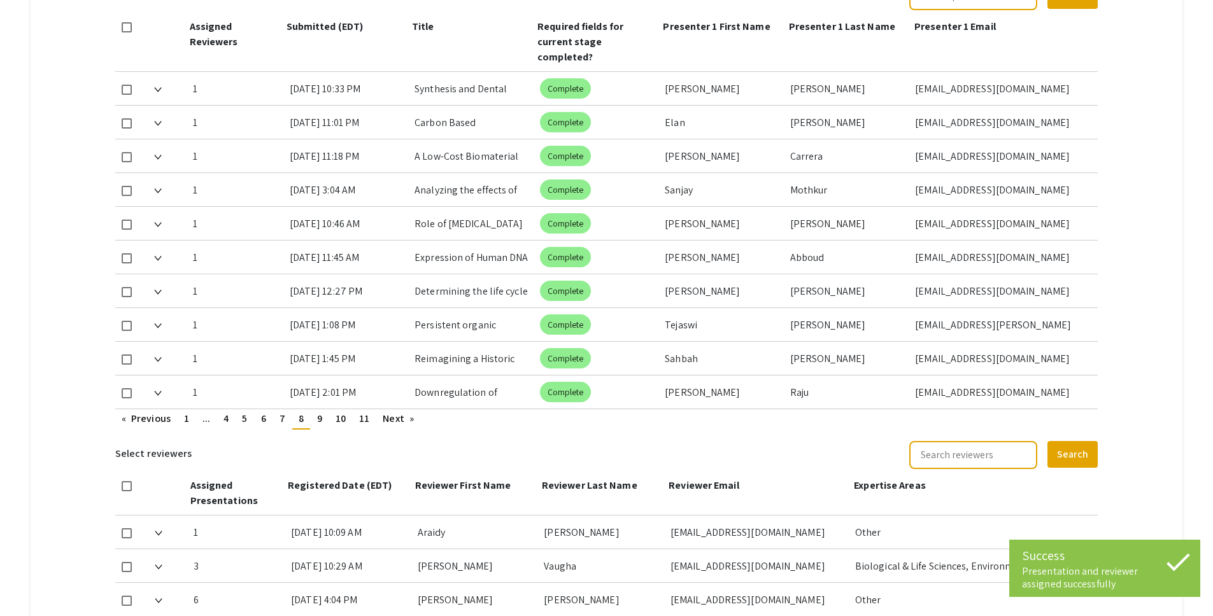
scroll to position [587, 0]
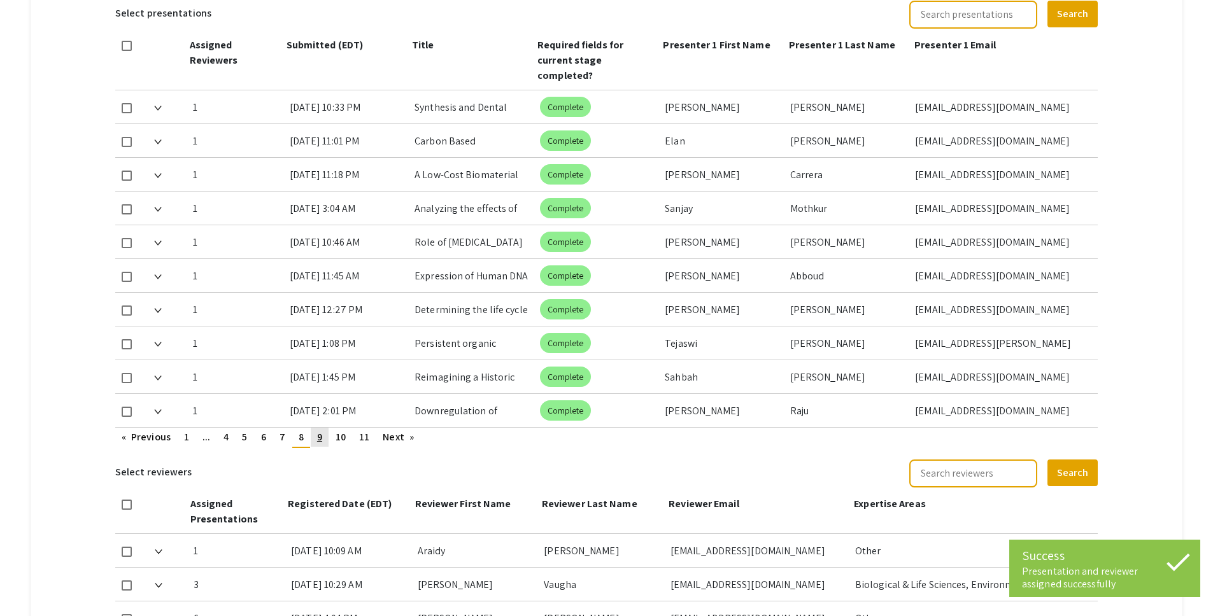
click at [325, 428] on link "page 9" at bounding box center [320, 437] width 18 height 19
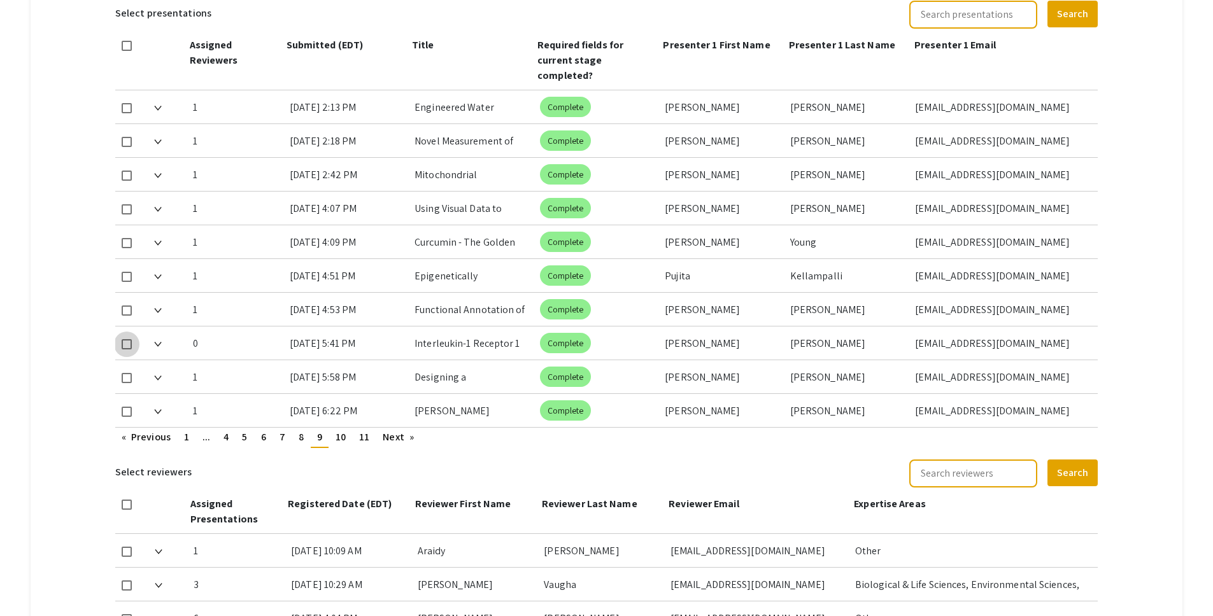
click at [129, 339] on span at bounding box center [127, 344] width 10 height 10
click at [127, 350] on input "checkbox" at bounding box center [126, 350] width 1 height 1
checkbox input "true"
click at [128, 547] on span at bounding box center [127, 552] width 10 height 10
click at [127, 557] on input "checkbox" at bounding box center [126, 557] width 1 height 1
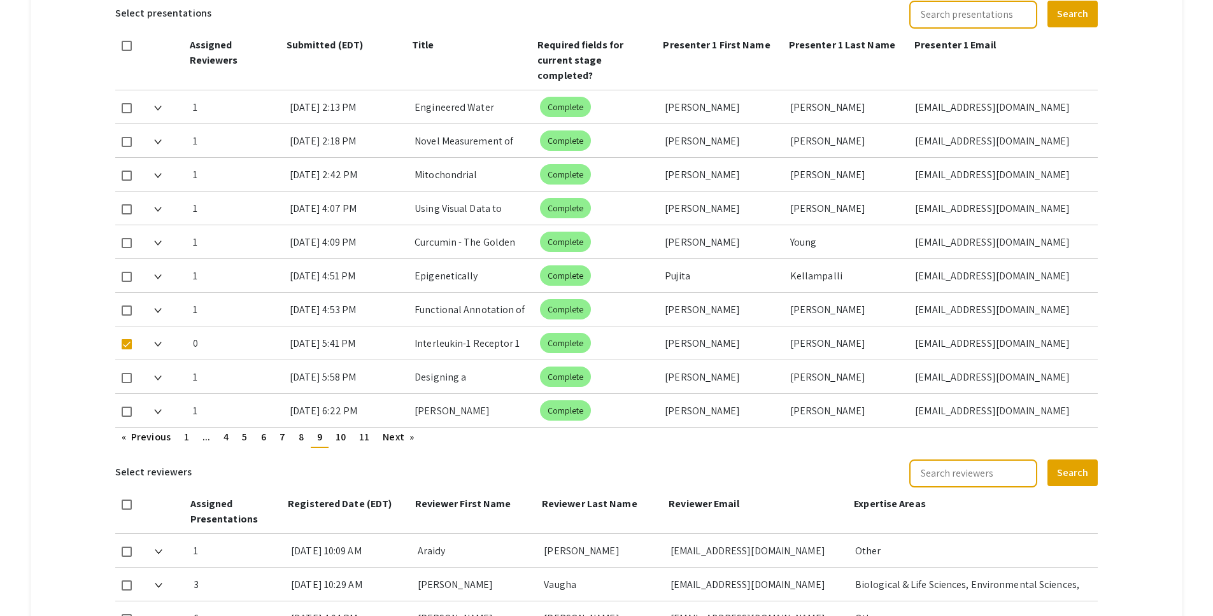
checkbox input "true"
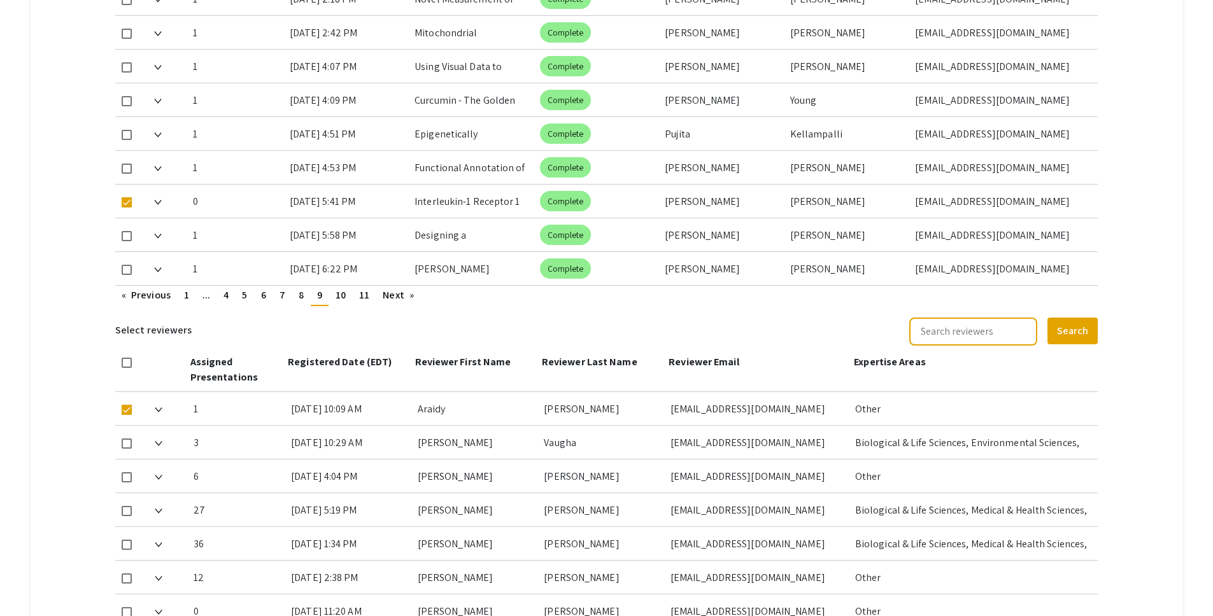
scroll to position [950, 0]
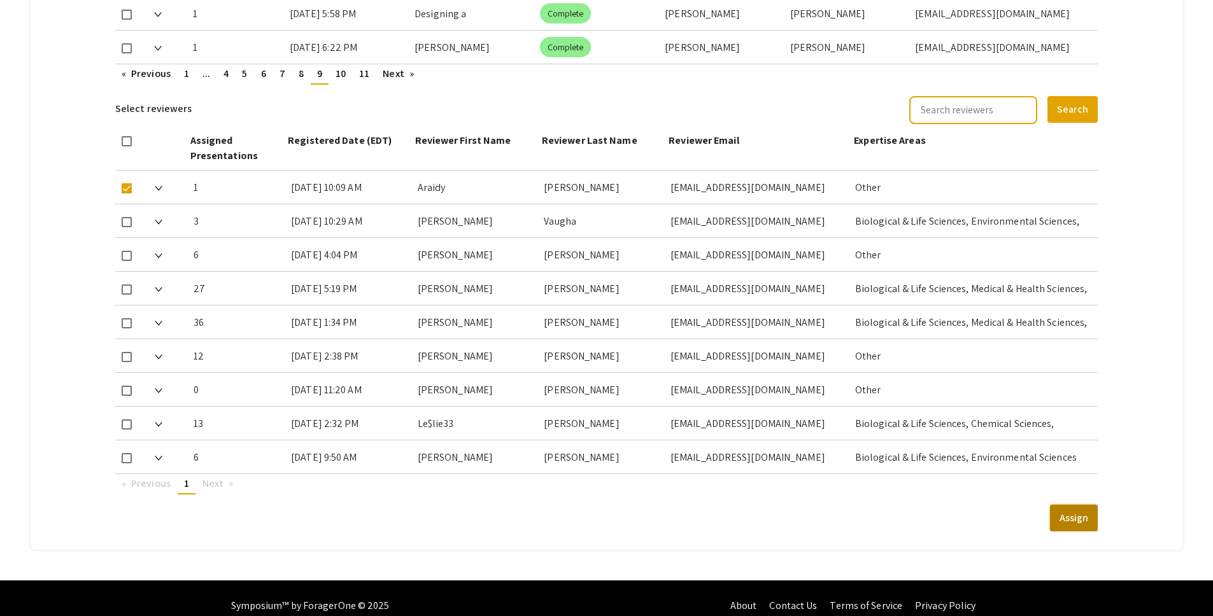
click at [1089, 511] on button "Assign" at bounding box center [1074, 518] width 48 height 27
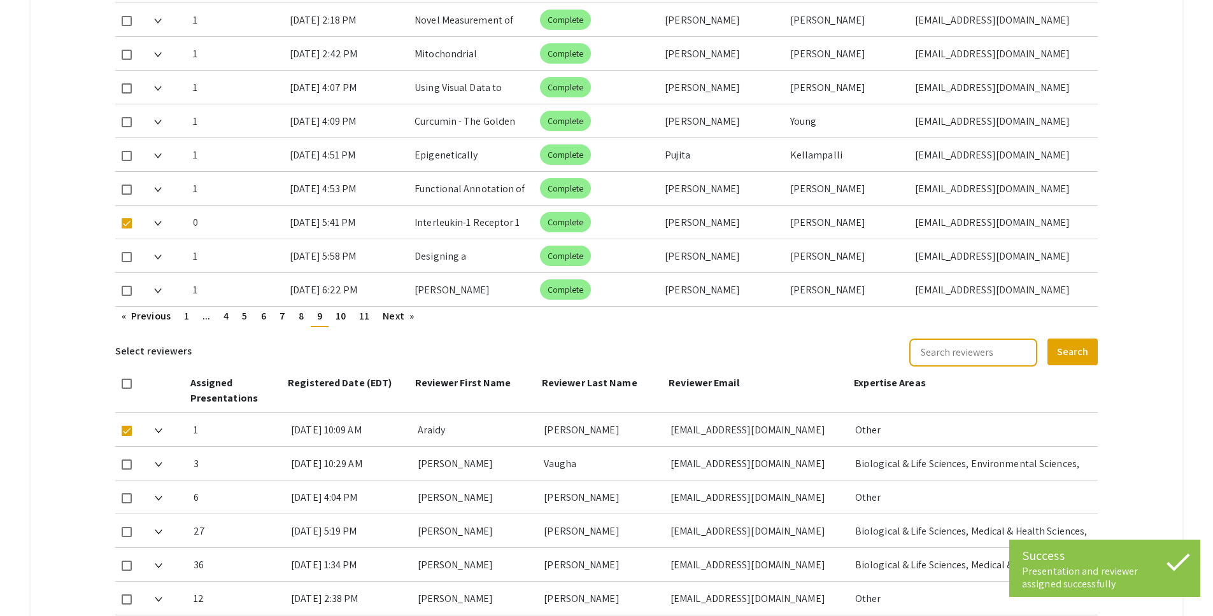
scroll to position [693, 0]
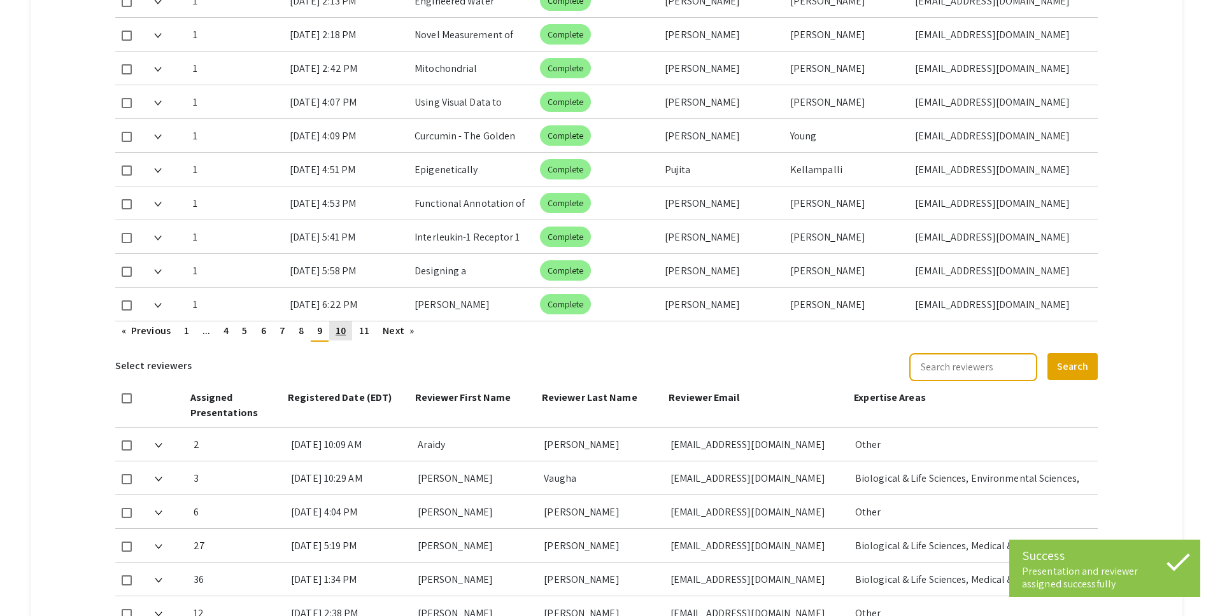
click at [343, 323] on link "page 10" at bounding box center [340, 330] width 23 height 19
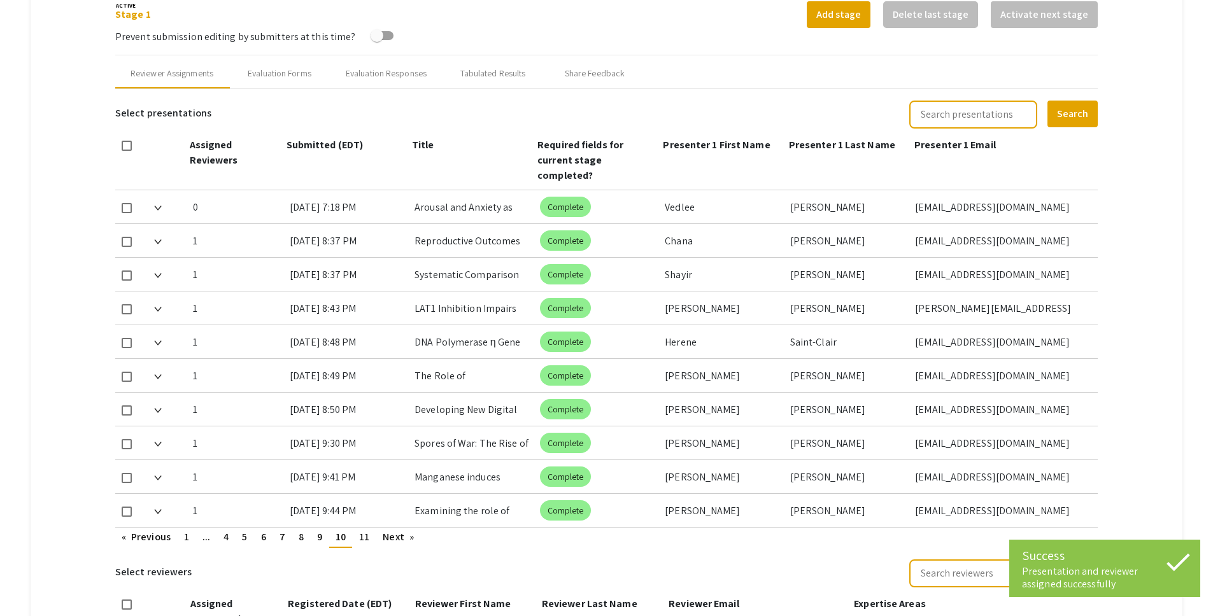
scroll to position [468, 0]
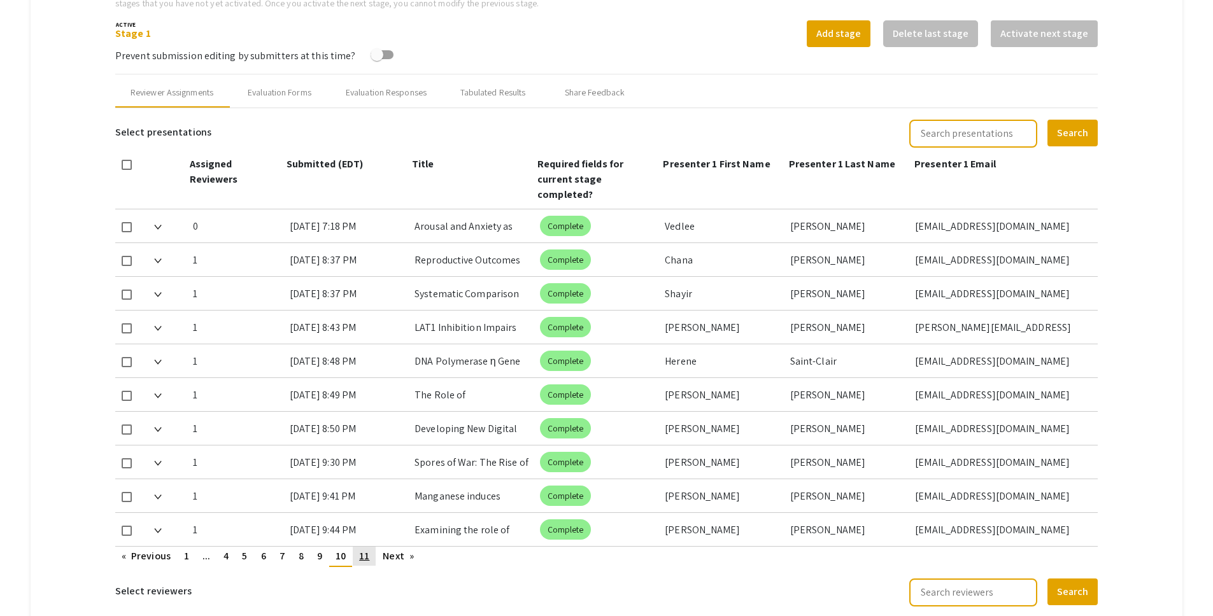
click at [358, 548] on link "page 11" at bounding box center [364, 556] width 23 height 19
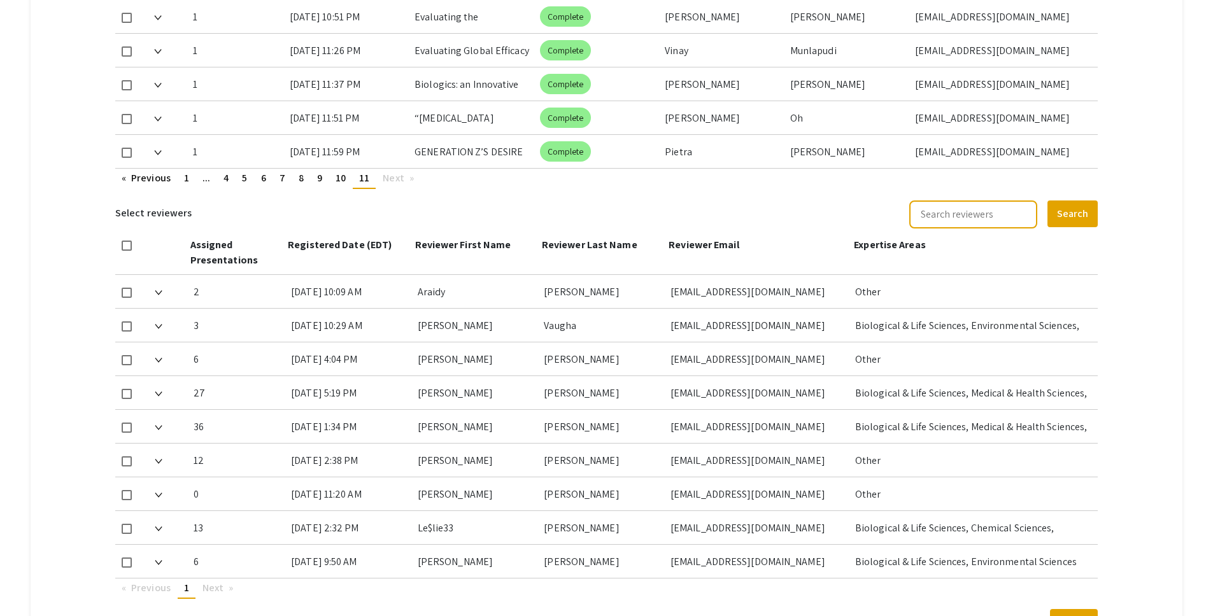
scroll to position [847, 0]
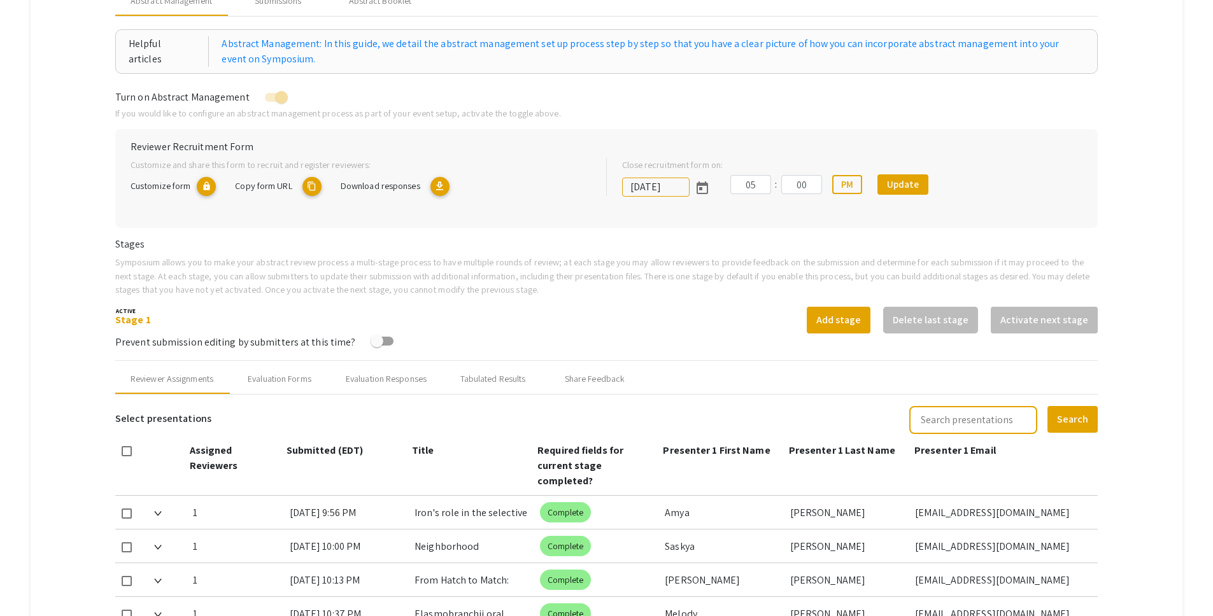
scroll to position [158, 0]
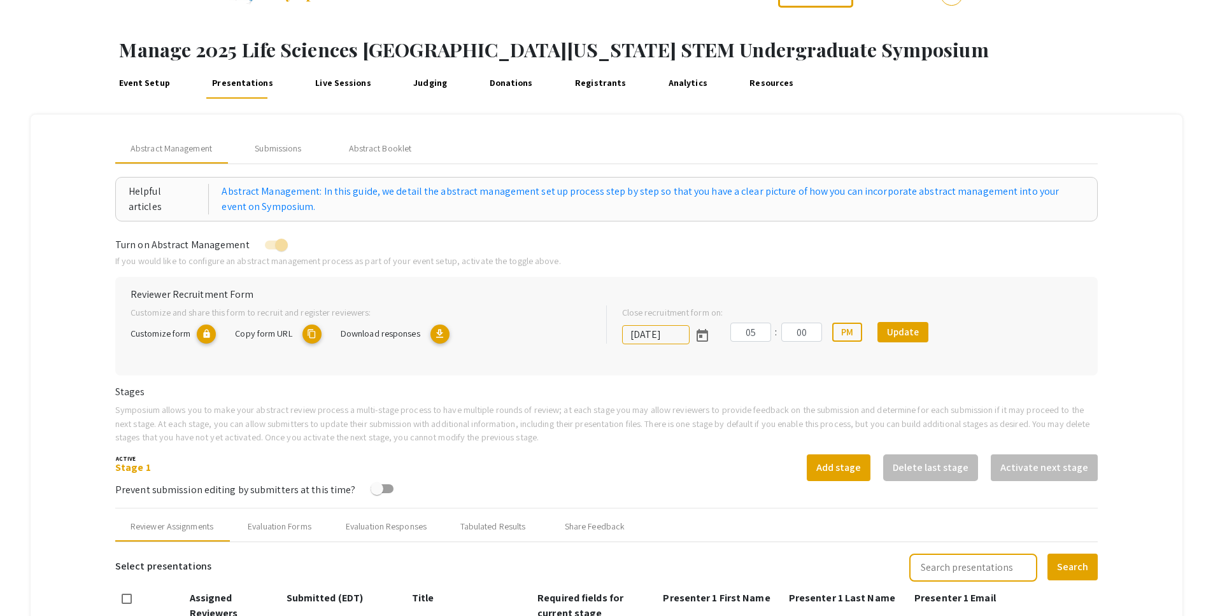
scroll to position [0, 0]
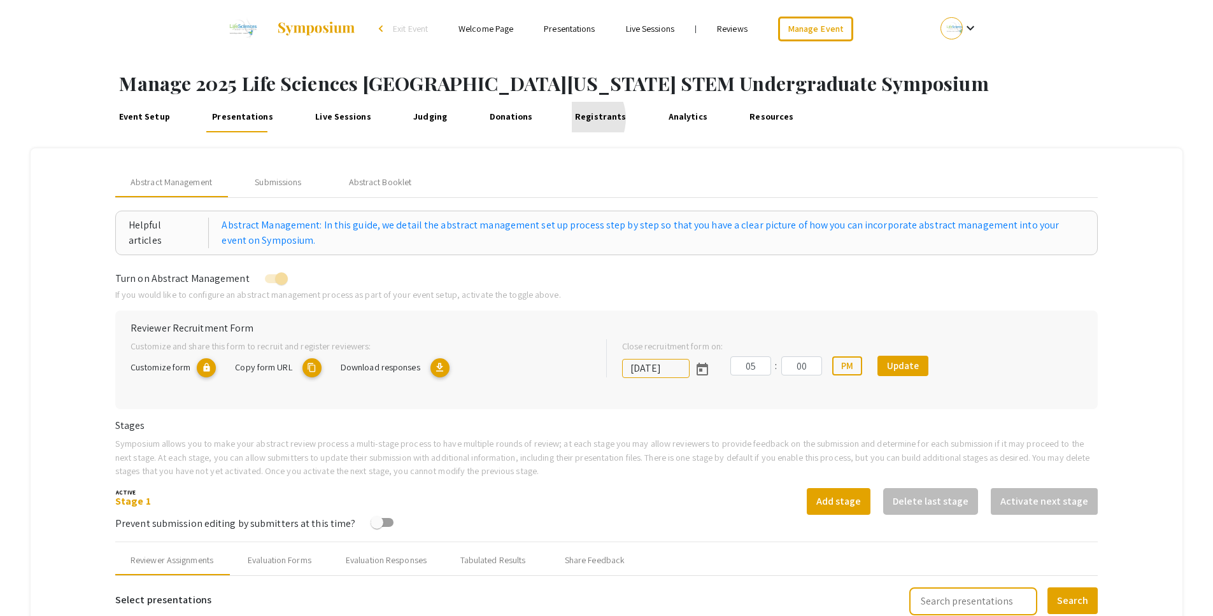
click at [572, 118] on link "Registrants" at bounding box center [600, 117] width 57 height 31
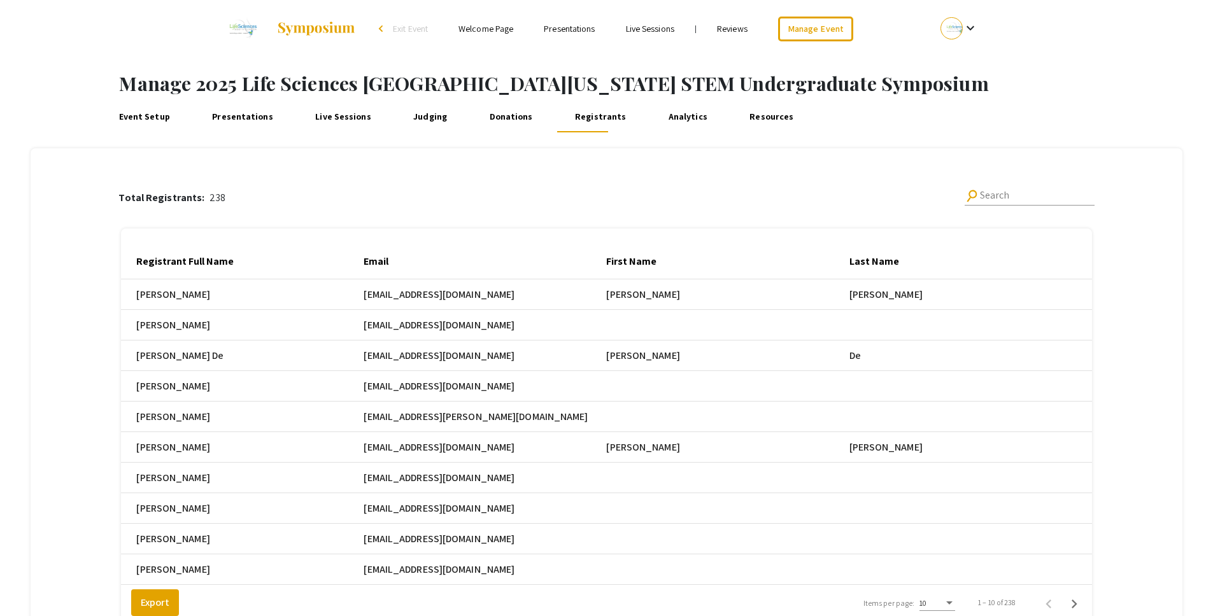
click at [745, 193] on div "Total Registrants: 238 search Search" at bounding box center [605, 197] width 975 height 41
click at [404, 192] on div "Total Registrants: 238 search Search" at bounding box center [605, 197] width 975 height 41
click at [311, 178] on div "Total Registrants: 238 search Search" at bounding box center [605, 197] width 975 height 41
click at [729, 27] on link "Reviews" at bounding box center [732, 28] width 31 height 11
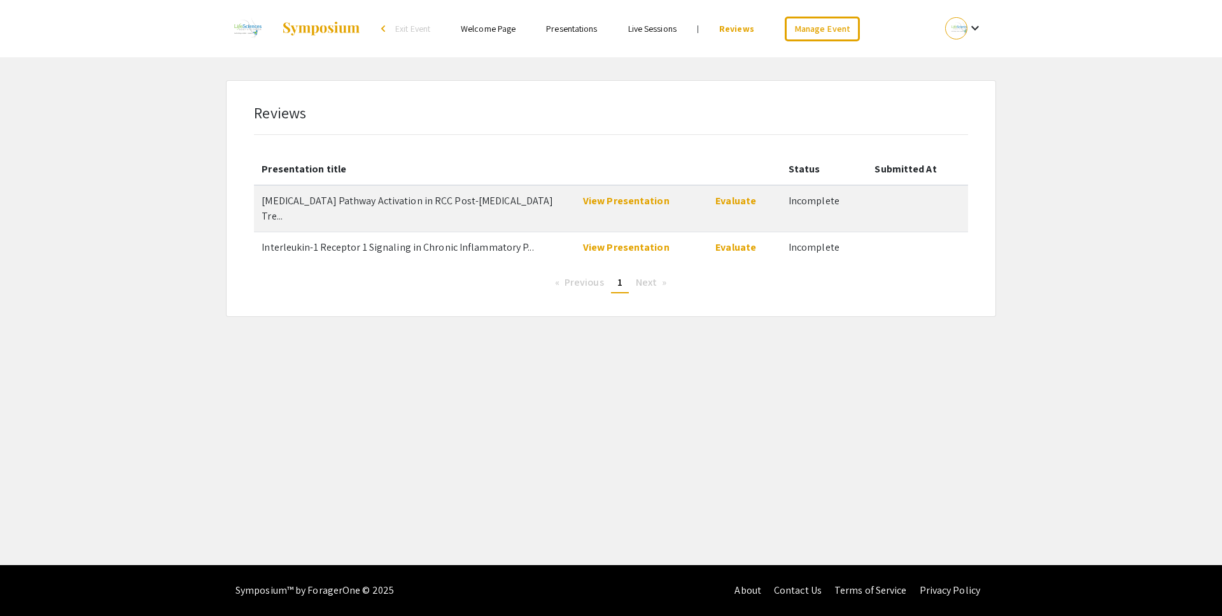
click at [172, 142] on app-abstract "Reviews Presentation title Status Submitted At Adenosine Pathway Activation in …" at bounding box center [611, 198] width 1222 height 237
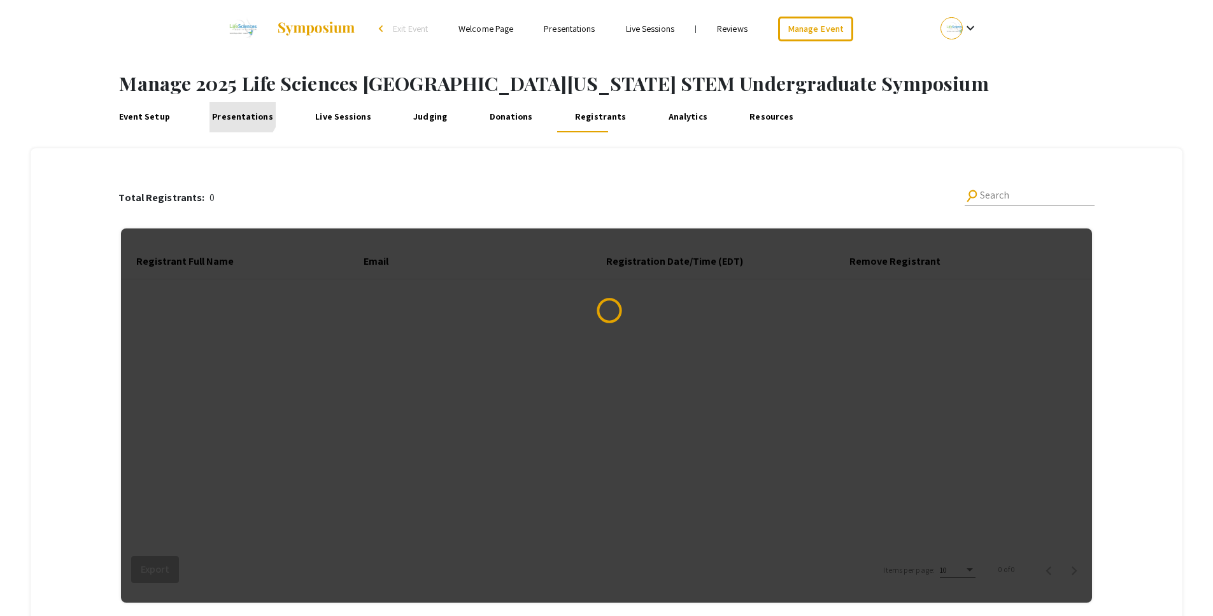
click at [239, 110] on link "Presentations" at bounding box center [242, 117] width 67 height 31
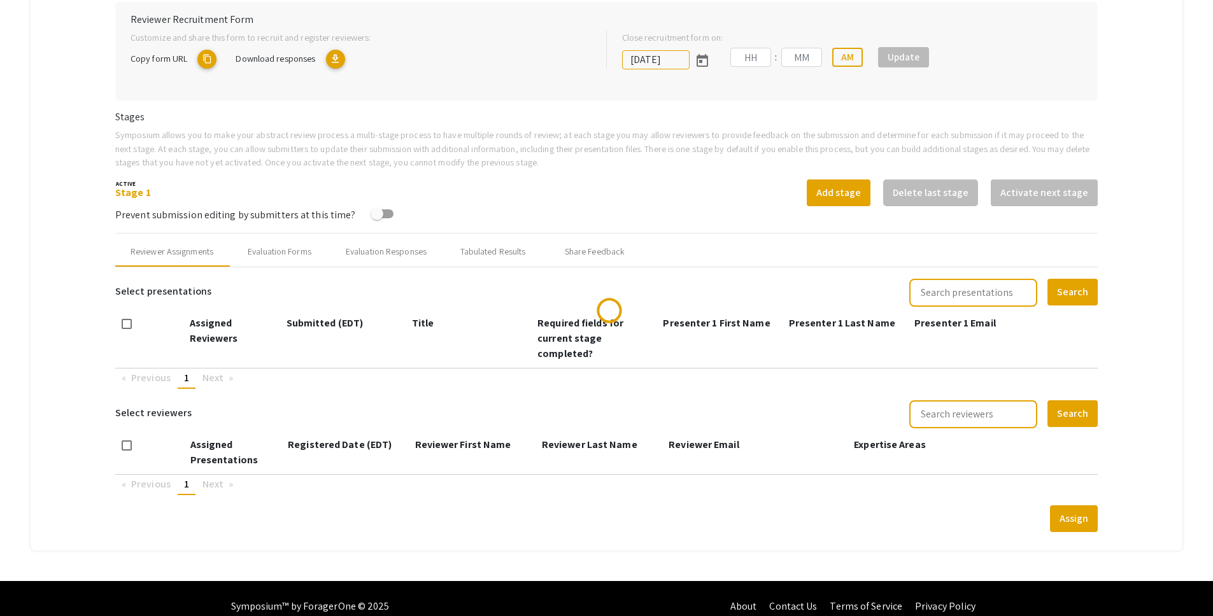
scroll to position [309, 0]
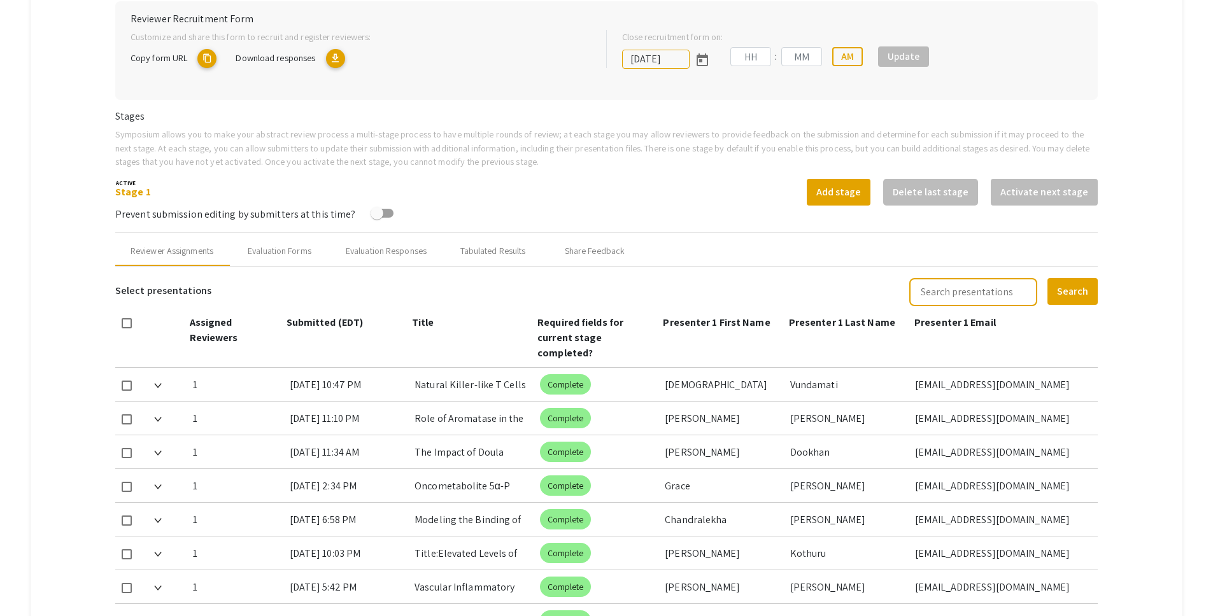
type input "[DATE]"
type input "05"
type input "00"
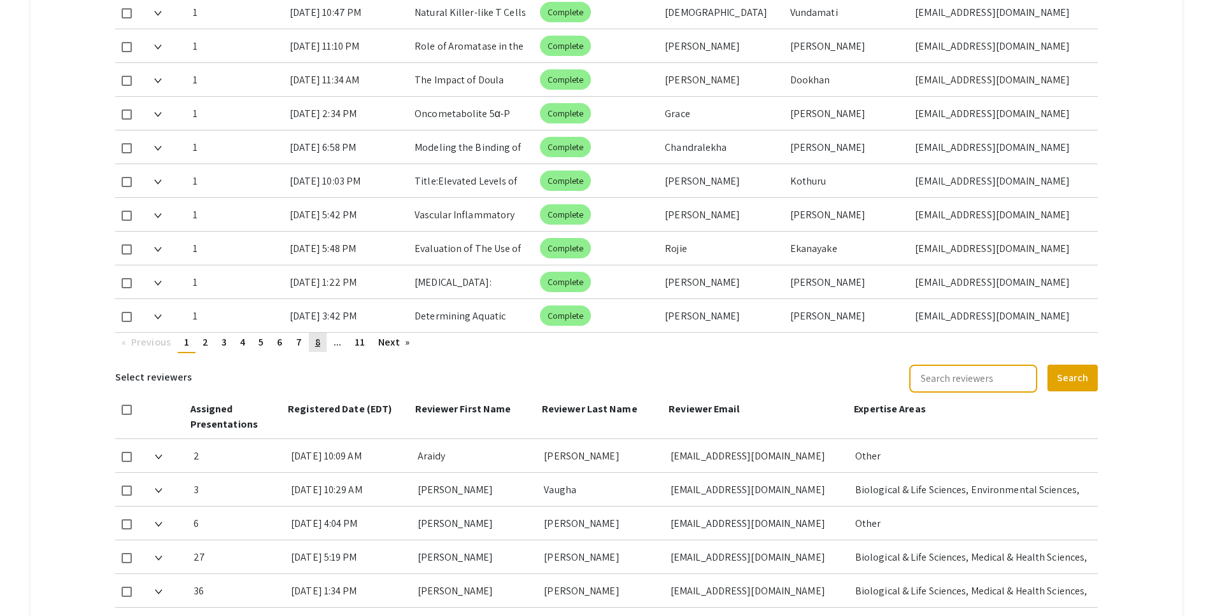
scroll to position [703, 0]
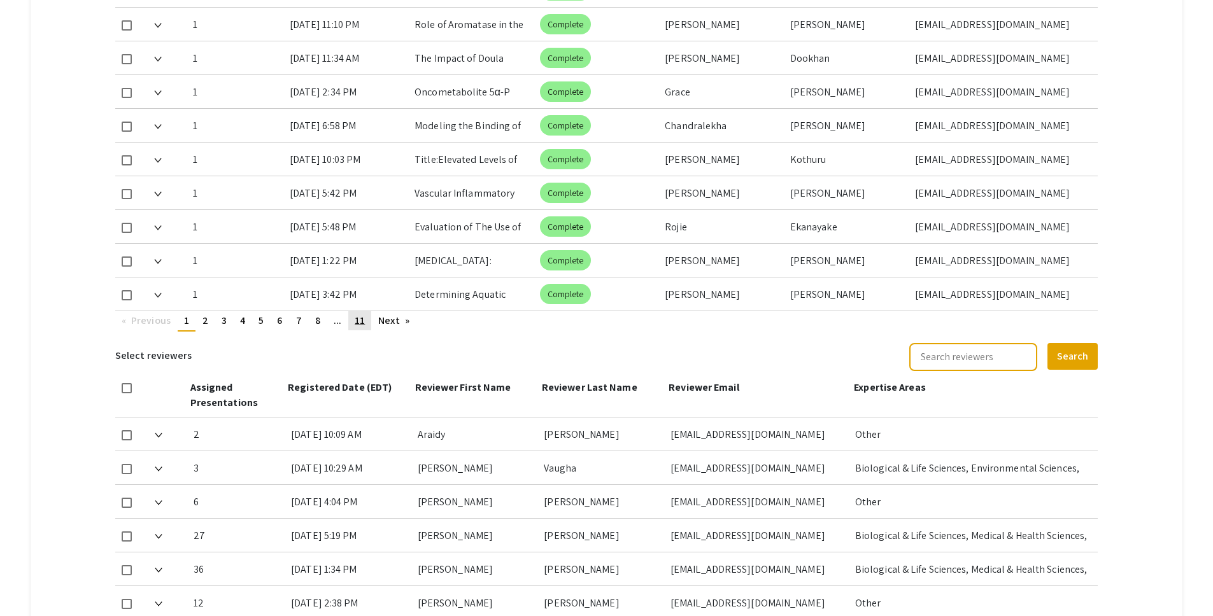
click at [360, 314] on span "11" at bounding box center [360, 320] width 10 height 13
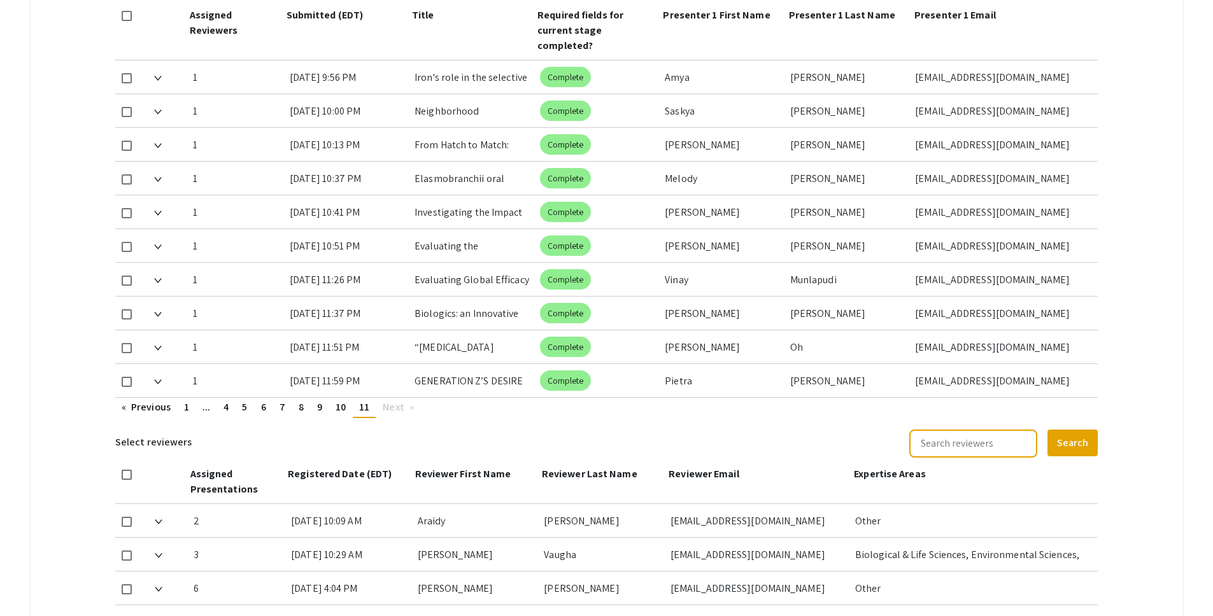
scroll to position [614, 0]
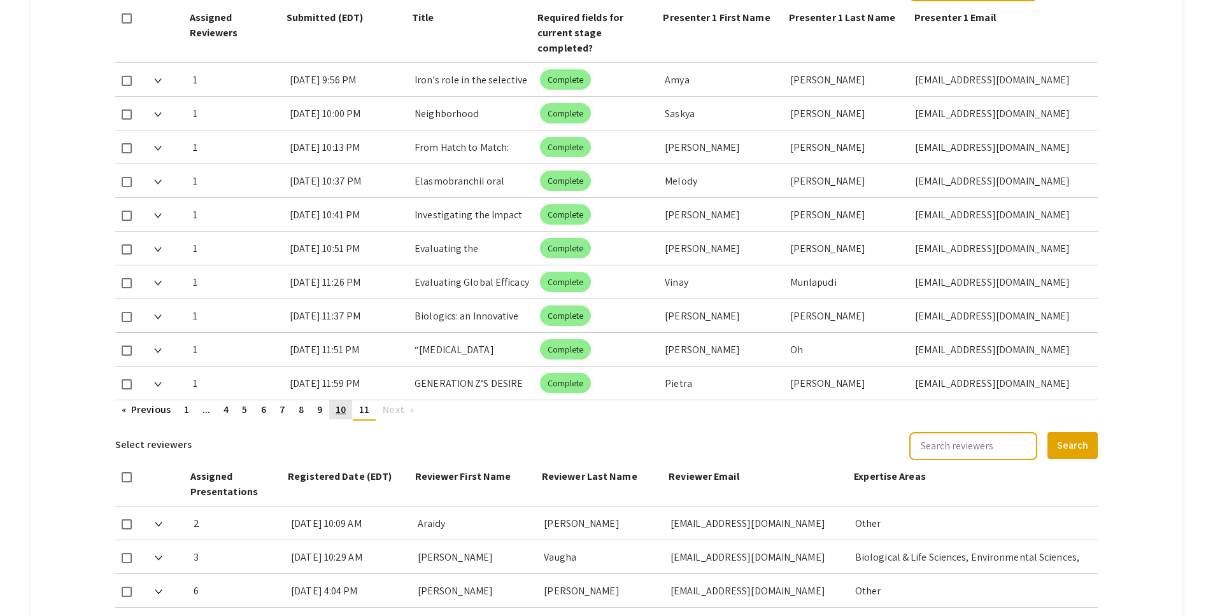
click at [344, 403] on span "10" at bounding box center [341, 409] width 10 height 13
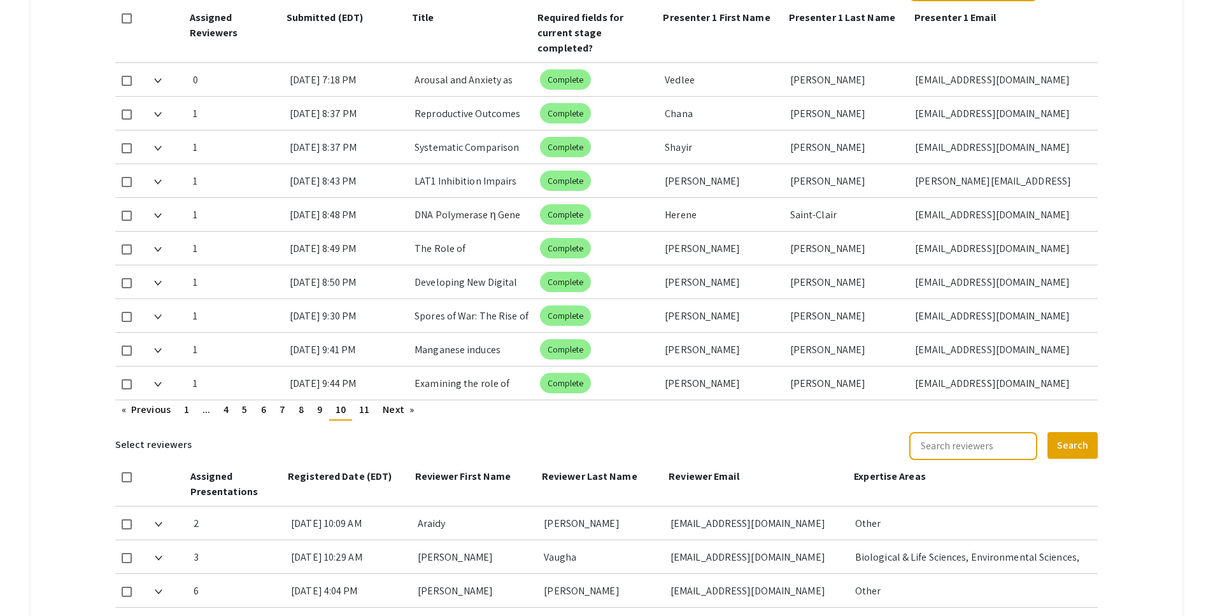
click at [122, 63] on div at bounding box center [129, 79] width 29 height 33
click at [128, 76] on span at bounding box center [127, 81] width 10 height 10
click at [127, 86] on input "checkbox" at bounding box center [126, 86] width 1 height 1
checkbox input "true"
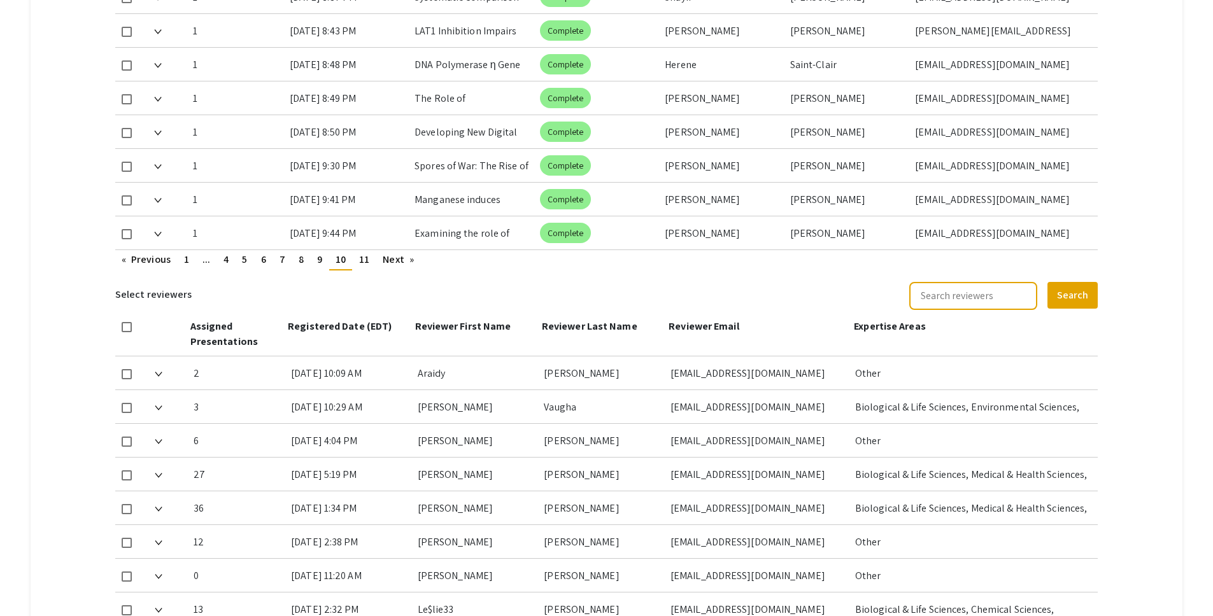
scroll to position [766, 0]
click at [132, 536] on span at bounding box center [127, 541] width 10 height 10
click at [127, 546] on input "checkbox" at bounding box center [126, 546] width 1 height 1
checkbox input "true"
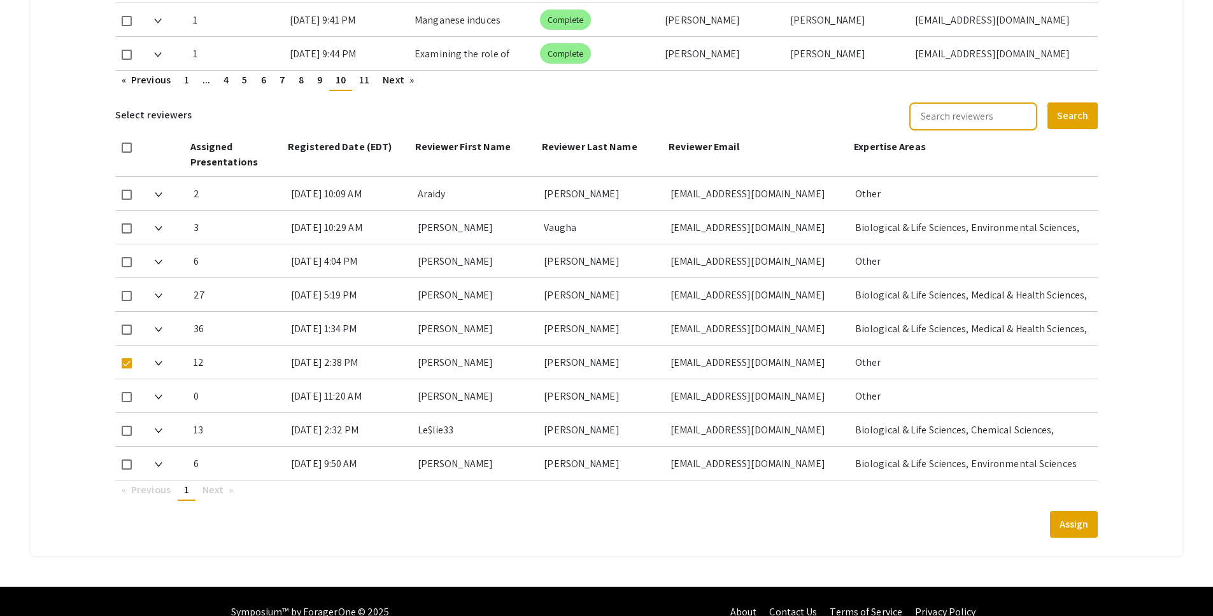
scroll to position [950, 0]
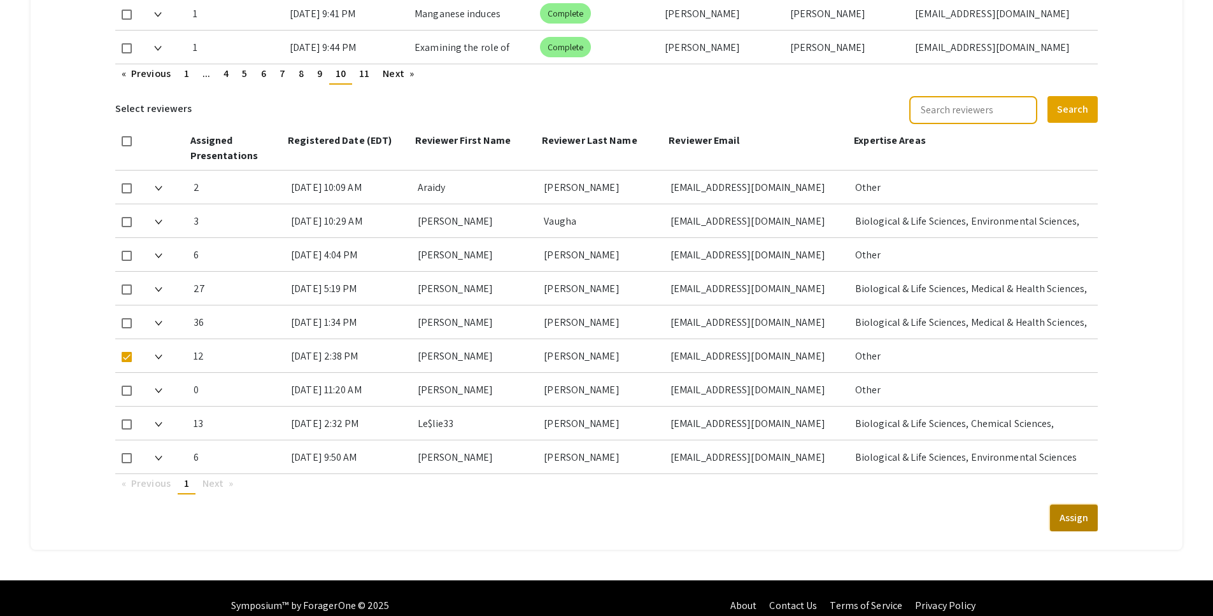
click at [1098, 507] on button "Assign" at bounding box center [1074, 518] width 48 height 27
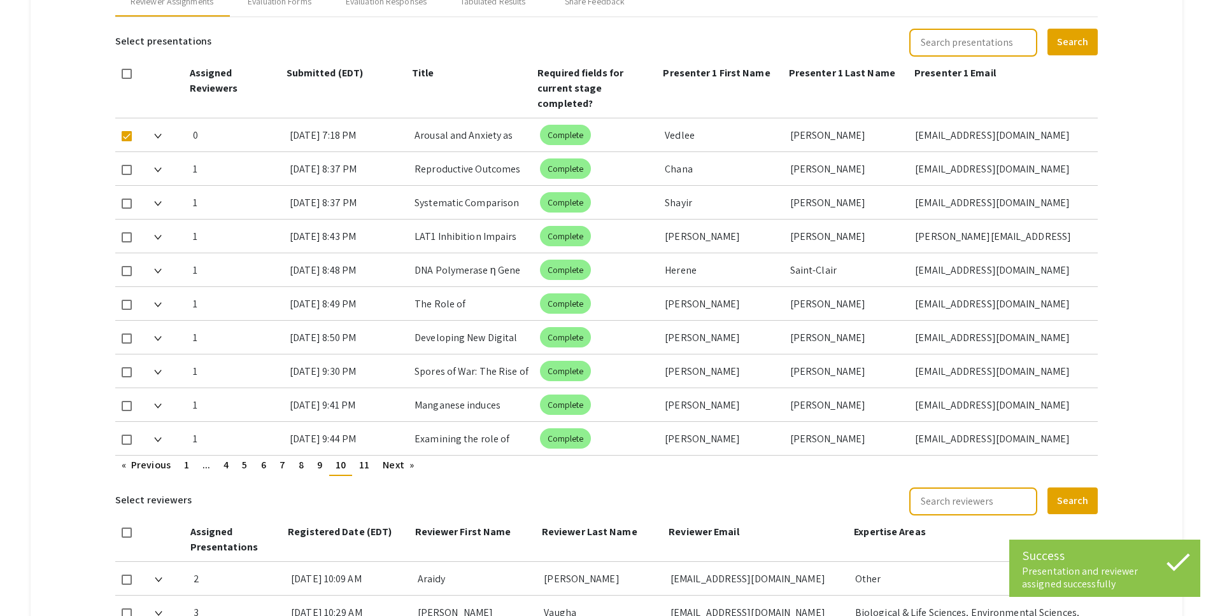
scroll to position [556, 0]
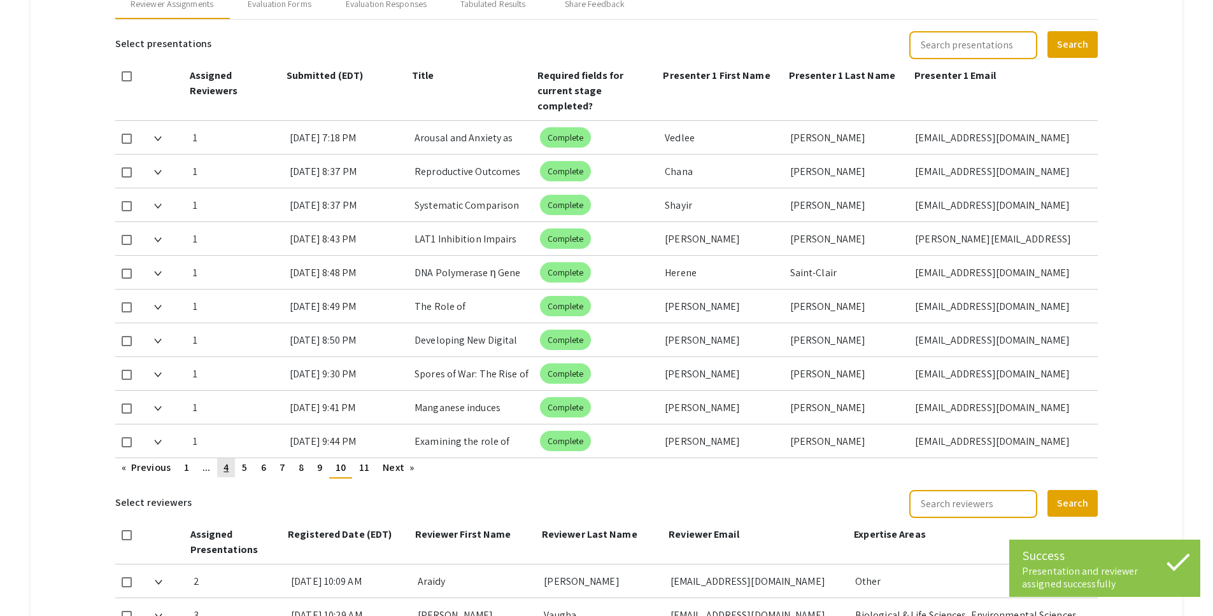
click at [225, 461] on span "4" at bounding box center [225, 467] width 5 height 13
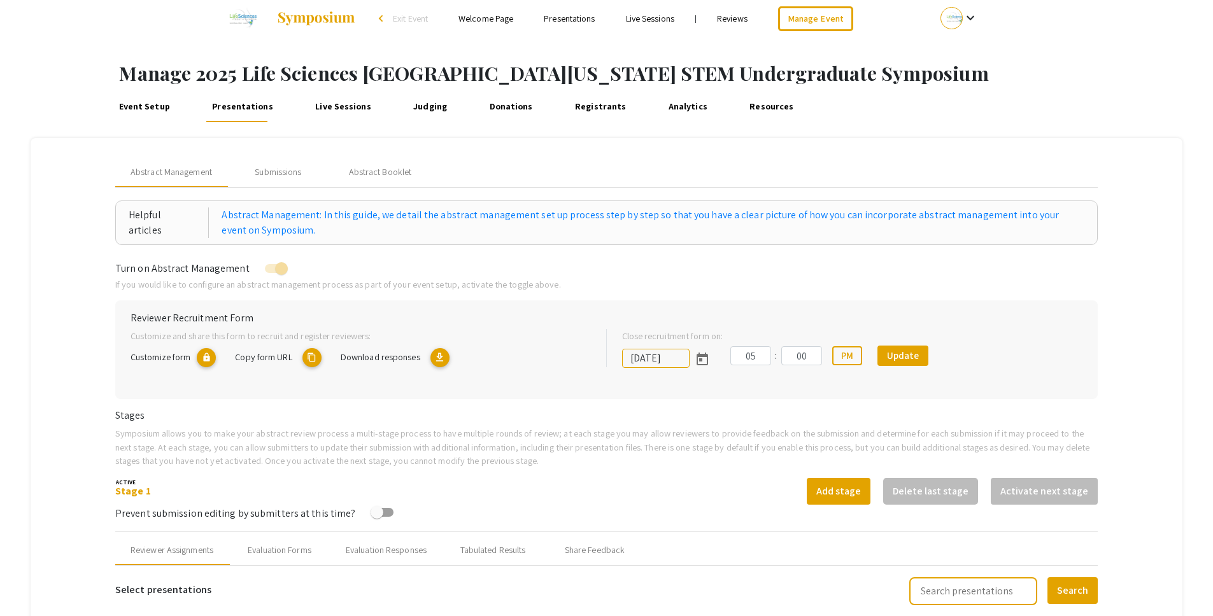
scroll to position [0, 0]
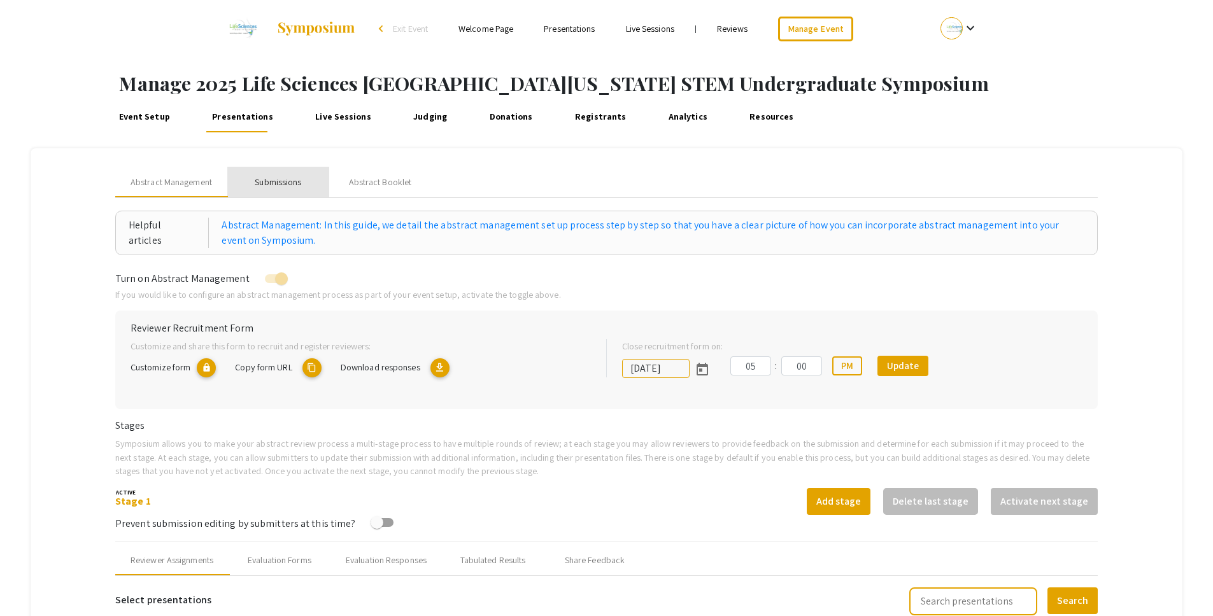
click at [278, 174] on div "Submissions" at bounding box center [278, 182] width 102 height 31
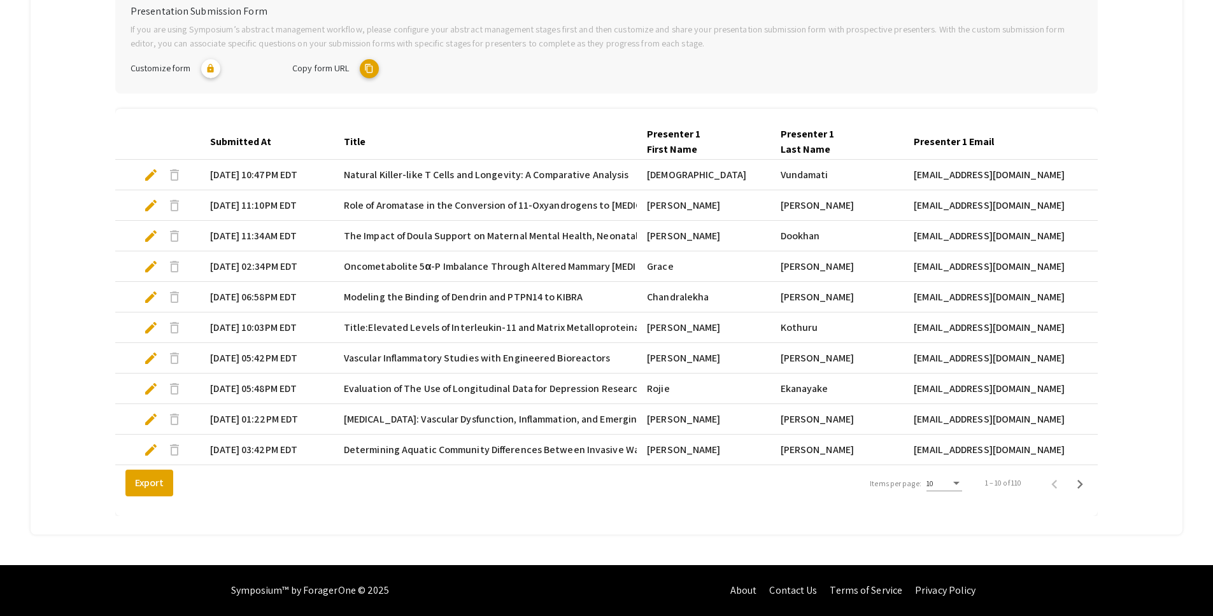
scroll to position [291, 0]
click at [950, 481] on div "10" at bounding box center [938, 483] width 24 height 9
click at [955, 505] on span "25" at bounding box center [951, 506] width 36 height 23
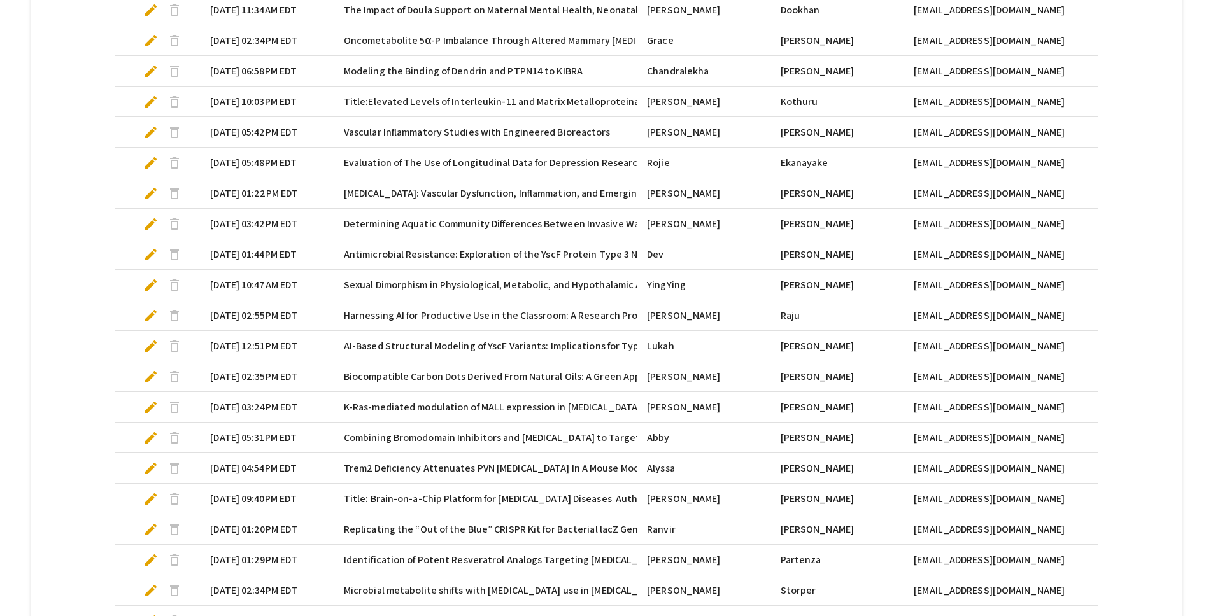
scroll to position [514, 0]
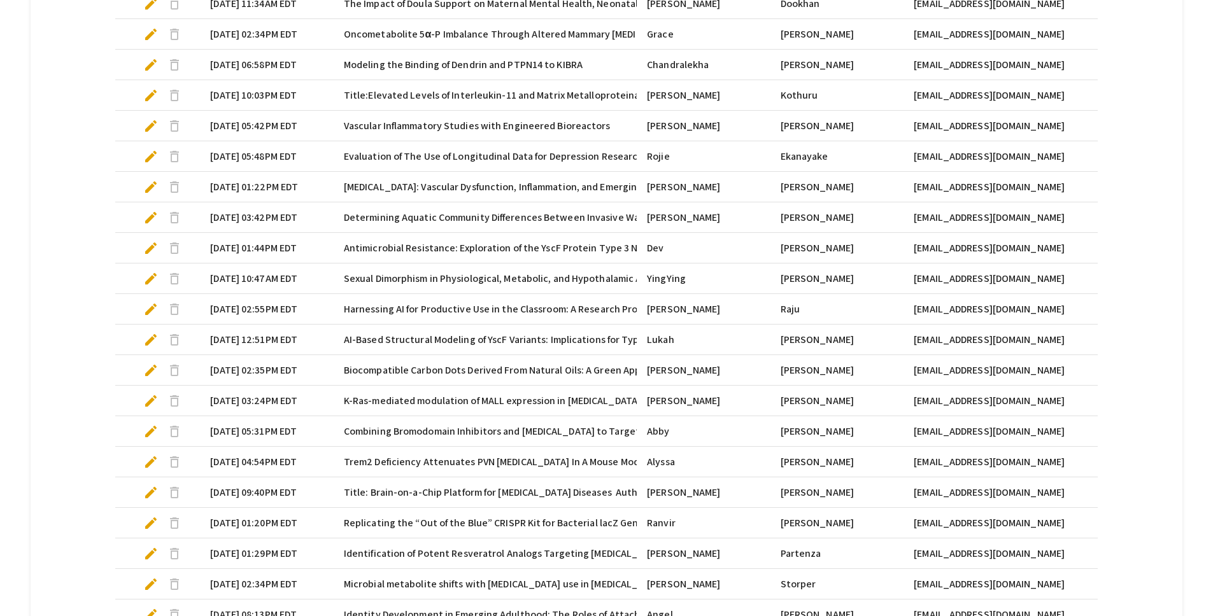
click at [882, 309] on mat-cell "Raju" at bounding box center [837, 309] width 134 height 31
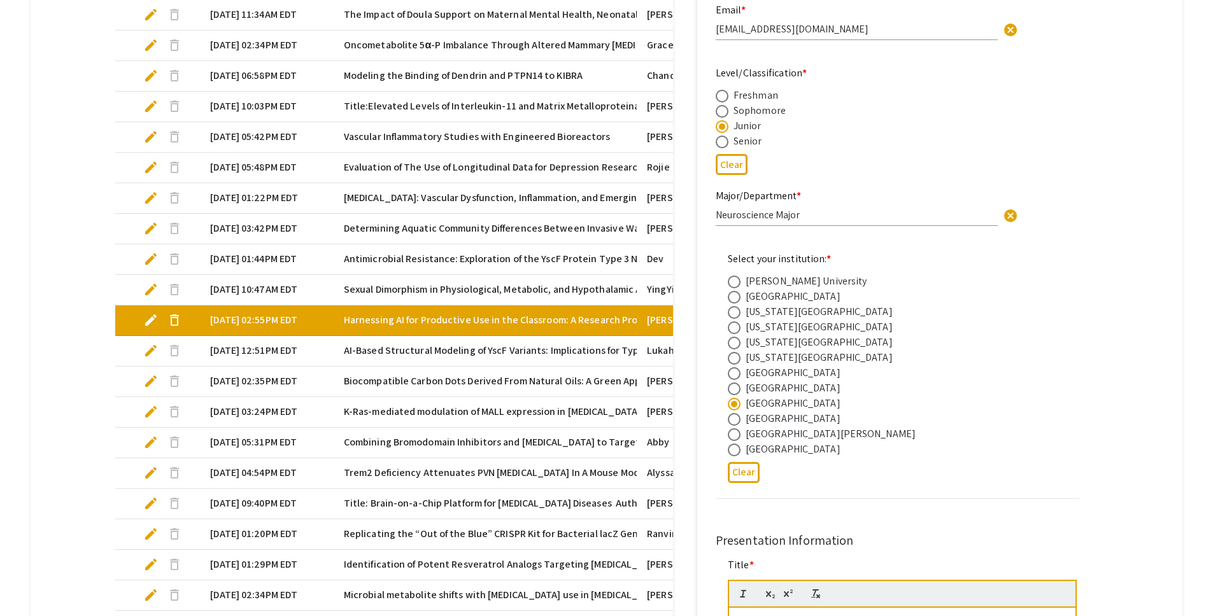
type input "0"
select select "custom"
type input "1"
select select "auto"
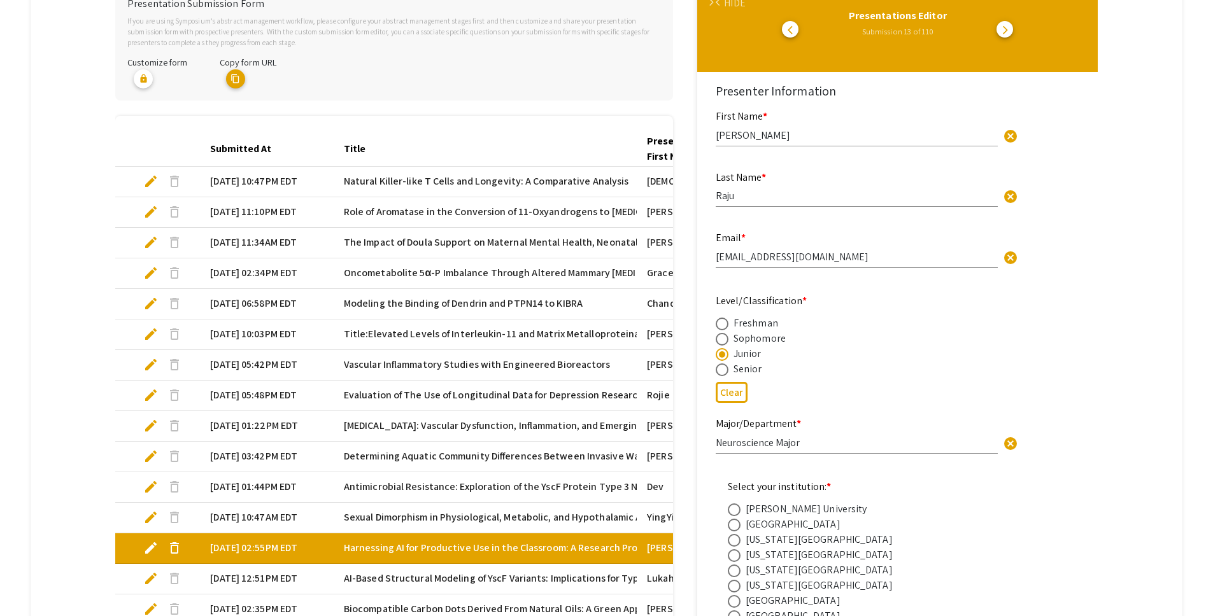
scroll to position [146, 0]
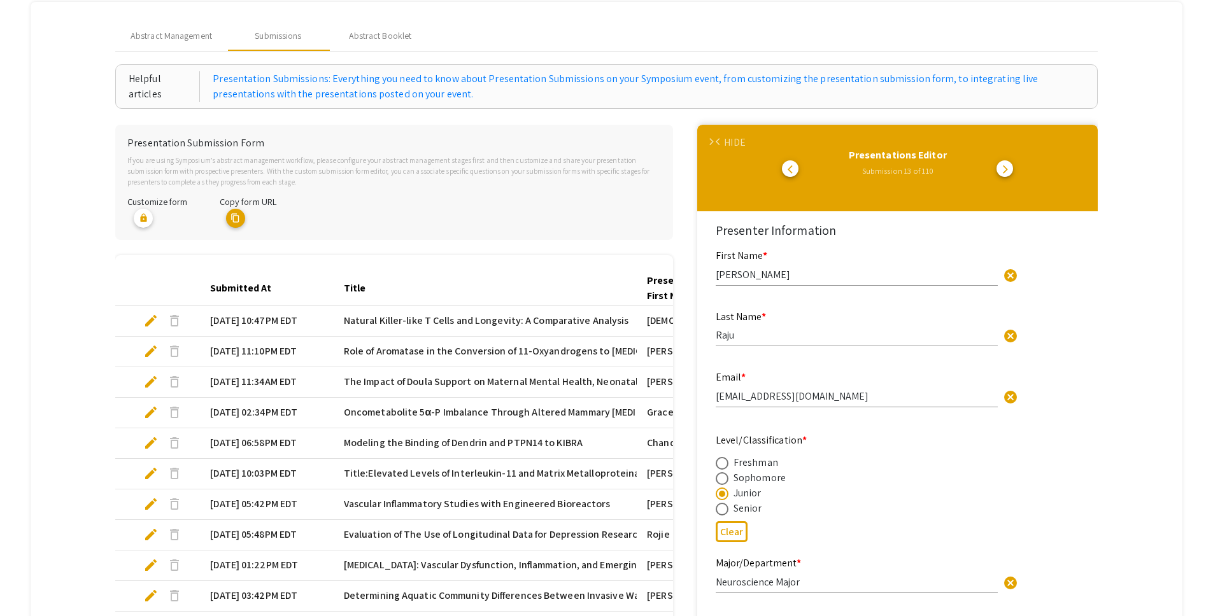
click at [724, 139] on span "arrow_back_ios" at bounding box center [720, 142] width 8 height 8
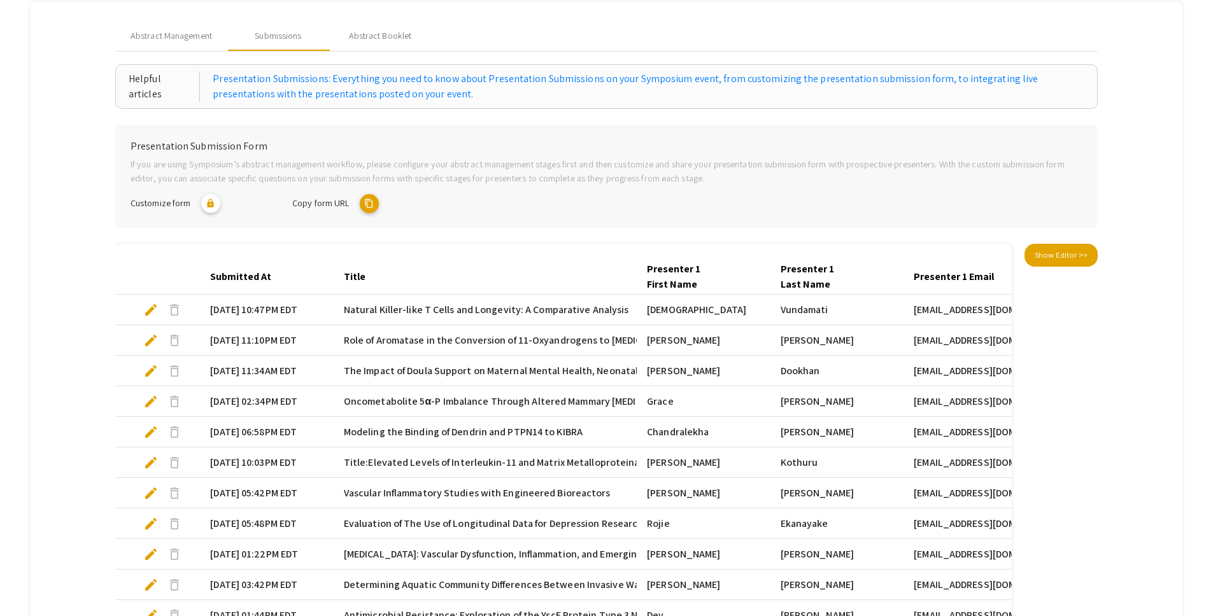
click at [1151, 340] on mat-tab-group "Abstract Management Submissions Abstract Booklet Helpful articles Presentation …" at bounding box center [607, 565] width 1152 height 1126
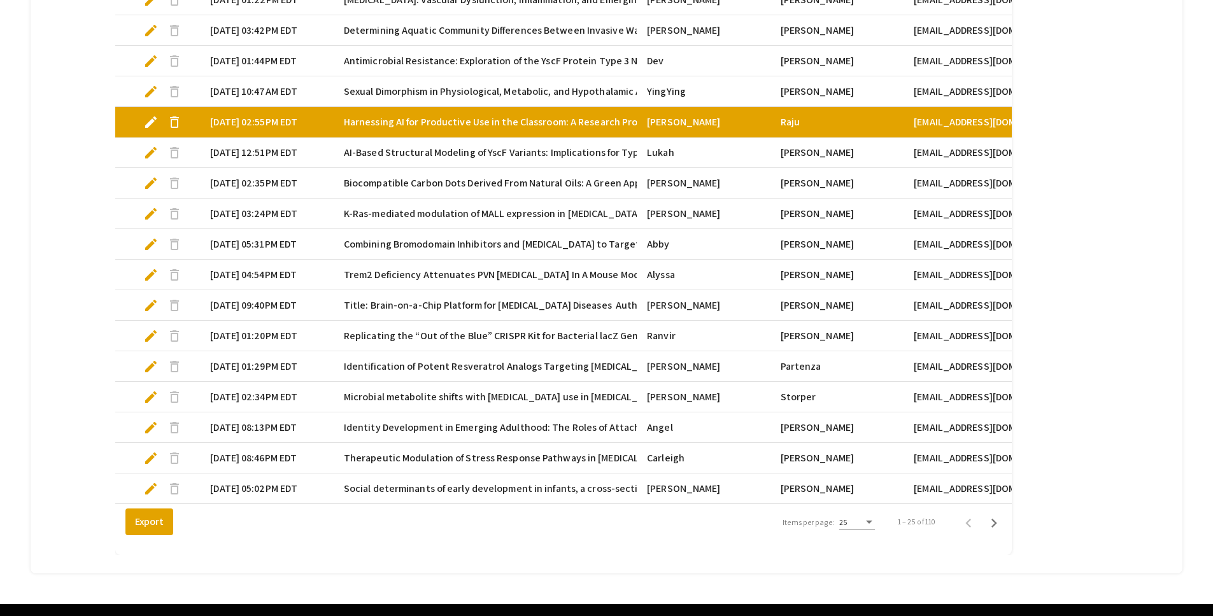
scroll to position [749, 0]
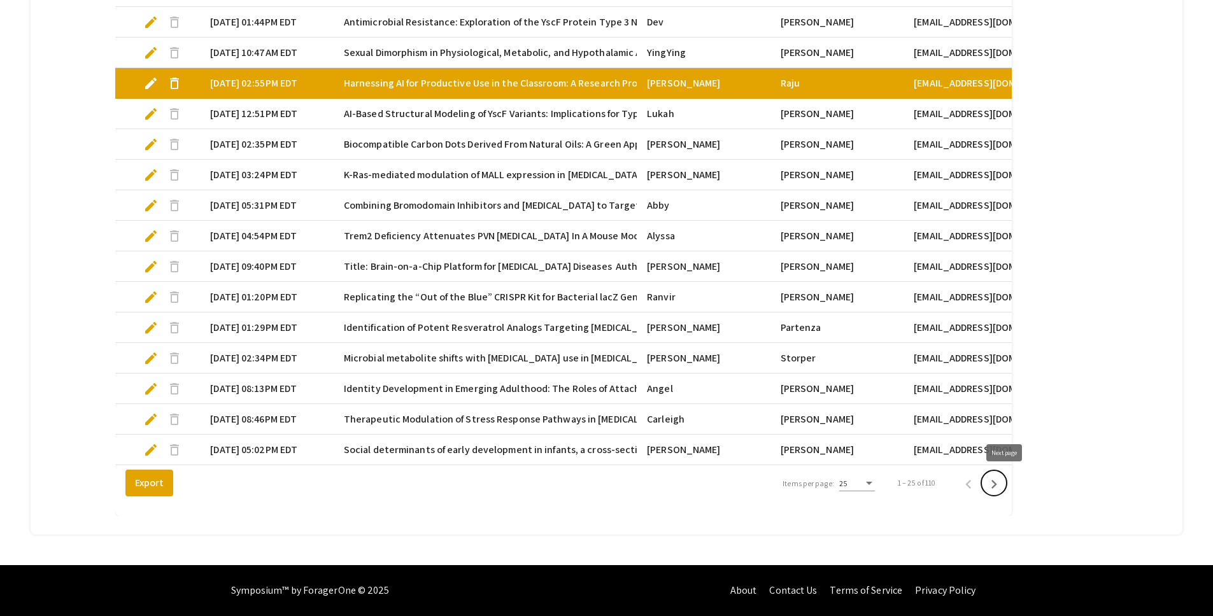
click at [1003, 481] on icon "Next page" at bounding box center [994, 485] width 18 height 18
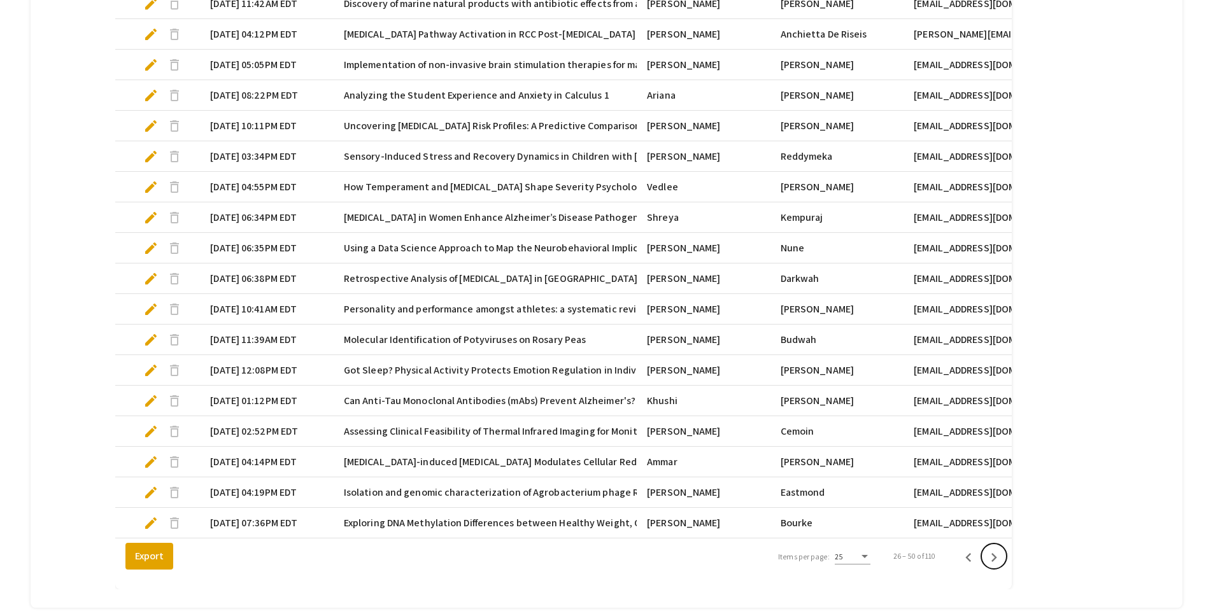
scroll to position [639, 0]
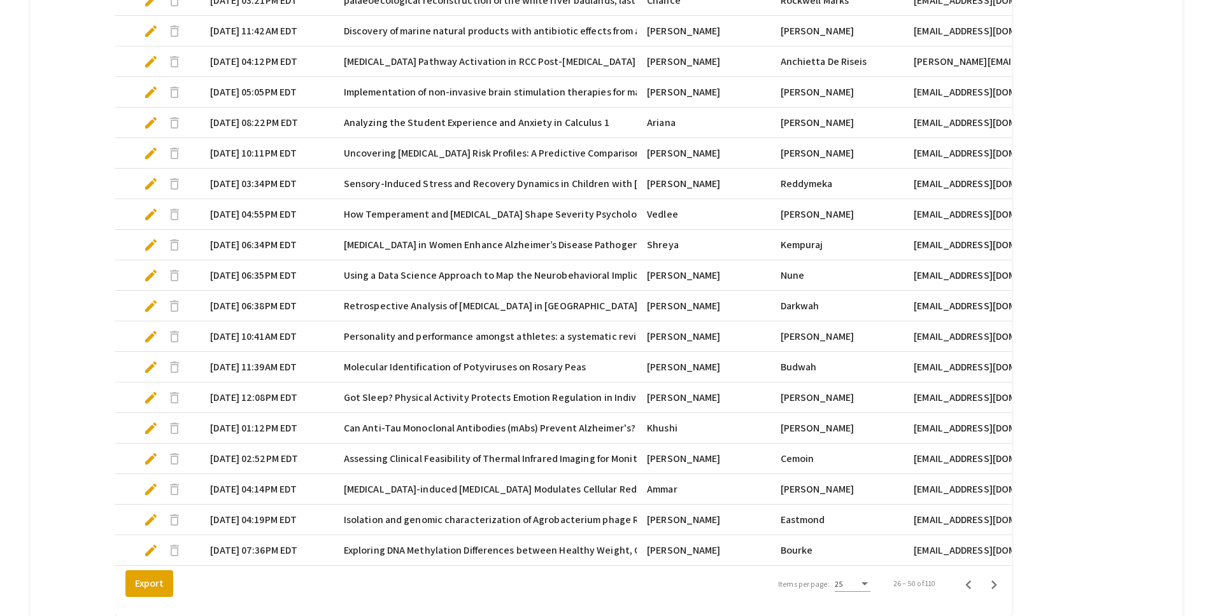
click at [717, 216] on mat-cell "Vedlee" at bounding box center [704, 214] width 134 height 31
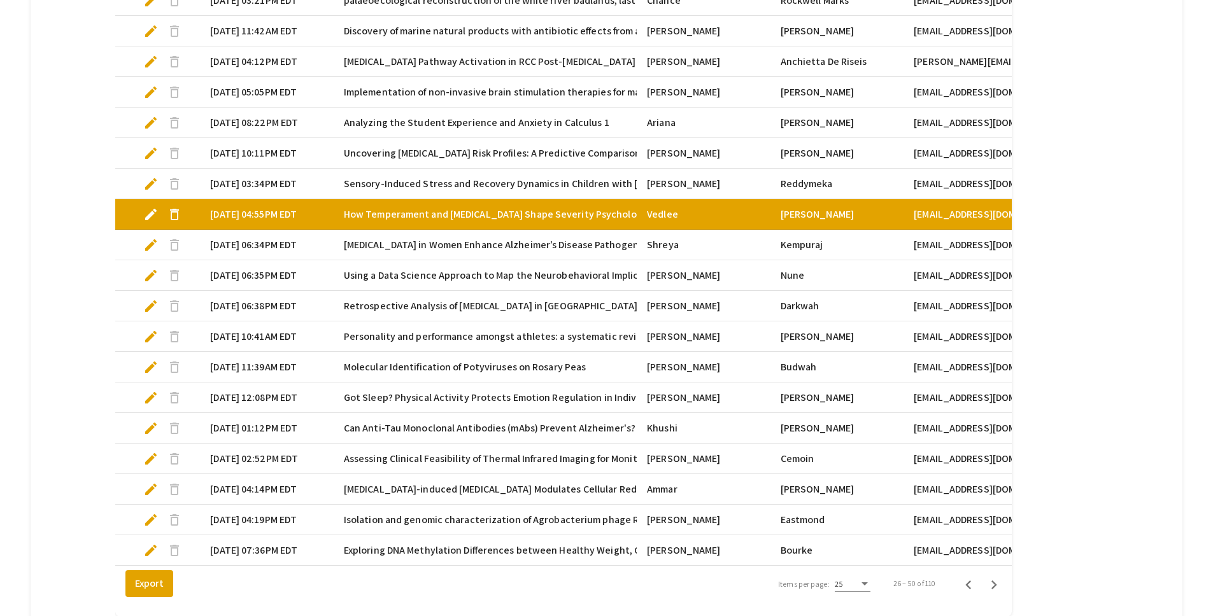
click at [145, 217] on span "edit" at bounding box center [150, 214] width 15 height 15
select select "custom"
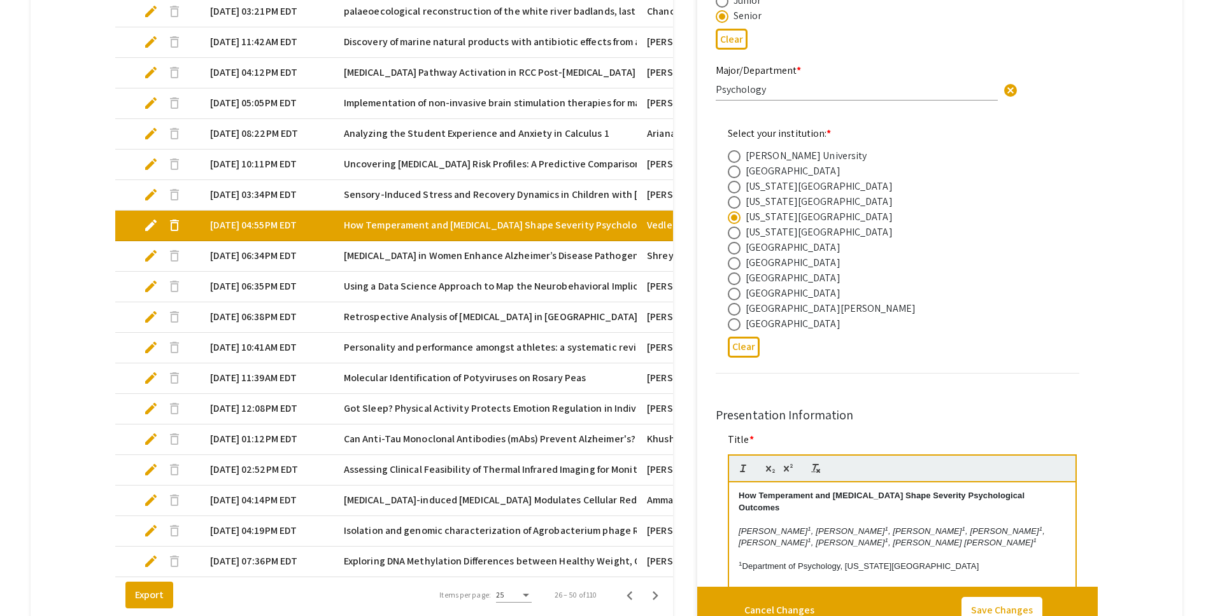
type input "0"
select select "custom"
type input "1"
select select "auto"
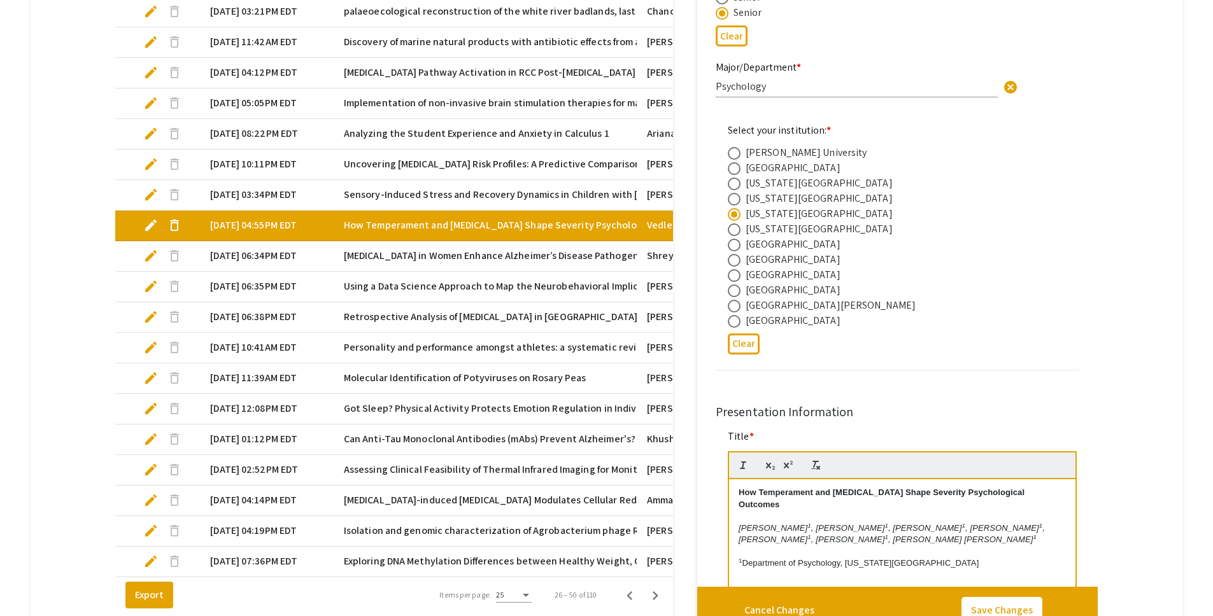
scroll to position [0, 0]
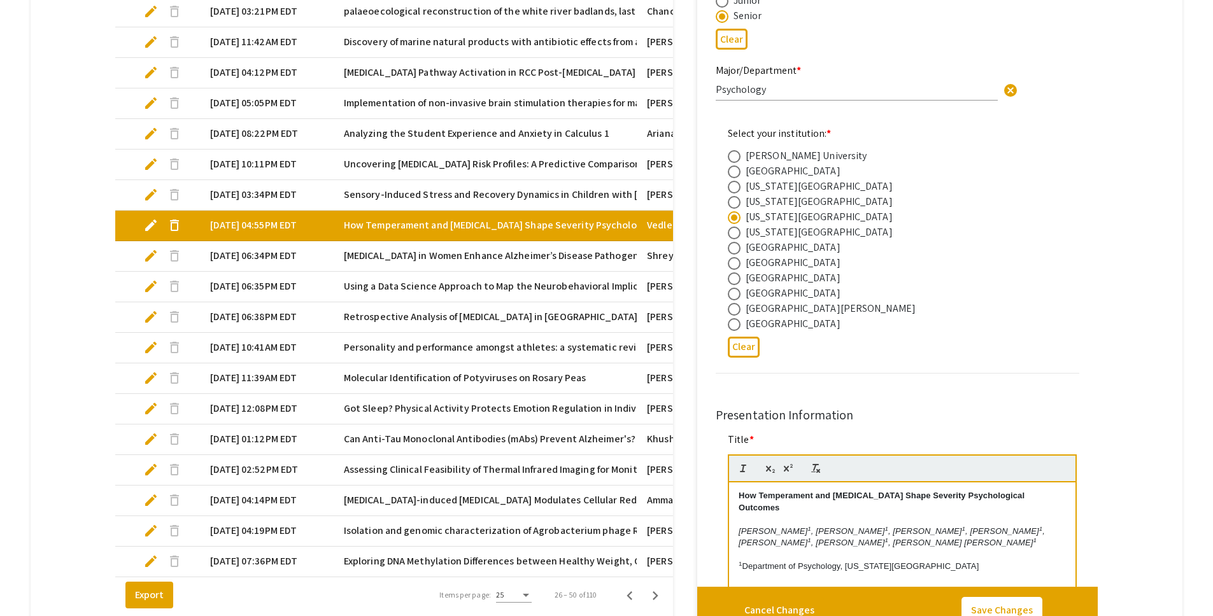
click at [1183, 201] on mat-tab-group "Abstract Management Submissions Abstract Booklet Helpful articles Presentation …" at bounding box center [607, 78] width 1152 height 1138
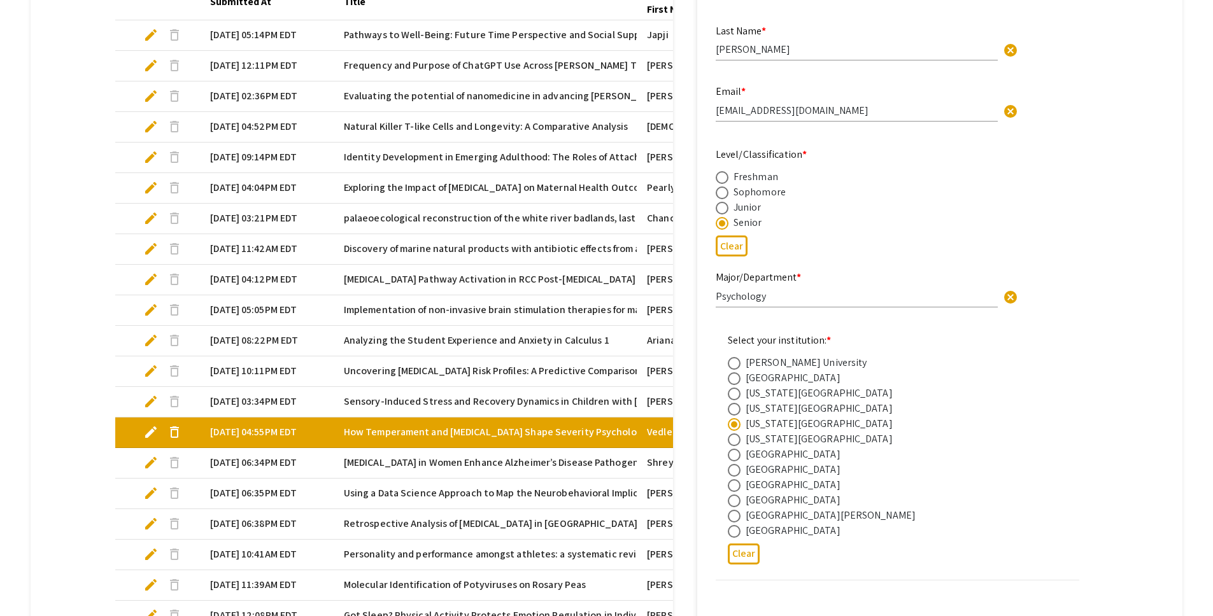
scroll to position [432, 0]
click at [1164, 236] on mat-tab-group "Abstract Management Submissions Abstract Booklet Helpful articles Presentation …" at bounding box center [607, 286] width 1152 height 1138
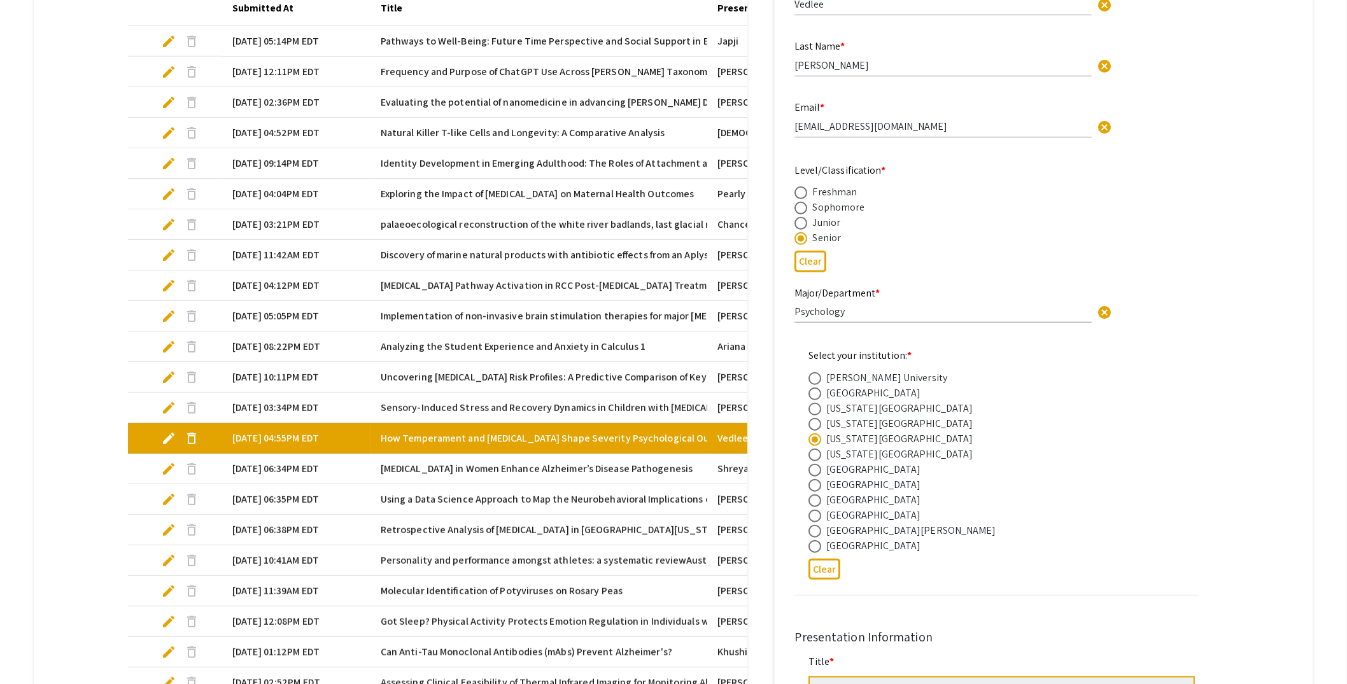
click at [1212, 141] on mat-tab-group "Abstract Management Submissions Abstract Booklet Helpful articles Presentation …" at bounding box center [674, 290] width 1280 height 1141
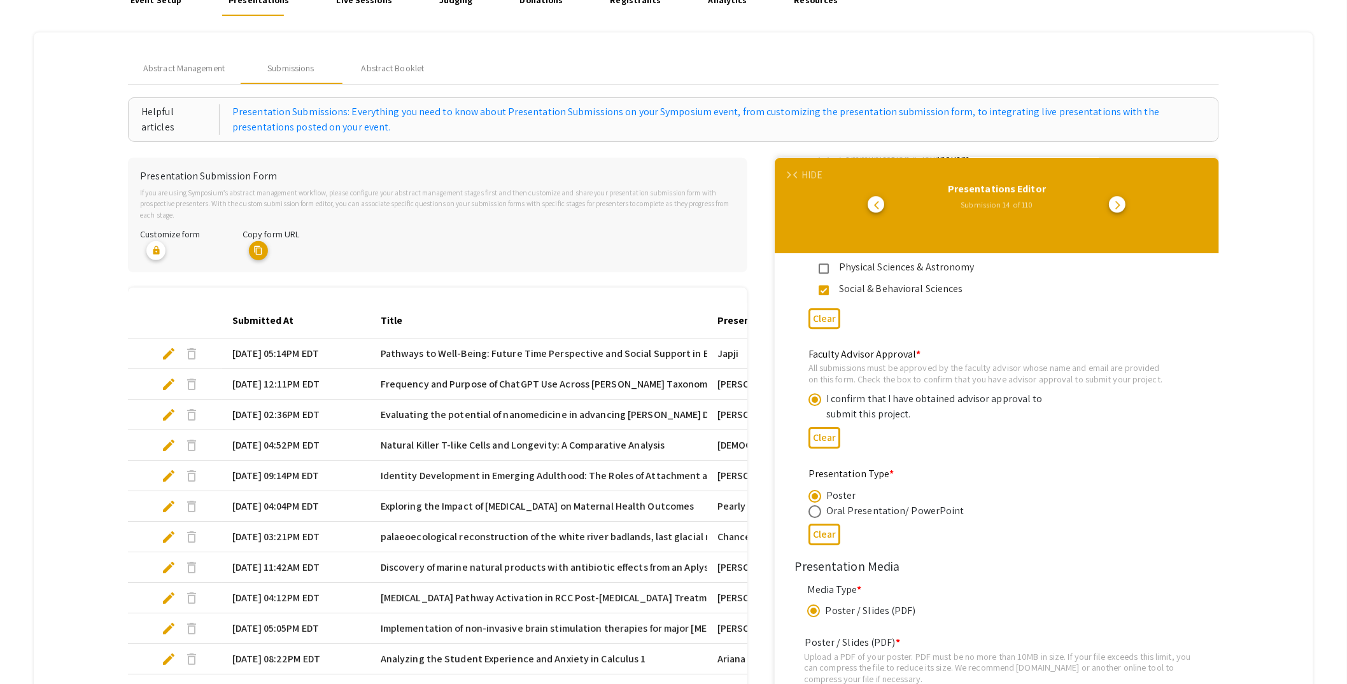
scroll to position [0, 0]
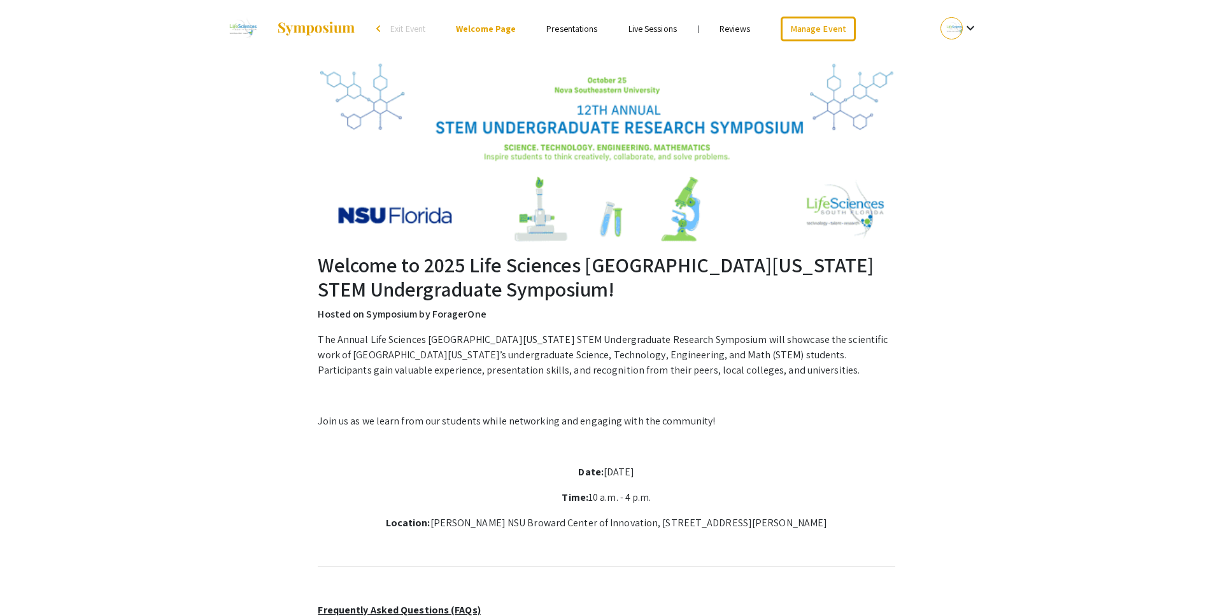
click at [740, 28] on link "Reviews" at bounding box center [734, 28] width 31 height 11
